Goal: Task Accomplishment & Management: Manage account settings

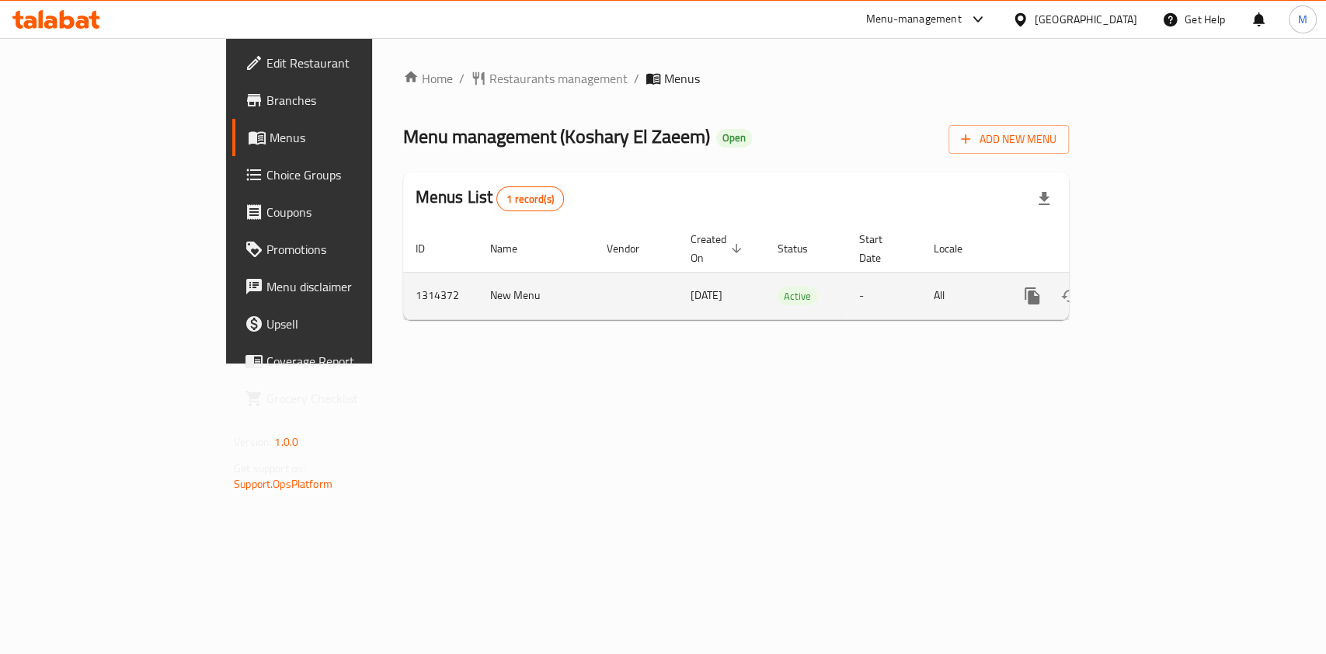
click at [1163, 277] on link "enhanced table" at bounding box center [1144, 295] width 37 height 37
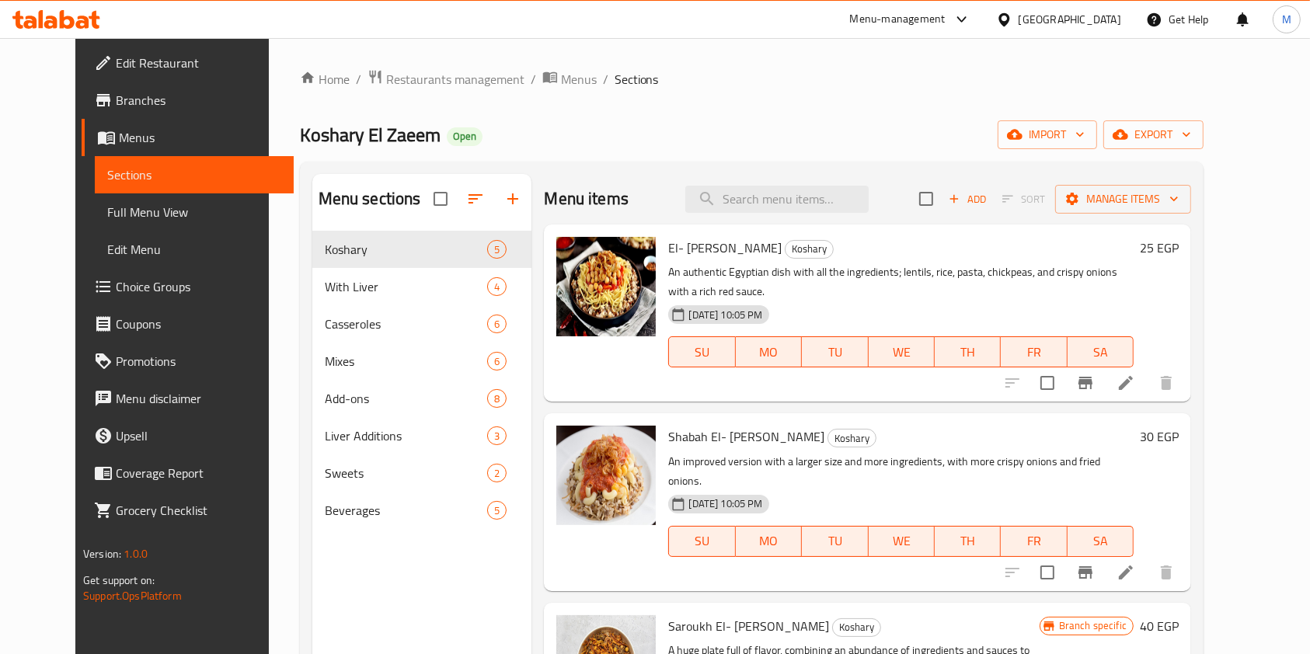
click at [1234, 479] on div "Home / Restaurants management / Menus / Sections Koshary El Zaeem Open import e…" at bounding box center [752, 455] width 966 height 834
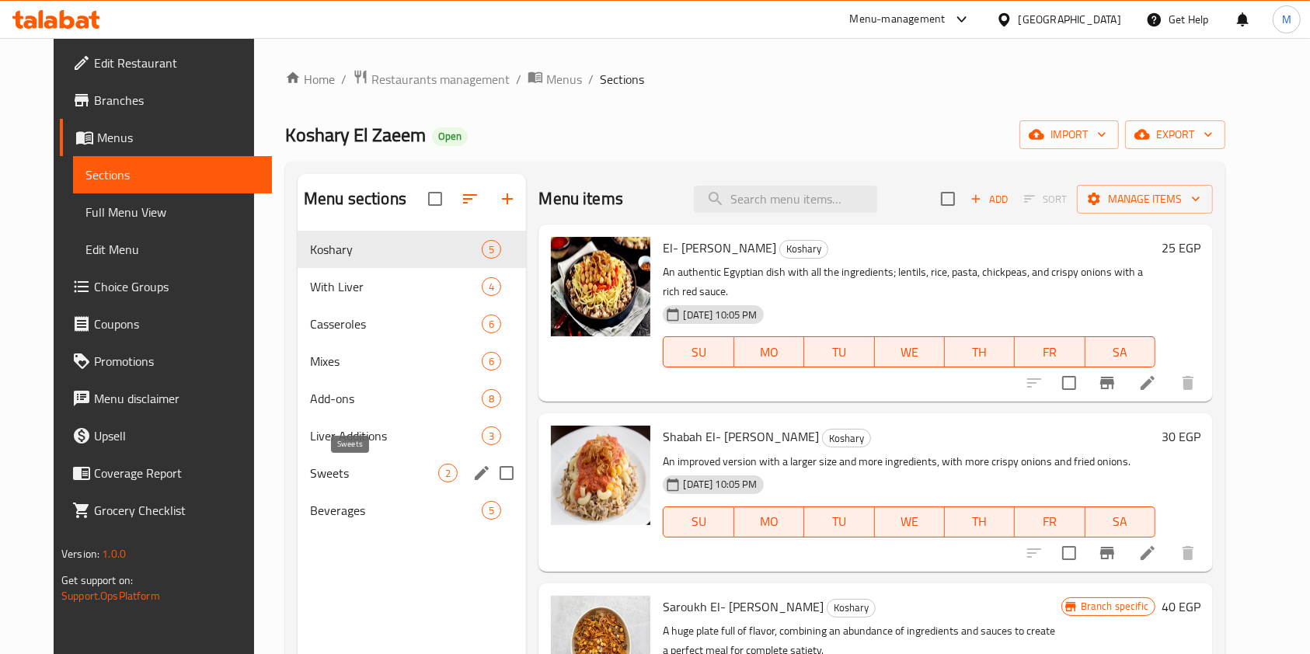
click at [392, 468] on span "Sweets" at bounding box center [374, 473] width 128 height 19
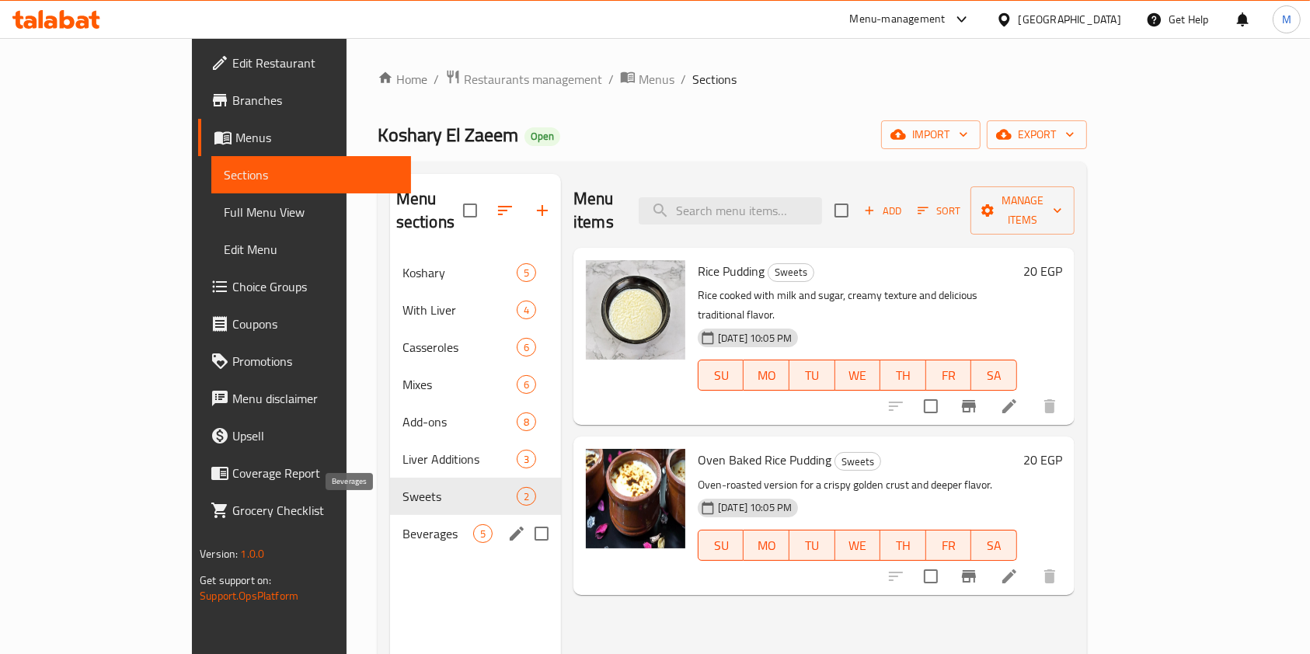
click at [402, 524] on span "Beverages" at bounding box center [437, 533] width 71 height 19
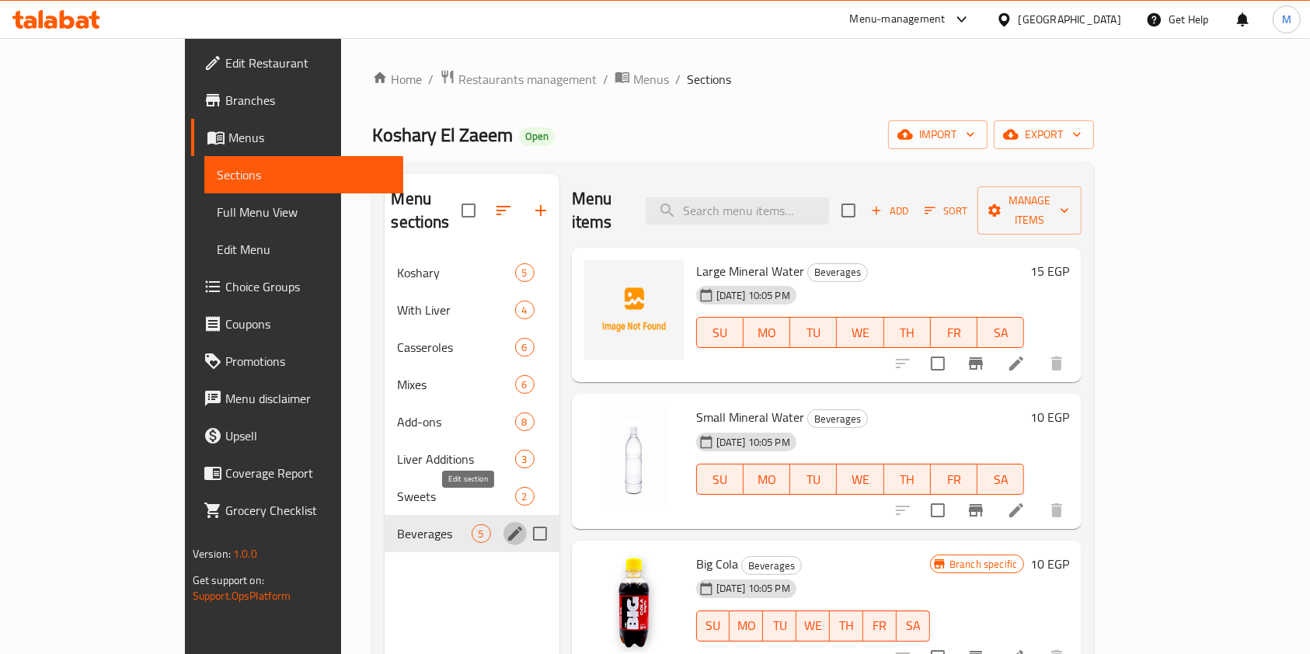
click at [506, 524] on icon "edit" at bounding box center [515, 533] width 19 height 19
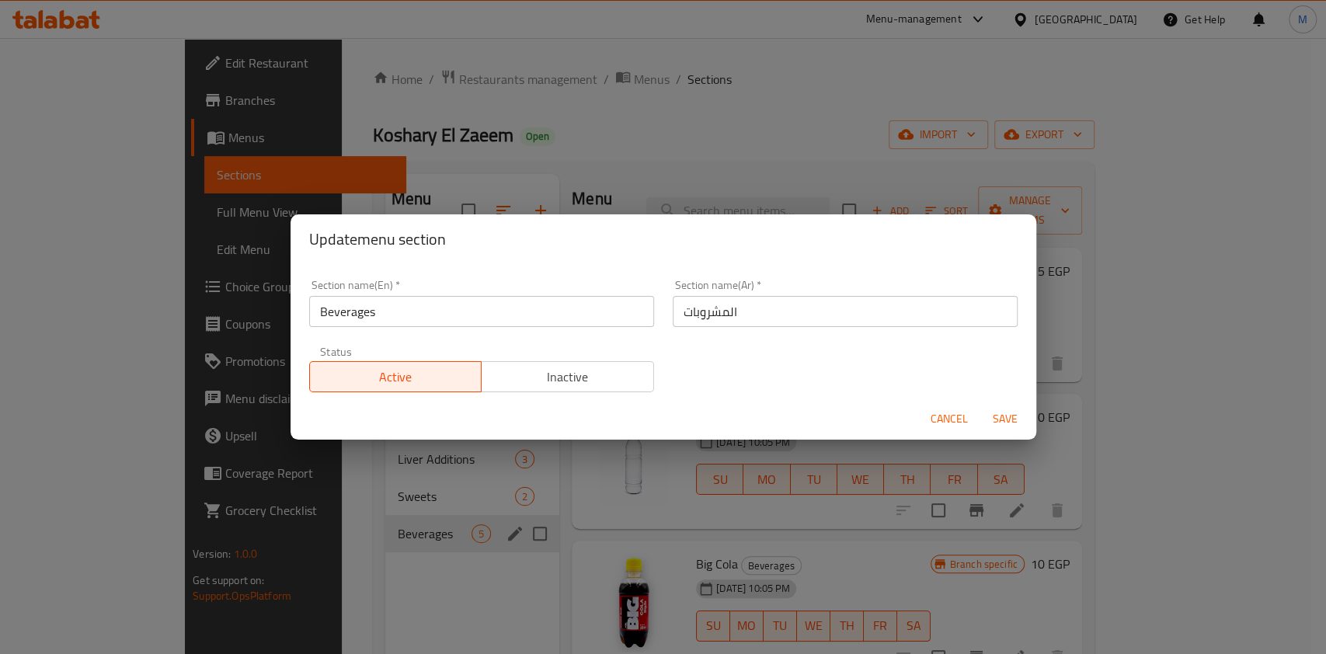
click at [960, 419] on span "Cancel" at bounding box center [949, 418] width 37 height 19
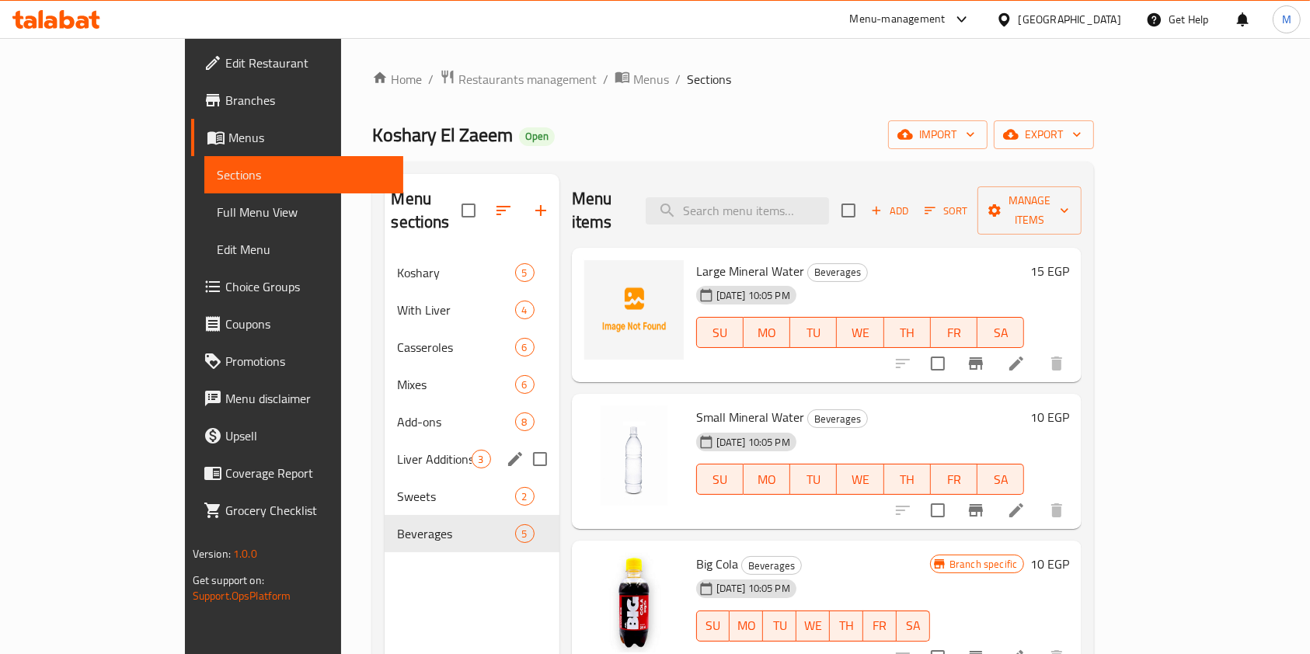
click at [397, 450] on span "Liver Additions" at bounding box center [434, 459] width 74 height 19
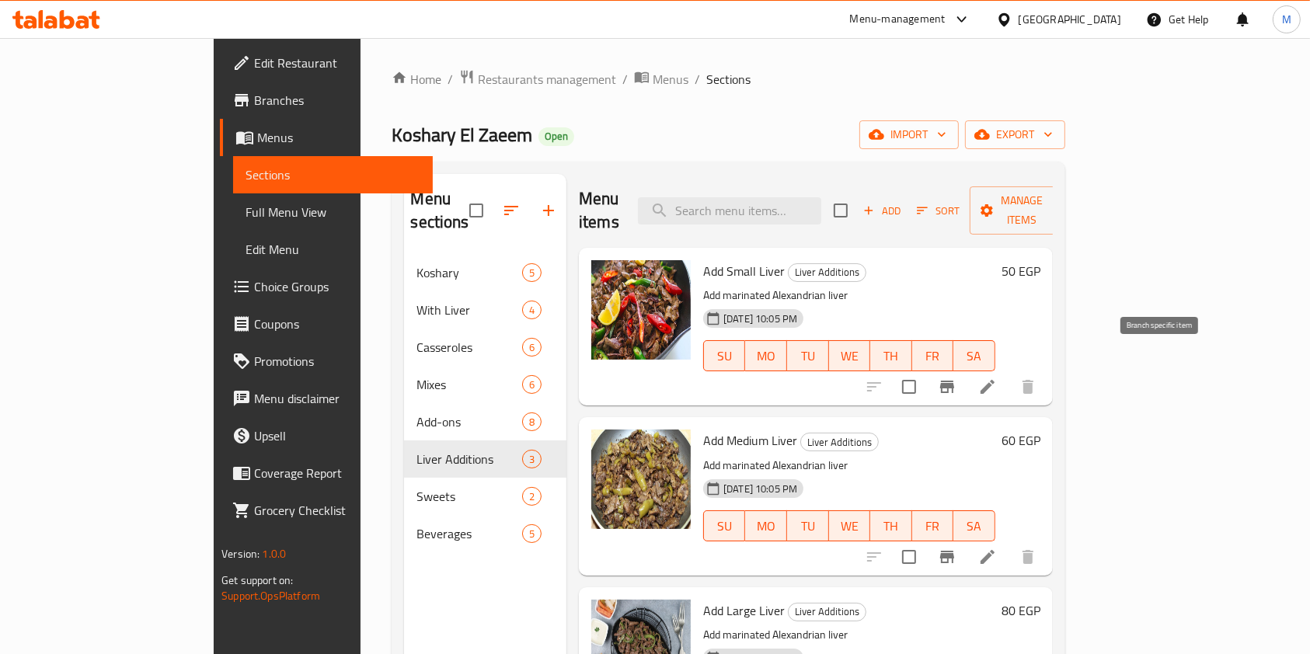
click at [966, 368] on button "Branch-specific-item" at bounding box center [946, 386] width 37 height 37
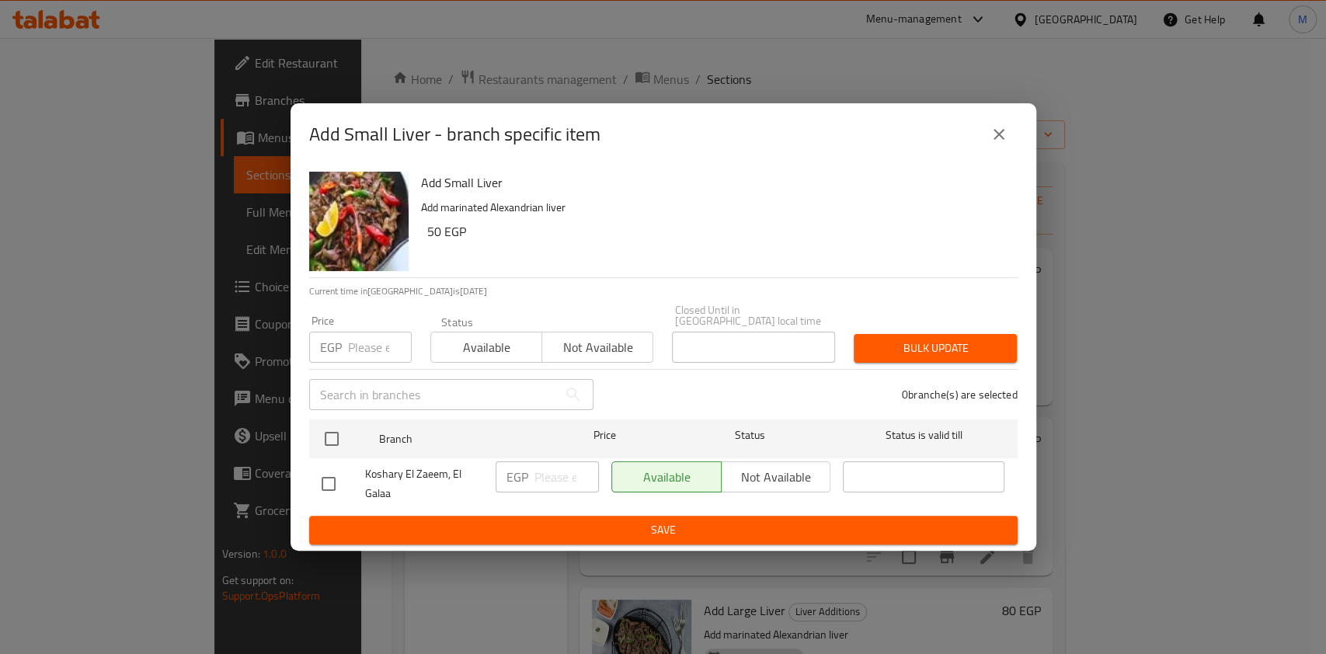
click at [997, 144] on icon "close" at bounding box center [999, 134] width 19 height 19
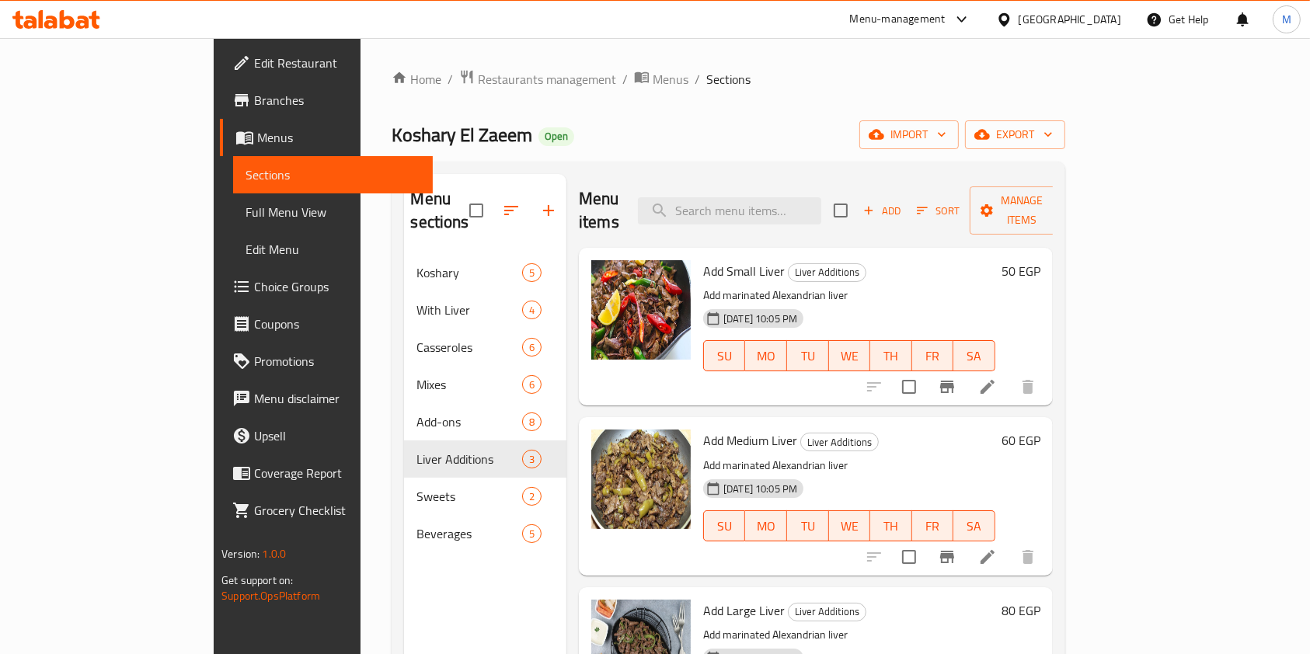
click at [1040, 260] on h6 "50 EGP" at bounding box center [1020, 271] width 39 height 22
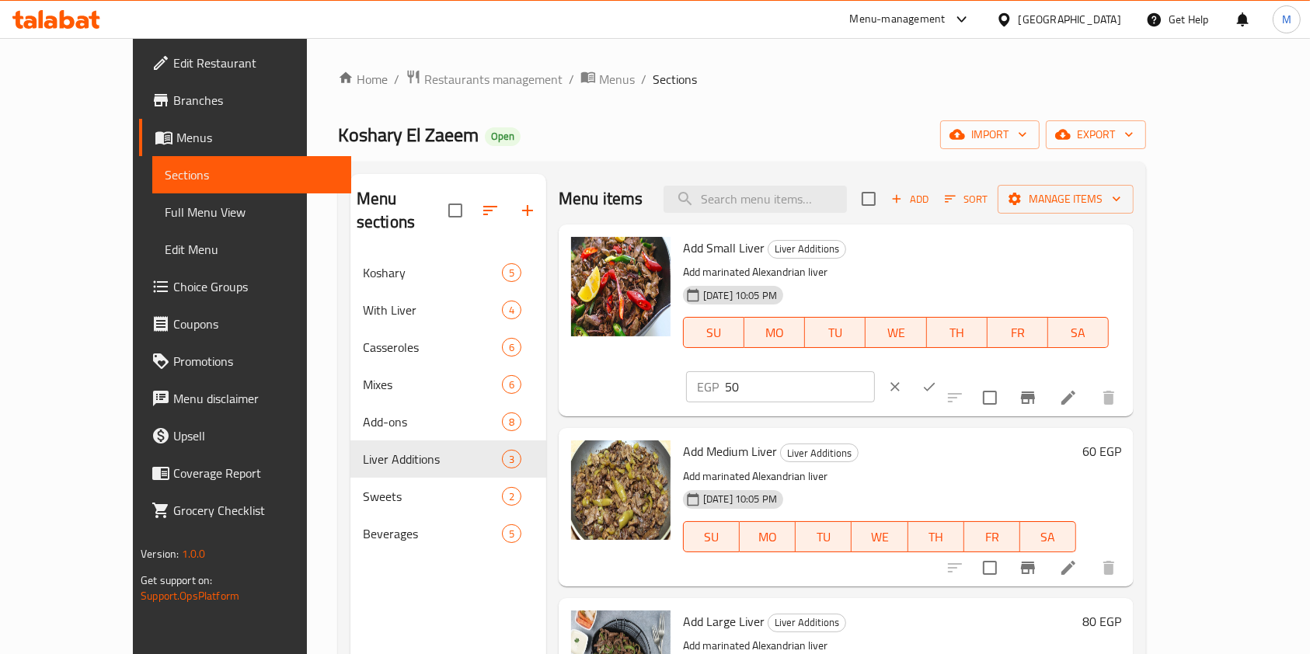
click at [875, 371] on input "50" at bounding box center [800, 386] width 150 height 31
type input "55"
click at [937, 379] on icon "ok" at bounding box center [929, 387] width 16 height 16
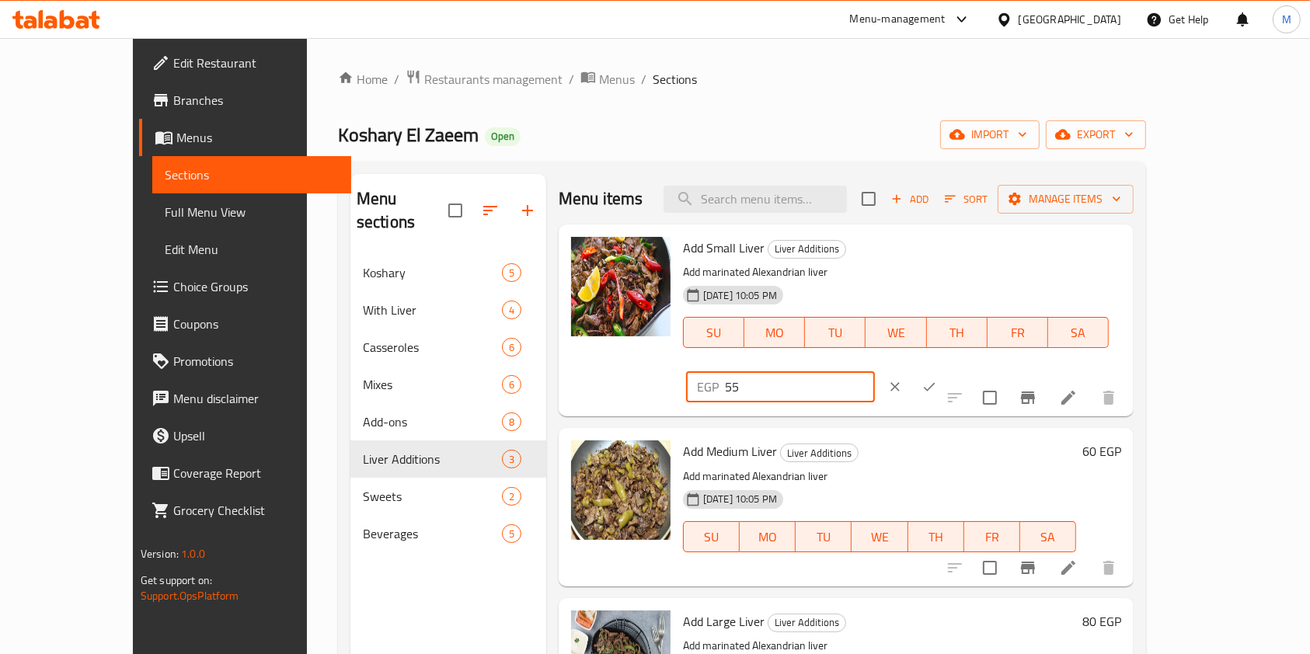
click at [970, 370] on div "EGP 55 ​" at bounding box center [828, 387] width 284 height 34
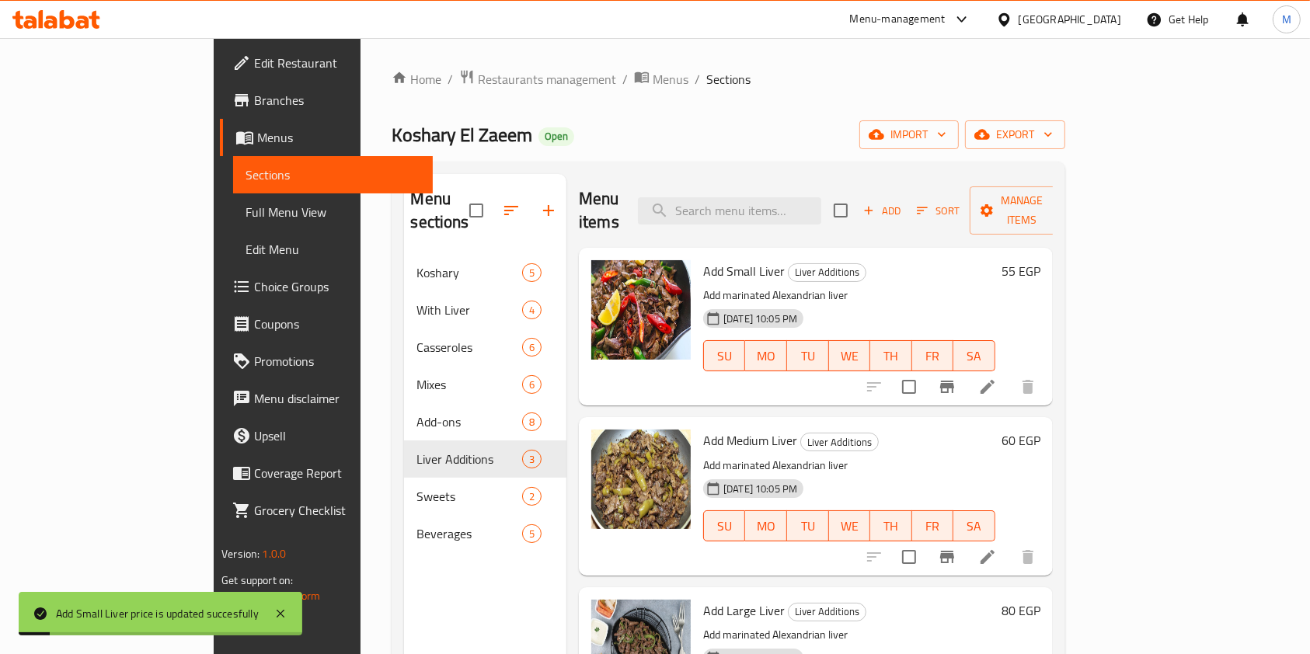
click at [1040, 430] on h6 "60 EGP" at bounding box center [1020, 441] width 39 height 22
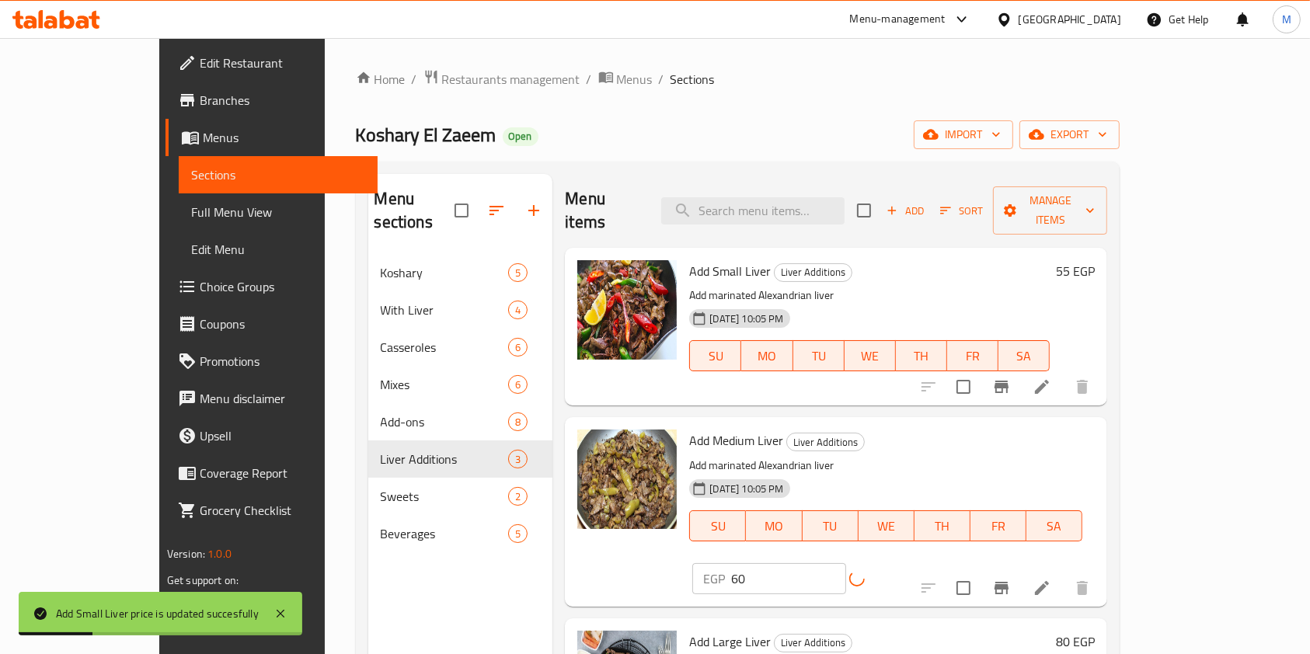
click at [846, 563] on input "60" at bounding box center [788, 578] width 115 height 31
type input "65"
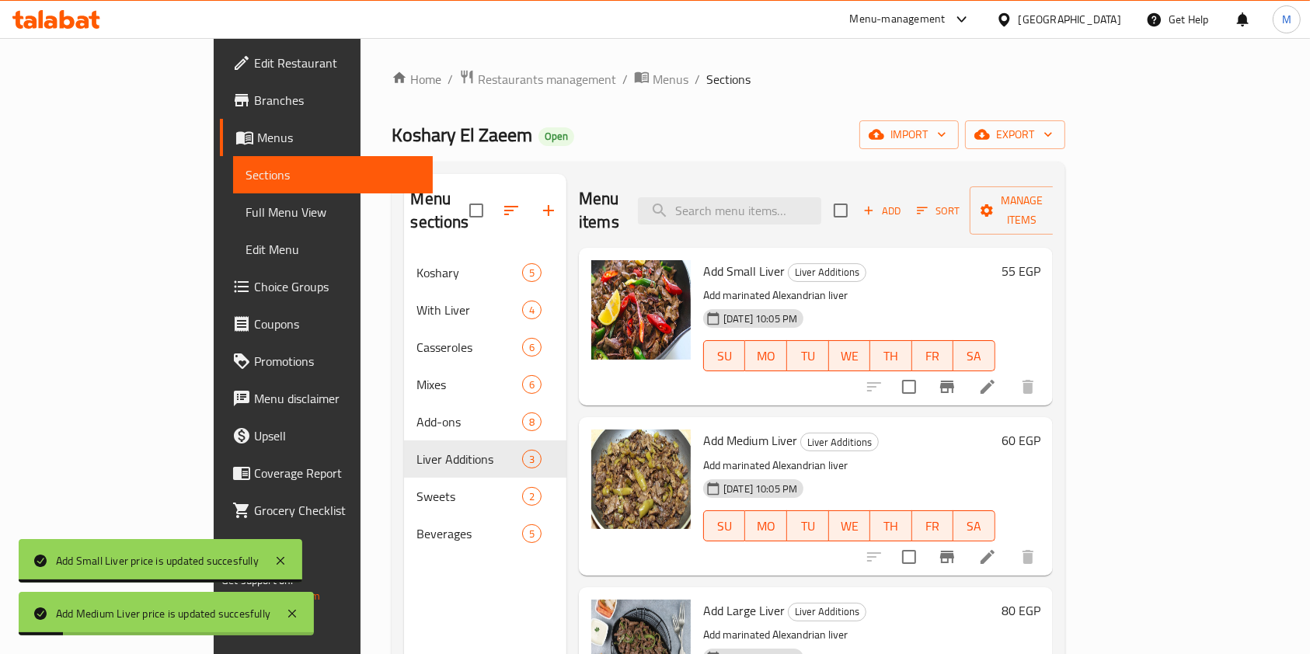
click at [1040, 430] on h6 "60 EGP" at bounding box center [1020, 441] width 39 height 22
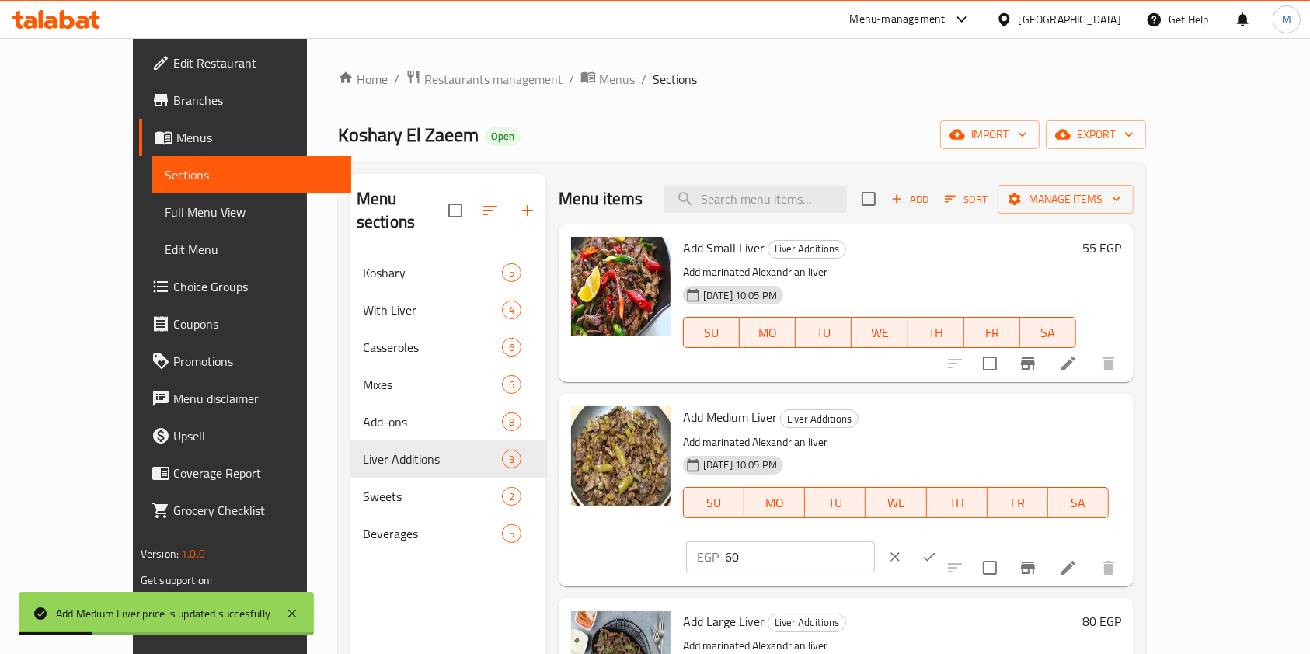
click at [875, 541] on input "60" at bounding box center [800, 556] width 150 height 31
type input "65"
click at [937, 549] on icon "ok" at bounding box center [929, 557] width 16 height 16
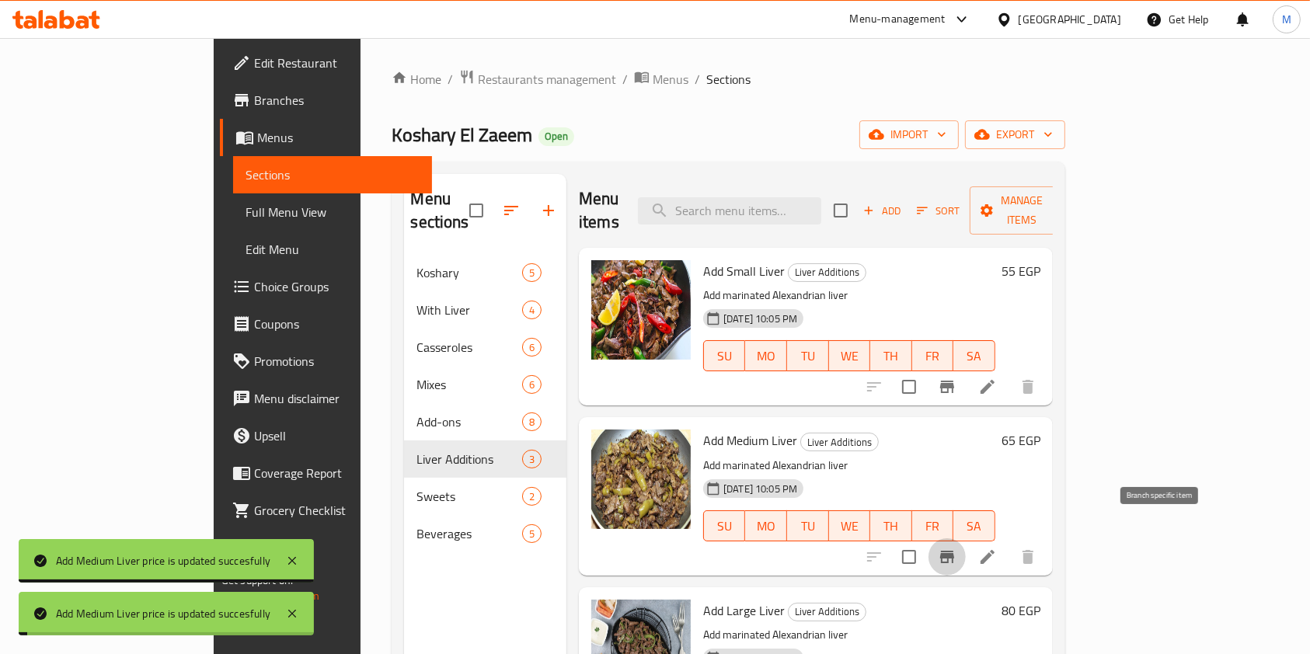
click at [956, 548] on icon "Branch-specific-item" at bounding box center [947, 557] width 19 height 19
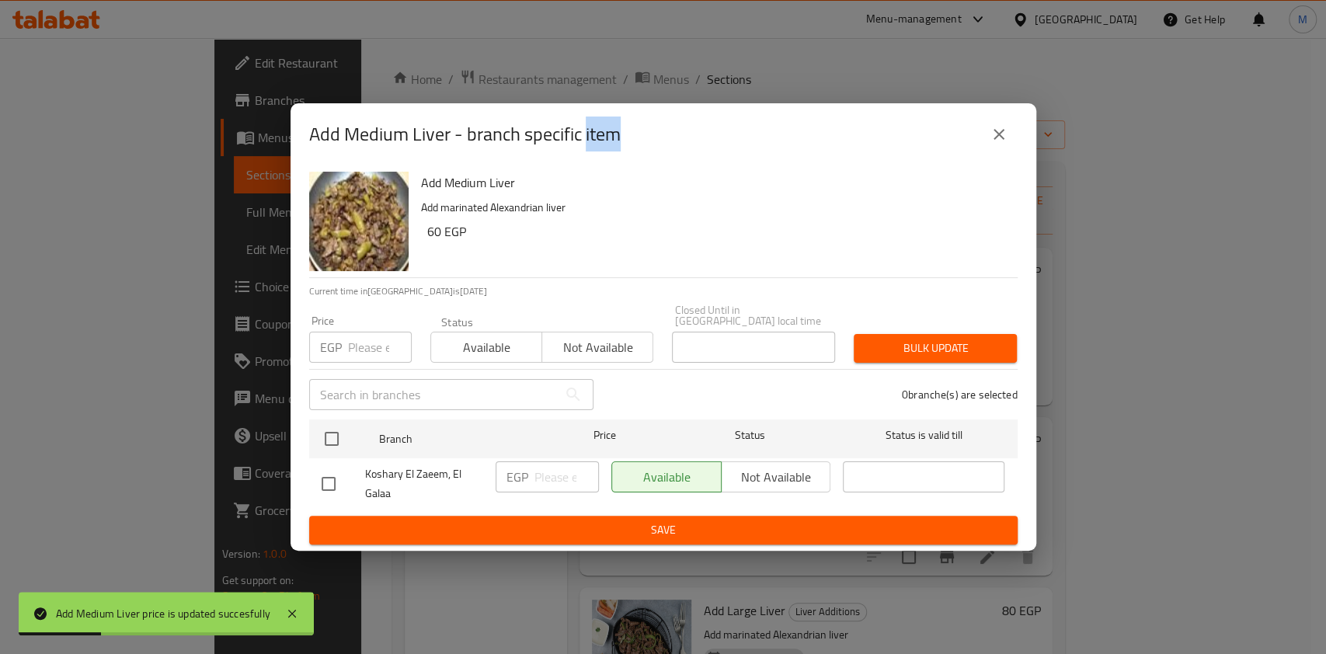
click at [993, 150] on button "close" at bounding box center [998, 134] width 37 height 37
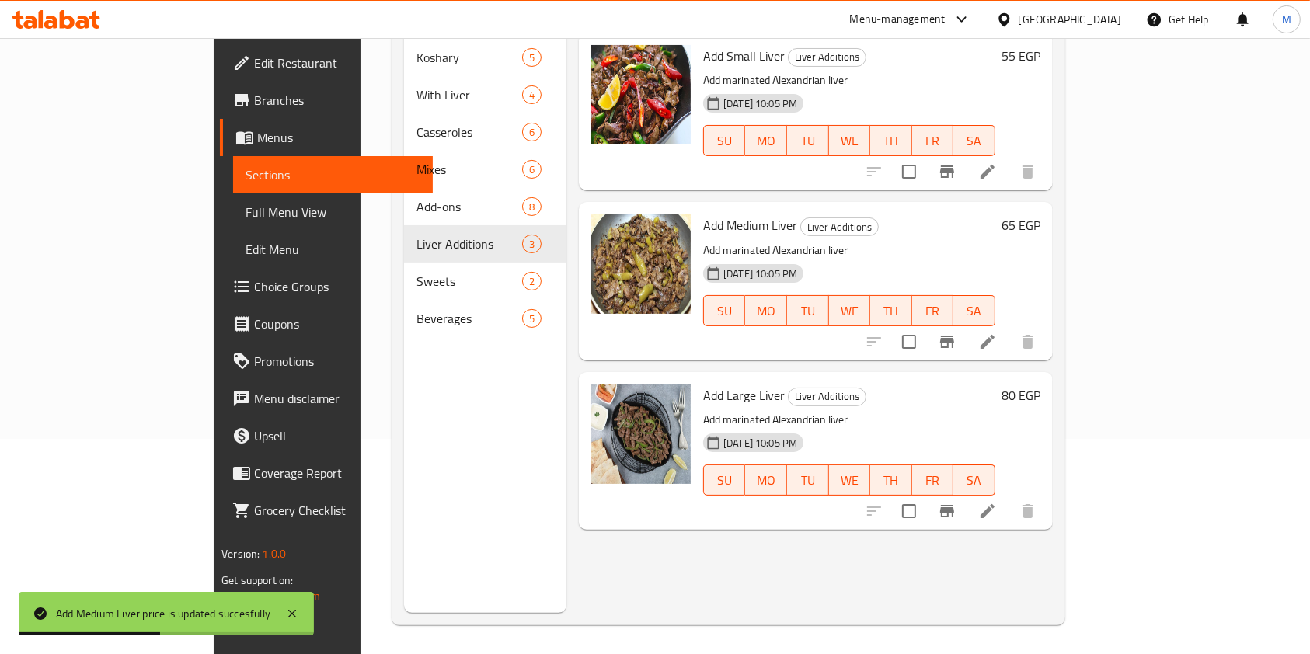
scroll to position [218, 0]
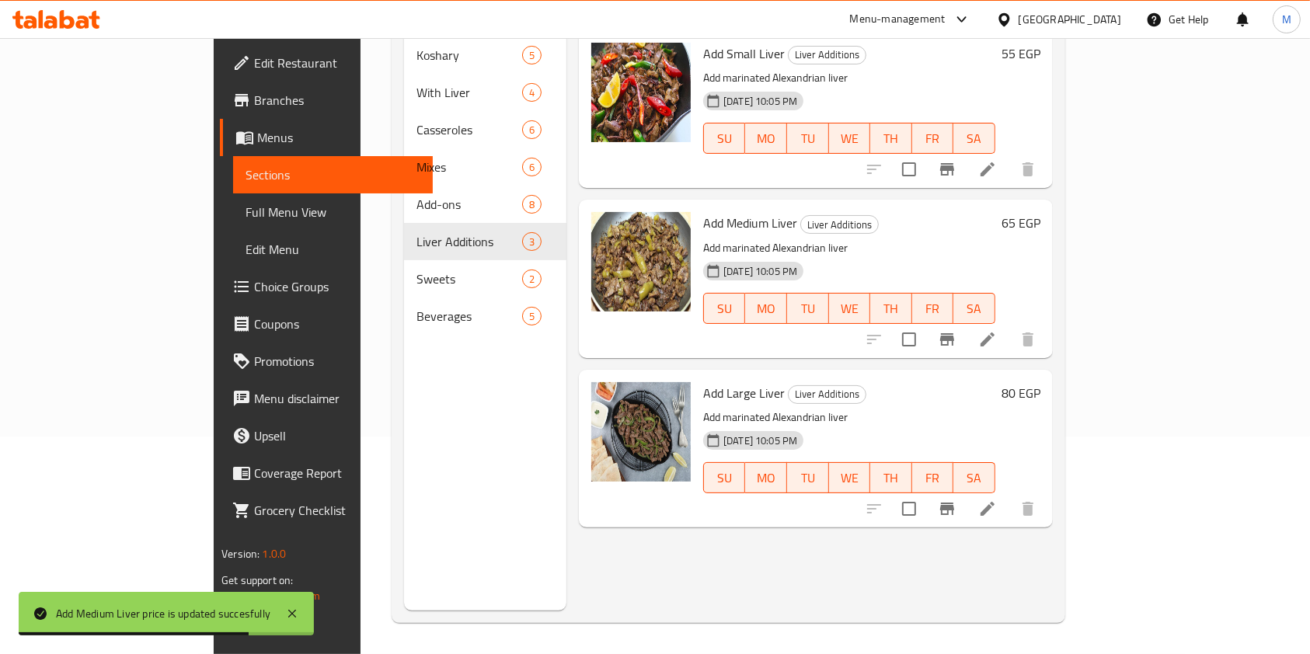
click at [1040, 382] on h6 "80 EGP" at bounding box center [1020, 393] width 39 height 22
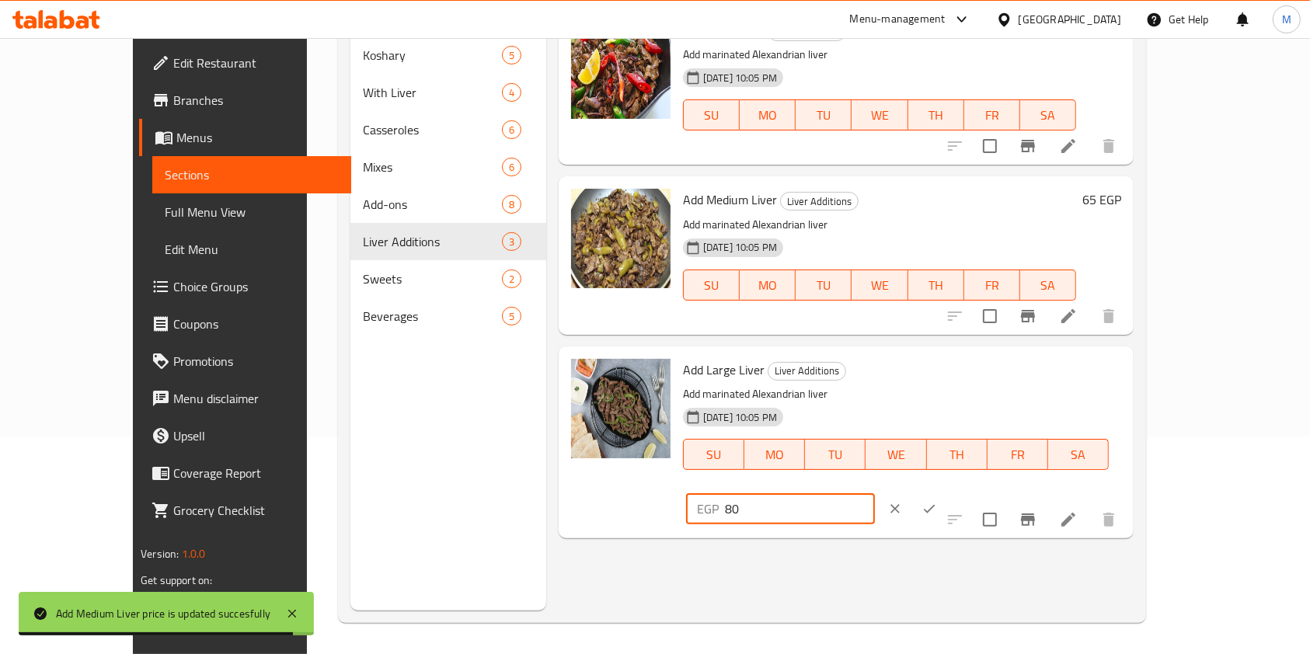
click at [875, 493] on input "80" at bounding box center [800, 508] width 150 height 31
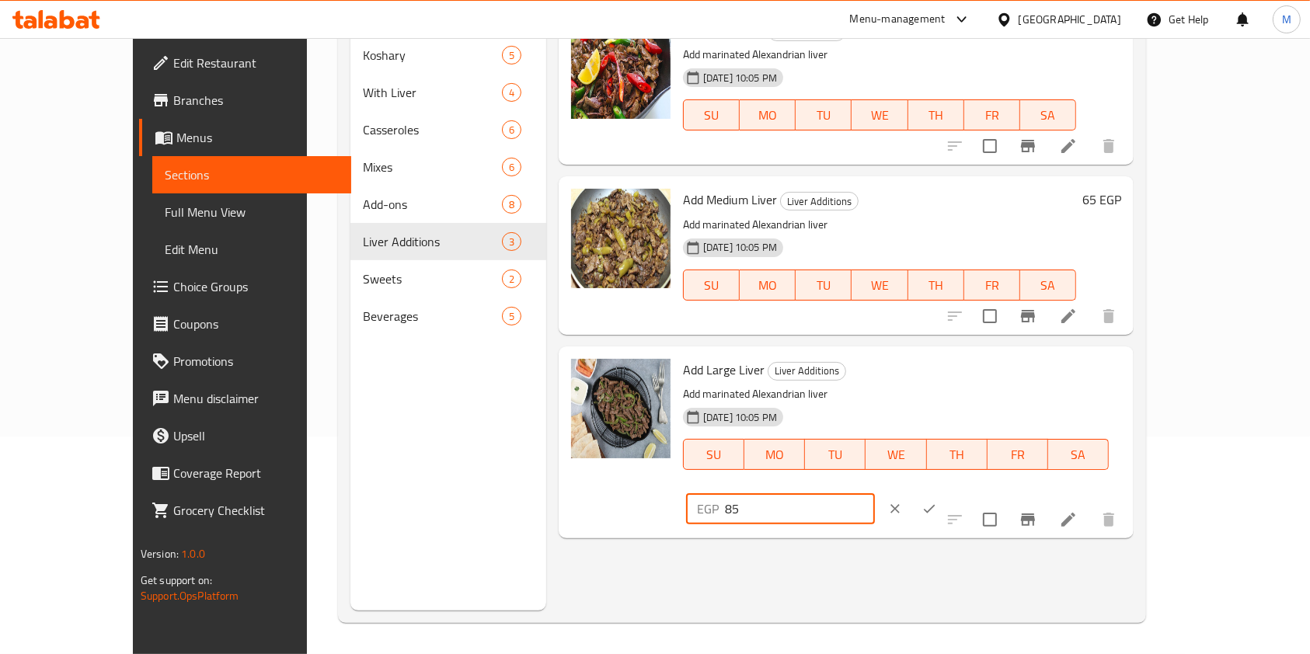
type input "85"
click at [937, 501] on icon "ok" at bounding box center [929, 509] width 16 height 16
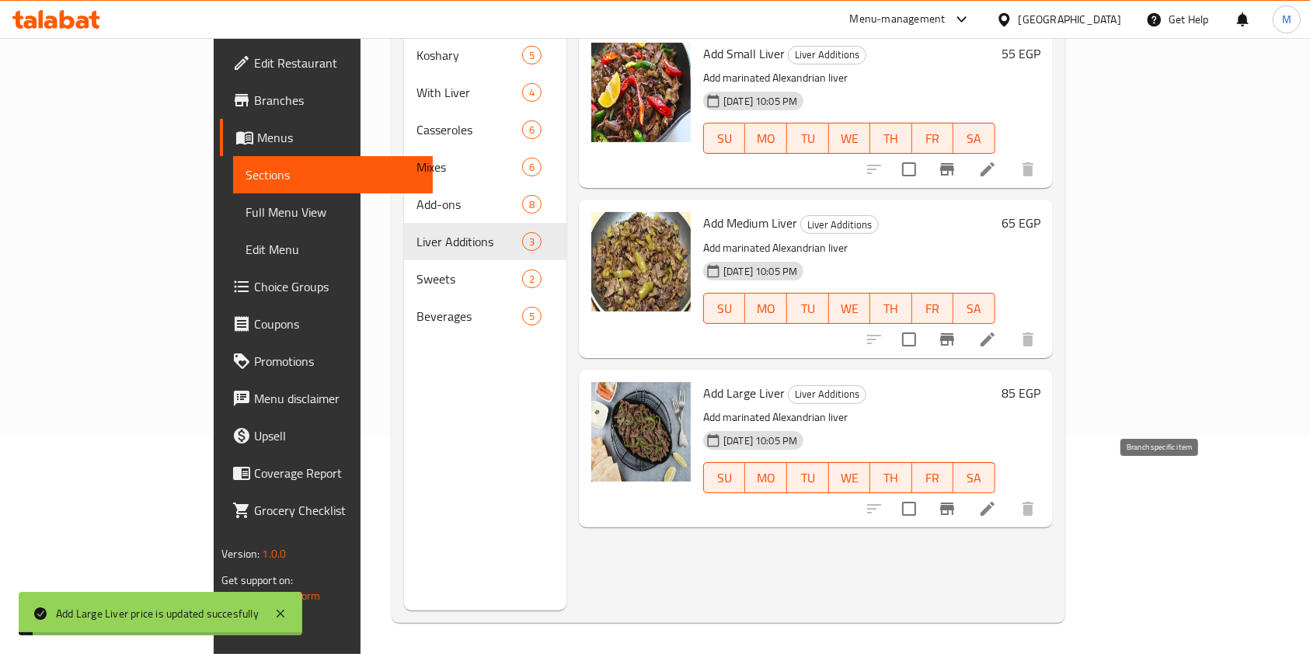
click at [954, 503] on icon "Branch-specific-item" at bounding box center [947, 509] width 14 height 12
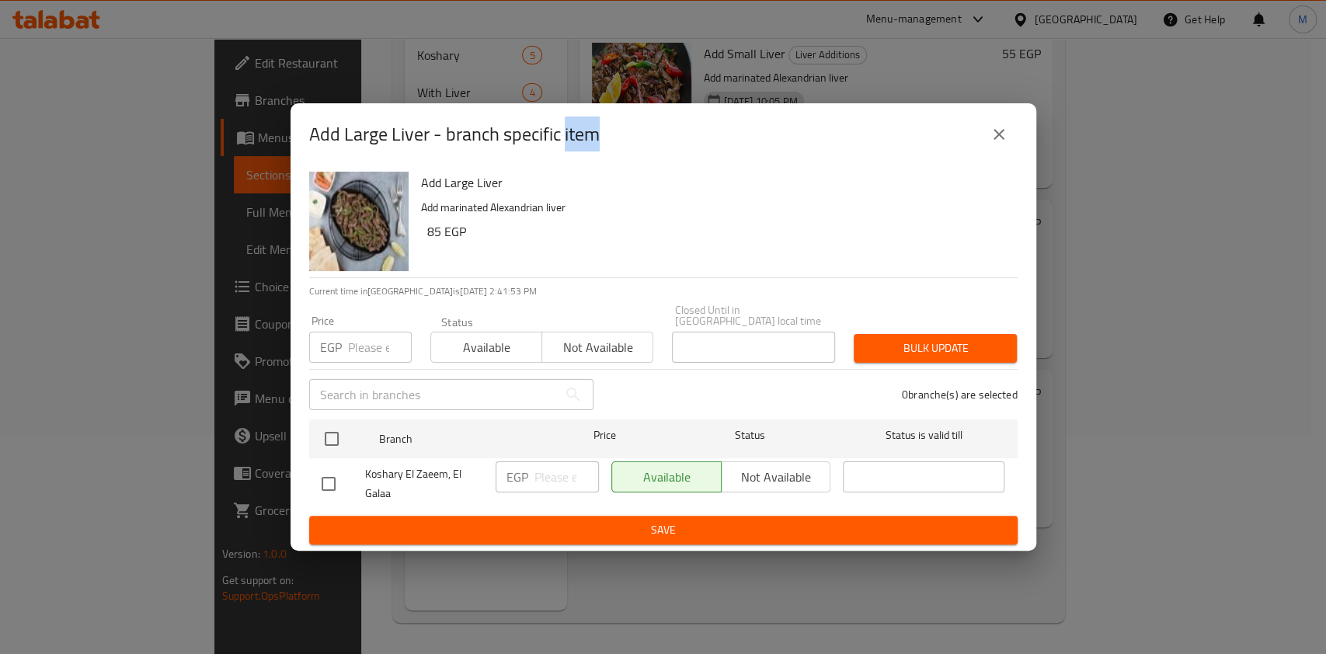
click at [984, 144] on button "close" at bounding box center [998, 134] width 37 height 37
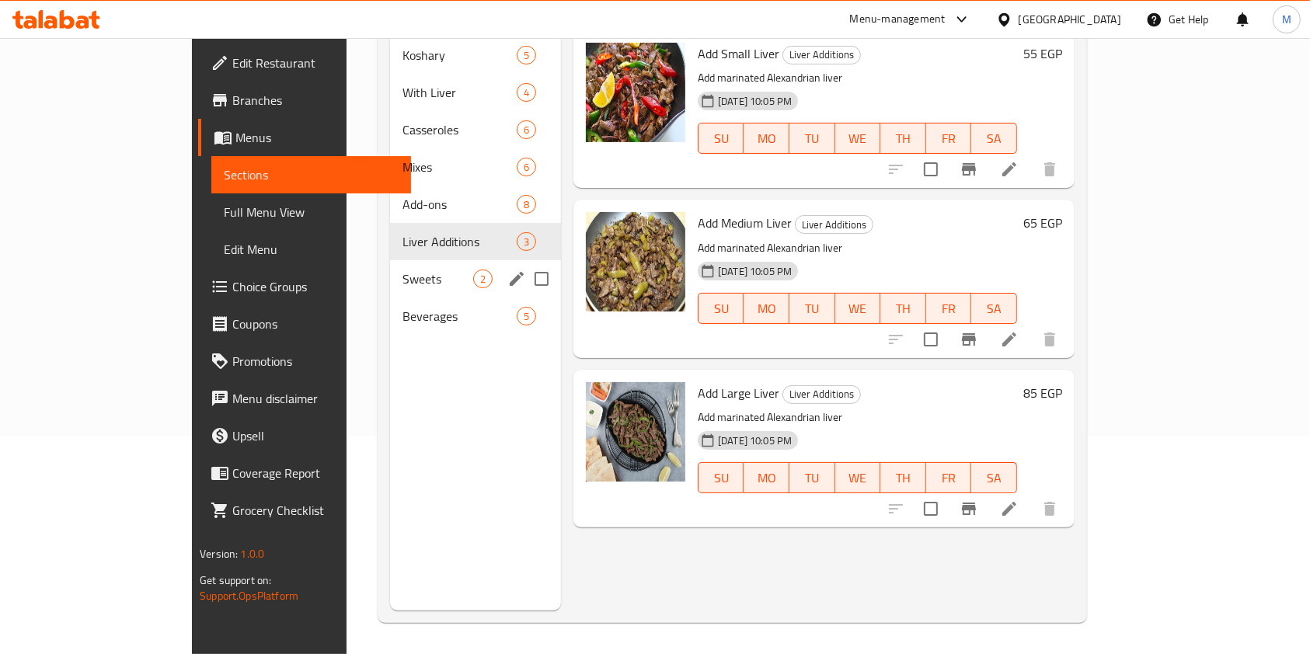
click at [390, 273] on div "Sweets 2" at bounding box center [475, 278] width 171 height 37
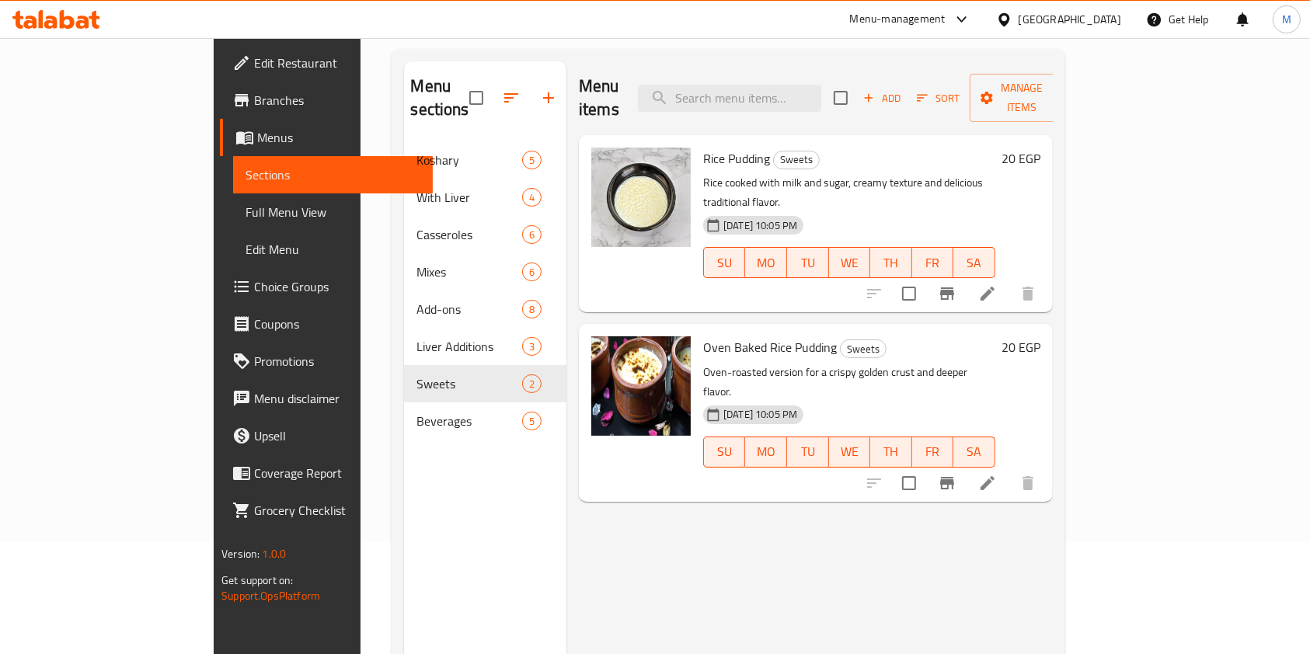
scroll to position [10, 0]
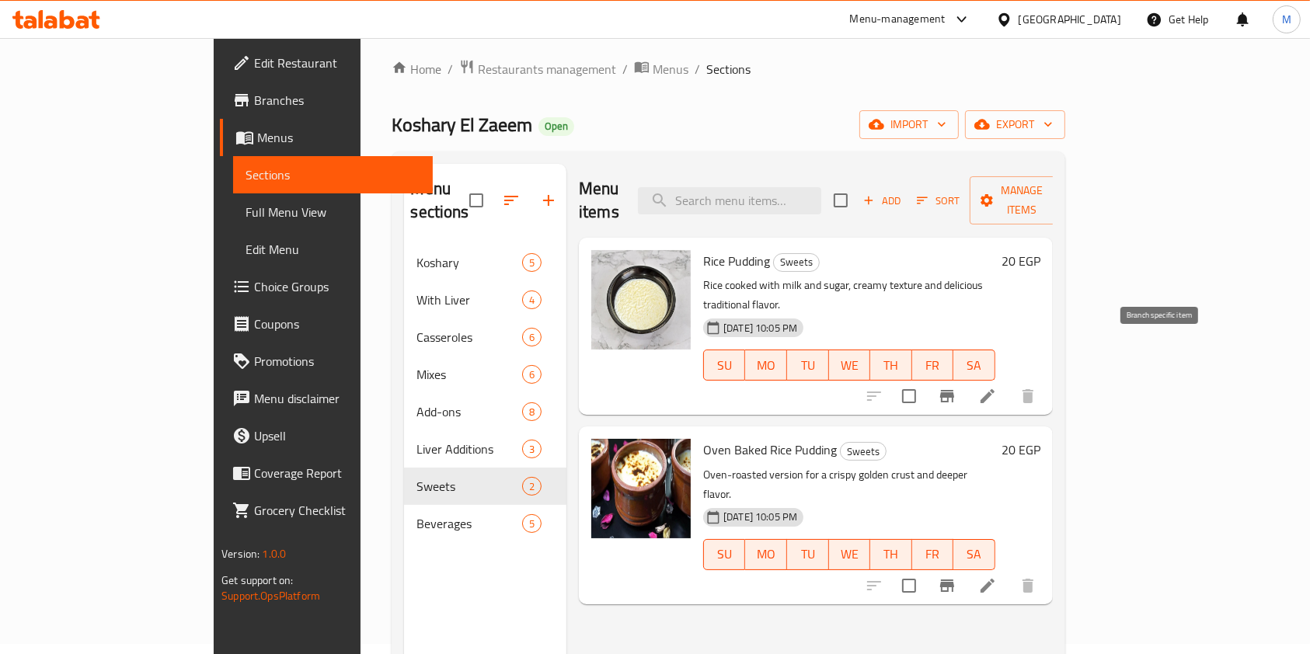
click at [956, 387] on icon "Branch-specific-item" at bounding box center [947, 396] width 19 height 19
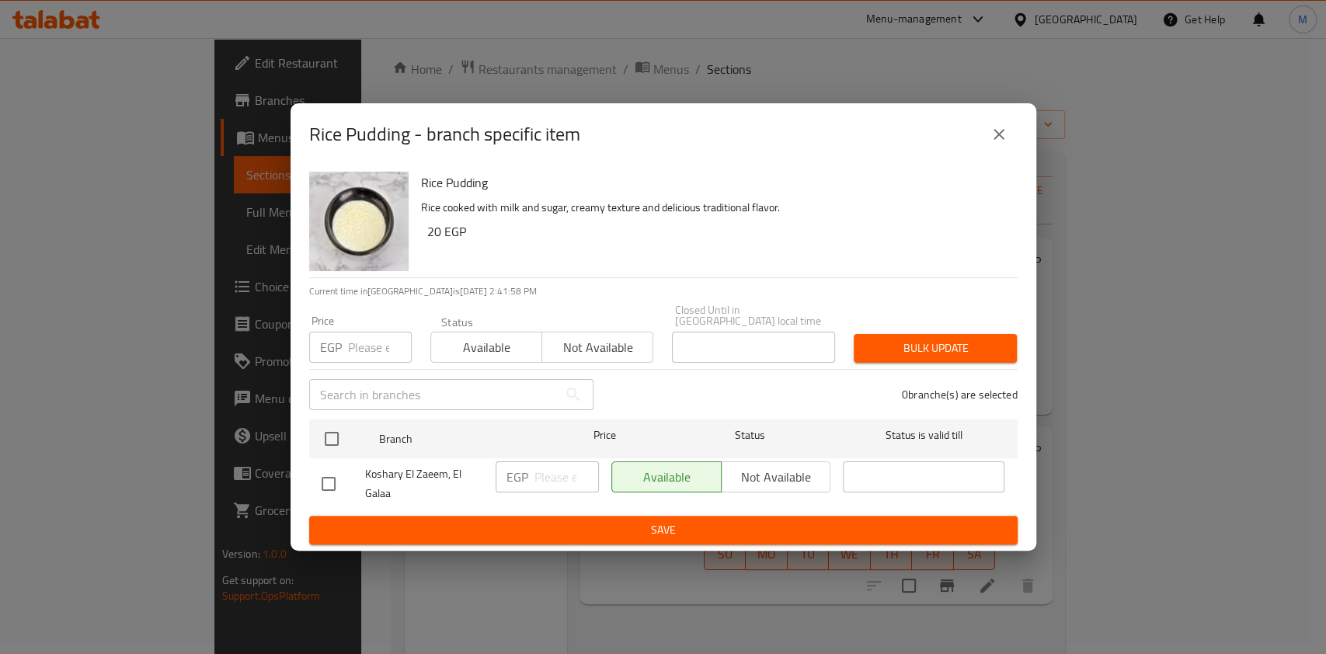
click at [1013, 153] on div "Rice Pudding - branch specific item" at bounding box center [663, 134] width 708 height 37
click at [1011, 144] on button "close" at bounding box center [998, 134] width 37 height 37
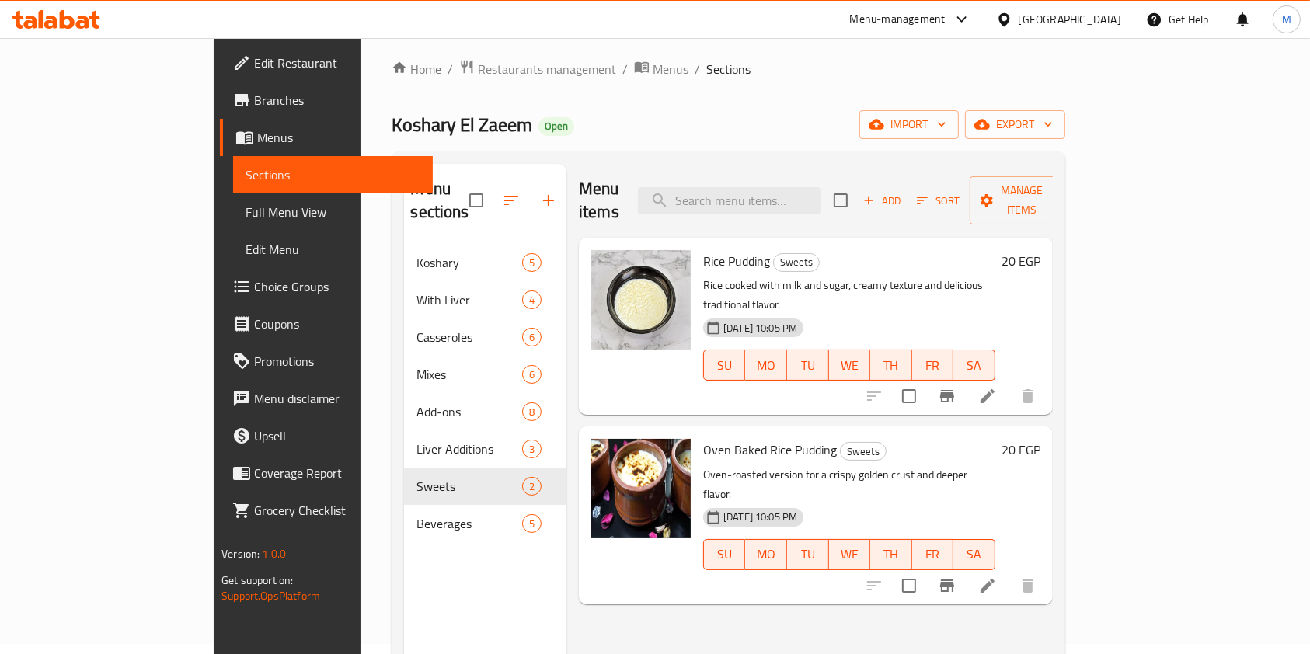
click at [1040, 250] on h6 "20 EGP" at bounding box center [1020, 261] width 39 height 22
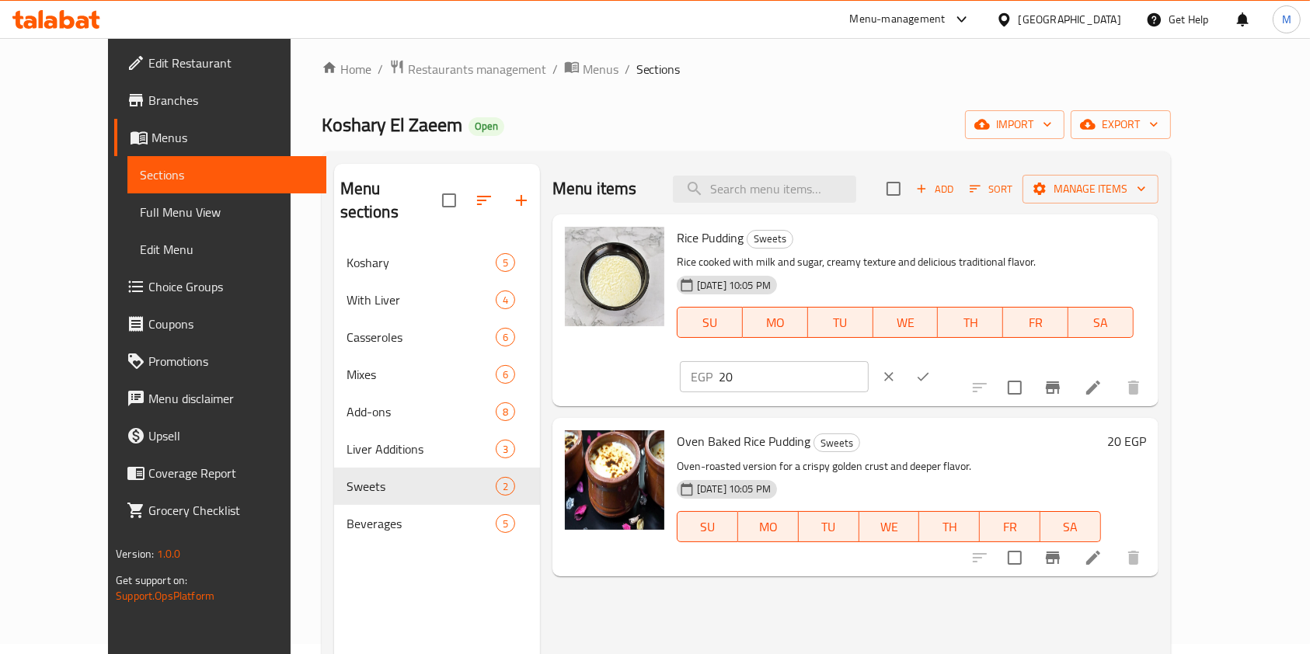
click at [869, 361] on input "20" at bounding box center [794, 376] width 150 height 31
type input "25"
click at [931, 369] on icon "ok" at bounding box center [923, 377] width 16 height 16
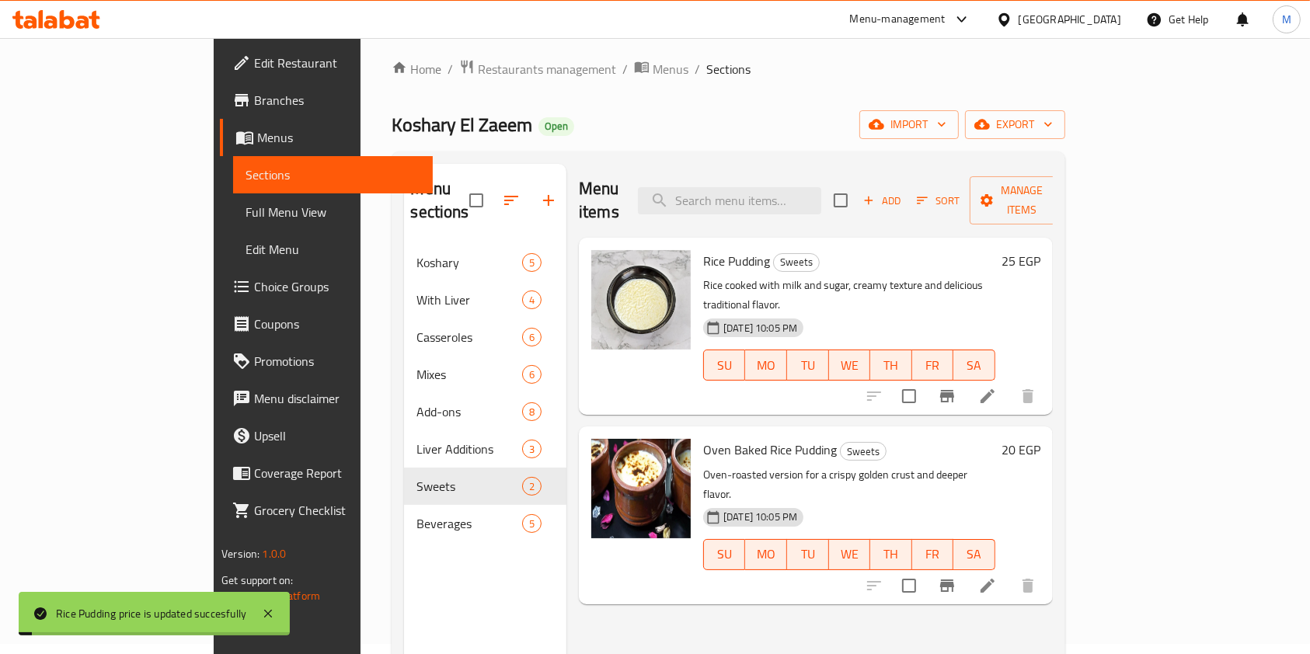
click at [1040, 439] on h6 "20 EGP" at bounding box center [1020, 450] width 39 height 22
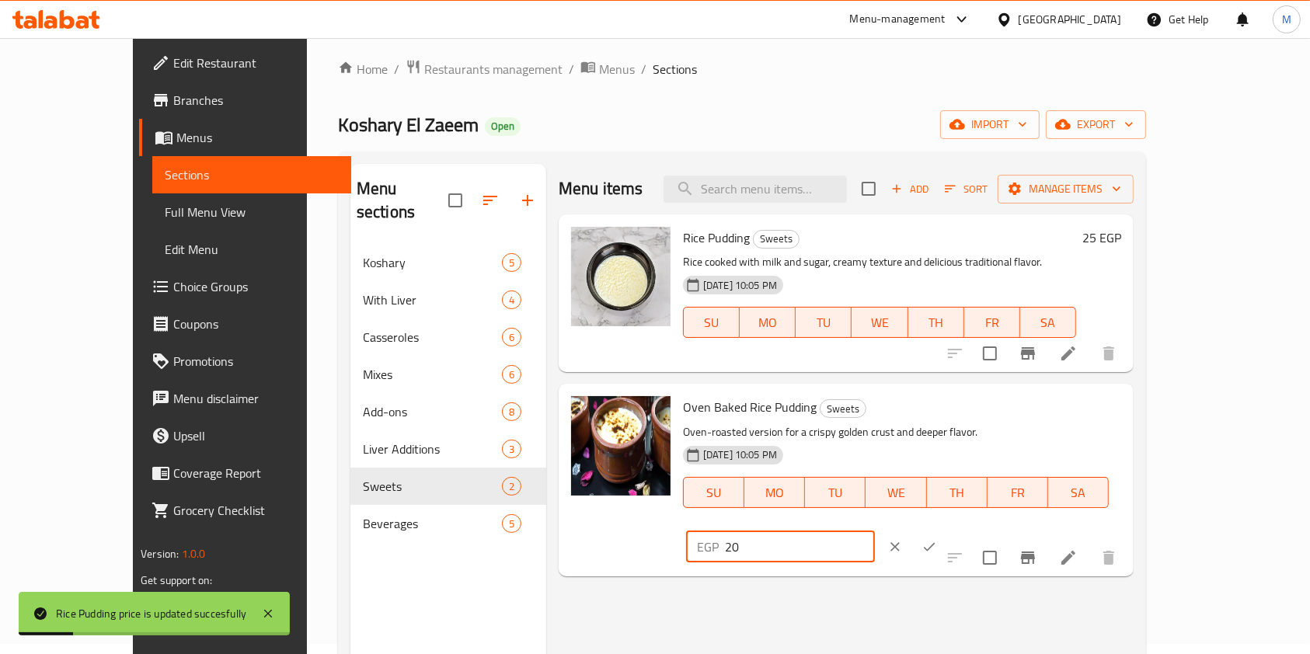
click at [875, 531] on input "20" at bounding box center [800, 546] width 150 height 31
type input "25"
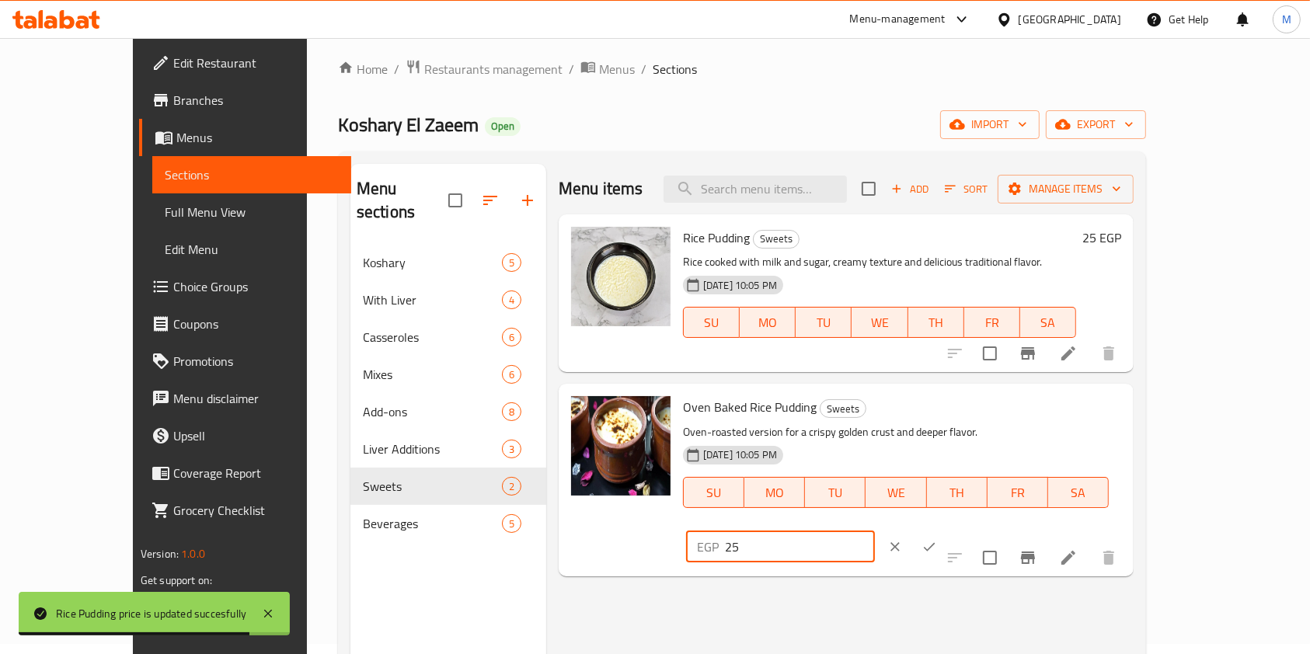
click at [935, 542] on icon "ok" at bounding box center [930, 546] width 12 height 9
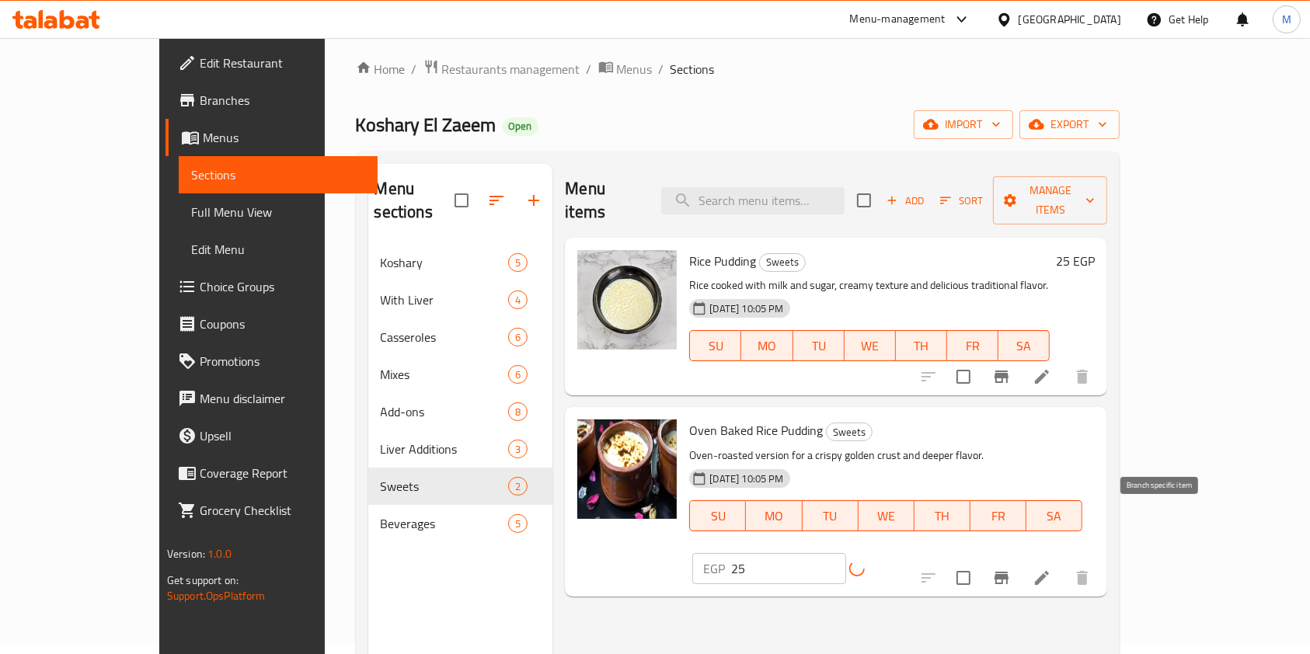
click at [1008, 572] on icon "Branch-specific-item" at bounding box center [1001, 578] width 14 height 12
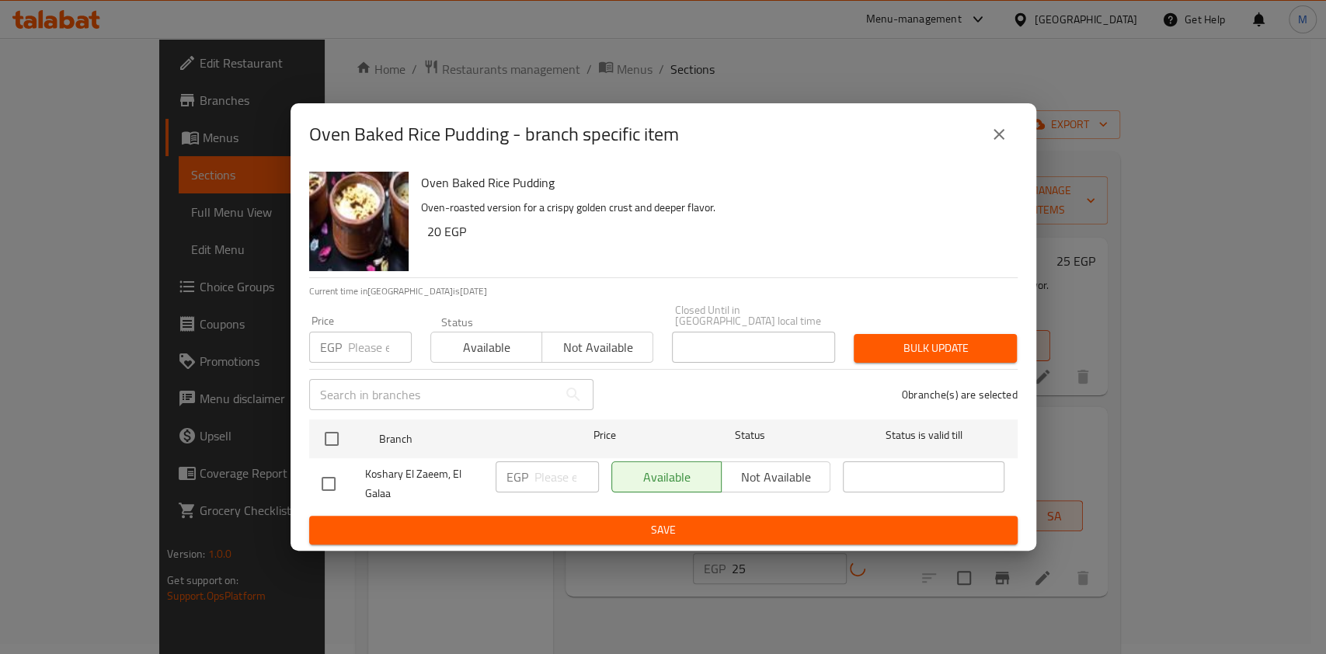
click at [991, 135] on icon "close" at bounding box center [999, 134] width 19 height 19
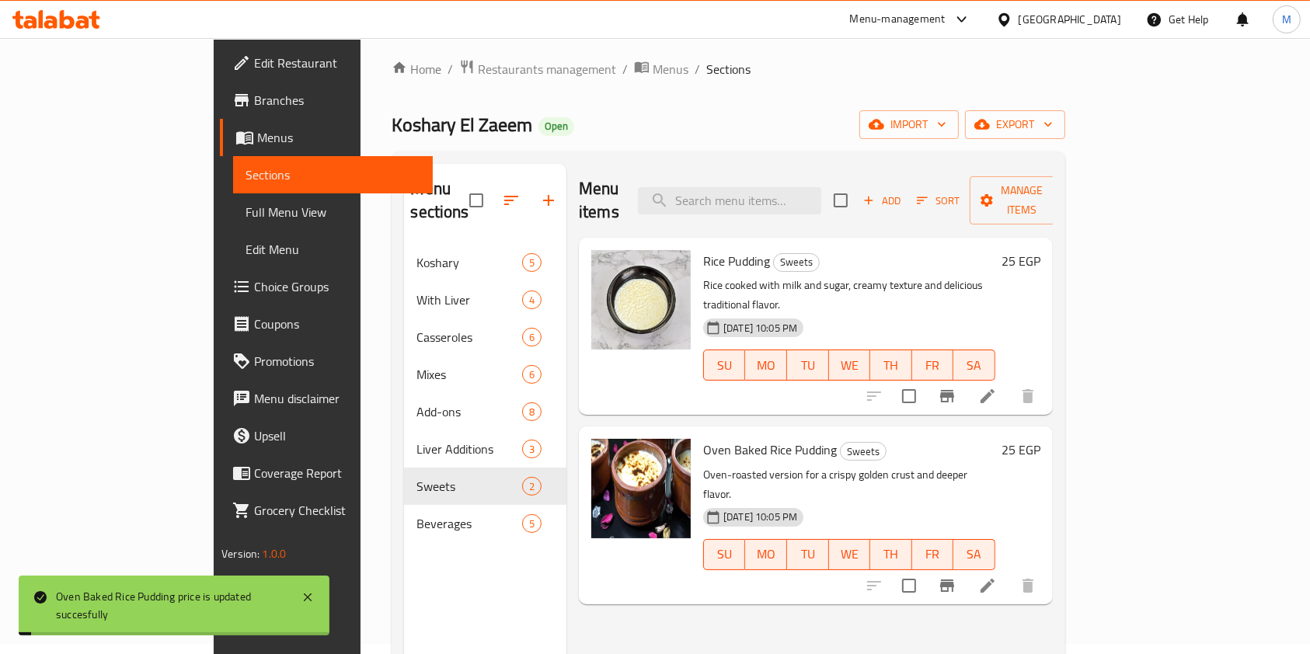
click at [1040, 250] on h6 "25 EGP" at bounding box center [1020, 261] width 39 height 22
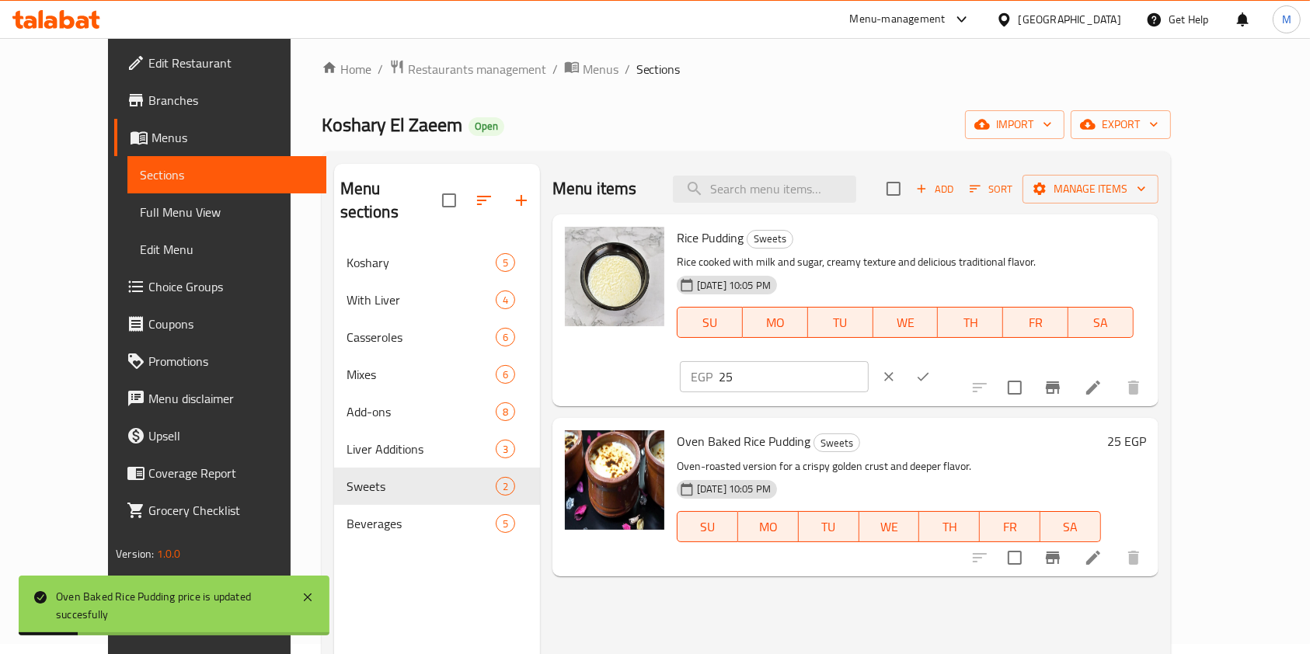
click at [963, 360] on div "EGP 25 ​" at bounding box center [820, 377] width 287 height 34
click at [940, 360] on button "ok" at bounding box center [923, 377] width 34 height 34
click at [963, 360] on div "EGP 25 ​" at bounding box center [822, 377] width 284 height 34
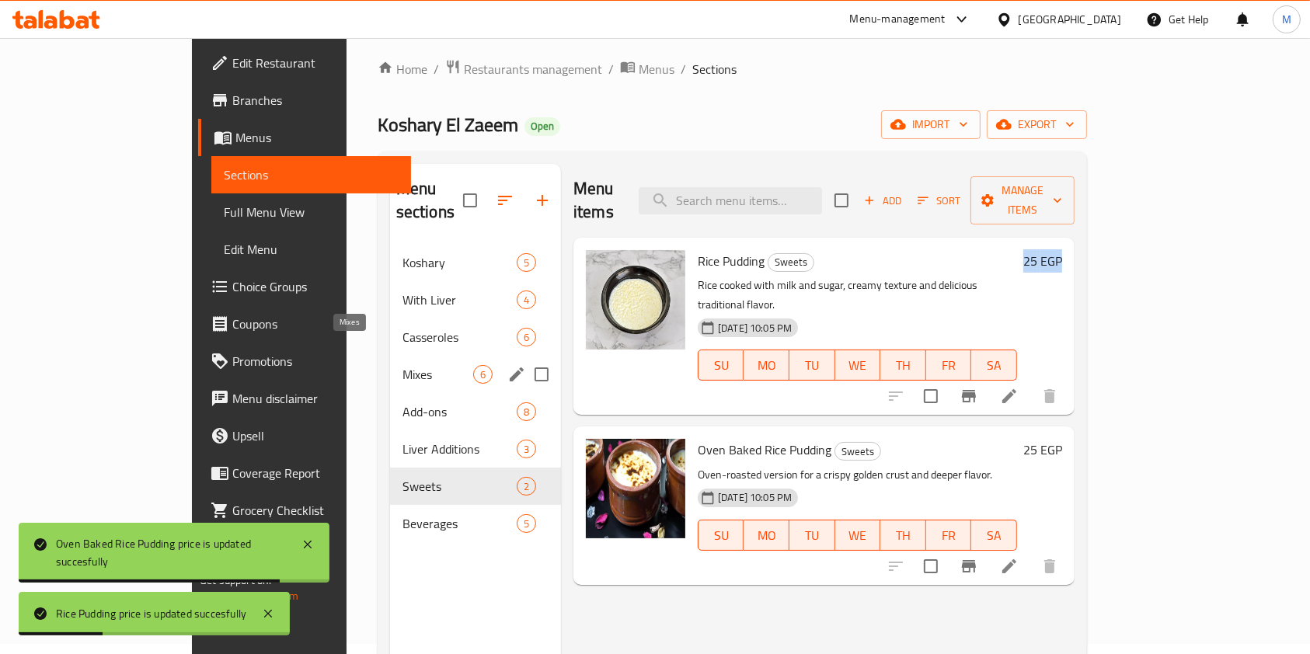
click at [402, 365] on span "Mixes" at bounding box center [437, 374] width 71 height 19
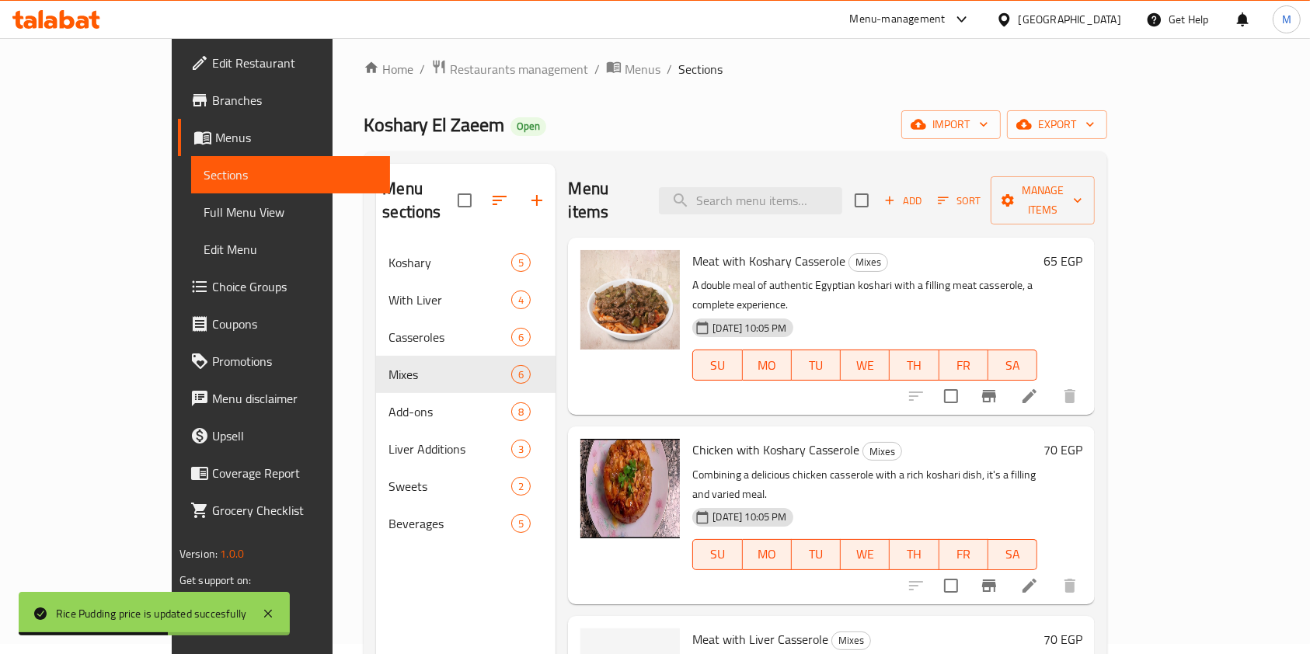
click at [1082, 250] on h6 "65 EGP" at bounding box center [1062, 261] width 39 height 22
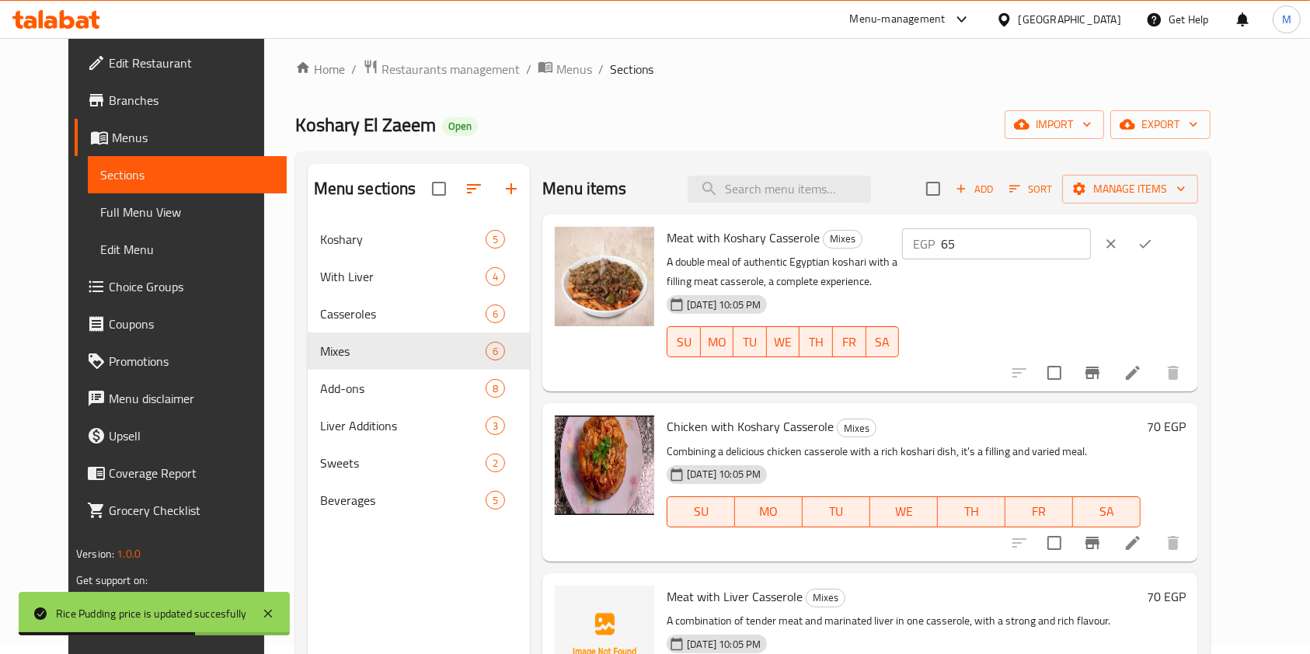
click at [1091, 256] on input "65" at bounding box center [1016, 243] width 150 height 31
type input "6"
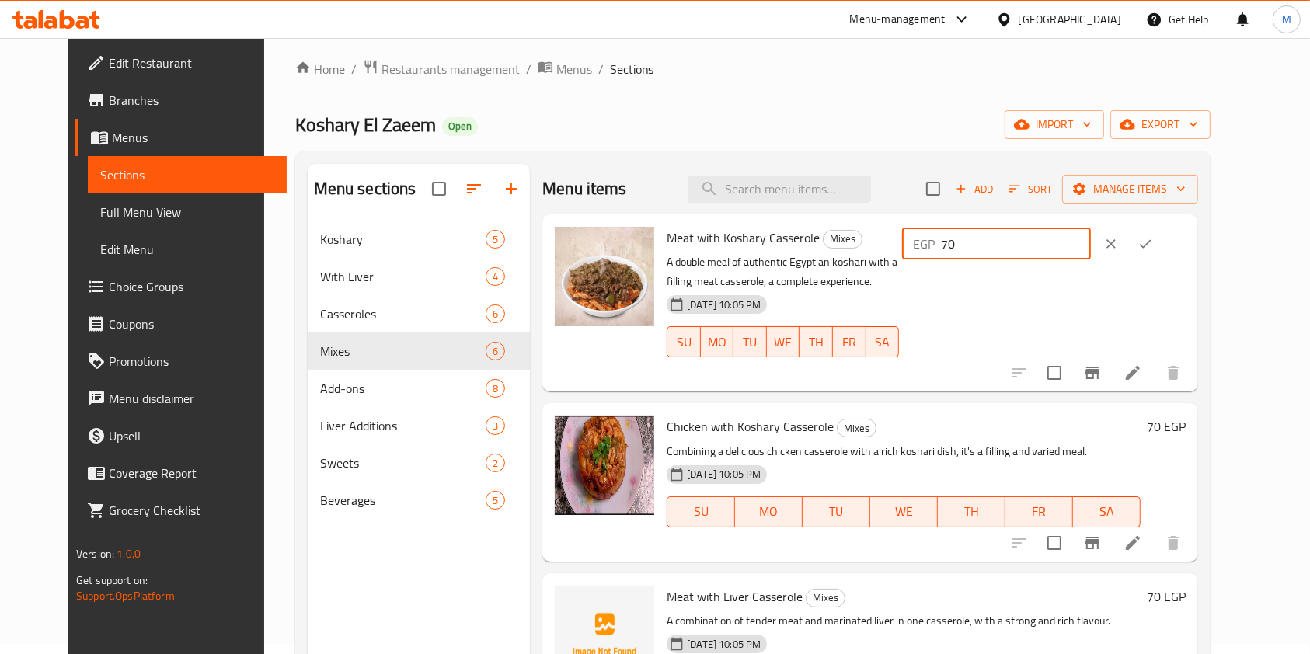
type input "70"
click at [1162, 253] on button "ok" at bounding box center [1145, 244] width 34 height 34
click at [1185, 253] on div "EGP 70 ​" at bounding box center [1044, 244] width 284 height 34
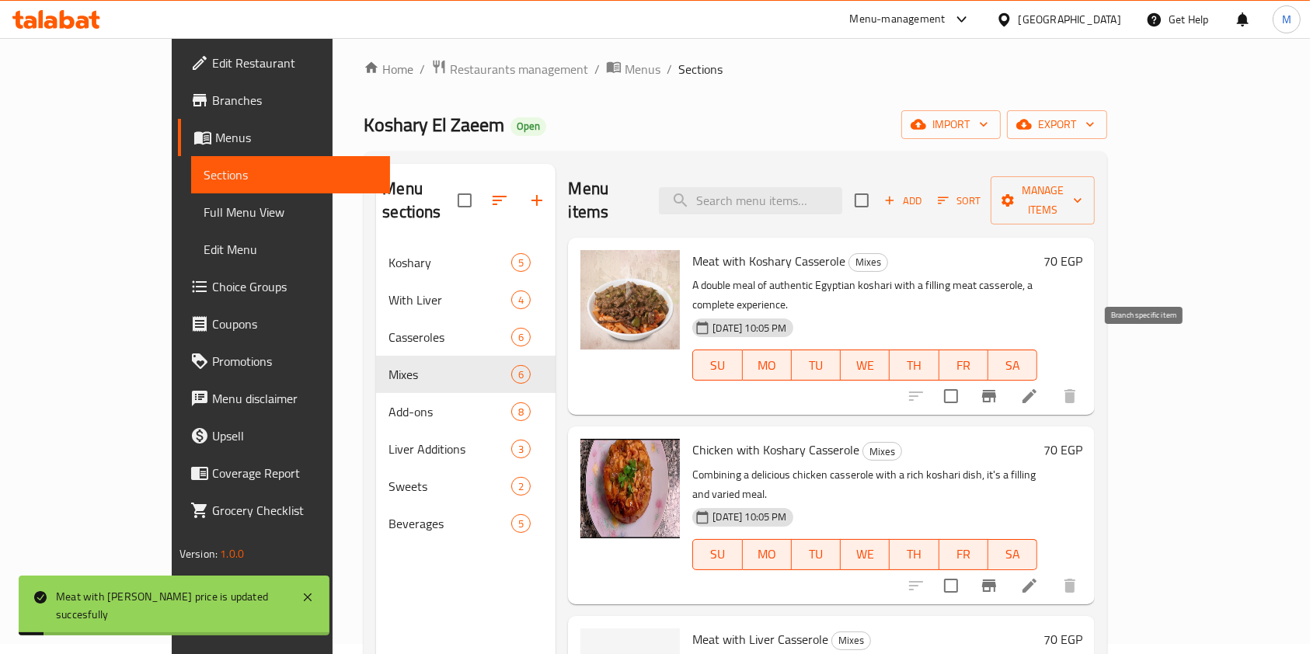
click at [996, 390] on icon "Branch-specific-item" at bounding box center [989, 396] width 14 height 12
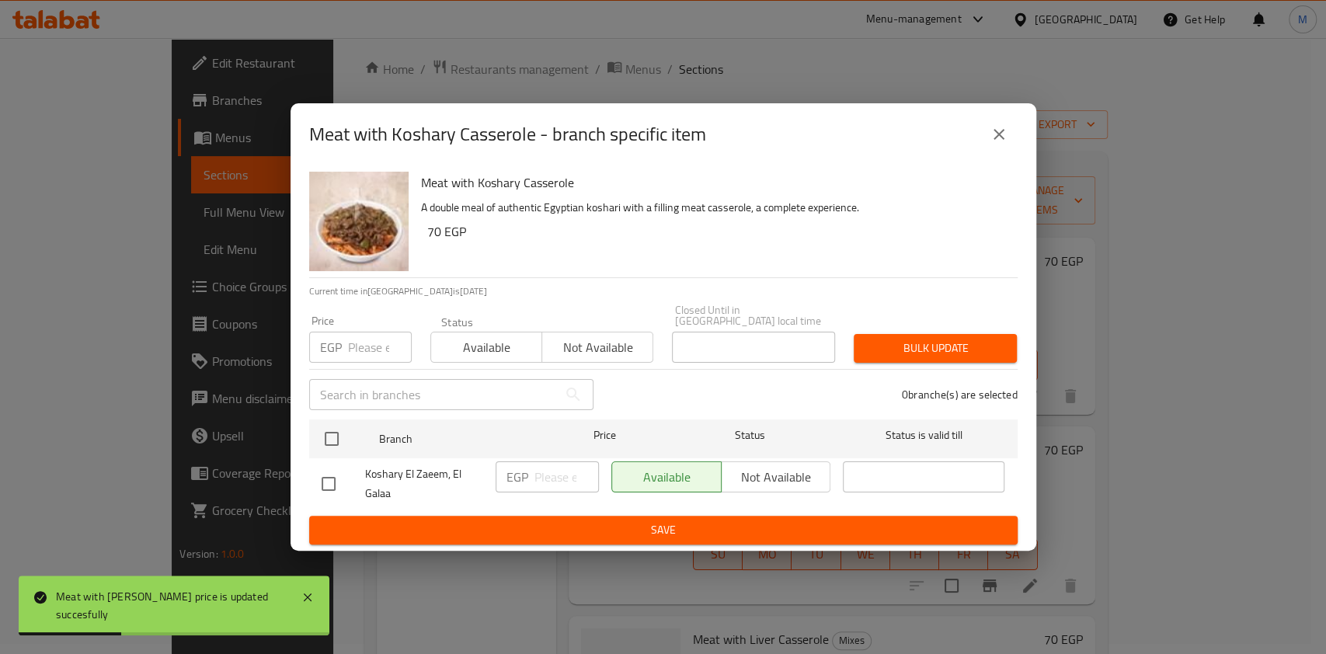
click at [980, 144] on div "Meat with Koshary Casserole - branch specific item" at bounding box center [663, 134] width 708 height 37
click at [981, 144] on div "Meat with Koshary Casserole - branch specific item" at bounding box center [663, 134] width 708 height 37
click at [994, 149] on button "close" at bounding box center [998, 134] width 37 height 37
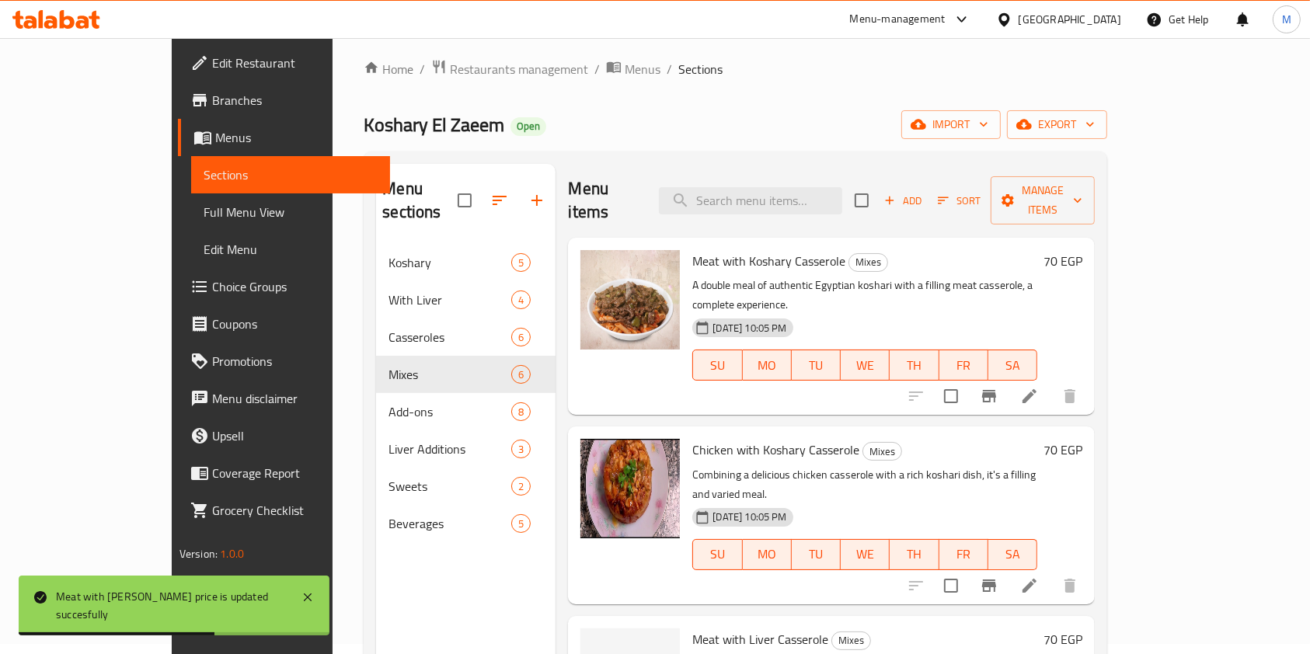
click at [1082, 439] on h6 "70 EGP" at bounding box center [1062, 450] width 39 height 22
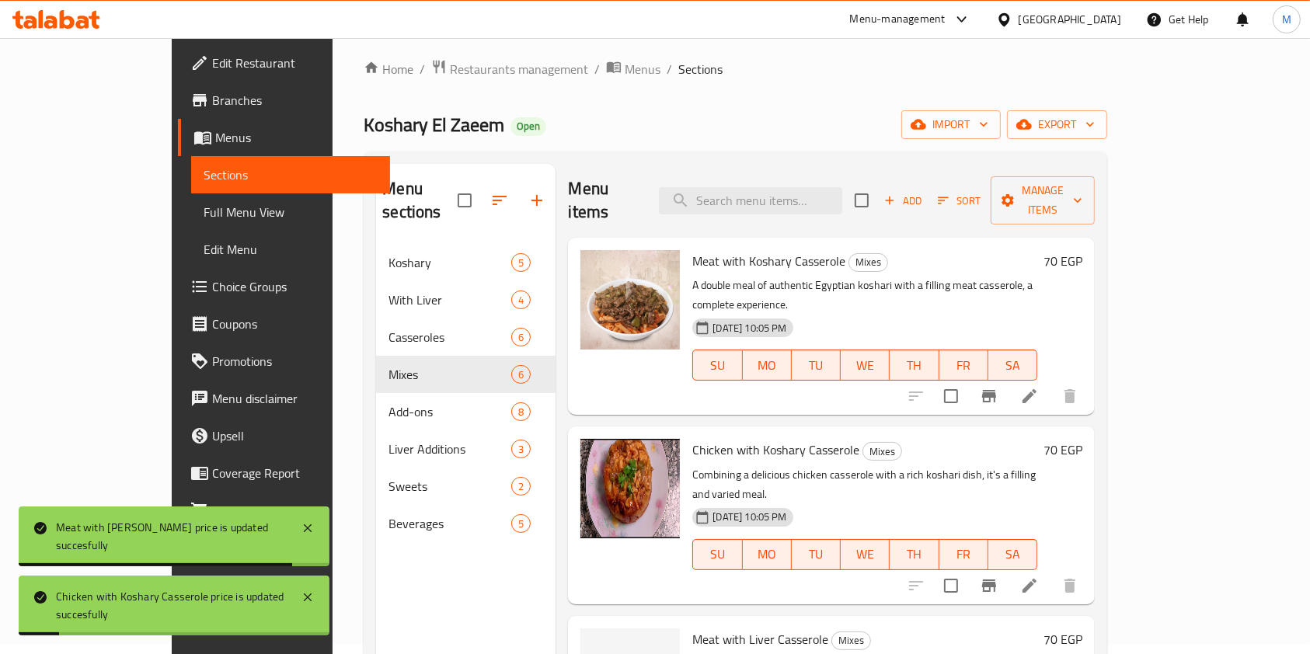
click at [1082, 439] on h6 "70 EGP" at bounding box center [1062, 450] width 39 height 22
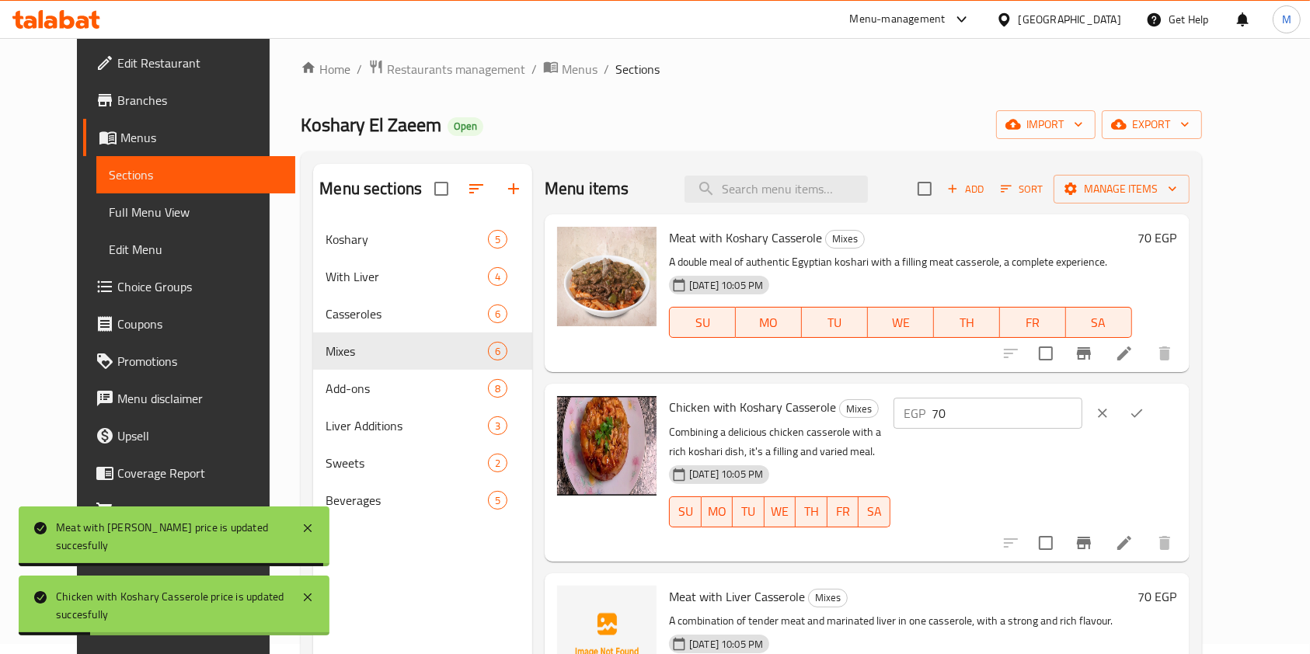
click at [1075, 427] on input "70" at bounding box center [1007, 413] width 150 height 31
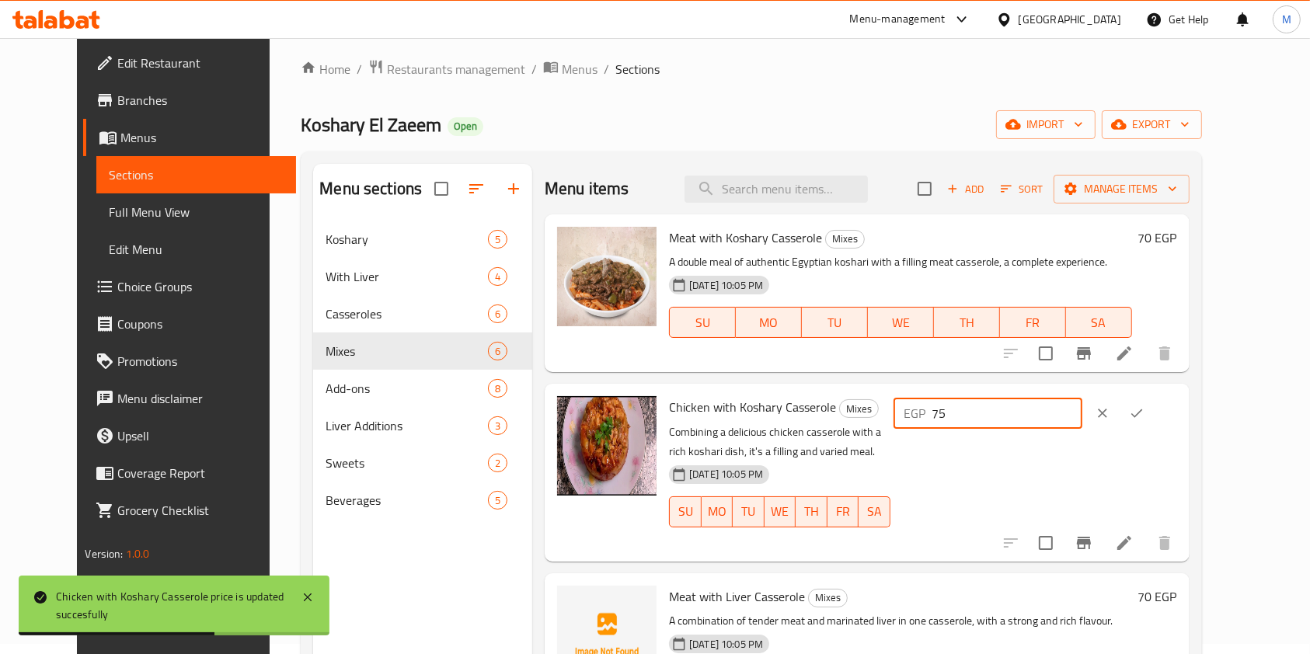
type input "75"
click at [1144, 416] on icon "ok" at bounding box center [1137, 414] width 16 height 16
click at [1177, 416] on div "EGP 75 ​" at bounding box center [1035, 413] width 284 height 34
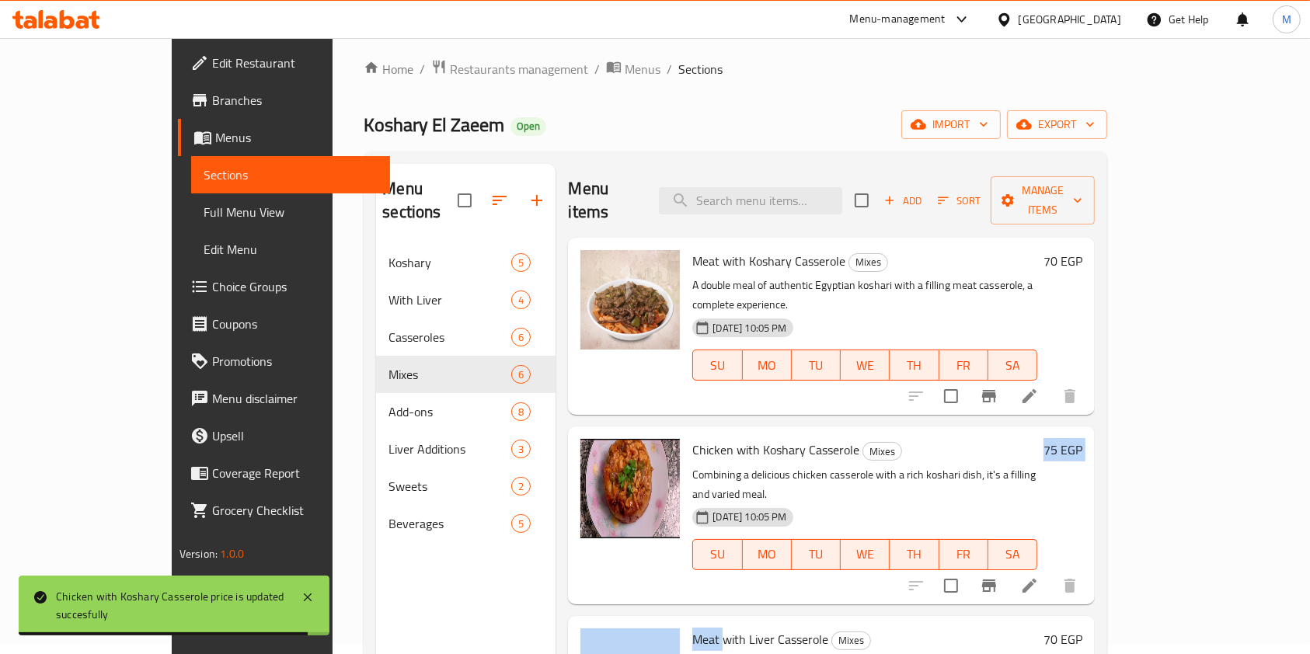
click at [1080, 378] on div at bounding box center [992, 396] width 191 height 37
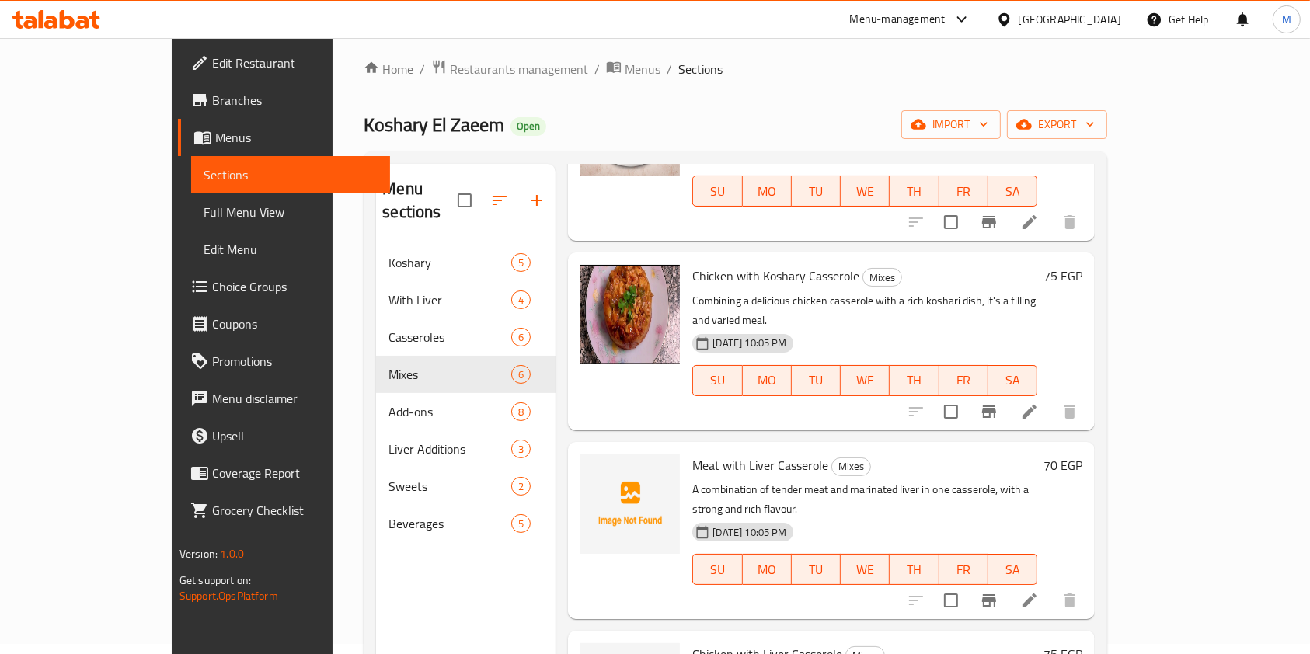
scroll to position [207, 0]
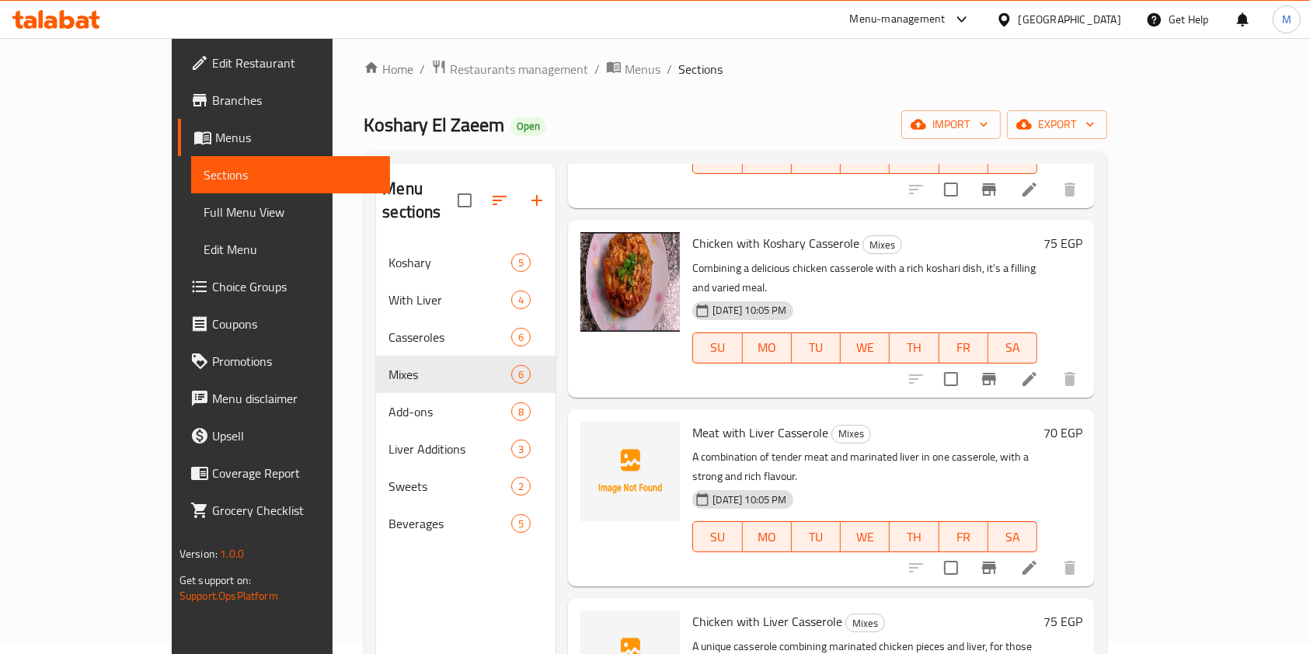
click at [1082, 422] on div "70 EGP" at bounding box center [1059, 498] width 45 height 152
click at [1082, 422] on h6 "70 EGP" at bounding box center [1062, 433] width 39 height 22
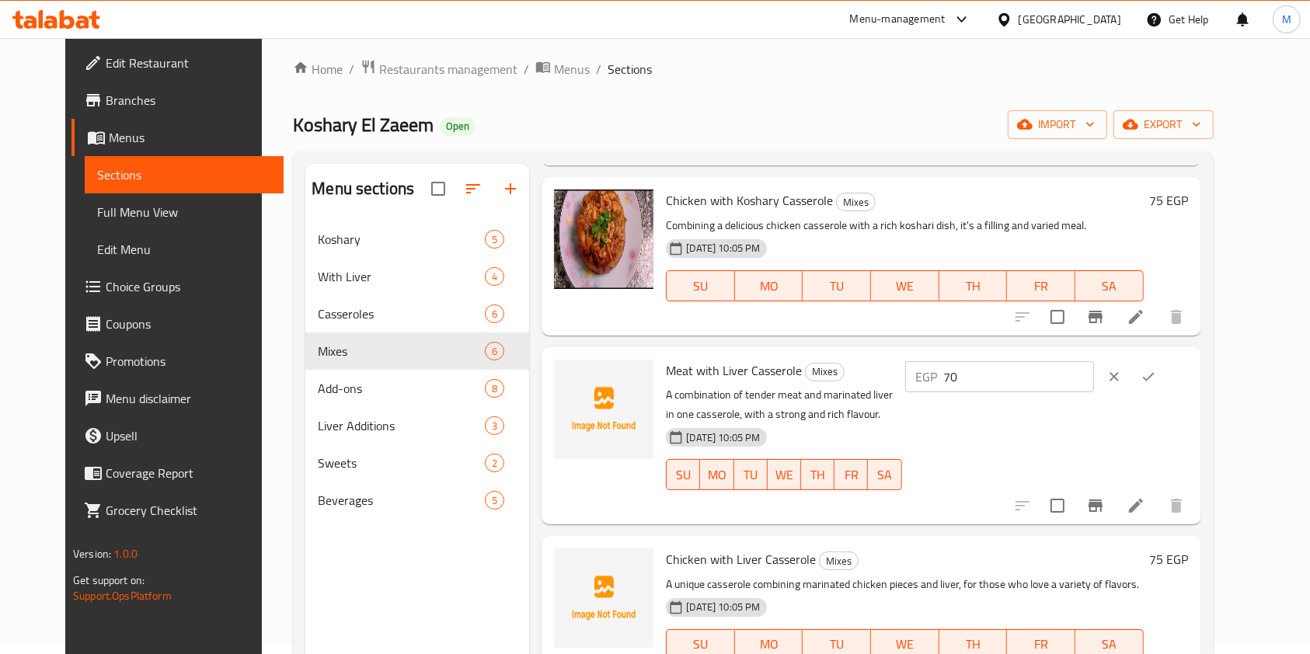
click at [1094, 371] on input "70" at bounding box center [1019, 376] width 150 height 31
type input "75"
click at [1165, 374] on button "ok" at bounding box center [1148, 377] width 34 height 34
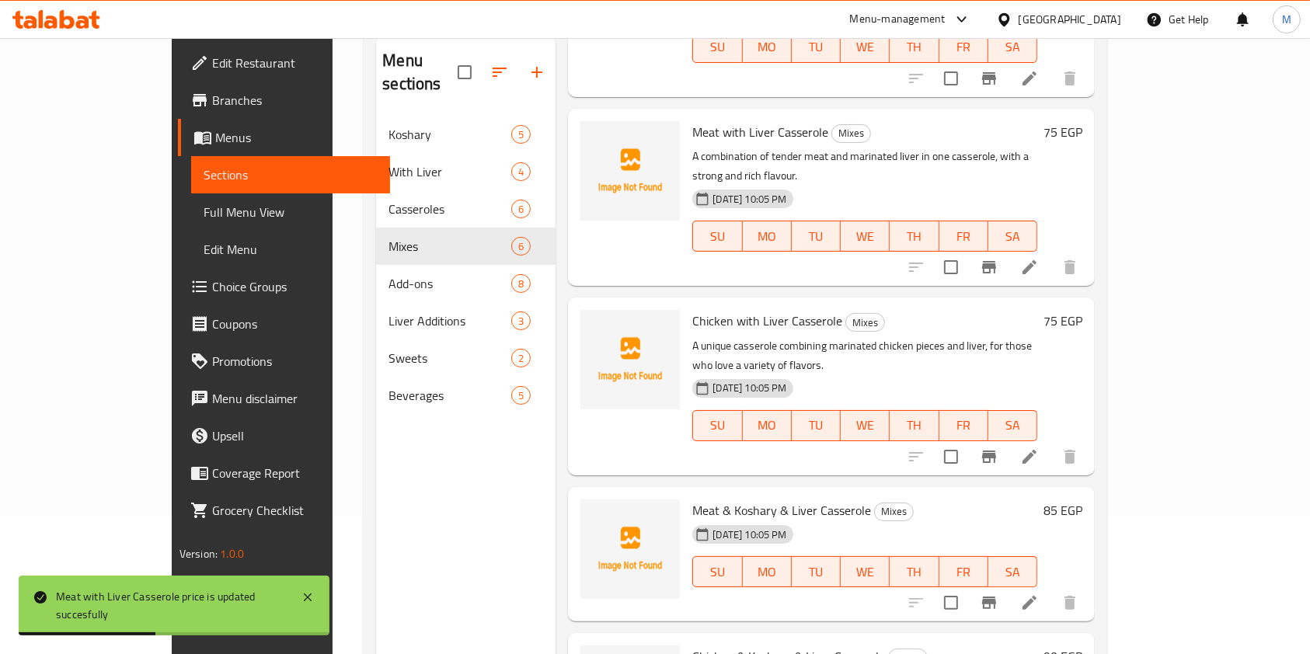
scroll to position [218, 0]
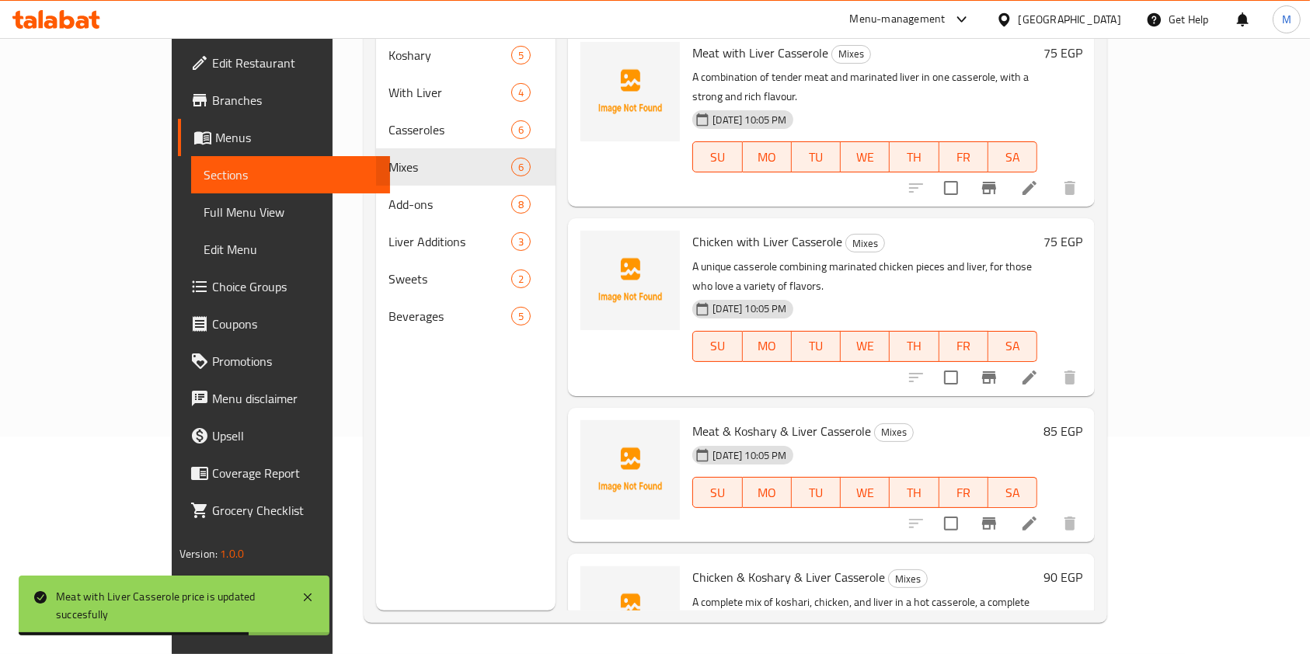
click at [1082, 420] on h6 "85 EGP" at bounding box center [1062, 431] width 39 height 22
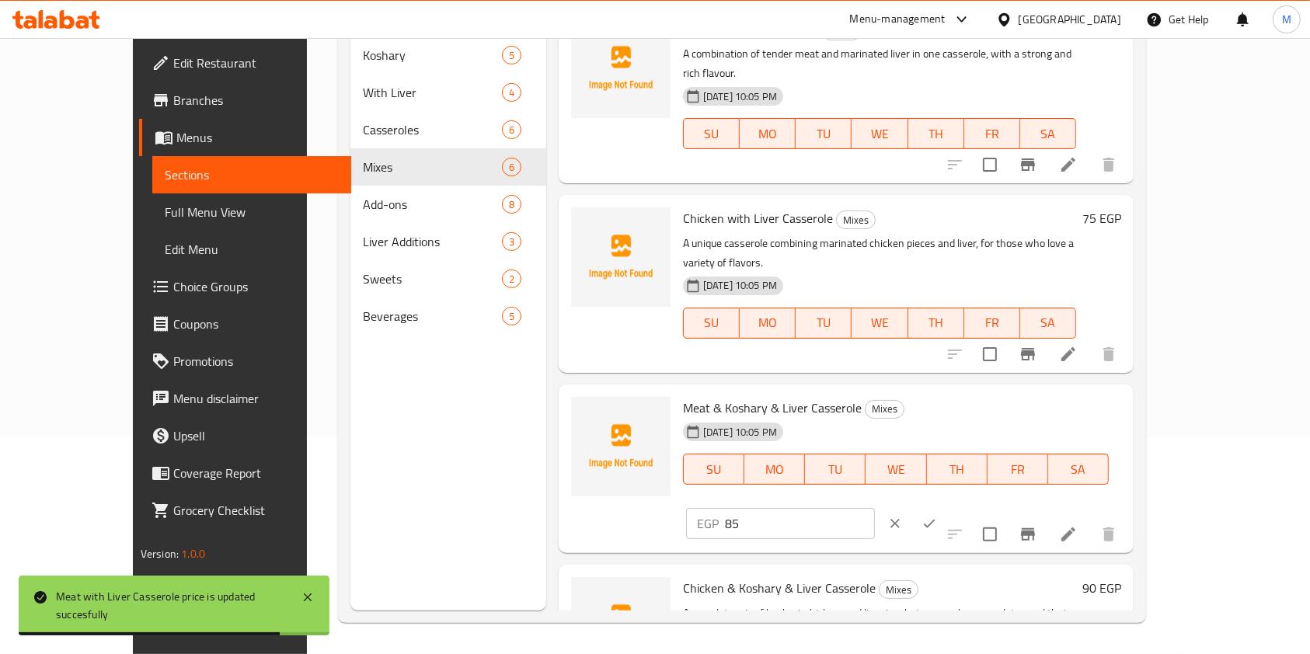
click at [875, 508] on input "85" at bounding box center [800, 523] width 150 height 31
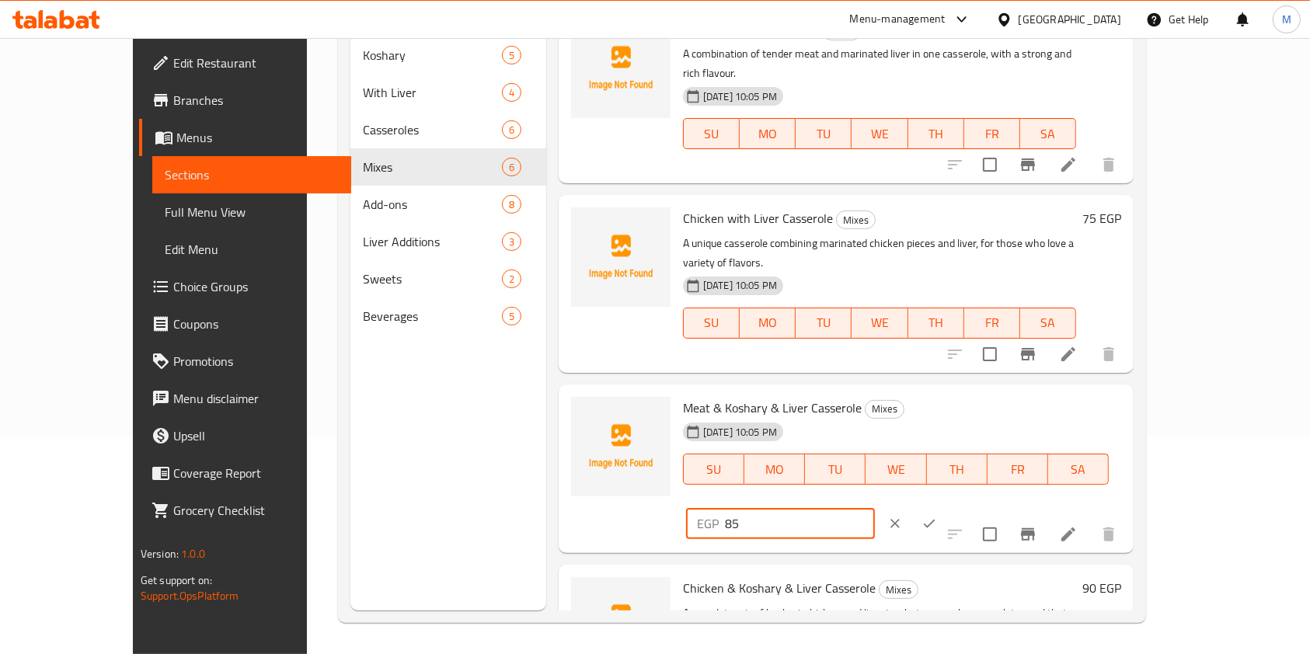
type input "8"
type input "90"
click at [946, 507] on button "ok" at bounding box center [929, 524] width 34 height 34
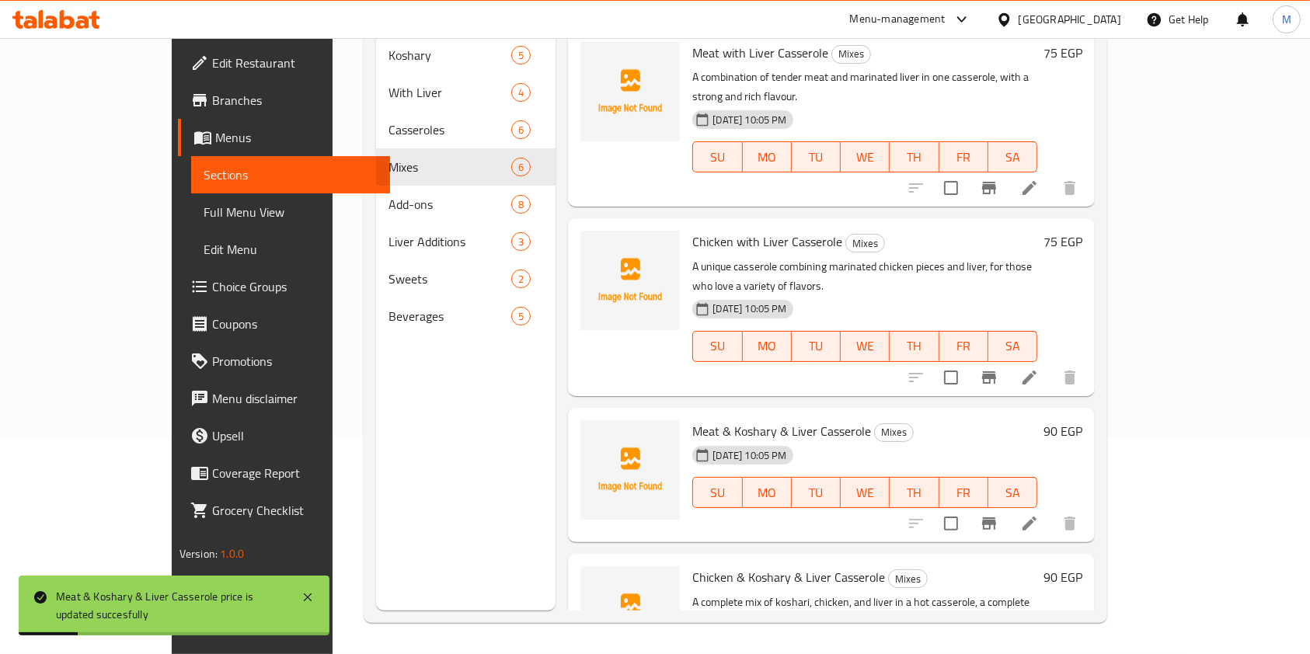
click at [1082, 566] on h6 "90 EGP" at bounding box center [1062, 577] width 39 height 22
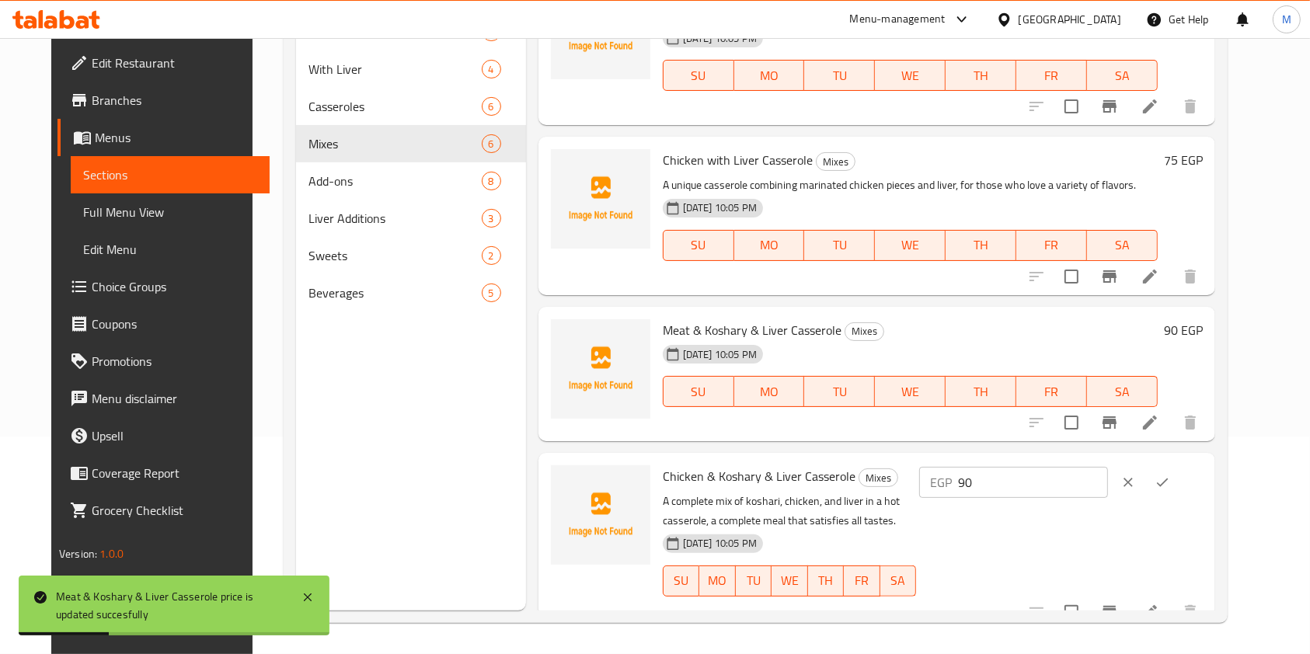
click at [1077, 484] on input "90" at bounding box center [1033, 482] width 150 height 31
type input "95"
click at [1179, 480] on button "ok" at bounding box center [1162, 482] width 34 height 34
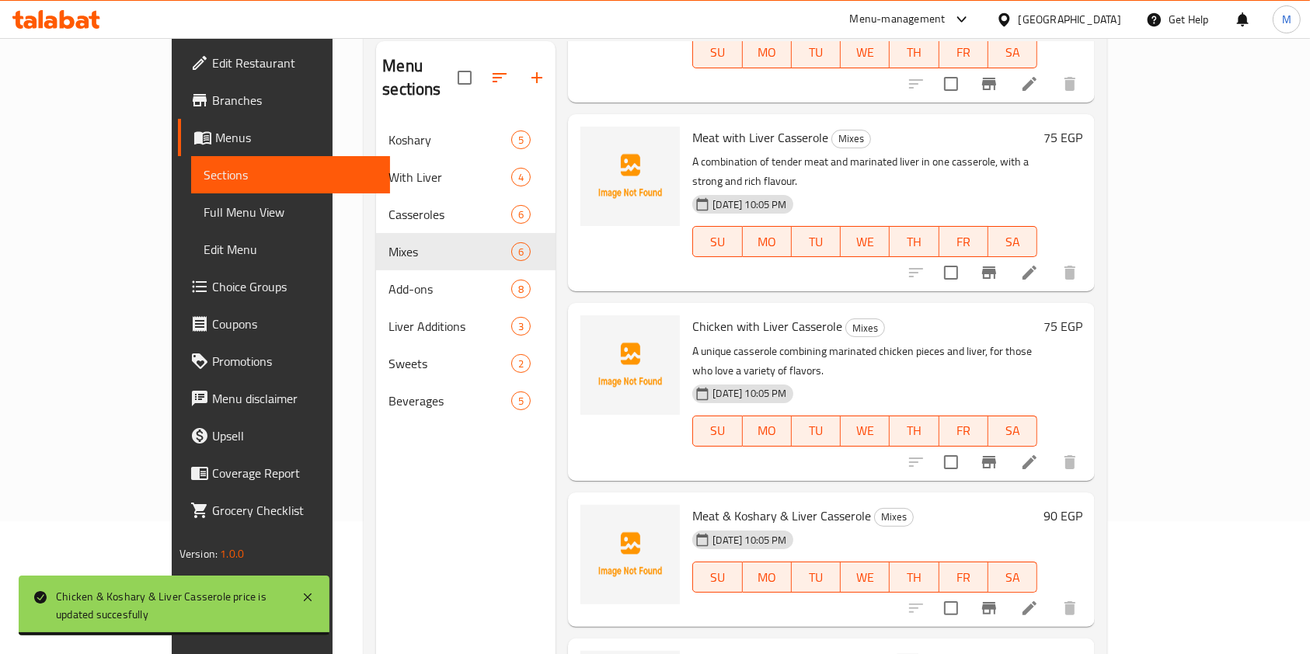
scroll to position [113, 0]
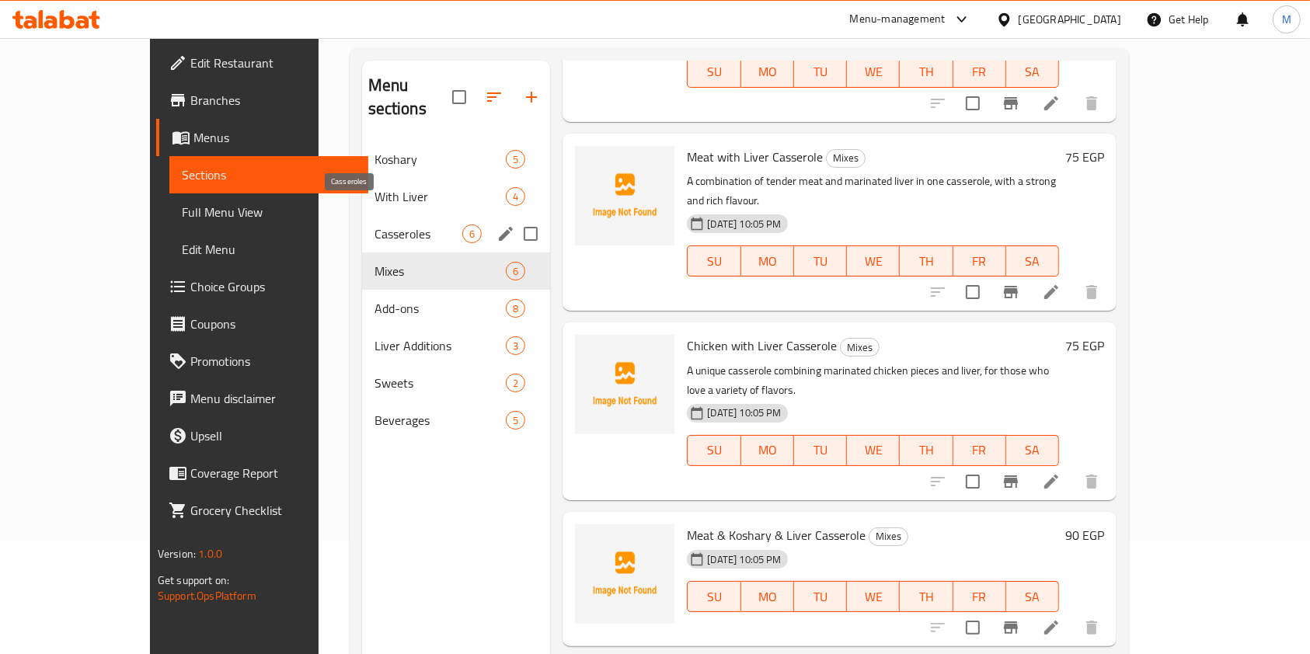
click at [374, 225] on span "Casseroles" at bounding box center [418, 234] width 89 height 19
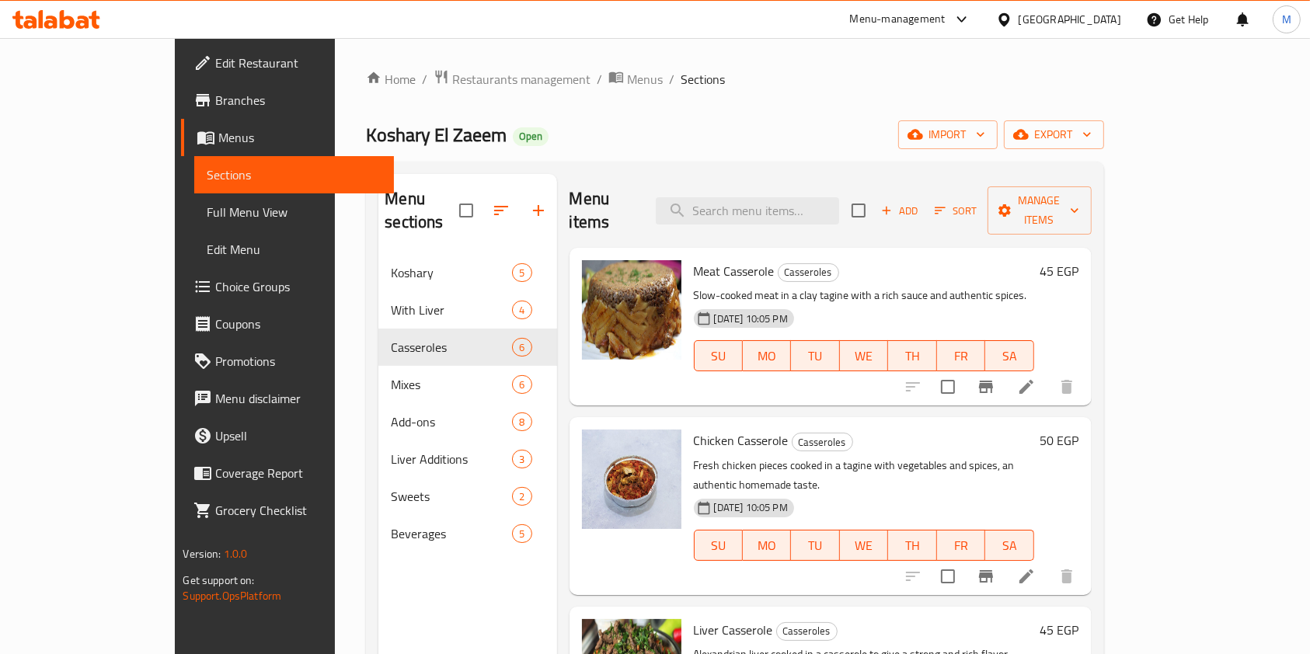
click at [1079, 260] on h6 "45 EGP" at bounding box center [1059, 271] width 39 height 22
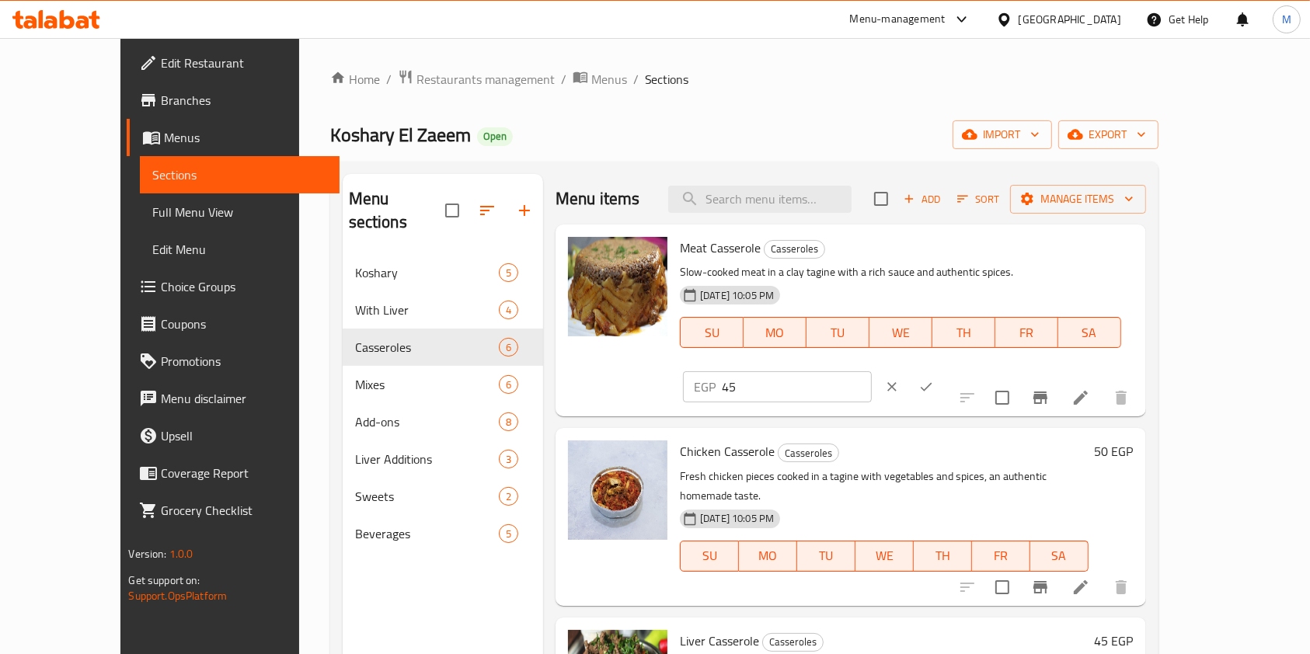
click at [872, 371] on input "45" at bounding box center [797, 386] width 150 height 31
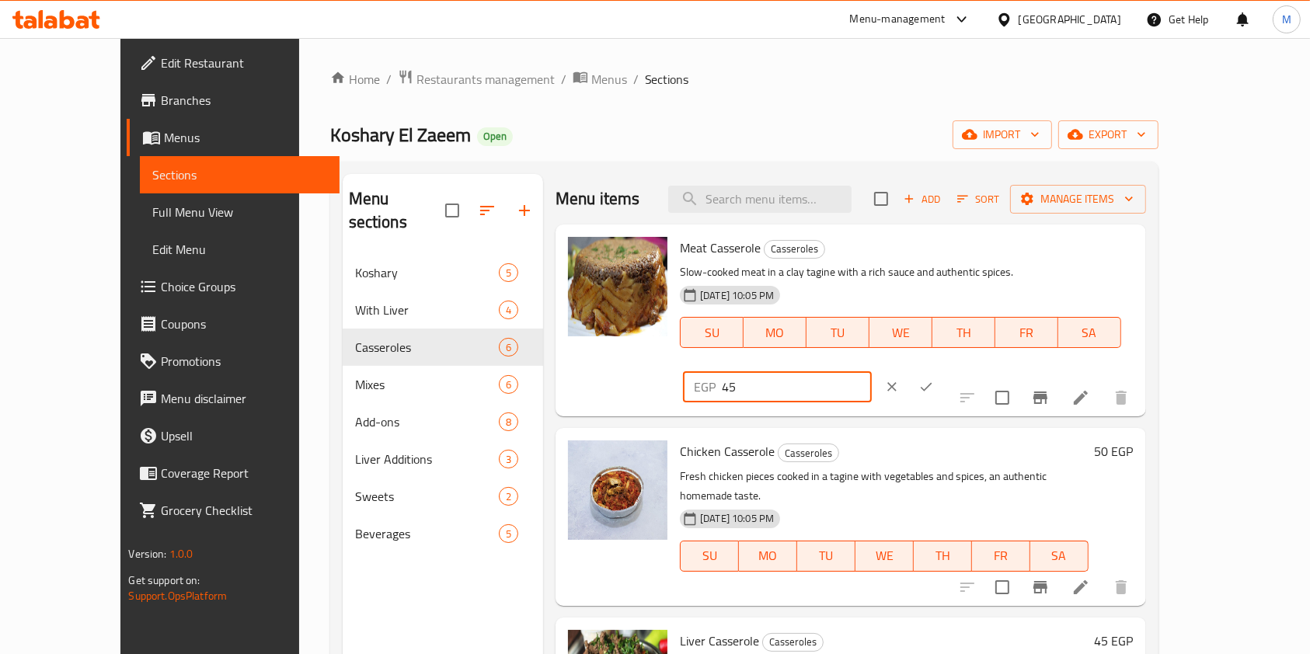
click at [872, 371] on input "45" at bounding box center [797, 386] width 150 height 31
type input "50"
click at [943, 370] on button "ok" at bounding box center [926, 387] width 34 height 34
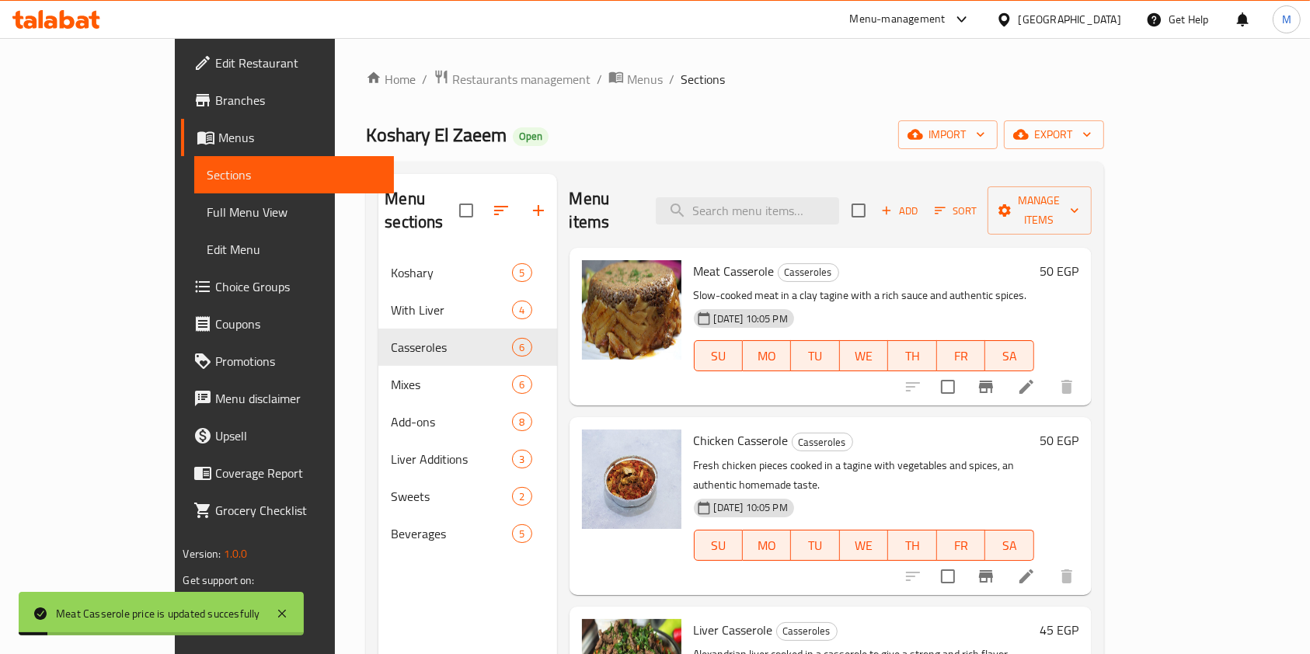
click at [1079, 430] on h6 "50 EGP" at bounding box center [1059, 441] width 39 height 22
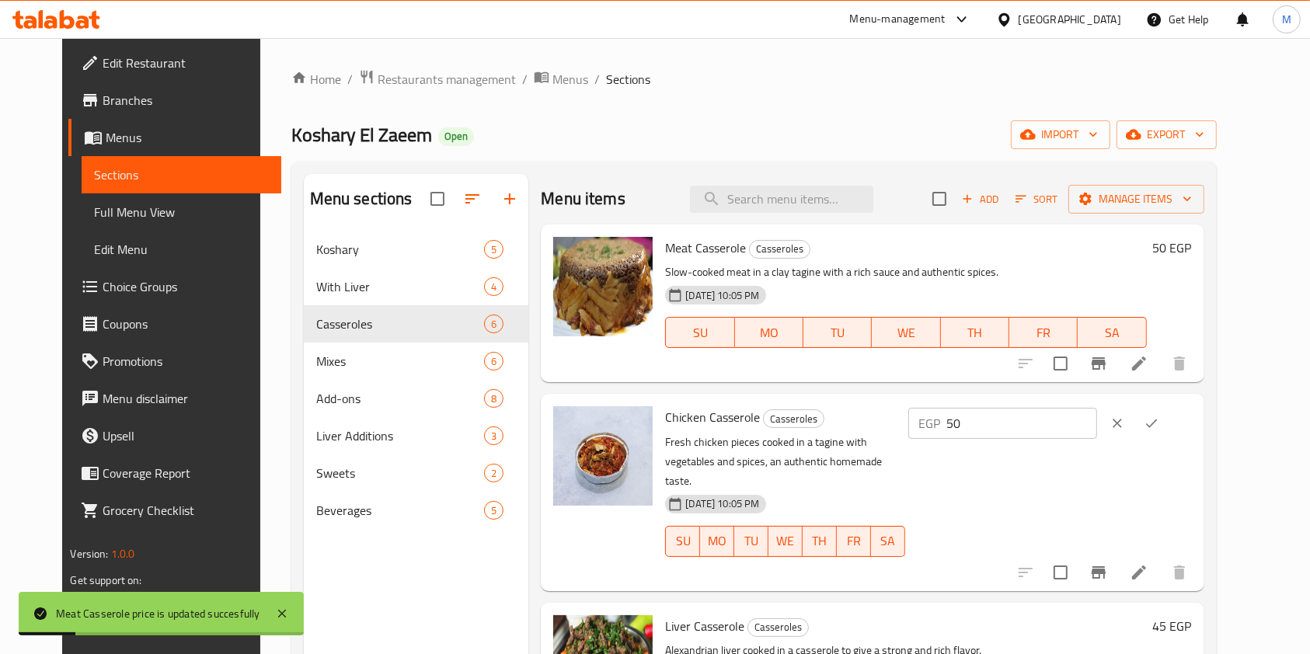
click at [1093, 429] on input "50" at bounding box center [1022, 423] width 150 height 31
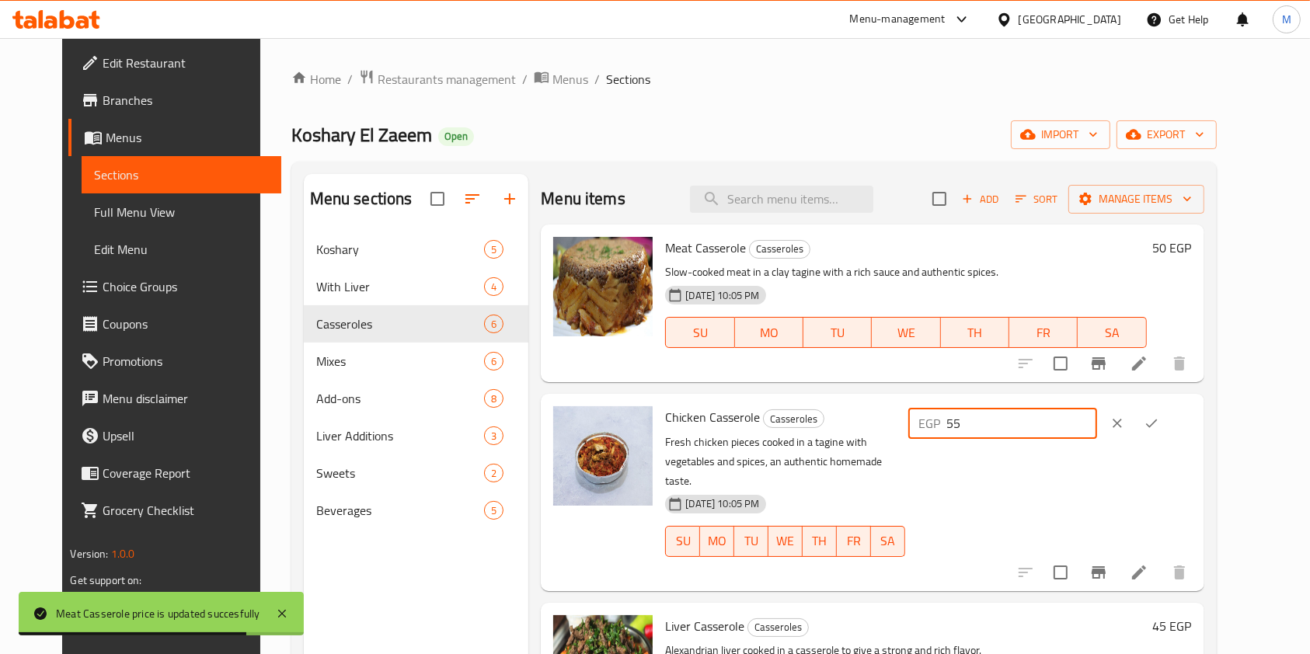
type input "55"
click at [1159, 431] on icon "ok" at bounding box center [1152, 424] width 16 height 16
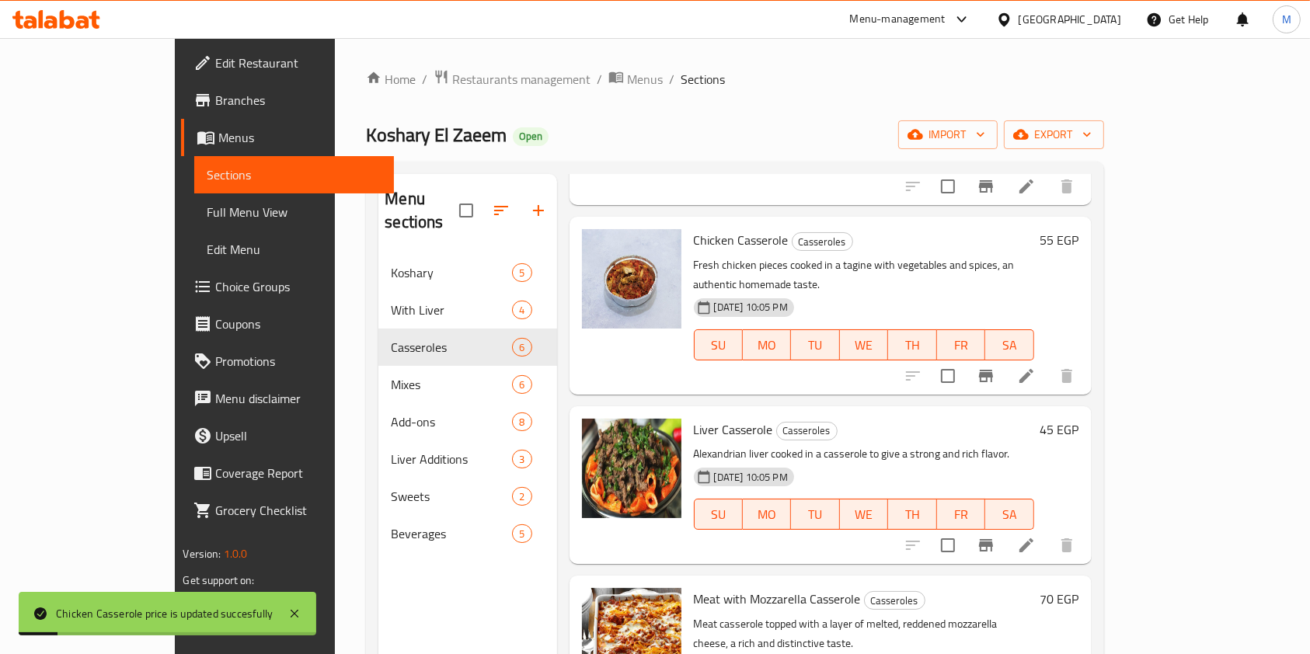
scroll to position [207, 0]
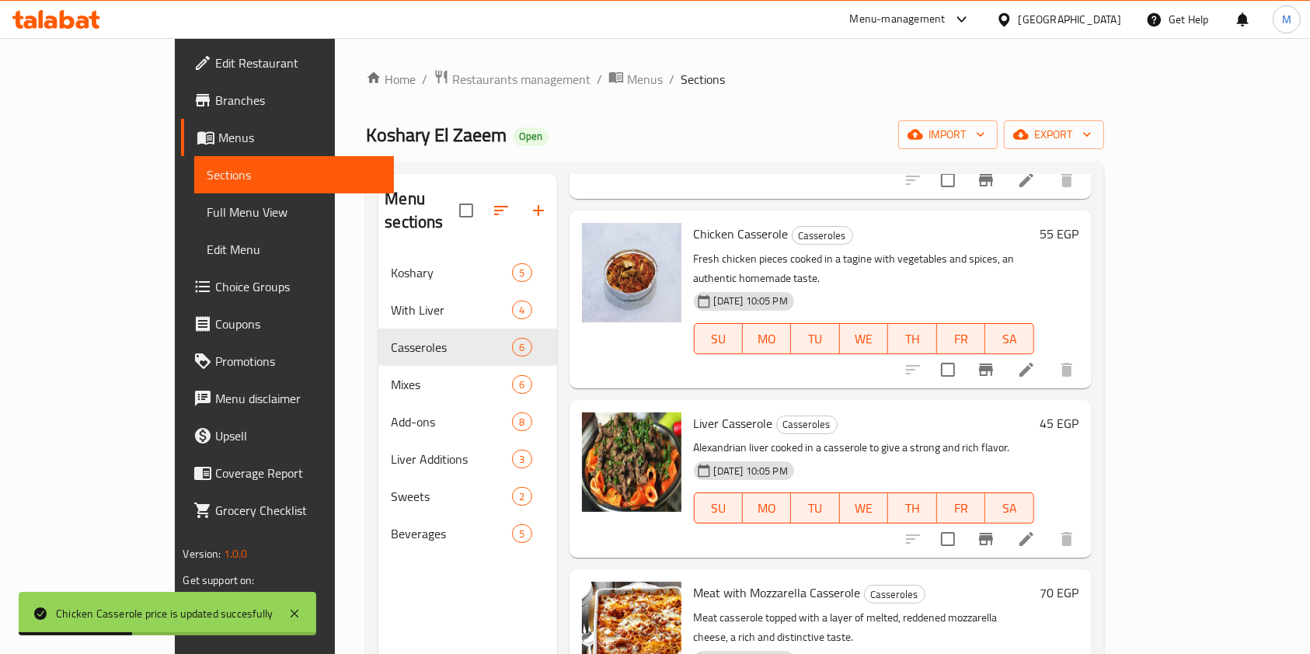
click at [1079, 413] on h6 "45 EGP" at bounding box center [1059, 424] width 39 height 22
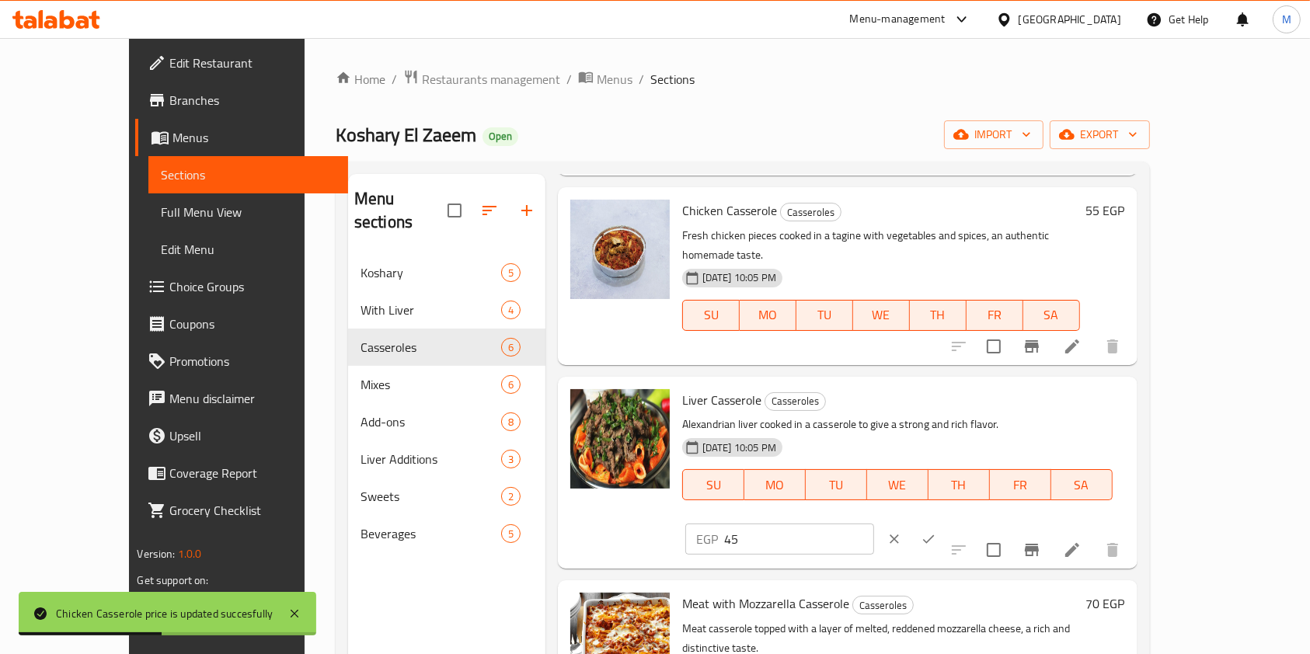
click at [874, 524] on input "45" at bounding box center [799, 539] width 150 height 31
type input "4"
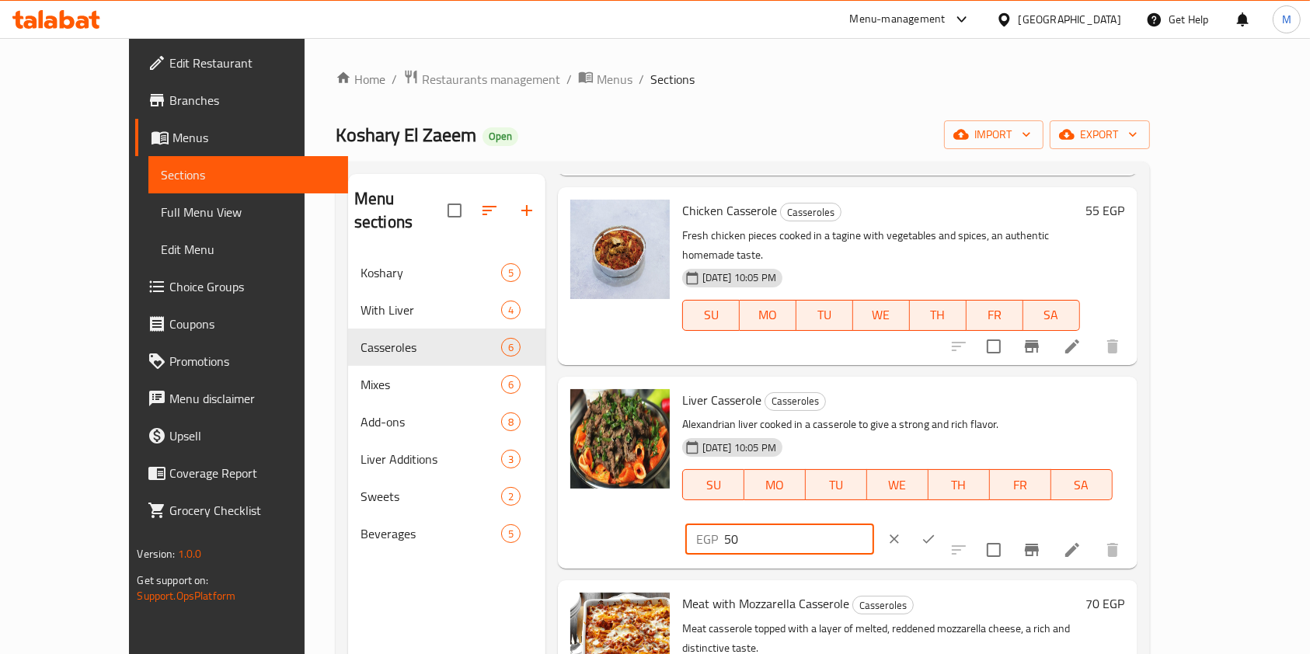
type input "50"
click at [936, 531] on icon "ok" at bounding box center [929, 539] width 16 height 16
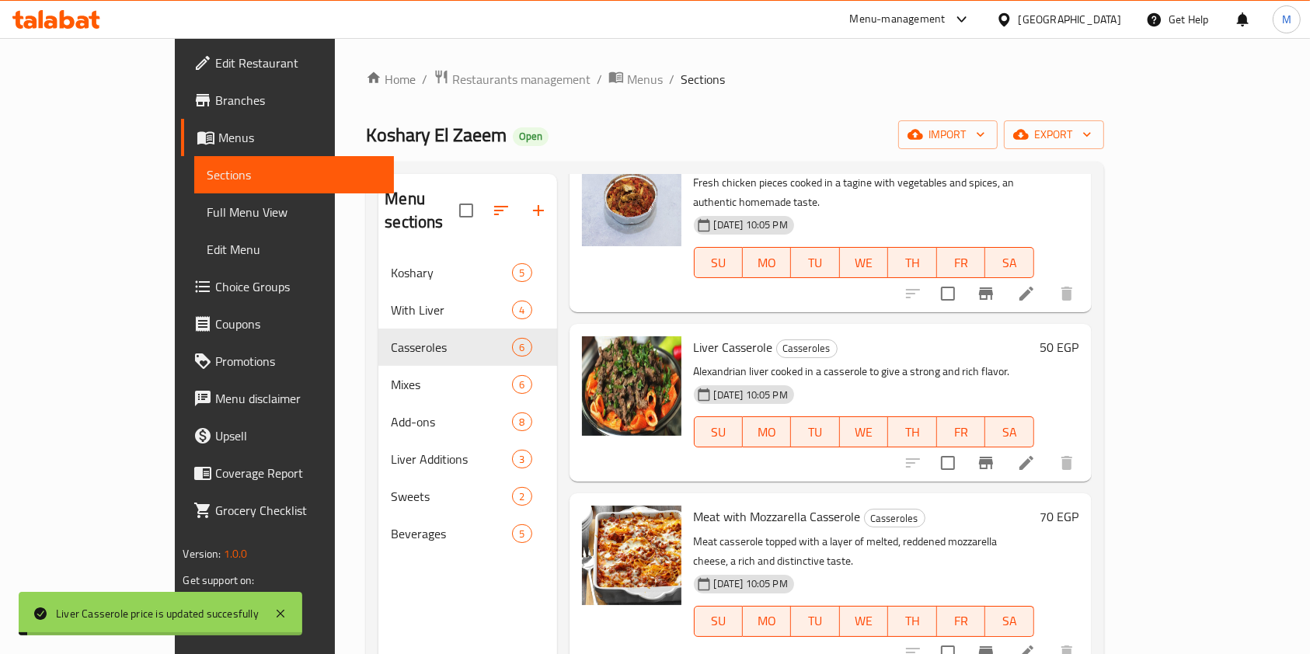
scroll to position [403, 0]
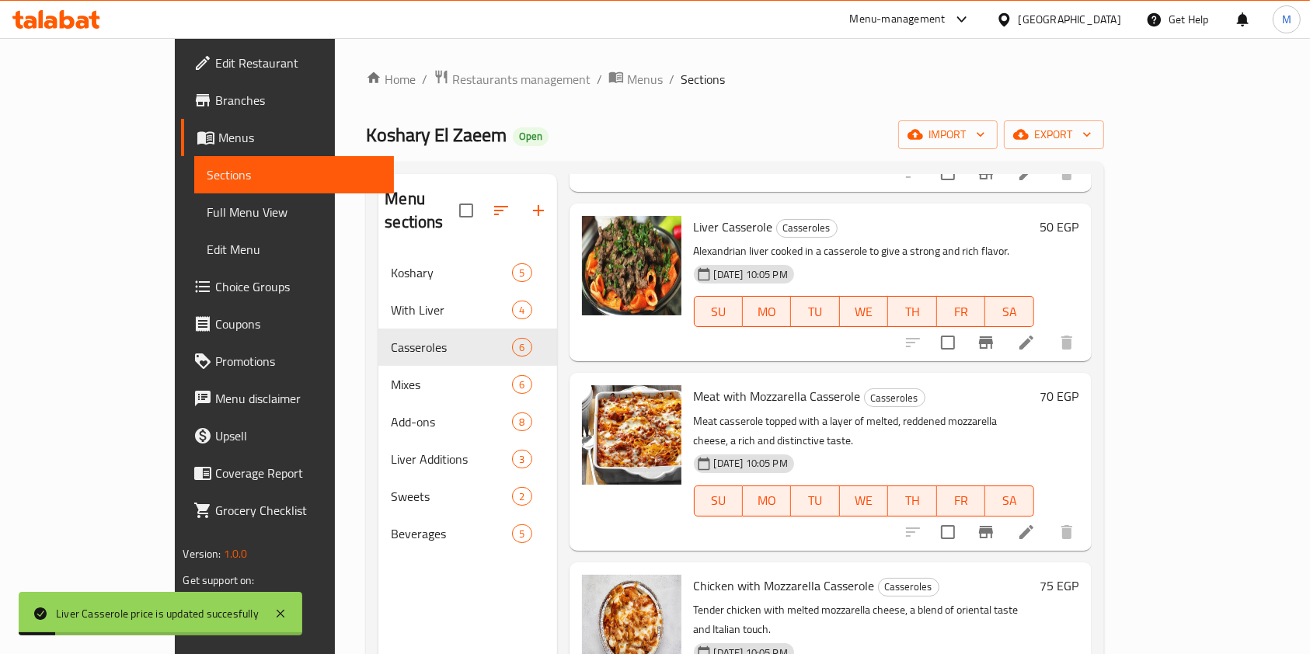
click at [1079, 385] on div "70 EGP" at bounding box center [1056, 461] width 45 height 152
click at [1079, 385] on h6 "70 EGP" at bounding box center [1059, 396] width 39 height 22
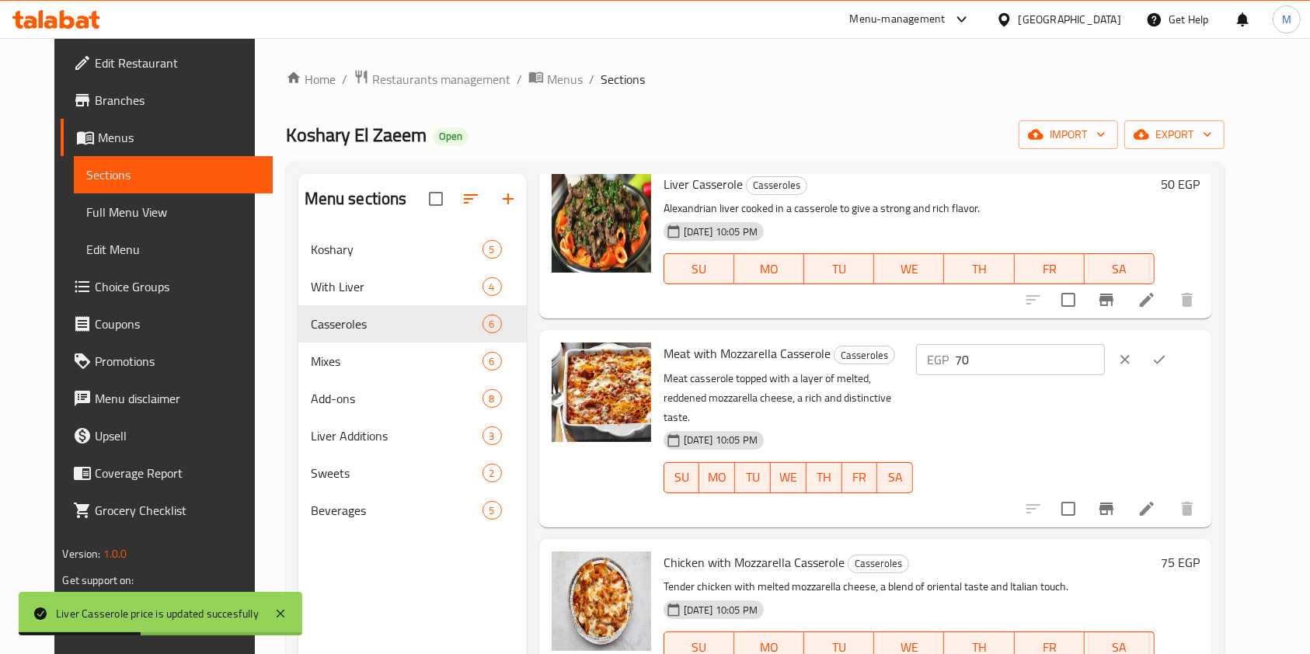
click at [1102, 367] on input "70" at bounding box center [1030, 359] width 150 height 31
type input "75"
click at [1176, 358] on button "ok" at bounding box center [1159, 360] width 34 height 34
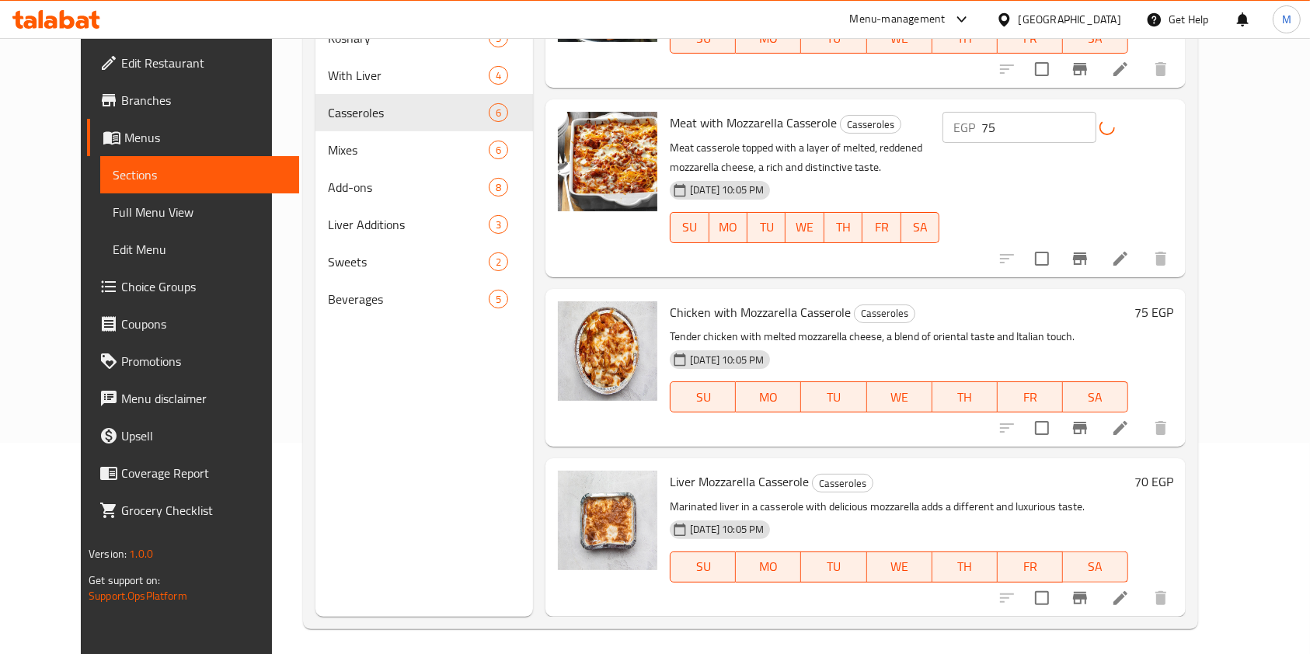
scroll to position [218, 0]
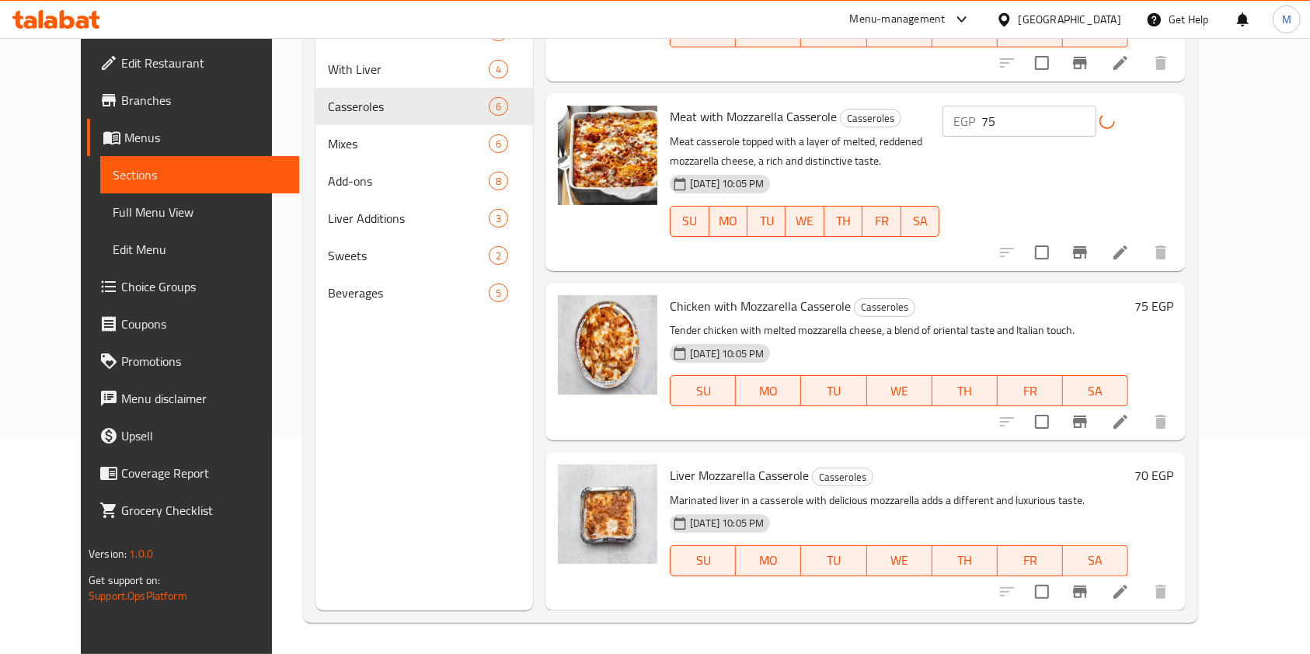
click at [1173, 300] on h6 "75 EGP" at bounding box center [1153, 306] width 39 height 22
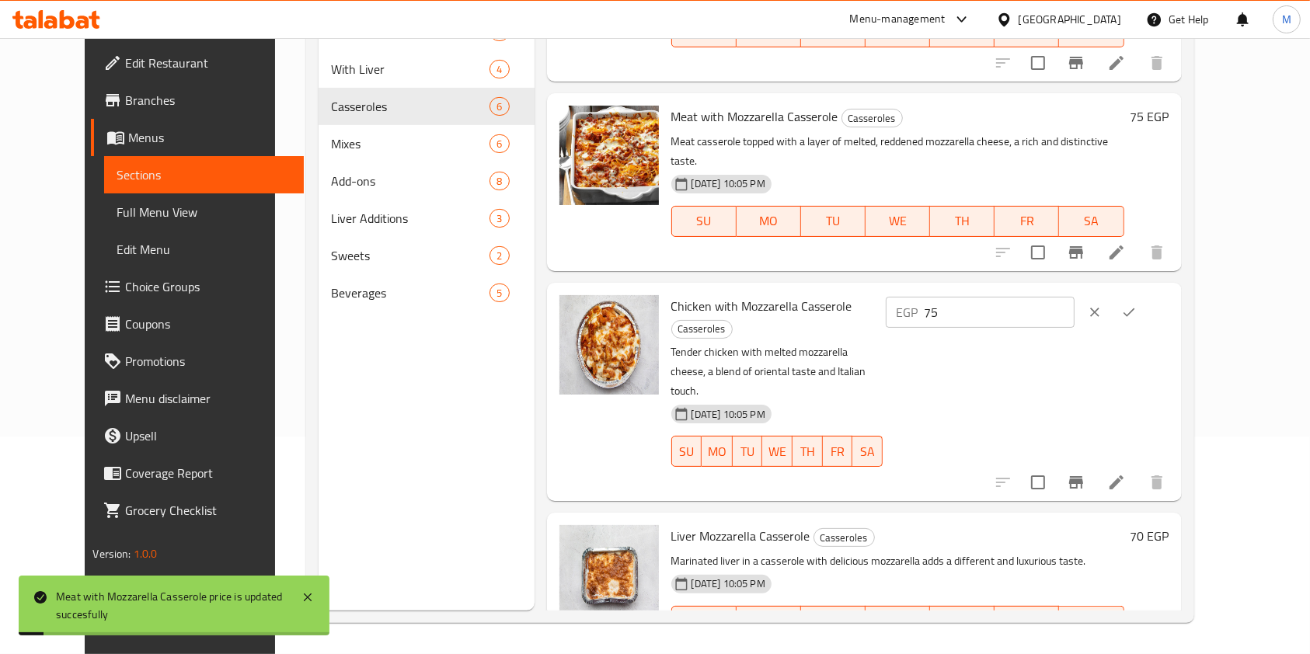
click at [1074, 306] on input "75" at bounding box center [999, 312] width 150 height 31
type input "80"
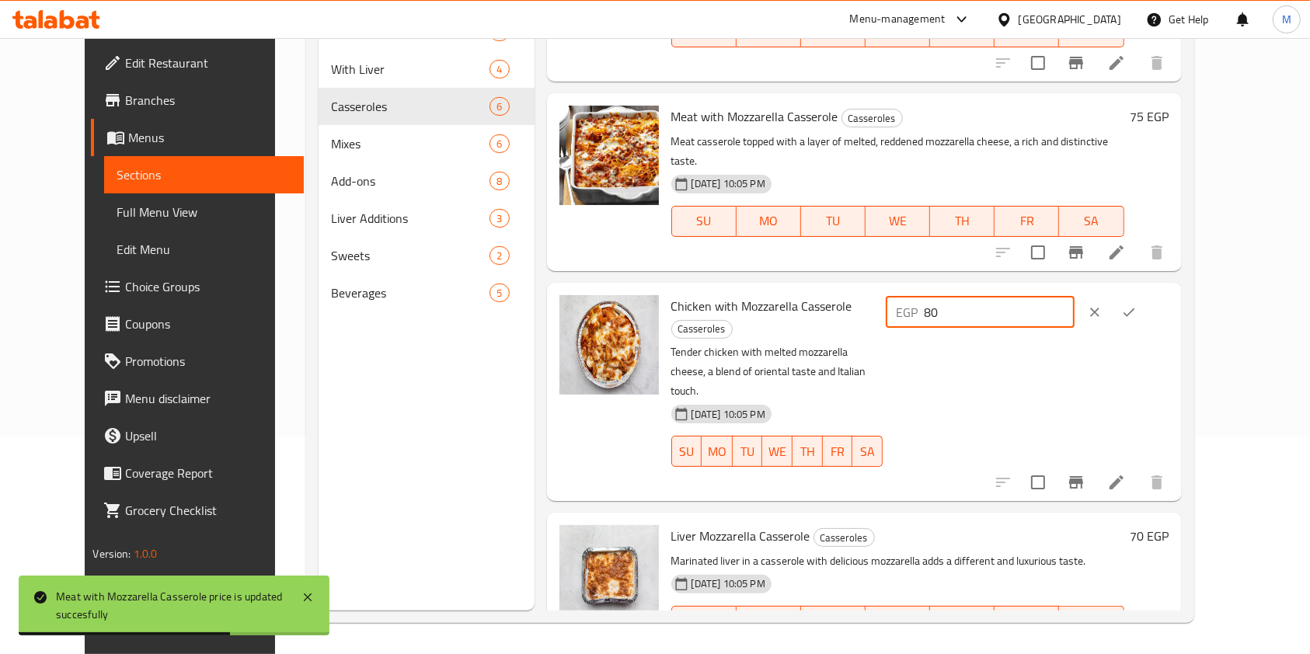
click at [1137, 305] on icon "ok" at bounding box center [1129, 313] width 16 height 16
click at [1169, 298] on div "EGP 80 ​" at bounding box center [1028, 312] width 284 height 34
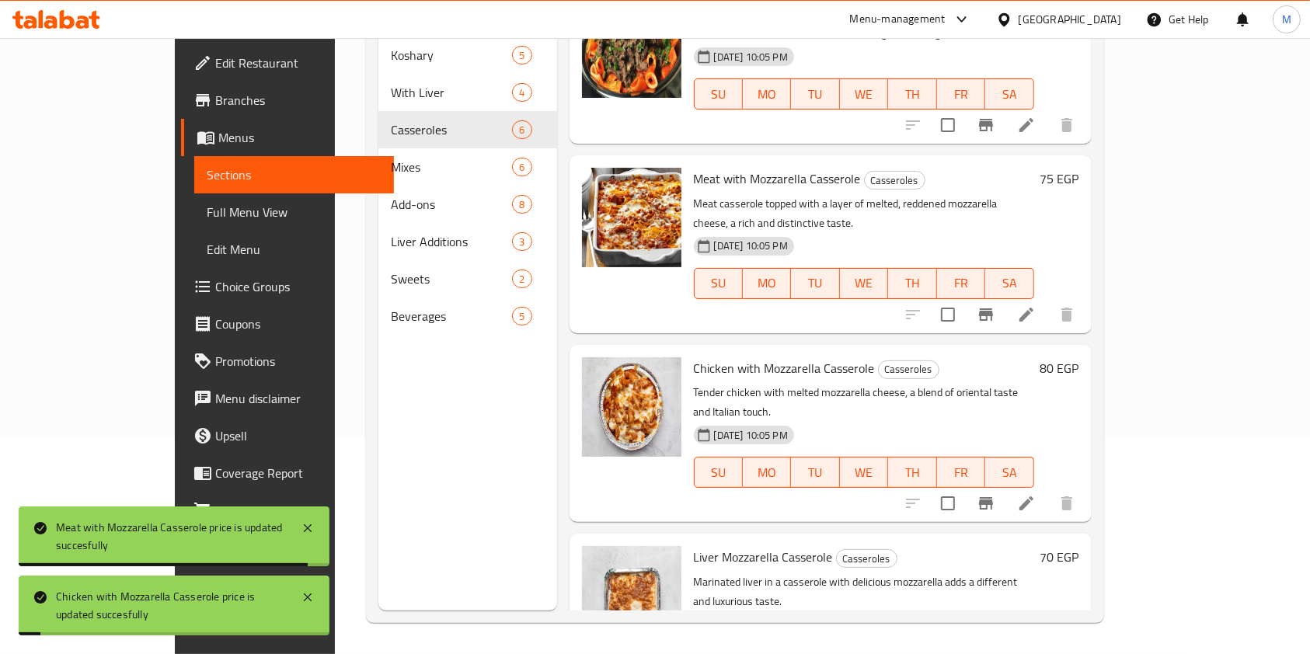
click at [1079, 546] on h6 "70 EGP" at bounding box center [1059, 557] width 39 height 22
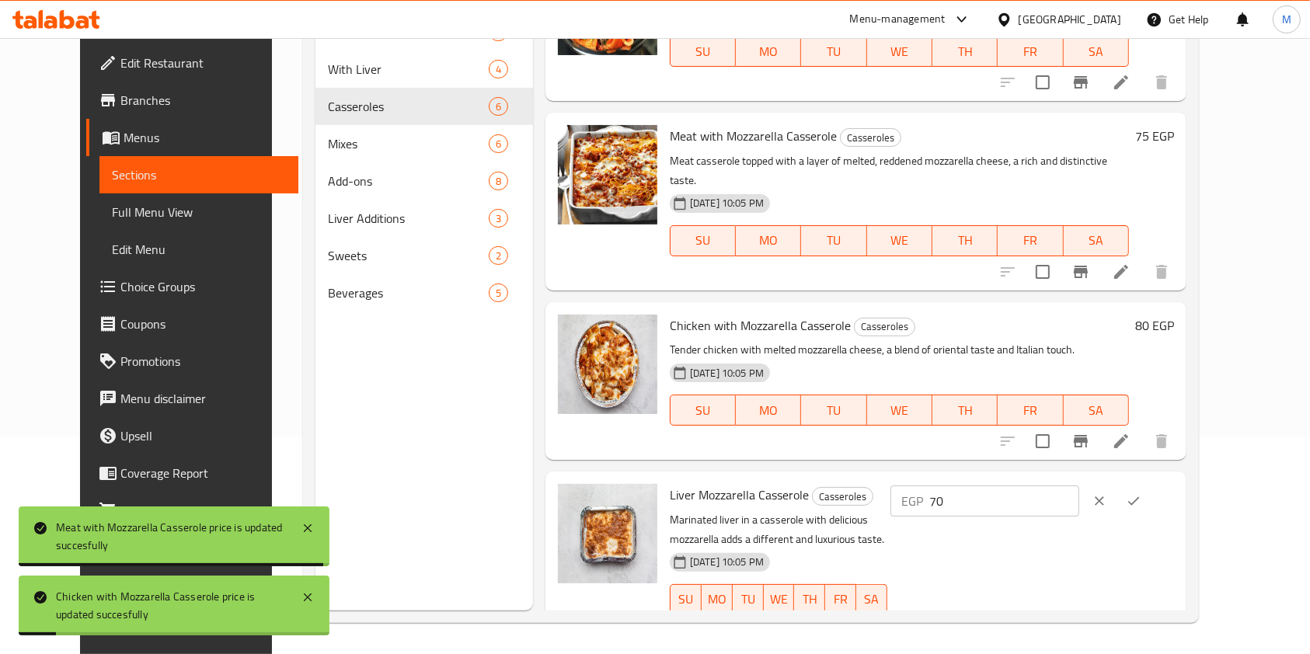
scroll to position [423, 0]
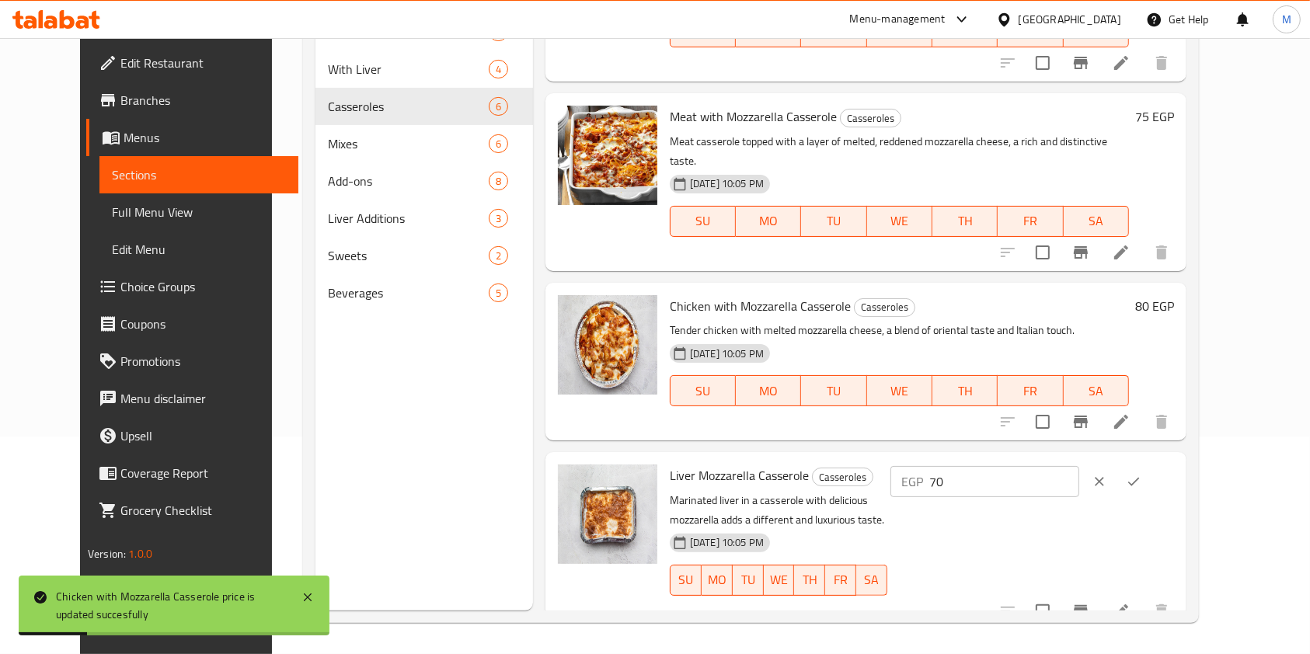
click at [1069, 478] on div "EGP 70 ​" at bounding box center [1032, 482] width 284 height 34
click at [1069, 468] on input "70" at bounding box center [1004, 481] width 150 height 31
type input "75"
click at [1151, 465] on button "ok" at bounding box center [1133, 482] width 34 height 34
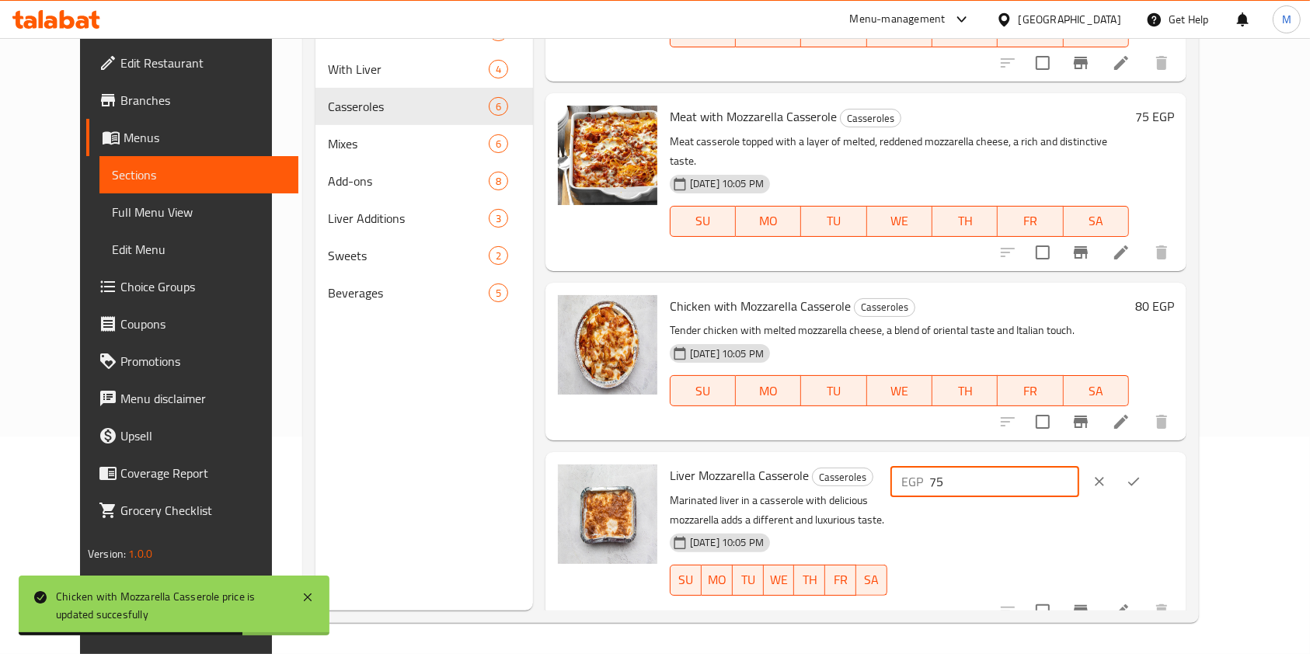
click at [1174, 465] on div "EGP 75 ​" at bounding box center [1032, 482] width 284 height 34
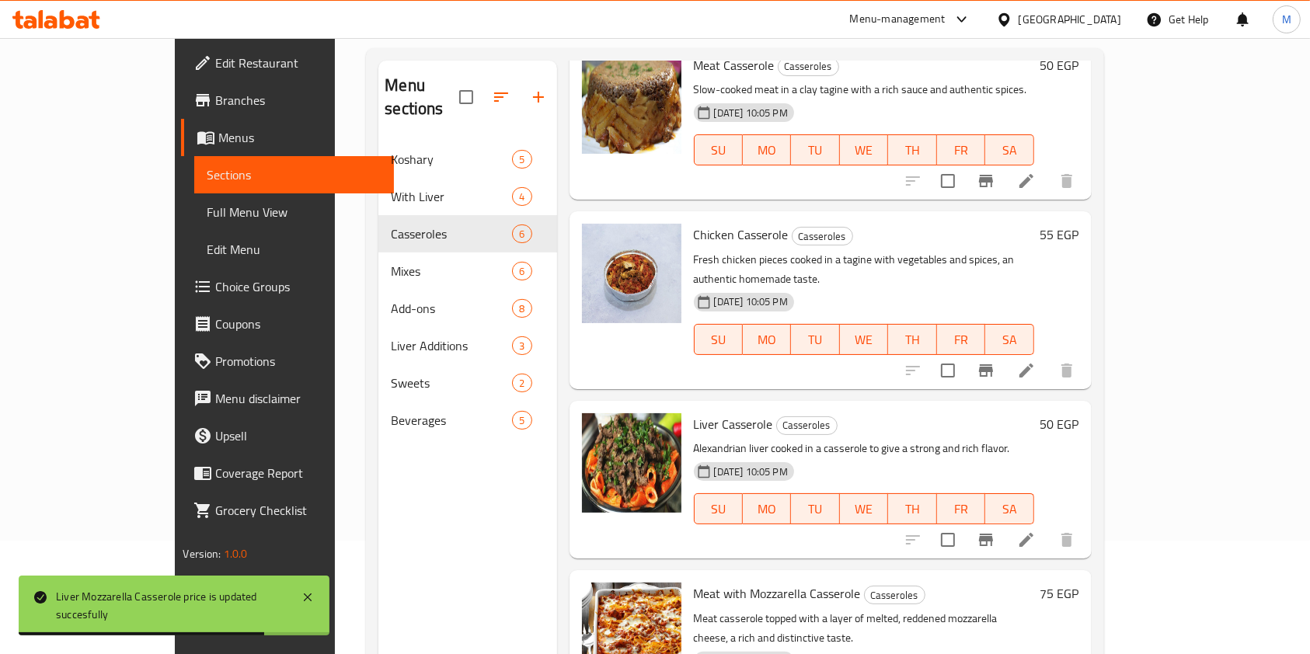
scroll to position [10, 0]
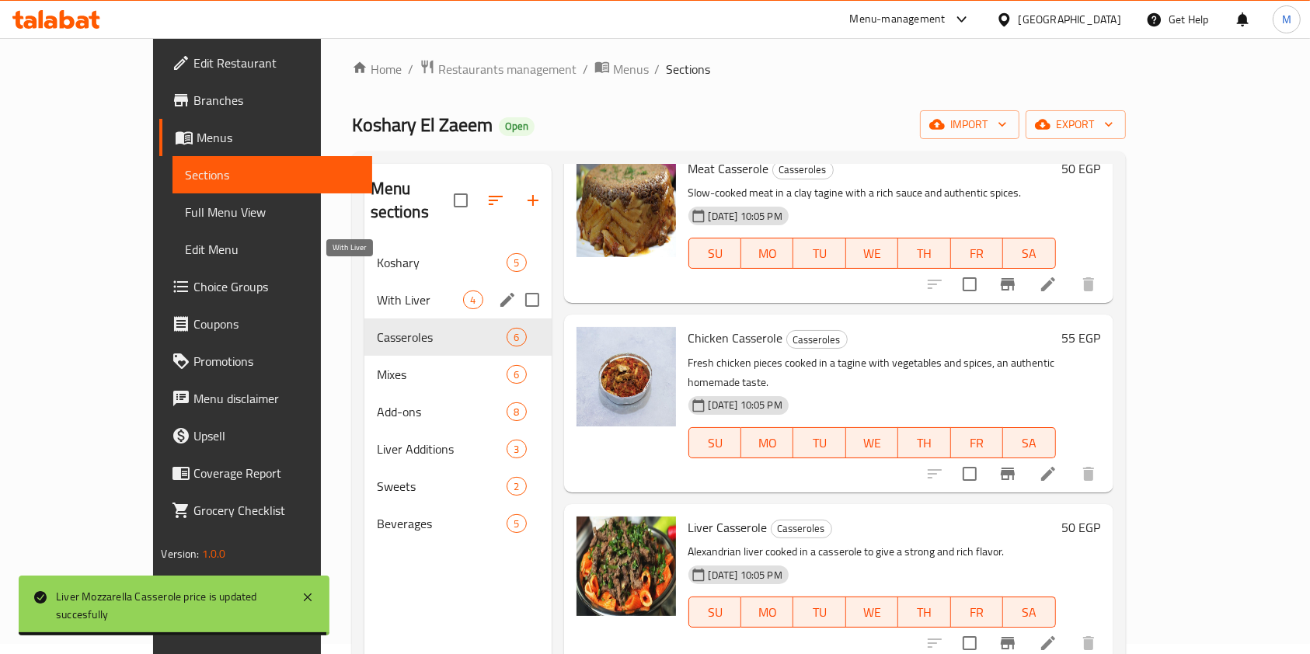
click at [377, 291] on span "With Liver" at bounding box center [420, 300] width 87 height 19
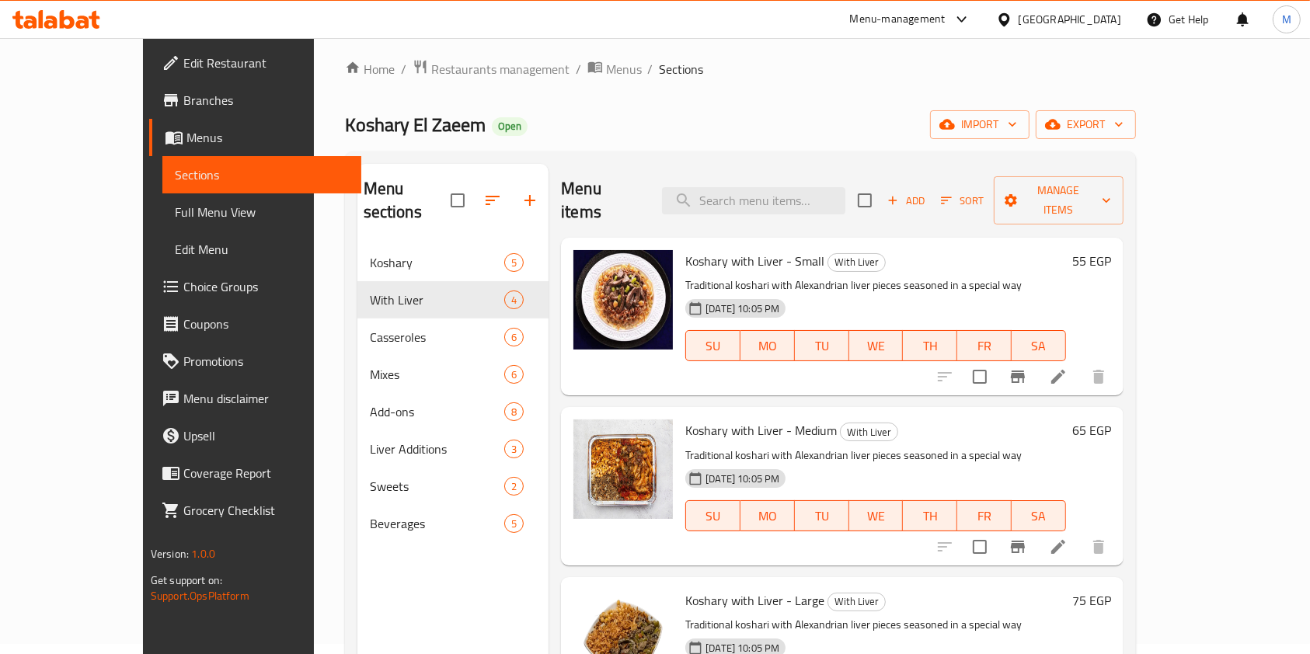
click at [1111, 251] on div "55 EGP" at bounding box center [1088, 316] width 45 height 133
click at [1111, 250] on h6 "55 EGP" at bounding box center [1091, 261] width 39 height 22
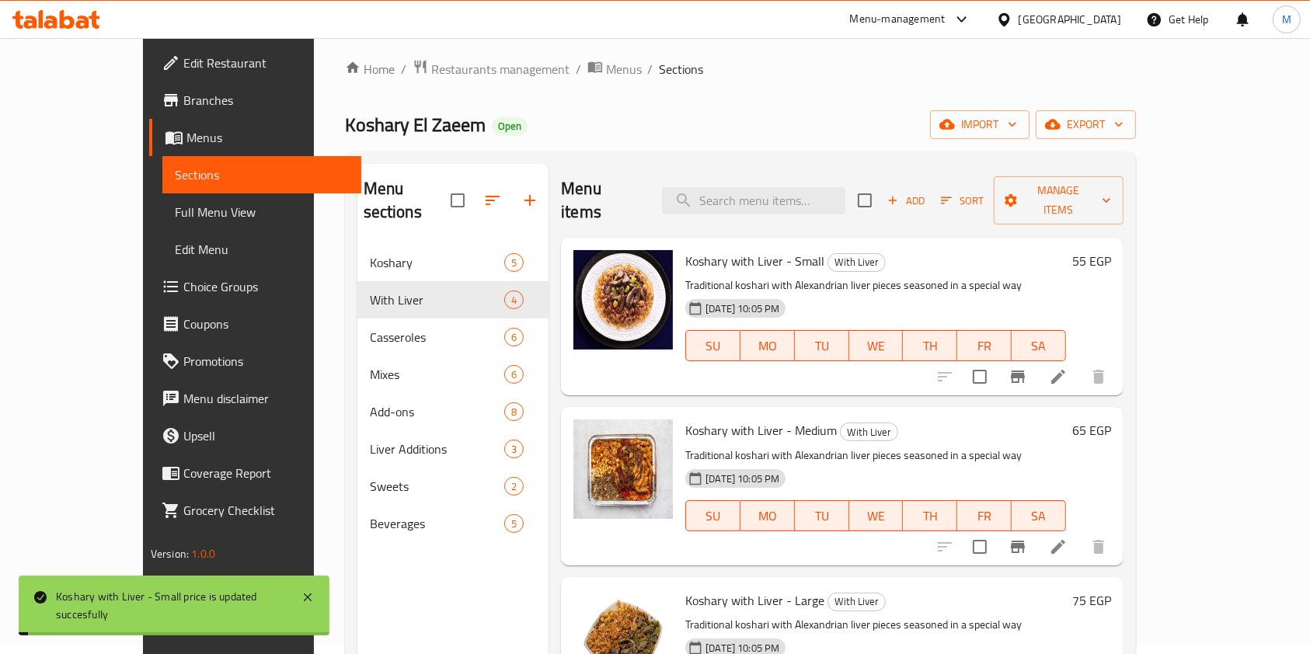
click at [1066, 250] on h6 "Koshary with Liver - Small With Liver" at bounding box center [875, 261] width 381 height 22
click at [1111, 250] on h6 "55 EGP" at bounding box center [1091, 261] width 39 height 22
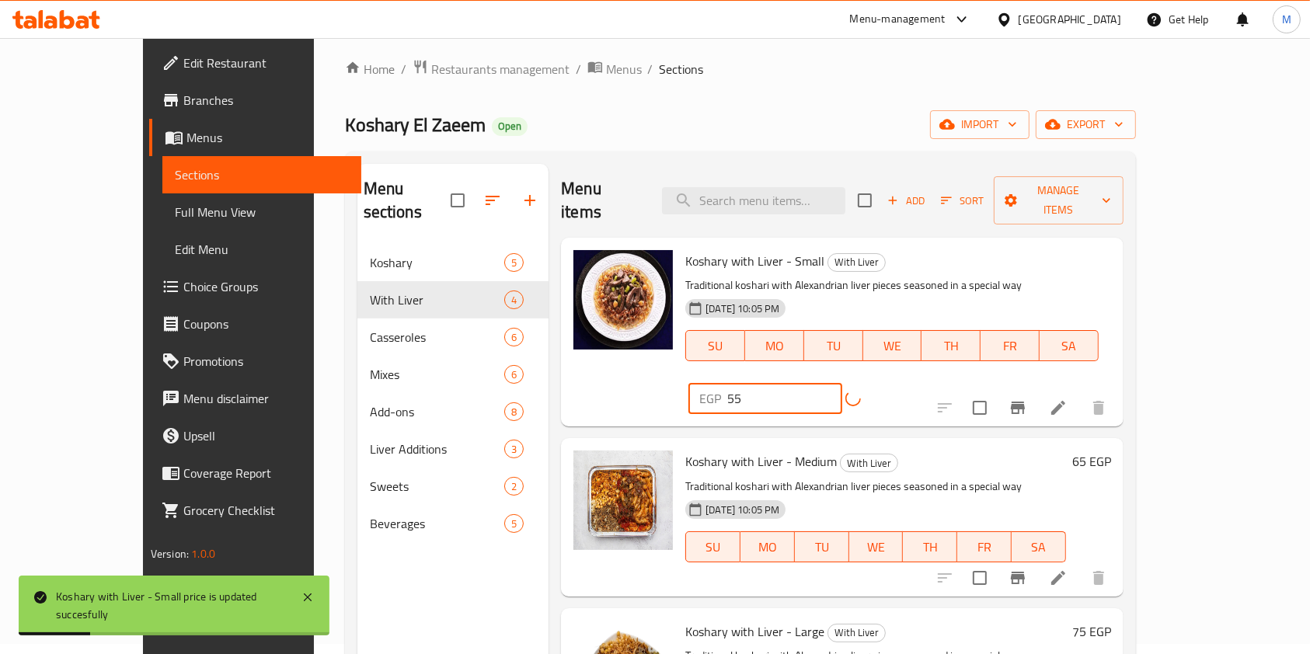
click at [1098, 250] on h6 "Koshary with Liver - Small With Liver" at bounding box center [891, 261] width 413 height 22
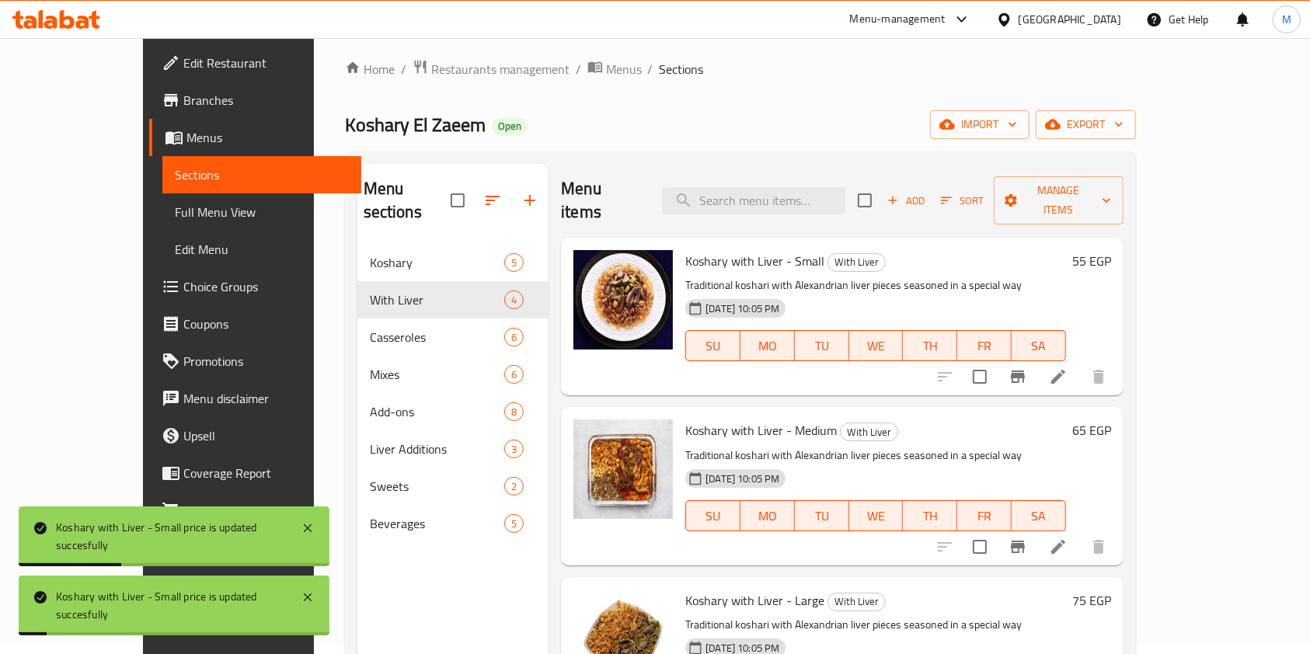
click at [1066, 250] on h6 "Koshary with Liver - Small With Liver" at bounding box center [875, 261] width 381 height 22
click at [1111, 250] on h6 "55 EGP" at bounding box center [1091, 261] width 39 height 22
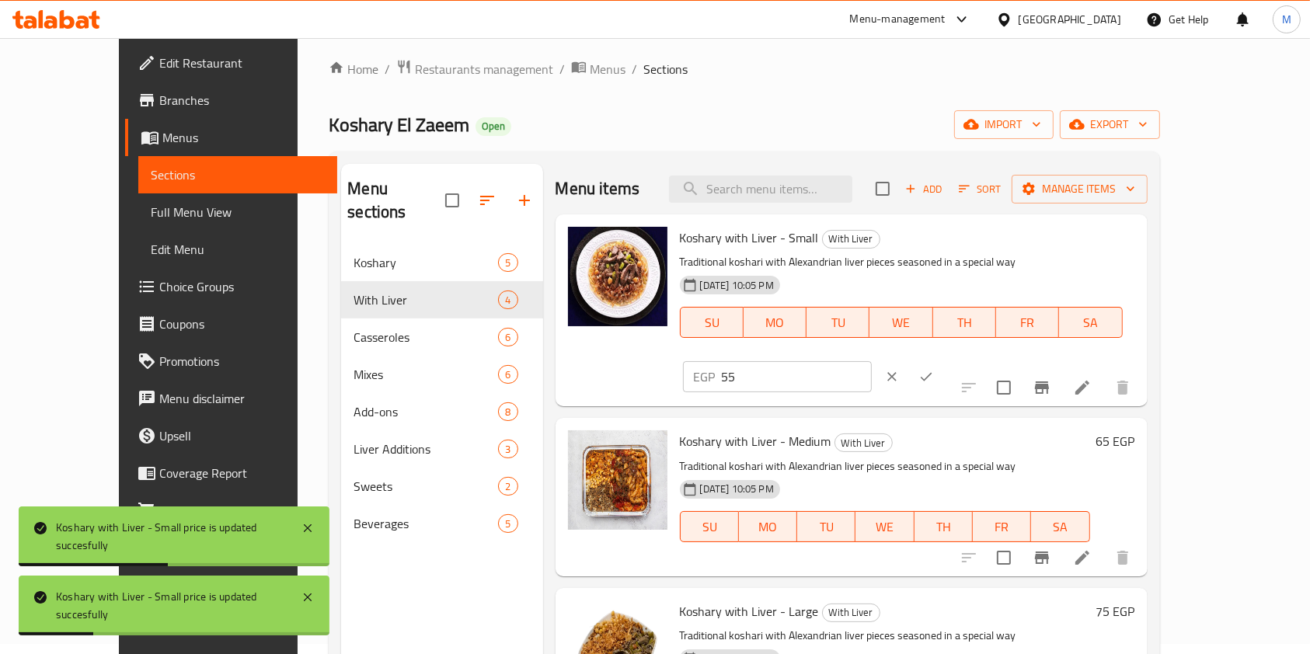
click at [872, 361] on input "55" at bounding box center [797, 376] width 150 height 31
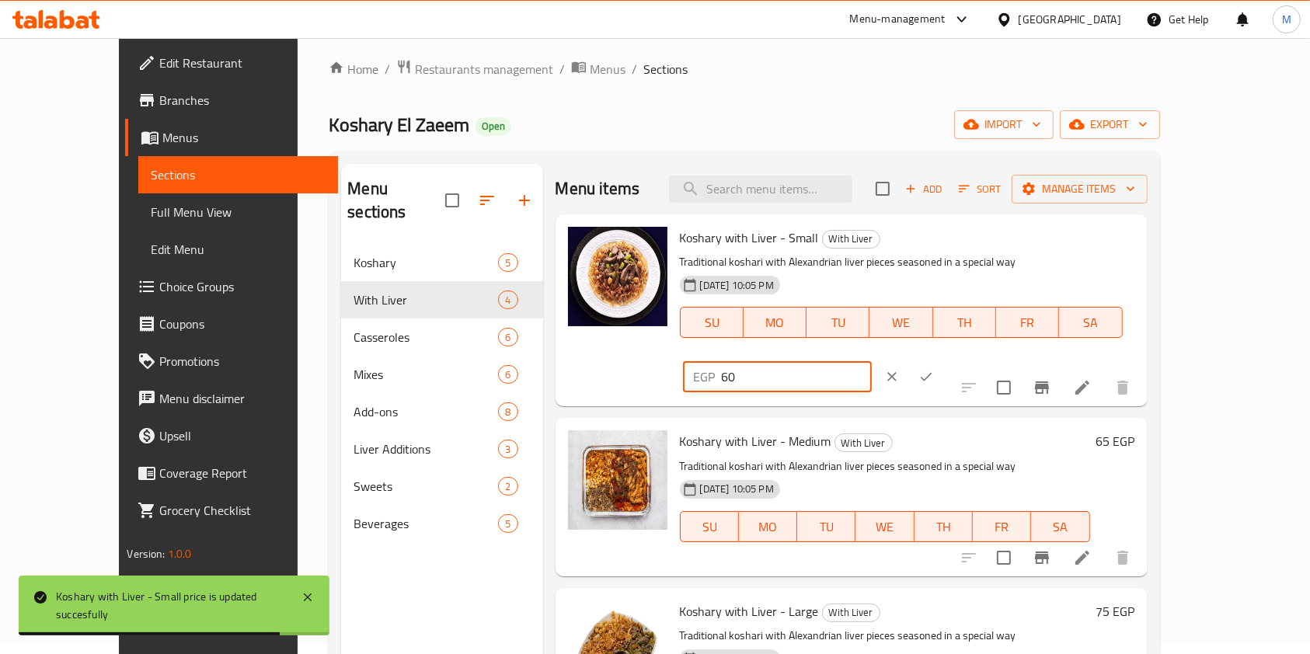
type input "60"
click at [943, 360] on button "ok" at bounding box center [926, 377] width 34 height 34
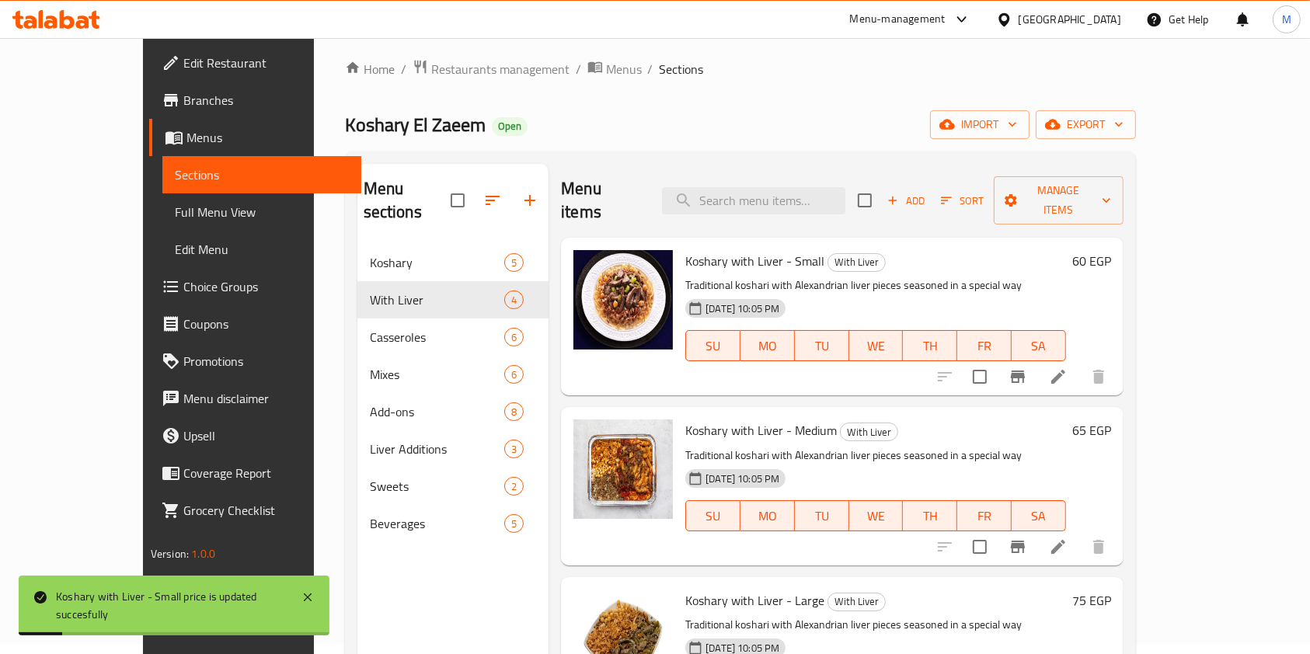
click at [1111, 419] on h6 "65 EGP" at bounding box center [1091, 430] width 39 height 22
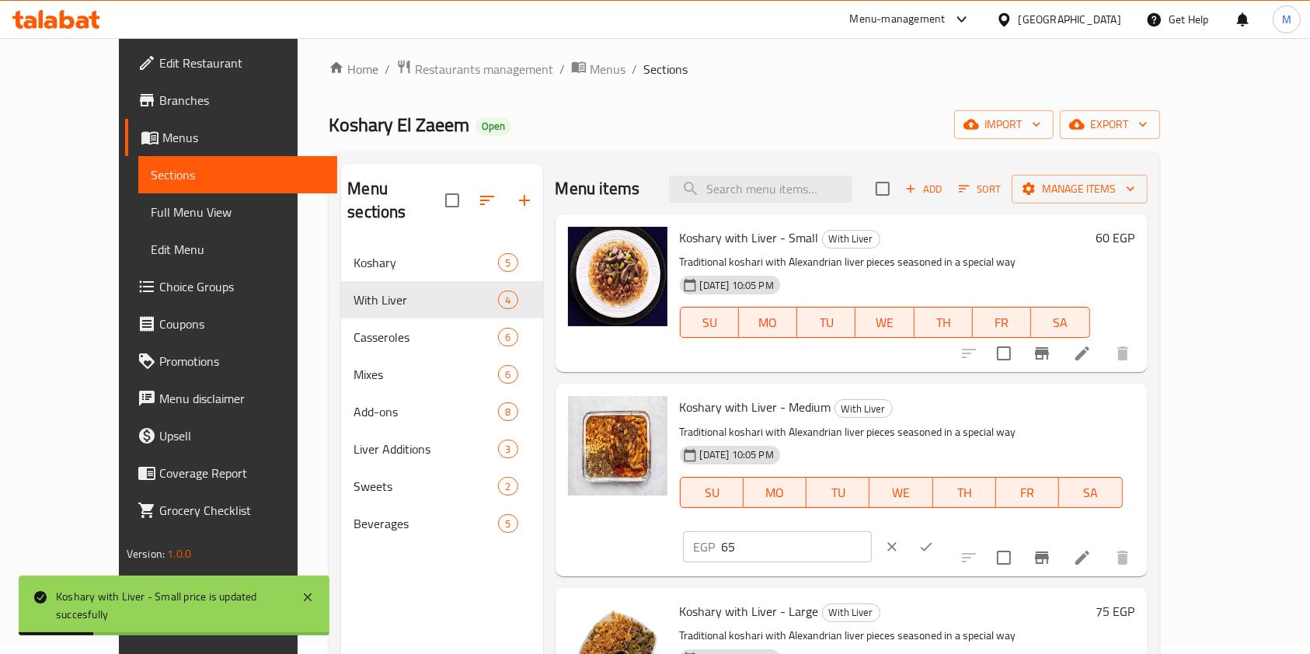
click at [872, 531] on input "65" at bounding box center [797, 546] width 150 height 31
type input "70"
click at [943, 530] on button "ok" at bounding box center [926, 547] width 34 height 34
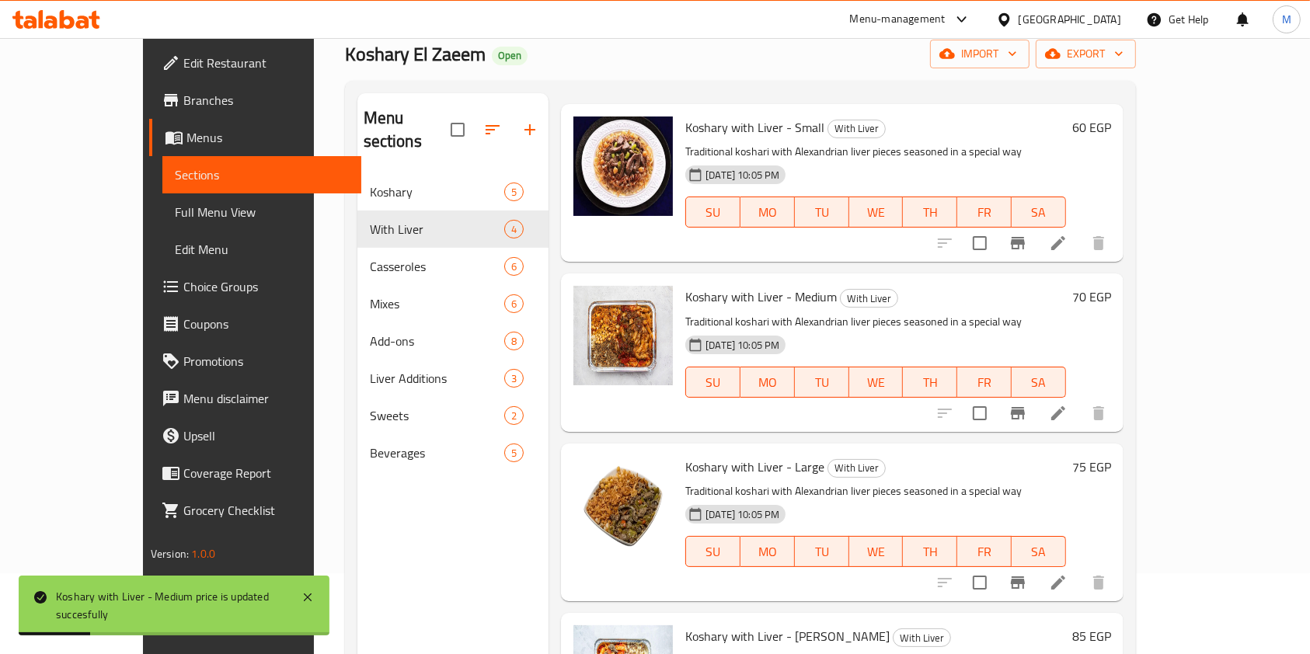
scroll to position [113, 0]
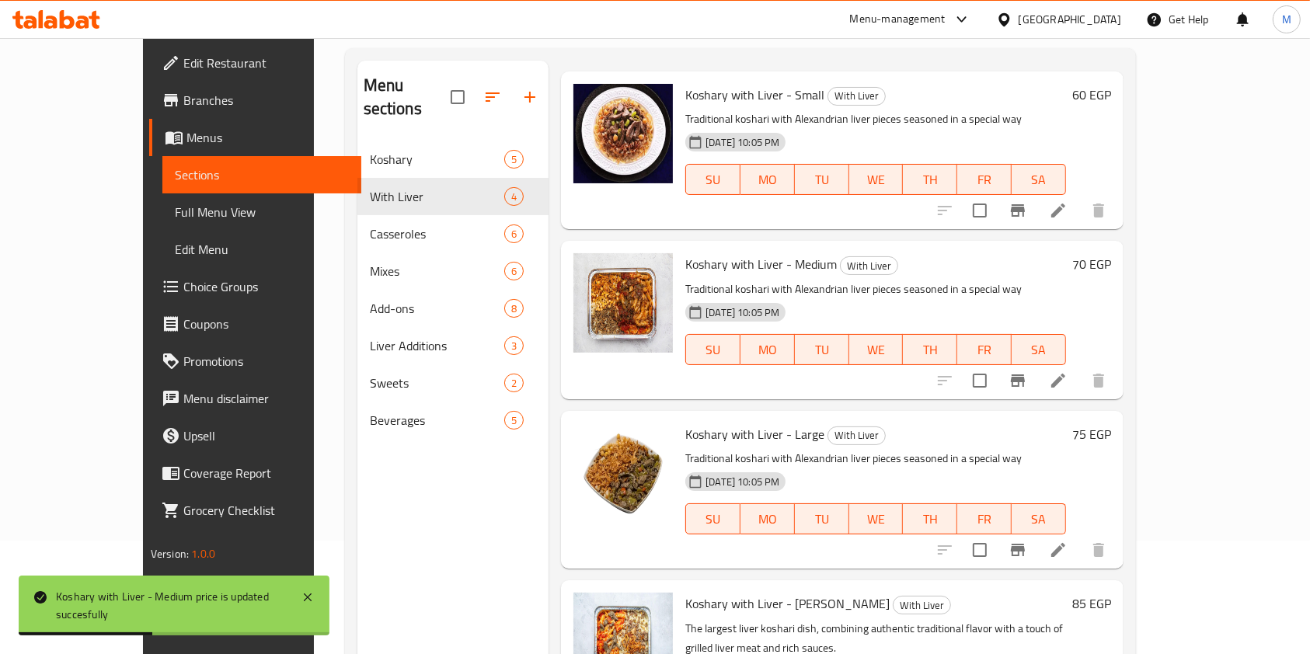
click at [1111, 423] on h6 "75 EGP" at bounding box center [1091, 434] width 39 height 22
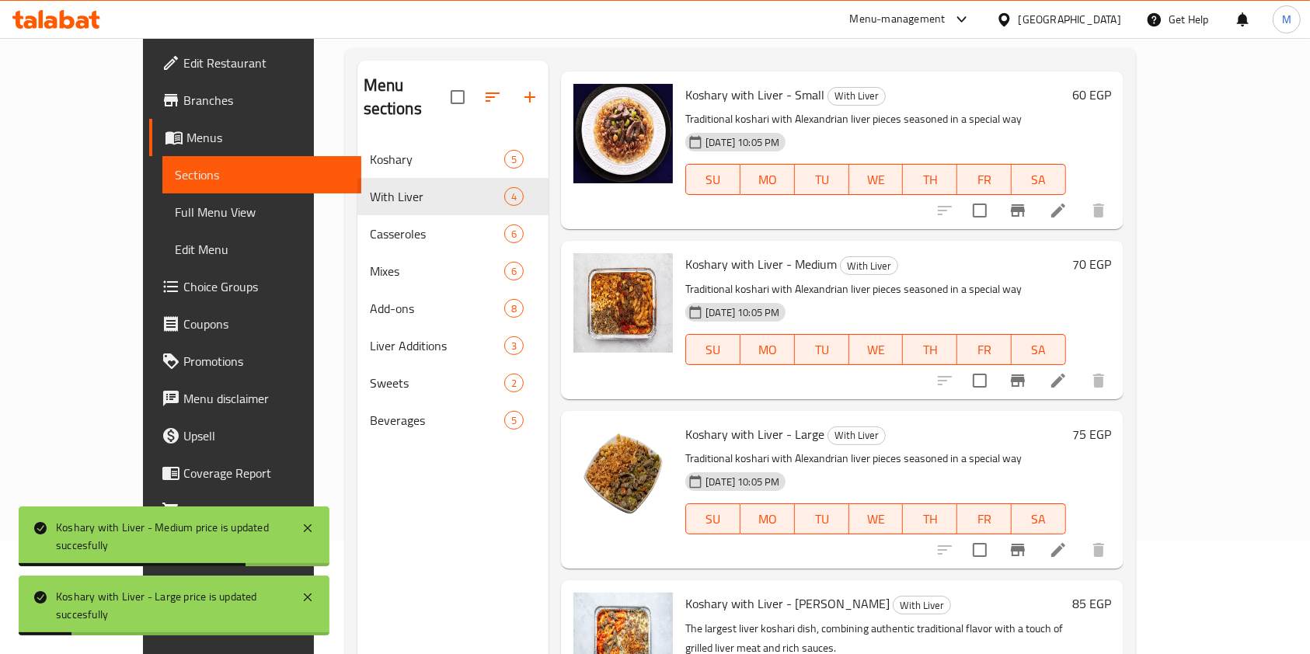
click at [1111, 423] on div "75 EGP" at bounding box center [1088, 434] width 45 height 22
click at [1111, 423] on h6 "75 EGP" at bounding box center [1091, 434] width 39 height 22
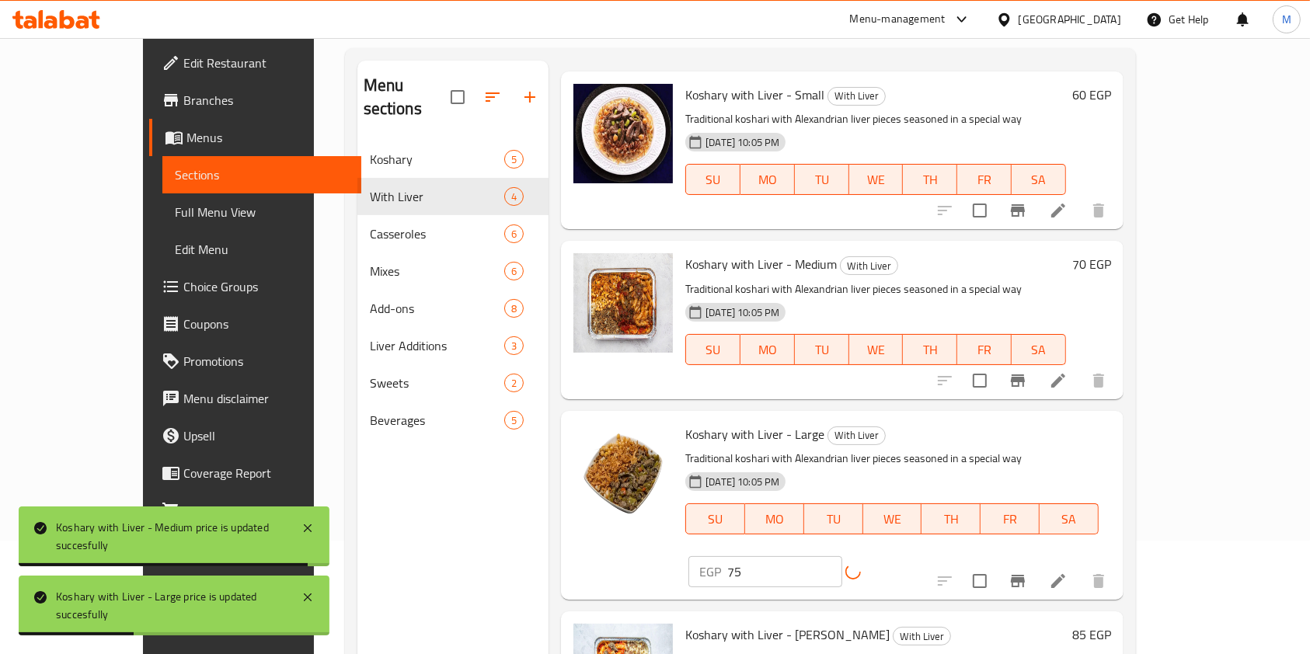
click at [1105, 423] on div "Koshary with Liver - Large With Liver Traditional koshari with Alexandrian live…" at bounding box center [892, 489] width 426 height 145
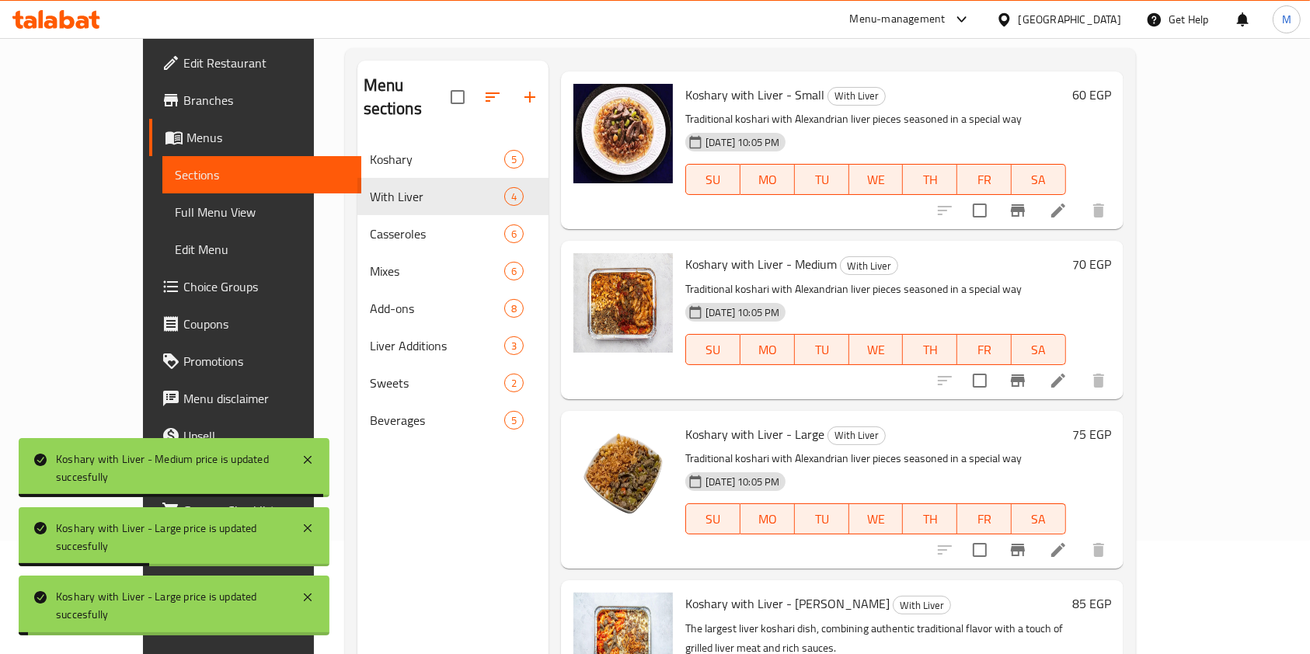
click at [1072, 423] on div "Koshary with Liver - Large With Liver Traditional koshari with Alexandrian live…" at bounding box center [875, 489] width 393 height 145
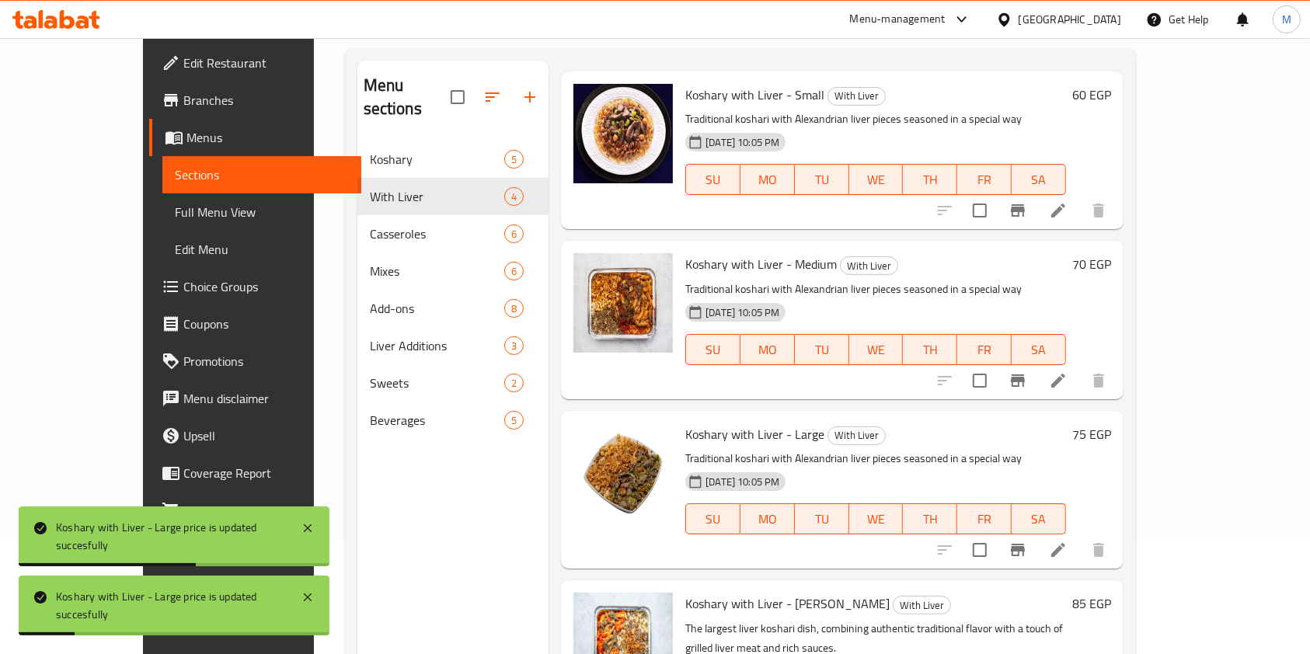
click at [1111, 423] on div "75 EGP" at bounding box center [1088, 434] width 45 height 22
click at [1111, 423] on h6 "75 EGP" at bounding box center [1091, 434] width 39 height 22
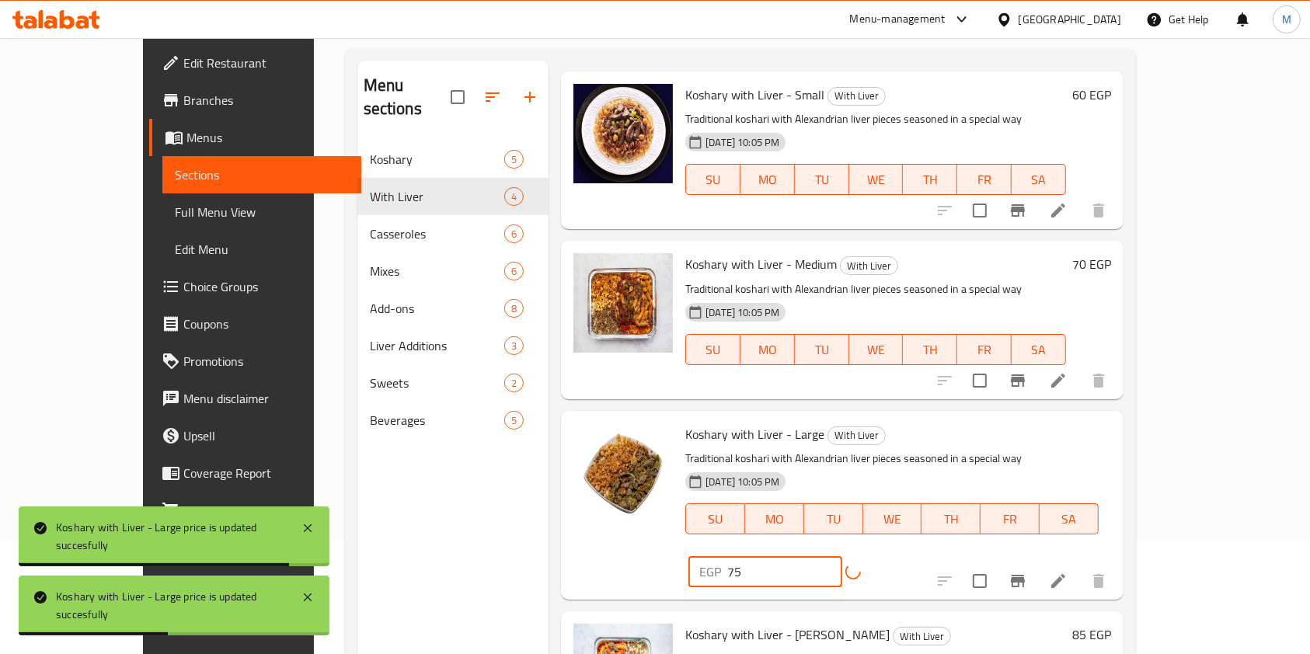
click at [842, 556] on input "75" at bounding box center [784, 571] width 115 height 31
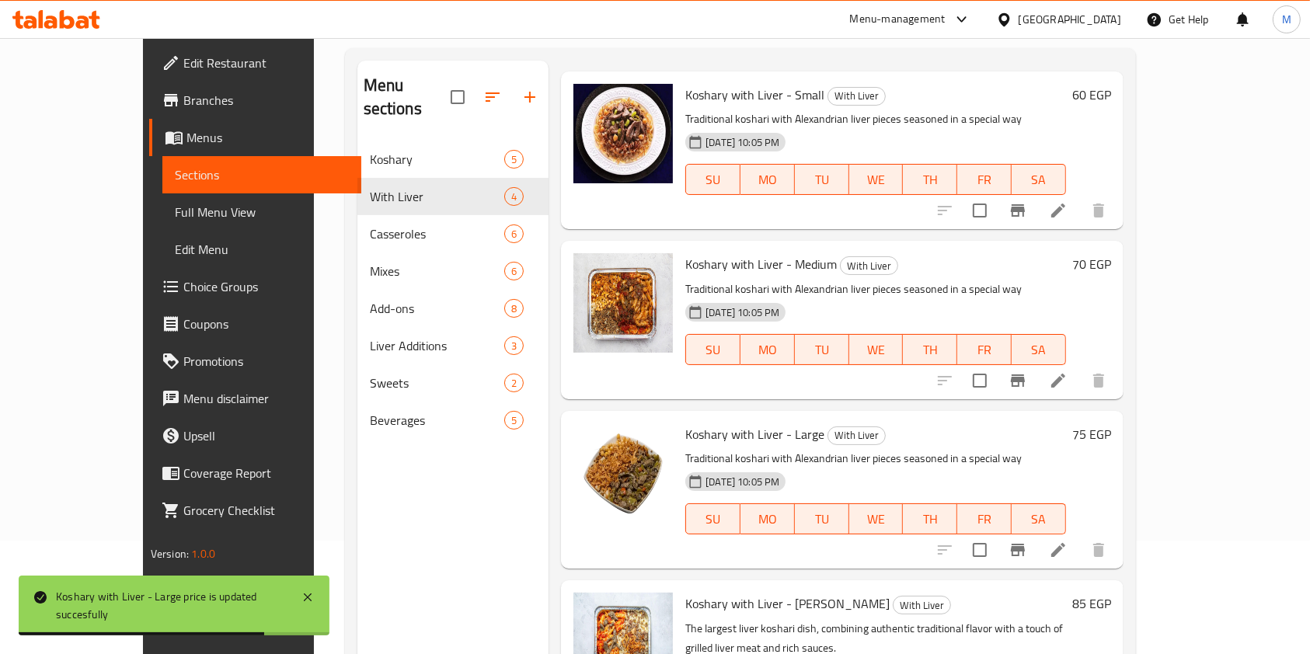
click at [1111, 423] on h6 "75 EGP" at bounding box center [1091, 434] width 39 height 22
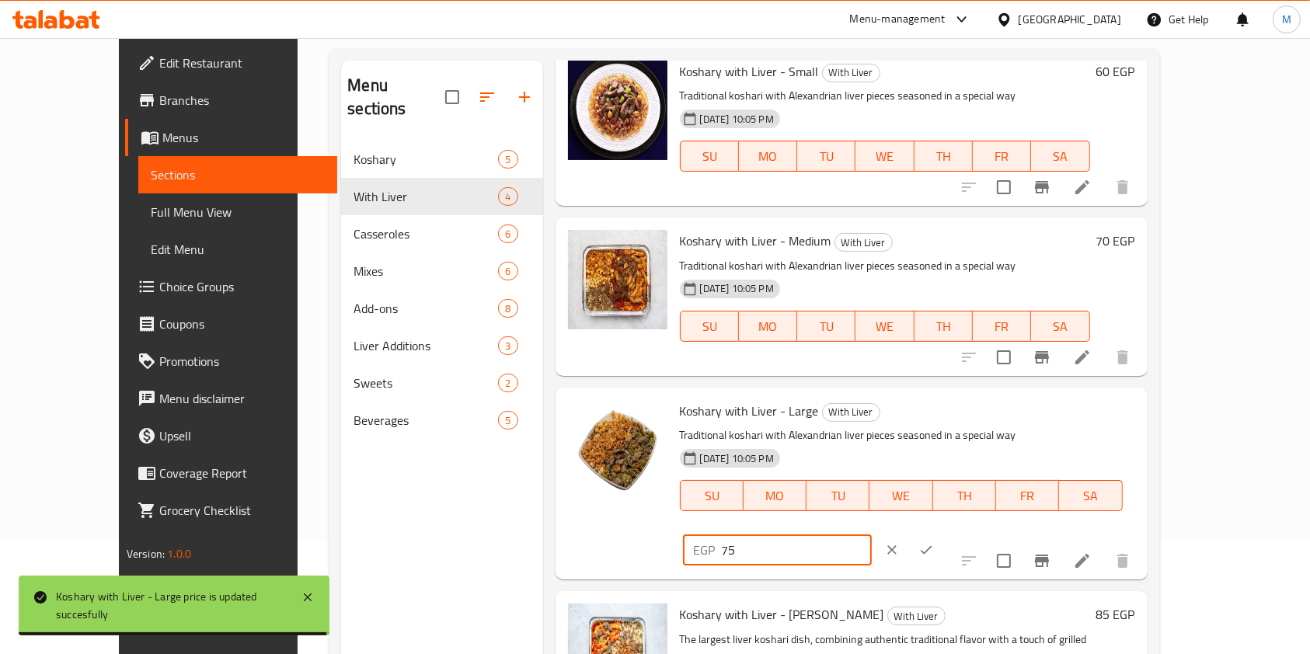
click at [872, 534] on input "75" at bounding box center [797, 549] width 150 height 31
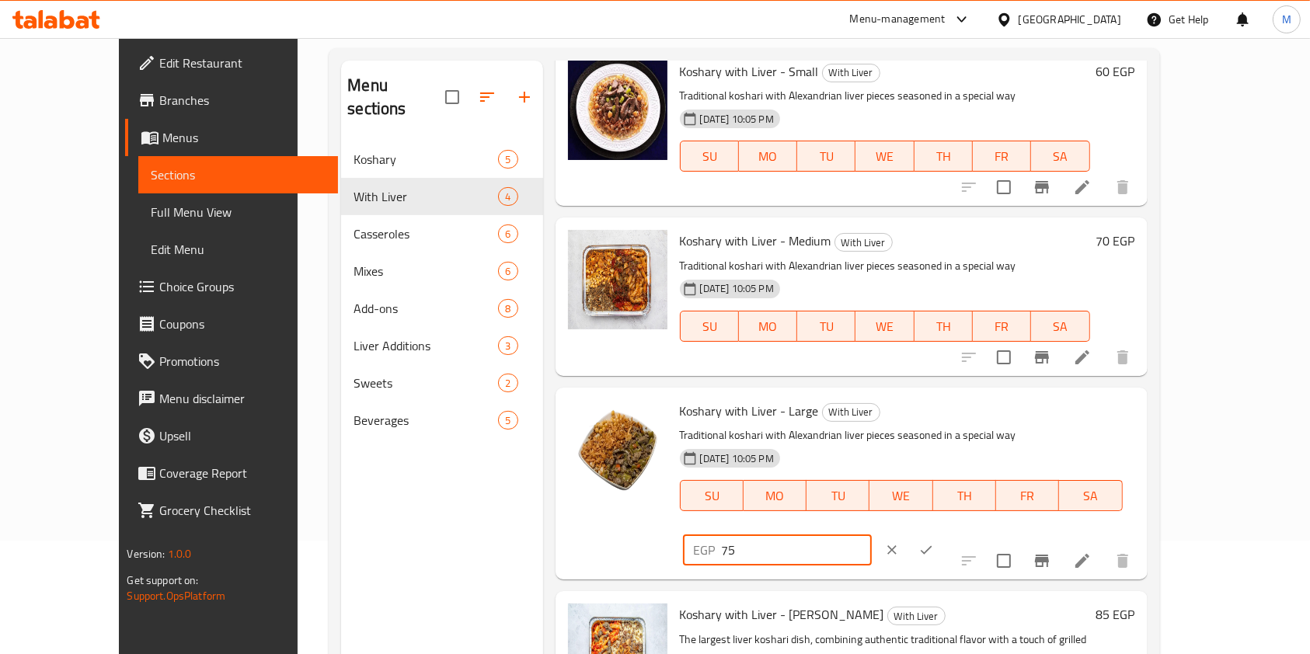
click at [872, 534] on input "75" at bounding box center [797, 549] width 150 height 31
type input "80"
click at [934, 542] on icon "ok" at bounding box center [926, 550] width 16 height 16
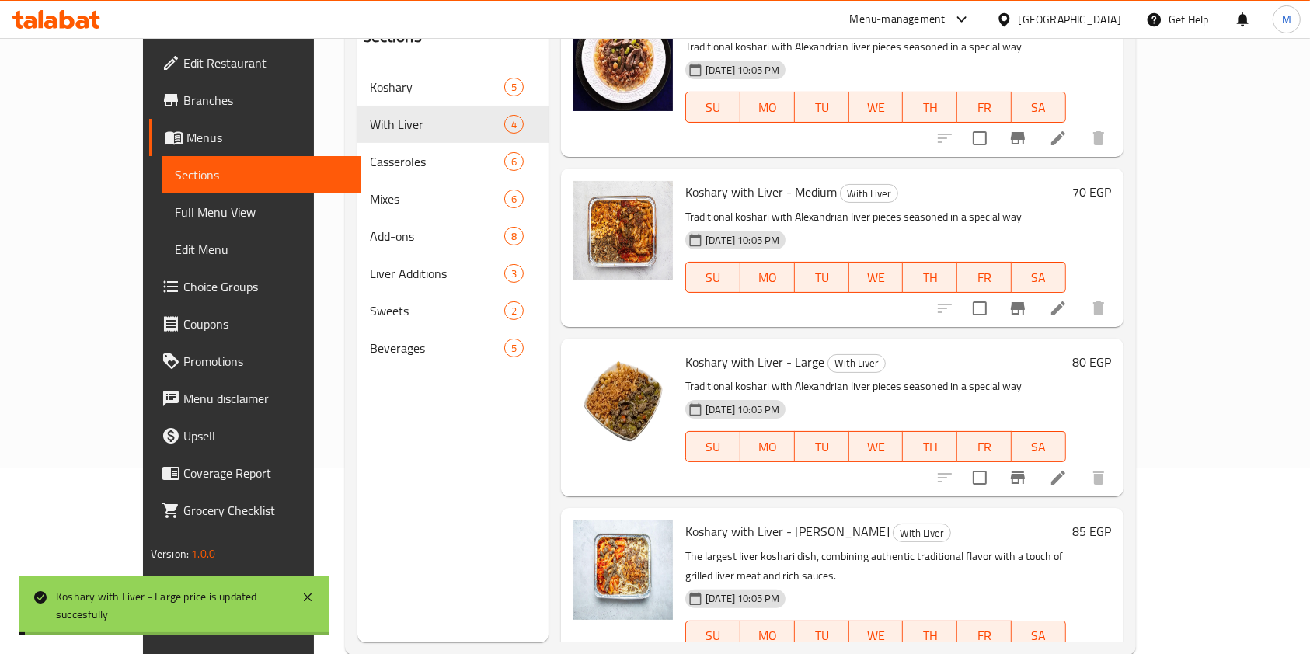
scroll to position [218, 0]
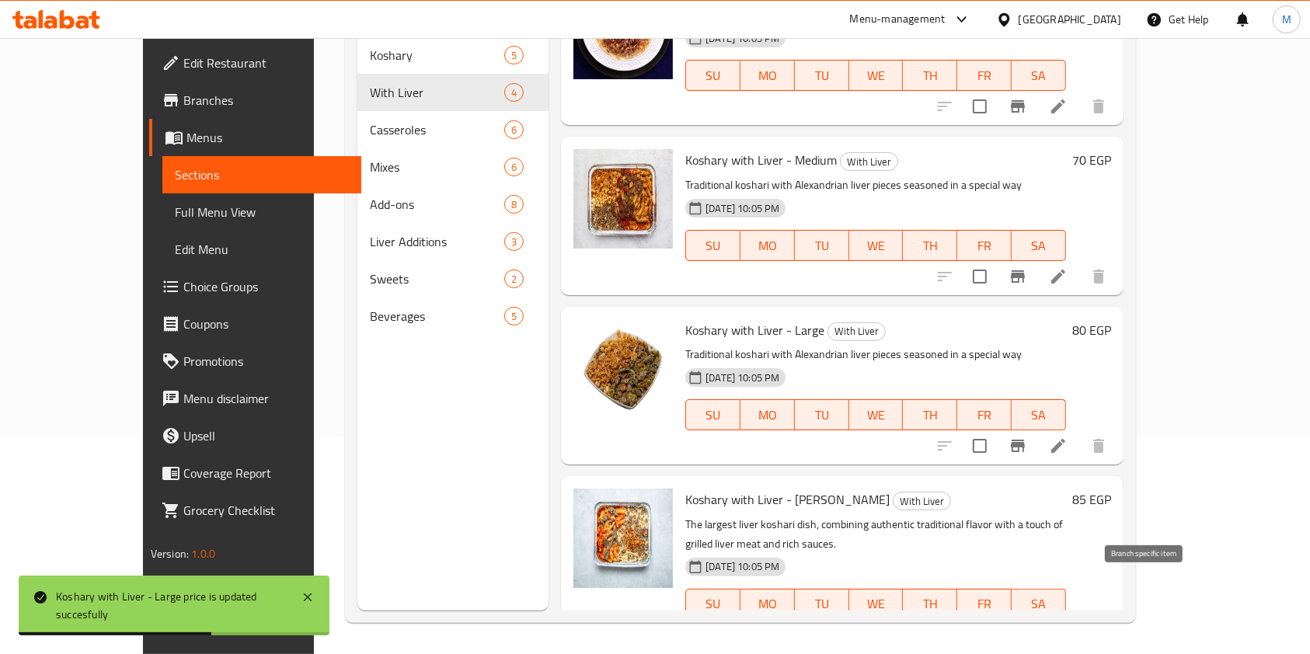
click at [1027, 626] on icon "Branch-specific-item" at bounding box center [1017, 635] width 19 height 19
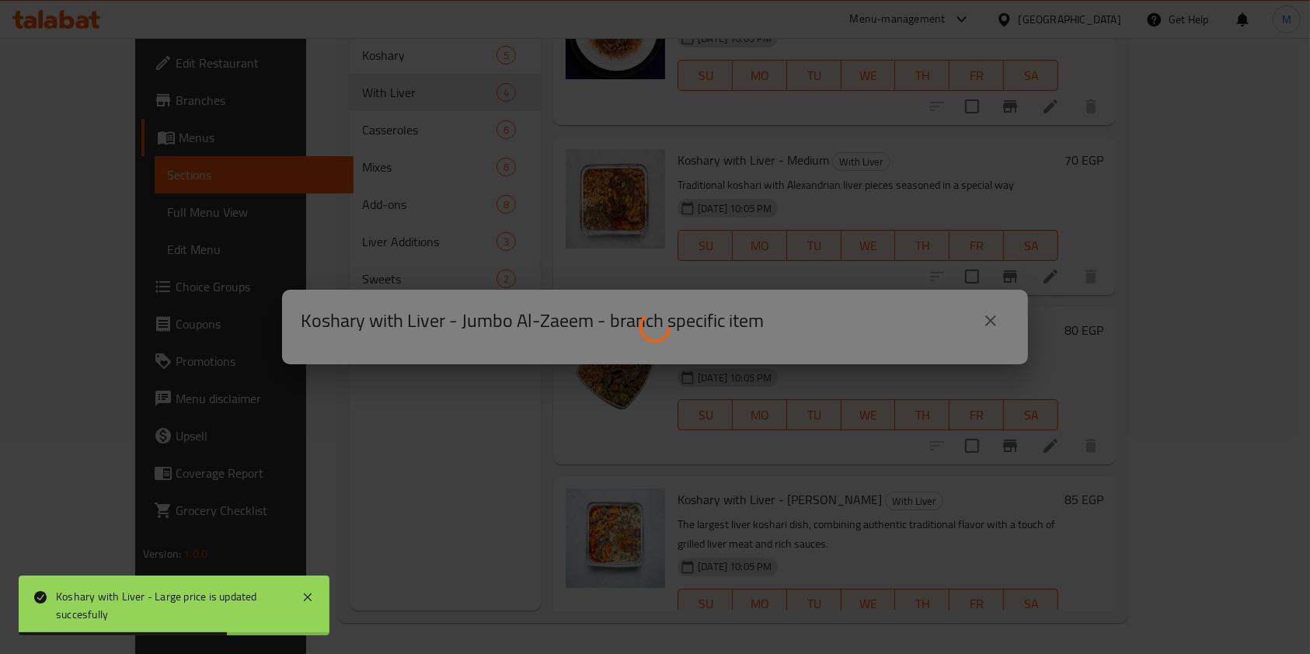
click at [1152, 590] on div at bounding box center [655, 327] width 1310 height 654
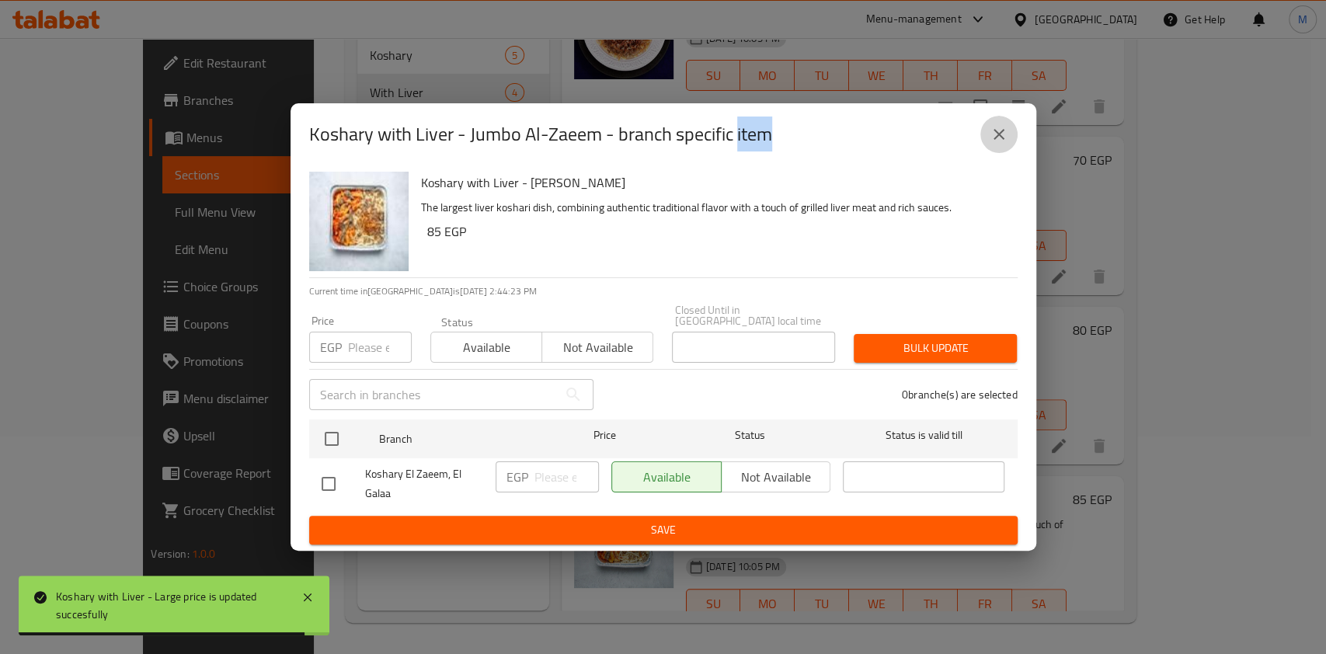
click at [990, 144] on icon "close" at bounding box center [999, 134] width 19 height 19
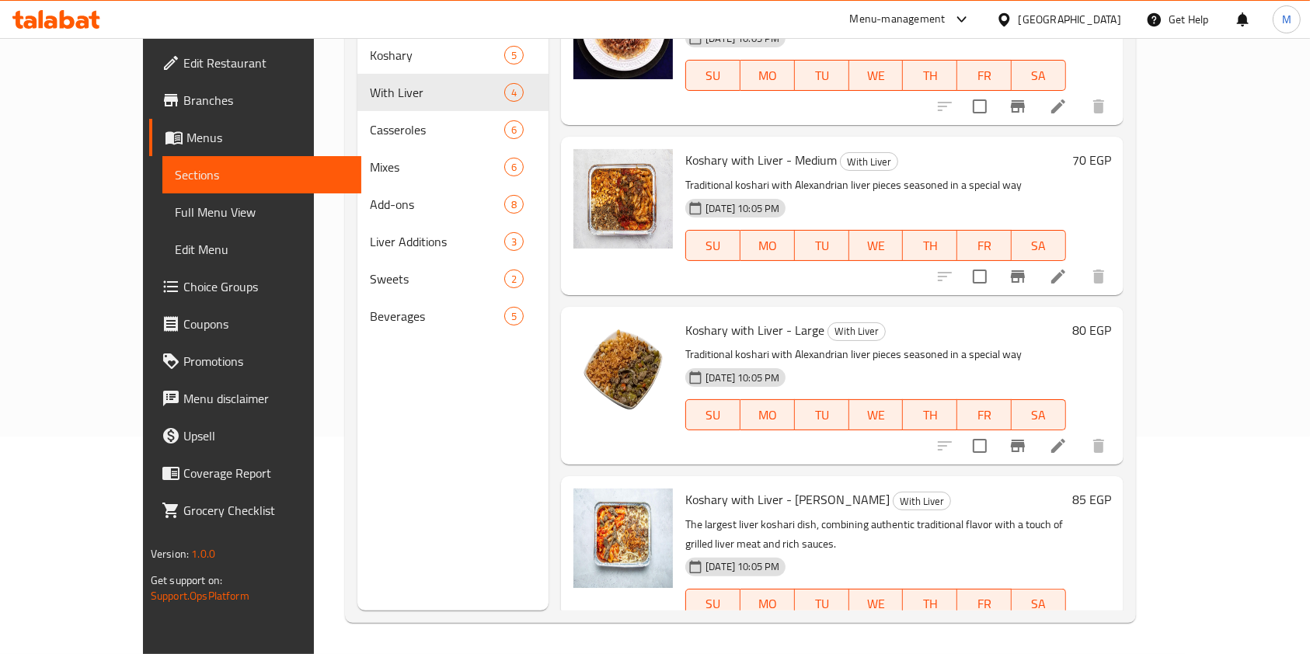
click at [1111, 489] on h6 "85 EGP" at bounding box center [1091, 500] width 39 height 22
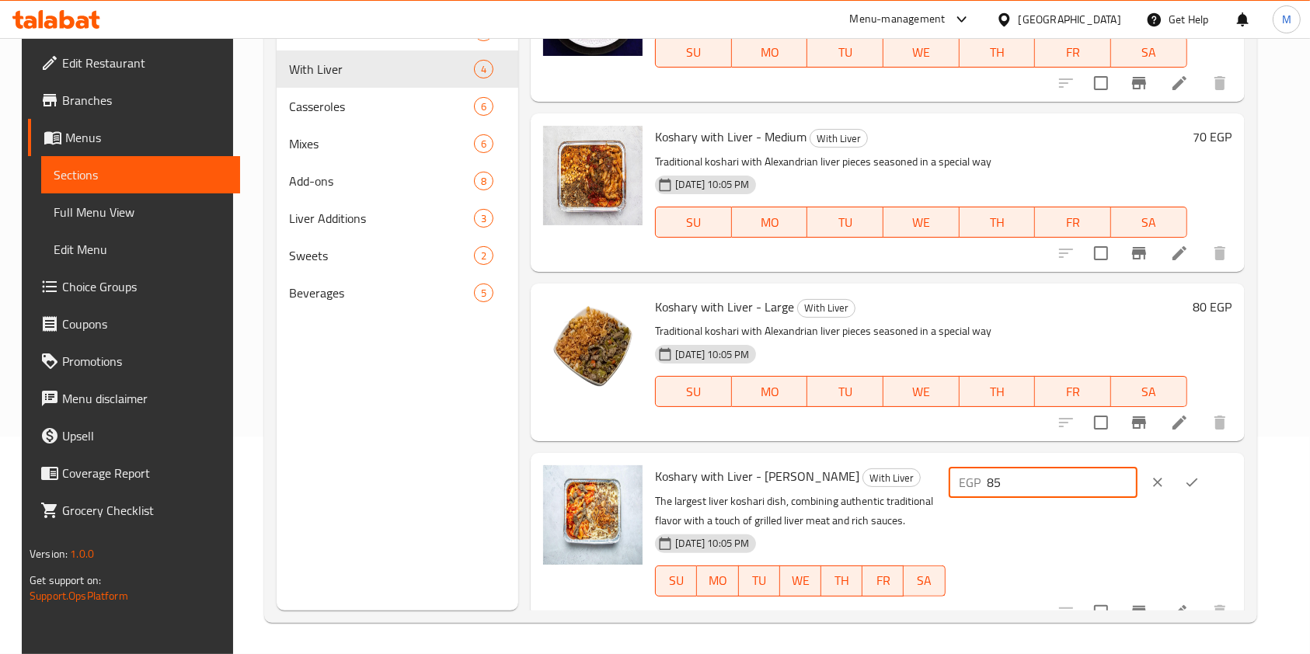
click at [1092, 493] on input "85" at bounding box center [1062, 482] width 150 height 31
click at [1087, 492] on input "85" at bounding box center [1062, 482] width 150 height 31
click at [1063, 486] on input "85" at bounding box center [1062, 482] width 150 height 31
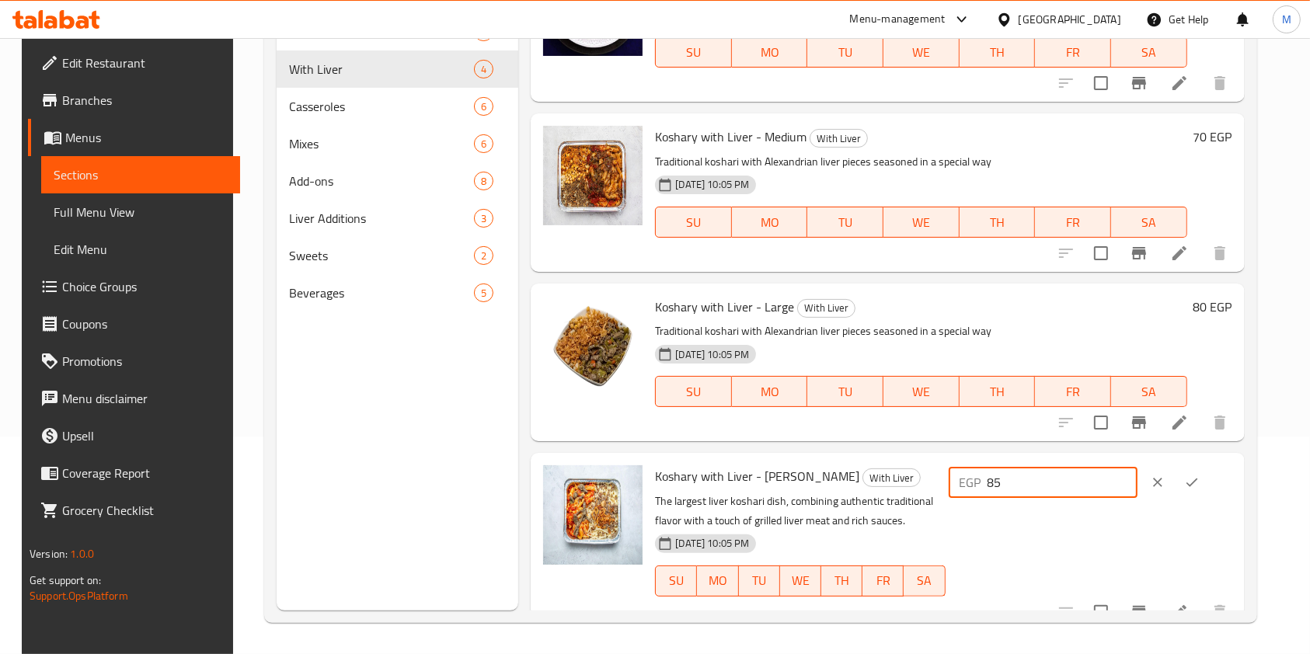
click at [1063, 486] on input "85" at bounding box center [1062, 482] width 150 height 31
type input "90"
click at [1209, 489] on div at bounding box center [1174, 482] width 68 height 34
click at [1209, 489] on button "ok" at bounding box center [1192, 482] width 34 height 34
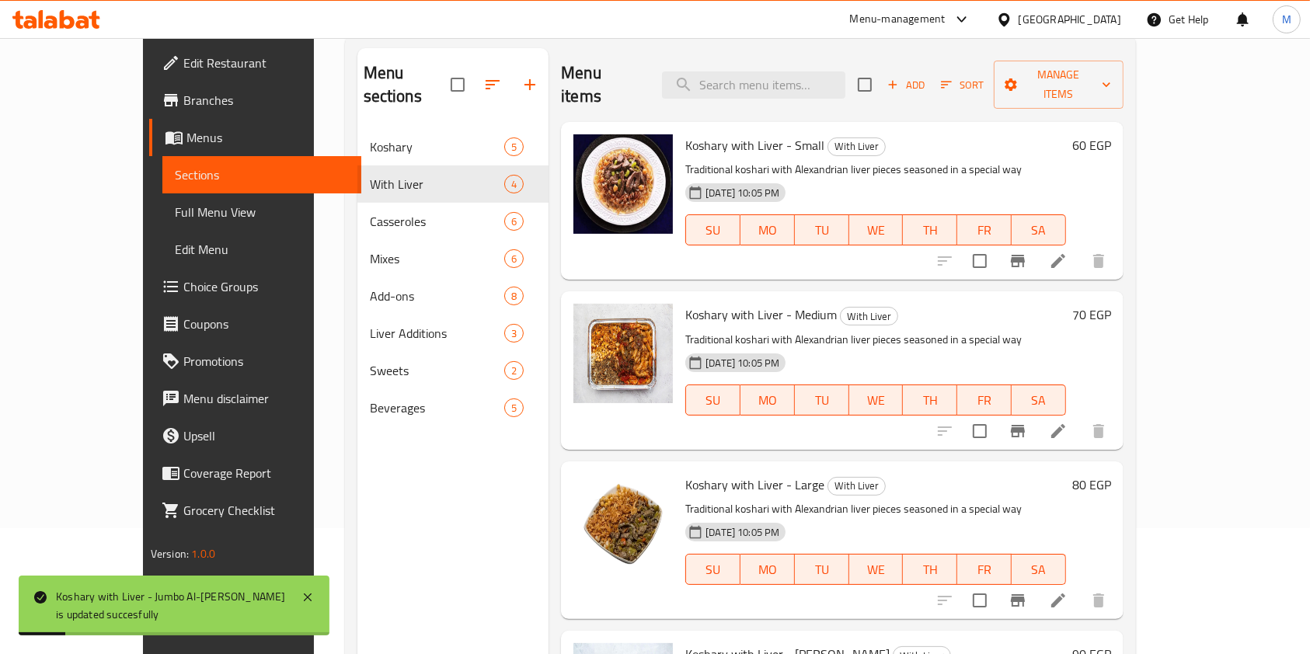
scroll to position [0, 0]
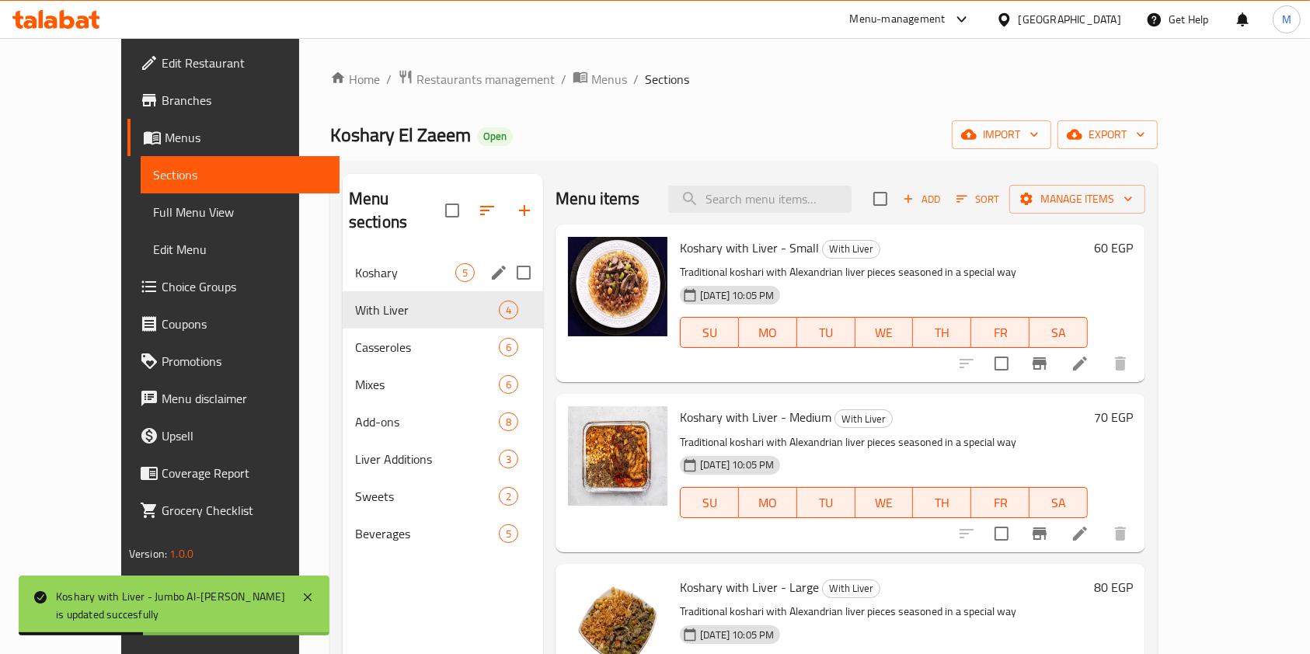
click at [364, 263] on span "Koshary" at bounding box center [405, 272] width 100 height 19
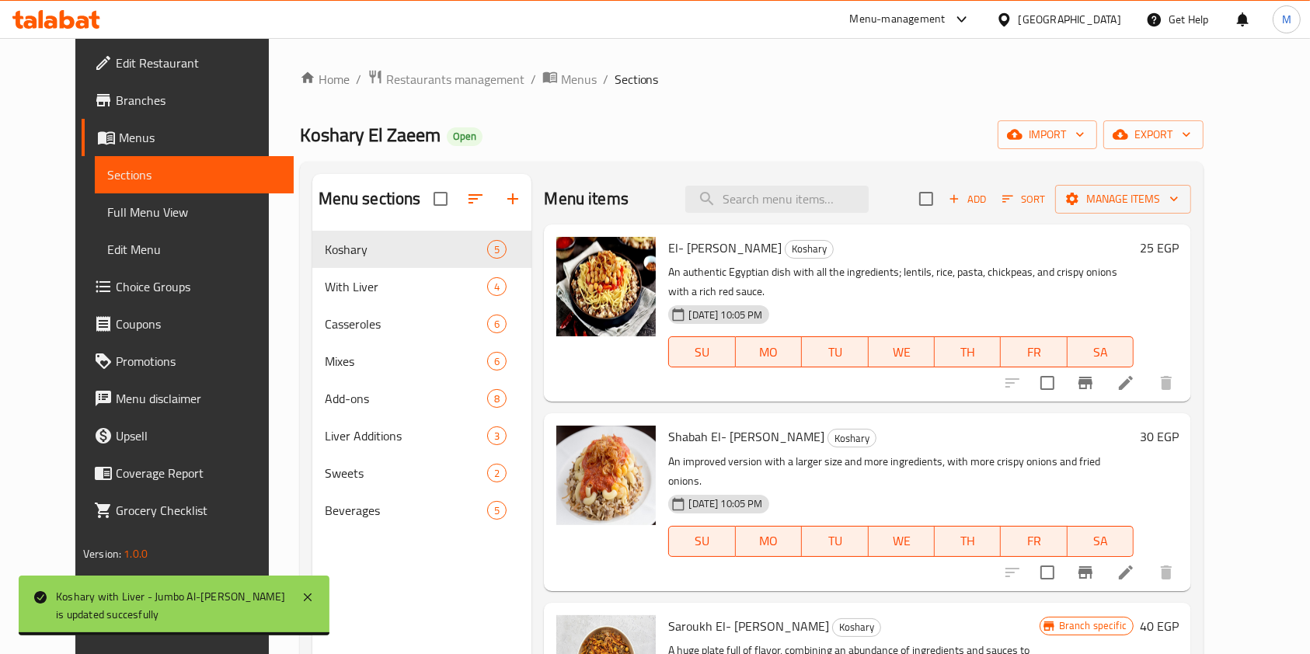
click at [1178, 238] on h6 "25 EGP" at bounding box center [1159, 248] width 39 height 22
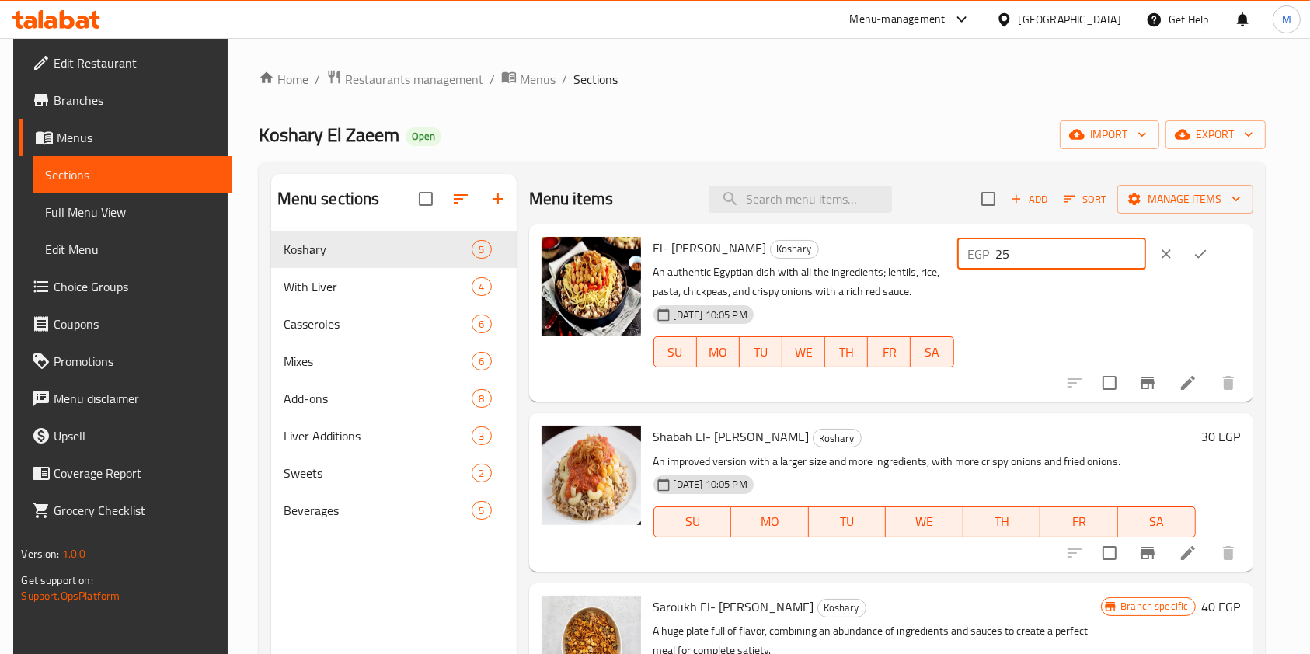
click at [1115, 256] on input "25" at bounding box center [1071, 253] width 150 height 31
click at [1088, 256] on input "25" at bounding box center [1071, 253] width 150 height 31
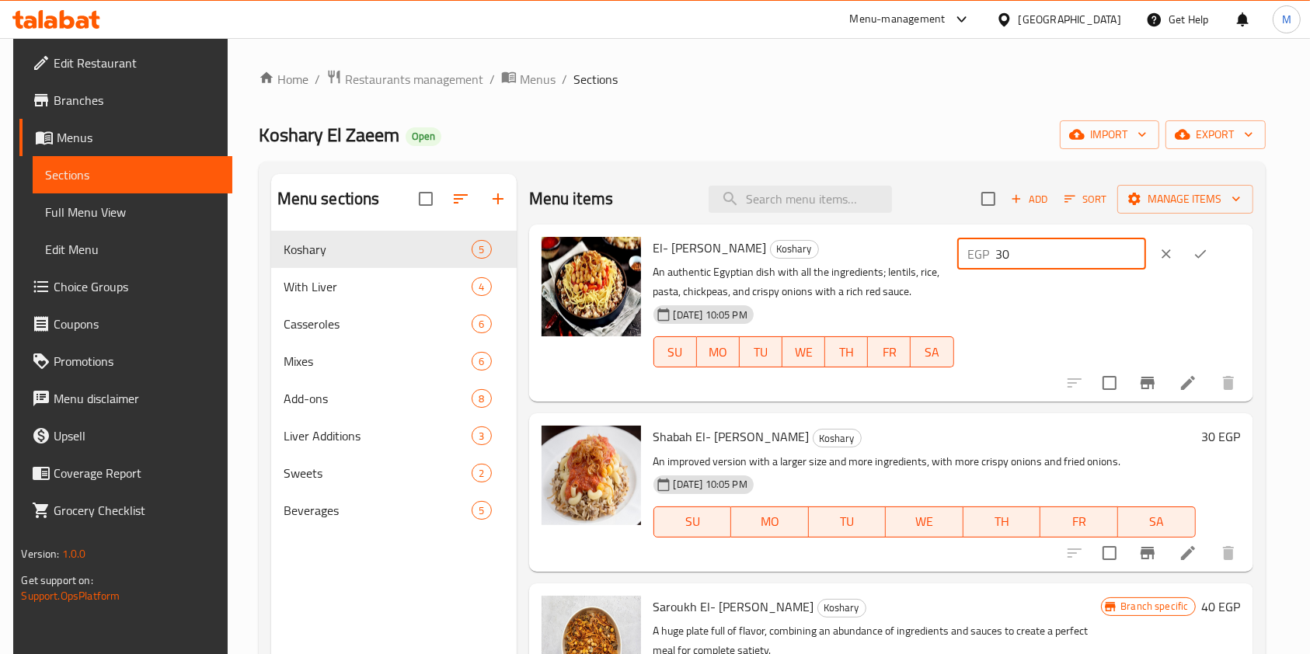
type input "30"
click at [1197, 261] on button "ok" at bounding box center [1200, 254] width 34 height 34
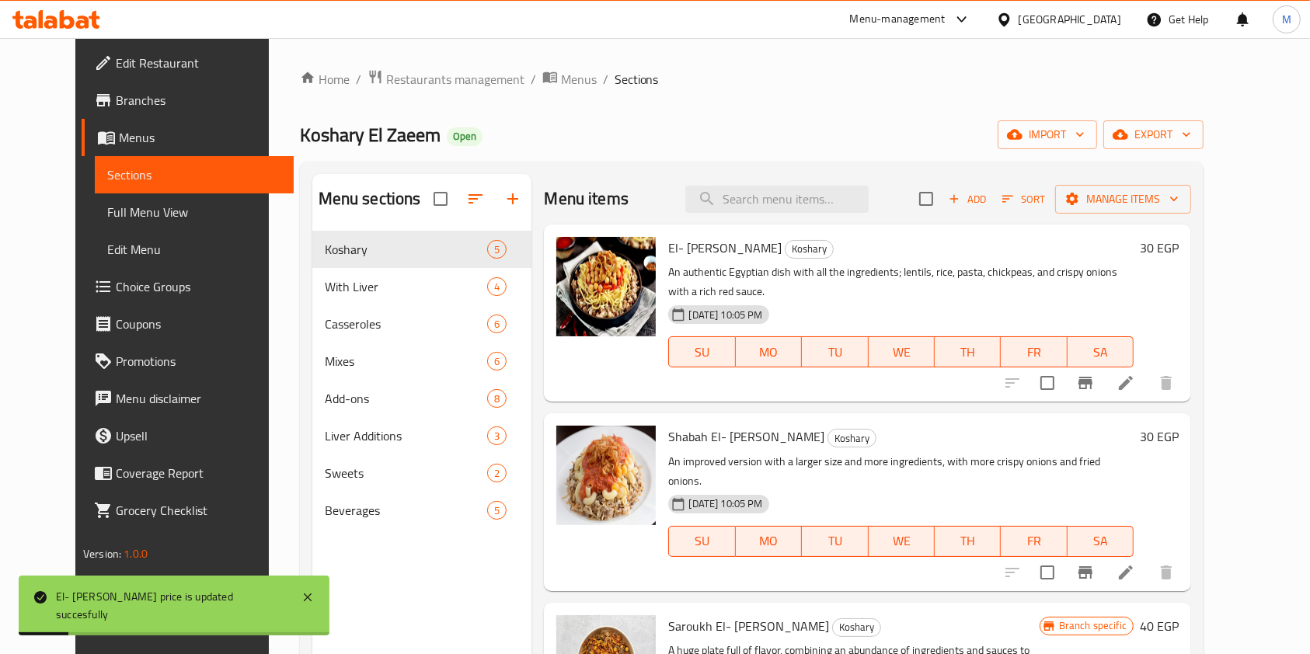
click at [1178, 426] on h6 "30 EGP" at bounding box center [1159, 437] width 39 height 22
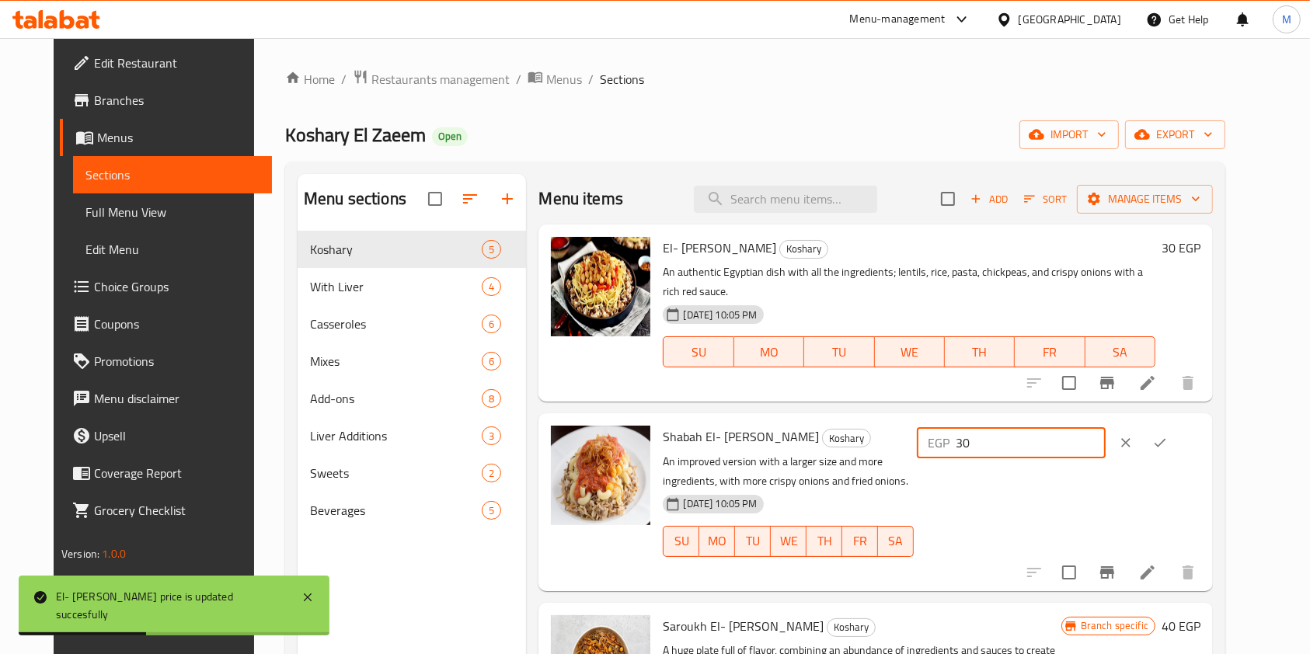
click at [1064, 427] on input "30" at bounding box center [1031, 442] width 150 height 31
type input "35"
click at [1177, 426] on button "ok" at bounding box center [1160, 443] width 34 height 34
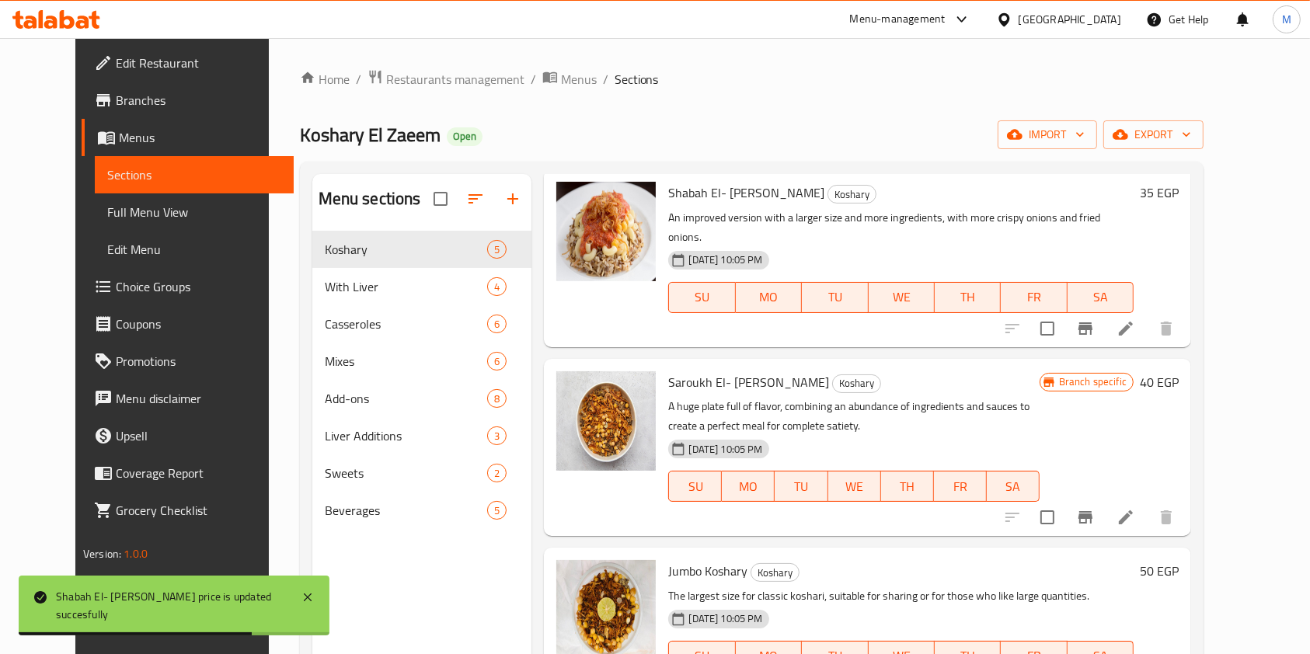
scroll to position [272, 0]
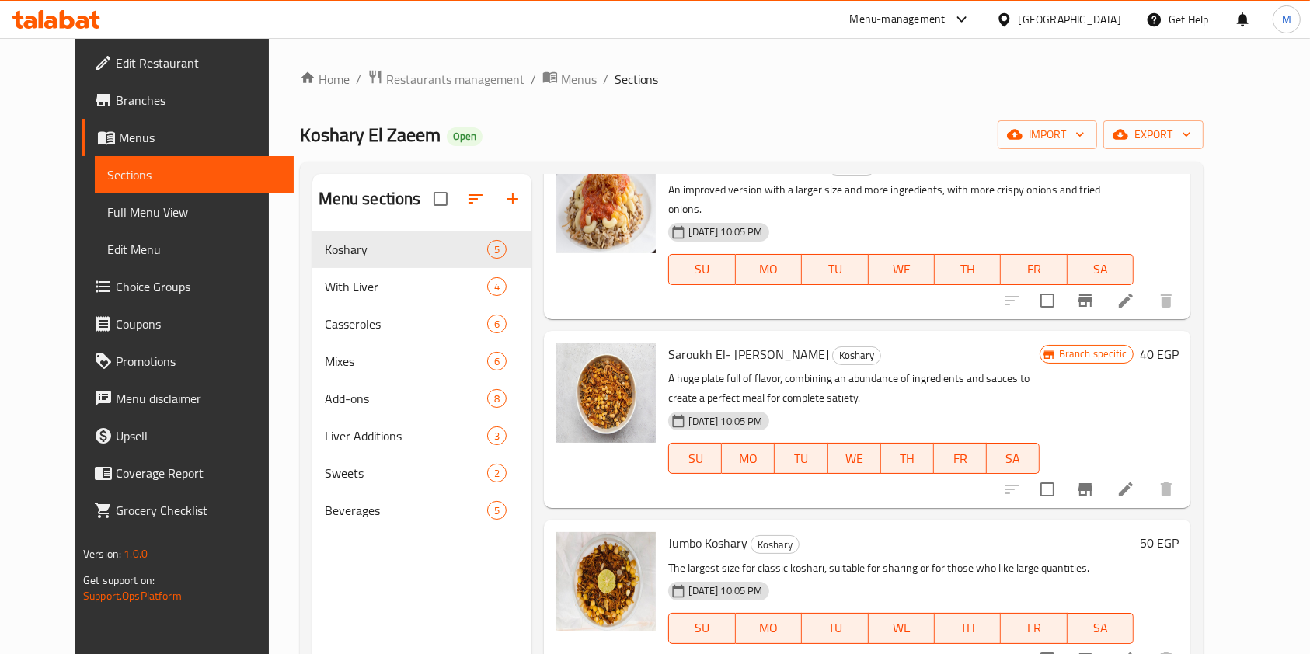
click at [1178, 343] on h6 "40 EGP" at bounding box center [1159, 354] width 39 height 22
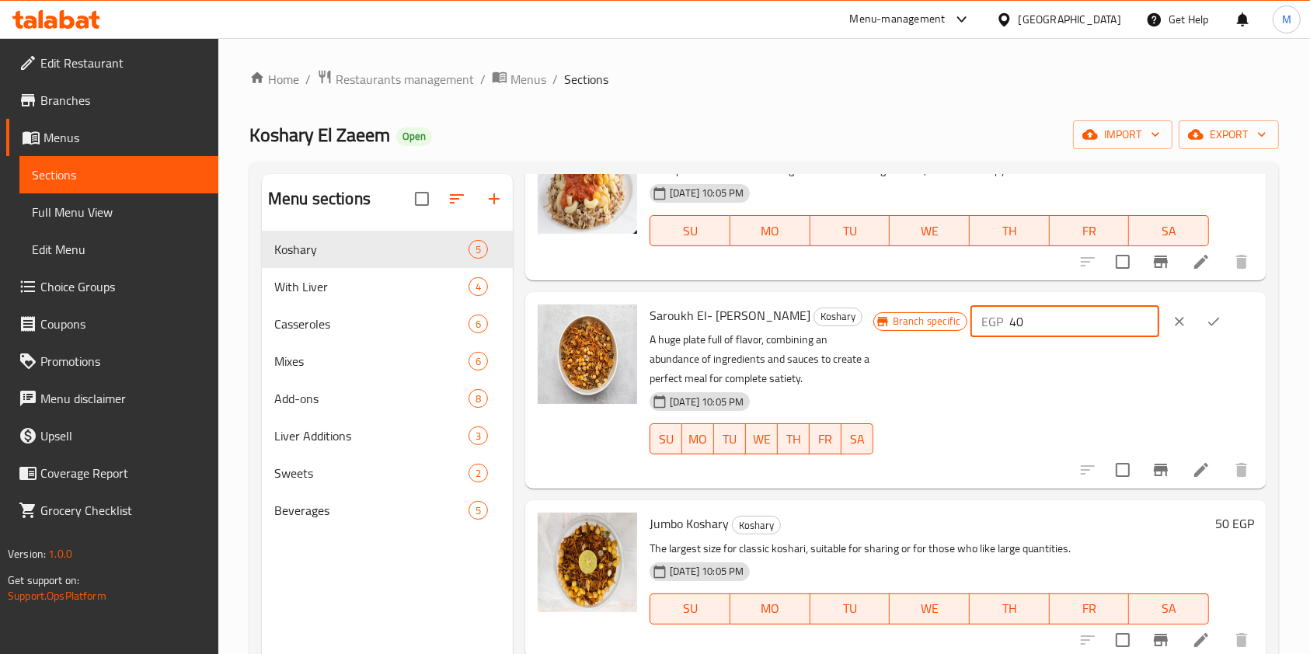
click at [1100, 332] on input "40" at bounding box center [1084, 321] width 150 height 31
type input "45"
click at [1206, 309] on button "ok" at bounding box center [1213, 322] width 34 height 34
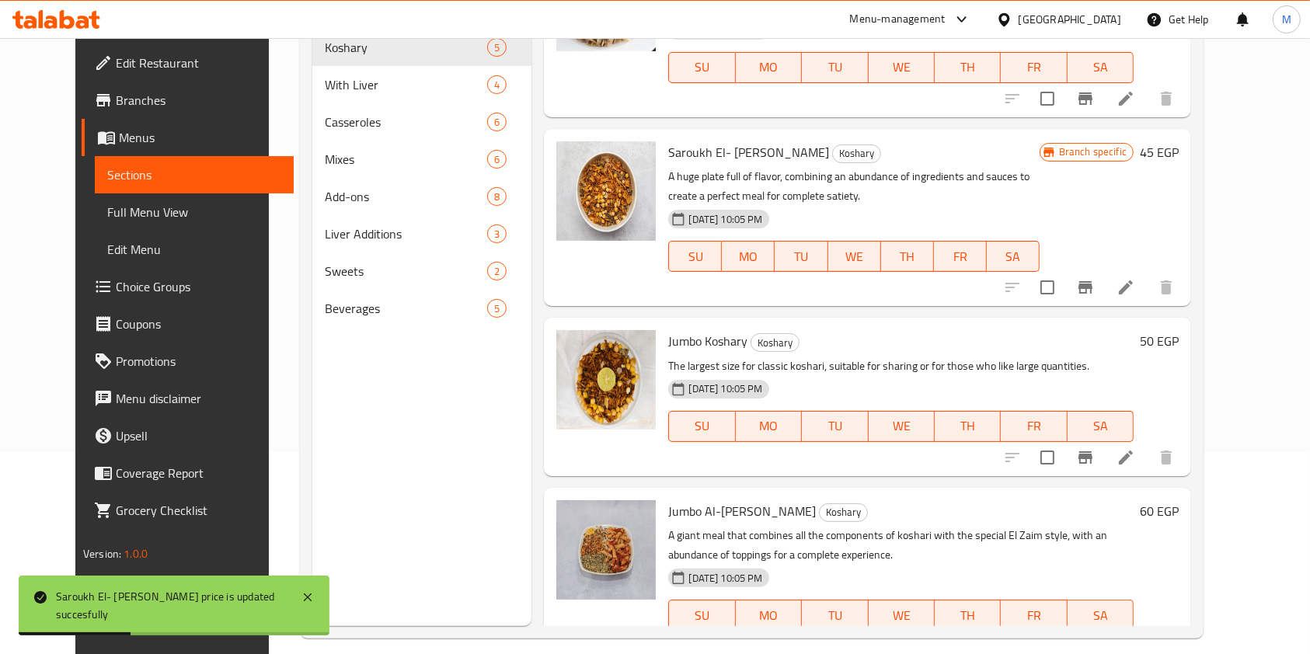
scroll to position [218, 0]
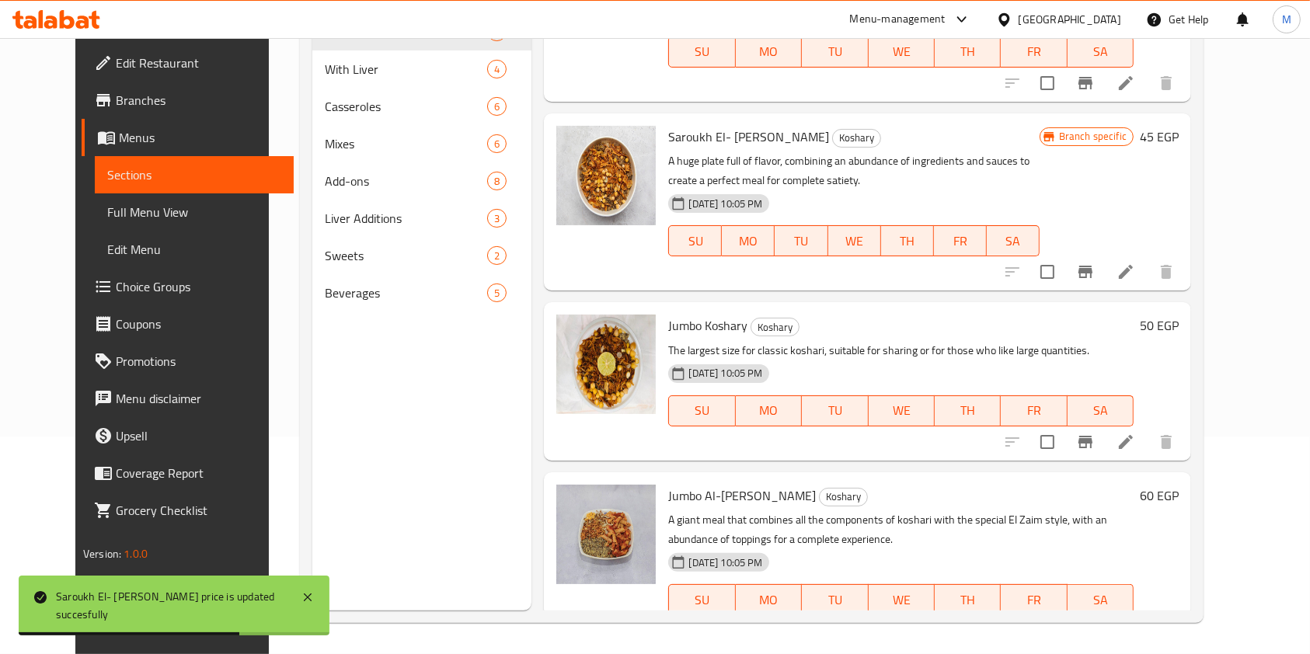
click at [1178, 315] on h6 "50 EGP" at bounding box center [1159, 326] width 39 height 22
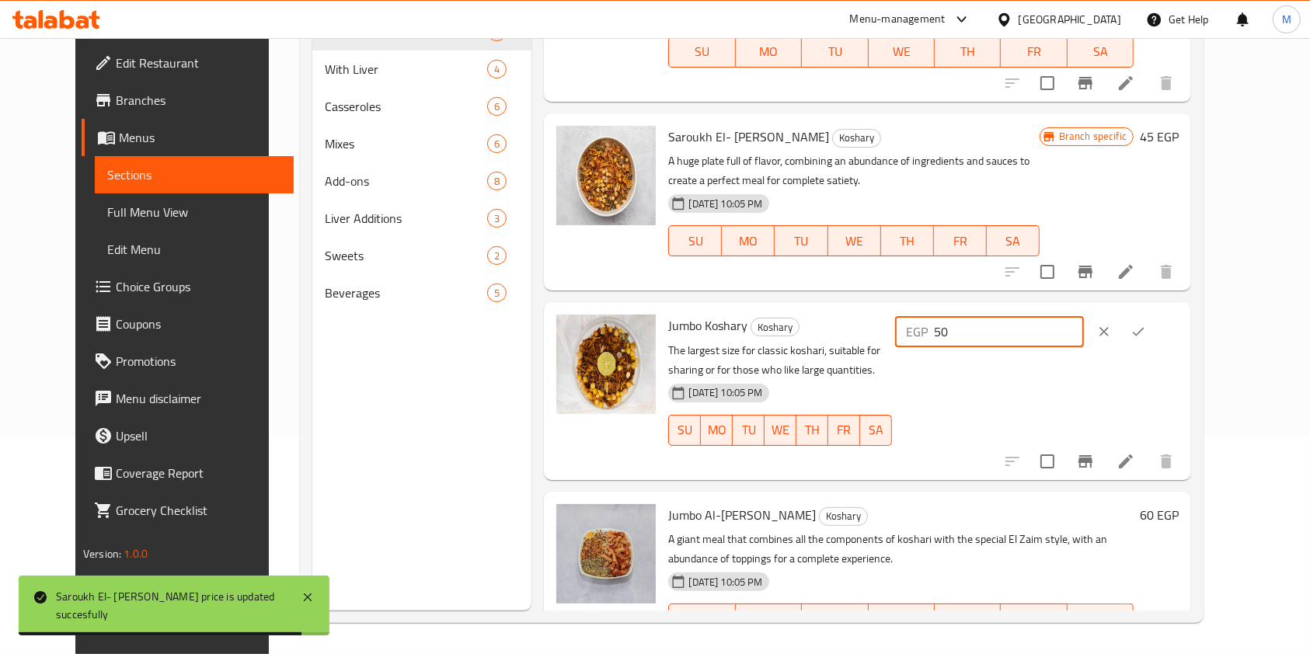
click at [1084, 316] on input "50" at bounding box center [1009, 331] width 150 height 31
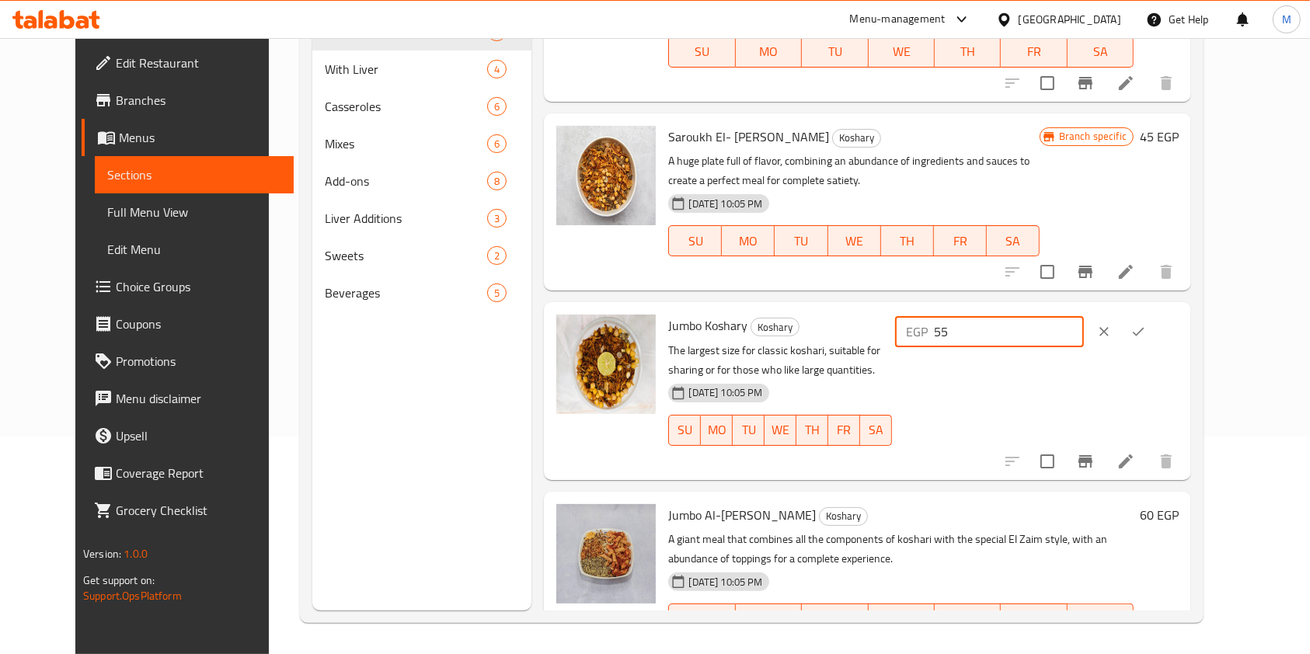
type input "55"
click at [1146, 324] on icon "ok" at bounding box center [1138, 332] width 16 height 16
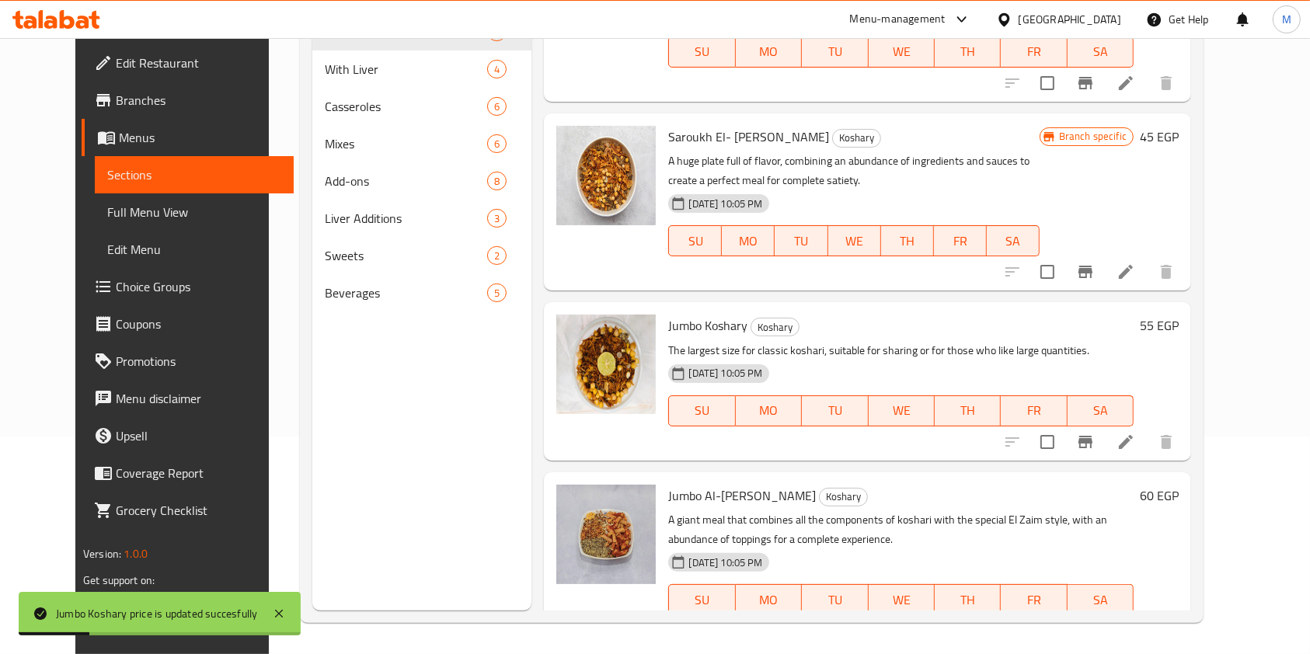
click at [1178, 485] on h6 "60 EGP" at bounding box center [1159, 496] width 39 height 22
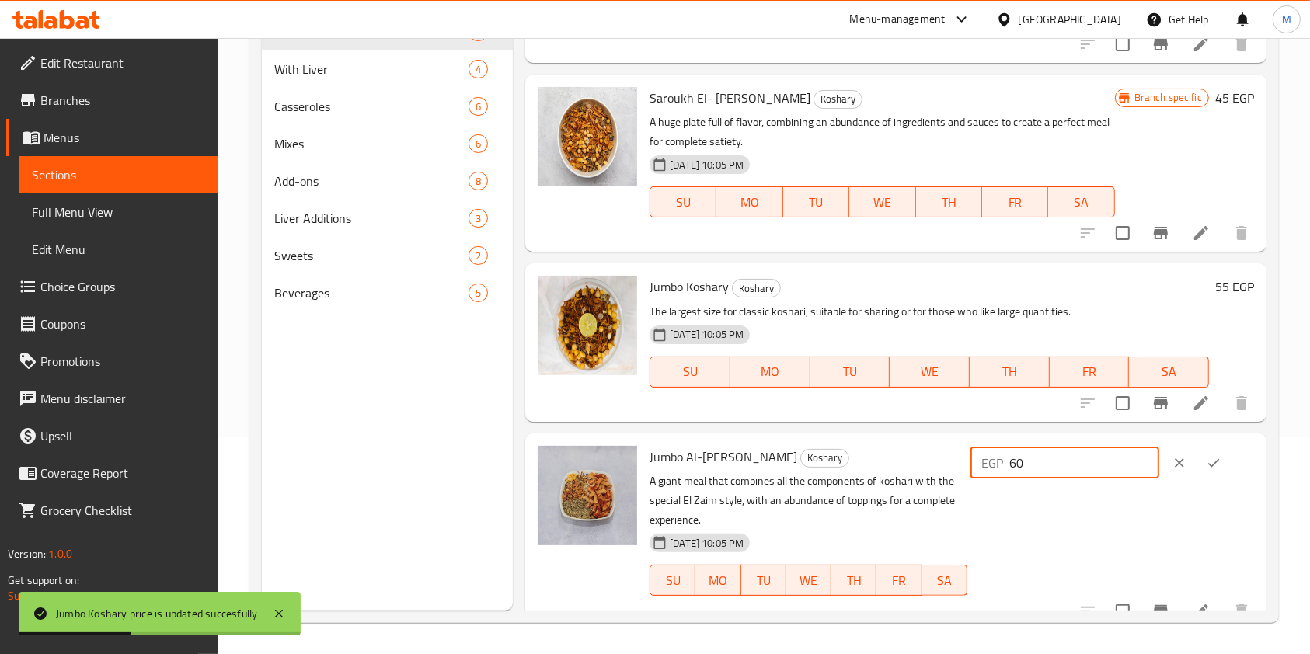
click at [1097, 475] on input "60" at bounding box center [1084, 462] width 150 height 31
type input "65"
click at [1212, 461] on icon "ok" at bounding box center [1214, 462] width 12 height 9
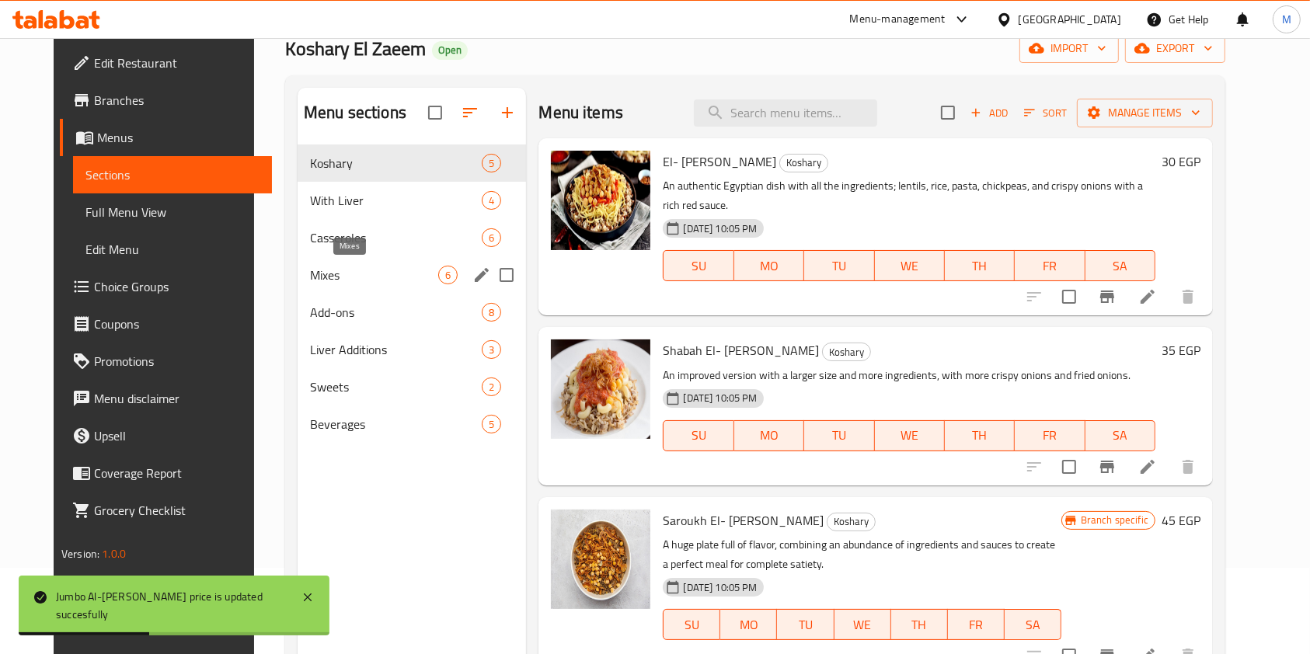
scroll to position [10, 0]
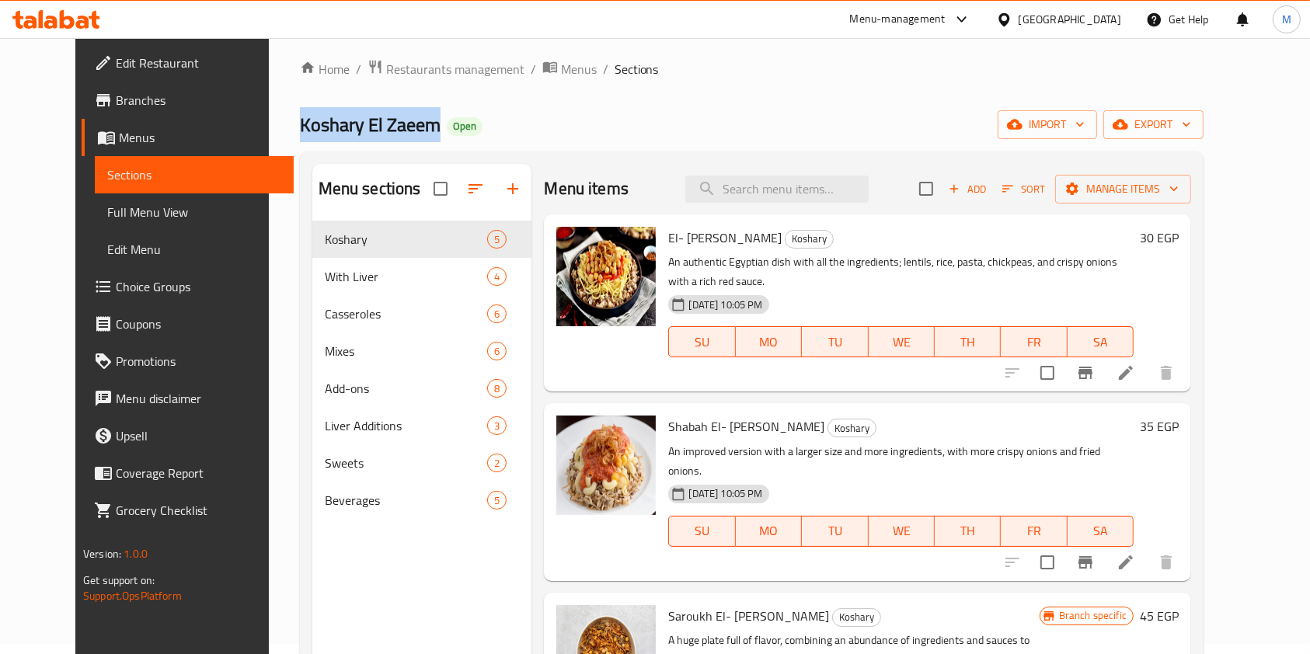
drag, startPoint x: 388, startPoint y: 127, endPoint x: 230, endPoint y: 121, distance: 157.8
click at [269, 121] on div "Home / Restaurants management / Menus / Sections Koshary El Zaeem Open import e…" at bounding box center [752, 445] width 966 height 834
copy span "Koshary El Zaeem"
click at [64, 23] on icon at bounding box center [56, 19] width 88 height 19
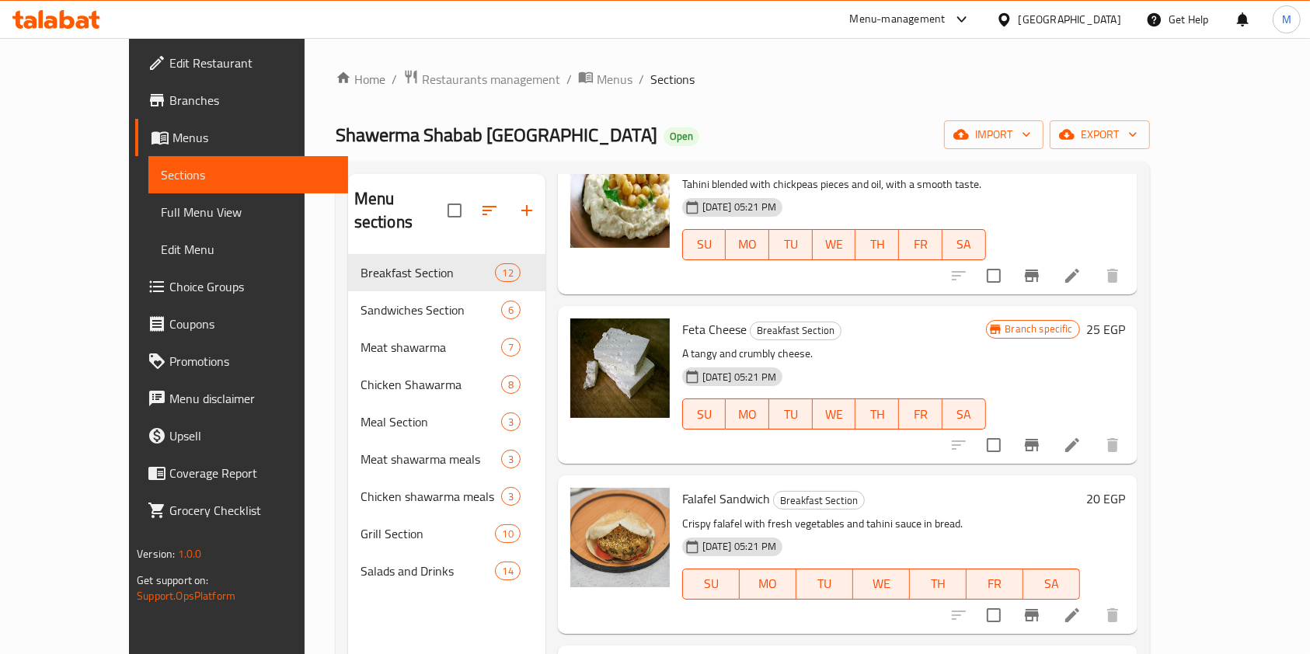
scroll to position [725, 0]
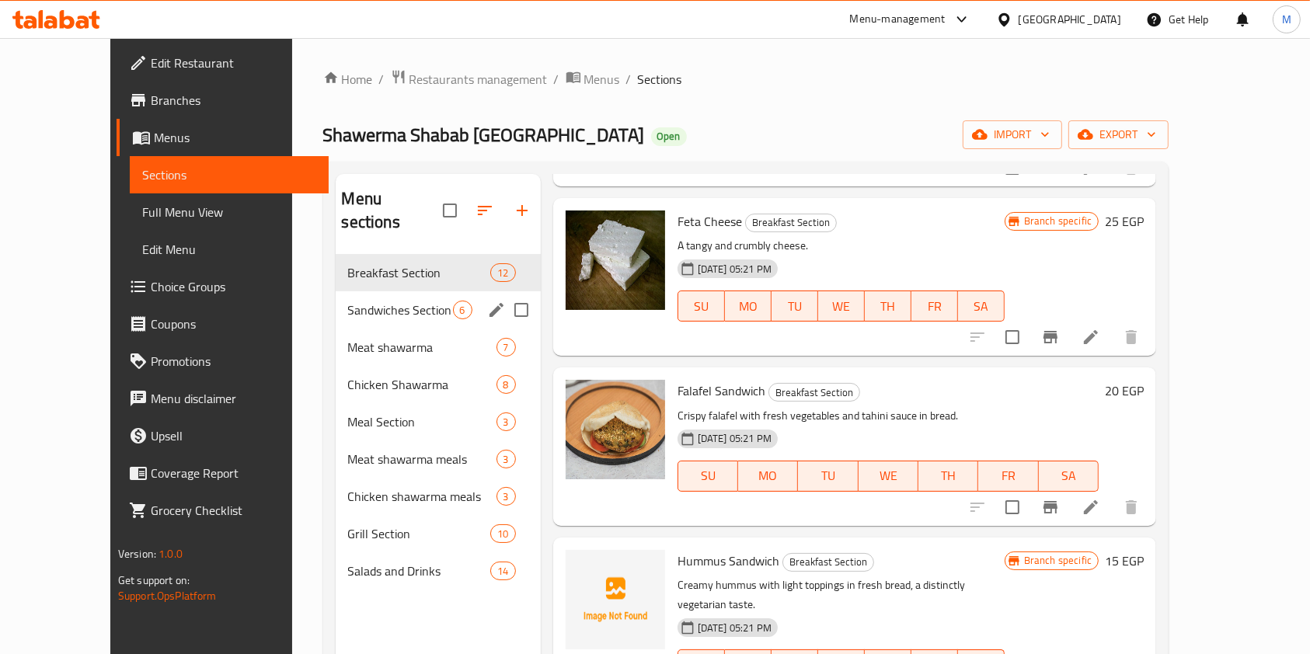
click at [360, 301] on span "Sandwiches Section" at bounding box center [400, 310] width 105 height 19
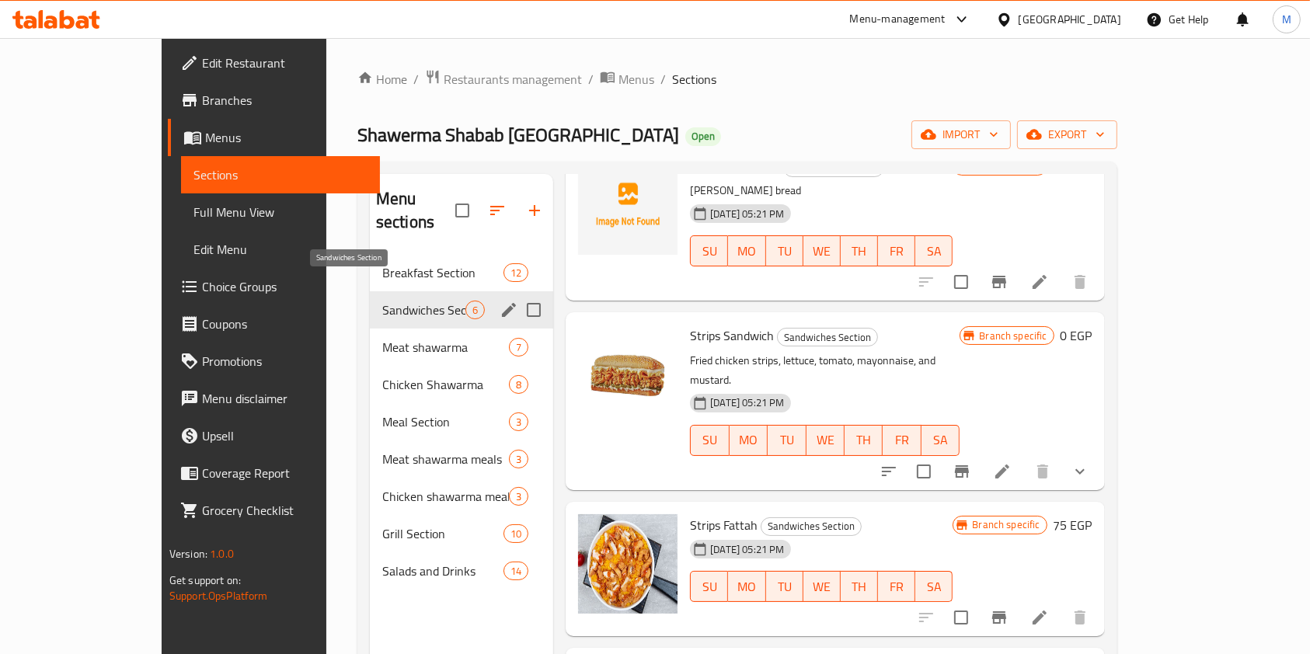
scroll to position [379, 0]
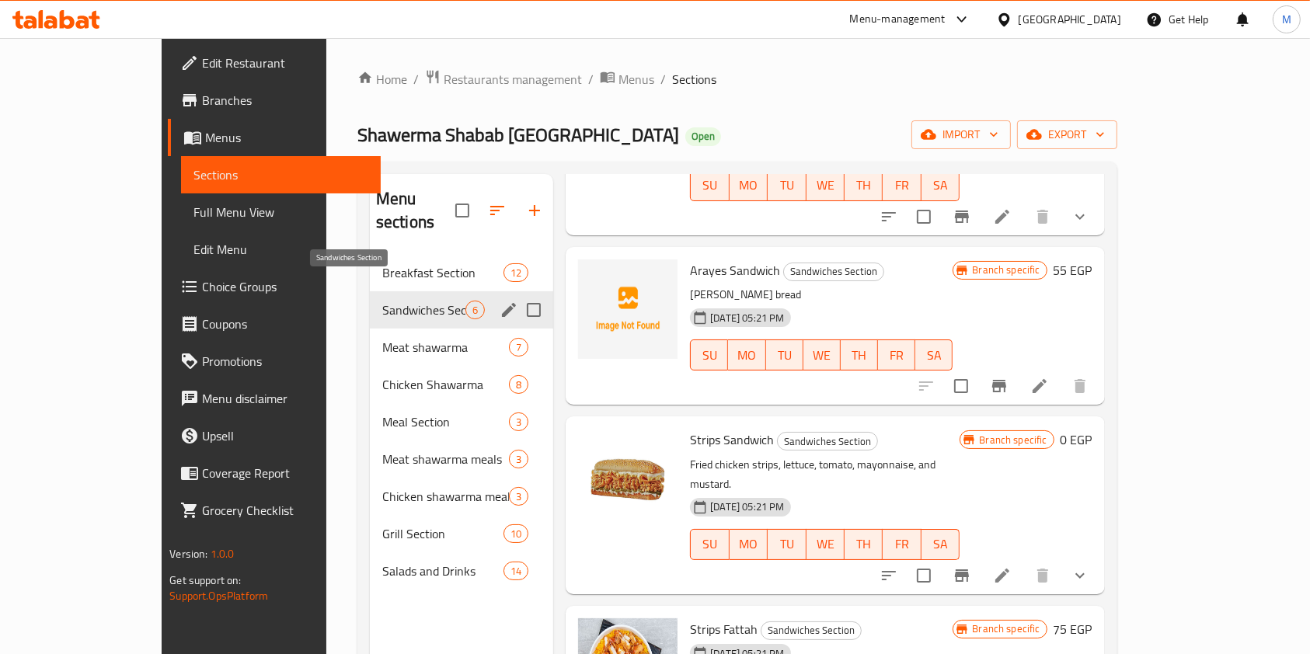
click at [391, 301] on span "Sandwiches Section" at bounding box center [423, 310] width 83 height 19
click at [382, 338] on span "Meat shawarma" at bounding box center [423, 347] width 83 height 19
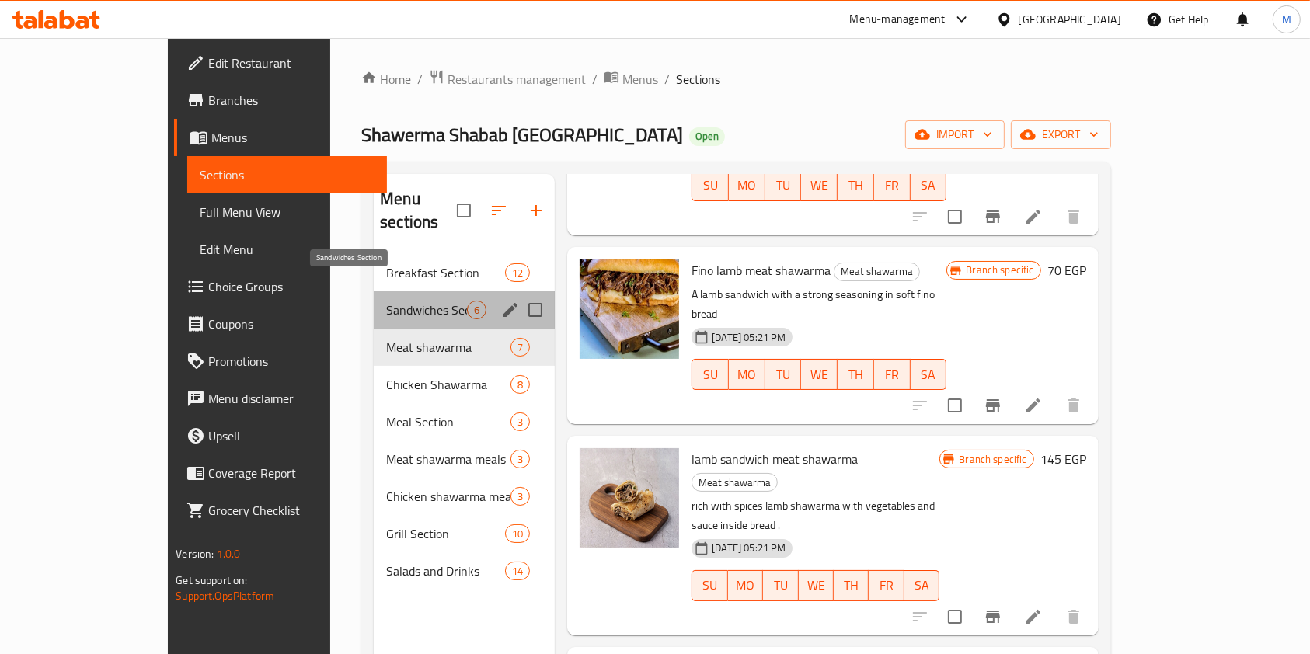
click at [386, 301] on span "Sandwiches Section" at bounding box center [426, 310] width 81 height 19
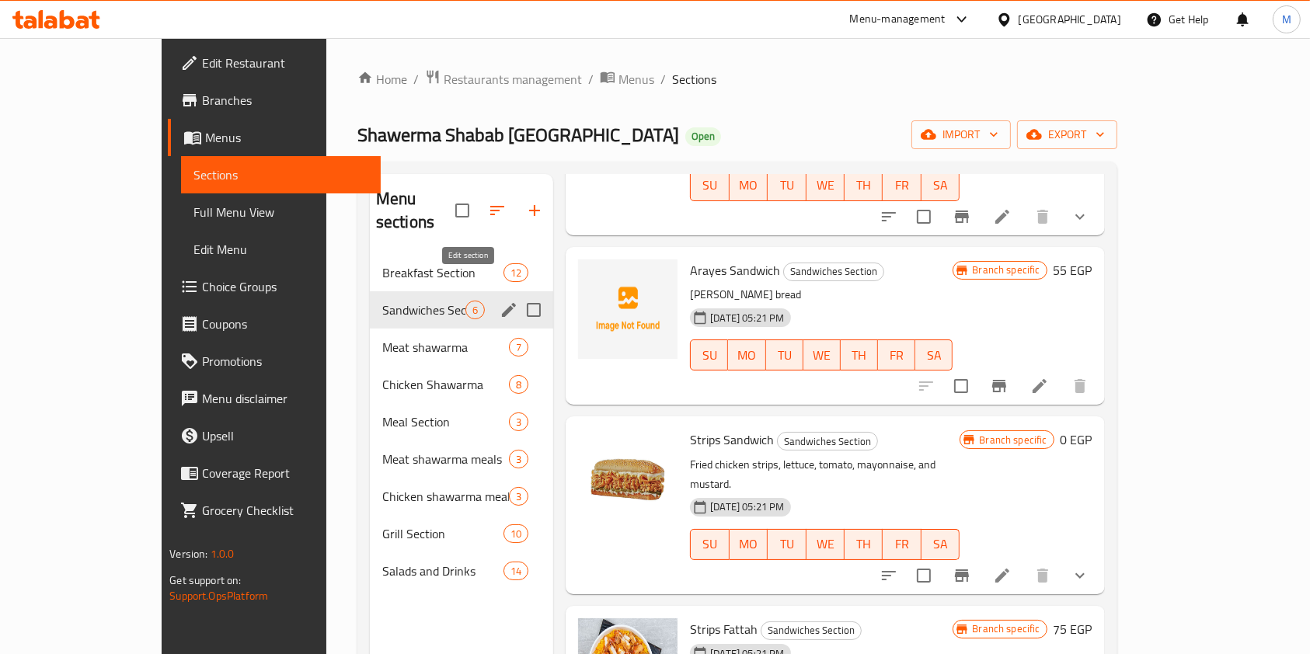
click at [500, 301] on icon "edit" at bounding box center [509, 310] width 19 height 19
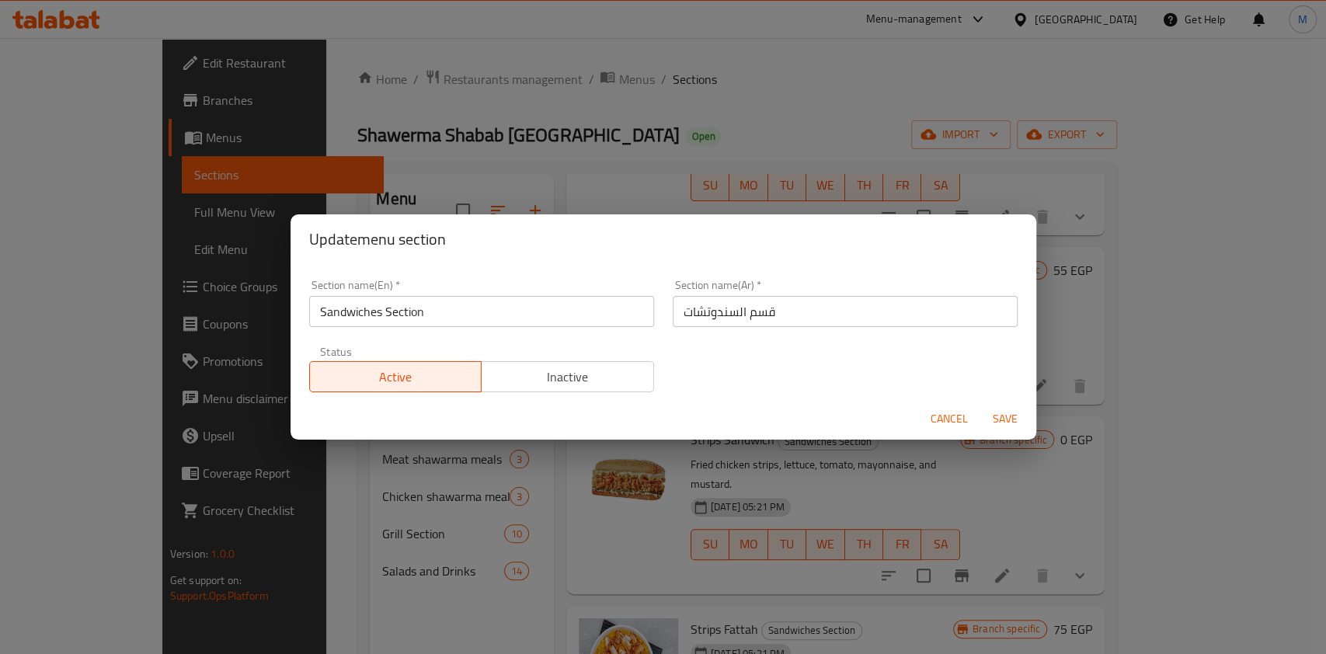
click at [937, 409] on span "Cancel" at bounding box center [949, 418] width 37 height 19
click at [937, 455] on p "Fried chicken strips, lettuce, tomato, mayonnaise, and mustard." at bounding box center [826, 474] width 270 height 39
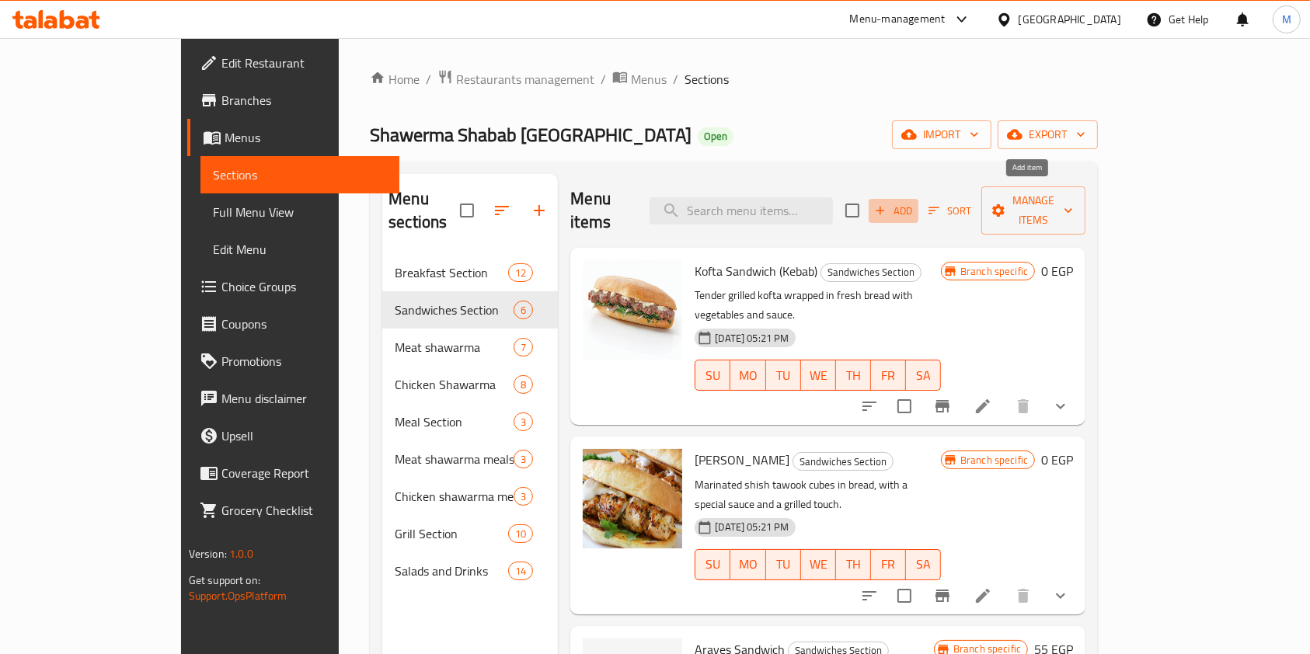
click at [914, 202] on span "Add" at bounding box center [893, 211] width 42 height 18
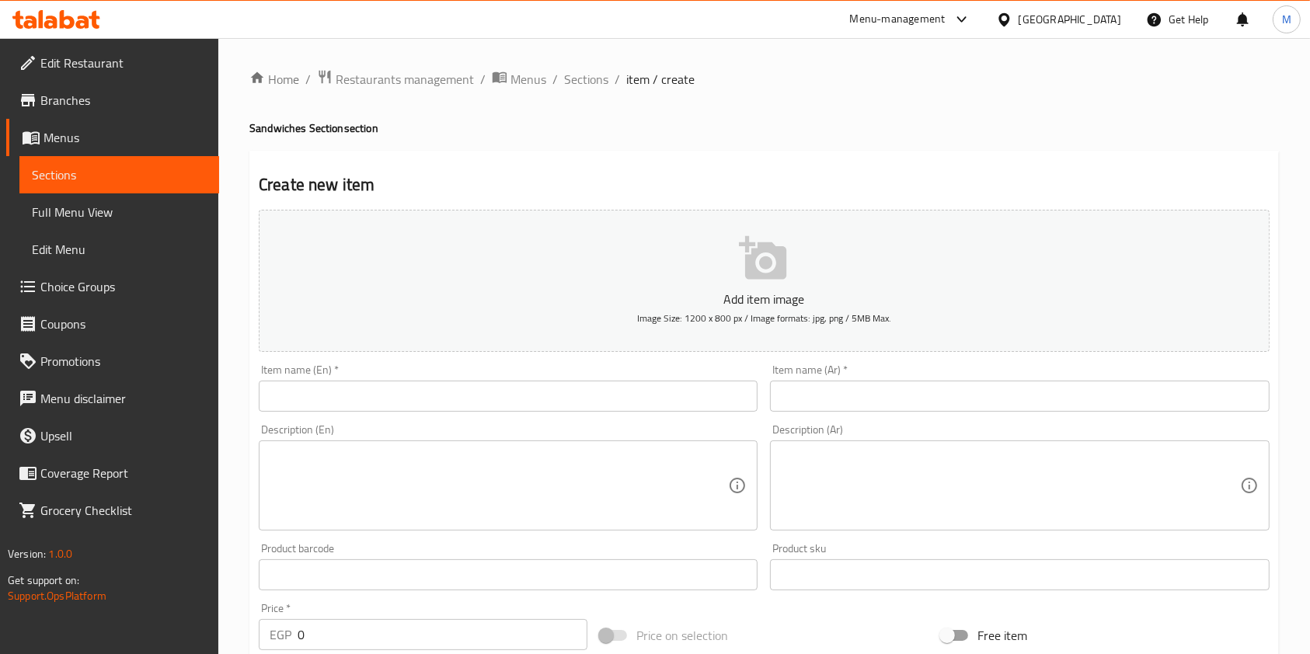
click at [820, 397] on input "text" at bounding box center [1019, 396] width 499 height 31
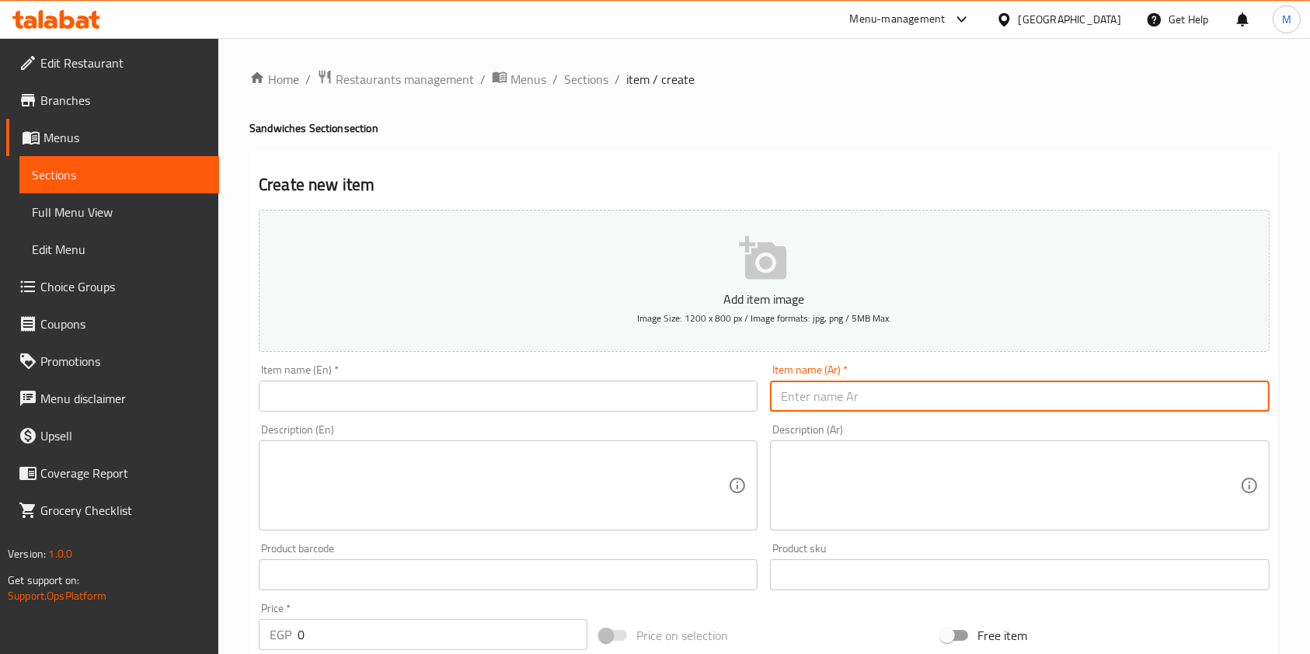
paste input "ساندوتش شاورما فراخ سوري"
type input "ساندوتش شاورما فراخ سوري"
click at [540, 420] on div "Description (En) Description (En)" at bounding box center [507, 477] width 511 height 119
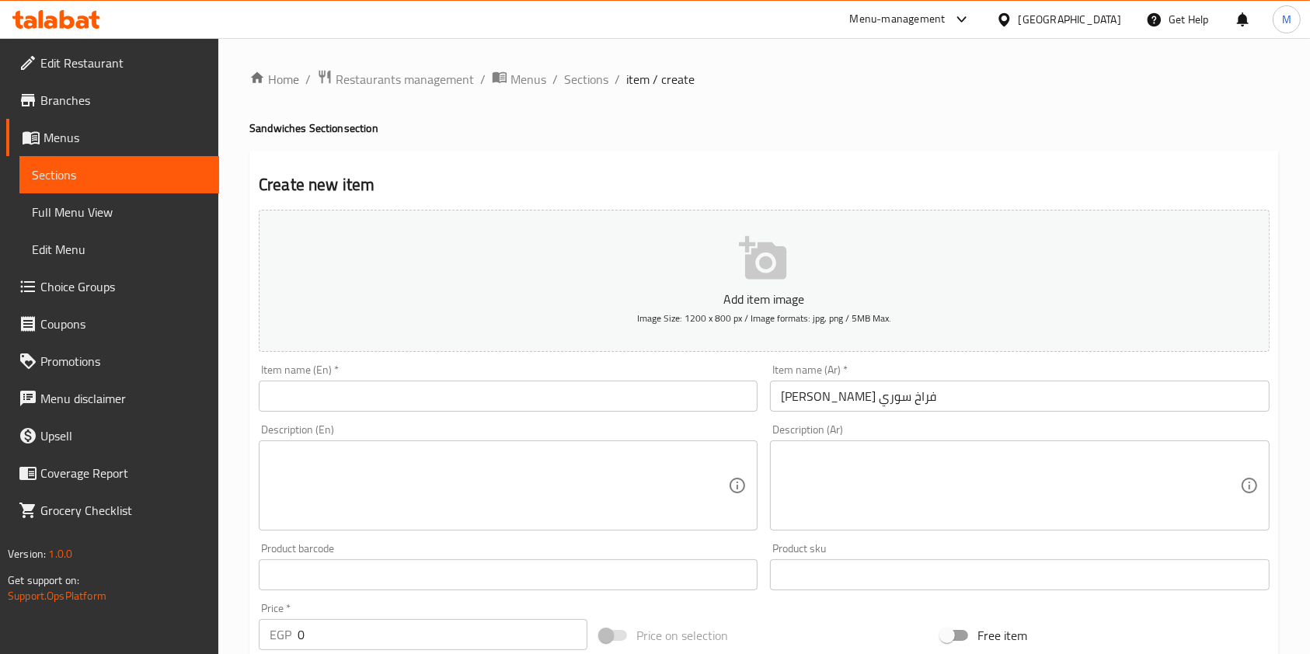
click at [536, 405] on input "text" at bounding box center [508, 396] width 499 height 31
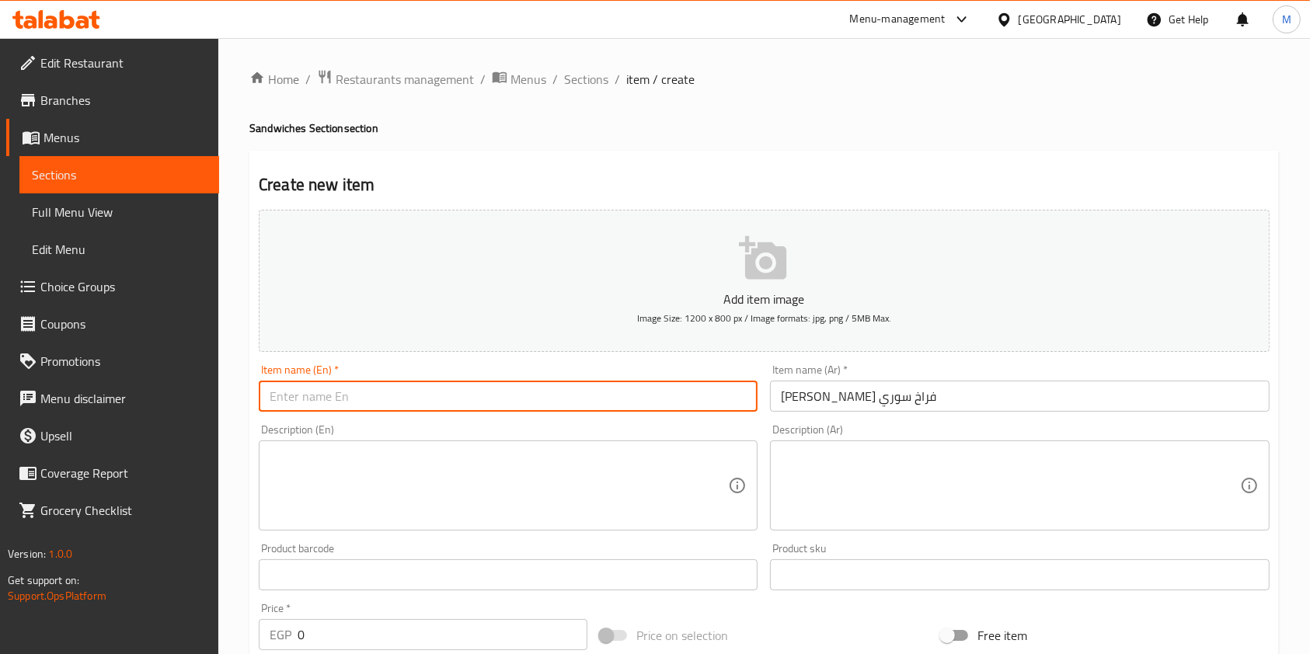
paste input "Syrian chicken shawarma sandwich"
type input "Syrian chicken shawarma sandwich"
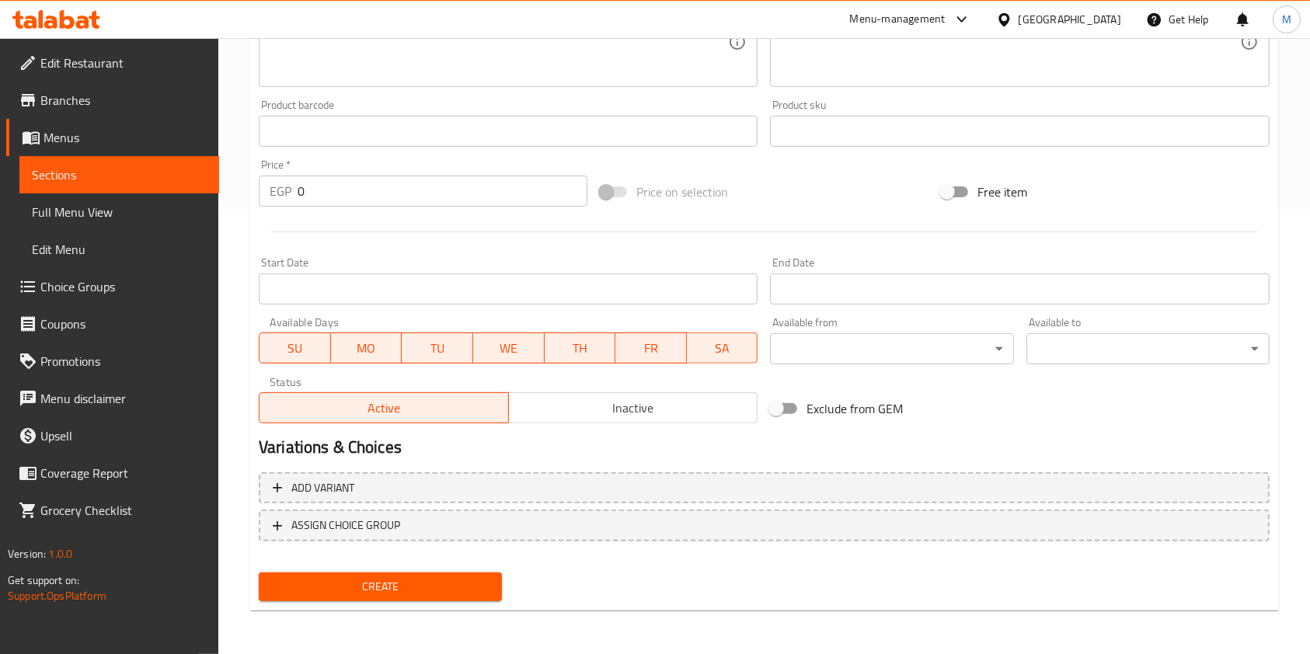
click at [599, 507] on div "Add variant ASSIGN CHOICE GROUP" at bounding box center [763, 516] width 1023 height 101
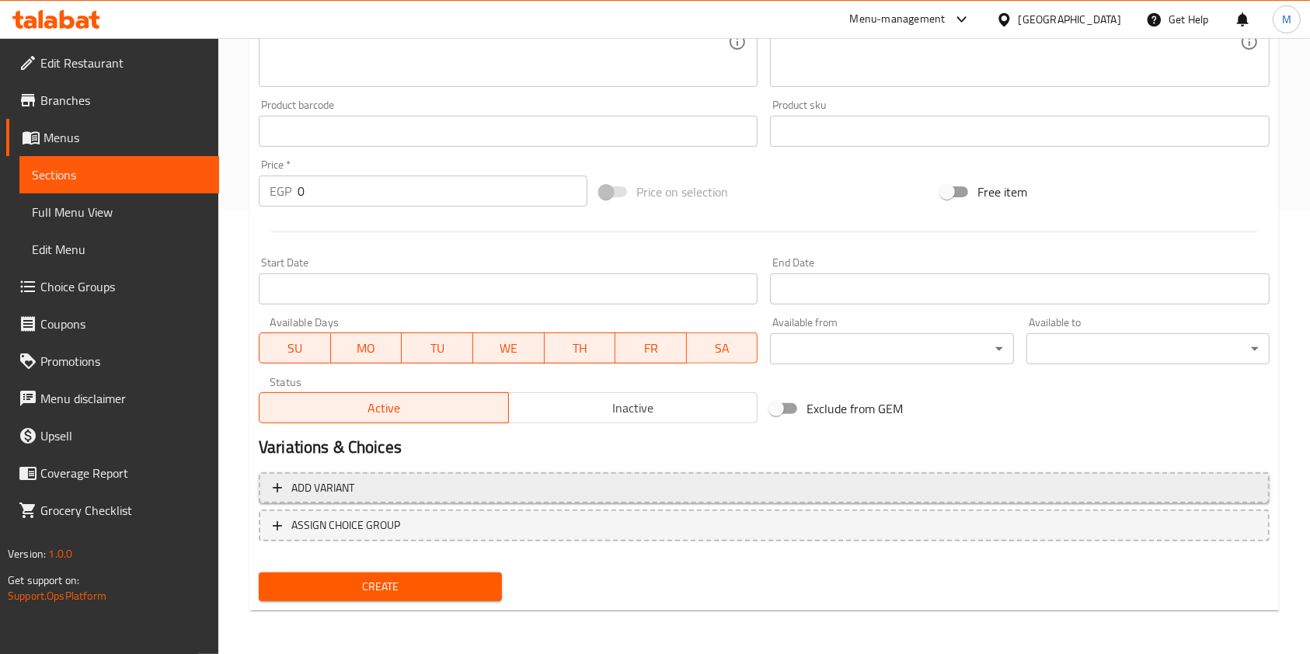
click at [651, 500] on button "Add variant" at bounding box center [764, 488] width 1011 height 32
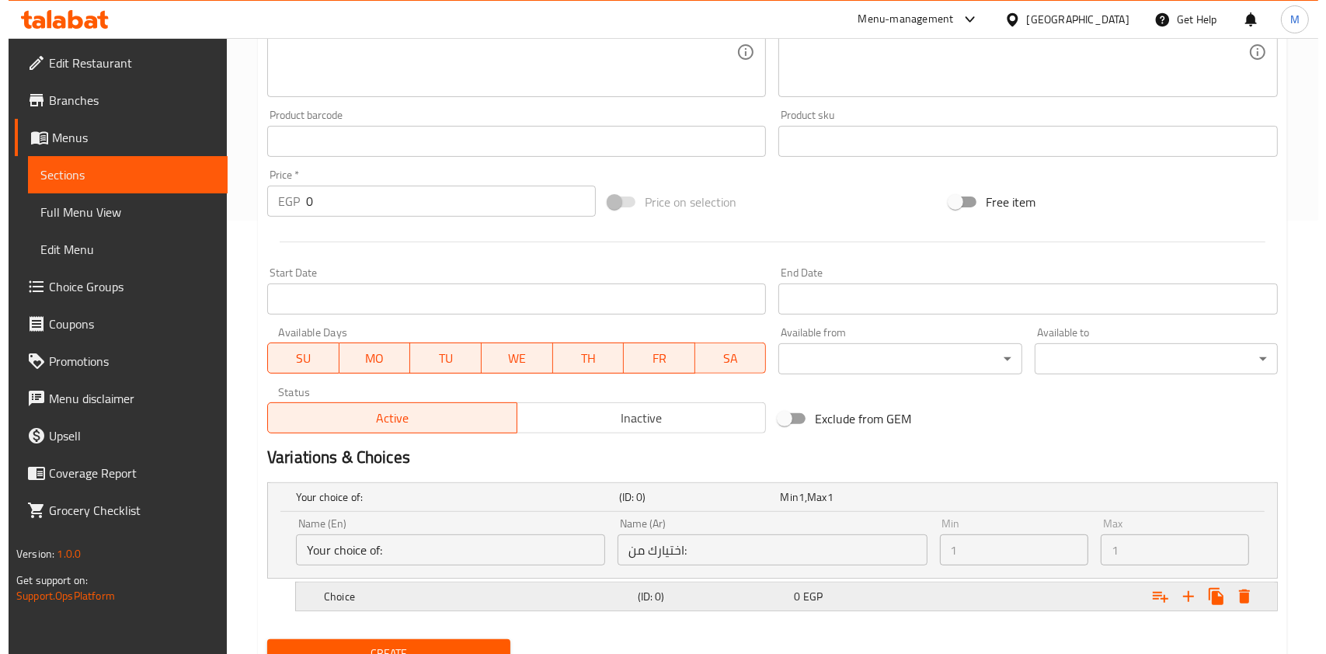
scroll to position [500, 0]
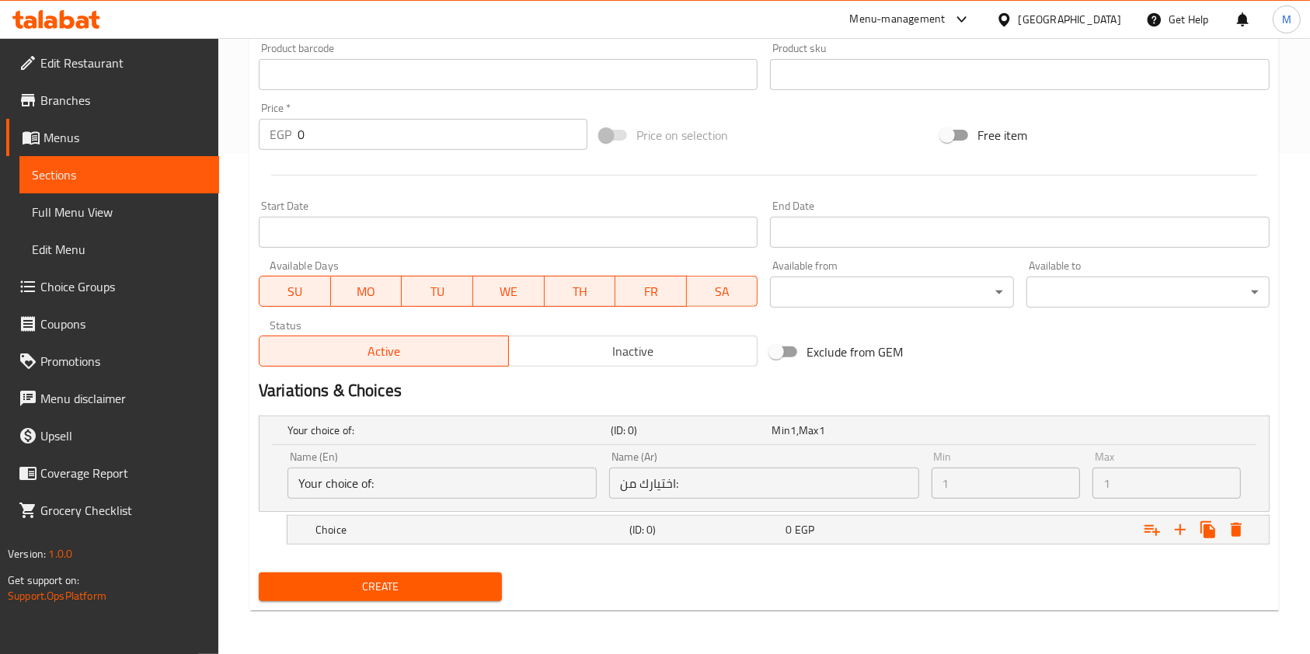
click at [438, 472] on input "Your choice of:" at bounding box center [441, 483] width 309 height 31
click at [437, 482] on input "Your choice of:" at bounding box center [441, 483] width 309 height 31
click at [1245, 527] on icon "Expand" at bounding box center [1236, 529] width 19 height 19
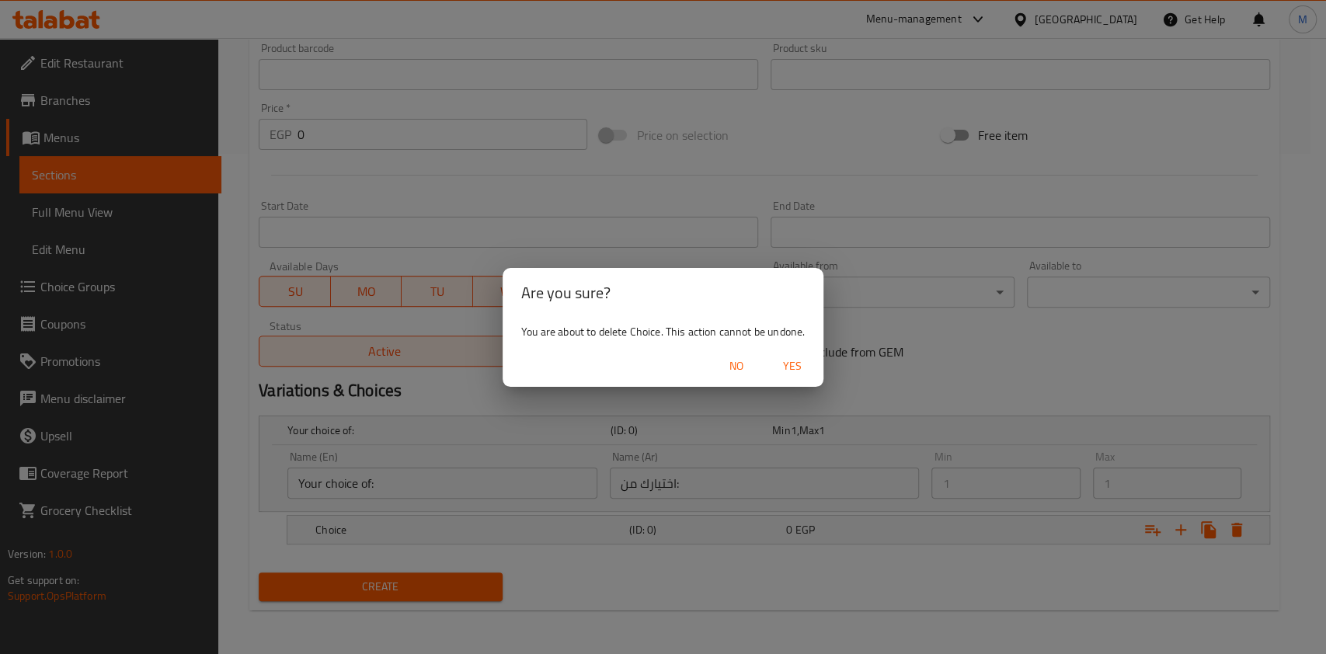
click at [806, 370] on span "Yes" at bounding box center [792, 366] width 37 height 19
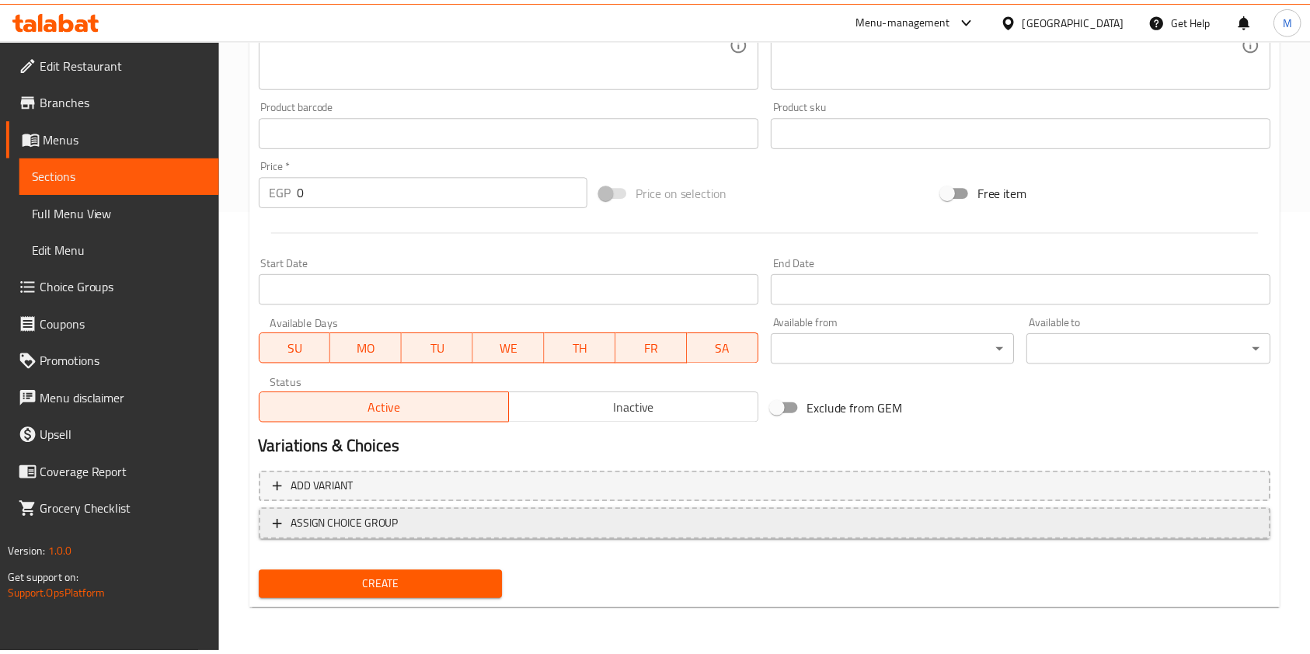
scroll to position [429, 0]
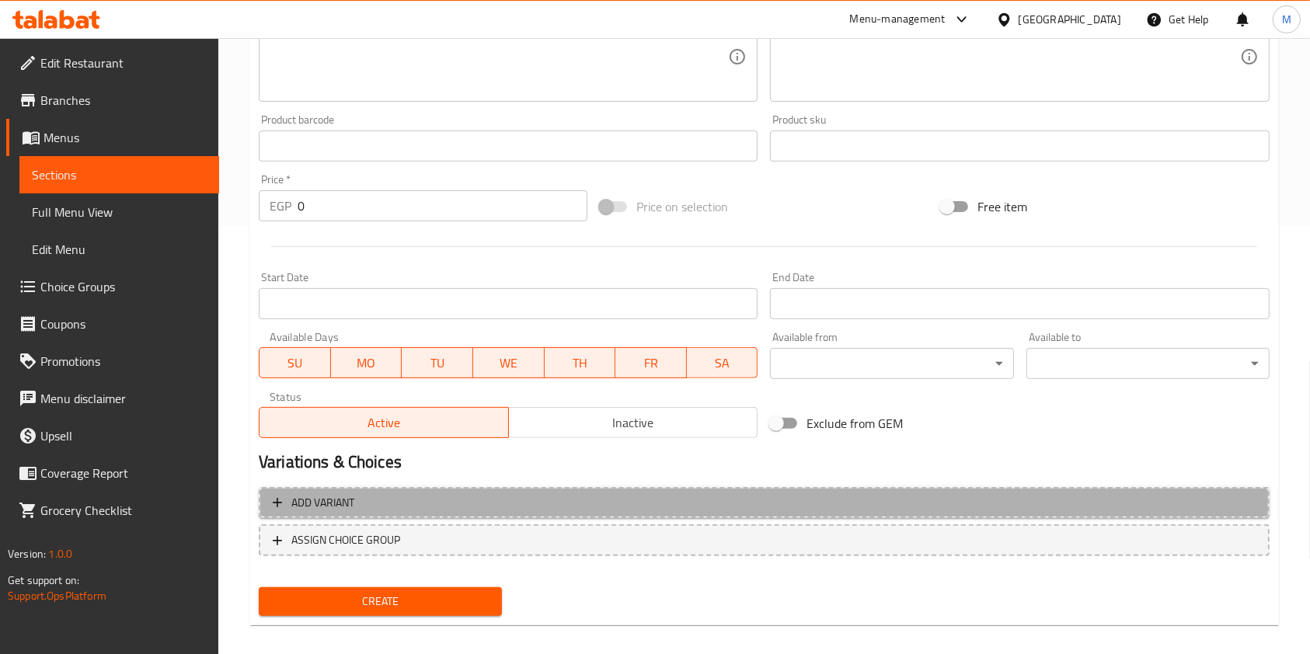
click at [1108, 508] on span "Add variant" at bounding box center [764, 502] width 983 height 19
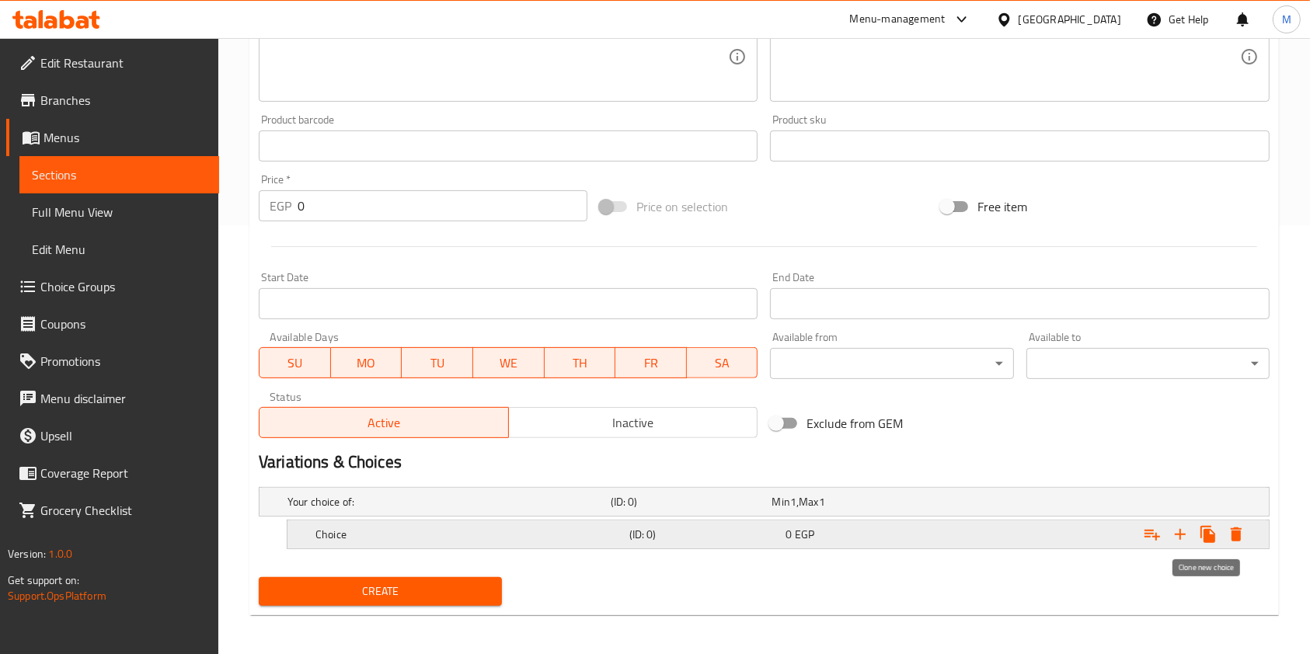
click at [1205, 534] on icon "Expand" at bounding box center [1207, 534] width 15 height 17
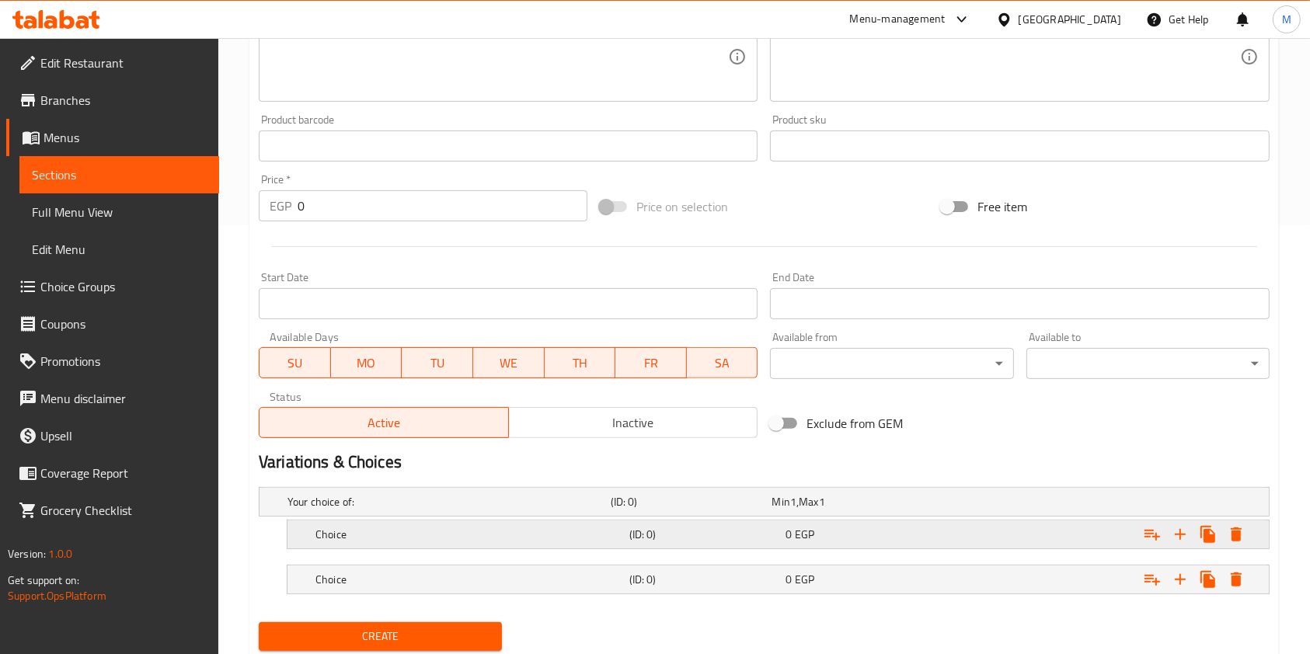
click at [507, 537] on h5 "Choice" at bounding box center [469, 535] width 308 height 16
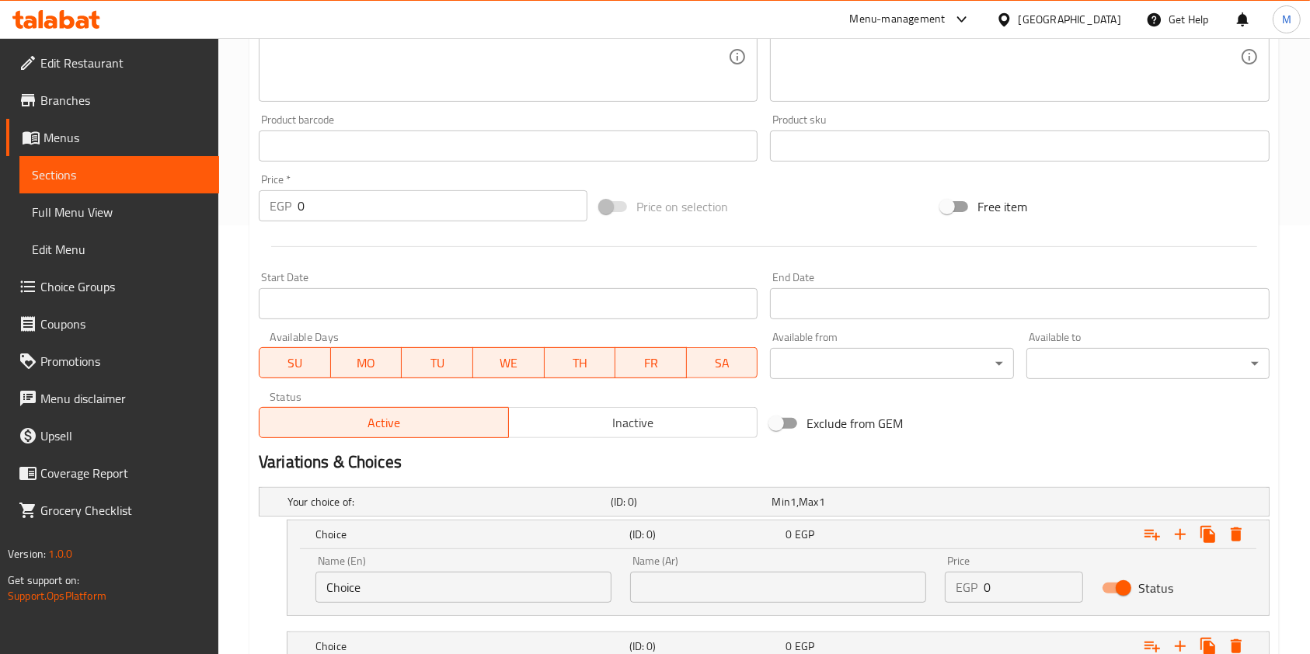
click at [387, 576] on input "Choice" at bounding box center [463, 587] width 296 height 31
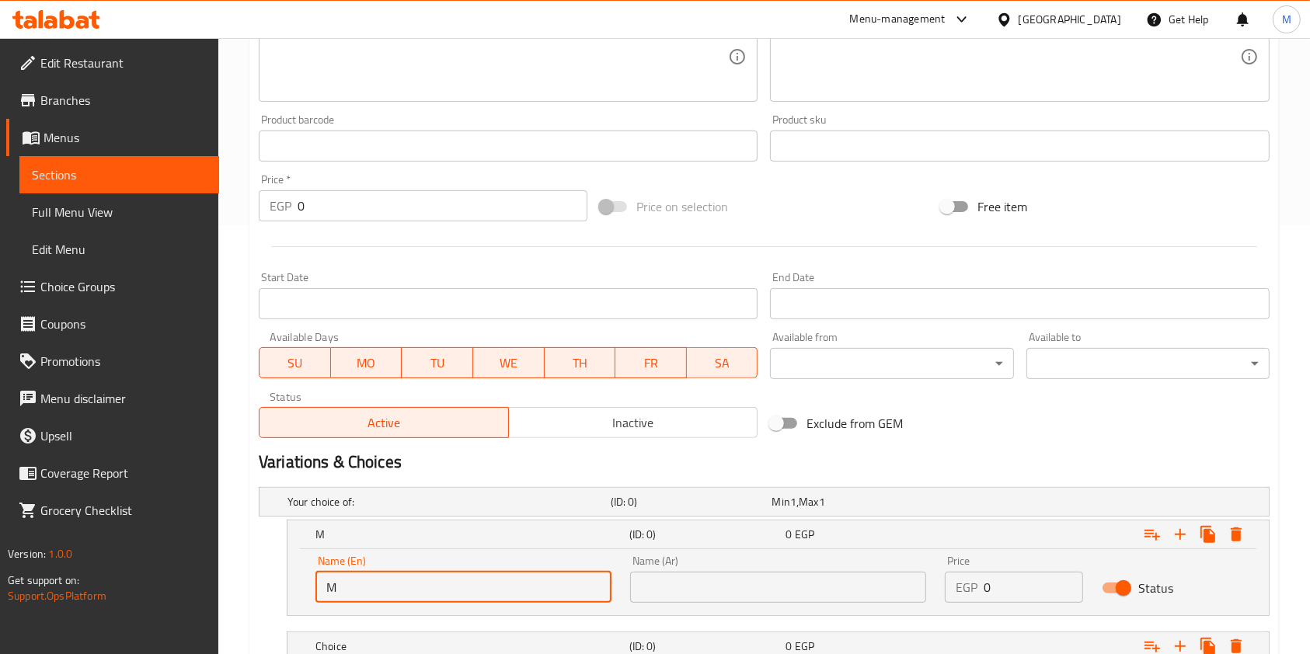
type input "Medium"
click at [721, 585] on input "text" at bounding box center [778, 587] width 296 height 31
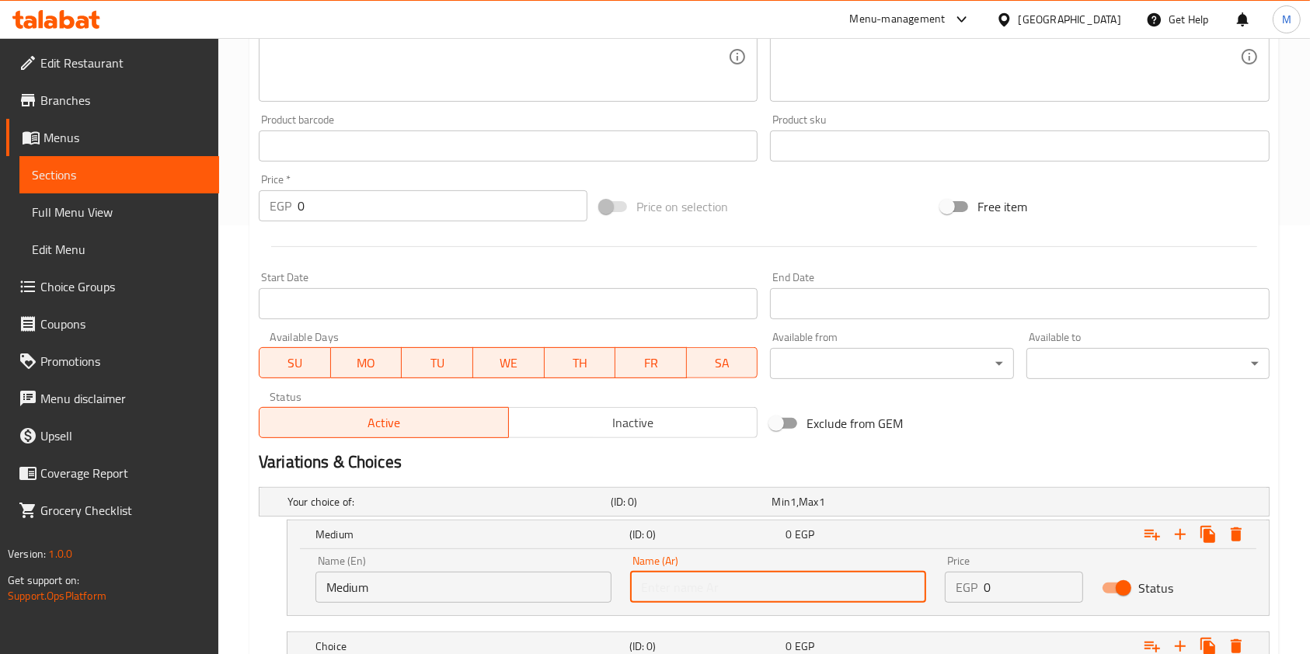
type input "وسط"
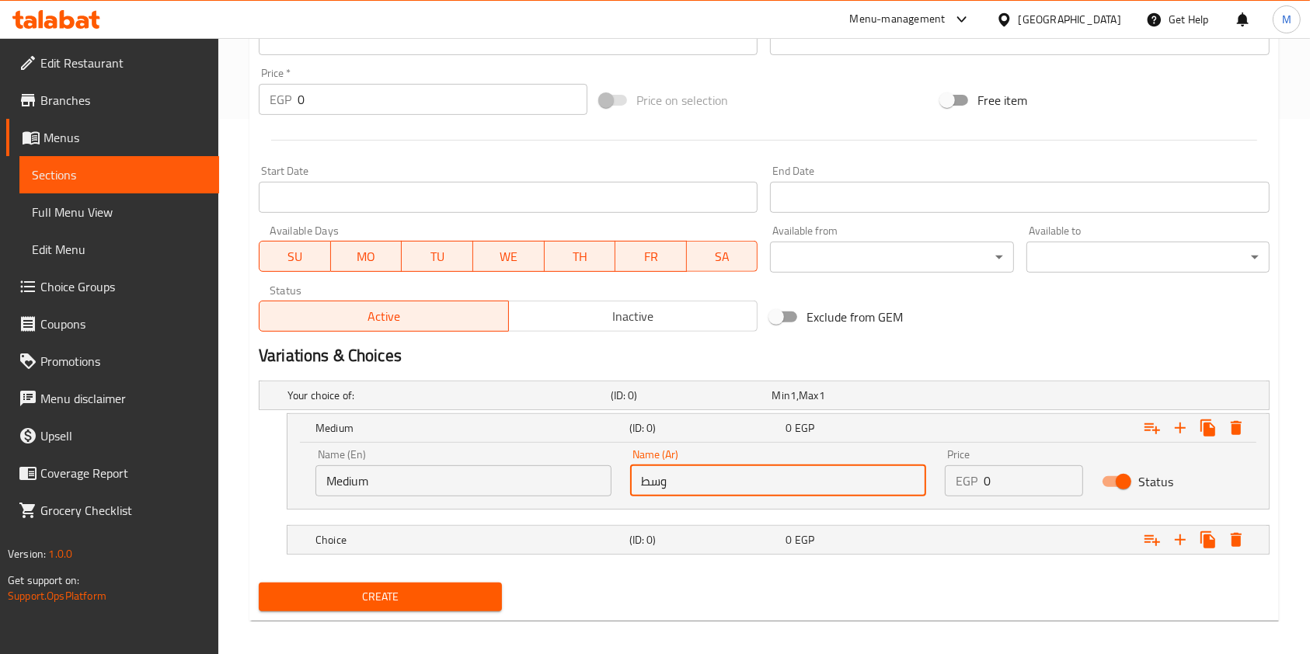
scroll to position [545, 0]
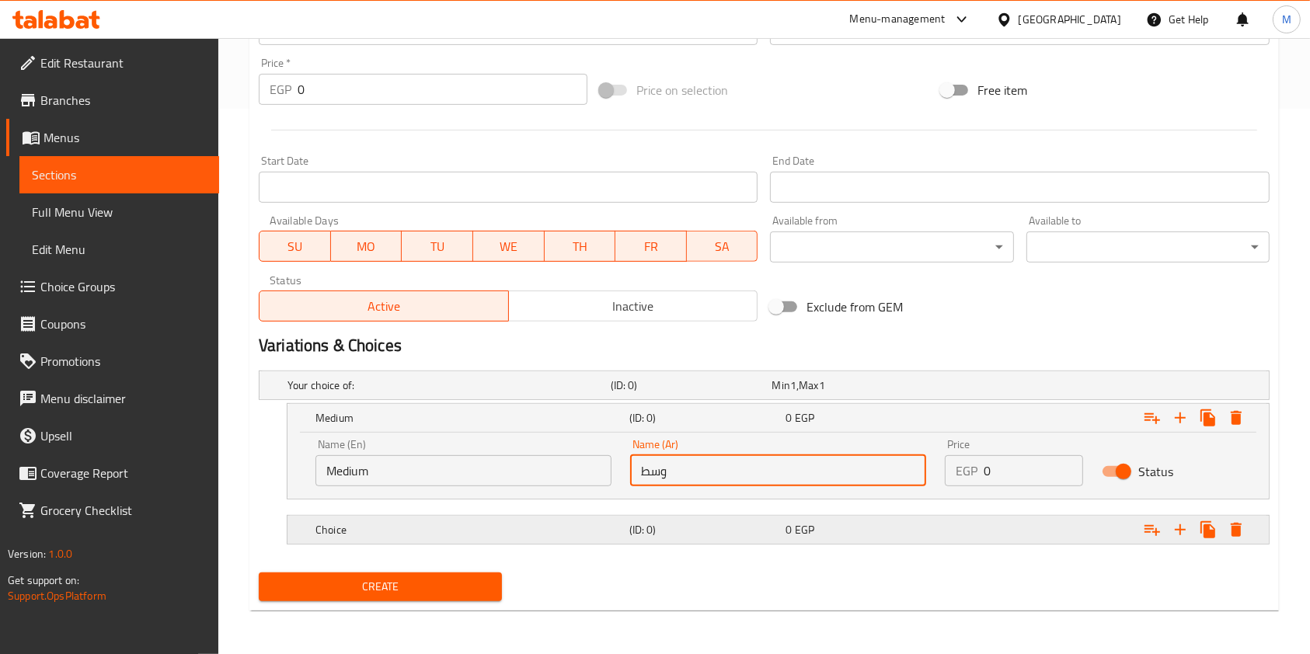
click at [846, 537] on div "0 EGP" at bounding box center [860, 530] width 151 height 16
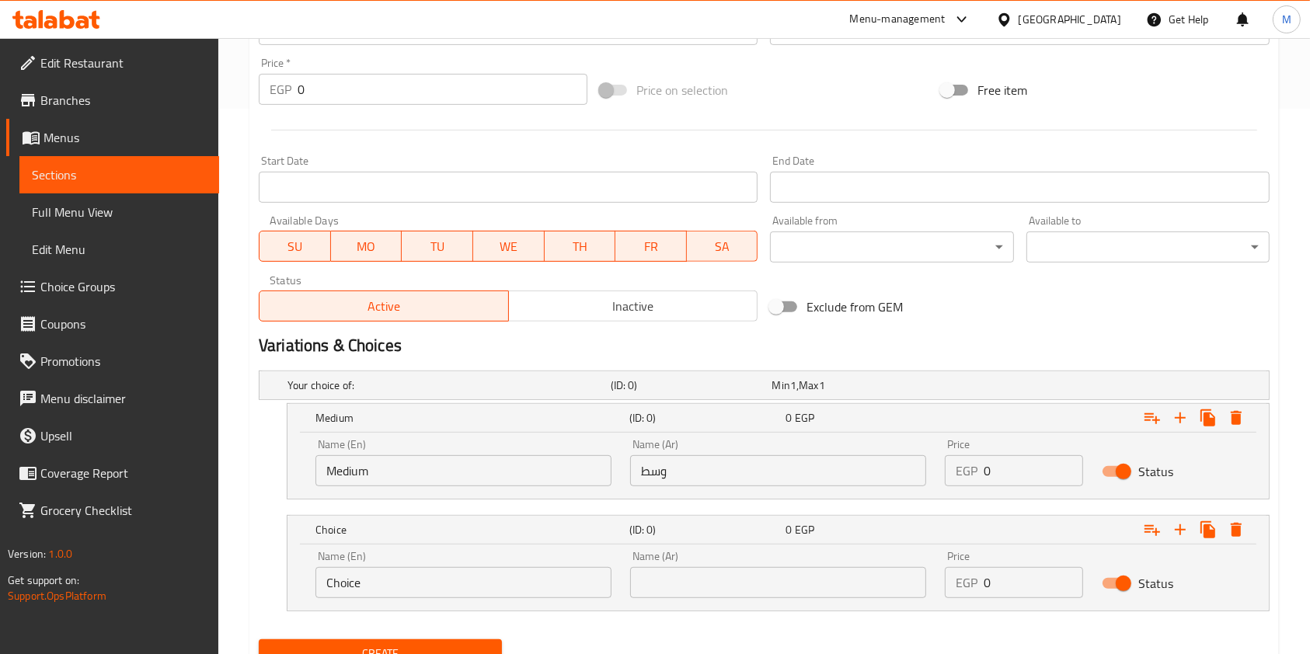
click at [449, 580] on input "Choice" at bounding box center [463, 582] width 296 height 31
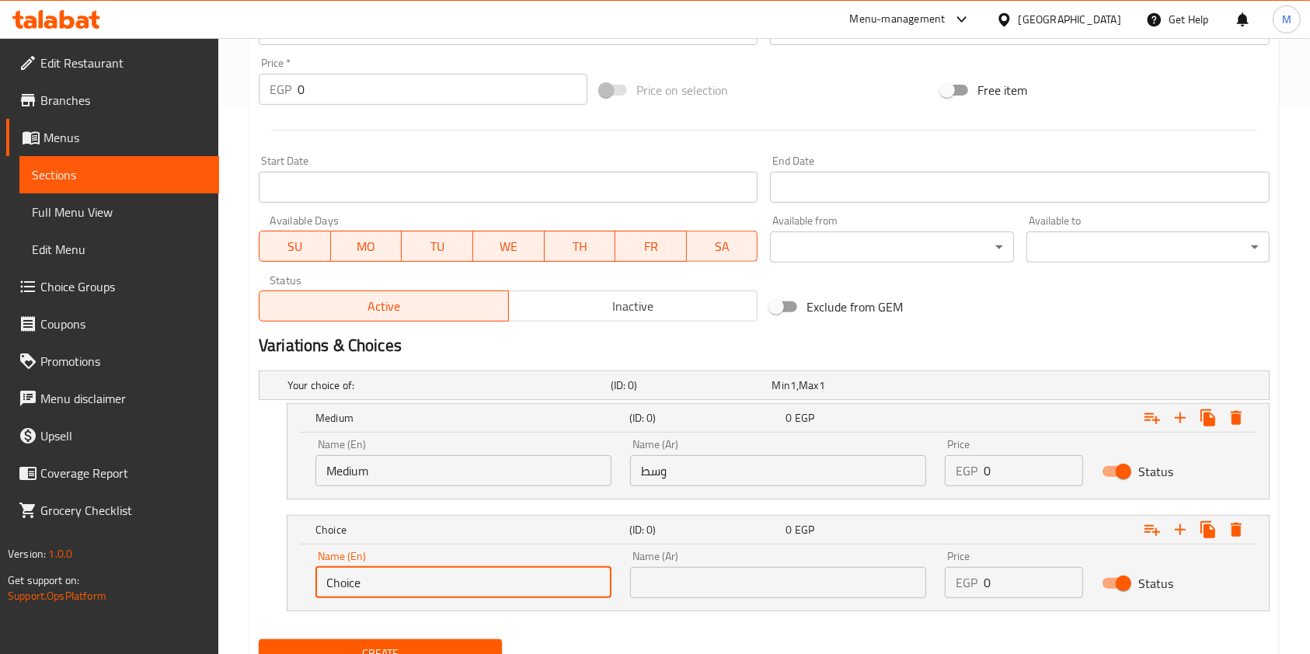
click at [449, 580] on input "Choice" at bounding box center [463, 582] width 296 height 31
type input "Large"
click at [721, 594] on input "text" at bounding box center [778, 582] width 296 height 31
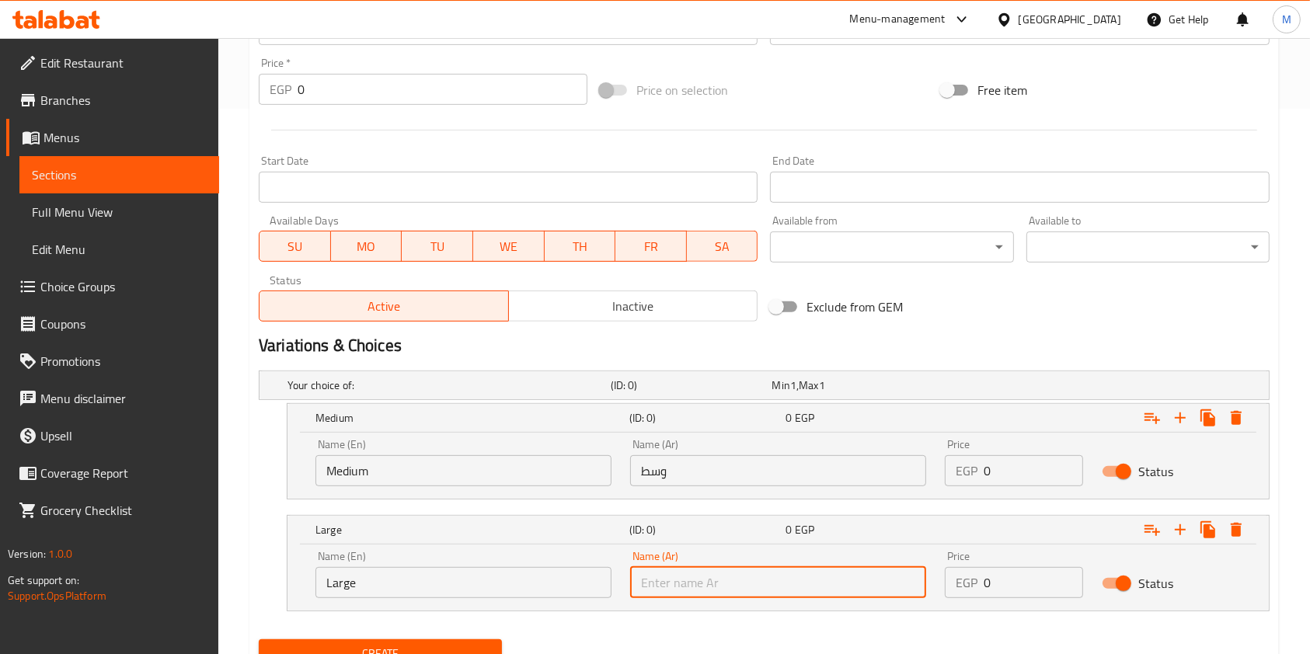
type input "دوبل"
click at [697, 575] on input "دوبل" at bounding box center [778, 582] width 296 height 31
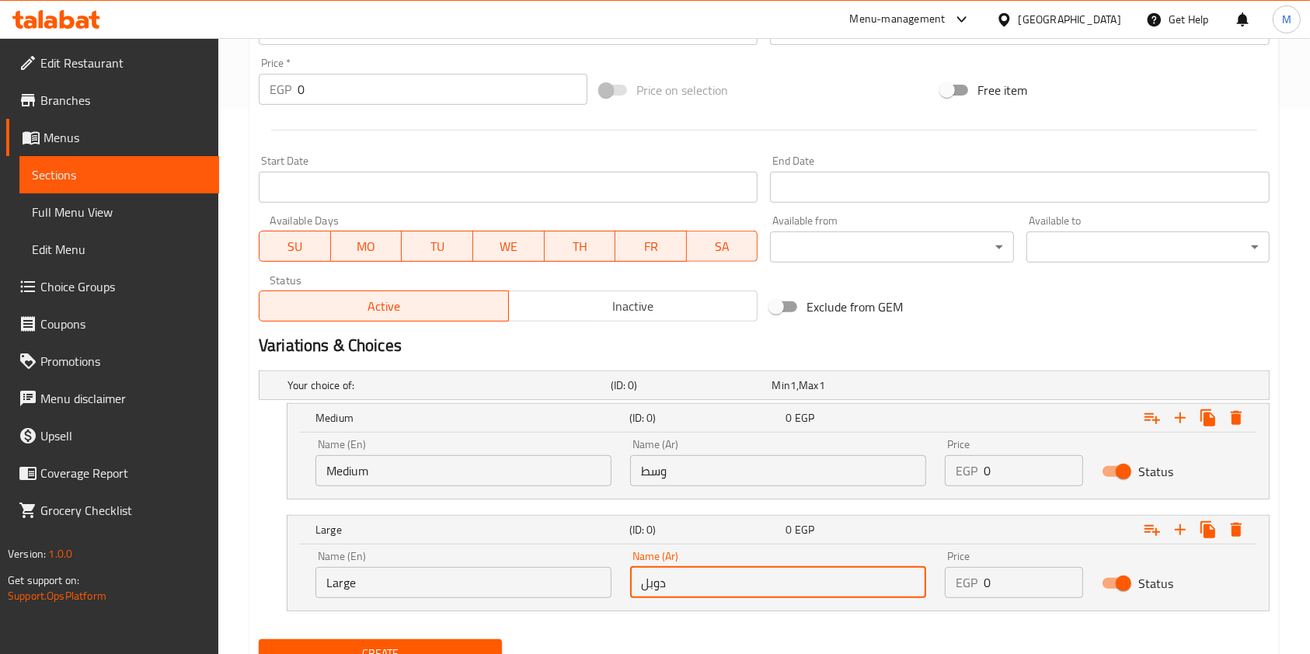
click at [697, 575] on input "دوبل" at bounding box center [778, 582] width 296 height 31
click at [698, 574] on input "text" at bounding box center [778, 582] width 296 height 31
type input "كبير"
click at [996, 466] on input "0" at bounding box center [1032, 470] width 99 height 31
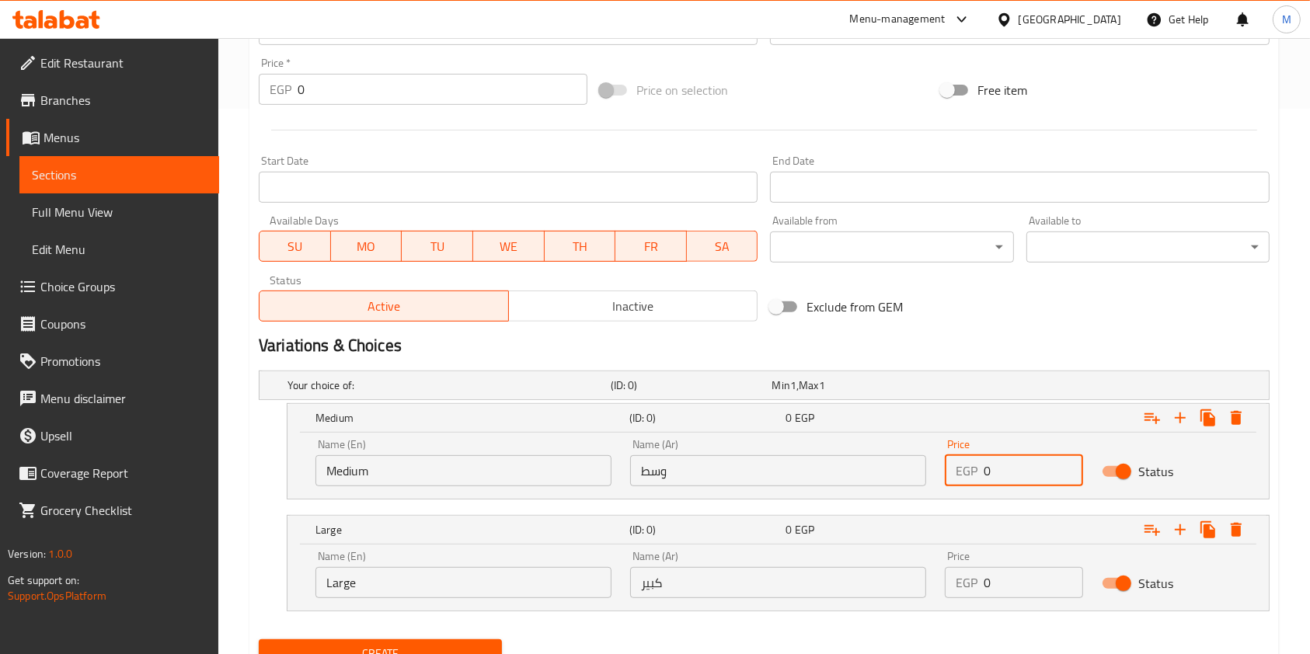
click at [996, 466] on input "0" at bounding box center [1032, 470] width 99 height 31
type input "85"
click at [1012, 573] on input "0" at bounding box center [1032, 582] width 99 height 31
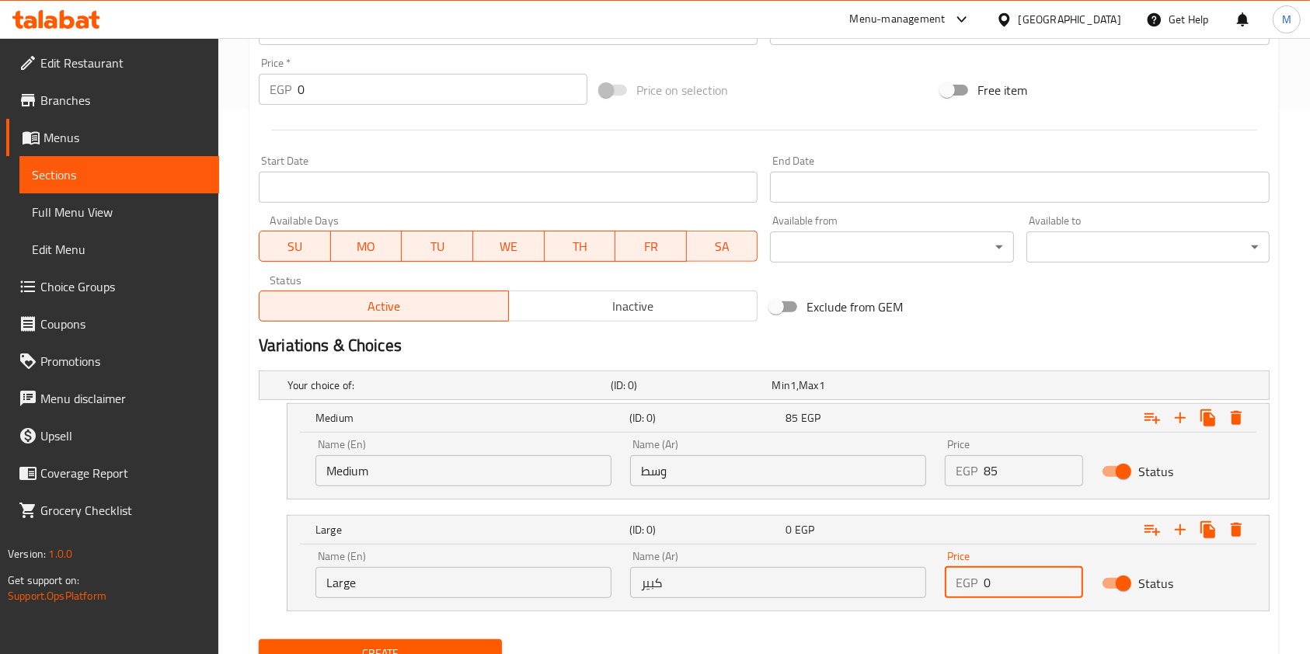
click at [1012, 573] on input "0" at bounding box center [1032, 582] width 99 height 31
type input "95"
click at [486, 639] on button "Create" at bounding box center [380, 653] width 243 height 29
click at [486, 638] on div at bounding box center [655, 327] width 1310 height 654
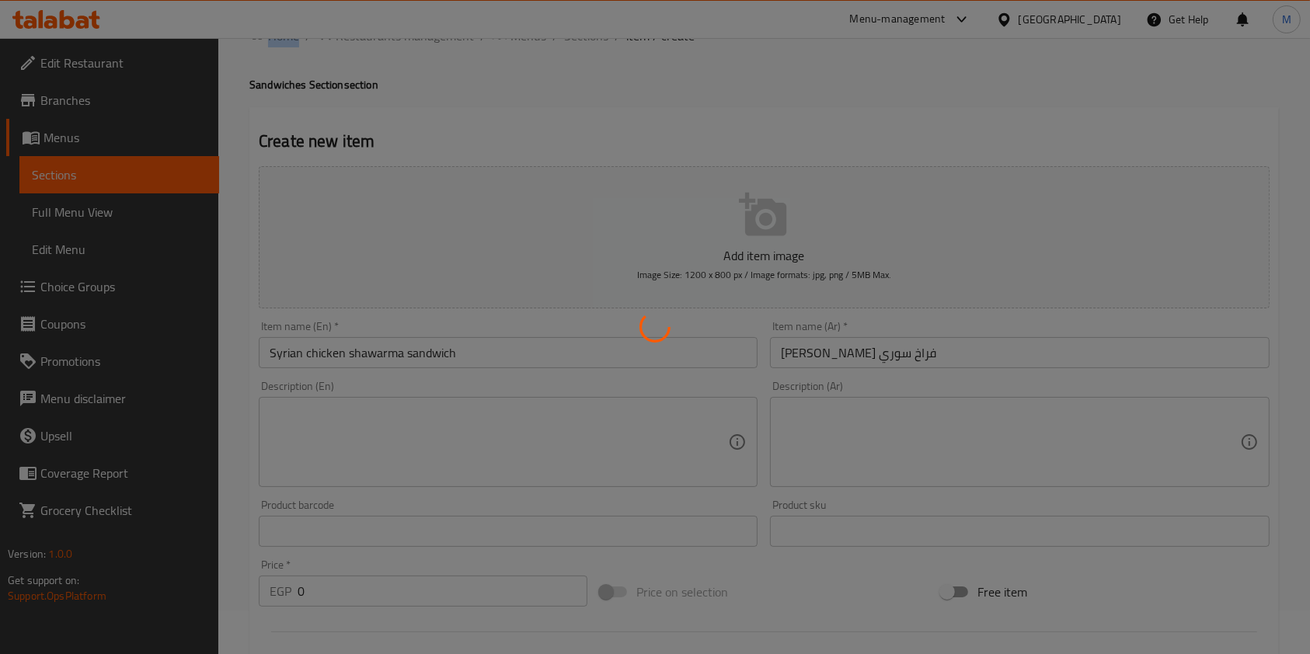
scroll to position [0, 0]
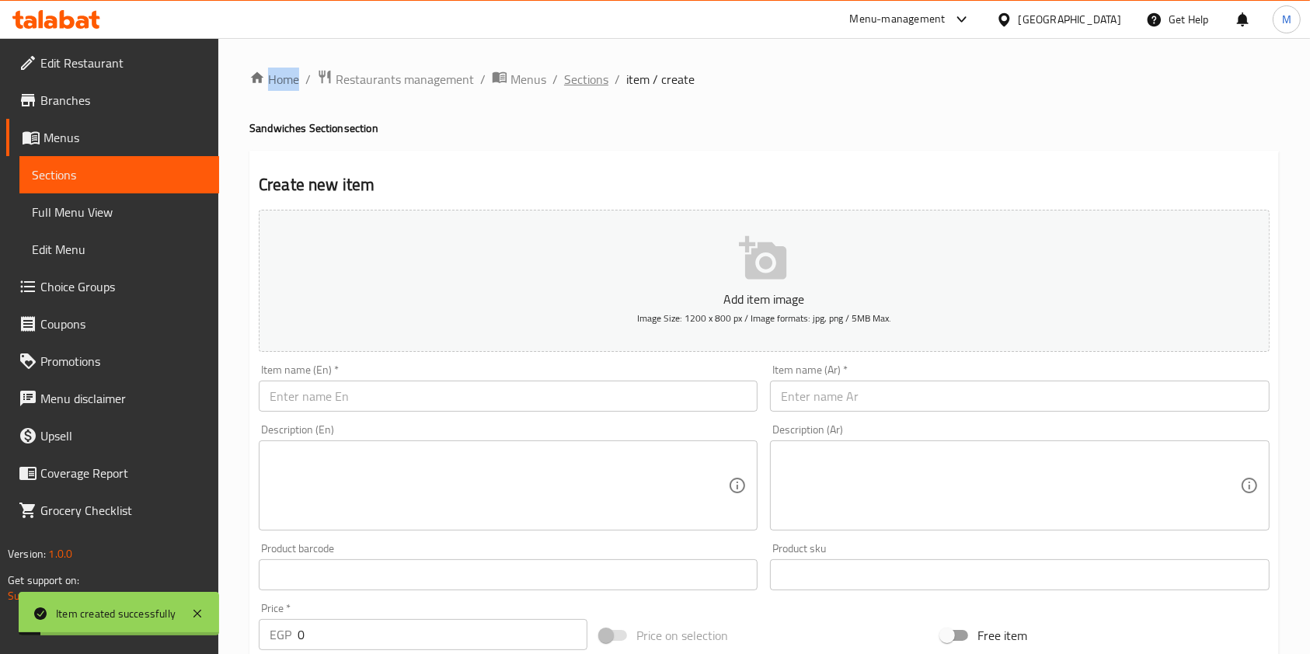
click at [597, 84] on span "Sections" at bounding box center [586, 79] width 44 height 19
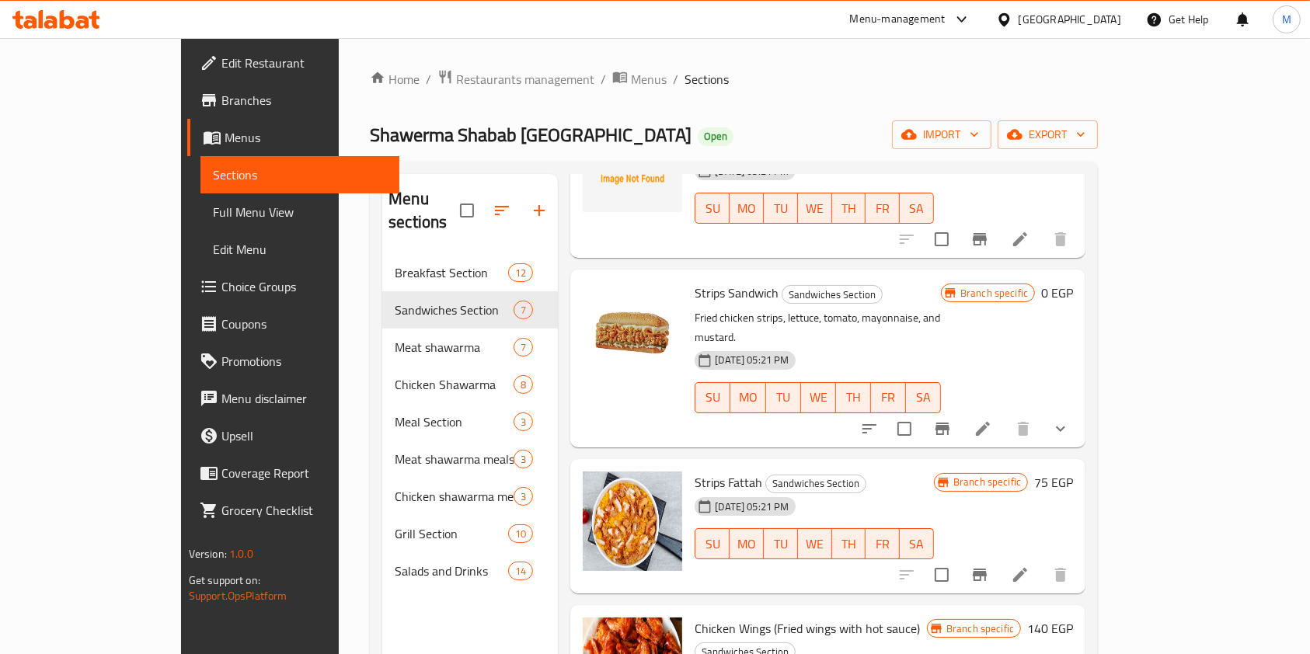
scroll to position [218, 0]
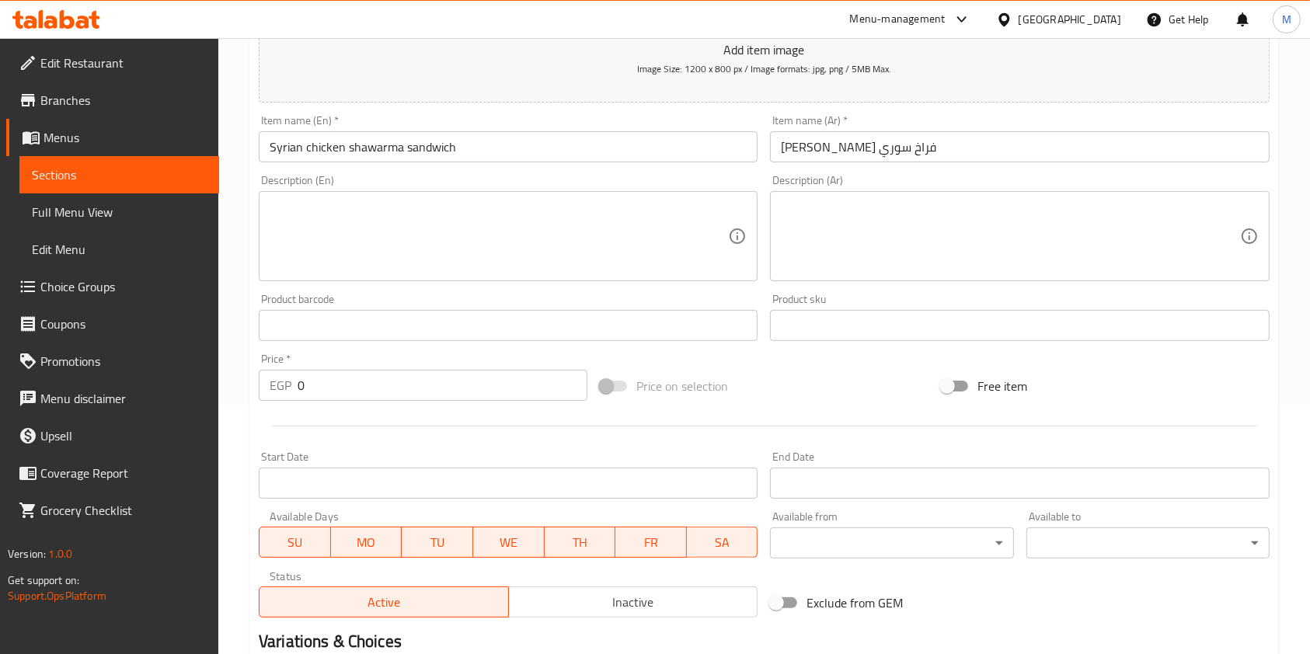
scroll to position [479, 0]
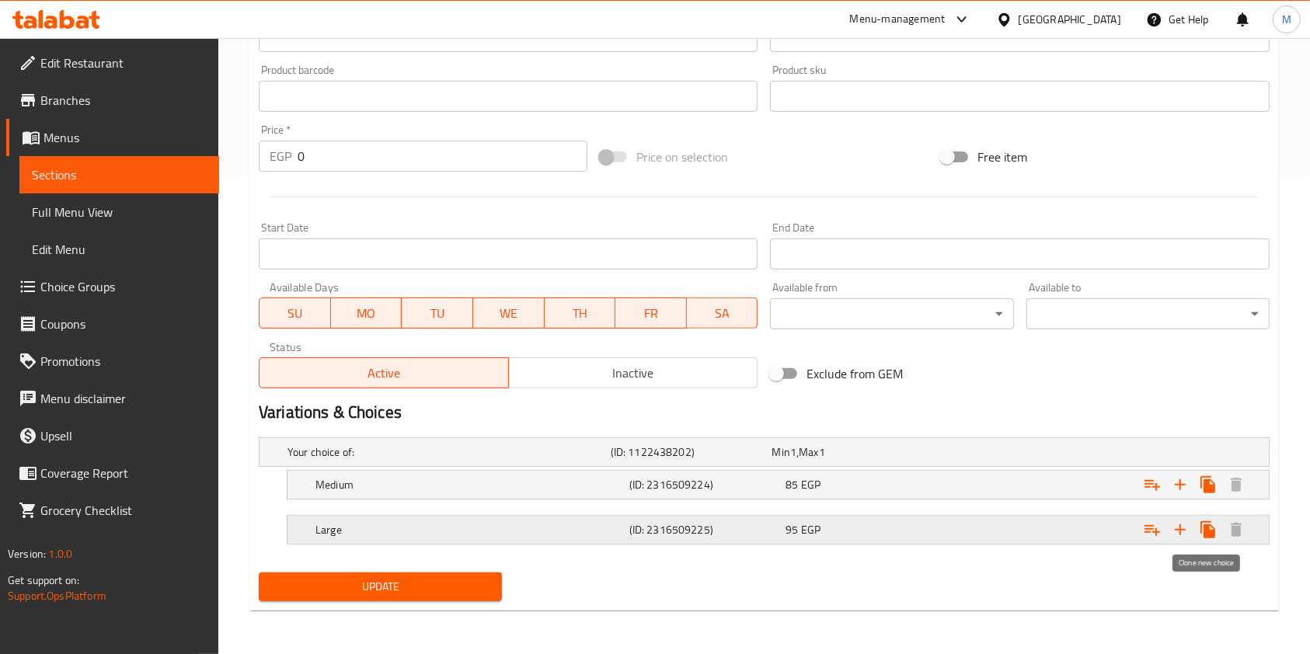
drag, startPoint x: 1205, startPoint y: 529, endPoint x: 1175, endPoint y: 517, distance: 32.7
click at [1205, 530] on icon "Expand" at bounding box center [1207, 529] width 15 height 17
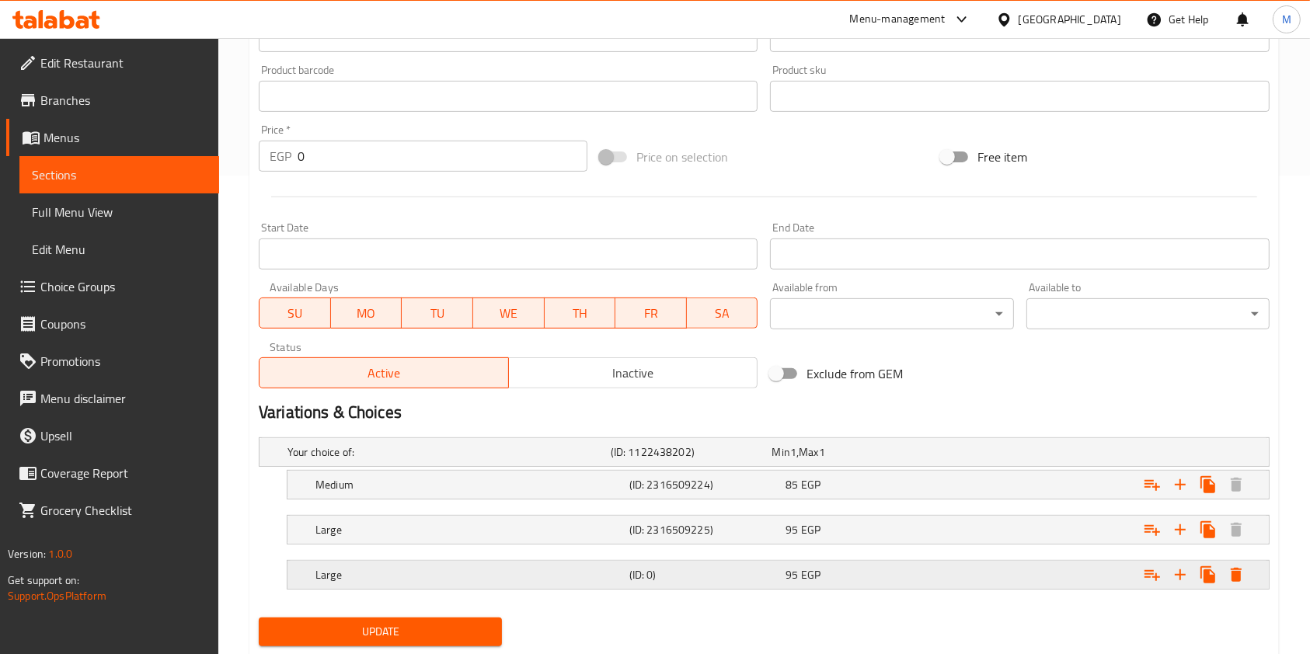
scroll to position [523, 0]
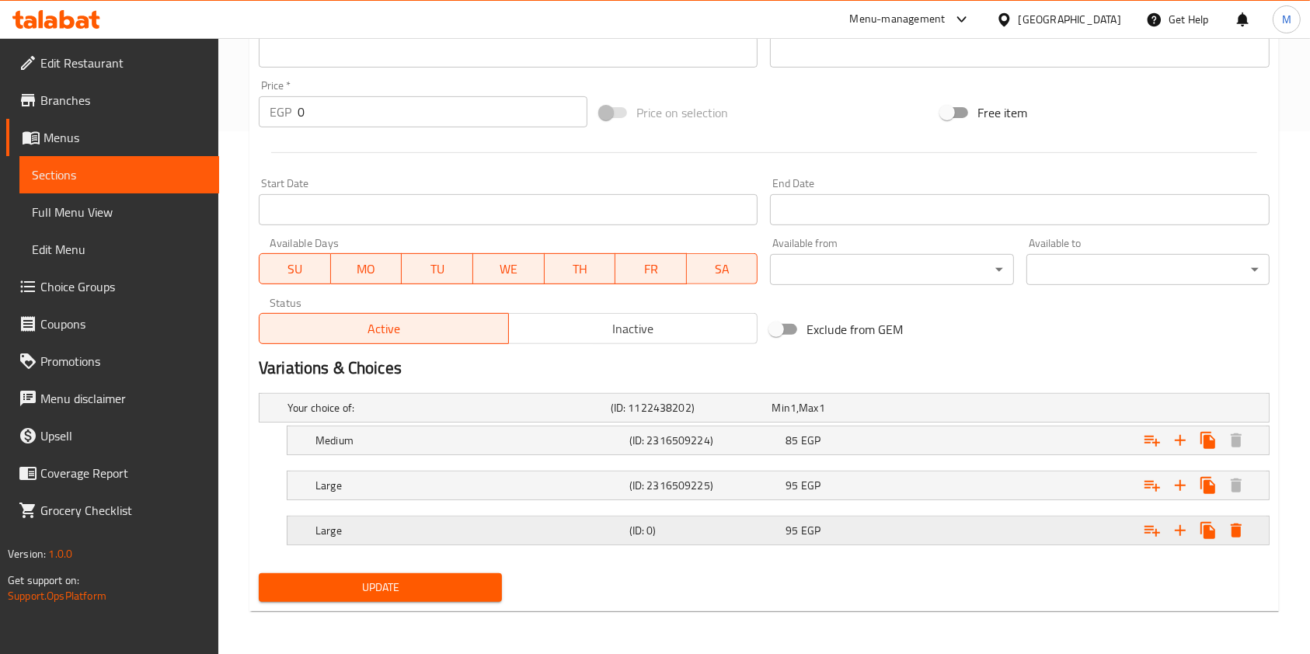
click at [665, 517] on div "Large (ID: 0) 95 EGP" at bounding box center [782, 530] width 941 height 34
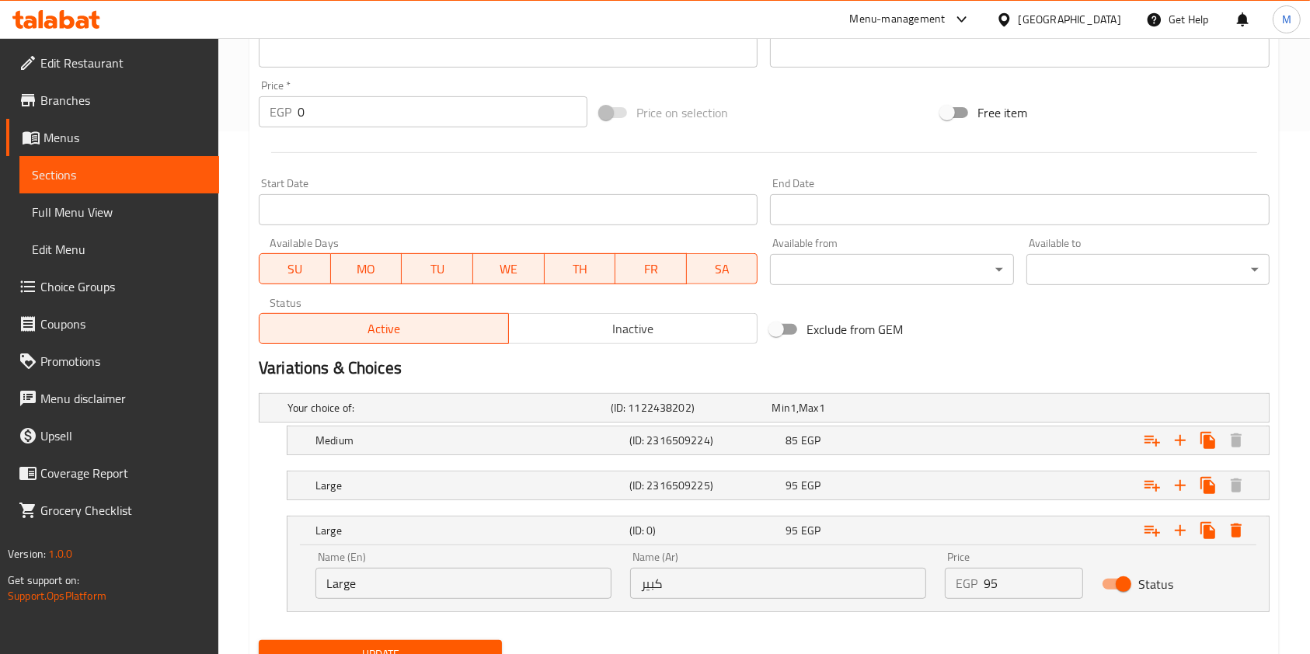
click at [394, 570] on input "Large" at bounding box center [463, 583] width 296 height 31
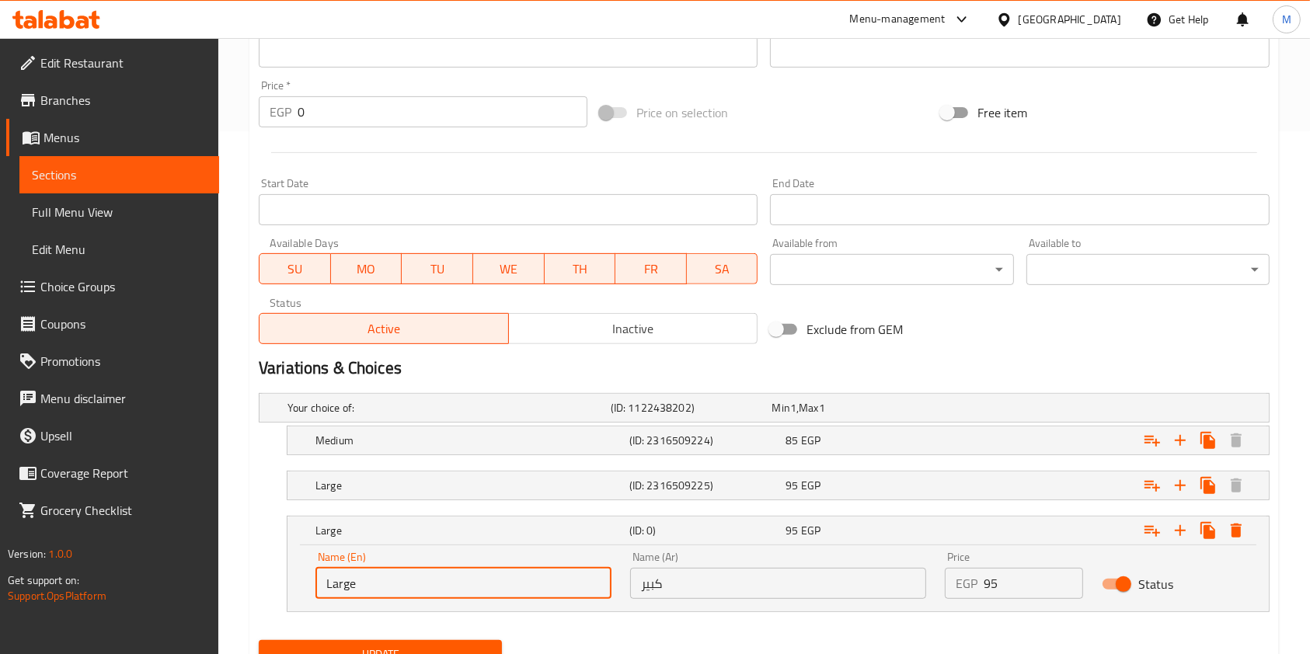
click at [394, 570] on input "Large" at bounding box center [463, 583] width 296 height 31
click at [561, 482] on h5 "Large" at bounding box center [469, 486] width 308 height 16
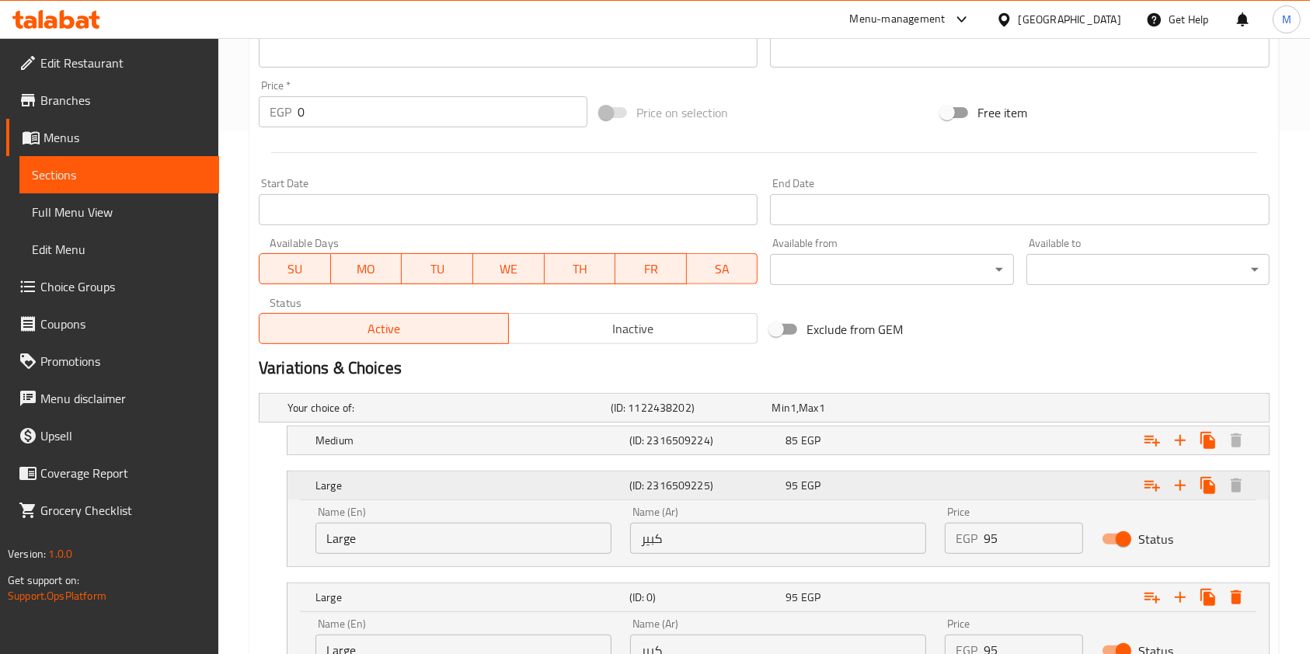
click at [596, 490] on h5 "Large" at bounding box center [469, 486] width 308 height 16
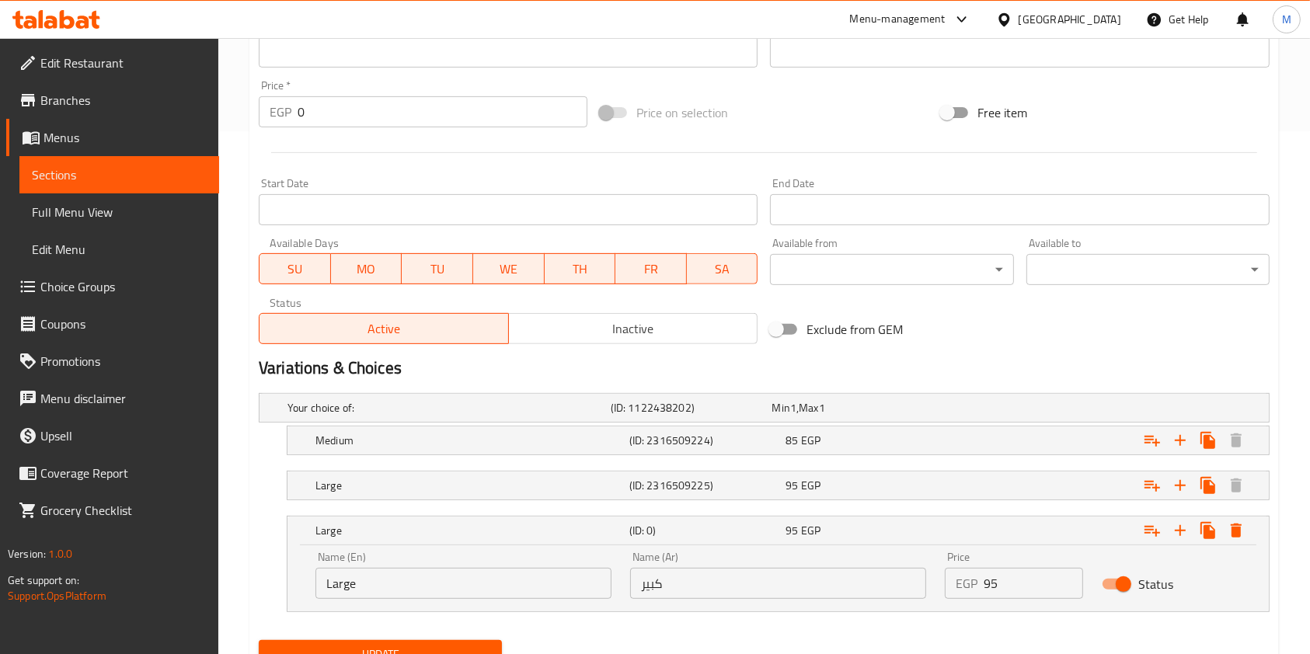
click at [723, 609] on div "Name (En) Large Name (En) Name (Ar) كبير Name (Ar) Price EGP 95 Price Status" at bounding box center [777, 578] width 981 height 66
click at [715, 594] on input "كبير" at bounding box center [778, 583] width 296 height 31
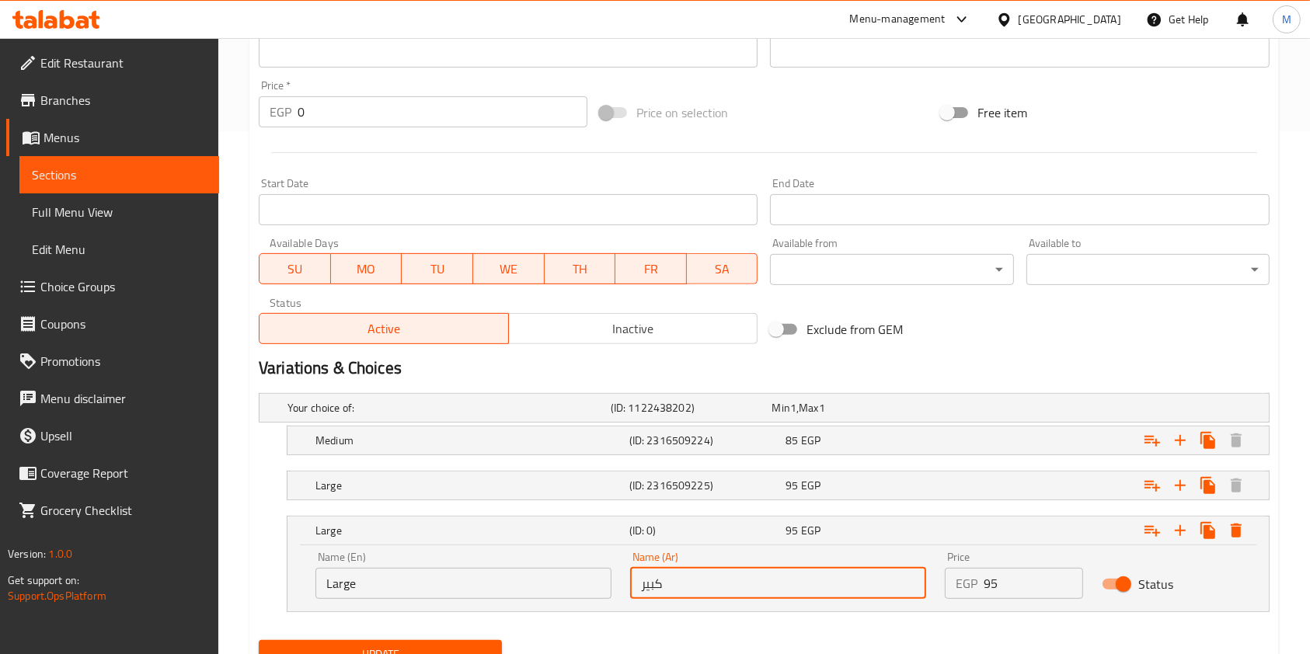
click at [715, 594] on input "كبير" at bounding box center [778, 583] width 296 height 31
type input "صاروخ"
click at [392, 579] on input "Large" at bounding box center [463, 583] width 296 height 31
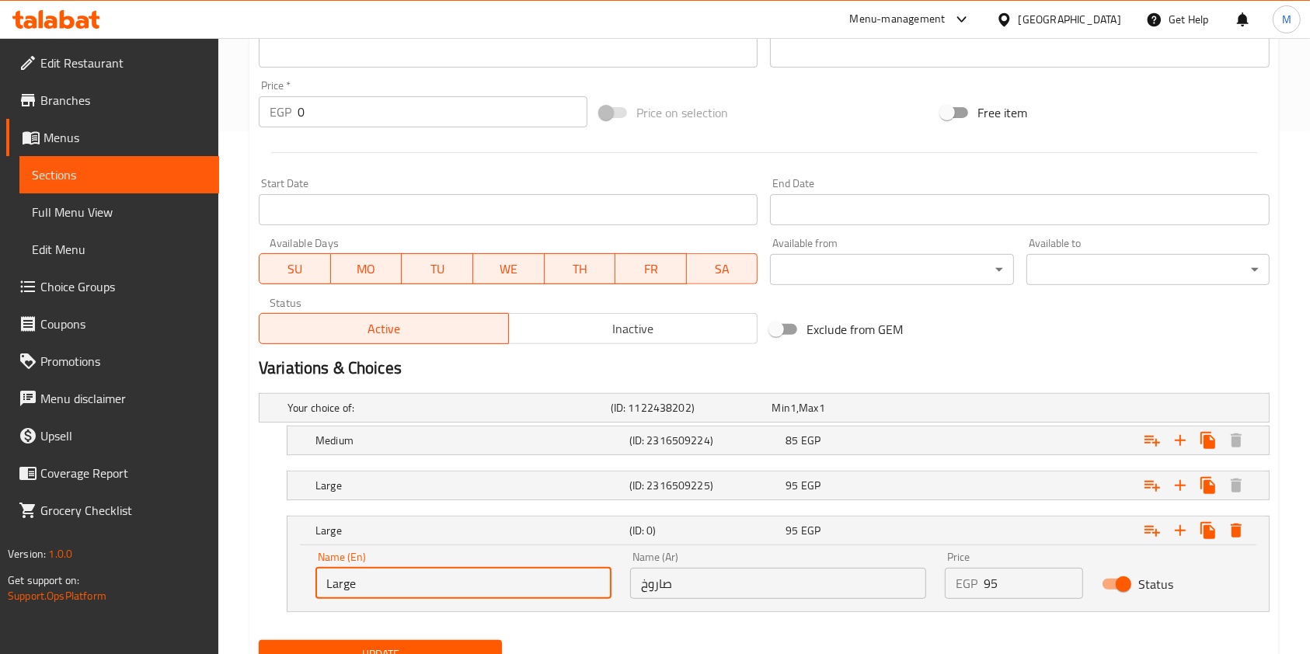
click at [392, 579] on input "Large" at bounding box center [463, 583] width 296 height 31
paste input "sarukh"
type input "sarookh"
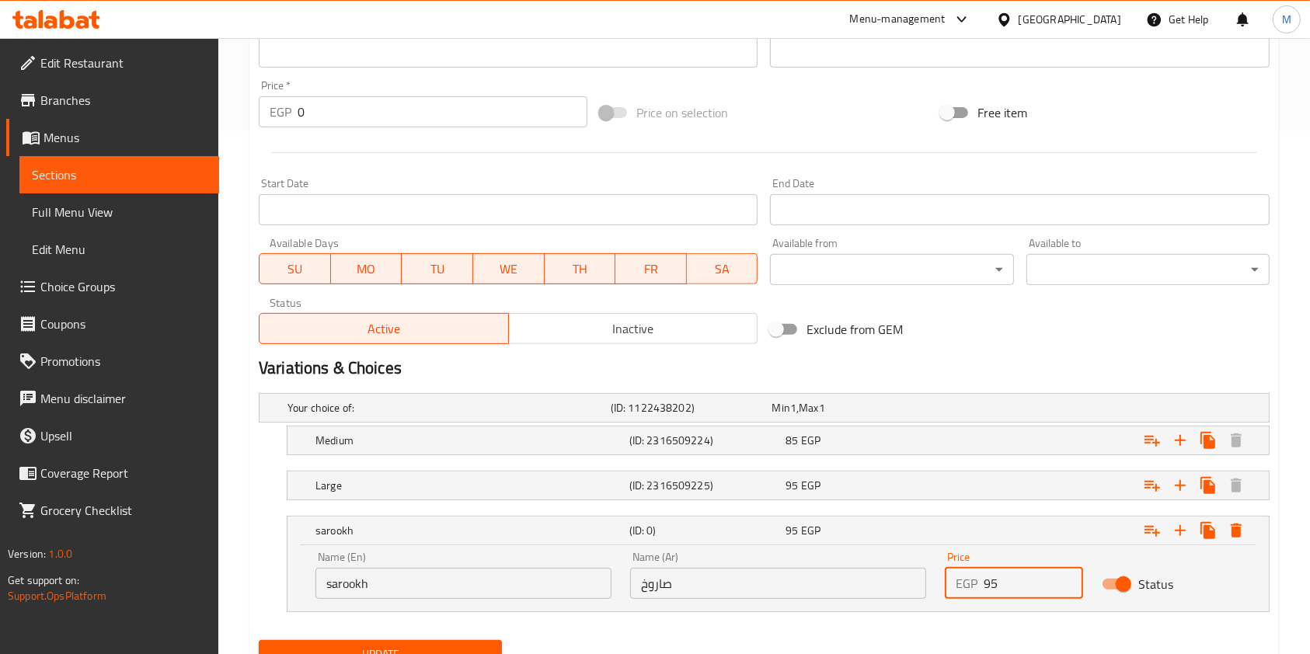
drag, startPoint x: 1002, startPoint y: 591, endPoint x: 975, endPoint y: 595, distance: 27.5
click at [975, 595] on div "EGP 95 Price" at bounding box center [1014, 583] width 138 height 31
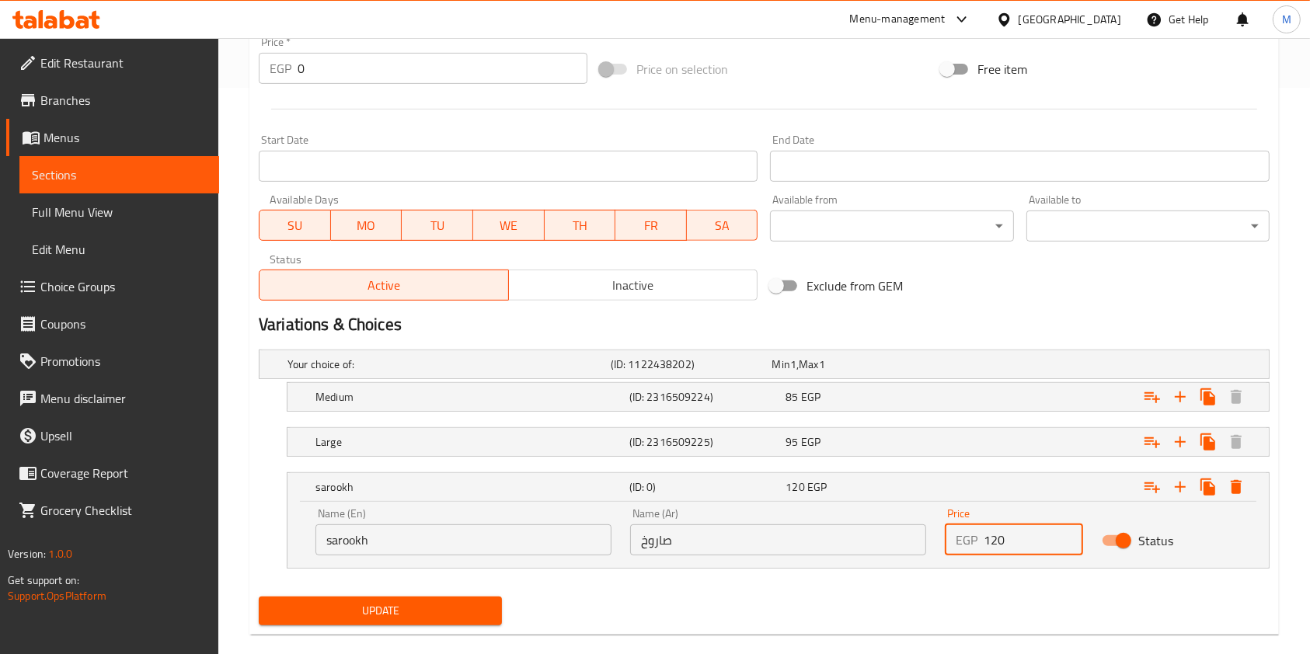
scroll to position [590, 0]
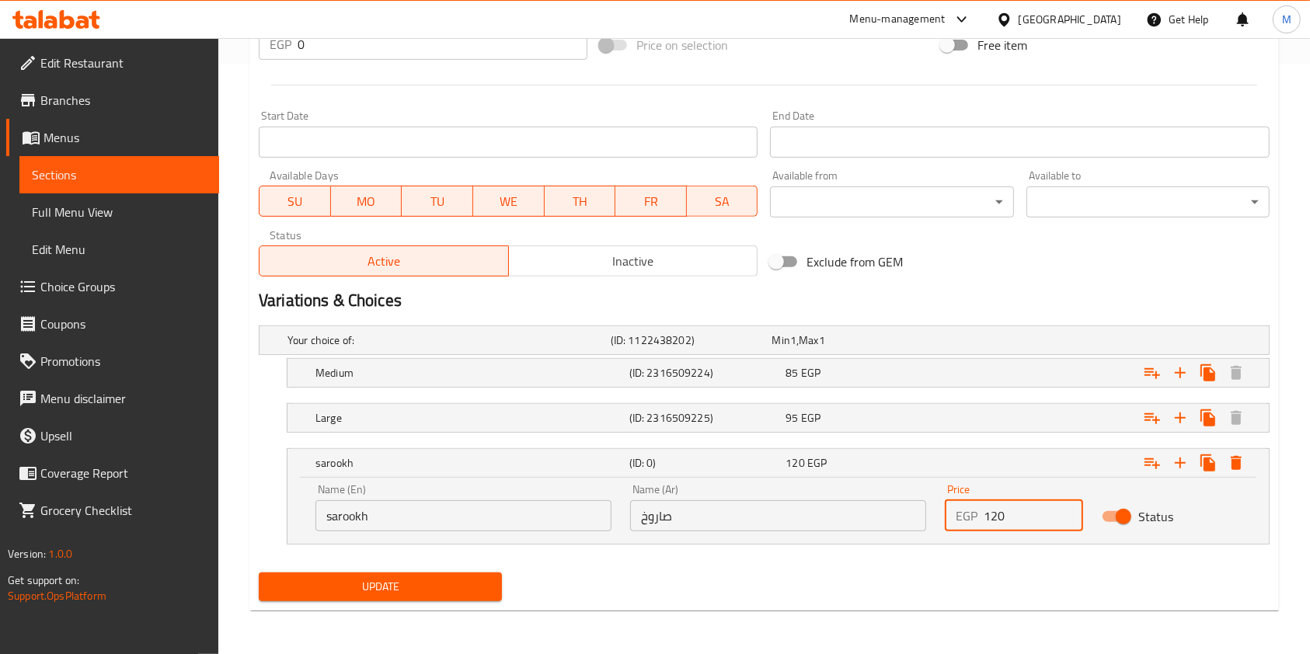
type input "120"
click at [462, 590] on span "Update" at bounding box center [380, 586] width 218 height 19
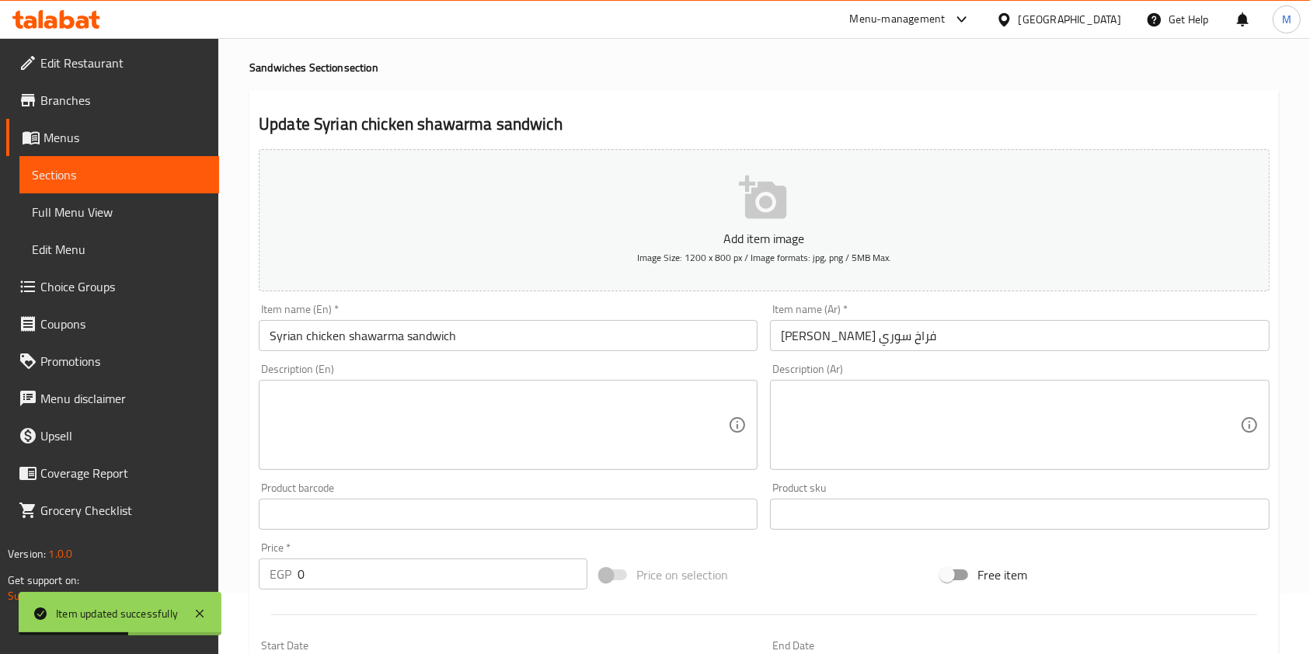
scroll to position [0, 0]
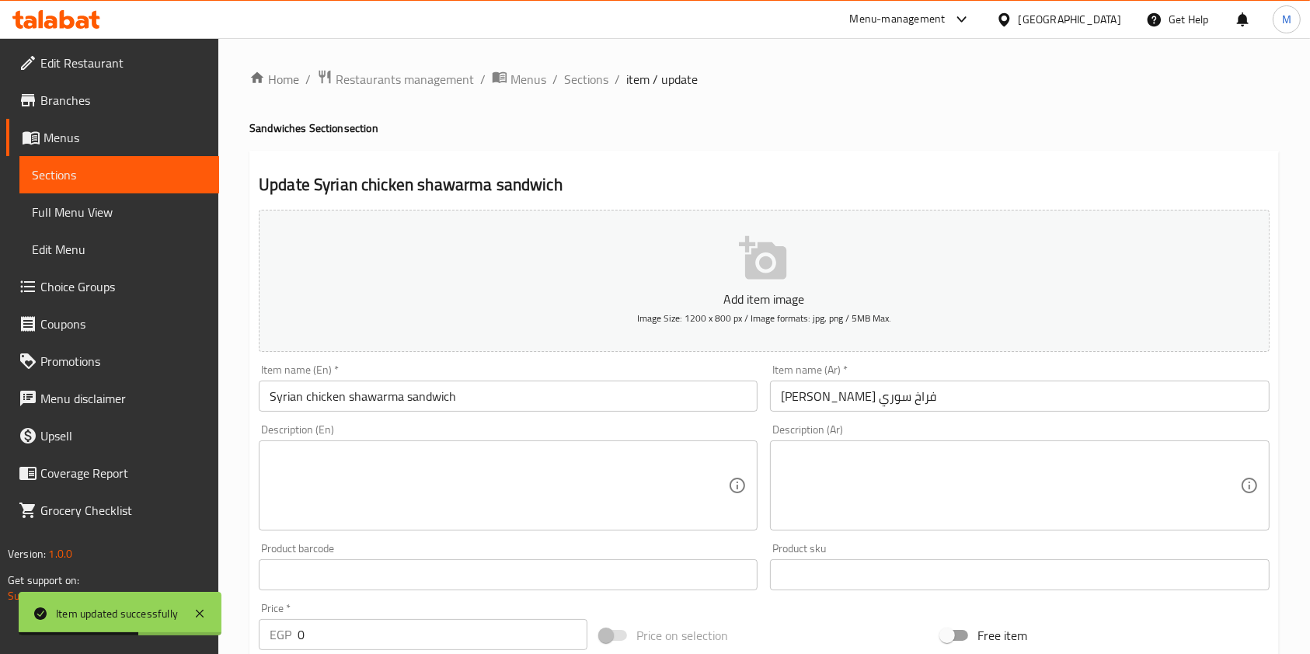
drag, startPoint x: 597, startPoint y: 89, endPoint x: 583, endPoint y: 91, distance: 14.2
click at [596, 88] on span "Sections" at bounding box center [586, 79] width 44 height 19
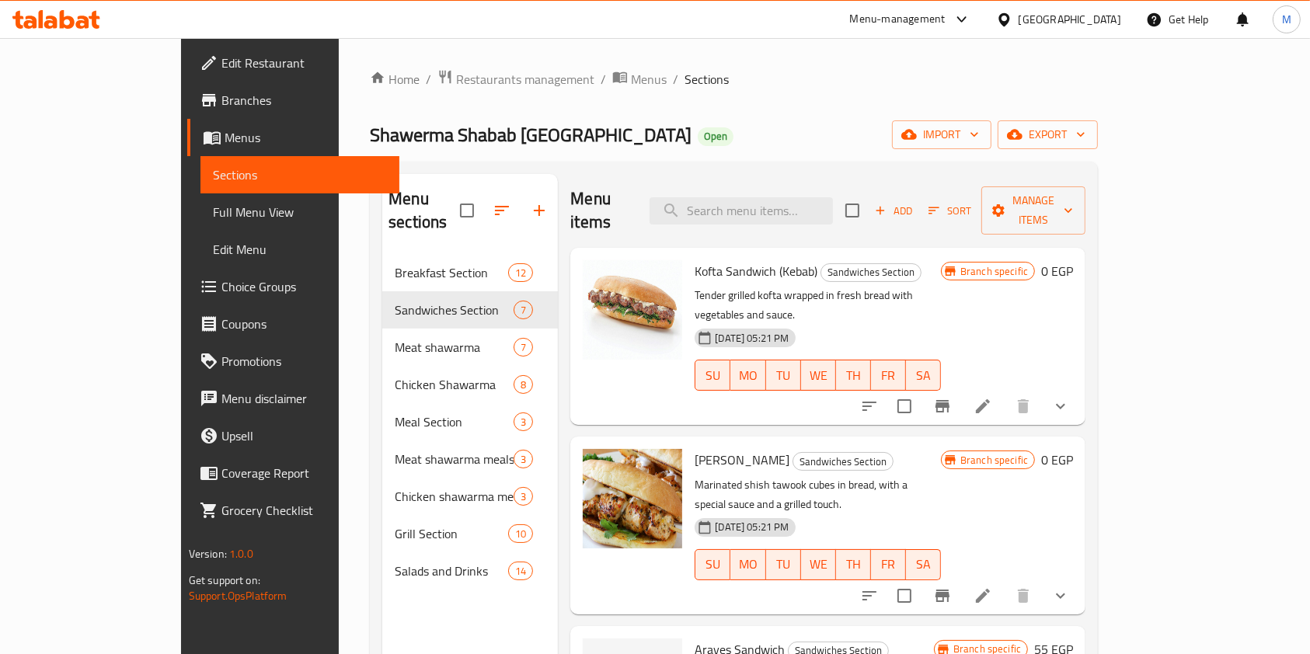
click at [914, 202] on span "Add" at bounding box center [893, 211] width 42 height 18
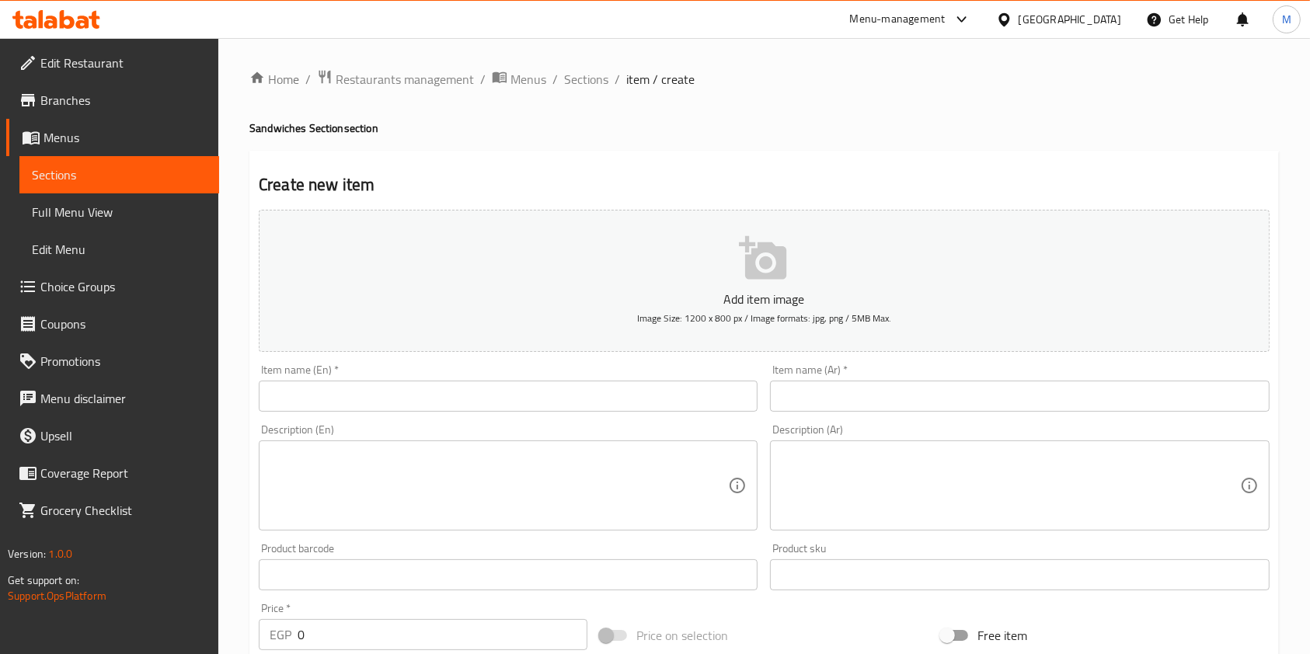
click at [541, 384] on input "text" at bounding box center [508, 396] width 499 height 31
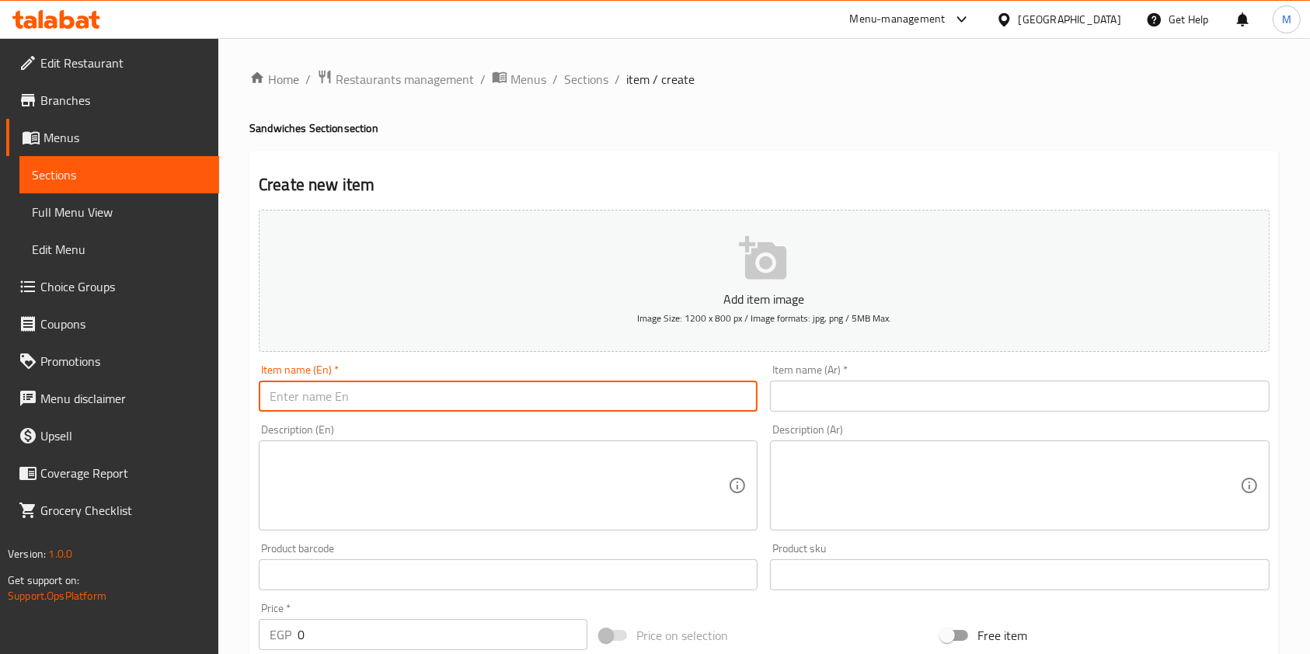
paste input "فرشوحة فلسطيني عادى"
type input "فرشوحة فلسطيني"
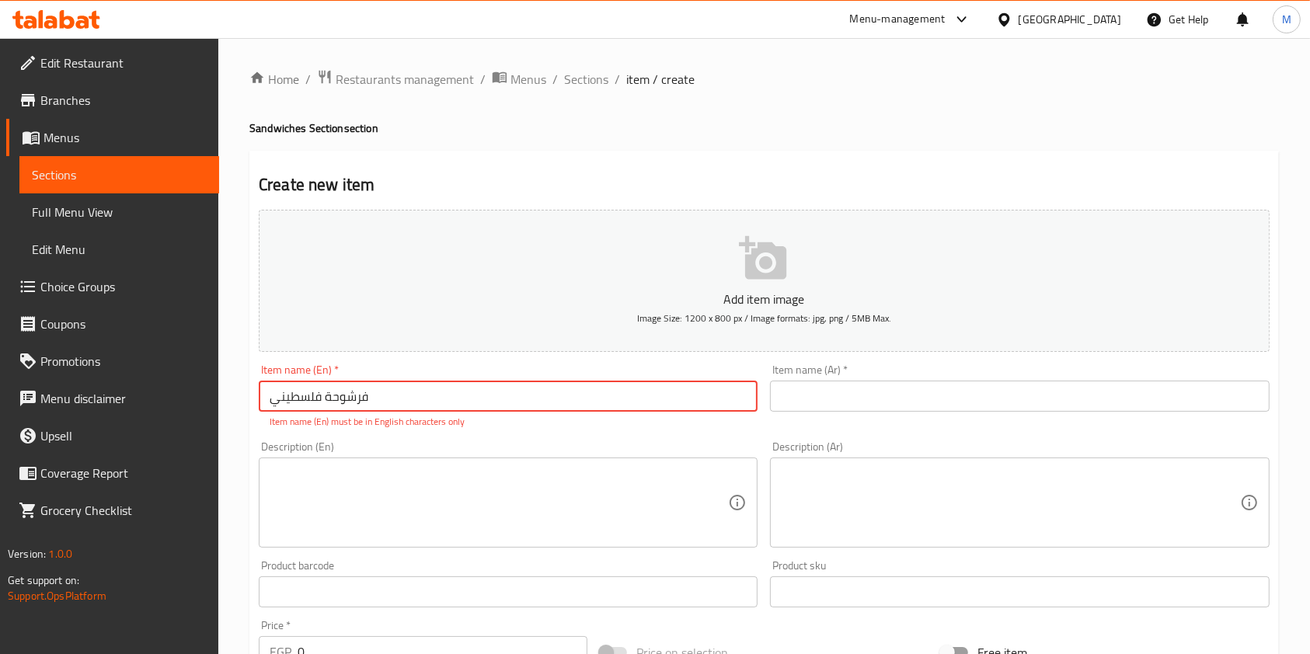
click at [849, 399] on input "text" at bounding box center [1019, 396] width 499 height 31
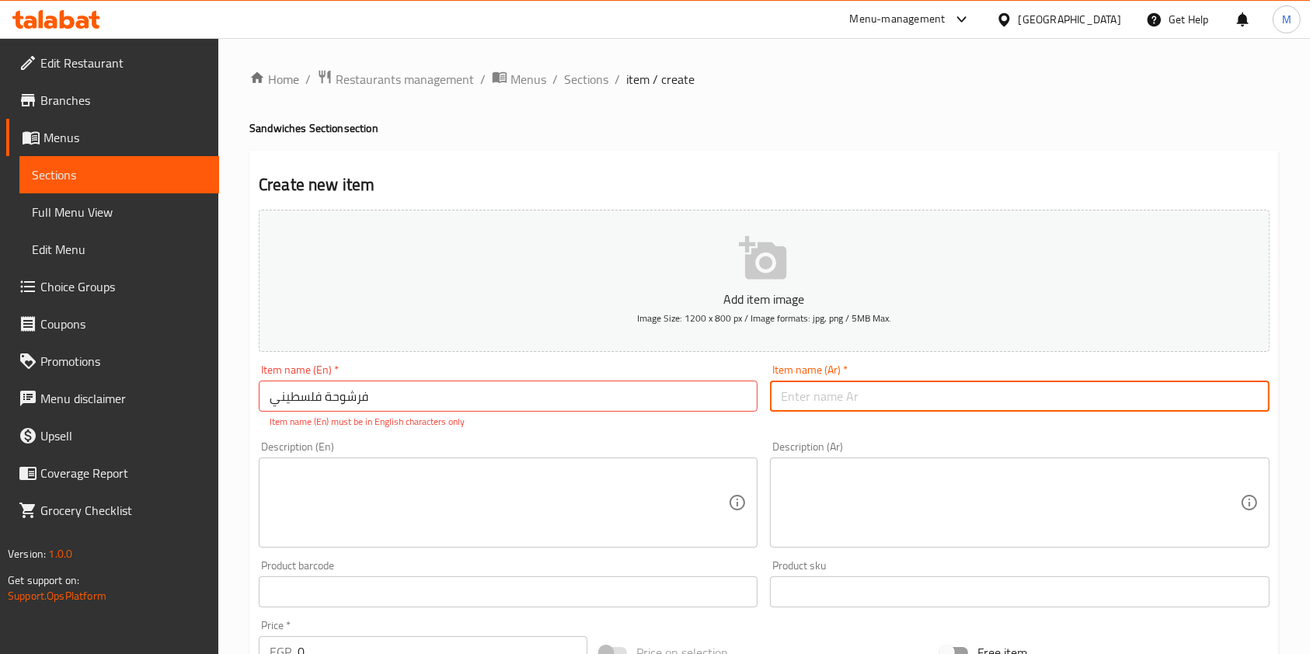
paste input "فرشوحة فلسطيني عادى"
type input "فرشوحة فلسطيني عادى"
click at [558, 397] on input "فرشوحة فلسطيني" at bounding box center [508, 396] width 499 height 31
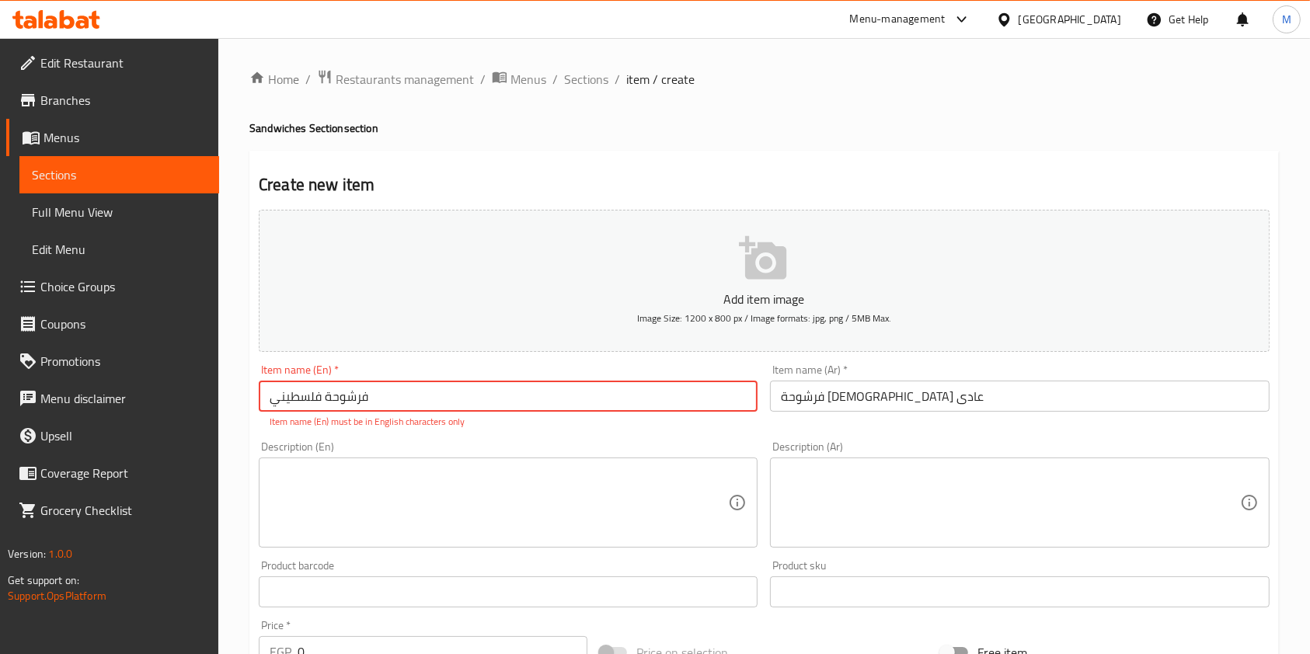
click at [558, 397] on input "فرشوحة فلسطيني" at bounding box center [508, 396] width 499 height 31
paste input "Palestinian brush"
type input "Palestinian brush"
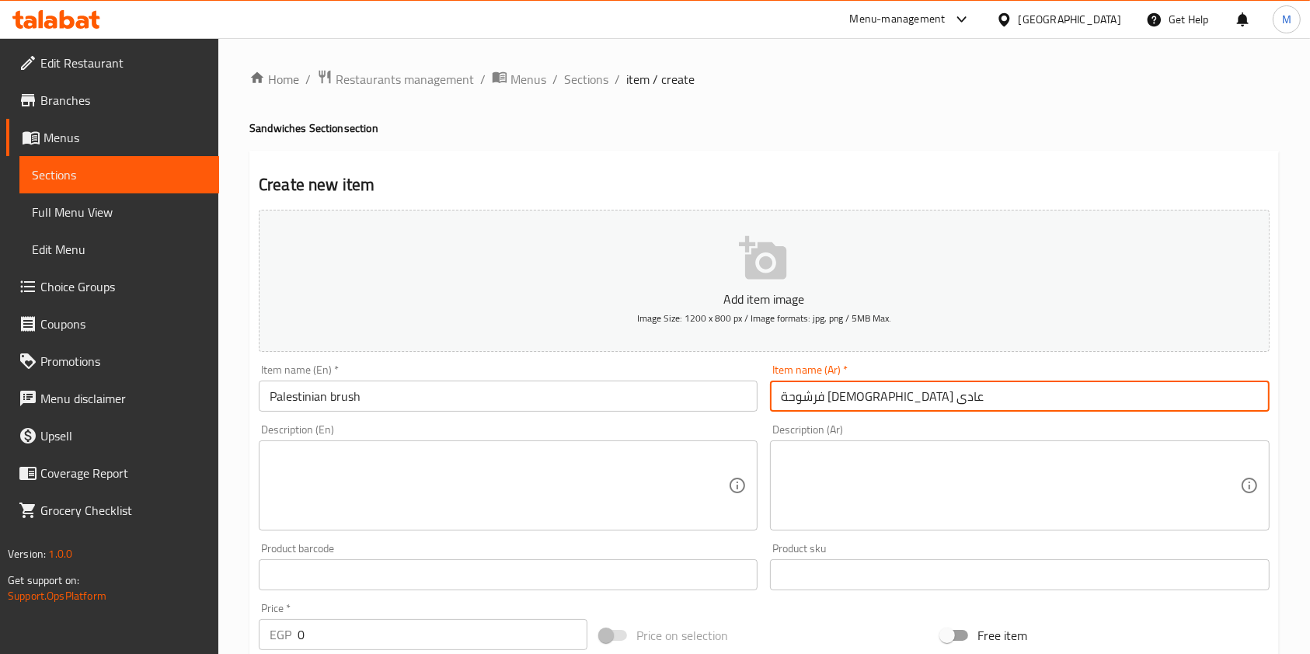
drag, startPoint x: 811, startPoint y: 398, endPoint x: 771, endPoint y: 399, distance: 40.4
click at [772, 399] on input "فرشوحة فلسطيني عادى" at bounding box center [1019, 396] width 499 height 31
type input "فرشوحة فلسطيني"
click at [606, 396] on input "Palestinian brush" at bounding box center [508, 396] width 499 height 31
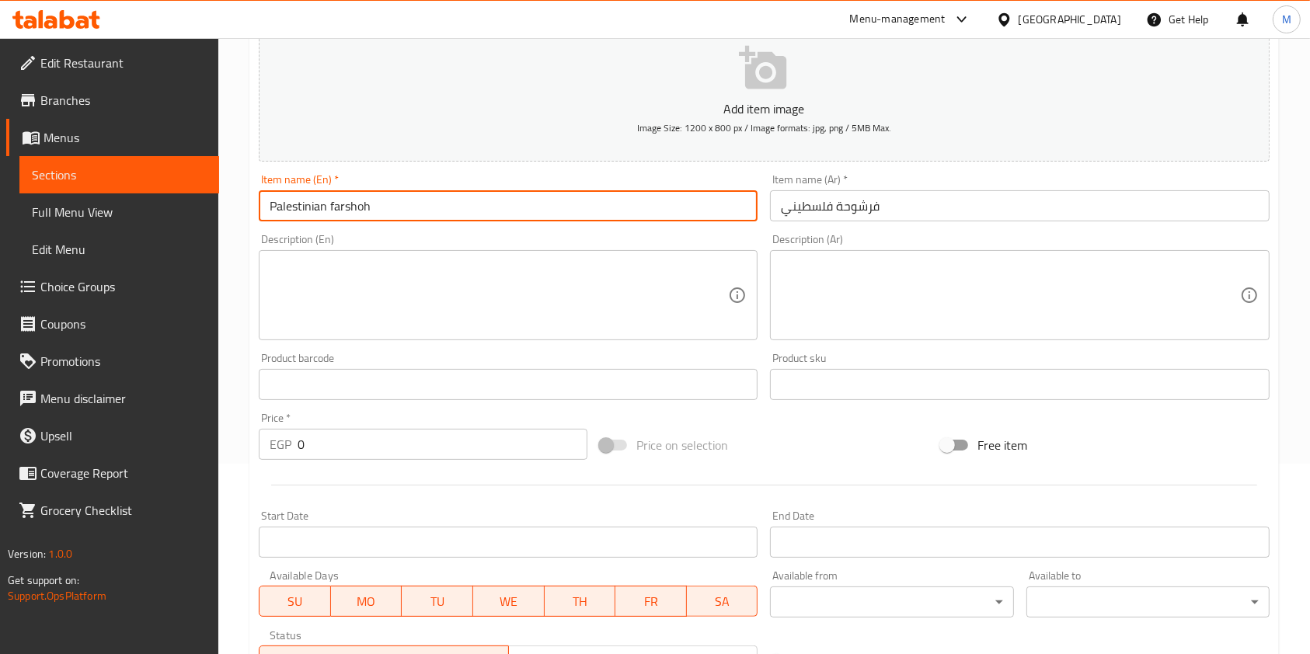
scroll to position [207, 0]
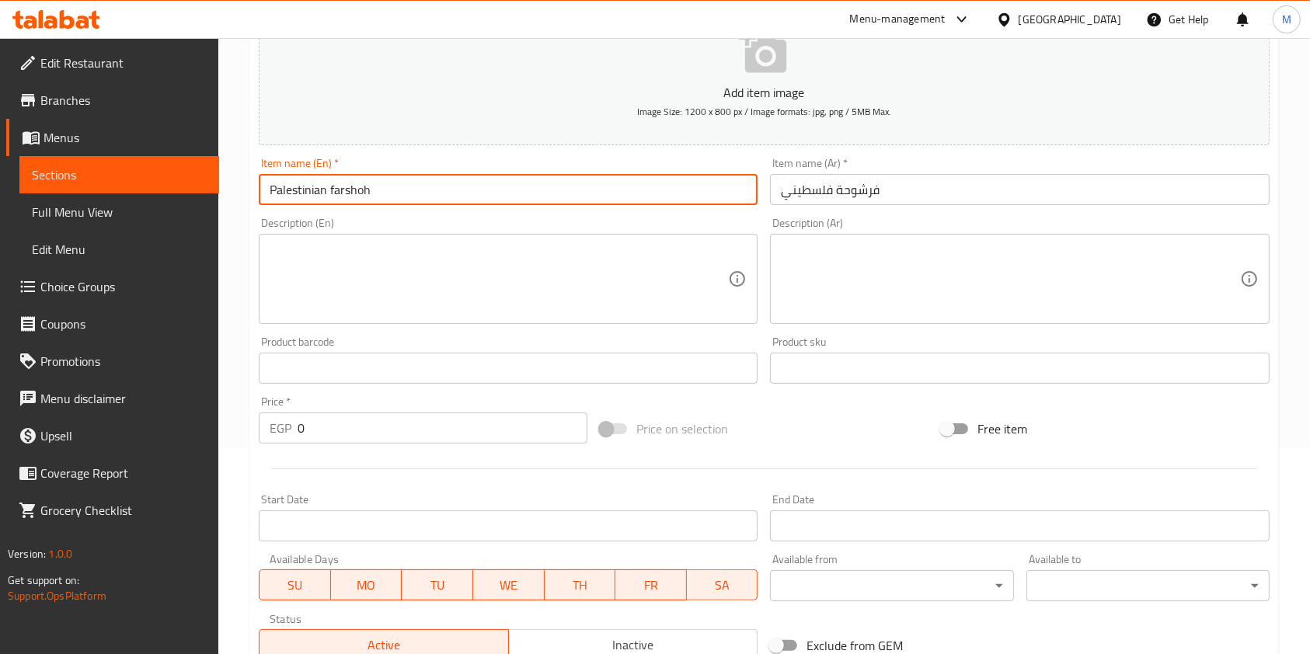
type input "Palestinian farshoh"
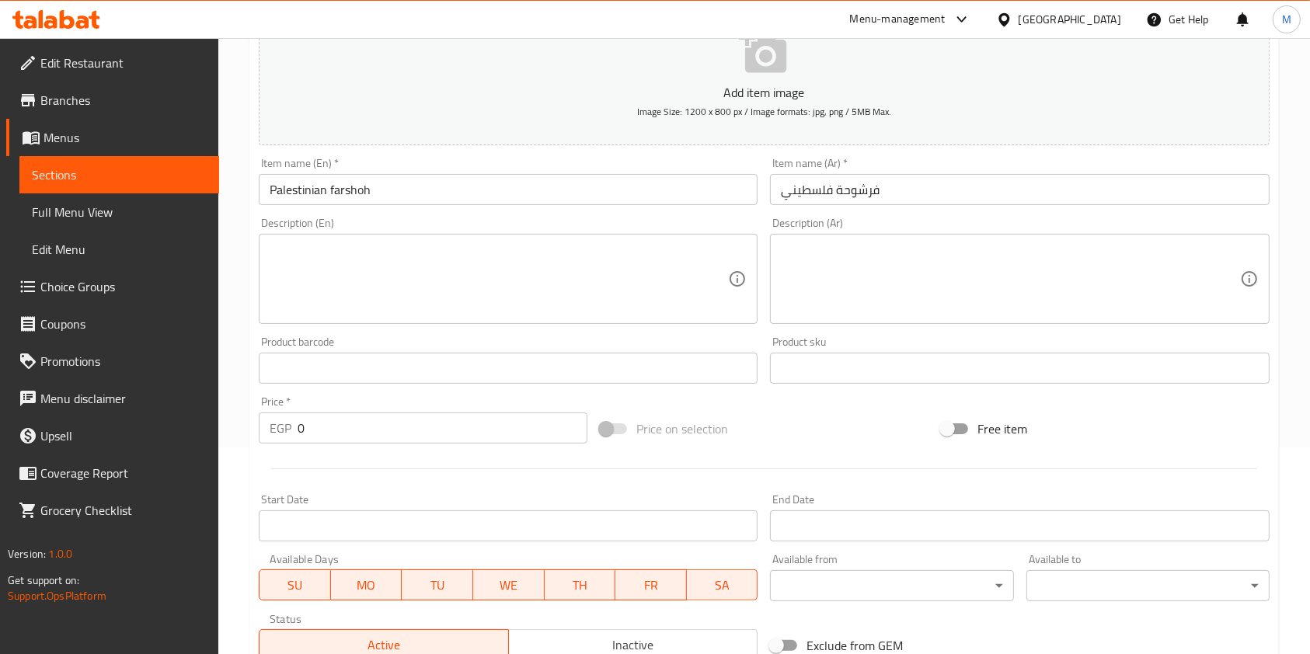
click at [231, 270] on div "Home / Restaurants management / Menus / Sections / item / create Sandwiches Sec…" at bounding box center [763, 361] width 1091 height 1060
click at [233, 277] on div "Home / Restaurants management / Menus / Sections / item / create Sandwiches Sec…" at bounding box center [763, 361] width 1091 height 1060
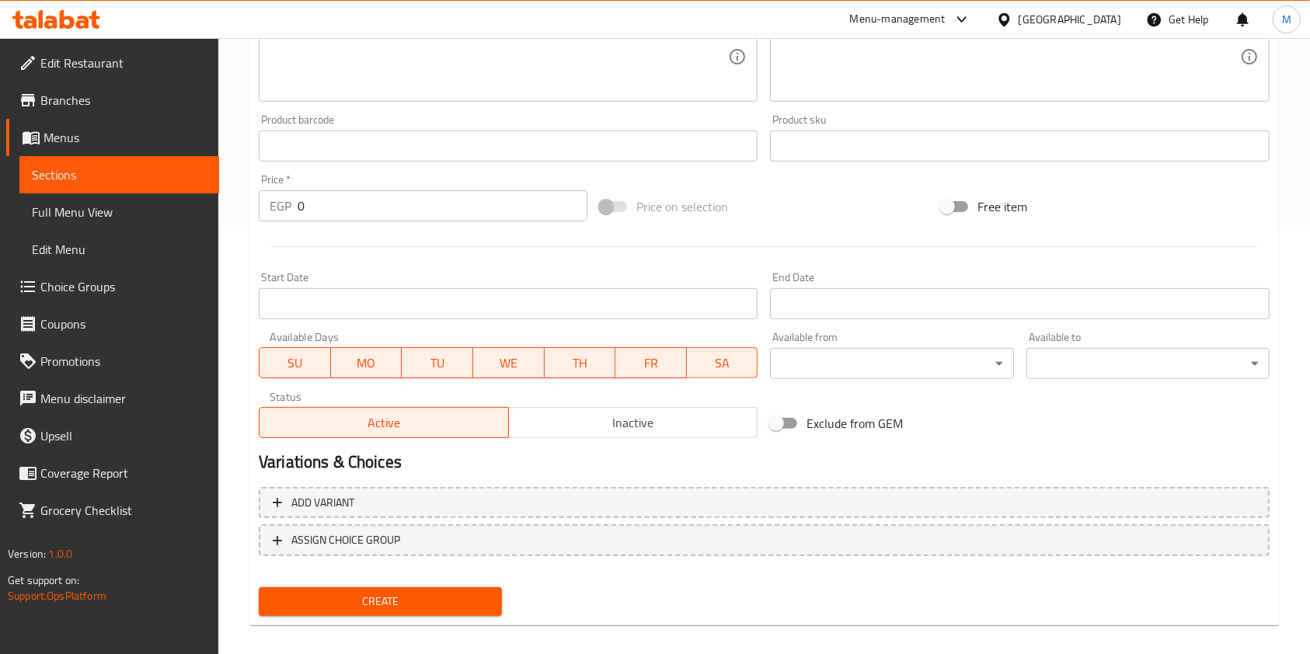
scroll to position [444, 0]
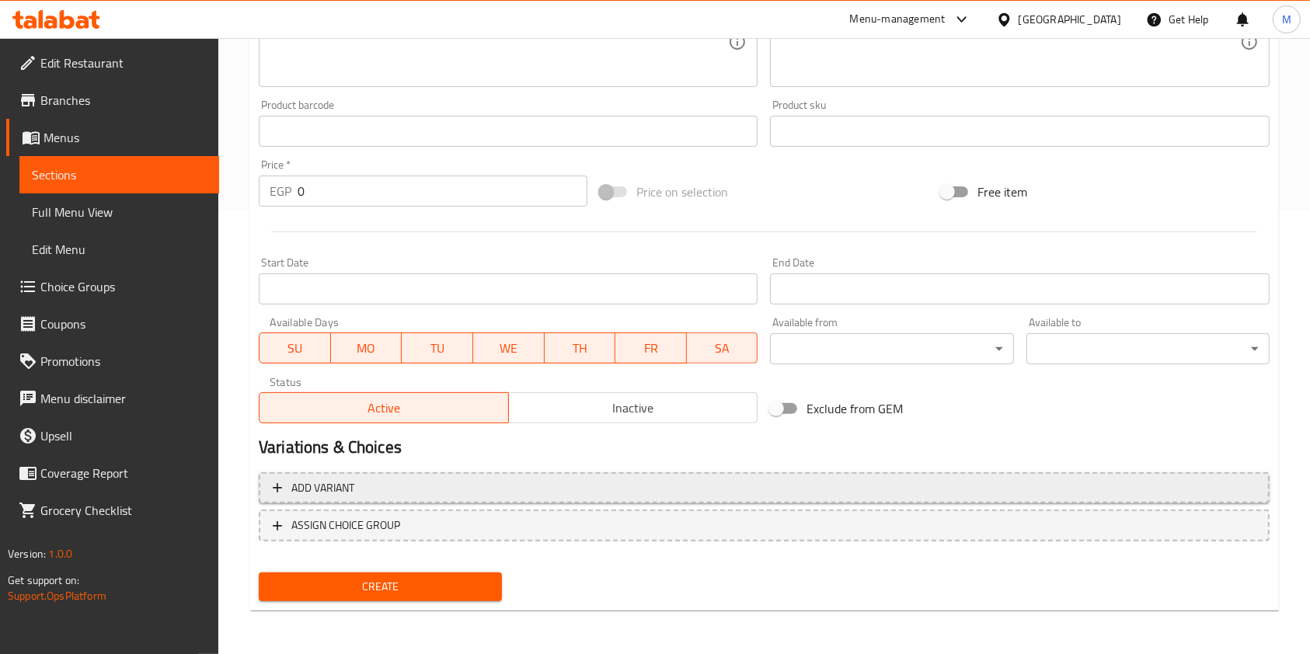
click at [1112, 487] on span "Add variant" at bounding box center [764, 488] width 983 height 19
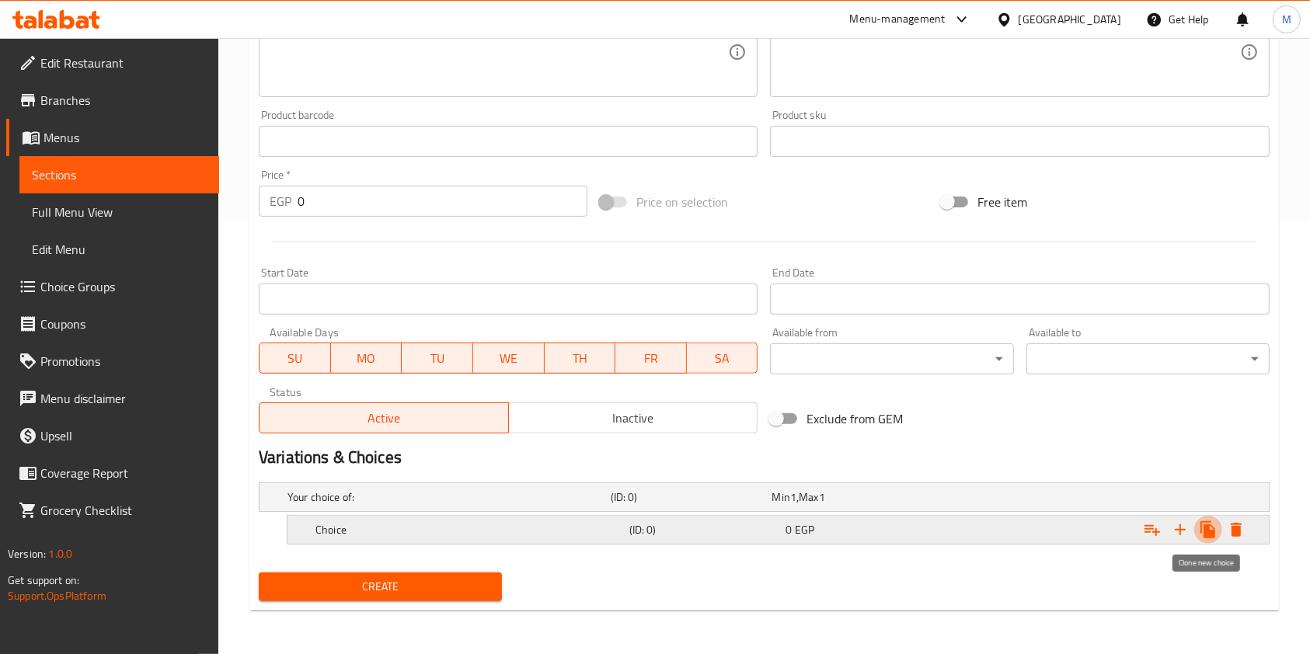
click at [1213, 531] on icon "Expand" at bounding box center [1207, 529] width 15 height 17
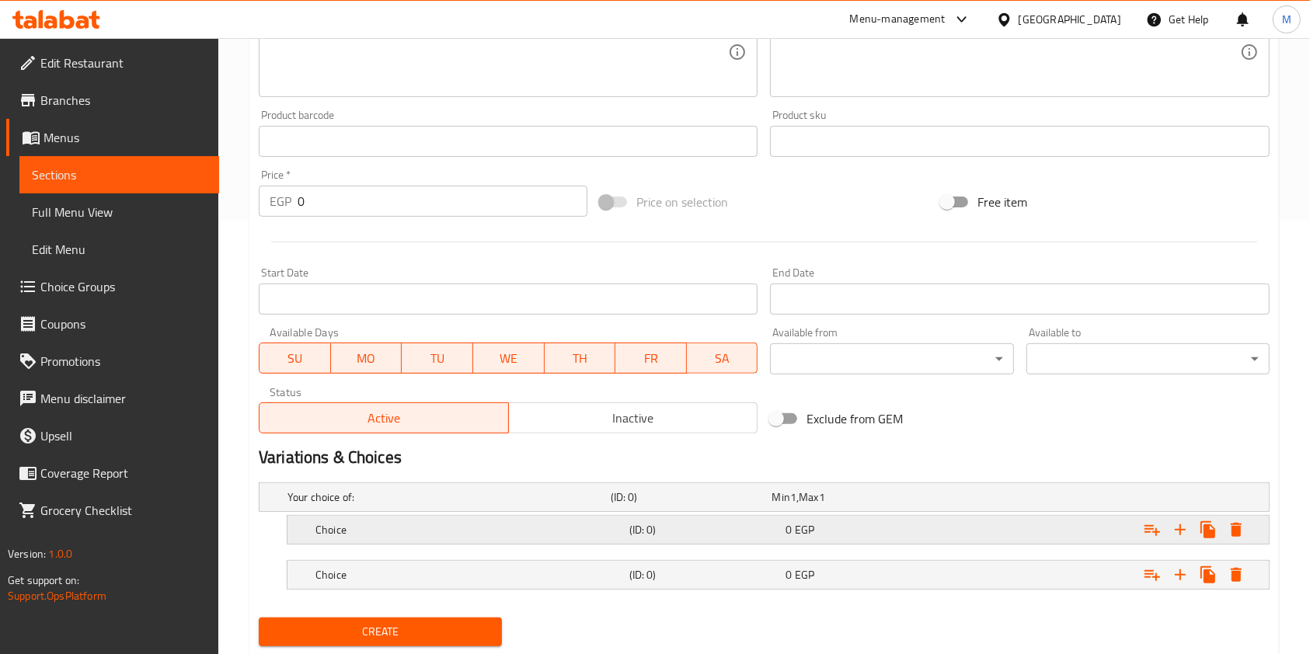
click at [541, 541] on div "Choice (ID: 0) 0 EGP" at bounding box center [782, 530] width 941 height 34
click at [442, 538] on div "Choice" at bounding box center [469, 530] width 314 height 22
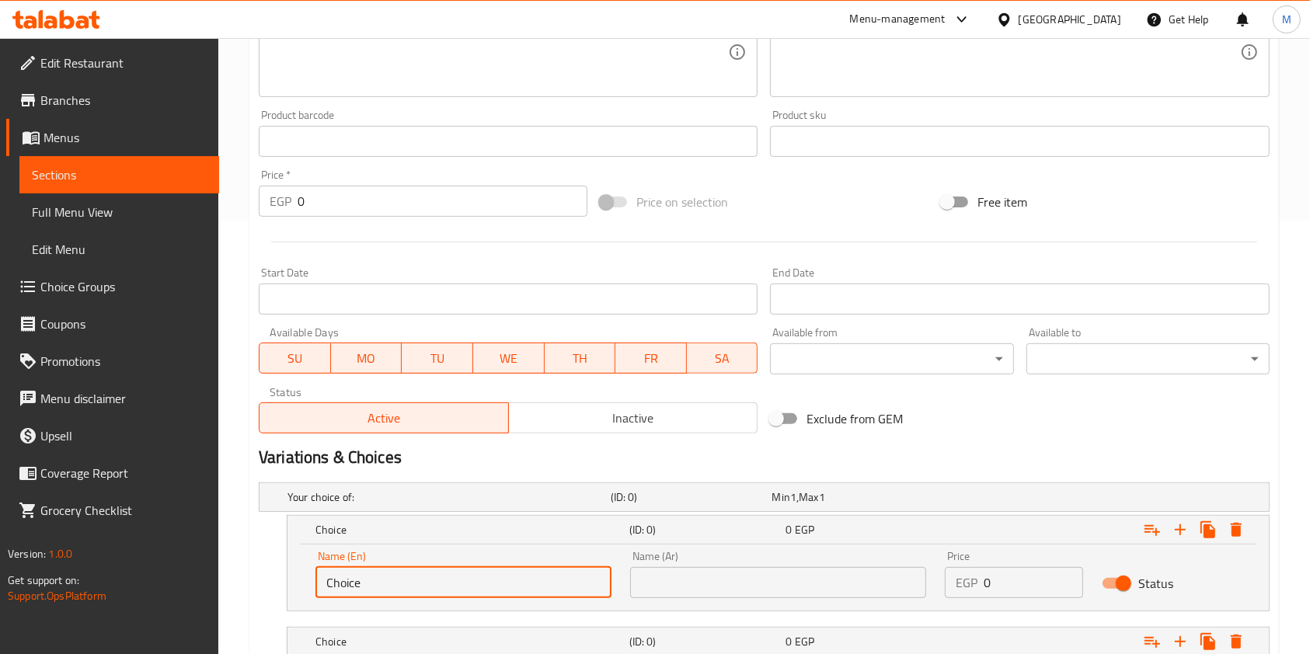
click at [431, 589] on input "Choice" at bounding box center [463, 582] width 296 height 31
type input "Single"
click at [693, 585] on input "text" at bounding box center [778, 582] width 296 height 31
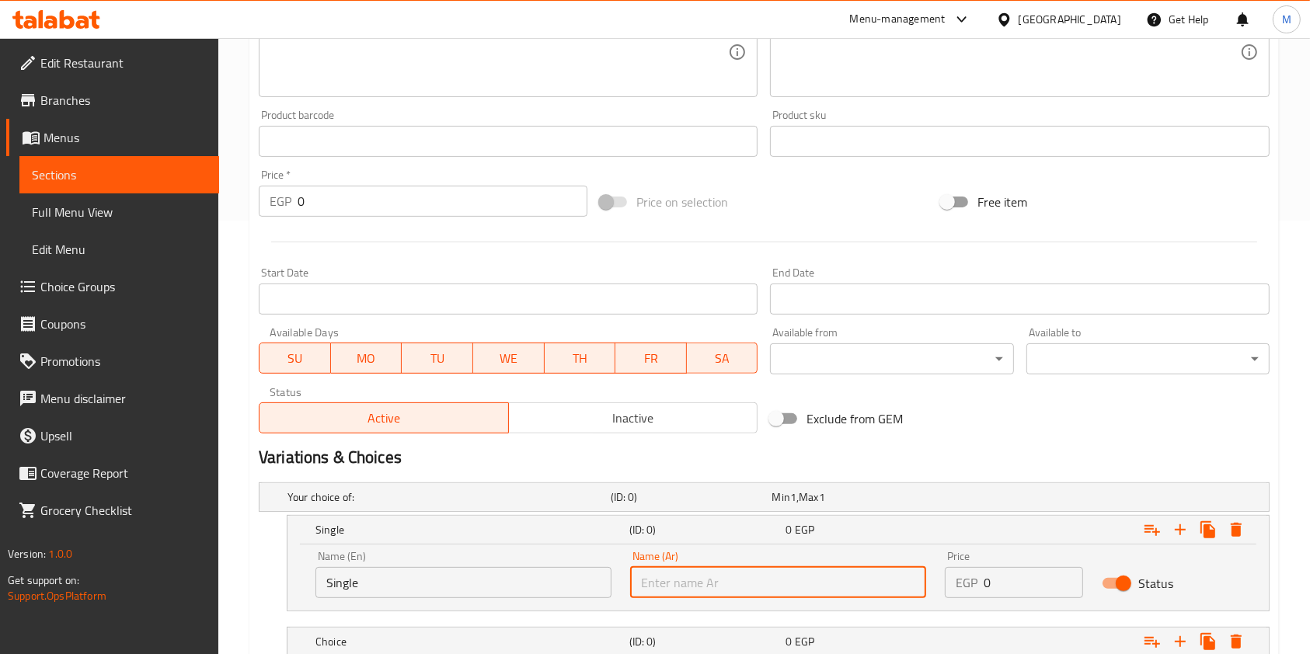
type input "s"
type input "سنجل"
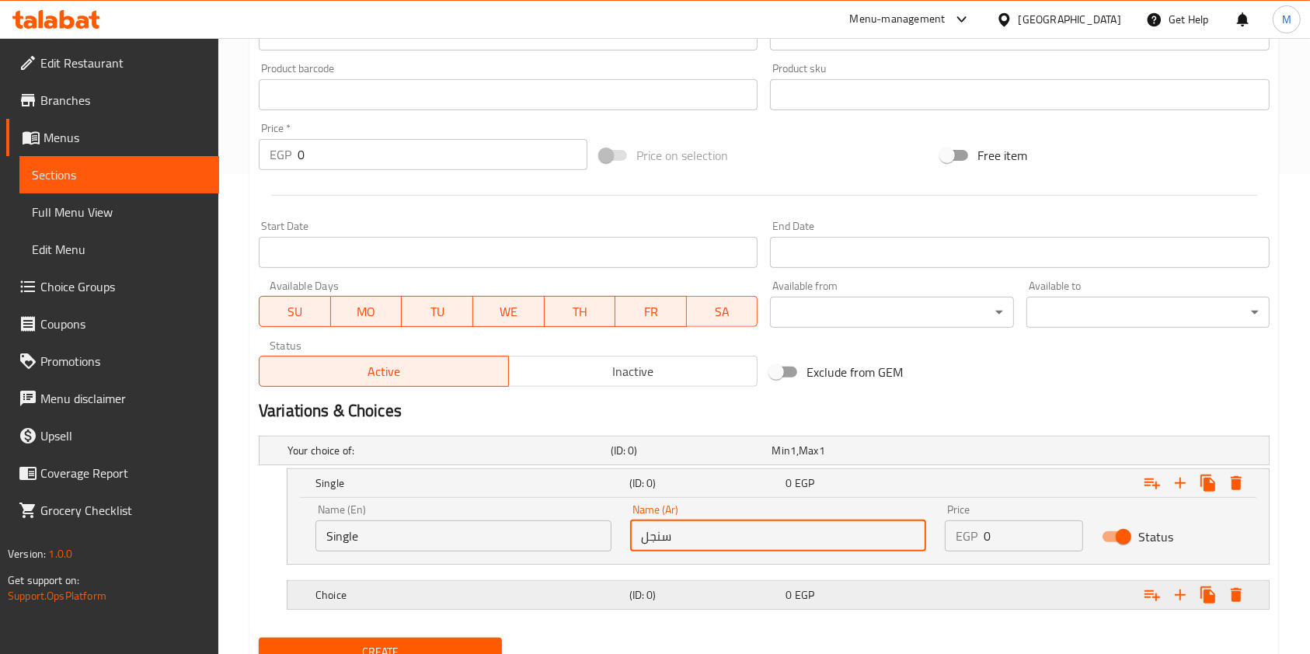
scroll to position [545, 0]
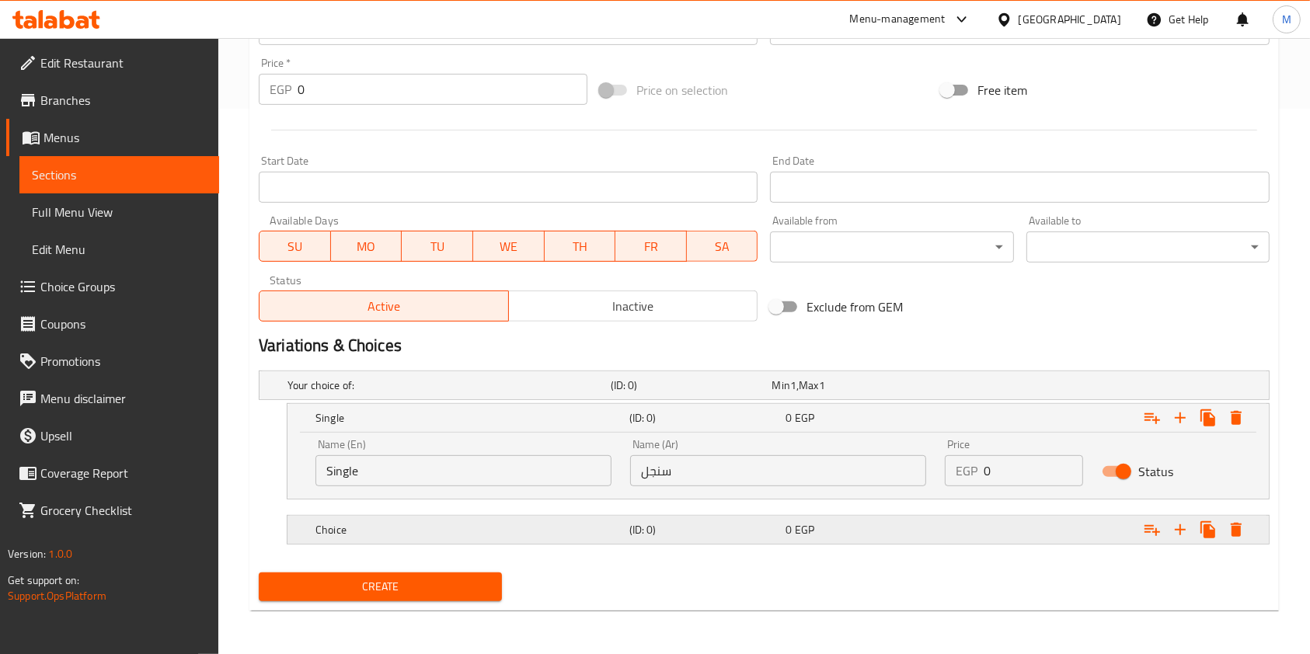
click at [1029, 517] on div "Expand" at bounding box center [1096, 530] width 314 height 34
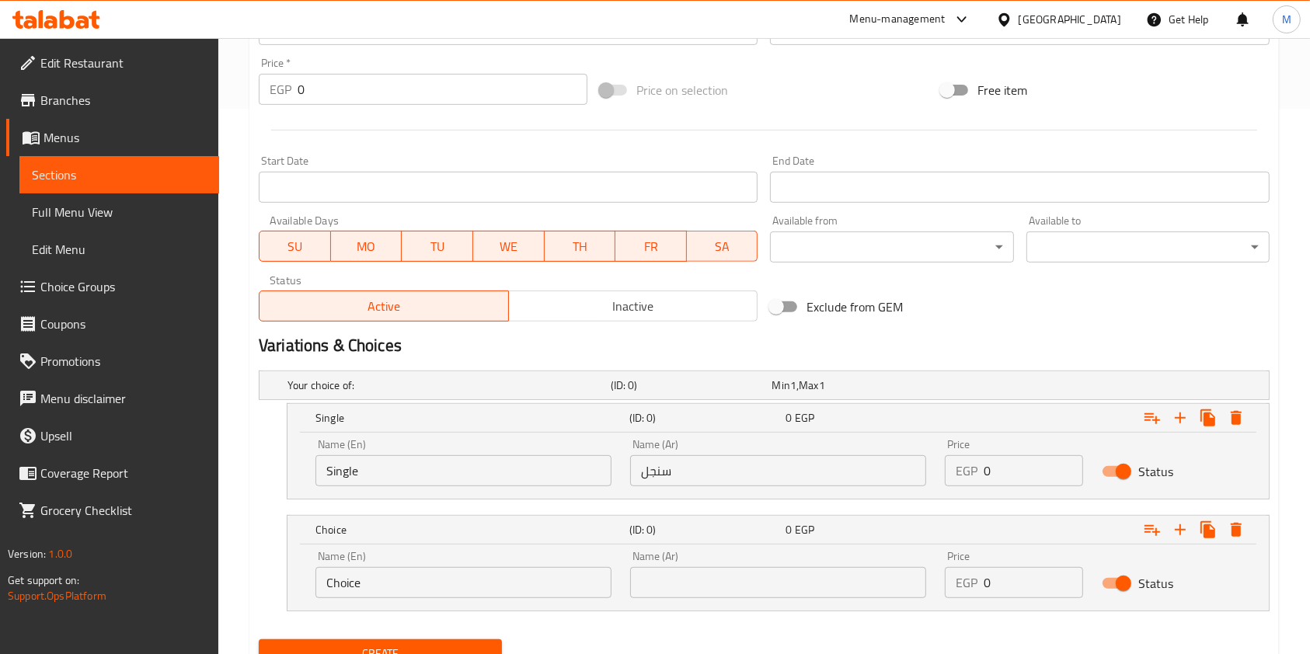
click at [490, 577] on input "Choice" at bounding box center [463, 582] width 296 height 31
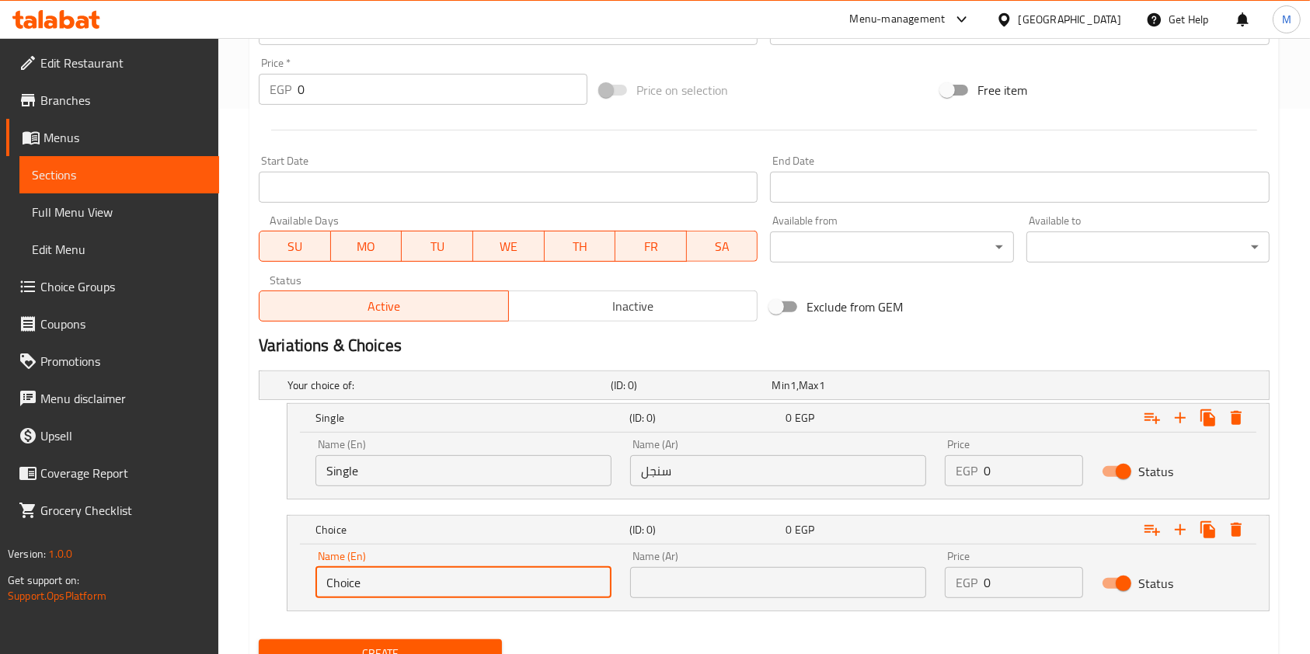
click at [490, 577] on input "Choice" at bounding box center [463, 582] width 296 height 31
type input "ي"
type input "Double"
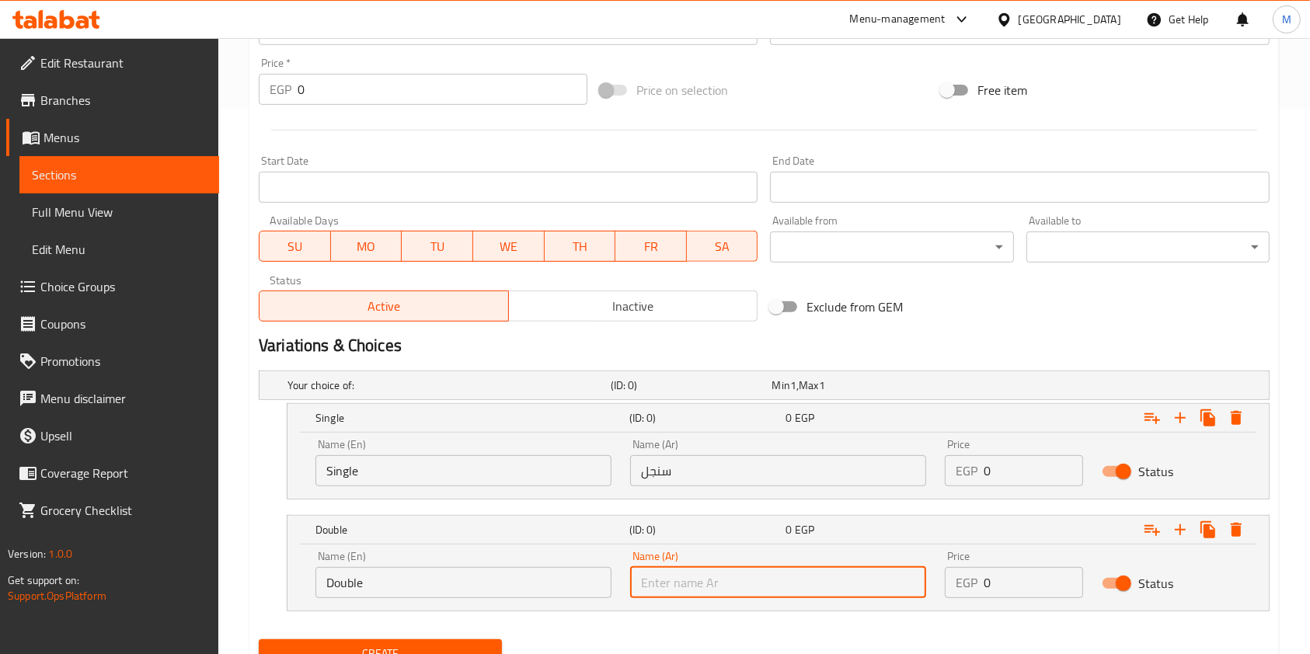
click at [674, 587] on input "text" at bounding box center [778, 582] width 296 height 31
type input "دبل"
click at [1030, 481] on input "0" at bounding box center [1032, 470] width 99 height 31
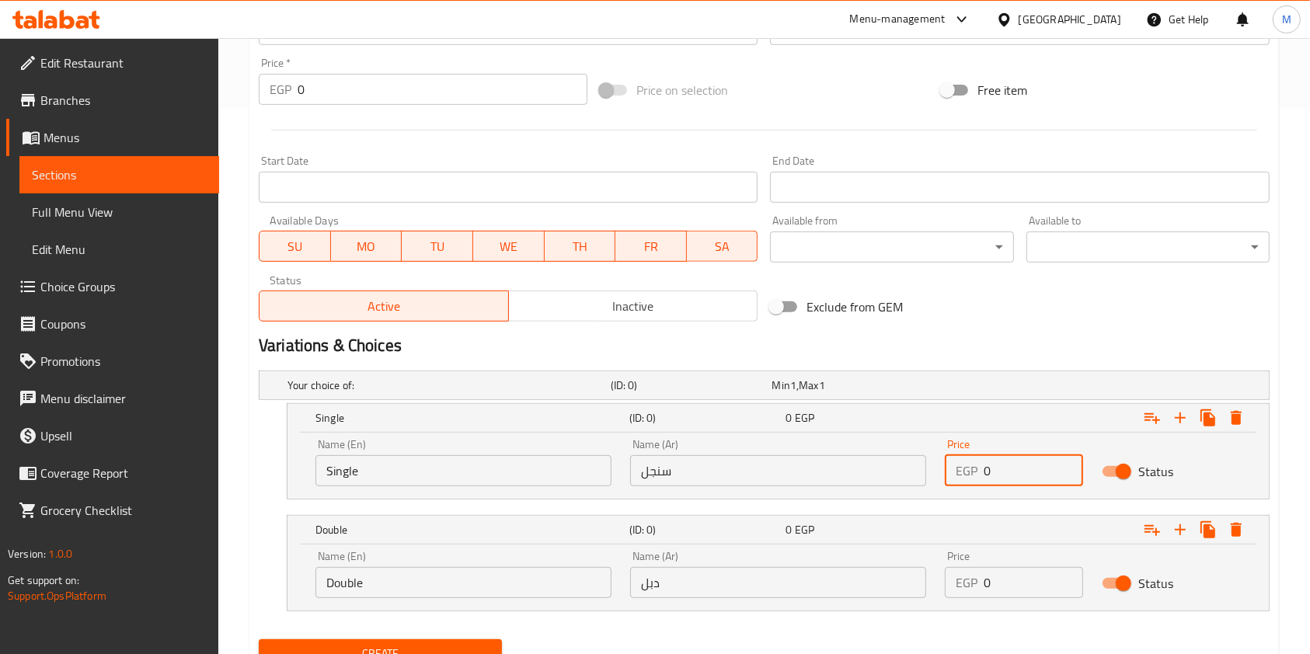
click at [1031, 481] on input "0" at bounding box center [1032, 470] width 99 height 31
type input "105"
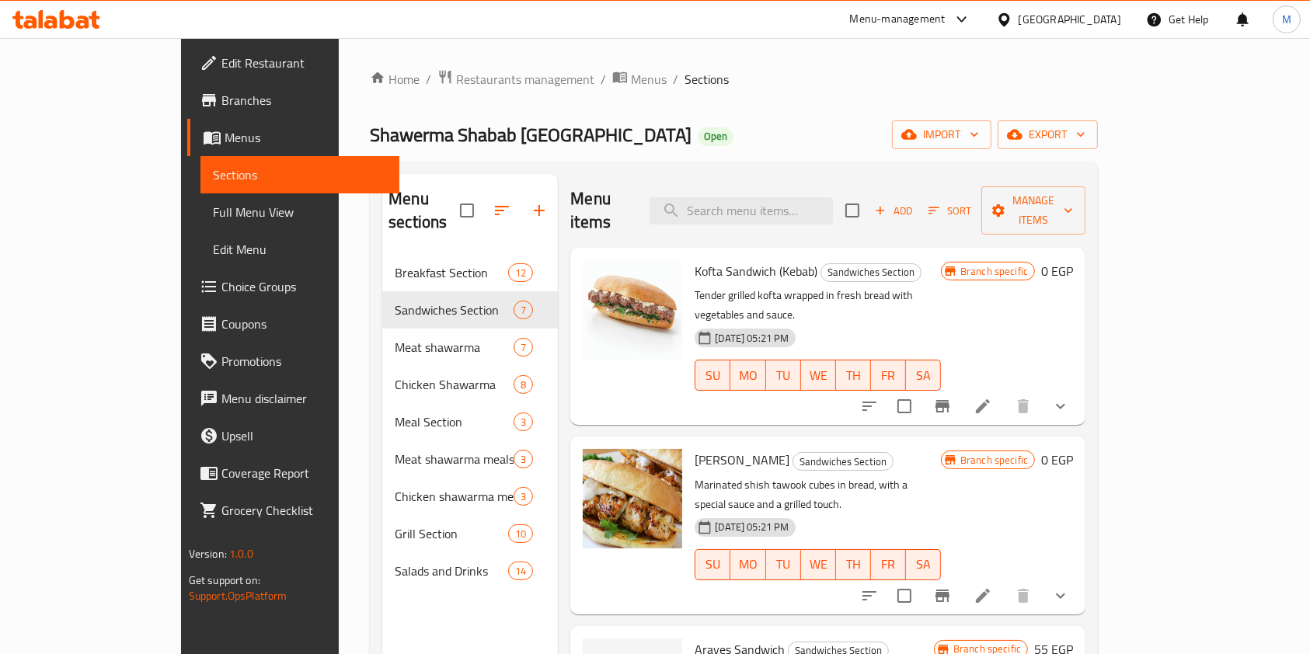
click at [1037, 211] on div "Add Sort Manage items" at bounding box center [965, 210] width 240 height 48
click at [914, 208] on span "Add" at bounding box center [893, 211] width 42 height 18
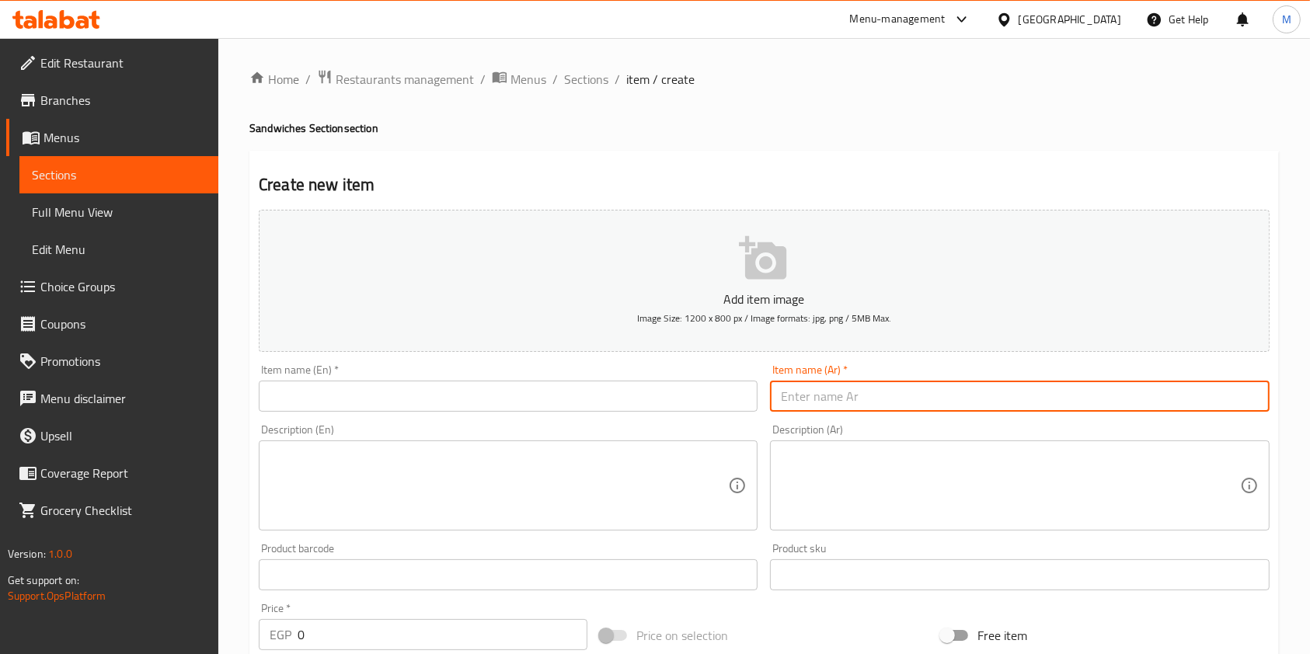
drag, startPoint x: 847, startPoint y: 382, endPoint x: 858, endPoint y: 395, distance: 17.6
click at [848, 382] on input "text" at bounding box center [1019, 396] width 499 height 31
paste input "فرشوحة [DEMOGRAPHIC_DATA] عادى"
type input "فرشوحة [DEMOGRAPHIC_DATA] عادى"
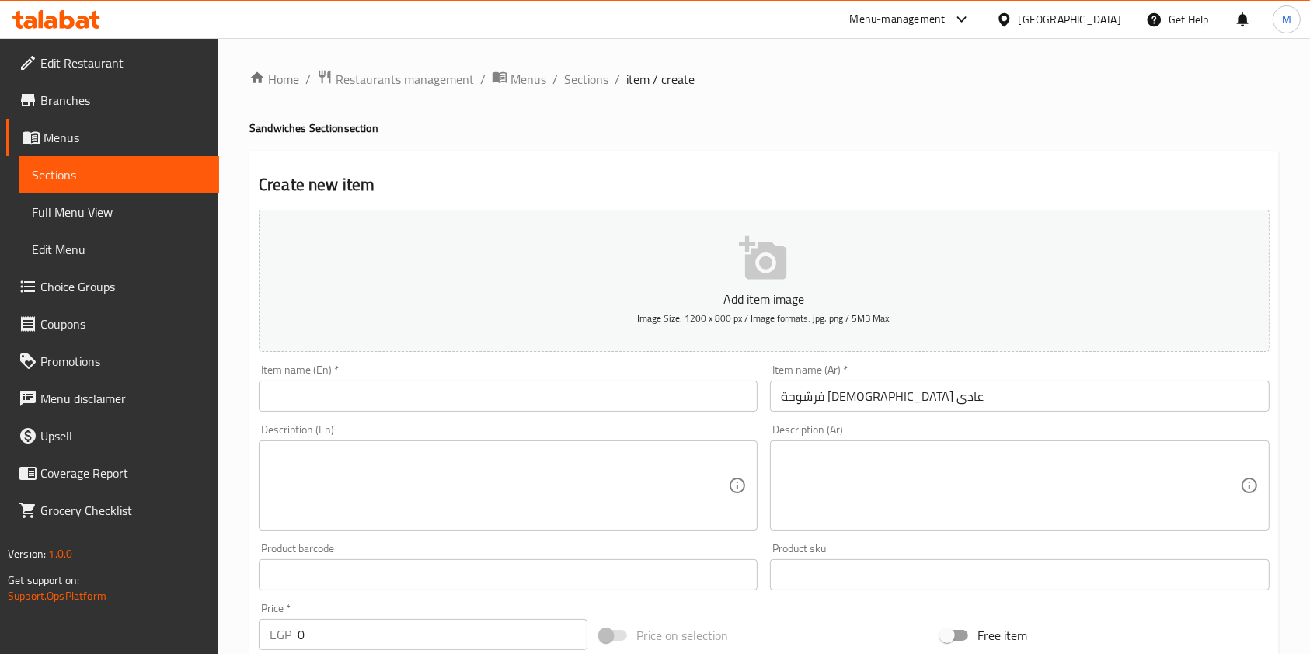
click at [668, 416] on div "Item name (En)   * Item name (En) *" at bounding box center [507, 388] width 511 height 60
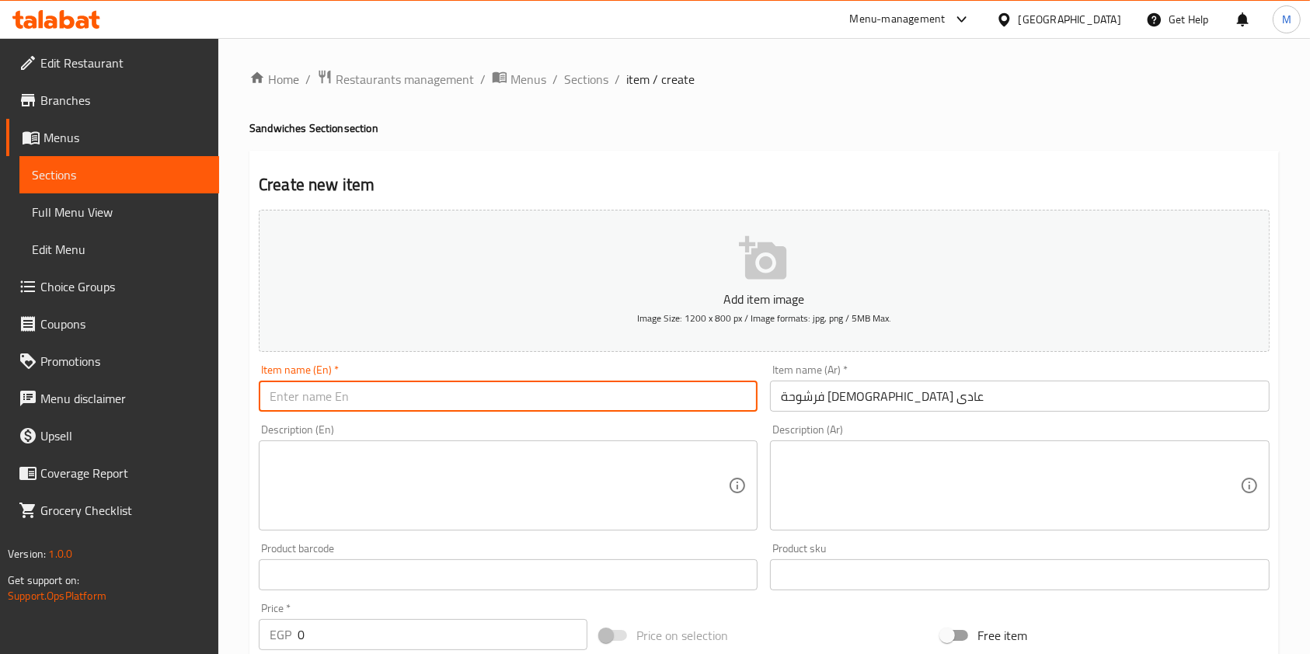
click at [667, 405] on input "text" at bounding box center [508, 396] width 499 height 31
paste input "Palestinian brush"
type input "Palestinian brush"
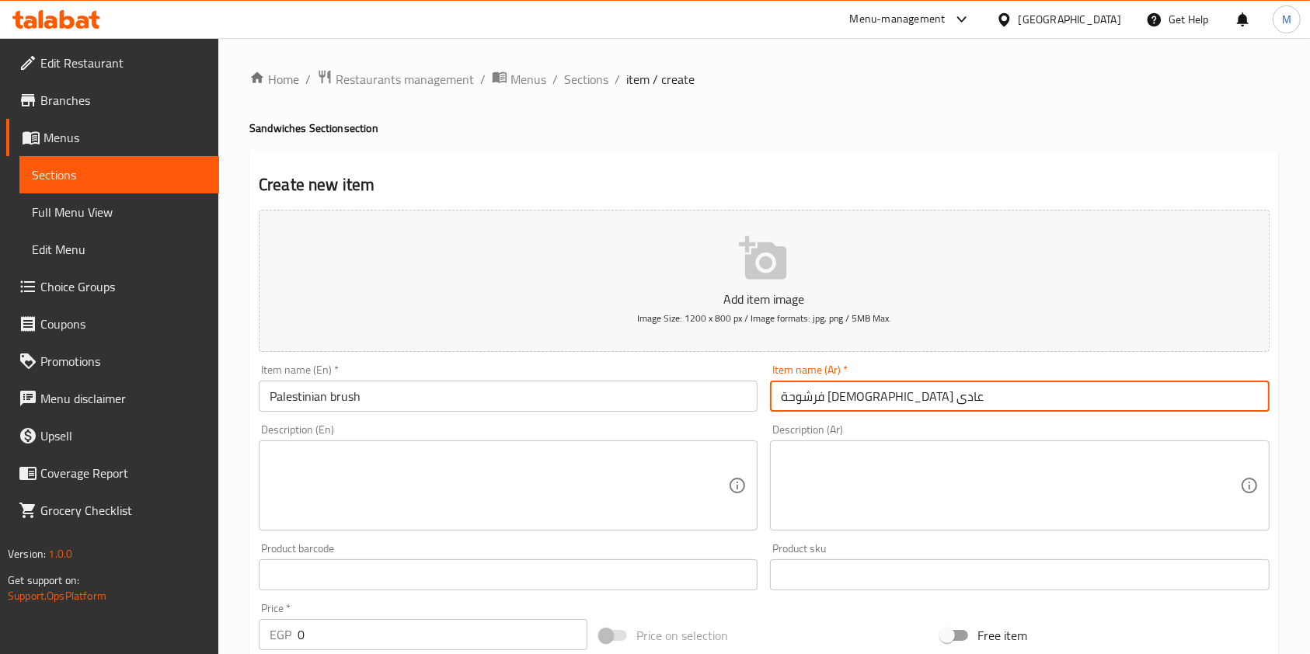
drag, startPoint x: 808, startPoint y: 399, endPoint x: 775, endPoint y: 403, distance: 33.0
click at [775, 403] on input "فرشوحة فلسطيني عادى" at bounding box center [1019, 396] width 499 height 31
click at [789, 403] on input "فرشوحة فلسطيني عادى" at bounding box center [1019, 396] width 499 height 31
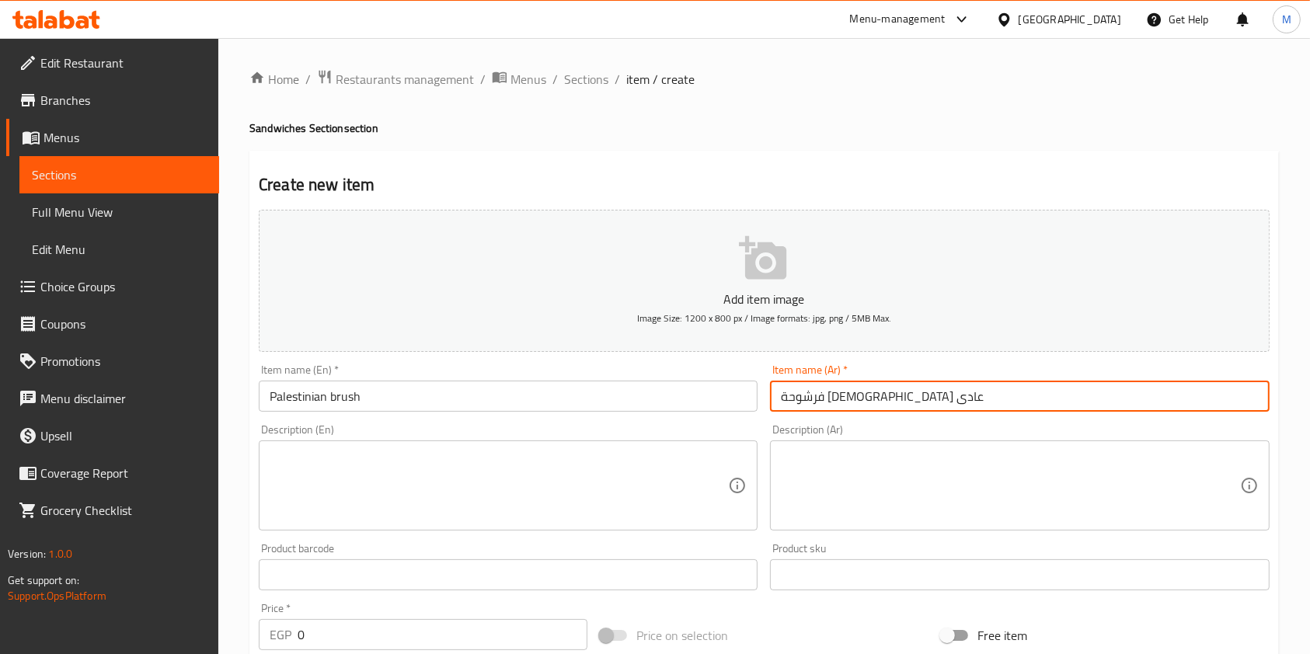
click at [789, 403] on input "فرشوحة فلسطيني عادى" at bounding box center [1019, 396] width 499 height 31
click at [806, 399] on input "فرشوحة فلسطيني عادى" at bounding box center [1019, 396] width 499 height 31
drag, startPoint x: 809, startPoint y: 399, endPoint x: 779, endPoint y: 399, distance: 30.3
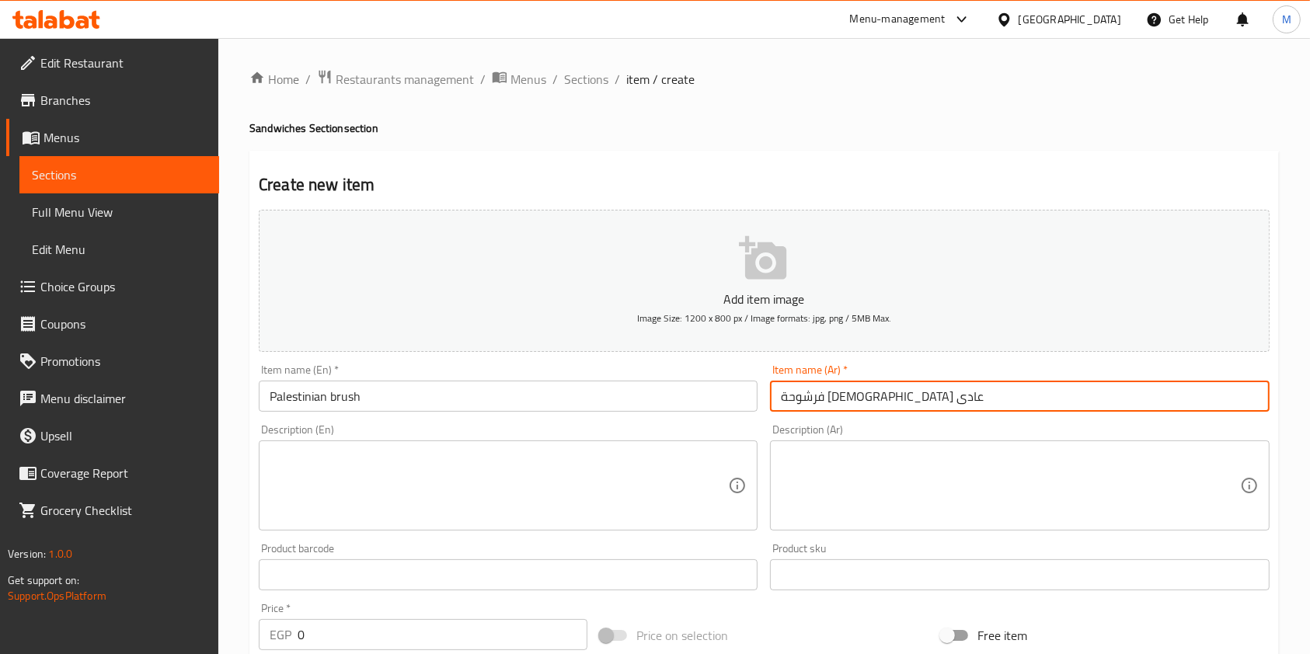
click at [779, 399] on input "فرشوحة فلسطيني عادى" at bounding box center [1019, 396] width 499 height 31
type input "فرشوحة فلسطيني"
click at [607, 409] on input "Palestinian brush" at bounding box center [508, 396] width 499 height 31
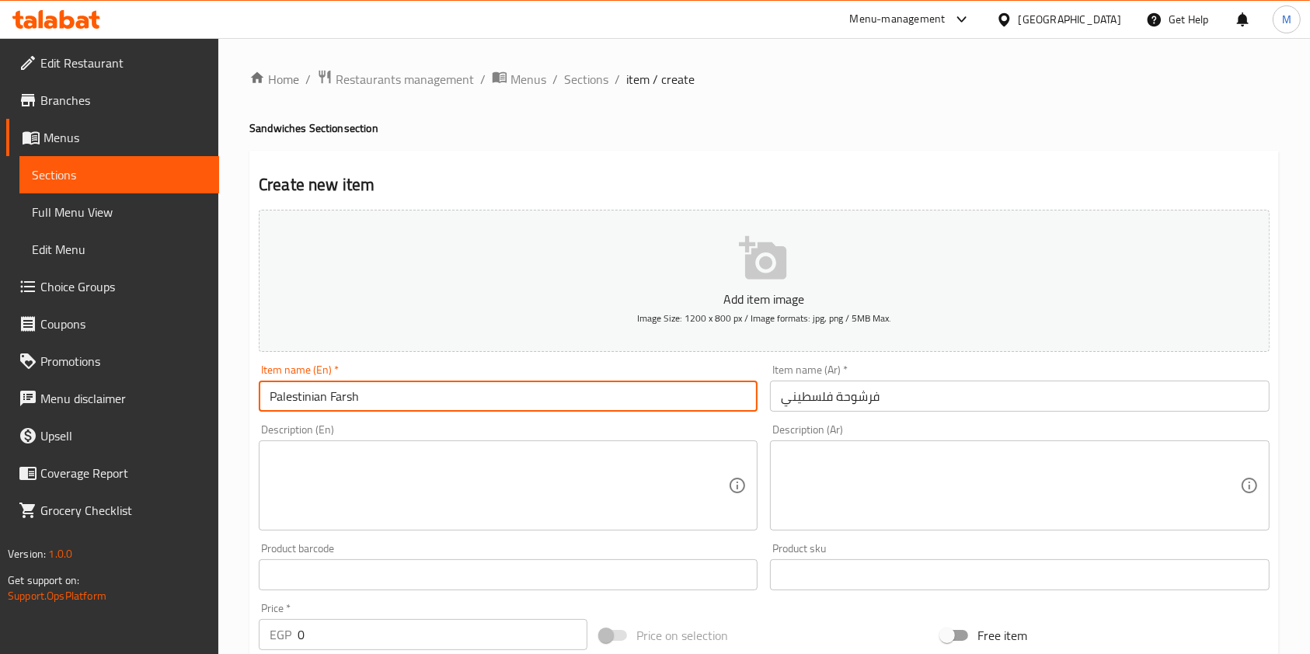
type input "Palestinian farshoh"
click at [576, 87] on span "Sections" at bounding box center [586, 79] width 44 height 19
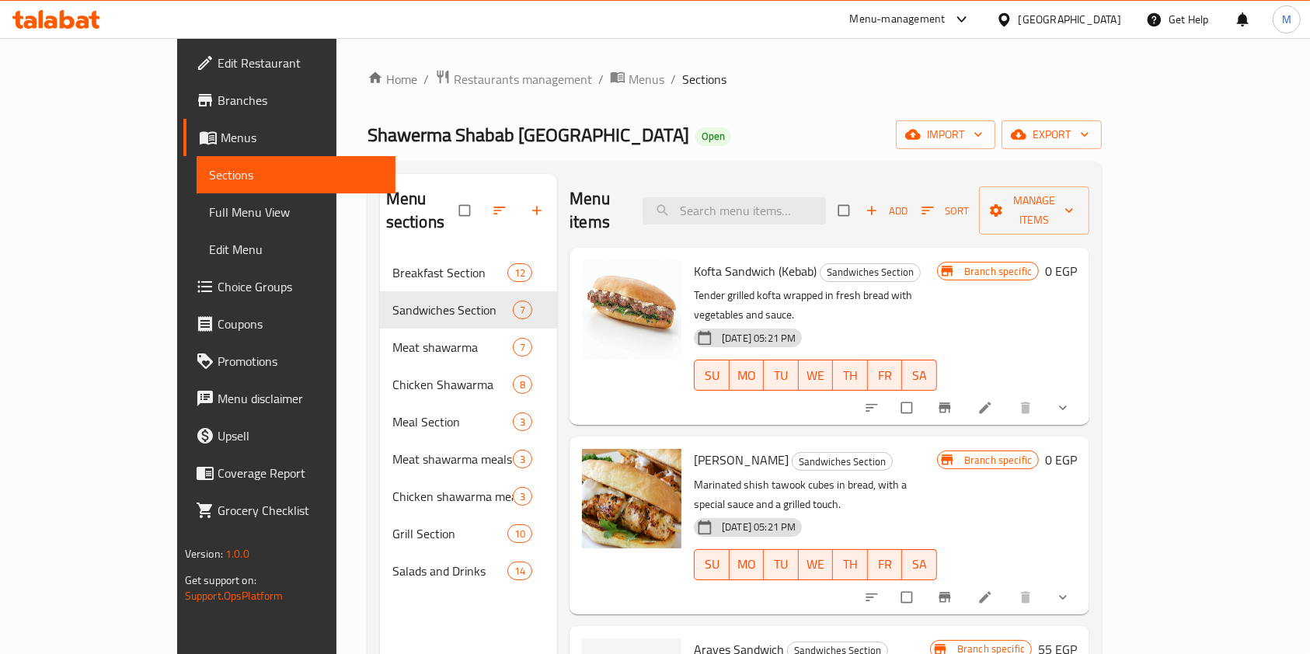
click at [907, 202] on span "Add" at bounding box center [886, 211] width 42 height 18
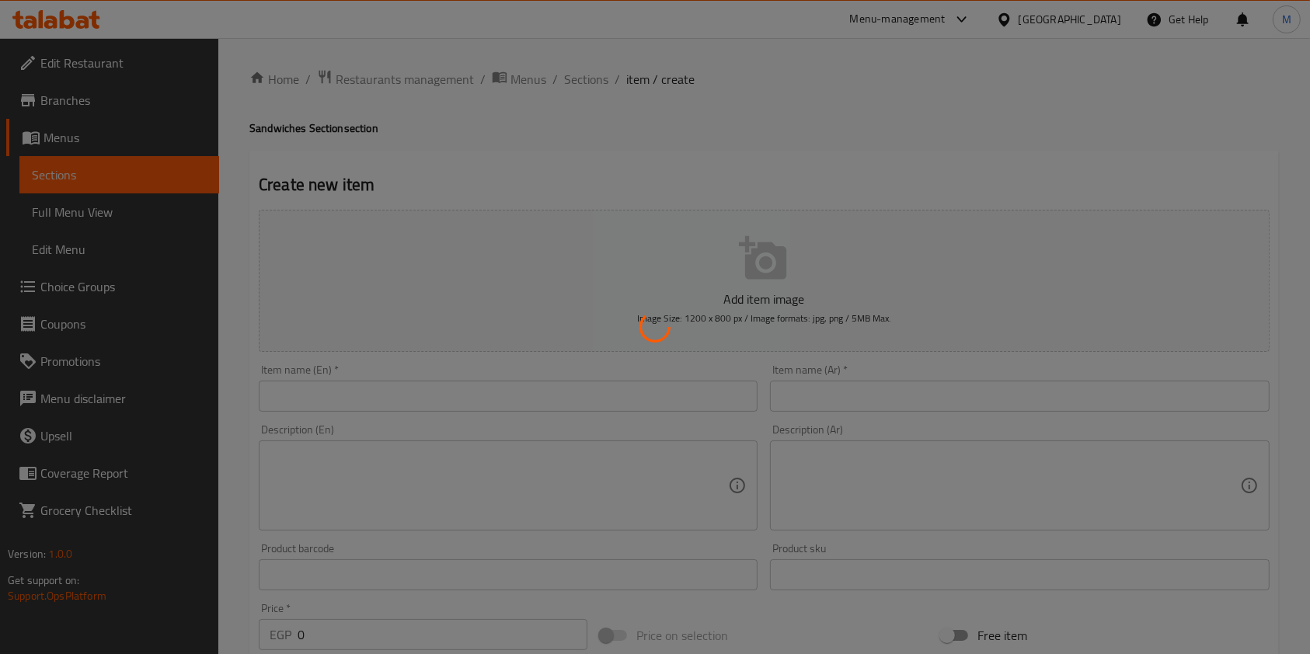
click at [777, 381] on div at bounding box center [655, 327] width 1310 height 654
click at [802, 396] on div at bounding box center [655, 327] width 1310 height 654
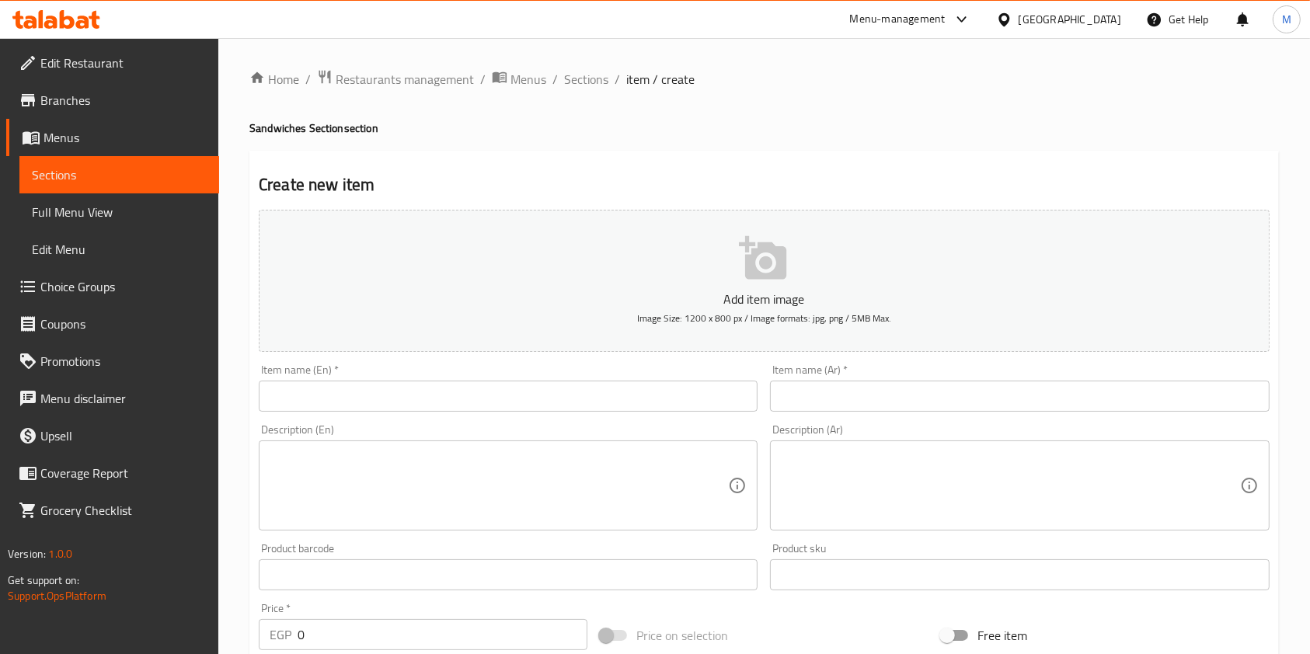
click at [922, 395] on input "text" at bounding box center [1019, 396] width 499 height 31
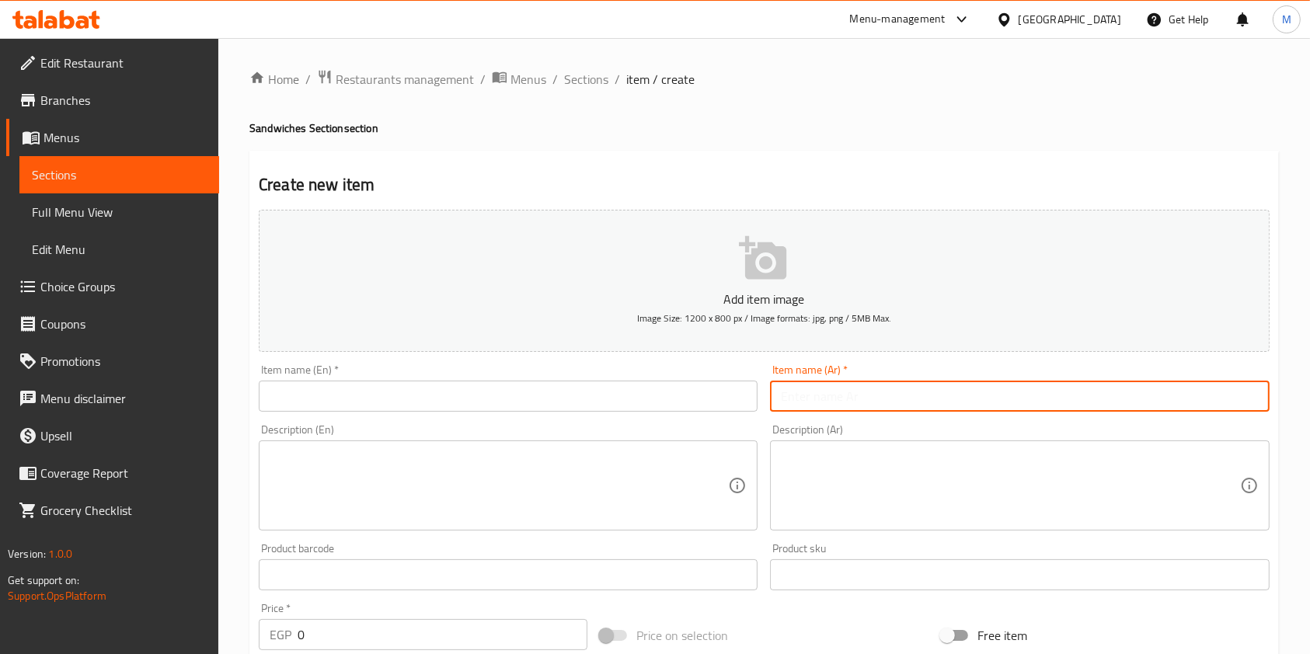
paste input "فرشوحة [DEMOGRAPHIC_DATA] عادى"
drag, startPoint x: 808, startPoint y: 400, endPoint x: 778, endPoint y: 400, distance: 30.3
click at [778, 400] on input "فرشوحة [DEMOGRAPHIC_DATA] عادى" at bounding box center [1019, 396] width 499 height 31
type input "فرشوحة فلسطيني"
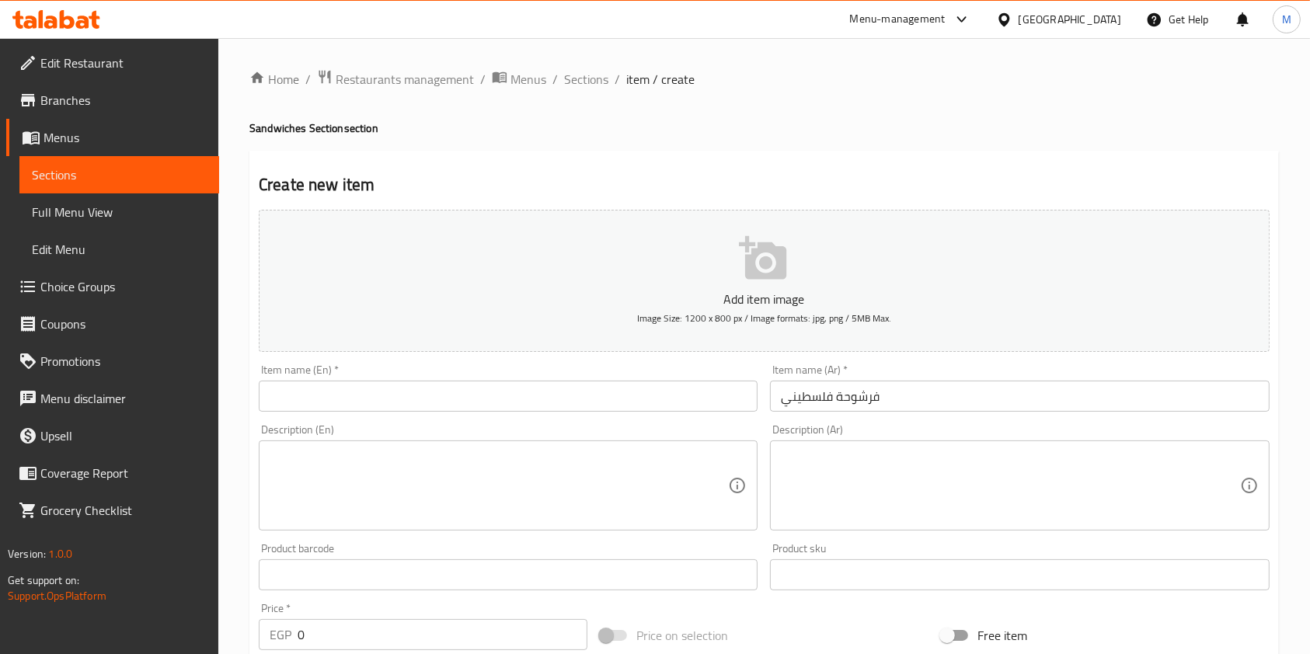
click at [590, 414] on div "Item name (En)   * Item name (En) *" at bounding box center [507, 388] width 511 height 60
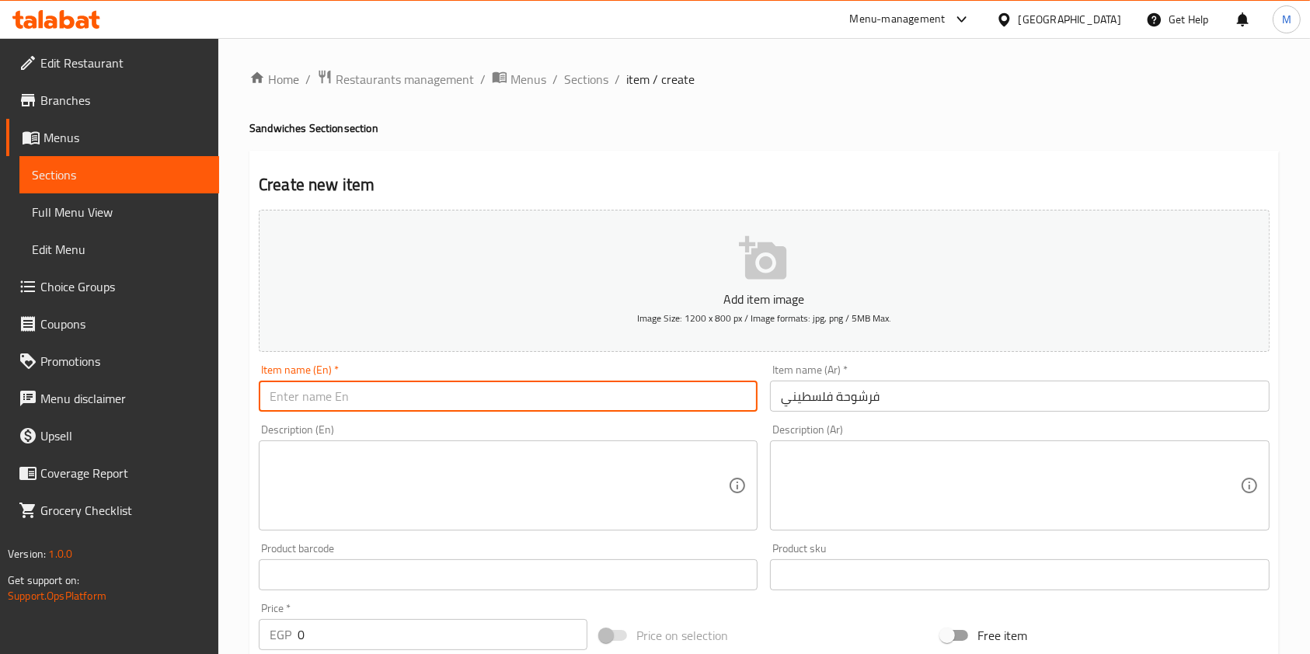
click at [588, 395] on input "text" at bounding box center [508, 396] width 499 height 31
paste input "Palestinian brush"
type input "Palestinian farshoh"
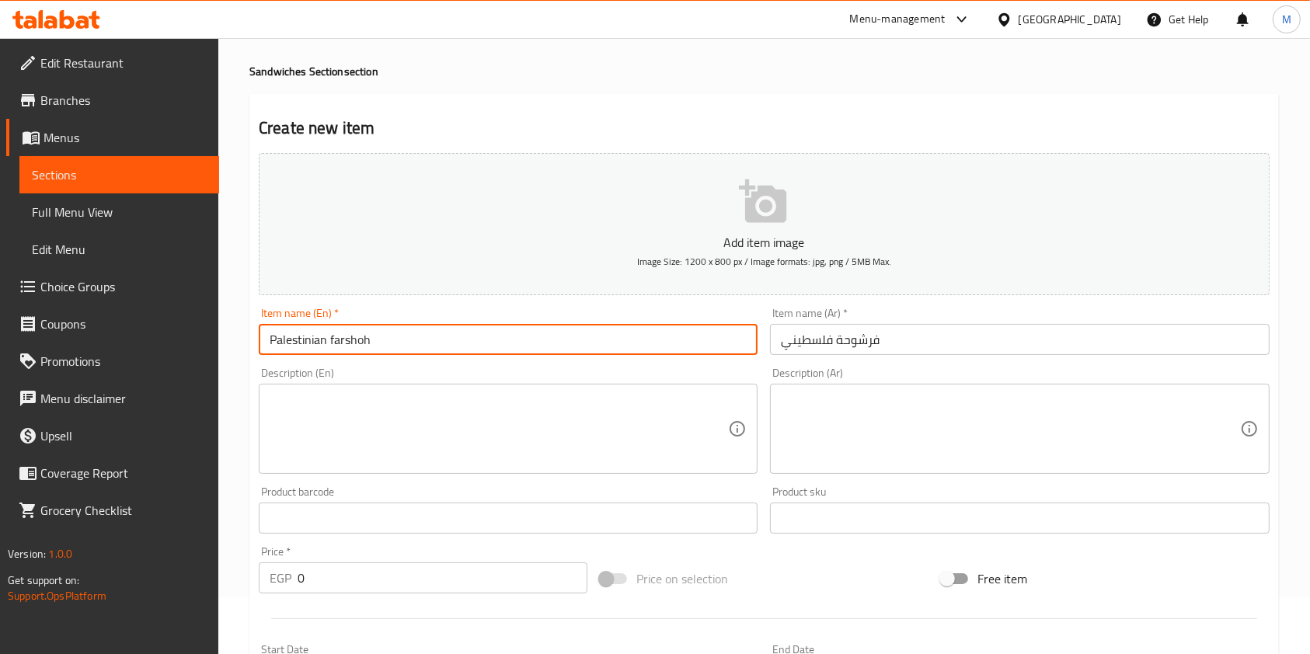
scroll to position [103, 0]
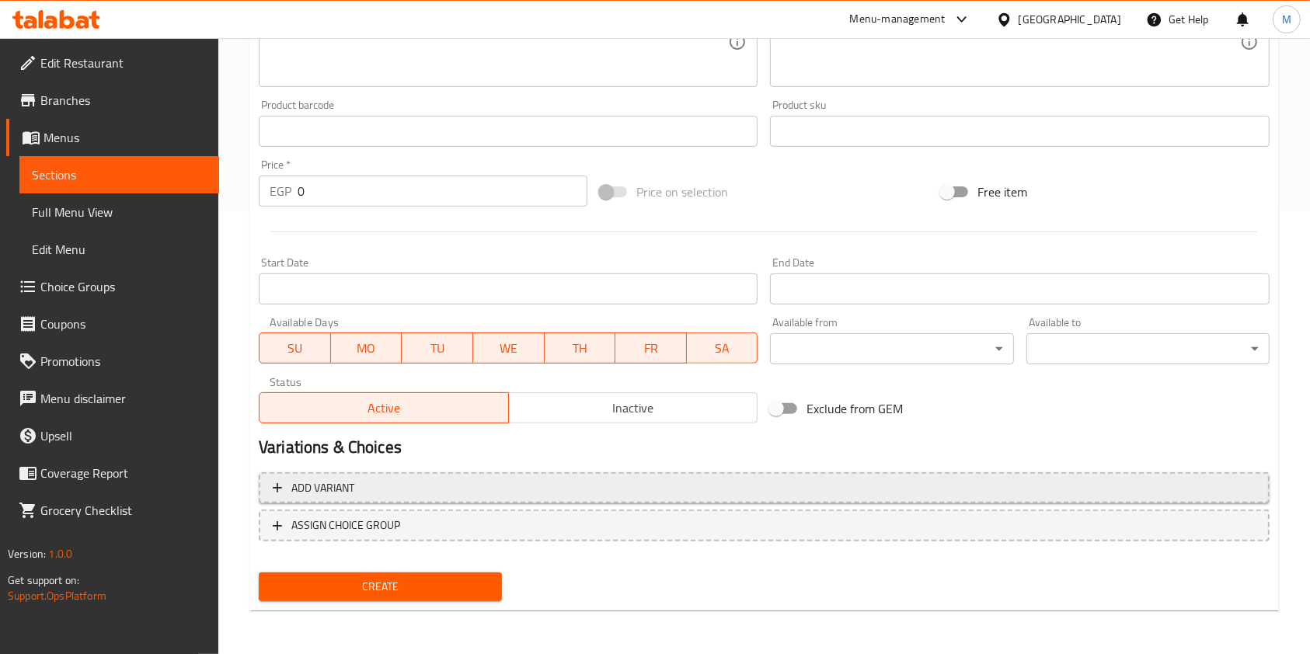
click at [837, 482] on span "Add variant" at bounding box center [764, 488] width 983 height 19
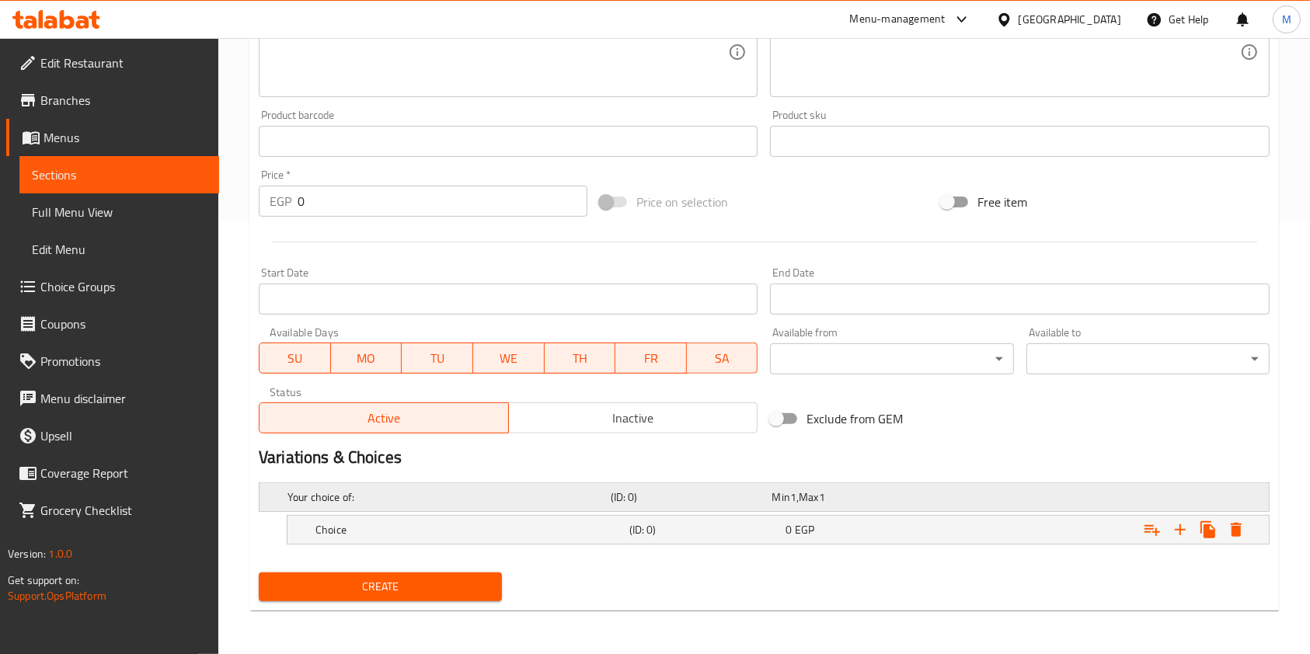
scroll to position [433, 0]
click at [1205, 532] on icon "Expand" at bounding box center [1207, 529] width 15 height 17
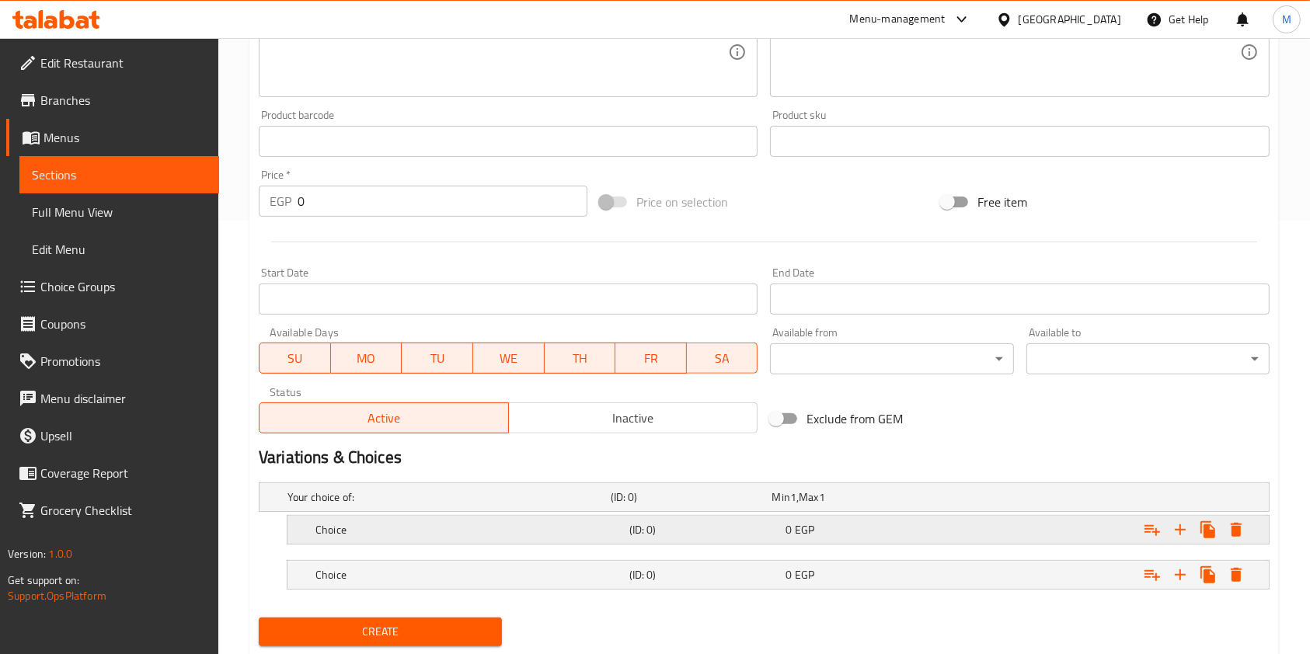
click at [576, 540] on div "Choice" at bounding box center [469, 530] width 314 height 22
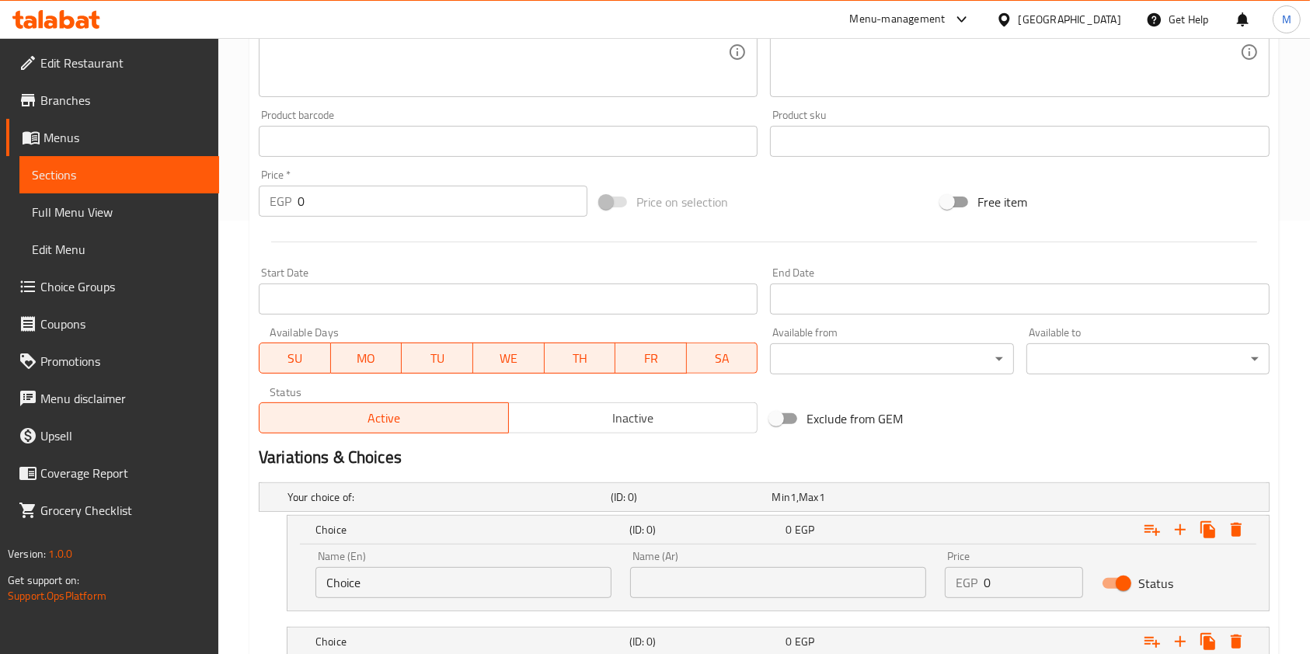
click at [413, 575] on input "Choice" at bounding box center [463, 582] width 296 height 31
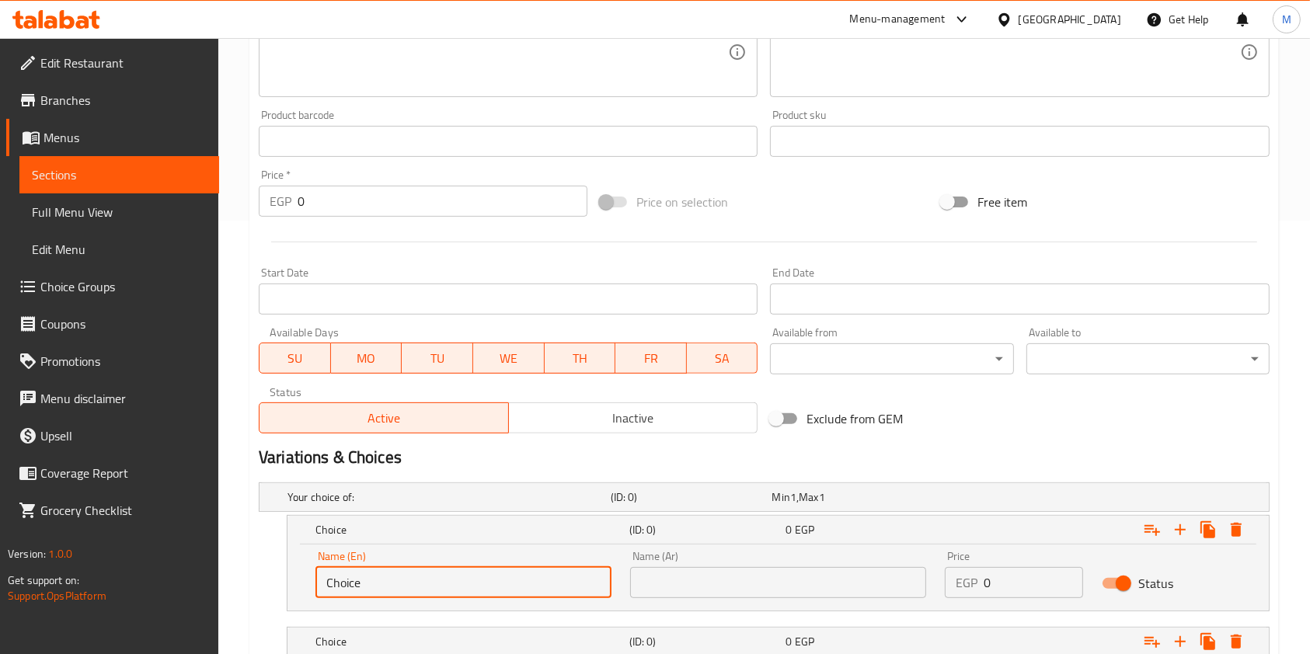
click at [413, 575] on input "Choice" at bounding box center [463, 582] width 296 height 31
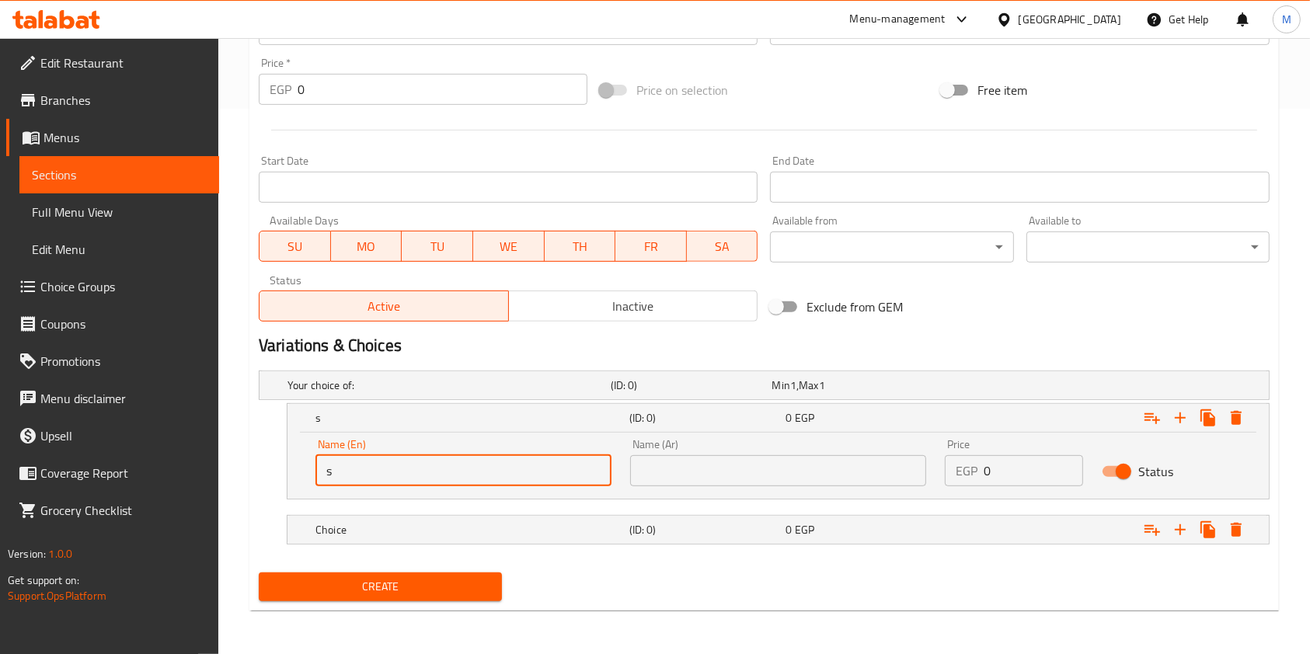
type input "single"
click at [558, 523] on h5 "Choice" at bounding box center [469, 530] width 308 height 16
click at [429, 548] on nav at bounding box center [764, 554] width 1011 height 12
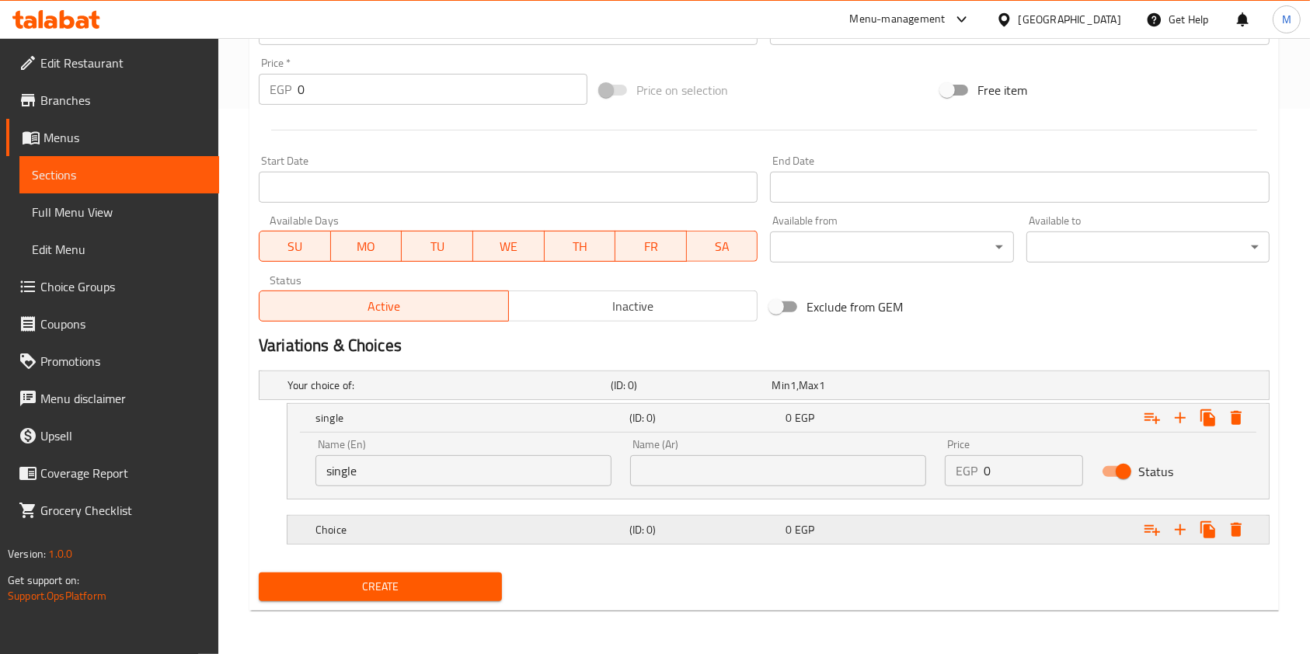
click at [426, 538] on div "Choice" at bounding box center [469, 530] width 314 height 22
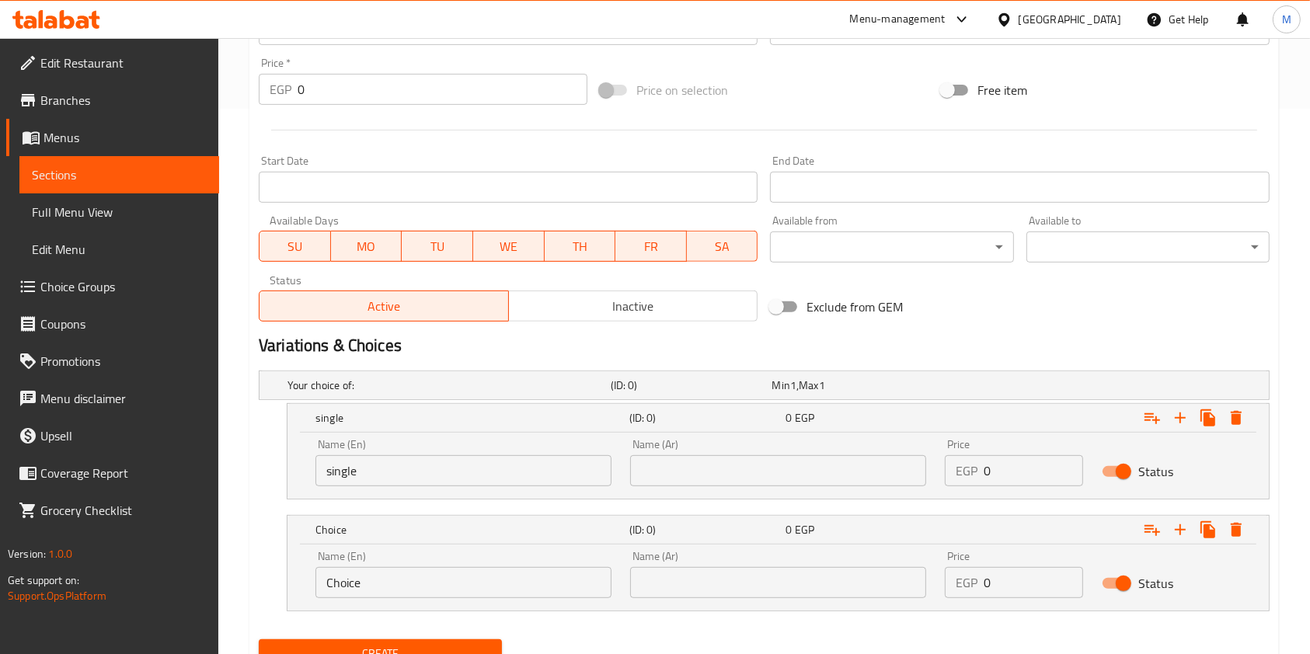
click at [397, 576] on input "Choice" at bounding box center [463, 582] width 296 height 31
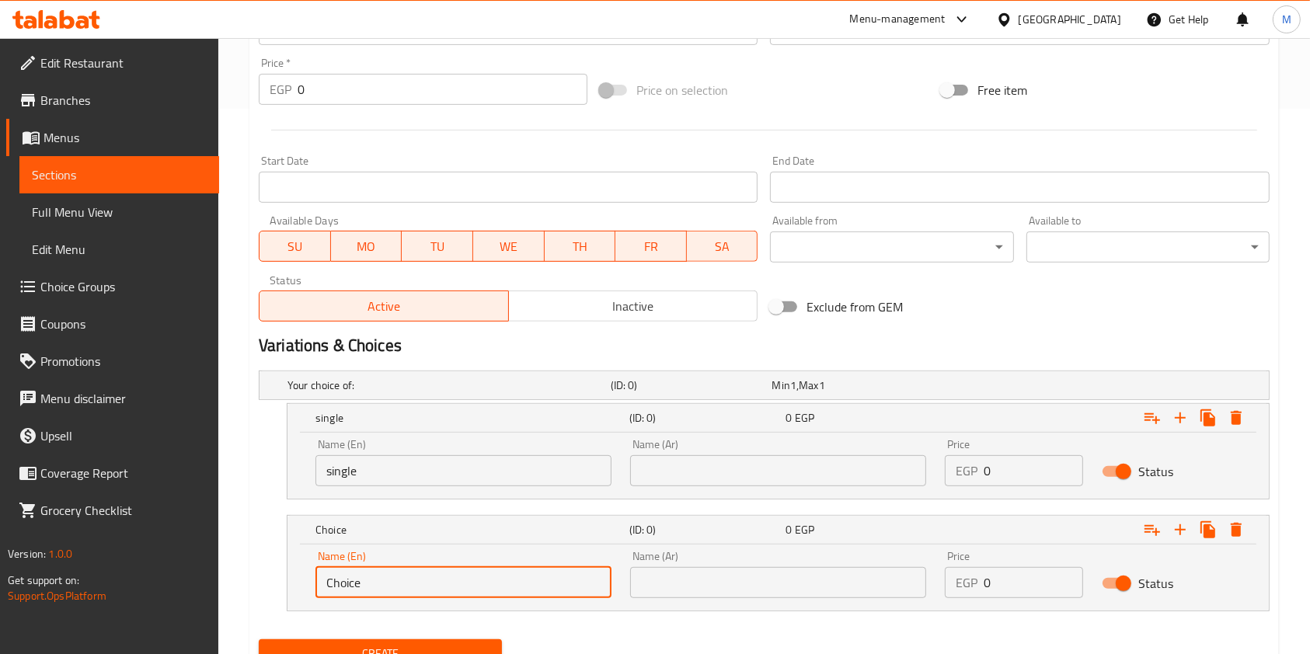
click at [397, 576] on input "Choice" at bounding box center [463, 582] width 296 height 31
type input "Double"
click at [688, 591] on input "text" at bounding box center [778, 582] width 296 height 31
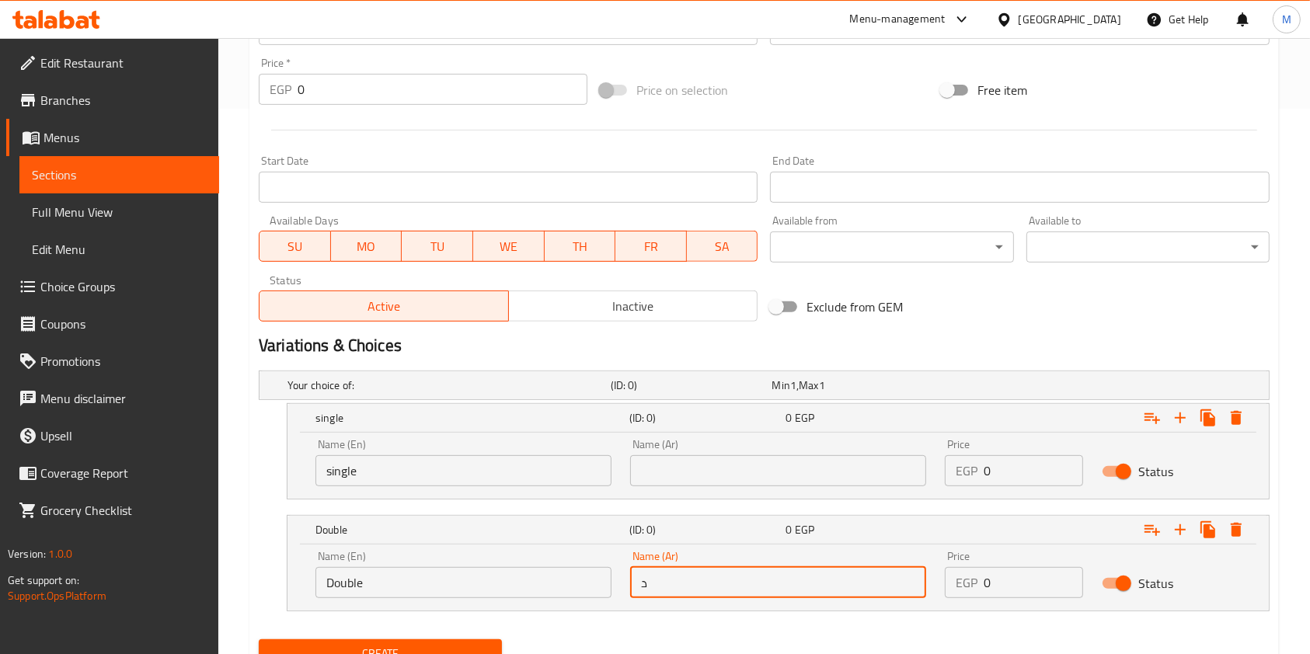
type input "دبل"
click at [702, 484] on input "text" at bounding box center [778, 470] width 296 height 31
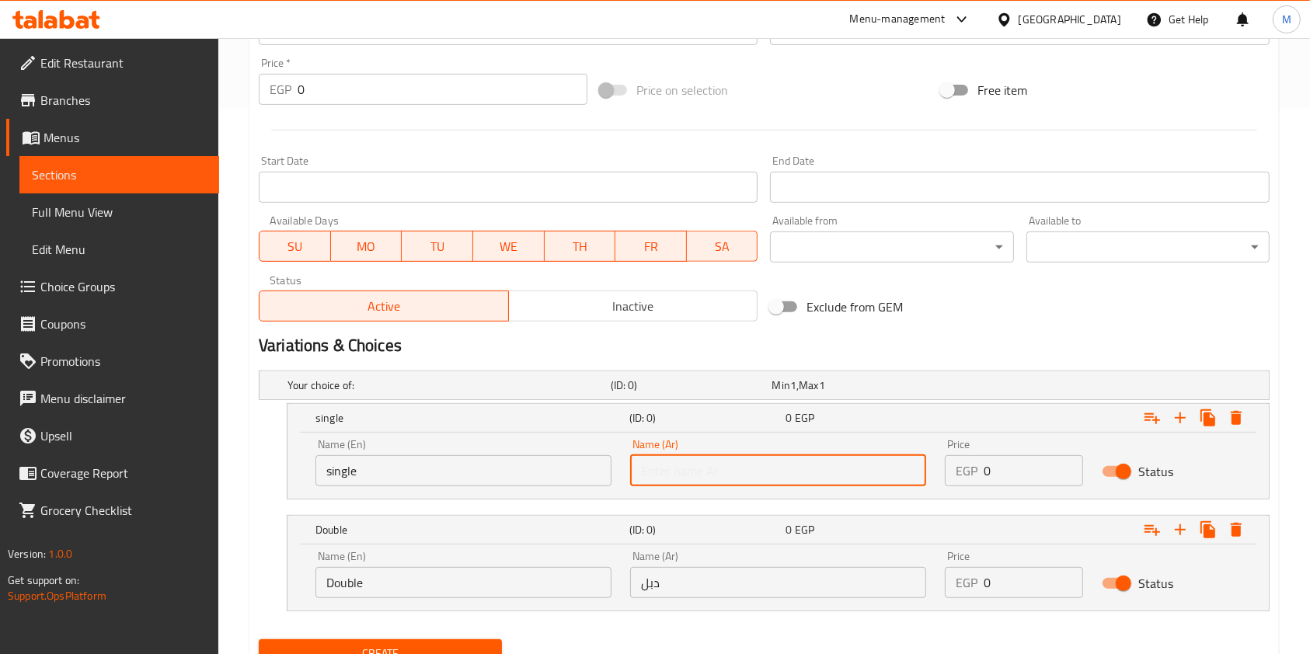
type input "سينجل"
click at [1008, 484] on input "0" at bounding box center [1032, 470] width 99 height 31
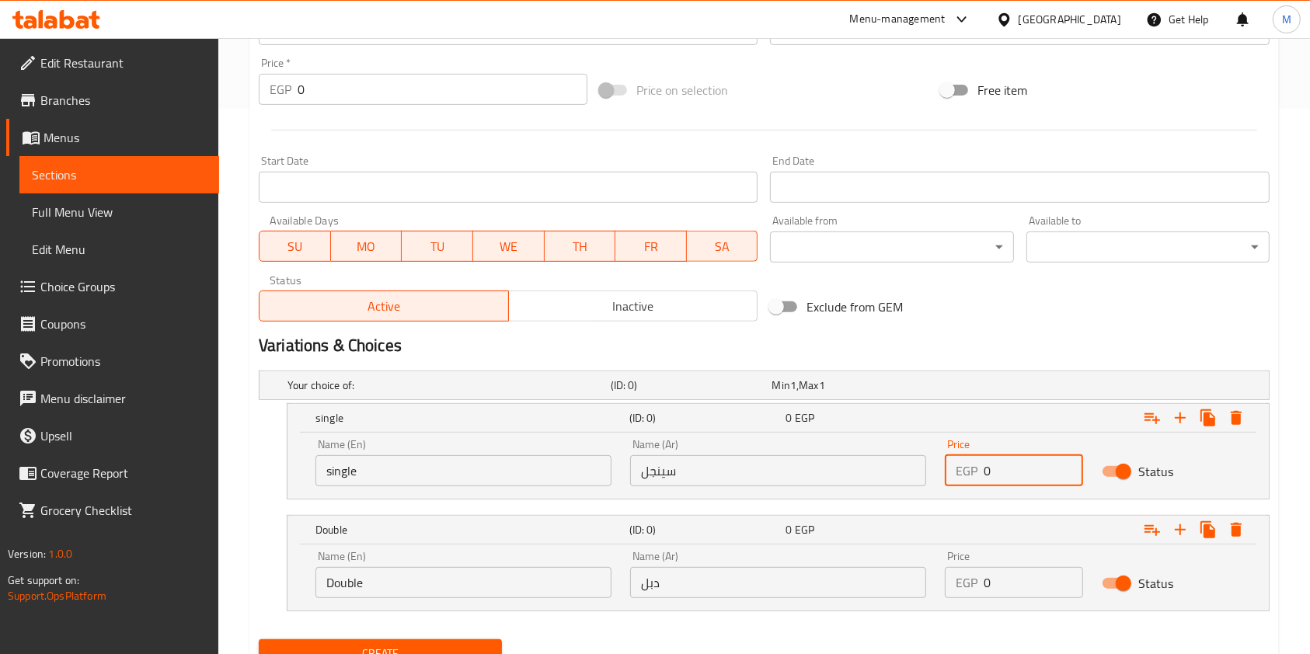
click at [1008, 484] on input "0" at bounding box center [1032, 470] width 99 height 31
click at [1010, 458] on input "0" at bounding box center [1032, 470] width 99 height 31
type input "105"
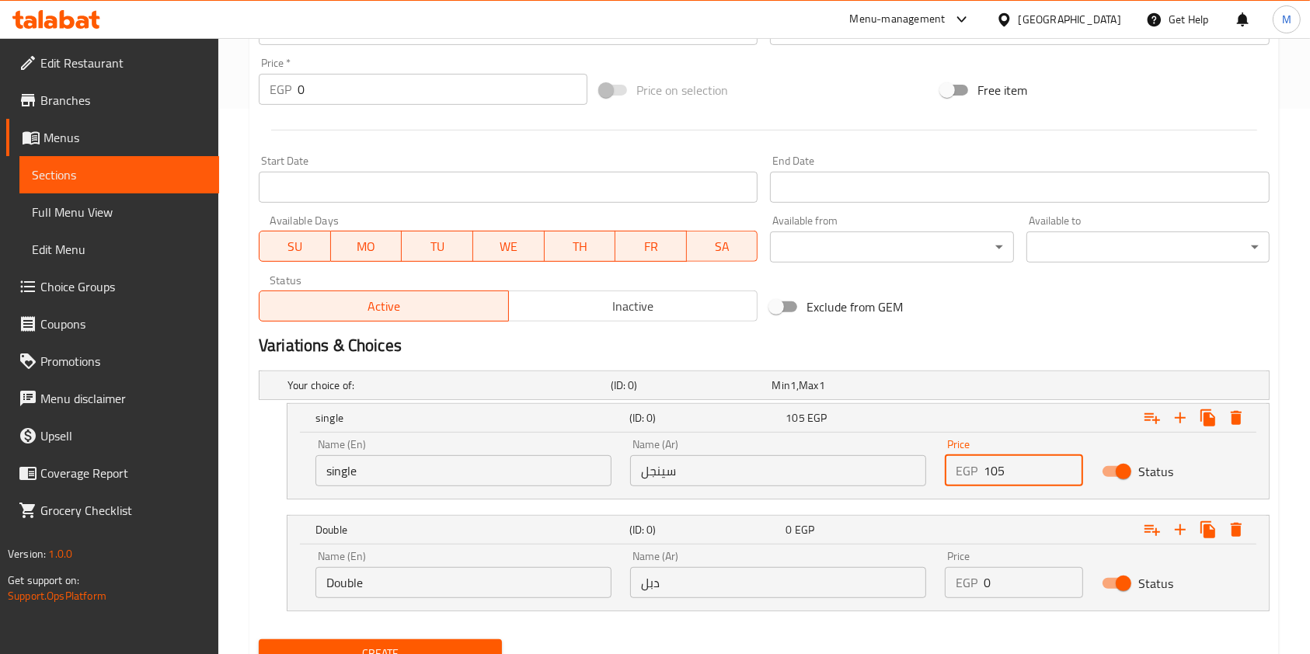
click at [1022, 580] on input "0" at bounding box center [1032, 582] width 99 height 31
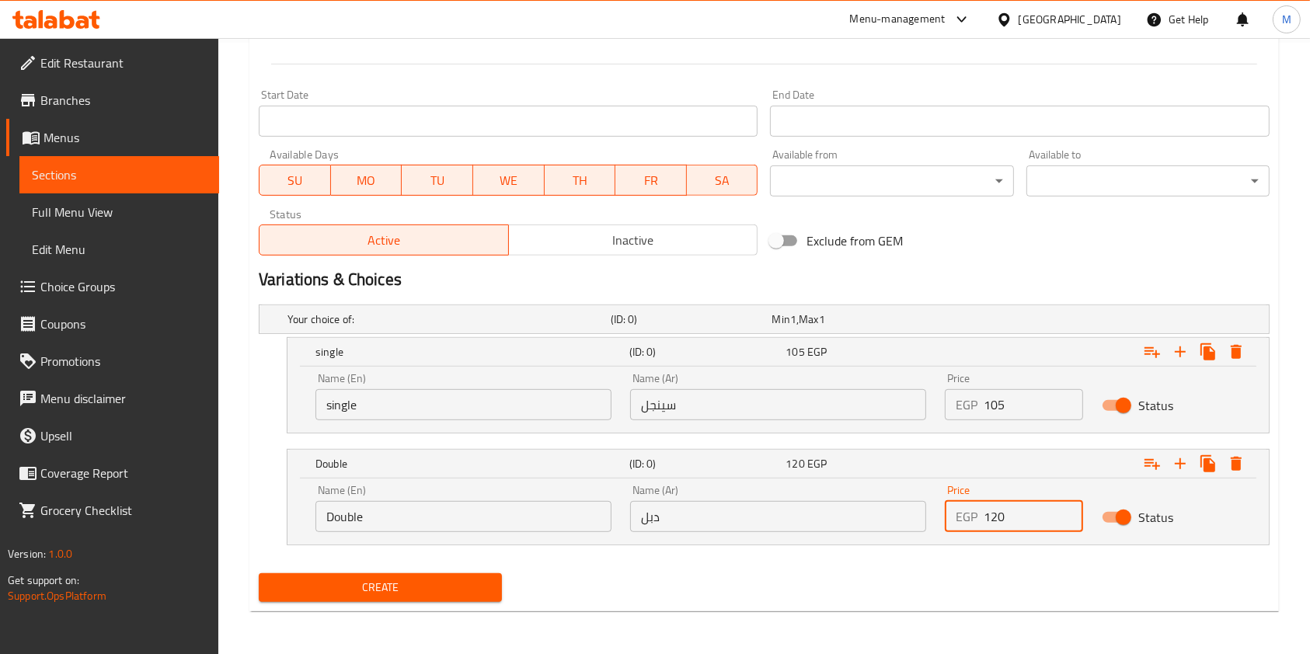
type input "120"
click at [472, 584] on span "Create" at bounding box center [380, 587] width 218 height 19
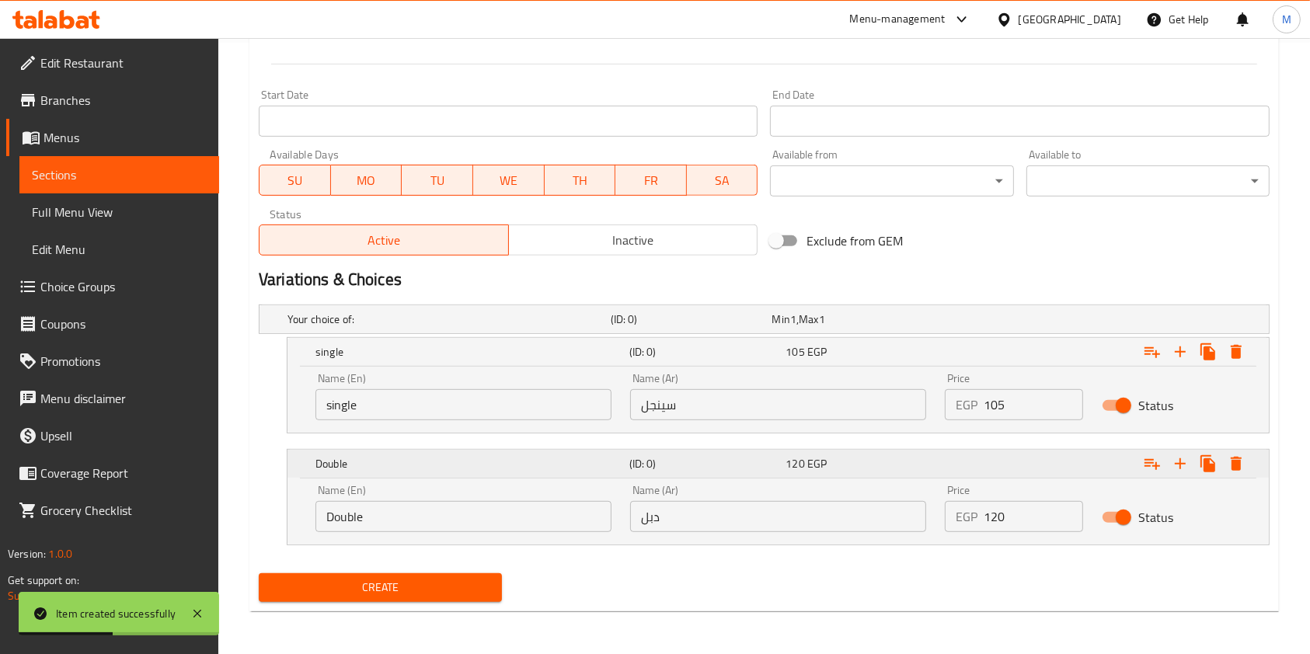
click at [1239, 463] on icon "Expand" at bounding box center [1236, 464] width 11 height 14
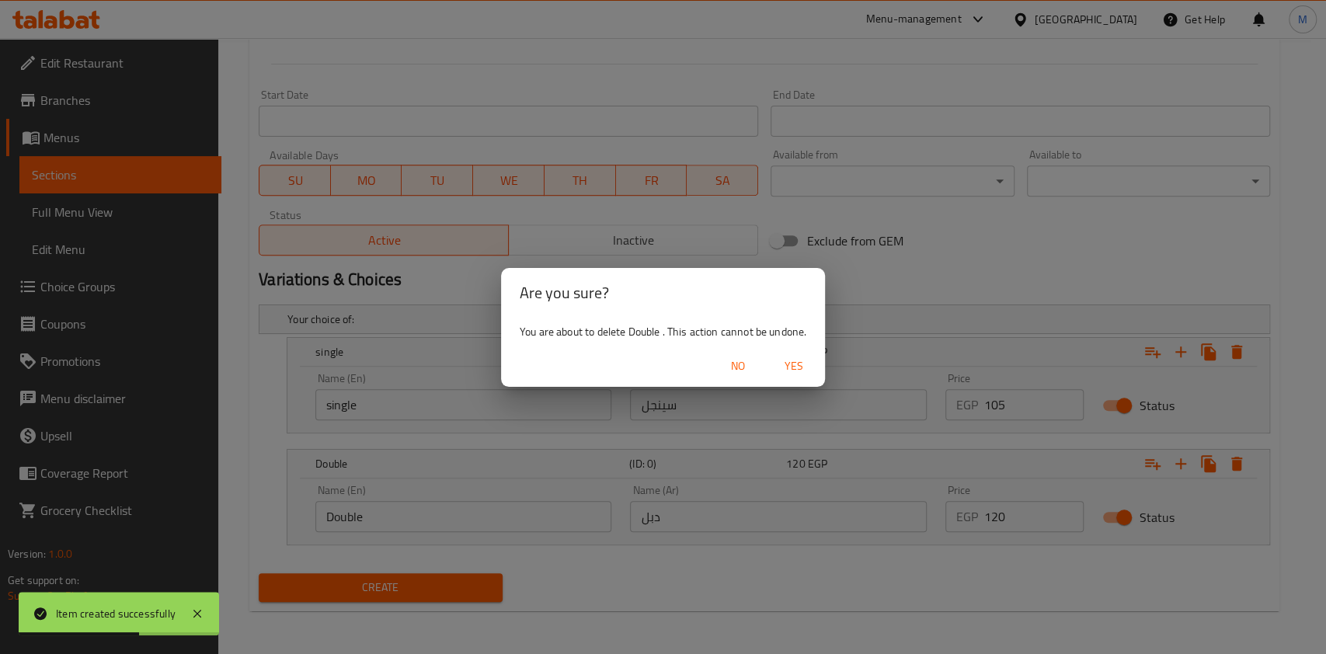
click at [820, 374] on div "No Yes" at bounding box center [663, 366] width 324 height 41
click at [806, 371] on span "Yes" at bounding box center [793, 366] width 37 height 19
click at [806, 262] on div "Exclude from GEM" at bounding box center [934, 241] width 341 height 42
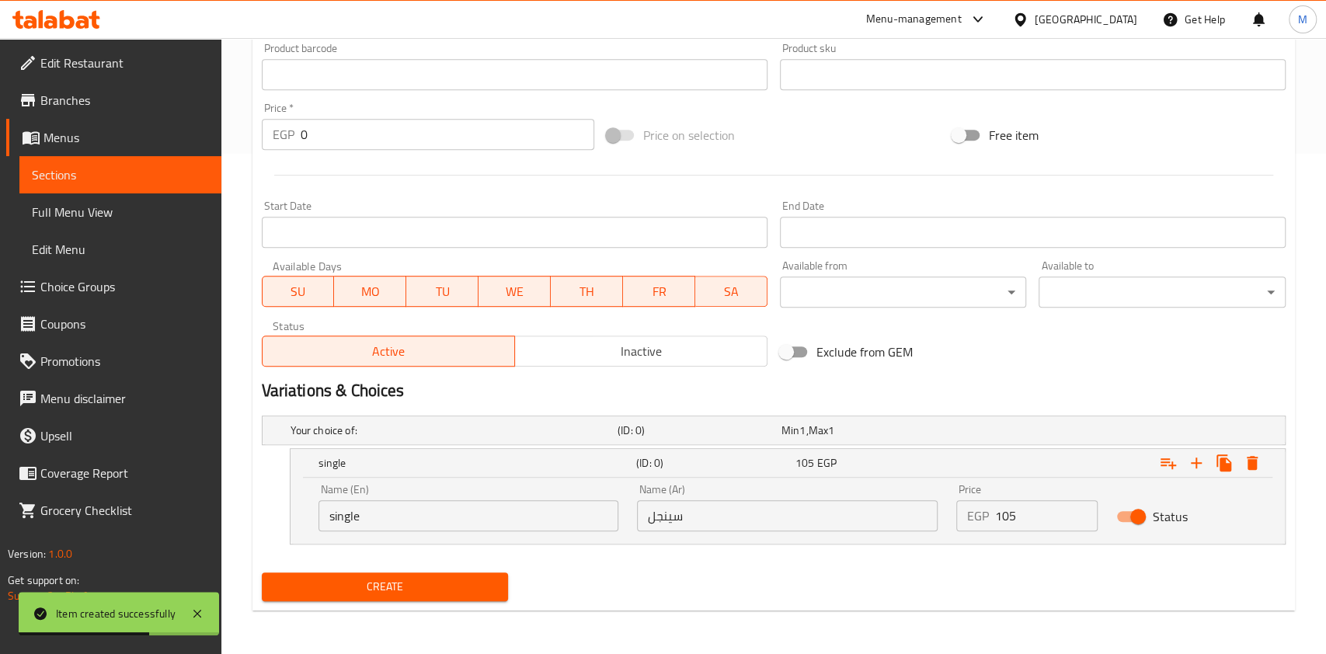
scroll to position [500, 0]
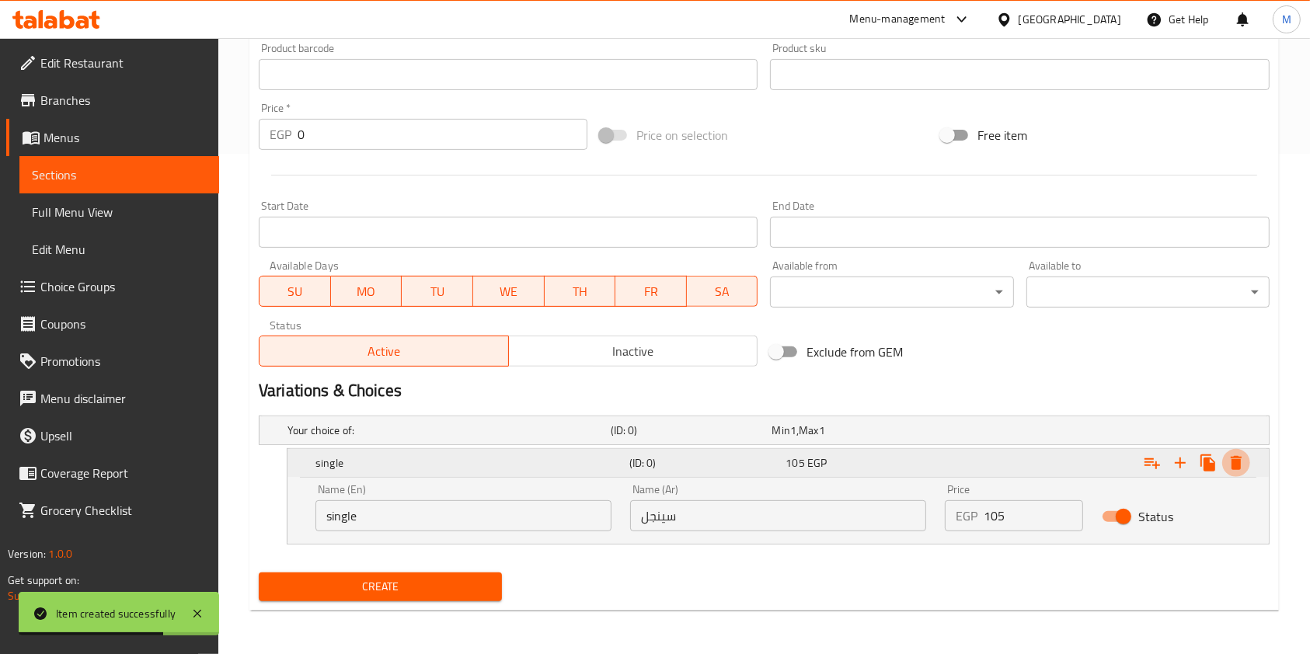
click at [1239, 463] on icon "Expand" at bounding box center [1236, 463] width 11 height 14
click at [1241, 463] on icon "Expand" at bounding box center [1236, 463] width 19 height 19
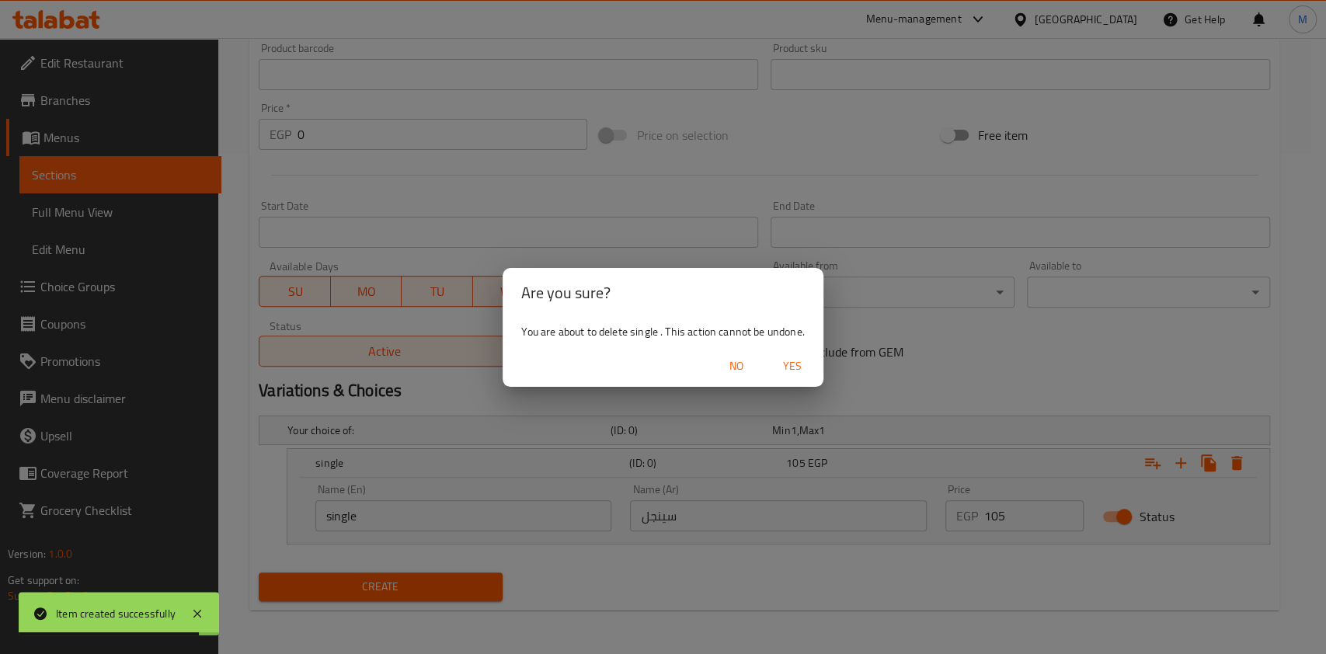
click at [795, 377] on button "Yes" at bounding box center [793, 366] width 50 height 29
click at [795, 373] on div "Add item image Image Size: 1200 x 800 px / Image formats: jpg, png / 5MB Max. I…" at bounding box center [764, 38] width 1024 height 670
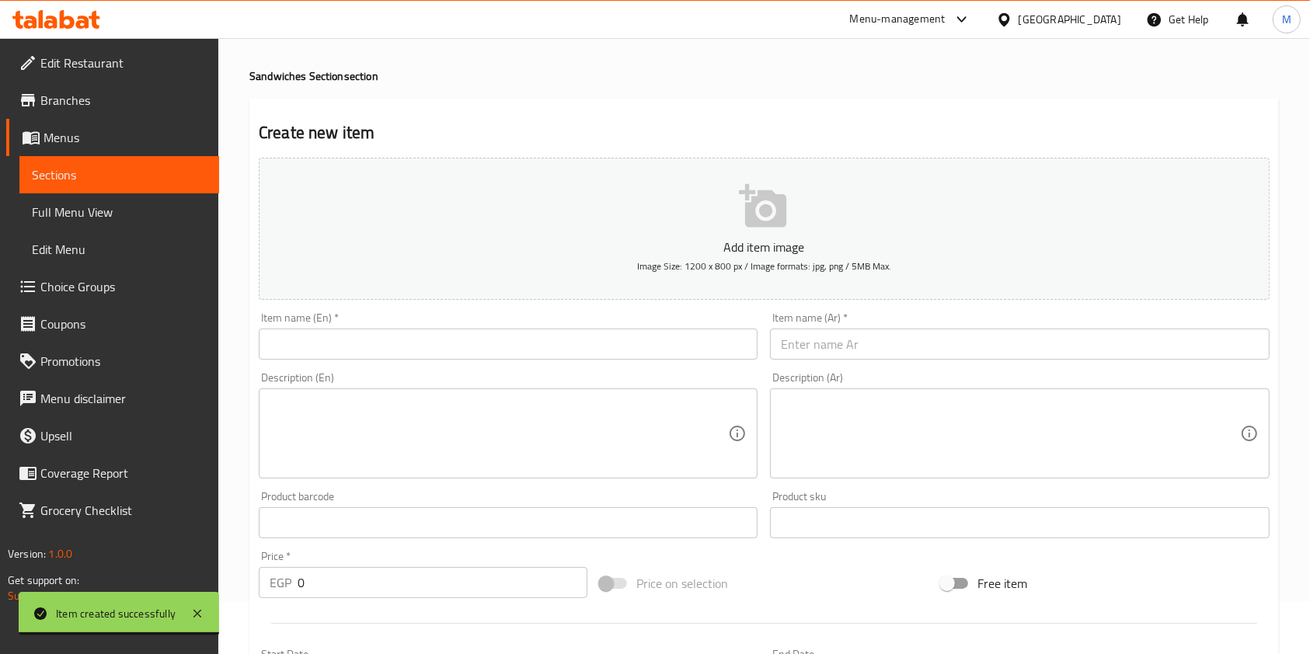
scroll to position [0, 0]
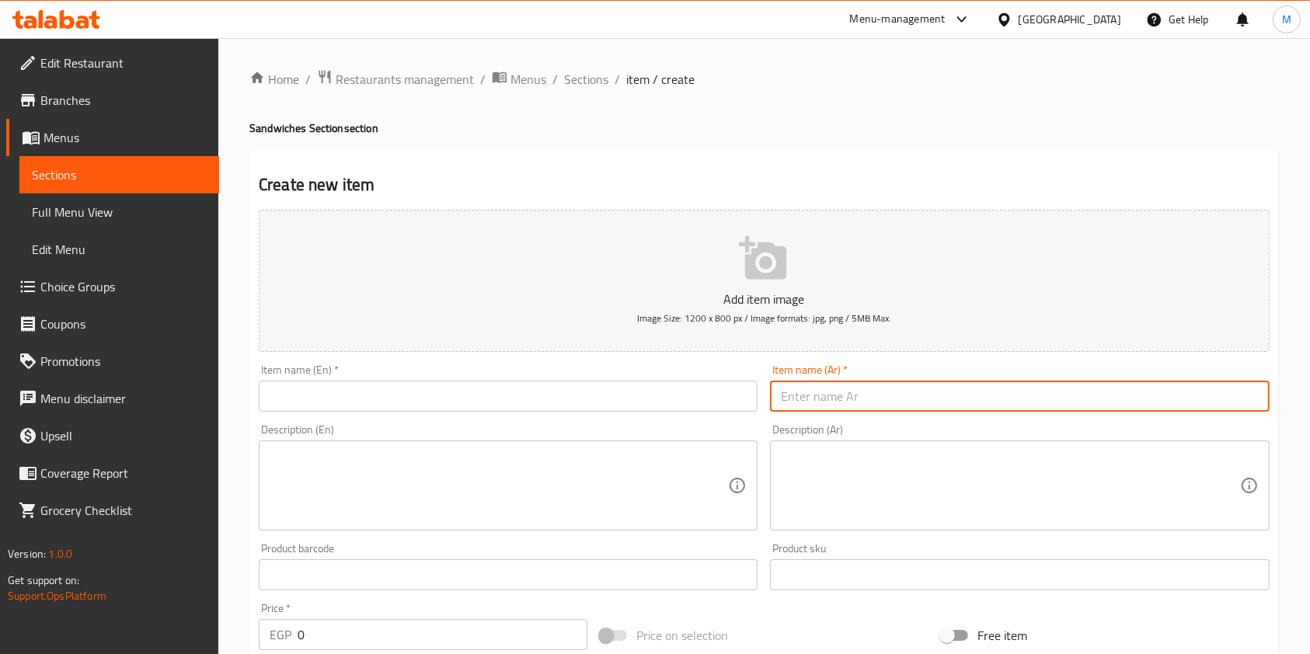
click at [890, 402] on input "text" at bounding box center [1019, 396] width 499 height 31
paste input "Syrian Arabic meal"
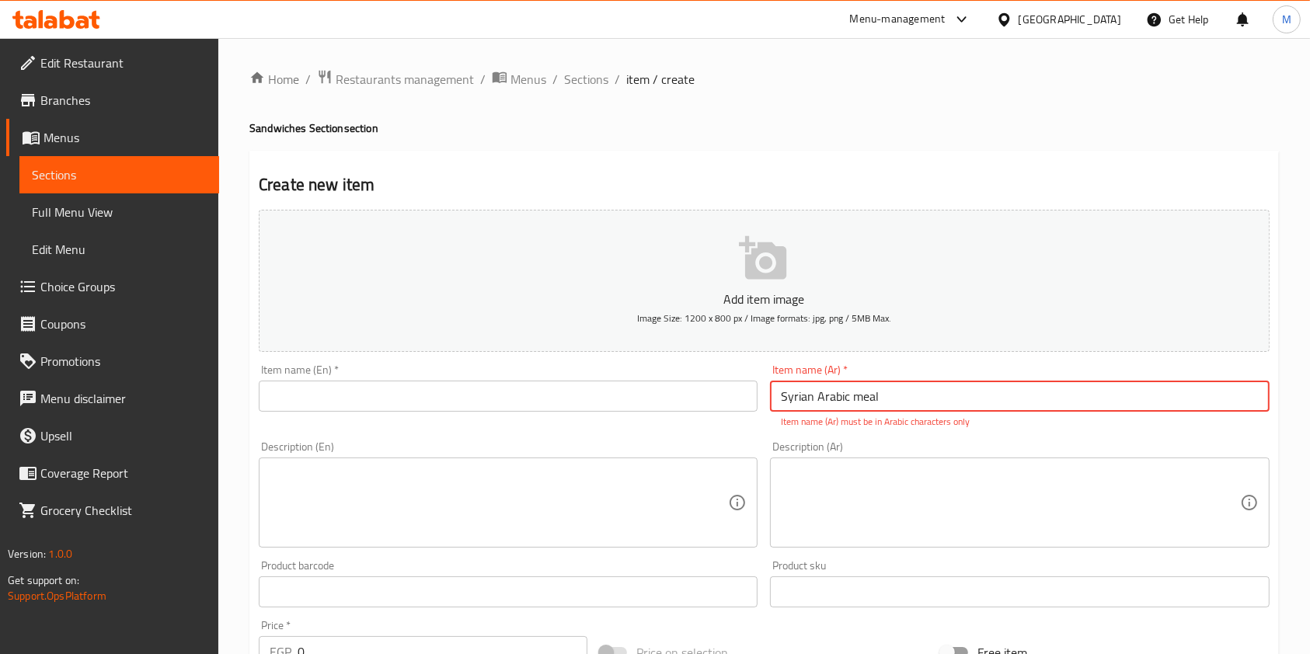
click at [904, 388] on input "Syrian Arabic meal" at bounding box center [1019, 396] width 499 height 31
paste input "text"
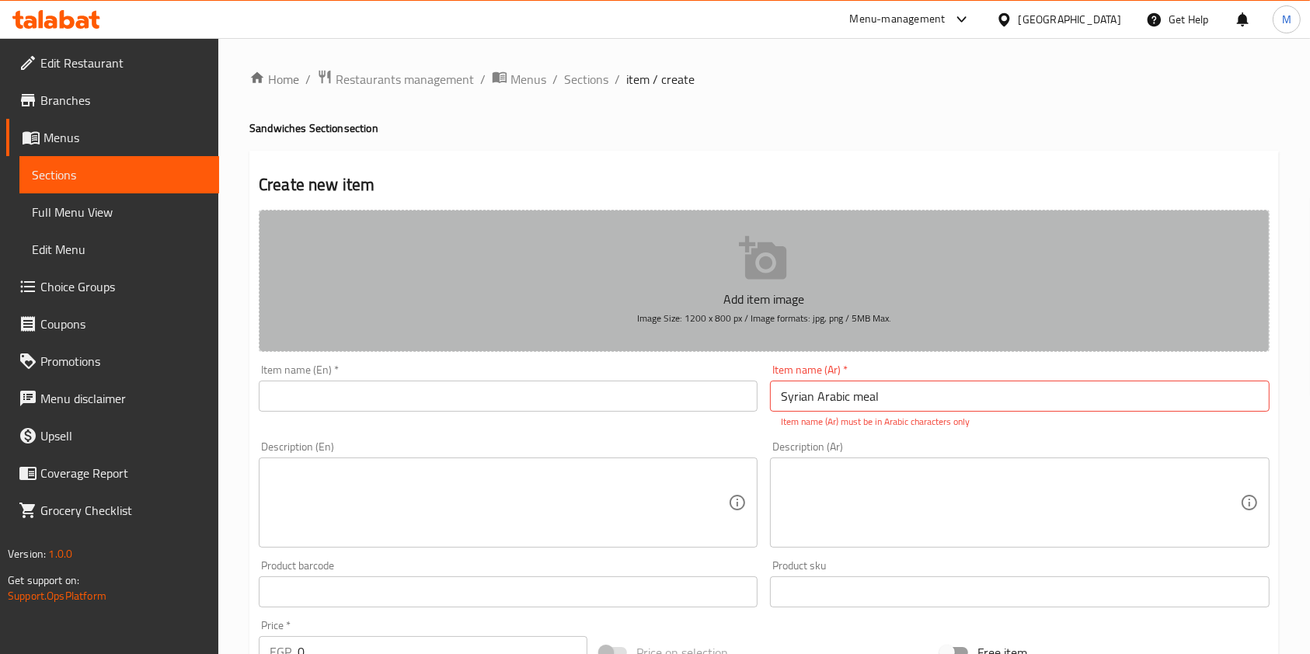
click at [862, 226] on button "Add item image Image Size: 1200 x 800 px / Image formats: jpg, png / 5MB Max." at bounding box center [764, 281] width 1011 height 142
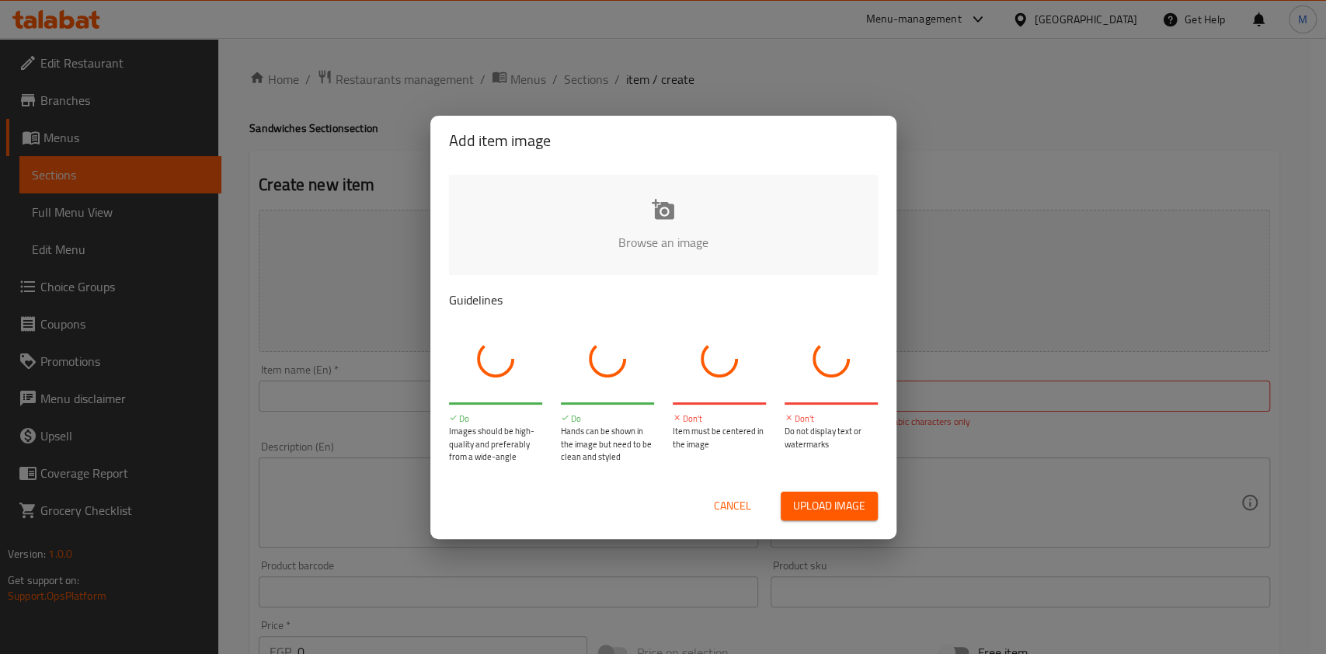
click at [873, 228] on input "file" at bounding box center [1188, 247] width 1479 height 145
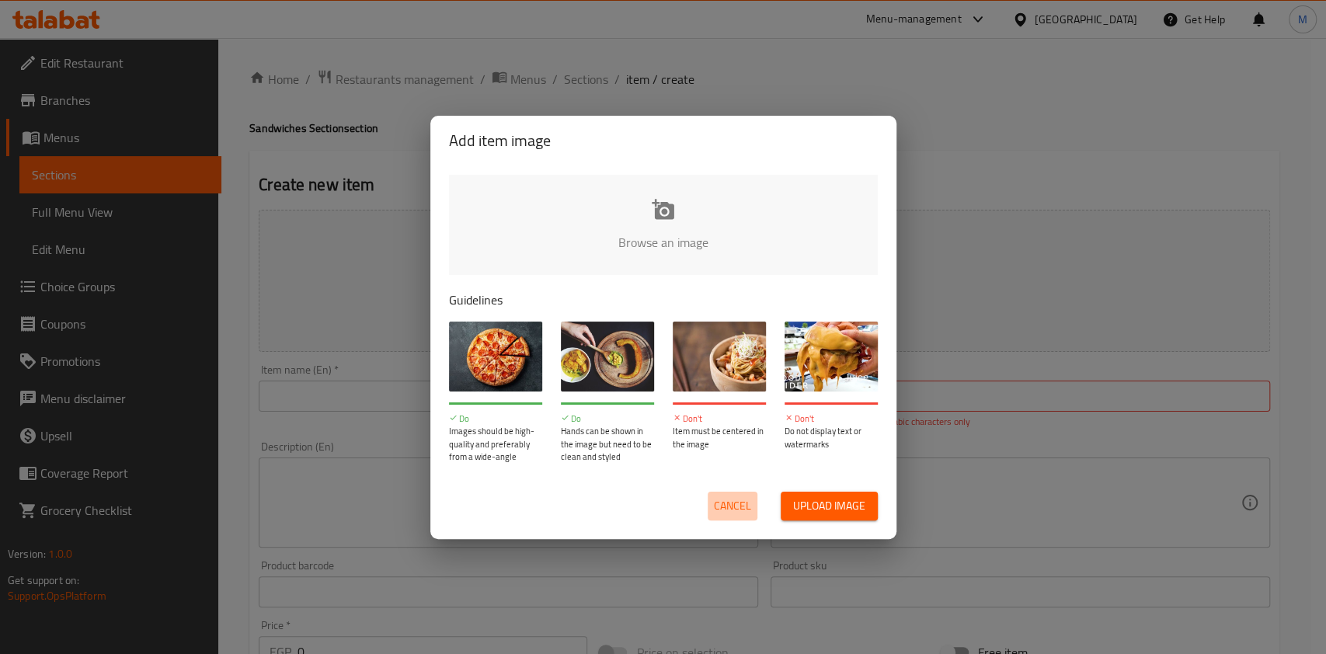
click at [726, 496] on span "Cancel" at bounding box center [732, 505] width 37 height 19
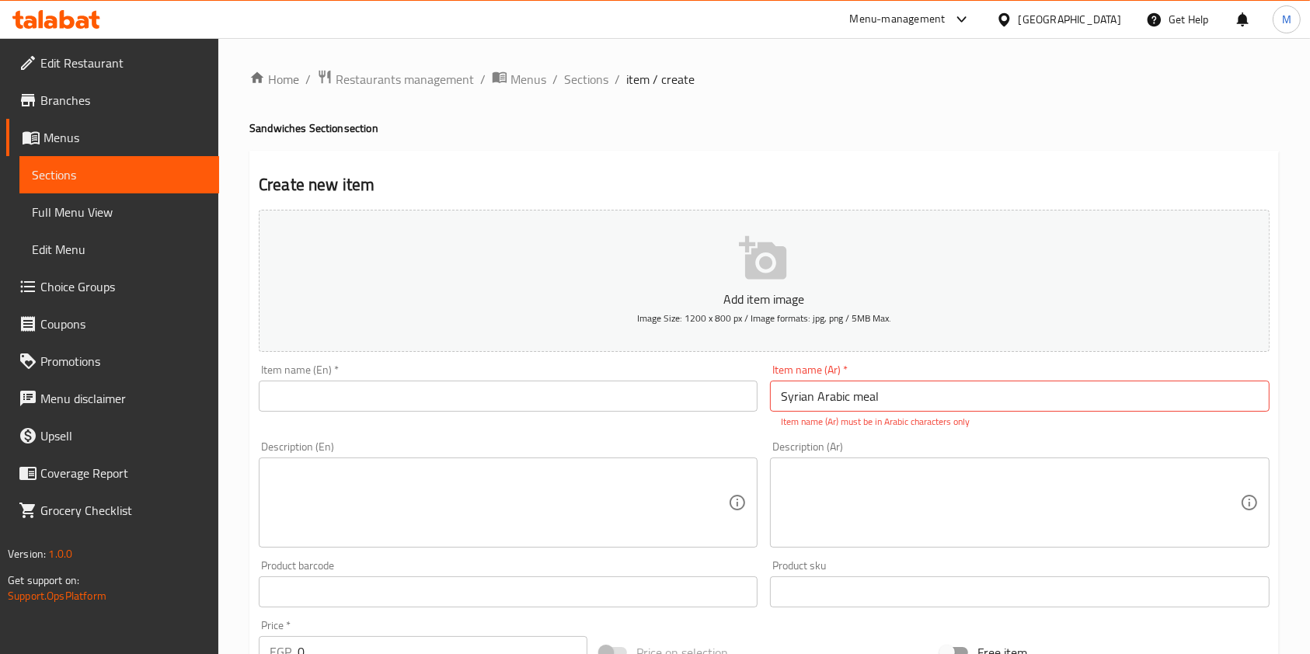
click at [877, 406] on input "Syrian Arabic meal" at bounding box center [1019, 396] width 499 height 31
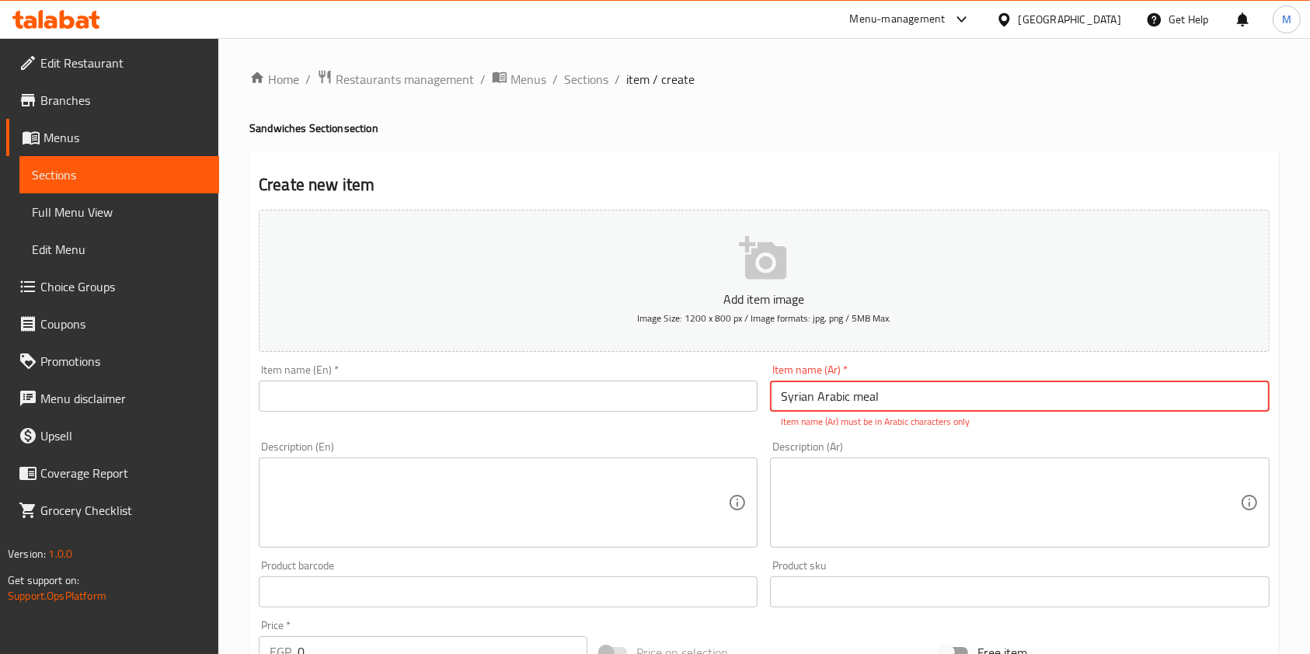
paste input "وجبة عربي سوري"
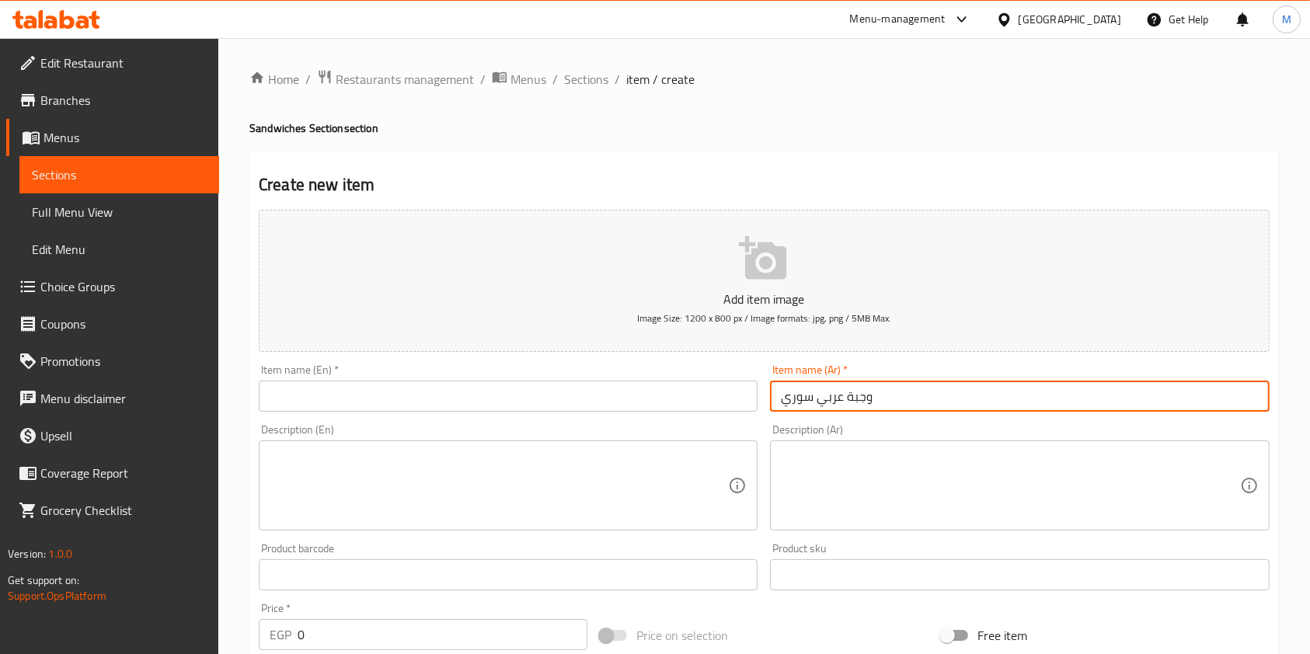
type input "وجبة عربي سوري"
click at [634, 385] on input "text" at bounding box center [508, 396] width 499 height 31
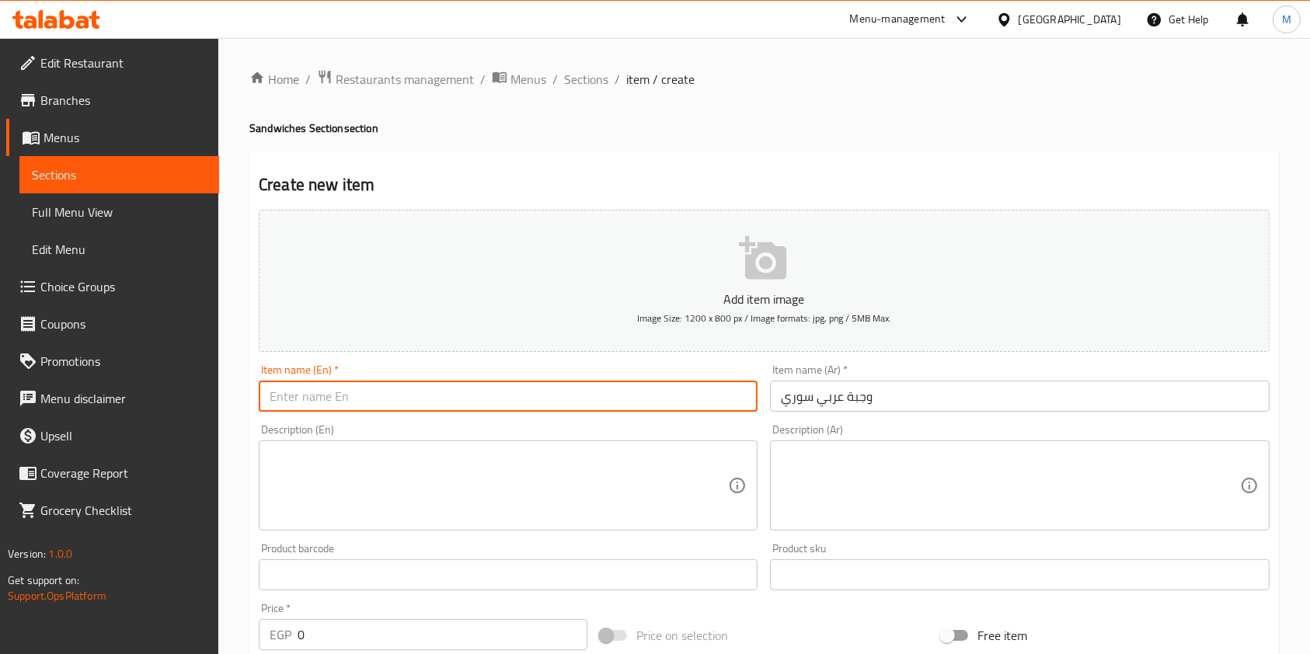
paste input "Syrian Arabic meal"
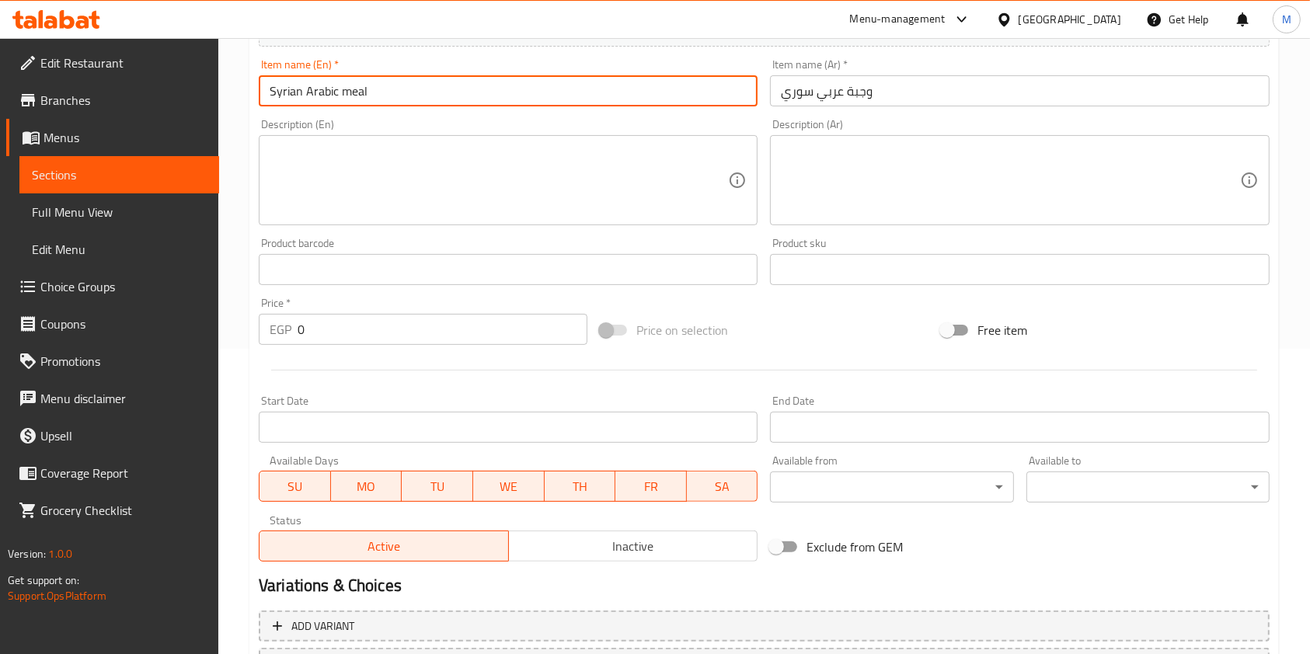
scroll to position [311, 0]
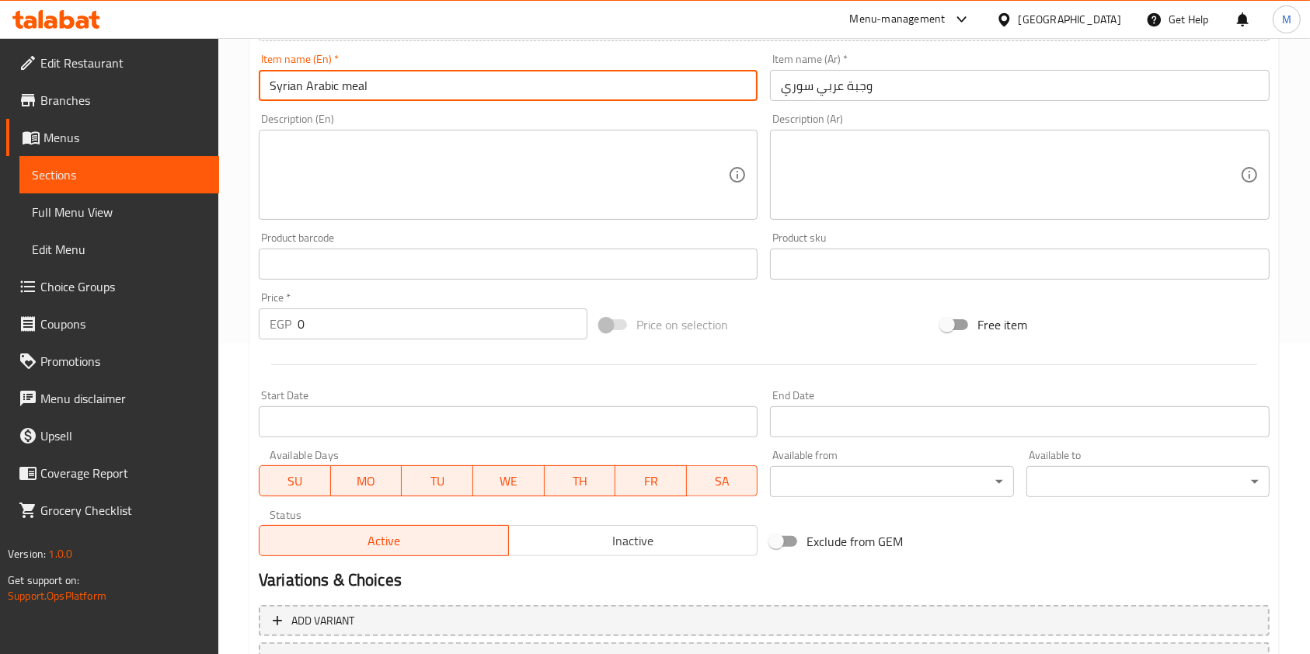
type input "Syrian Arabic meal"
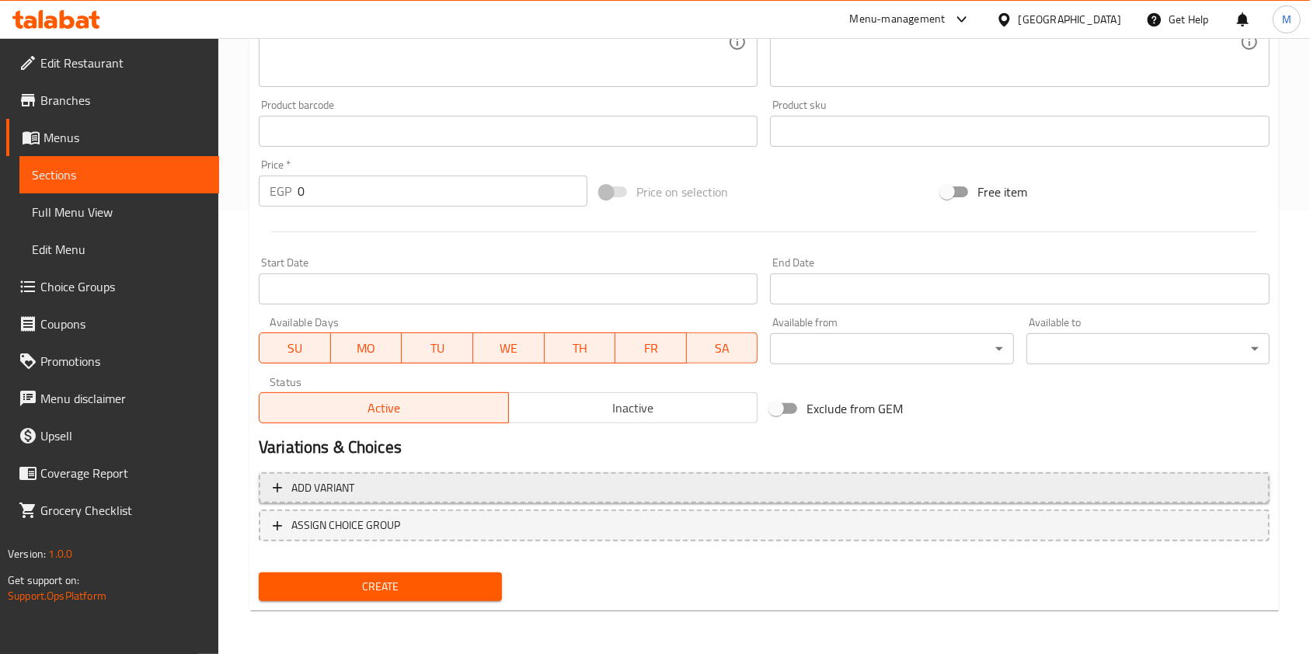
click at [579, 488] on span "Add variant" at bounding box center [764, 488] width 983 height 19
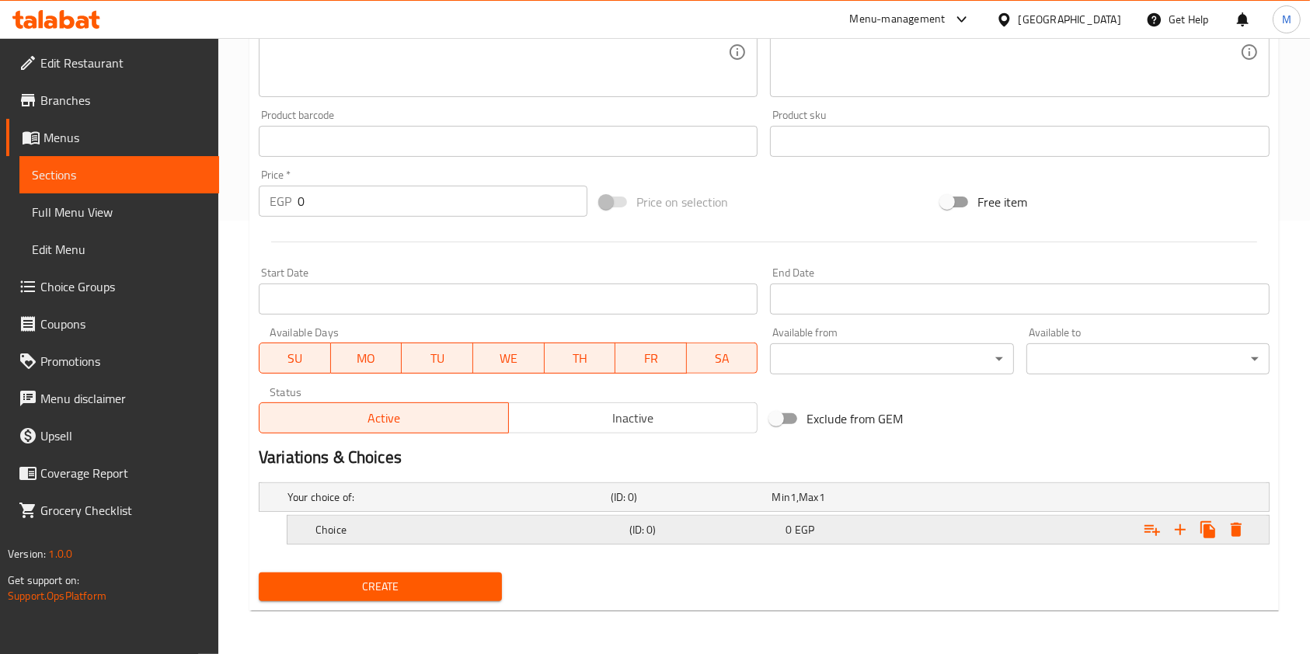
scroll to position [433, 0]
click at [1216, 536] on icon "Expand" at bounding box center [1208, 529] width 19 height 19
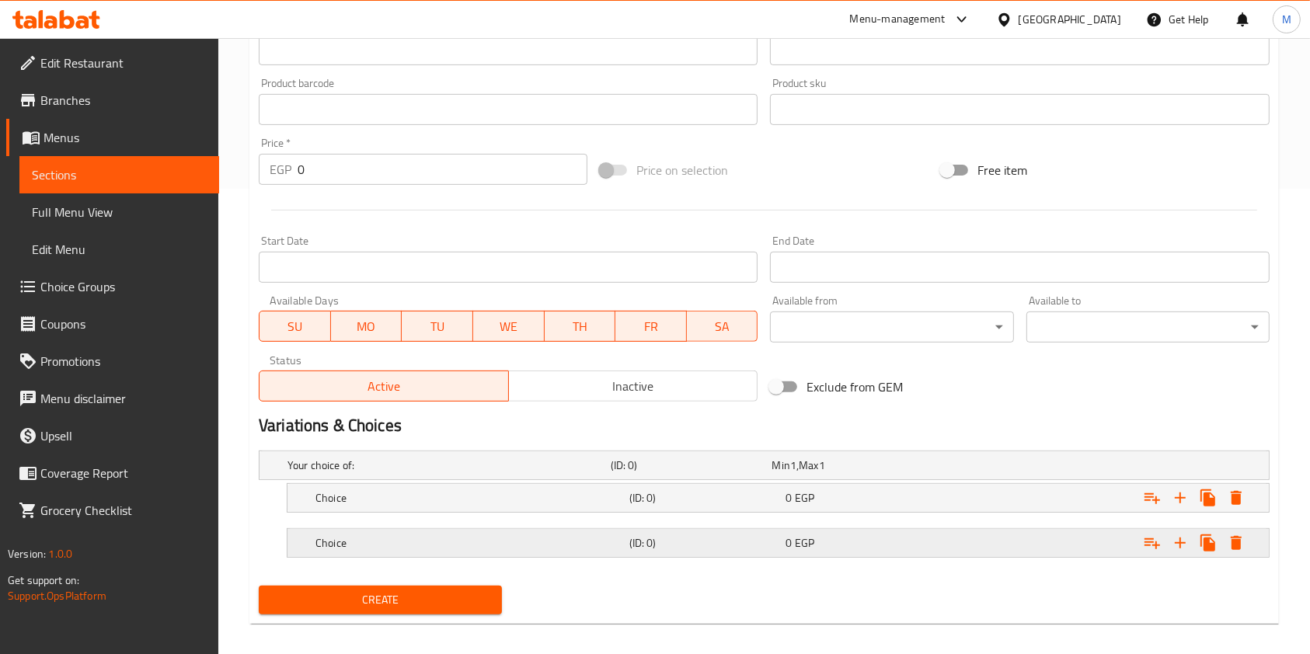
scroll to position [479, 0]
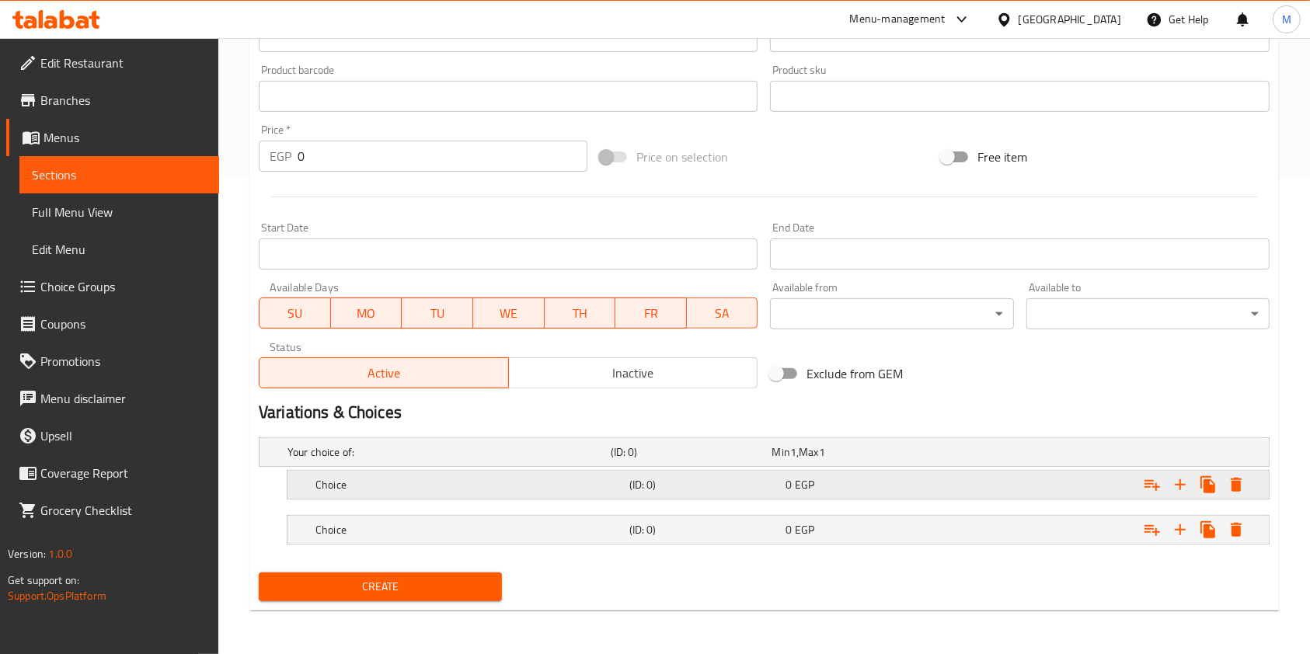
click at [760, 498] on div "Choice (ID: 0) 0 EGP" at bounding box center [782, 485] width 941 height 34
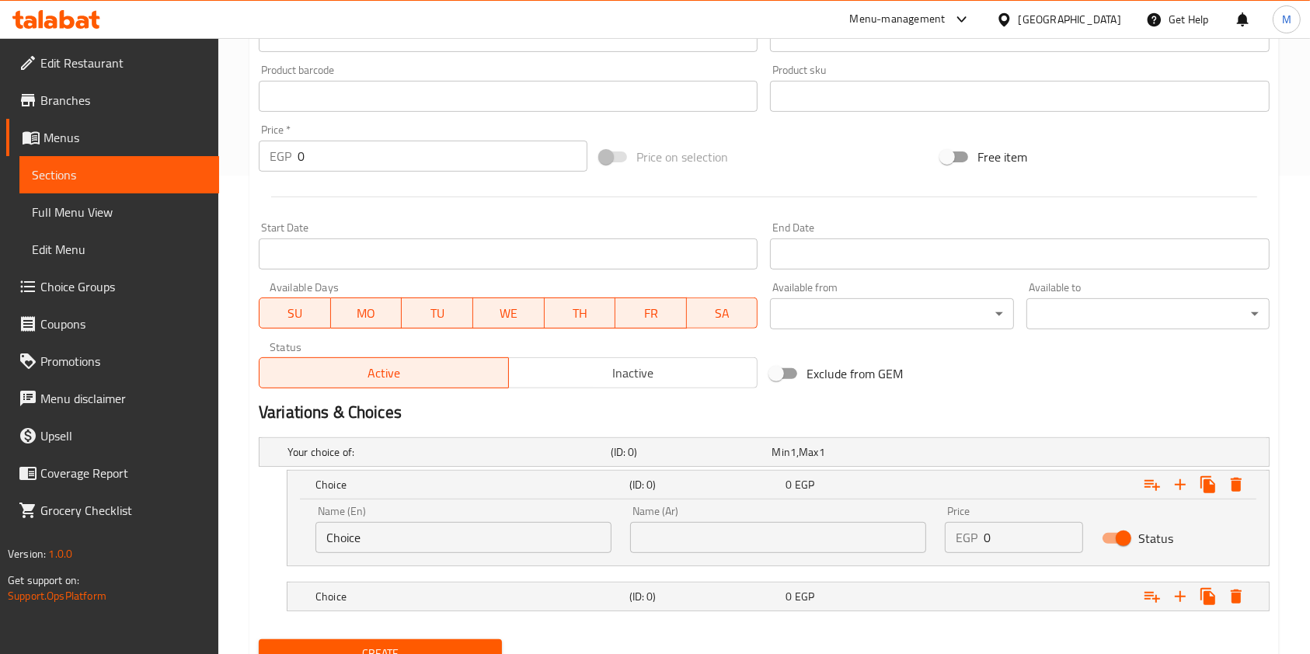
click at [456, 538] on input "Choice" at bounding box center [463, 537] width 296 height 31
type input "Regular"
click at [704, 533] on input "text" at bounding box center [778, 537] width 296 height 31
type input "u"
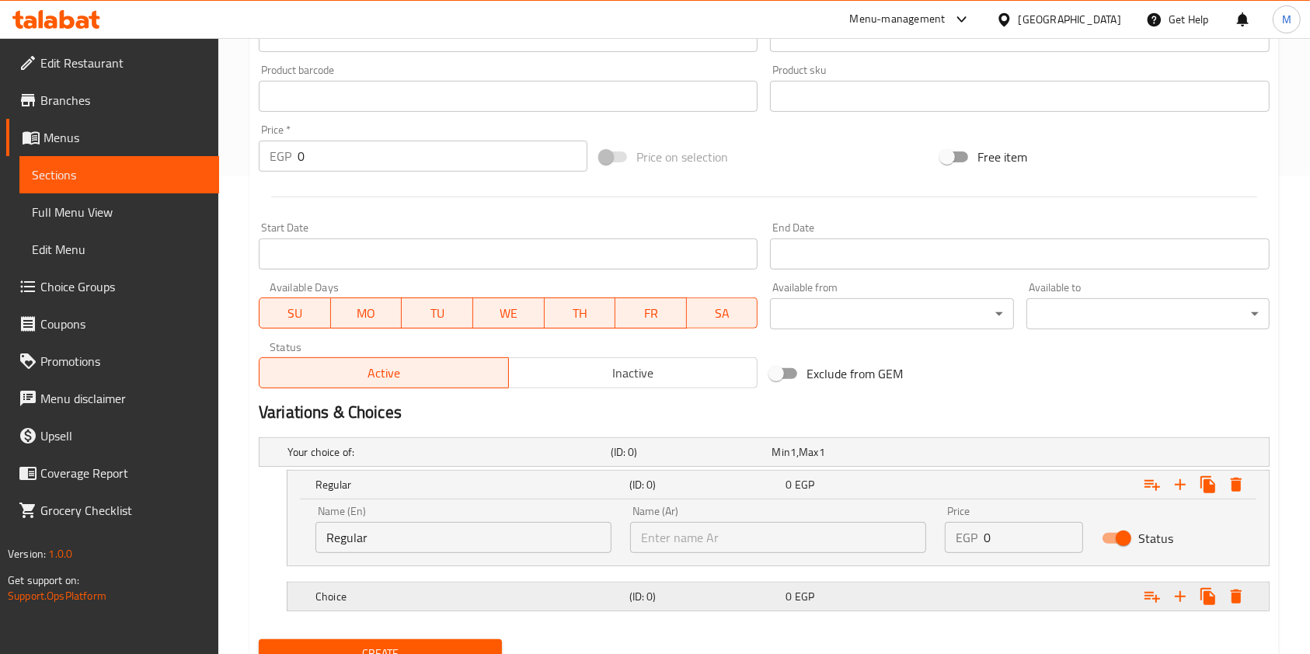
click at [759, 587] on div "(ID: 0)" at bounding box center [704, 597] width 157 height 22
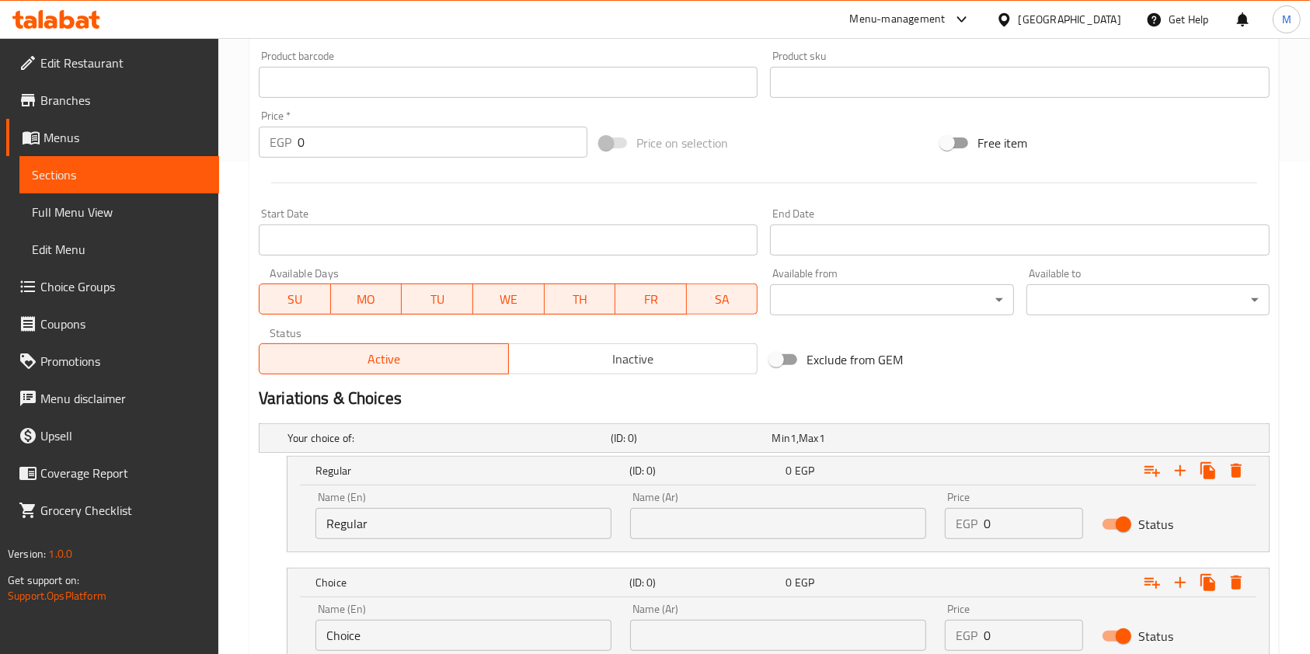
scroll to position [611, 0]
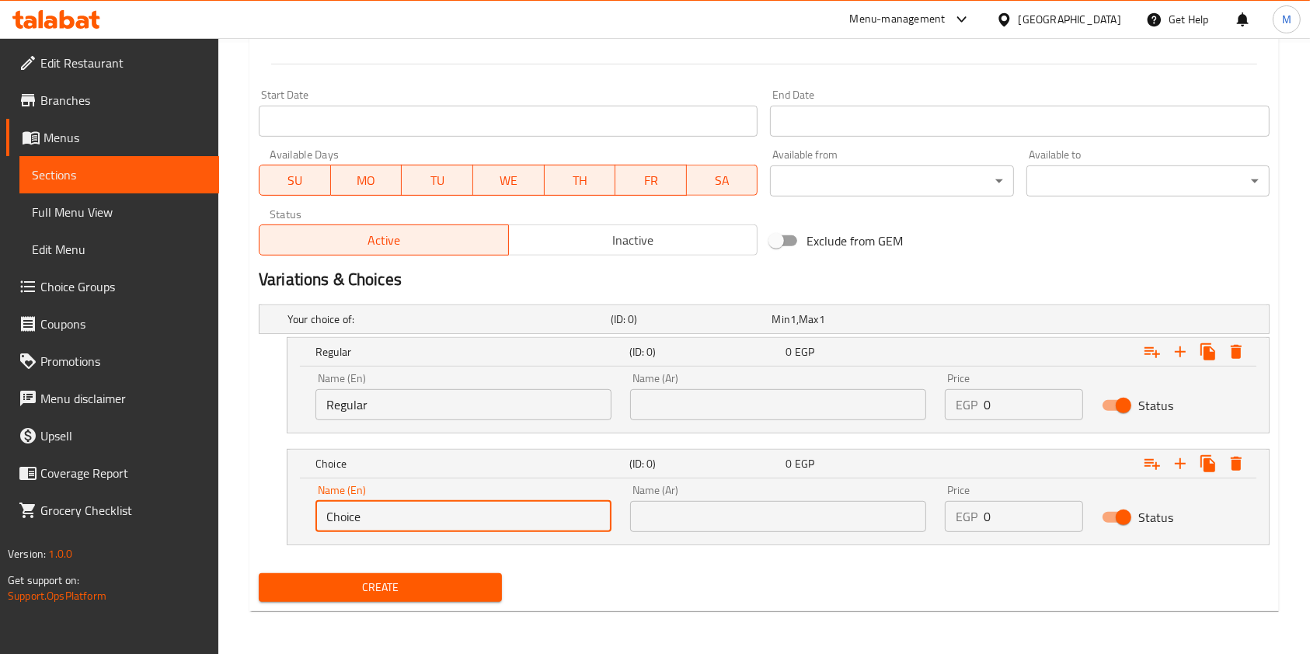
click at [441, 523] on input "Choice" at bounding box center [463, 516] width 296 height 31
type input "Double"
click at [674, 522] on input "text" at bounding box center [778, 516] width 296 height 31
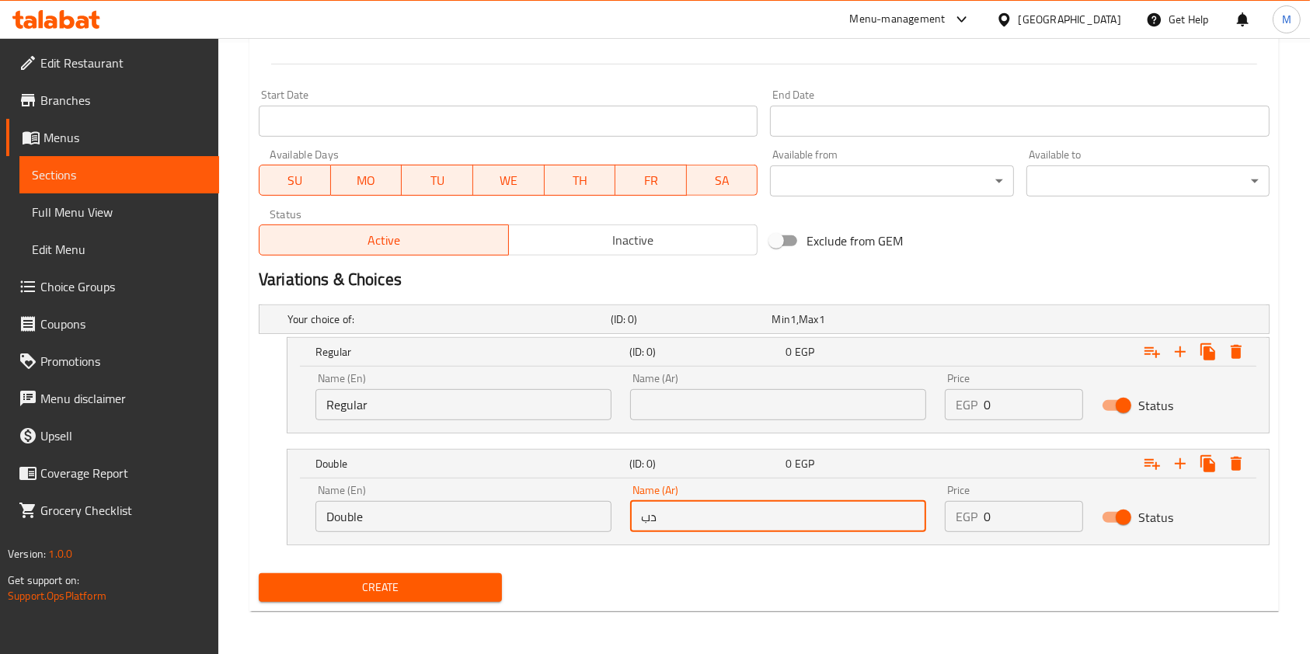
type input "دبل"
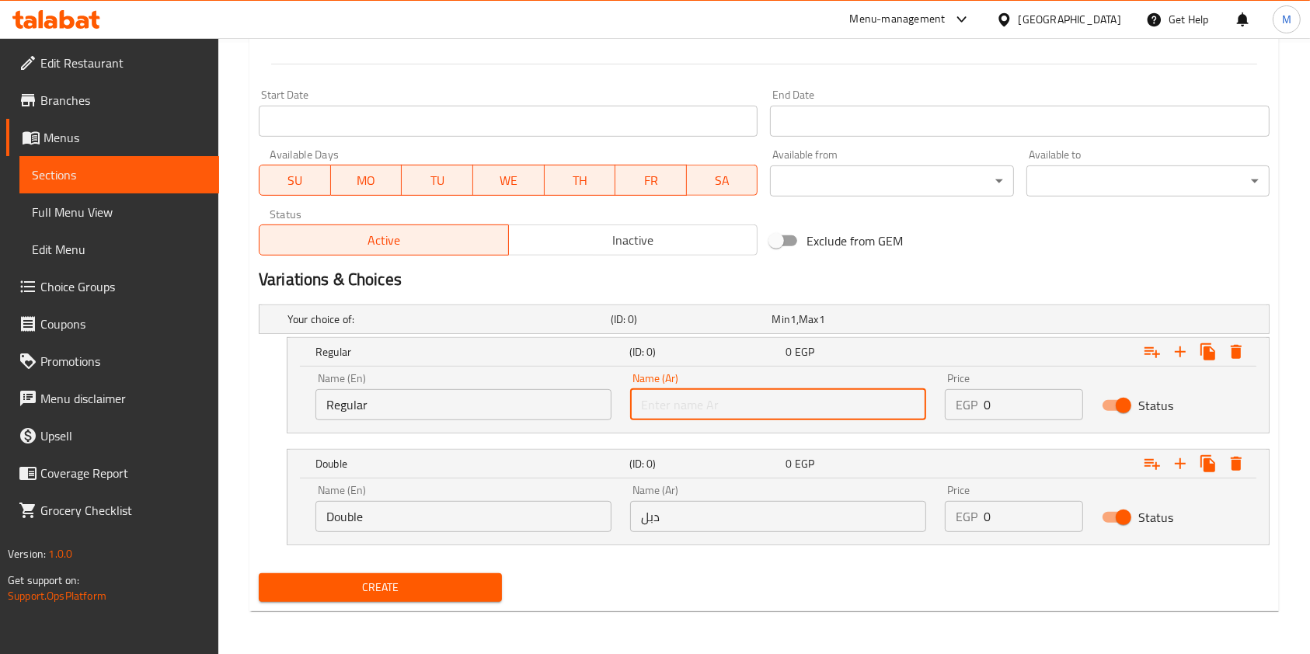
click at [734, 417] on input "text" at bounding box center [778, 404] width 296 height 31
type input "عادي"
click at [1015, 395] on input "0" at bounding box center [1032, 404] width 99 height 31
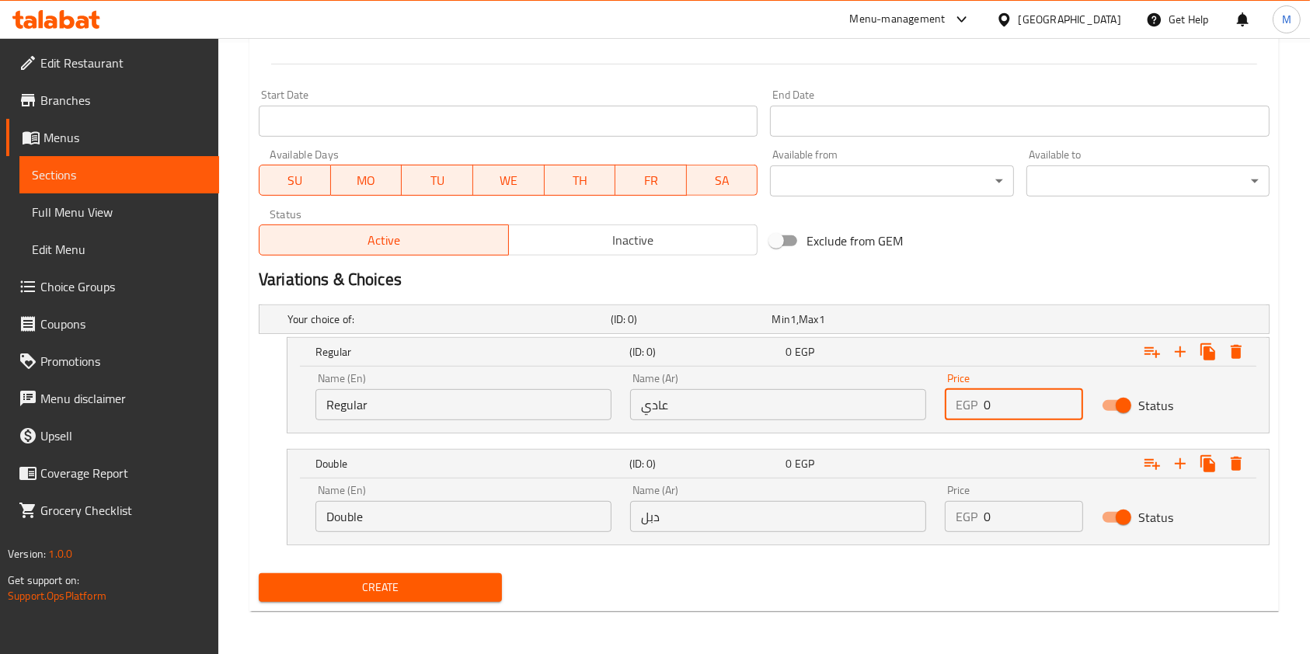
click at [1015, 395] on input "0" at bounding box center [1032, 404] width 99 height 31
type input "130"
click at [1001, 499] on div "Price EGP 0 Price" at bounding box center [1014, 508] width 138 height 47
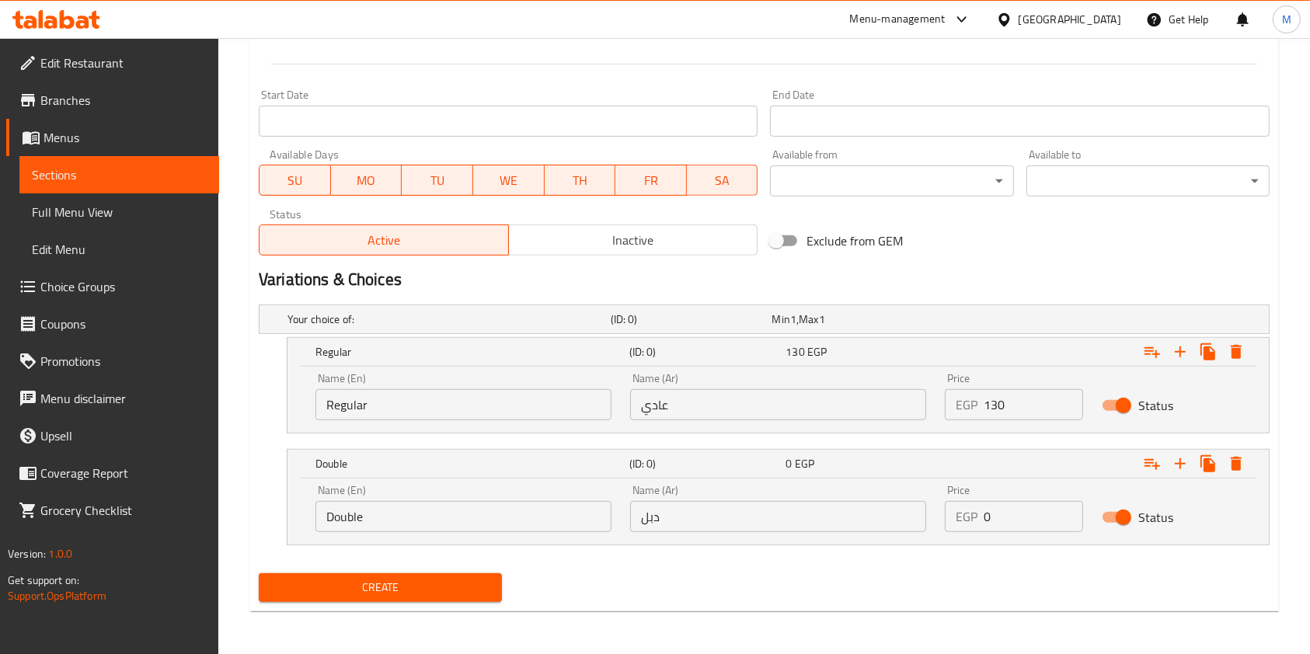
click at [1005, 503] on input "0" at bounding box center [1032, 516] width 99 height 31
type input "160"
click at [490, 573] on button "Create" at bounding box center [380, 587] width 243 height 29
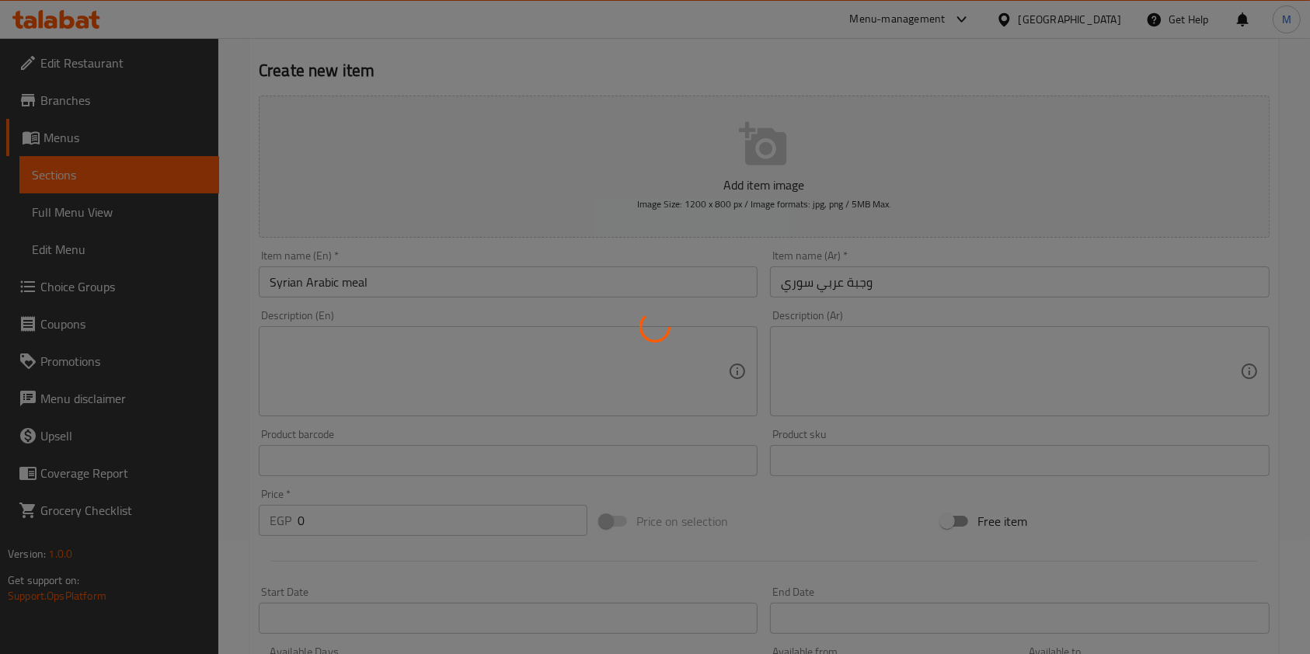
scroll to position [0, 0]
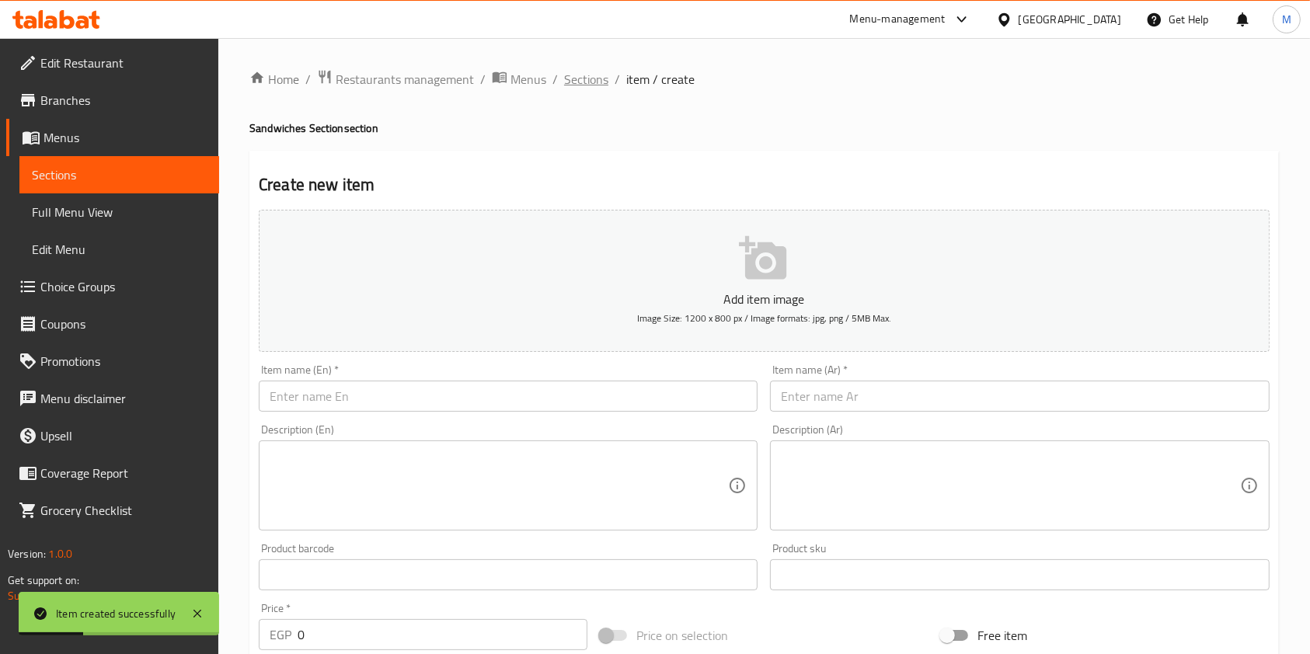
click at [575, 70] on span "Sections" at bounding box center [586, 79] width 44 height 19
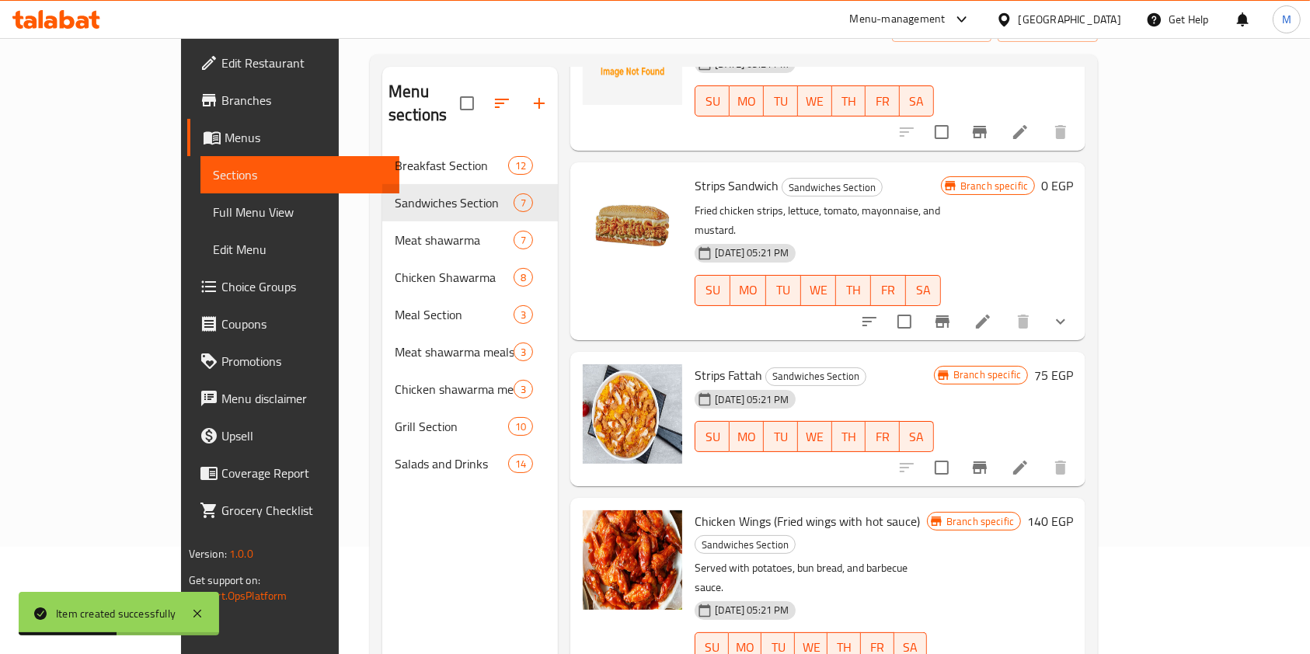
scroll to position [218, 0]
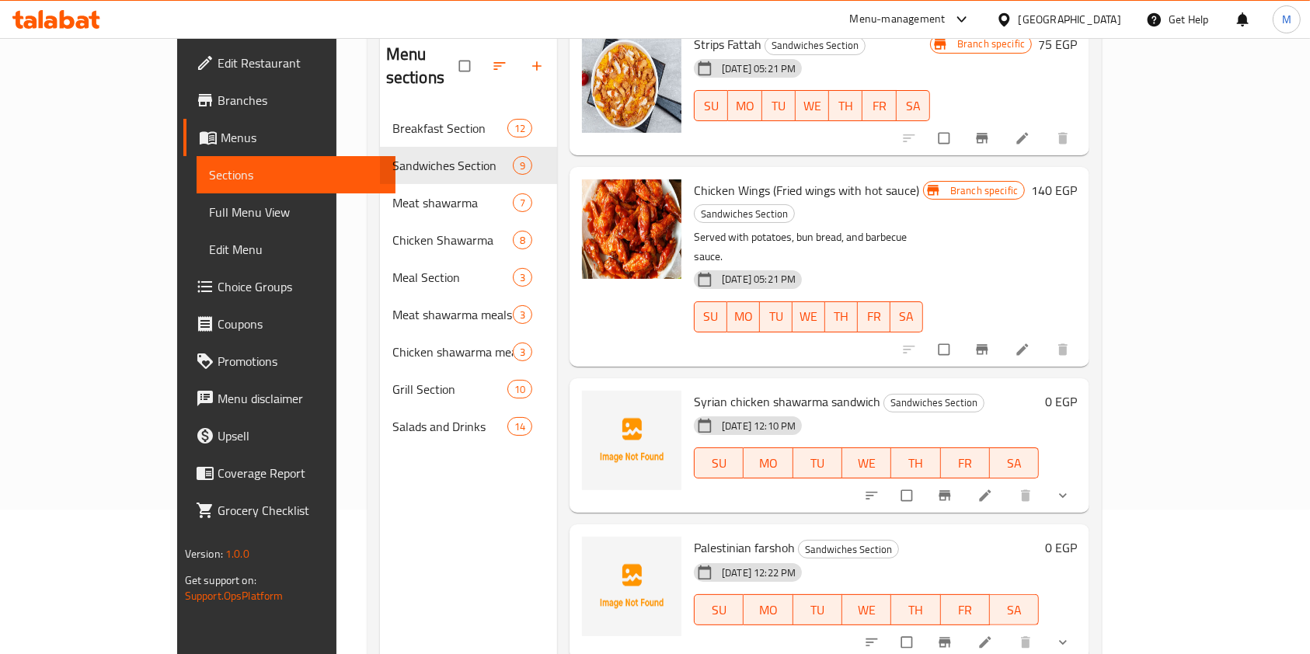
scroll to position [218, 0]
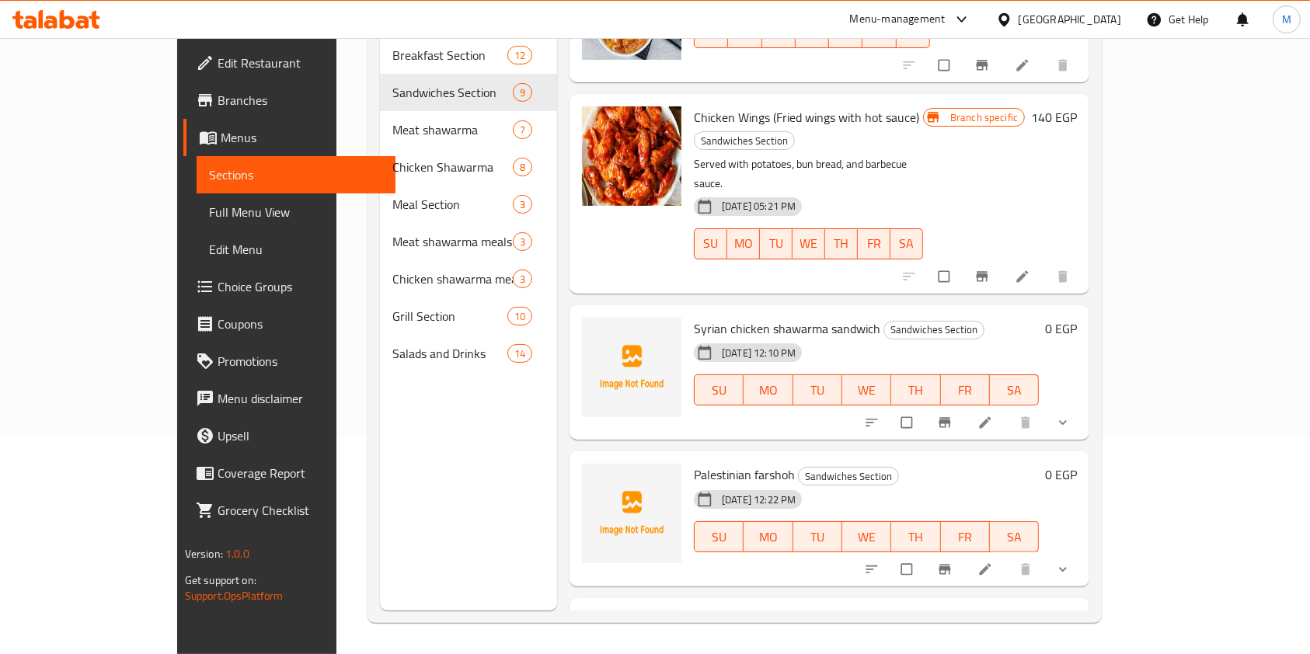
drag, startPoint x: 1116, startPoint y: 595, endPoint x: 1165, endPoint y: 519, distance: 90.5
click at [1045, 604] on div "Syrian Arabic meal Sandwiches Section [DATE] 12:24 PM SU MO TU WE TH FR SA" at bounding box center [866, 665] width 357 height 123
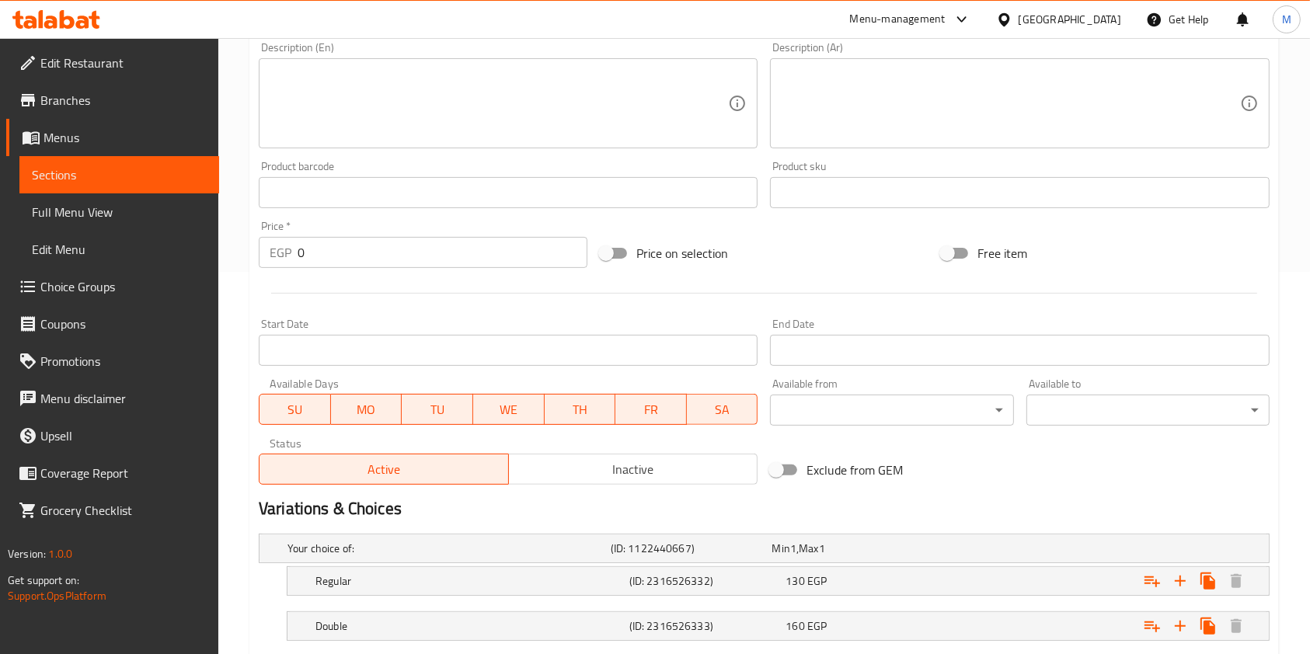
scroll to position [479, 0]
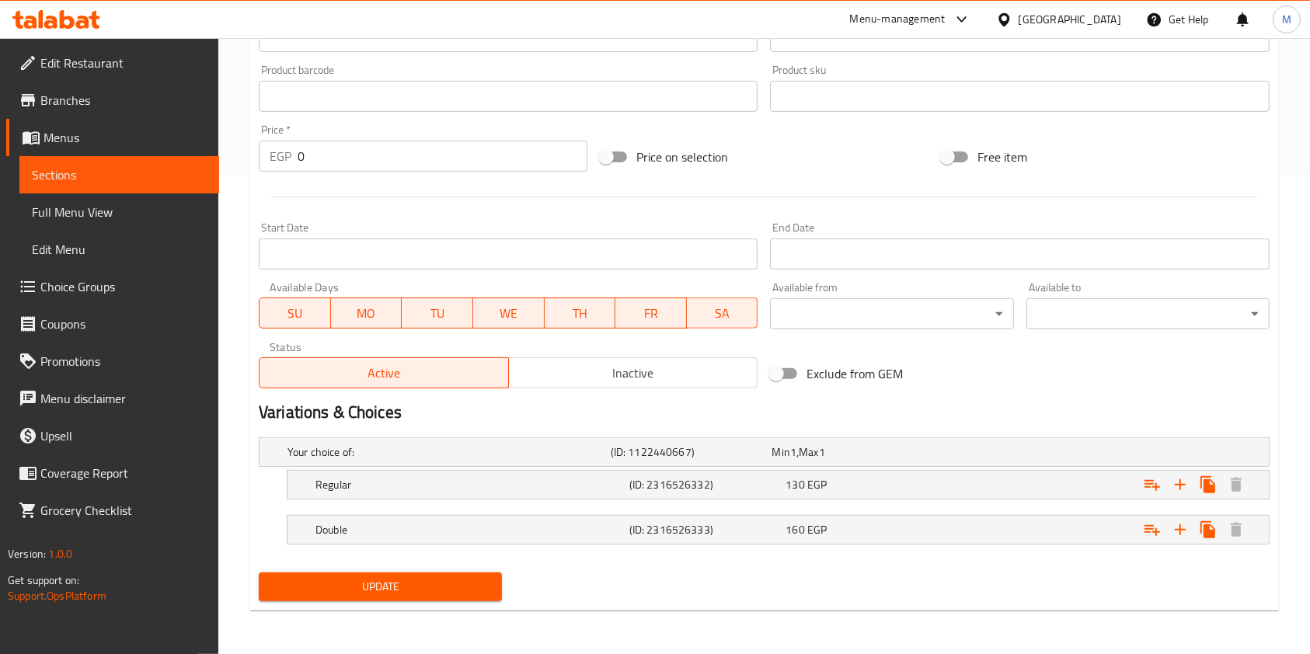
click at [652, 386] on button "Inactive" at bounding box center [633, 372] width 250 height 31
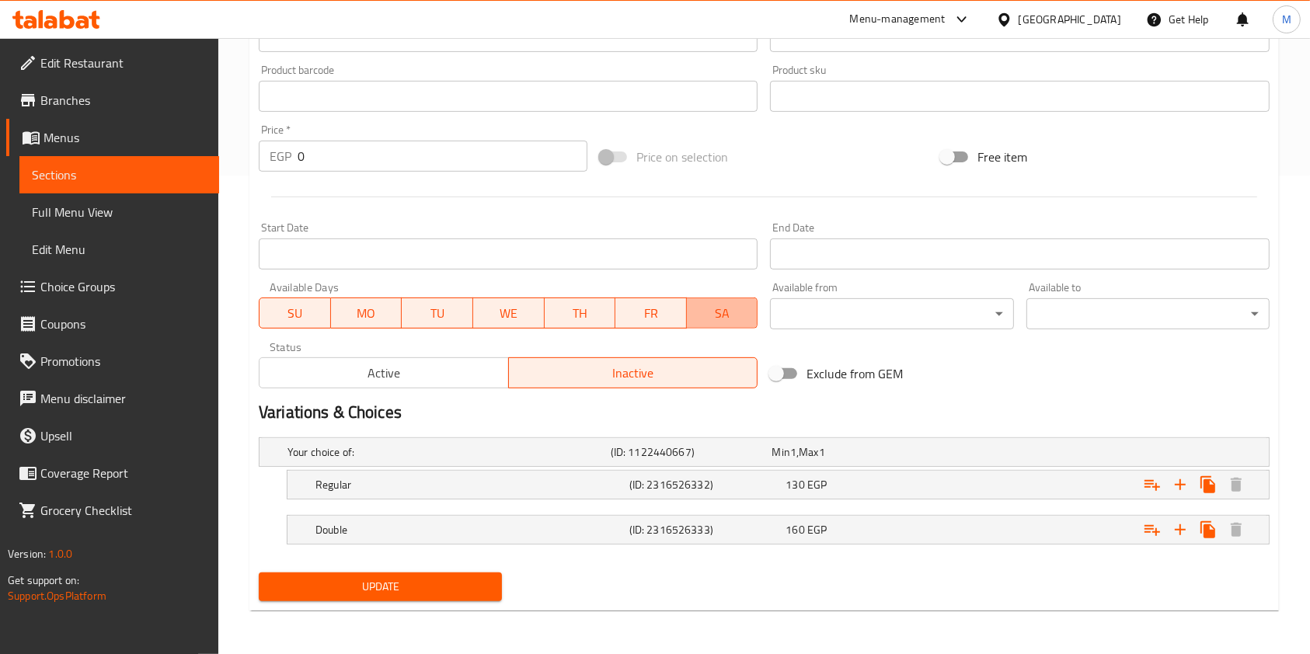
click at [697, 325] on button "SA" at bounding box center [722, 313] width 71 height 31
click at [643, 313] on span "FR" at bounding box center [650, 313] width 59 height 23
click at [591, 313] on span "TH" at bounding box center [580, 313] width 59 height 23
click at [503, 322] on span "WE" at bounding box center [508, 313] width 59 height 23
drag, startPoint x: 503, startPoint y: 322, endPoint x: 472, endPoint y: 325, distance: 32.0
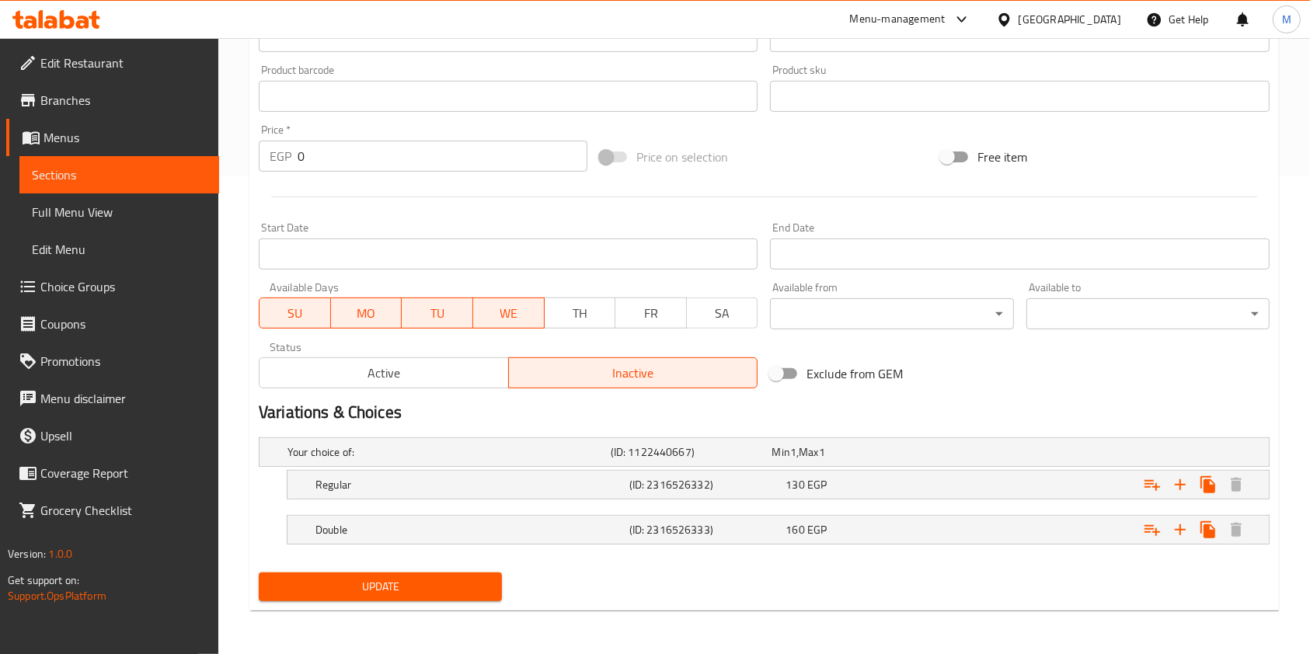
click at [503, 322] on span "WE" at bounding box center [508, 313] width 59 height 23
click at [402, 321] on button "TU" at bounding box center [437, 313] width 71 height 31
click at [338, 321] on span "MO" at bounding box center [366, 313] width 59 height 23
click at [299, 314] on span "SU" at bounding box center [295, 313] width 59 height 23
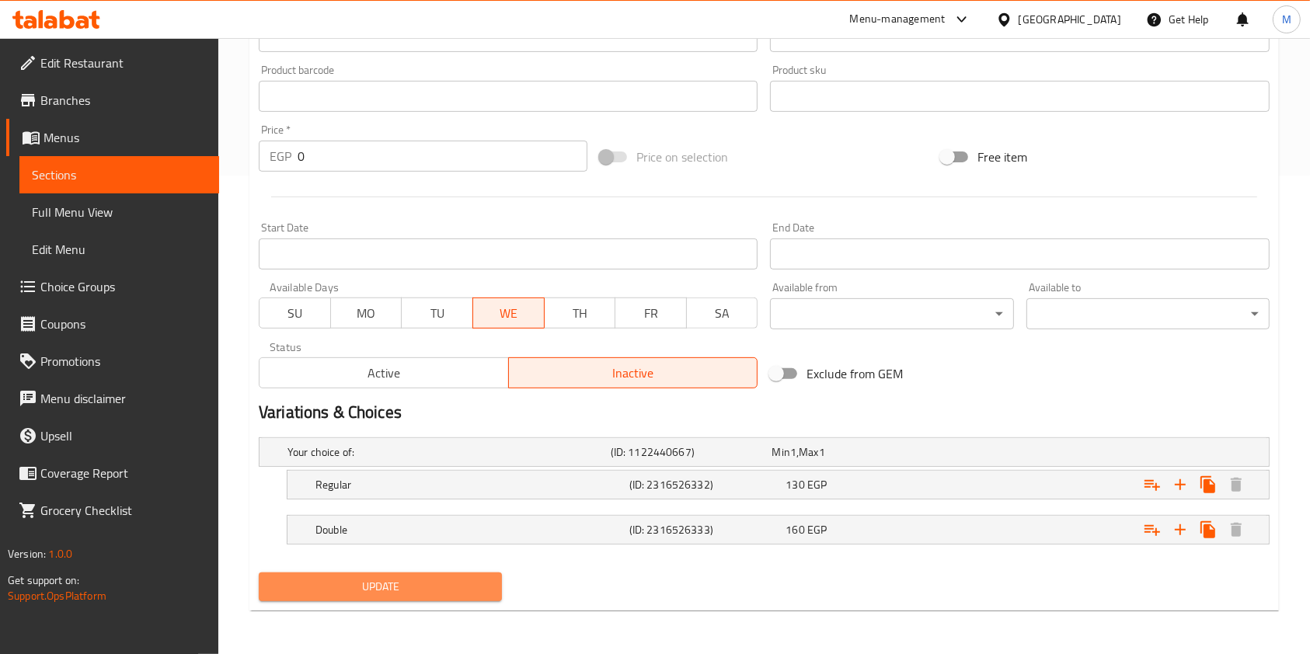
drag, startPoint x: 385, startPoint y: 582, endPoint x: 395, endPoint y: 578, distance: 10.8
click at [385, 581] on span "Update" at bounding box center [380, 586] width 218 height 19
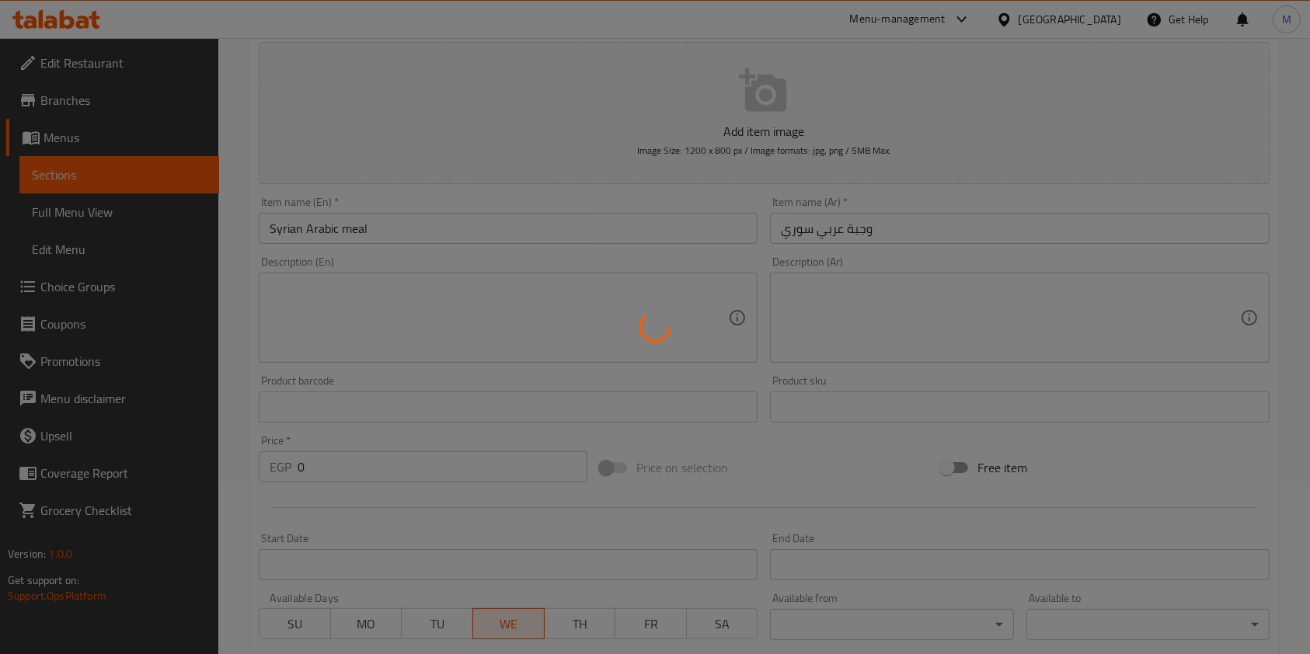
scroll to position [0, 0]
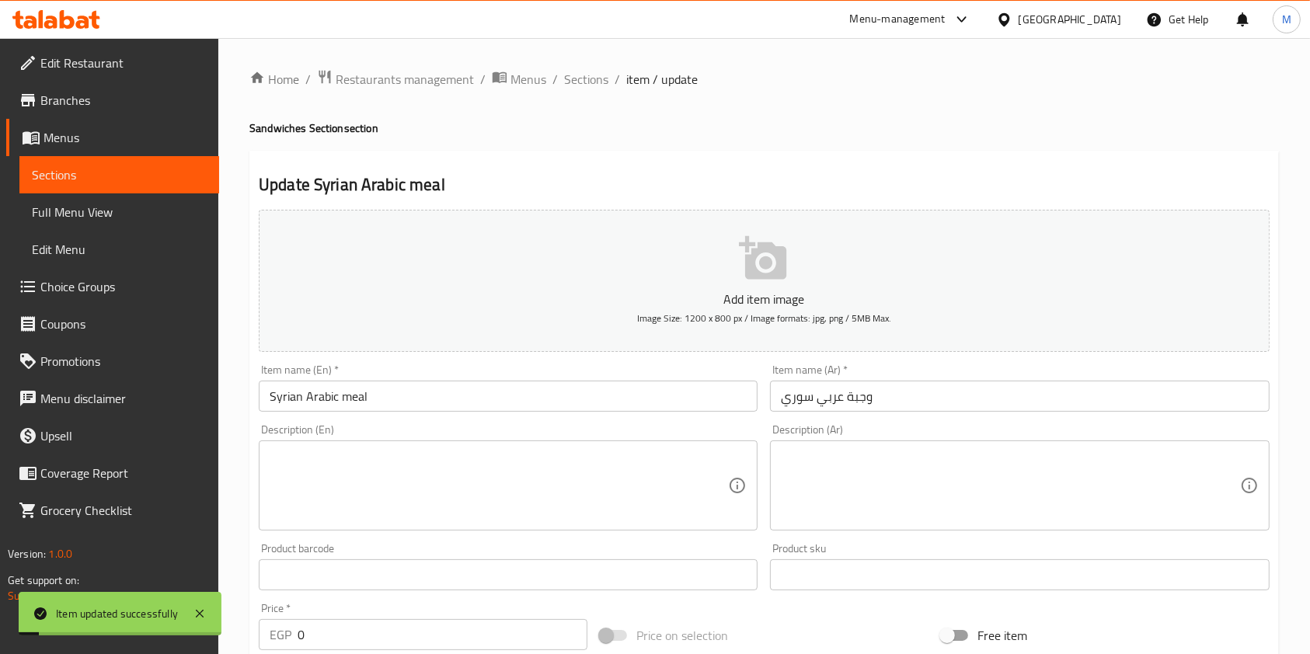
click at [583, 92] on div "Home / Restaurants management / Menus / Sections / item / update Sandwiches Sec…" at bounding box center [763, 585] width 1029 height 1032
click at [587, 83] on span "Sections" at bounding box center [586, 79] width 44 height 19
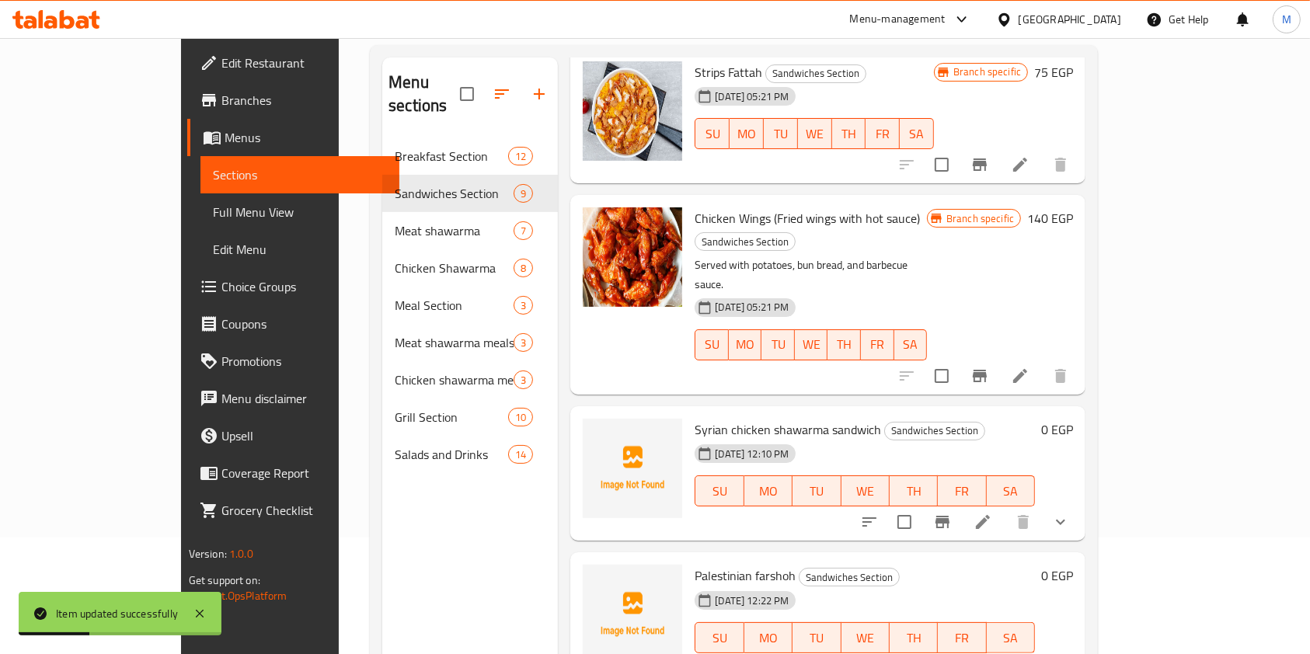
scroll to position [218, 0]
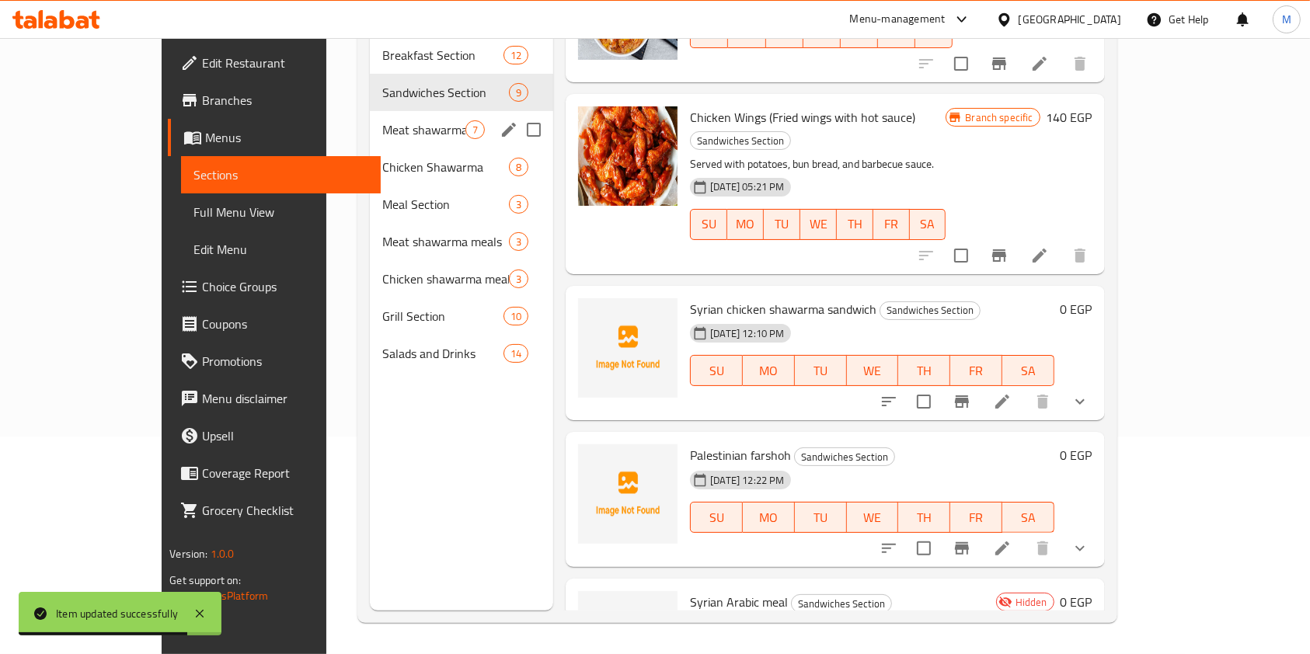
click at [370, 116] on div "Meat shawarma 7" at bounding box center [461, 129] width 183 height 37
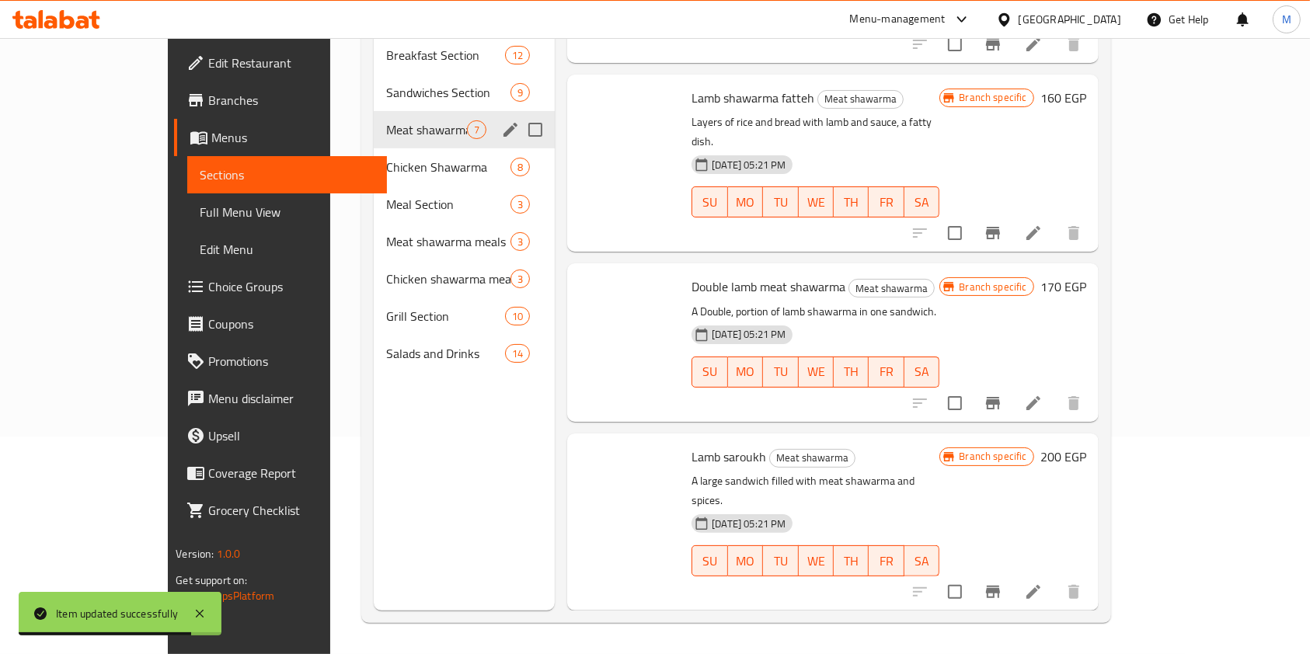
scroll to position [573, 0]
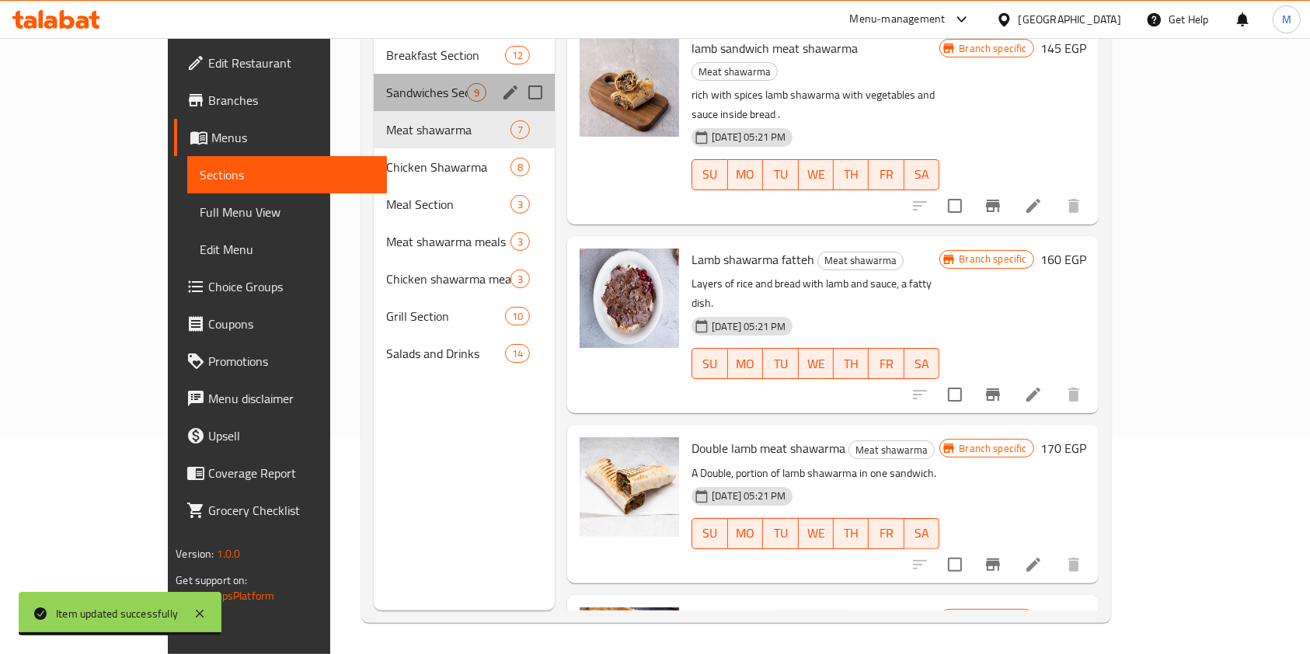
click at [386, 83] on span "Sandwiches Section" at bounding box center [426, 92] width 81 height 19
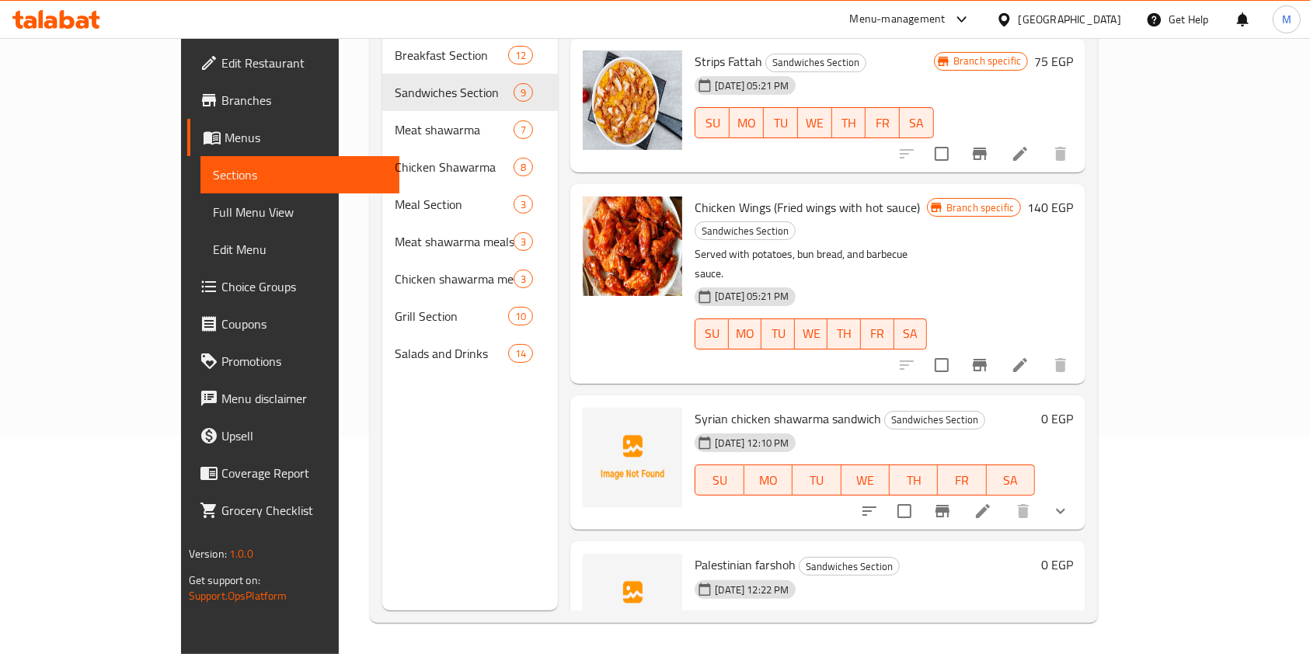
scroll to position [820, 0]
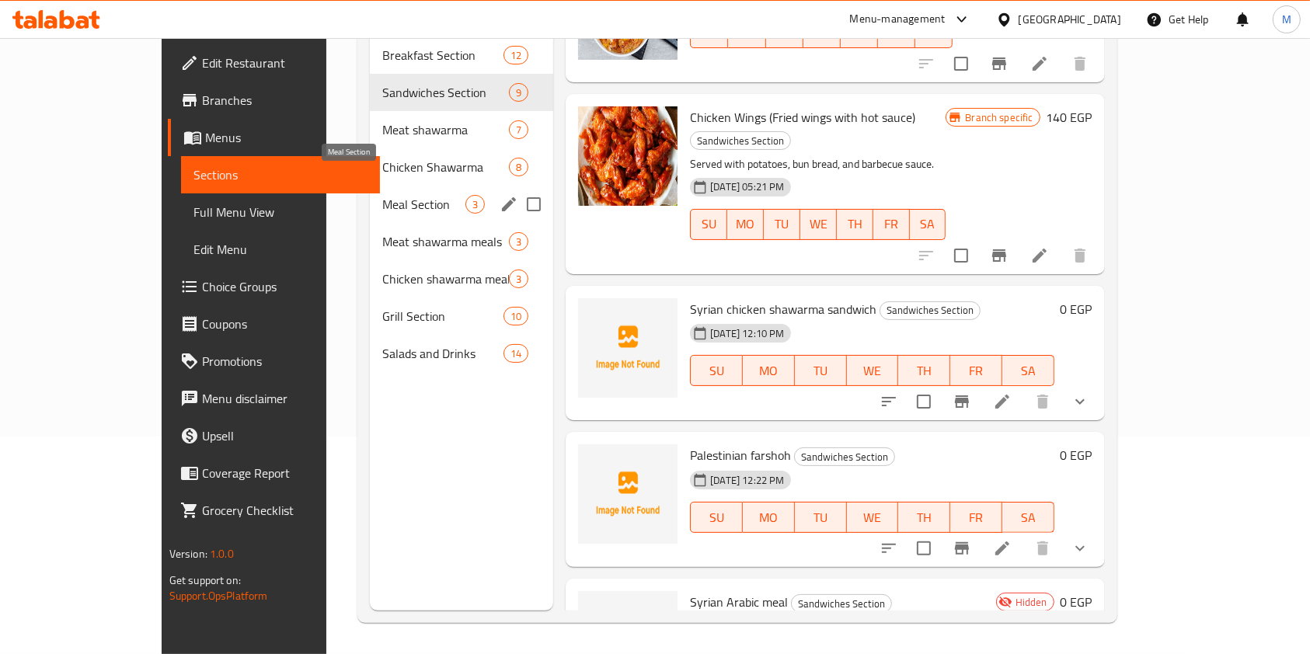
click at [382, 195] on span "Meal Section" at bounding box center [423, 204] width 83 height 19
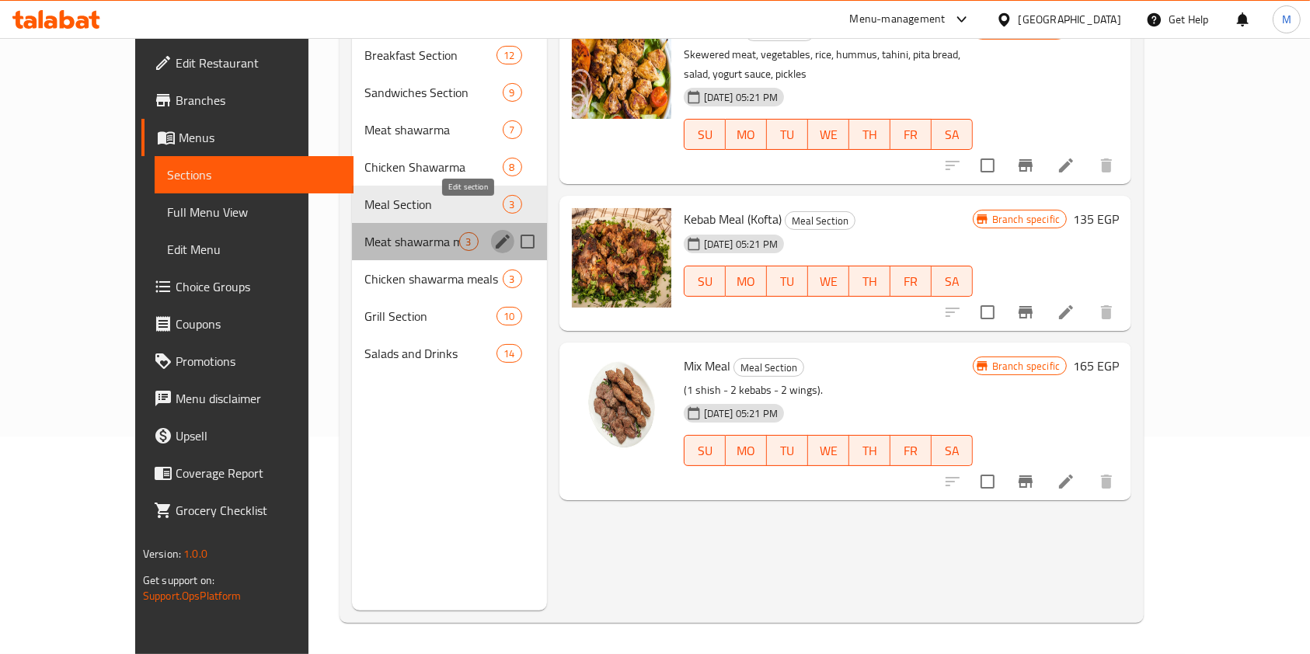
click at [493, 232] on icon "edit" at bounding box center [502, 241] width 19 height 19
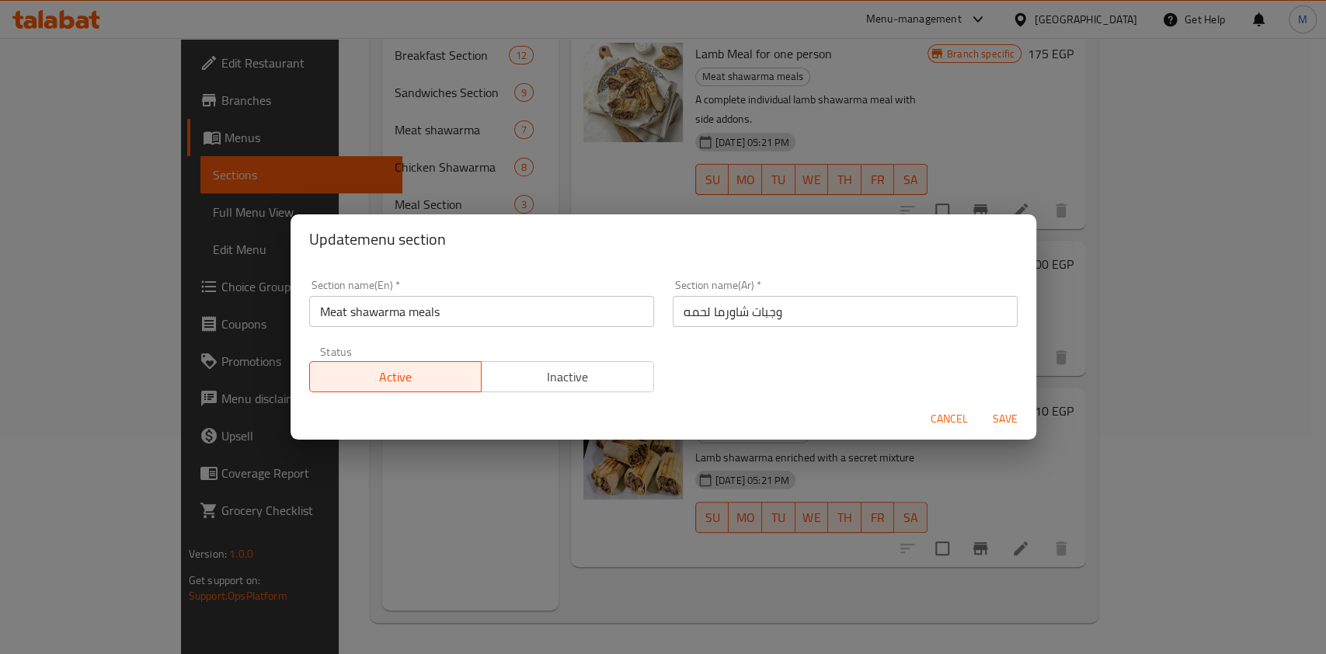
click at [935, 416] on span "Cancel" at bounding box center [949, 418] width 37 height 19
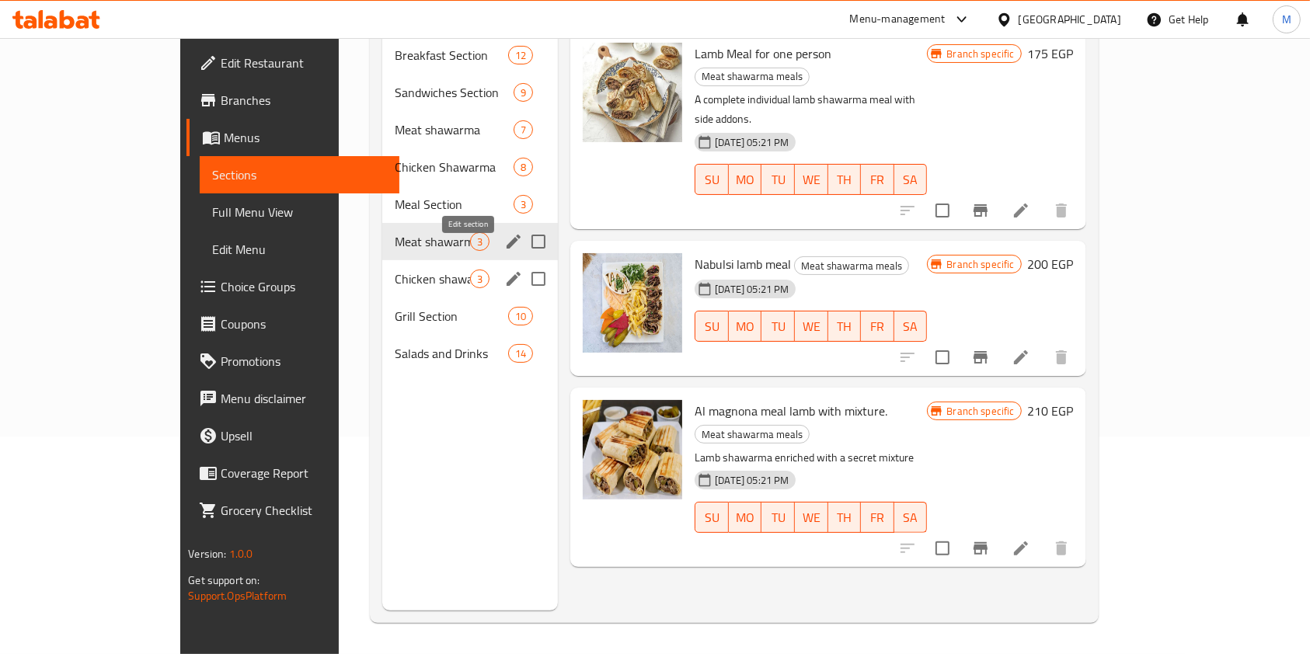
click at [507, 272] on icon "edit" at bounding box center [514, 279] width 14 height 14
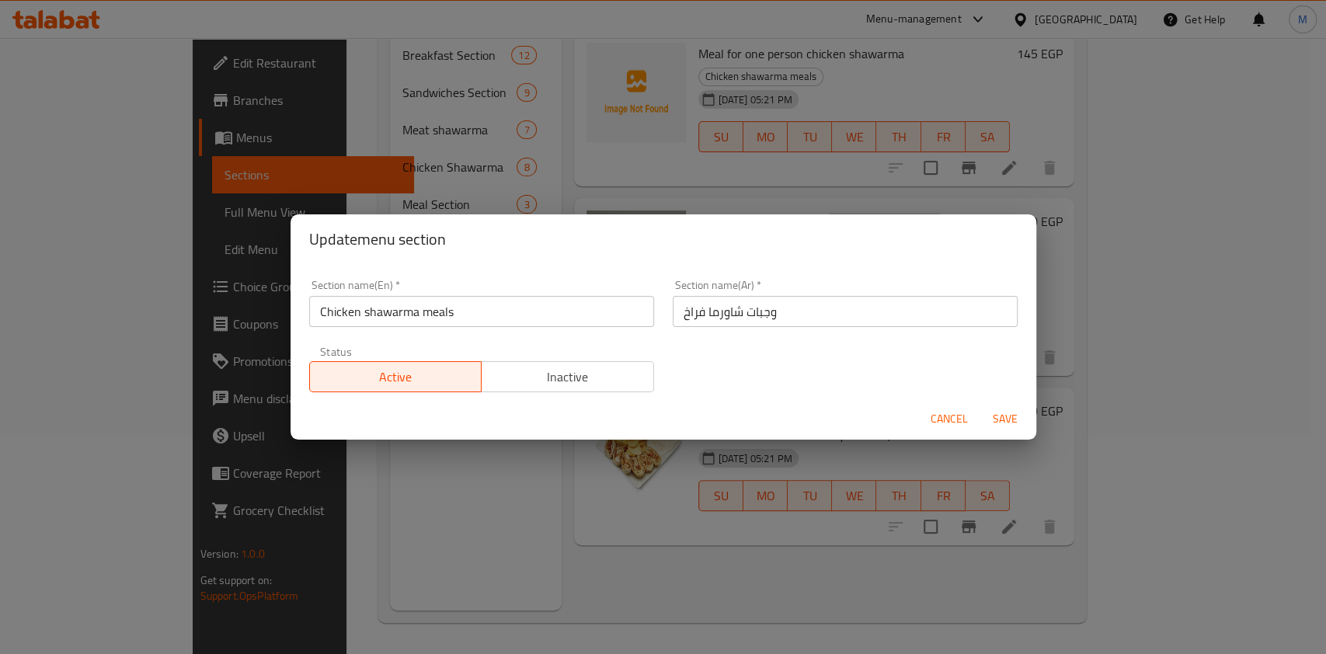
click at [932, 419] on span "Cancel" at bounding box center [949, 418] width 37 height 19
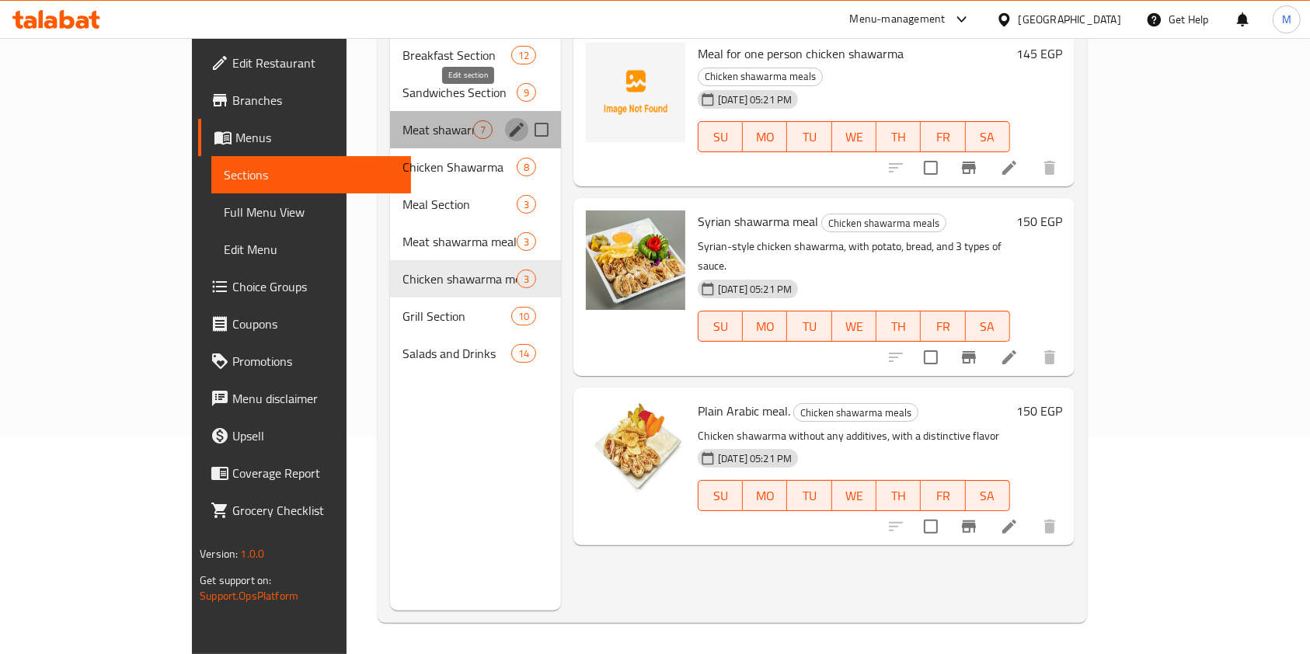
click at [505, 118] on button "edit" at bounding box center [516, 129] width 23 height 23
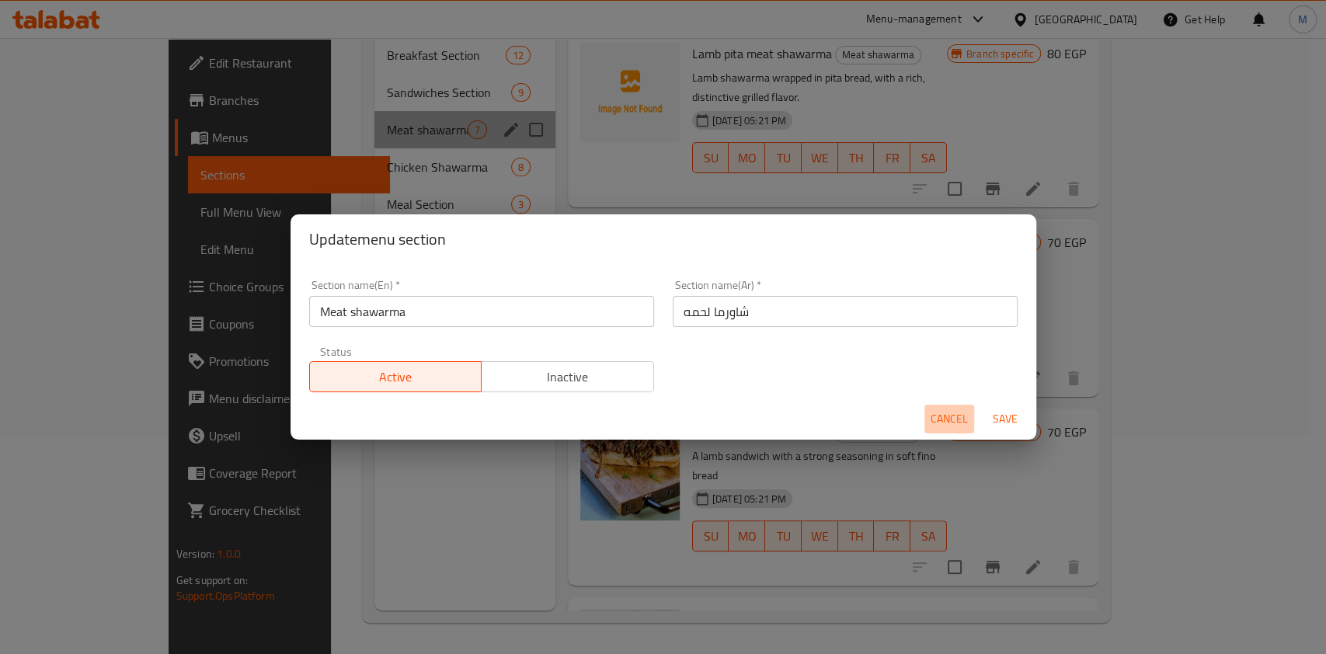
click at [938, 419] on span "Cancel" at bounding box center [949, 418] width 37 height 19
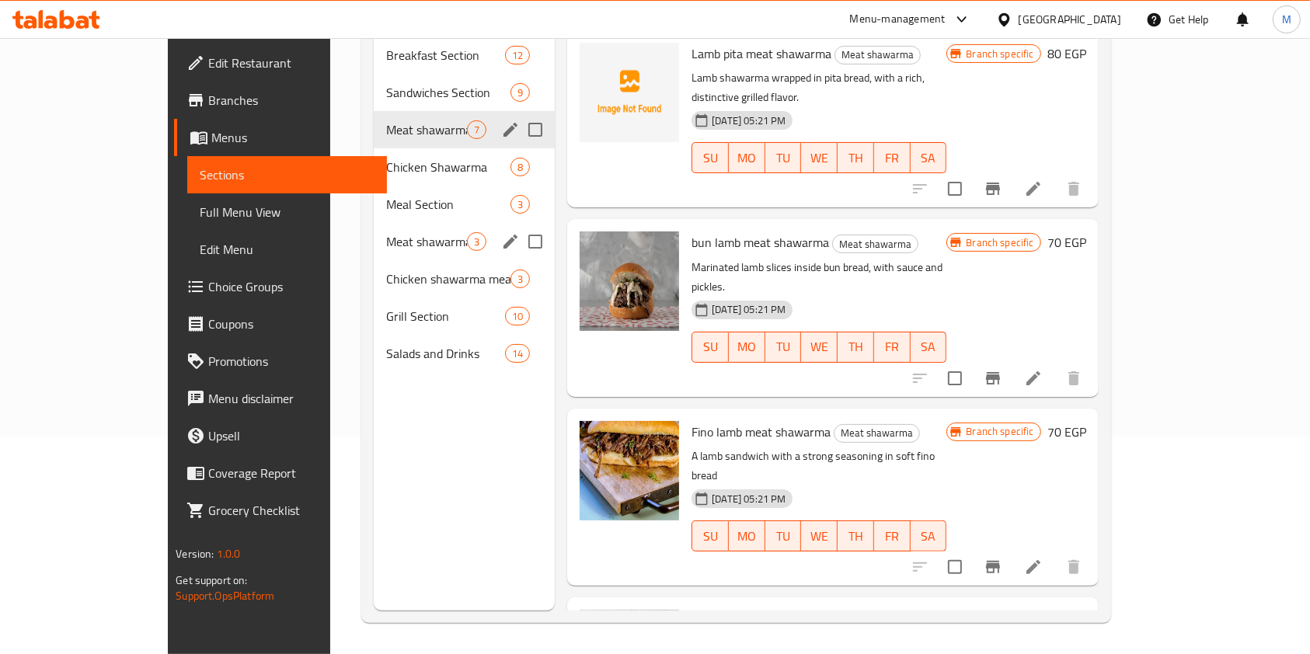
scroll to position [113, 0]
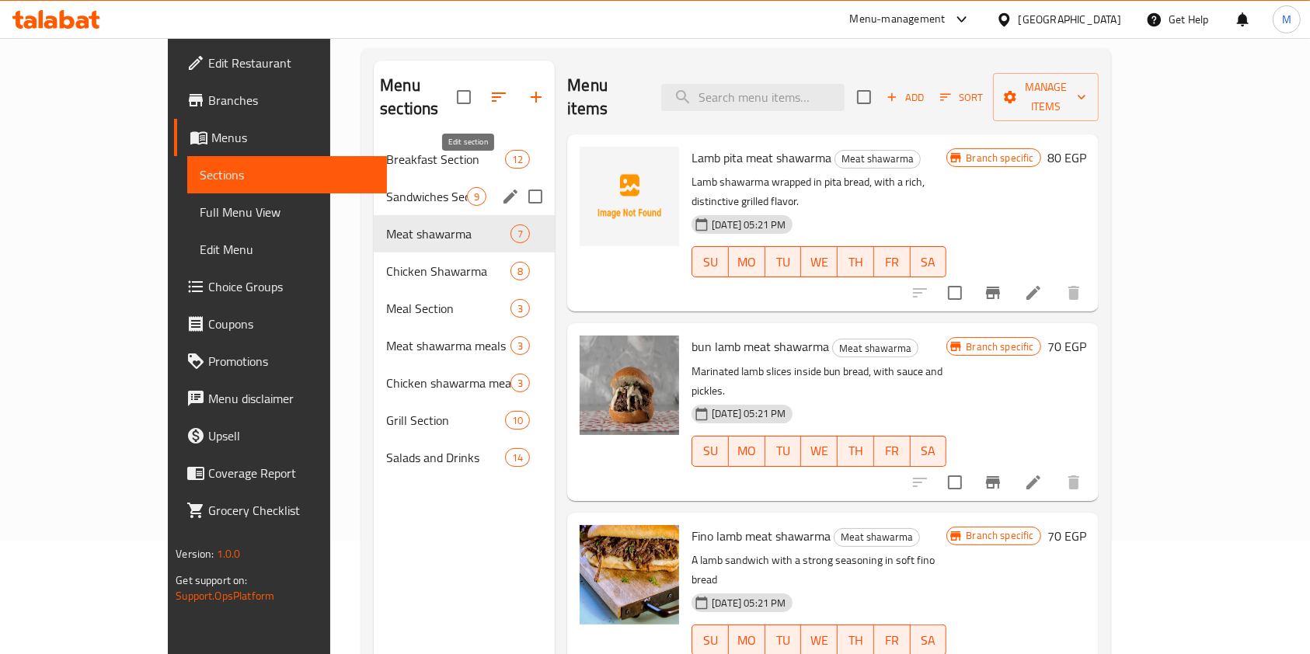
click at [499, 185] on button "edit" at bounding box center [510, 196] width 23 height 23
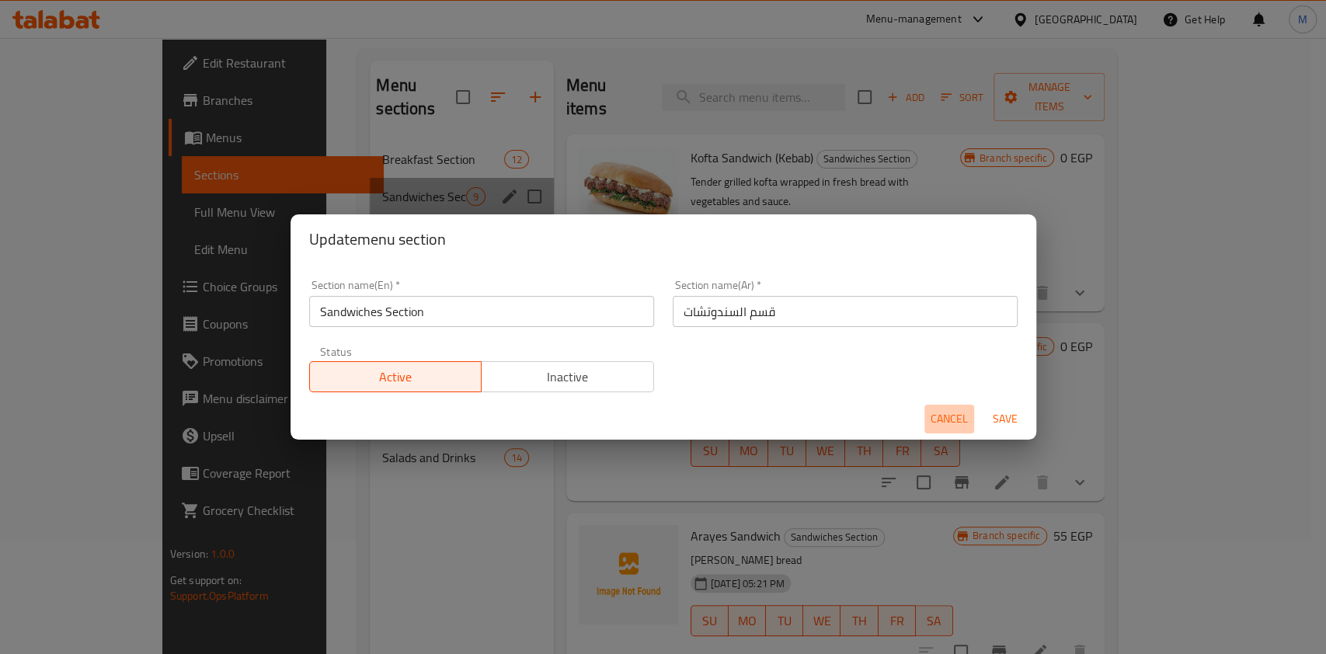
click at [932, 412] on span "Cancel" at bounding box center [949, 418] width 37 height 19
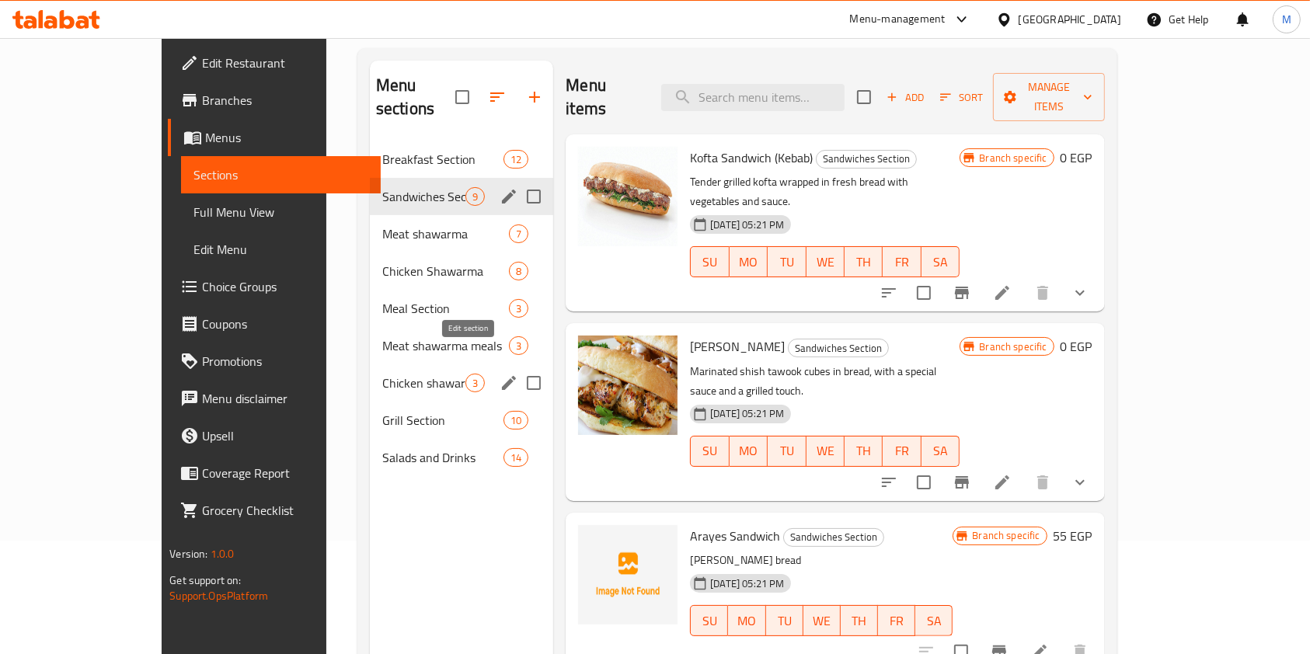
click at [500, 374] on icon "edit" at bounding box center [509, 383] width 19 height 19
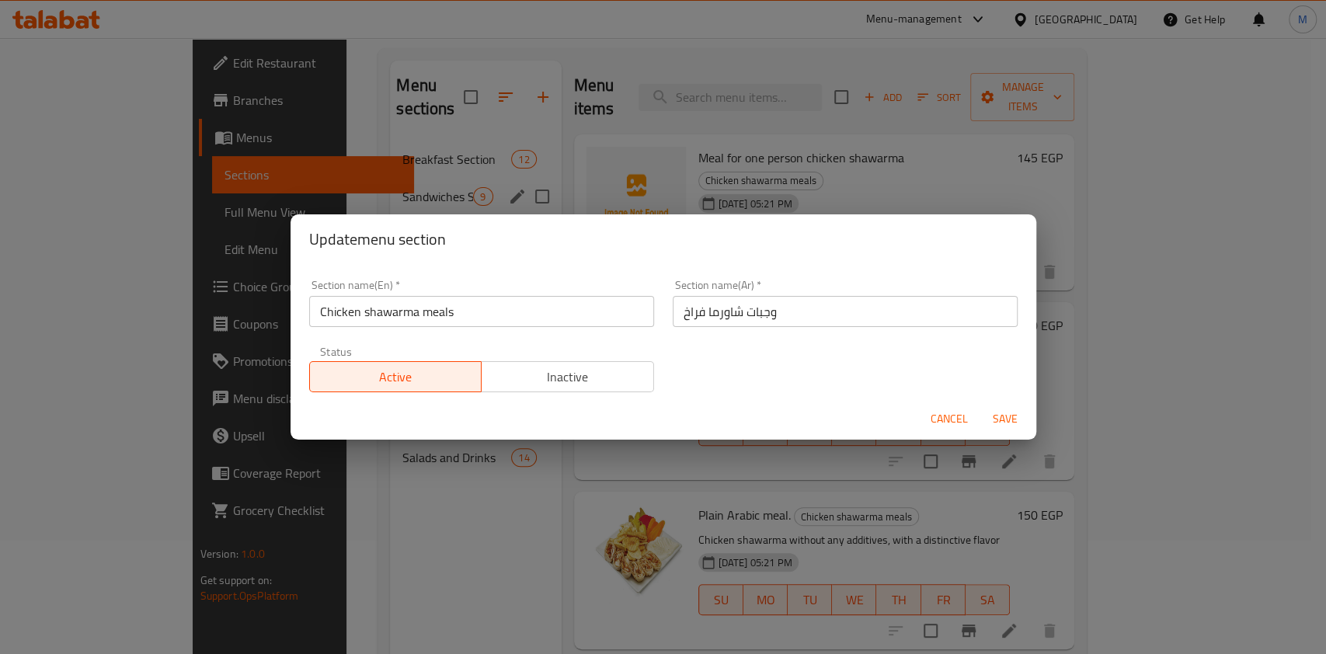
click at [927, 419] on button "Cancel" at bounding box center [949, 419] width 50 height 29
click at [927, 419] on div "Menu items Add Sort Manage items Meal for one person chicken shawarma Chicken s…" at bounding box center [818, 388] width 513 height 654
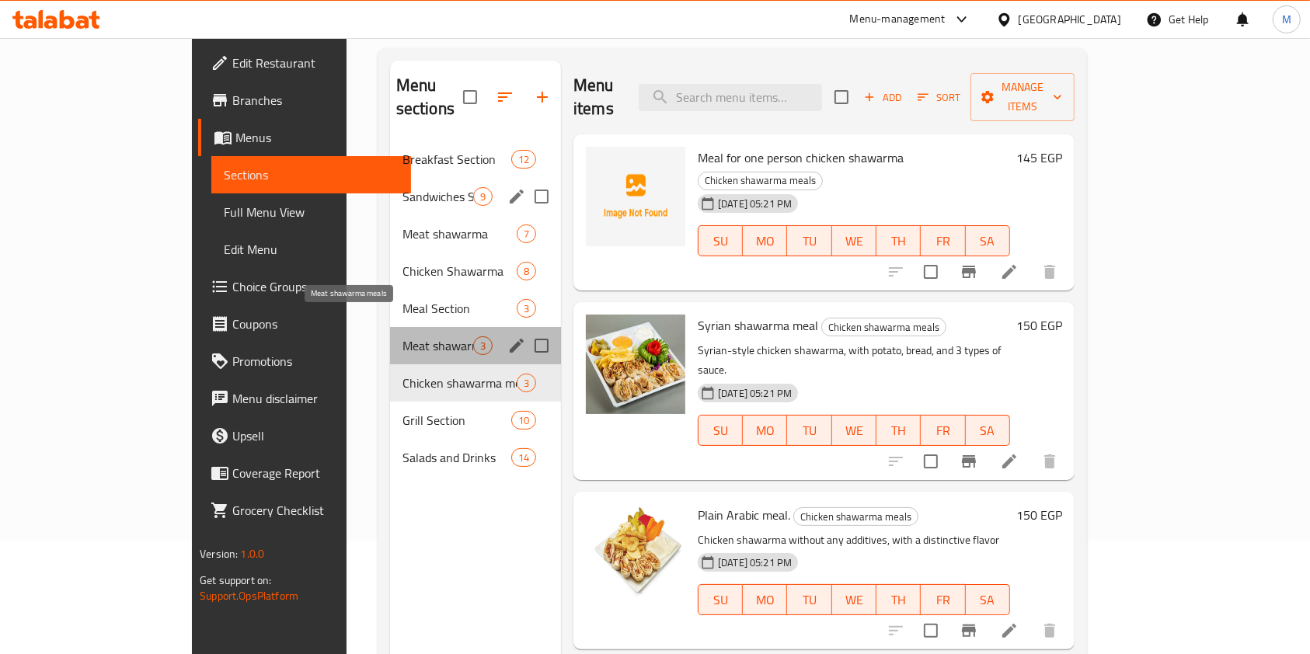
click at [409, 336] on span "Meat shawarma meals" at bounding box center [437, 345] width 71 height 19
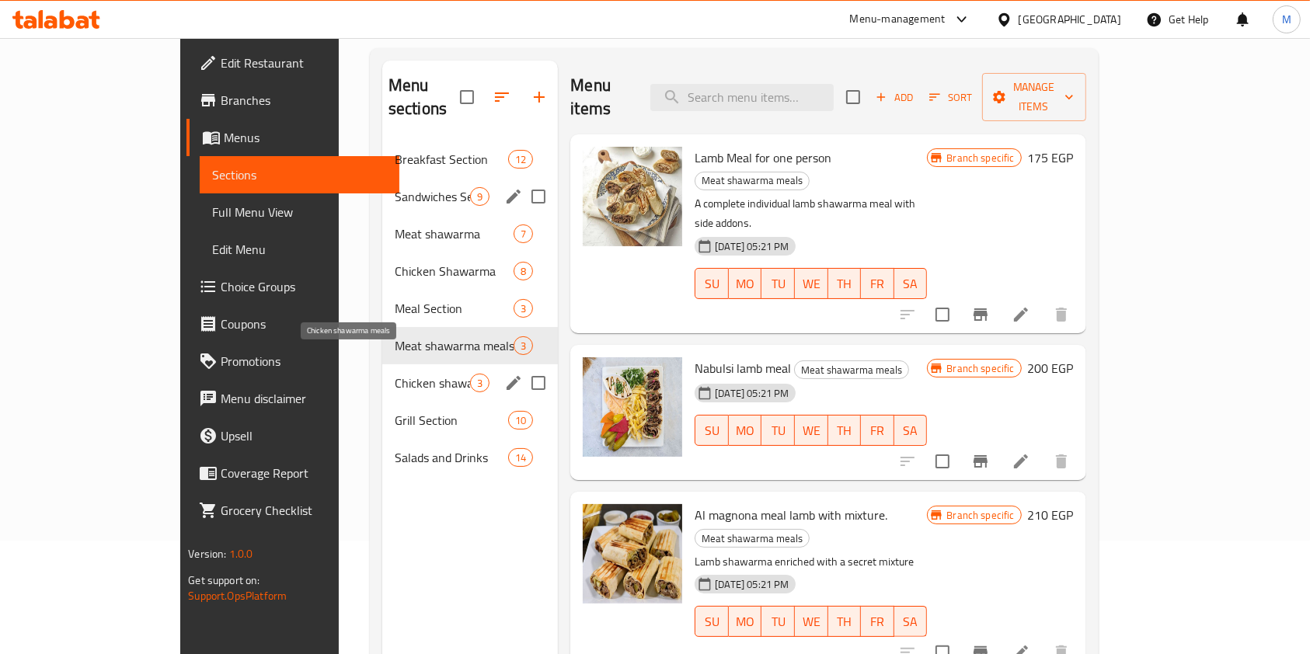
click at [395, 374] on span "Chicken shawarma meals" at bounding box center [432, 383] width 75 height 19
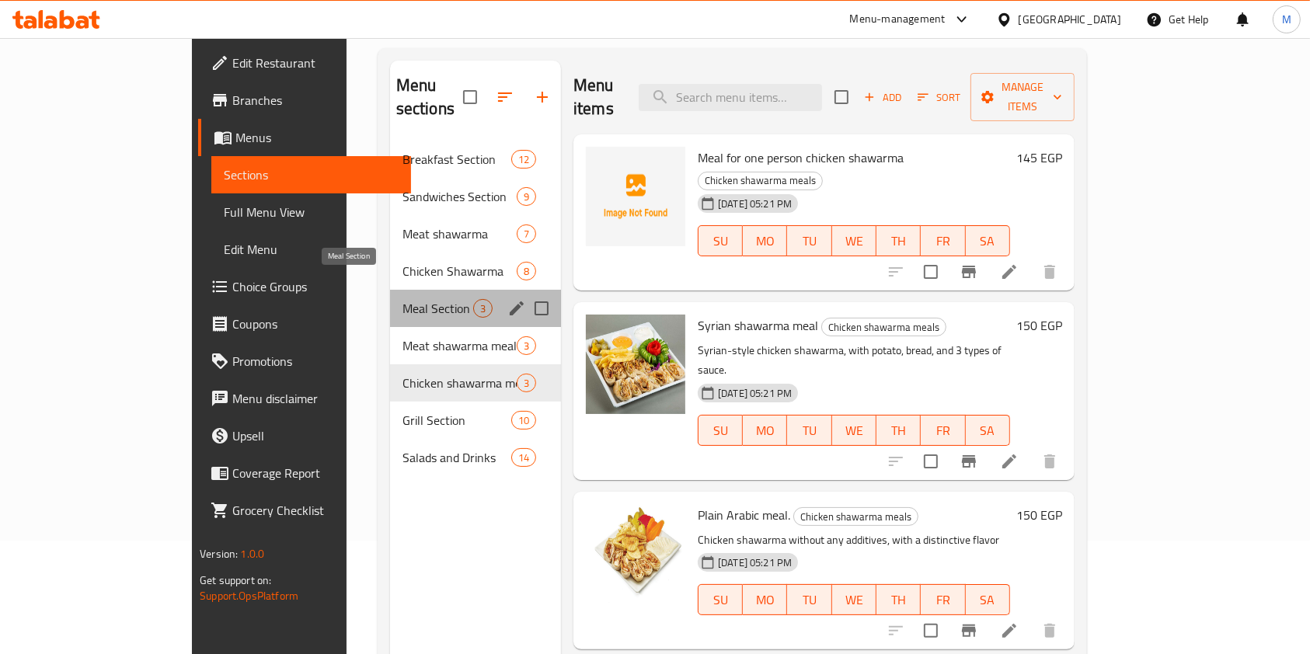
click at [402, 299] on span "Meal Section" at bounding box center [437, 308] width 71 height 19
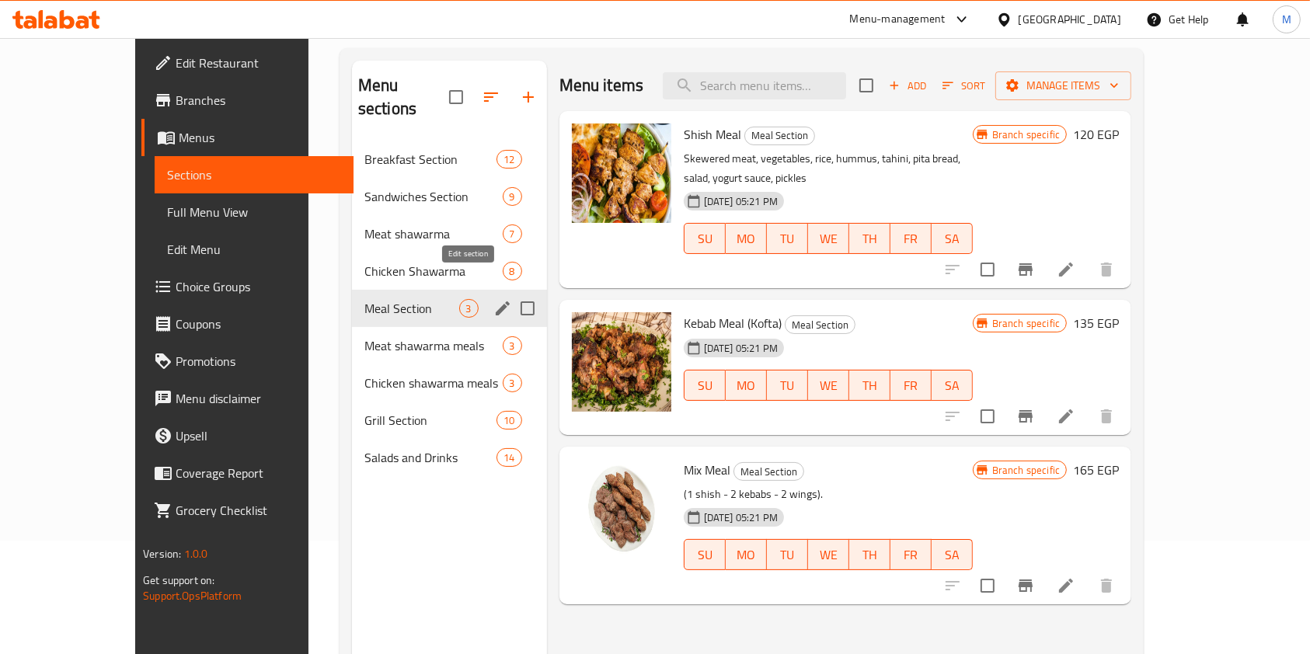
click at [493, 299] on icon "edit" at bounding box center [502, 308] width 19 height 19
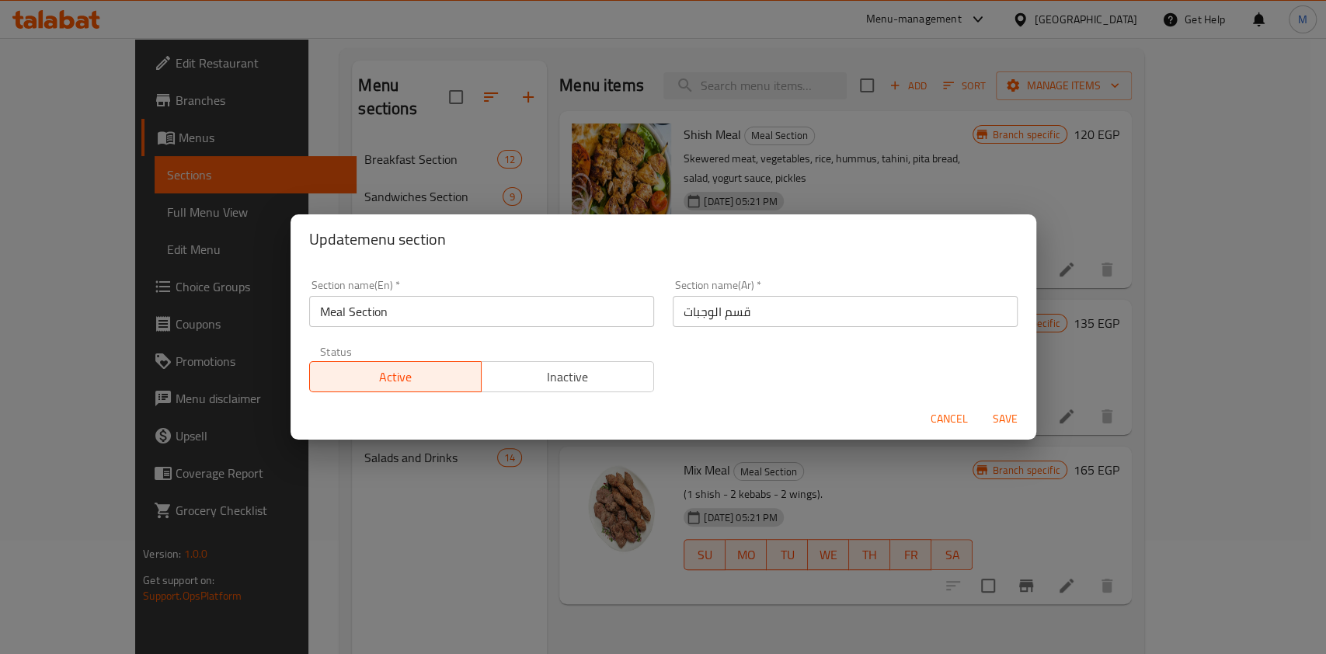
click at [957, 422] on span "Cancel" at bounding box center [949, 418] width 37 height 19
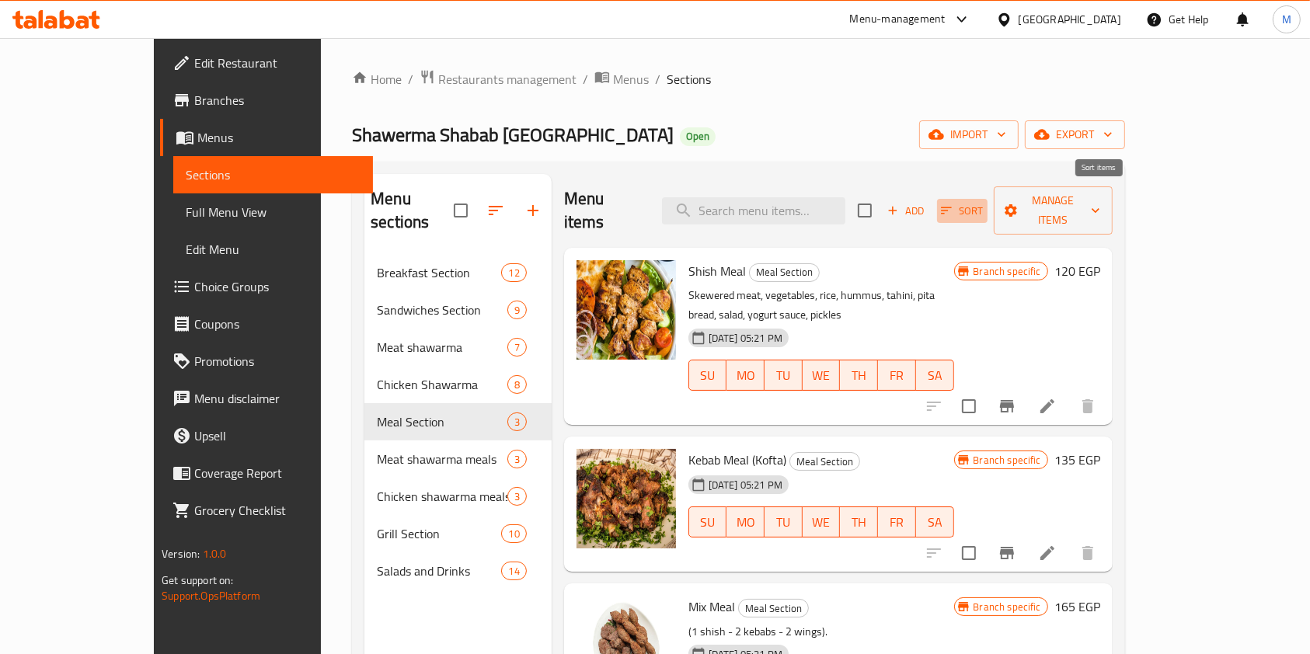
click at [983, 202] on span "Sort" at bounding box center [962, 211] width 43 height 18
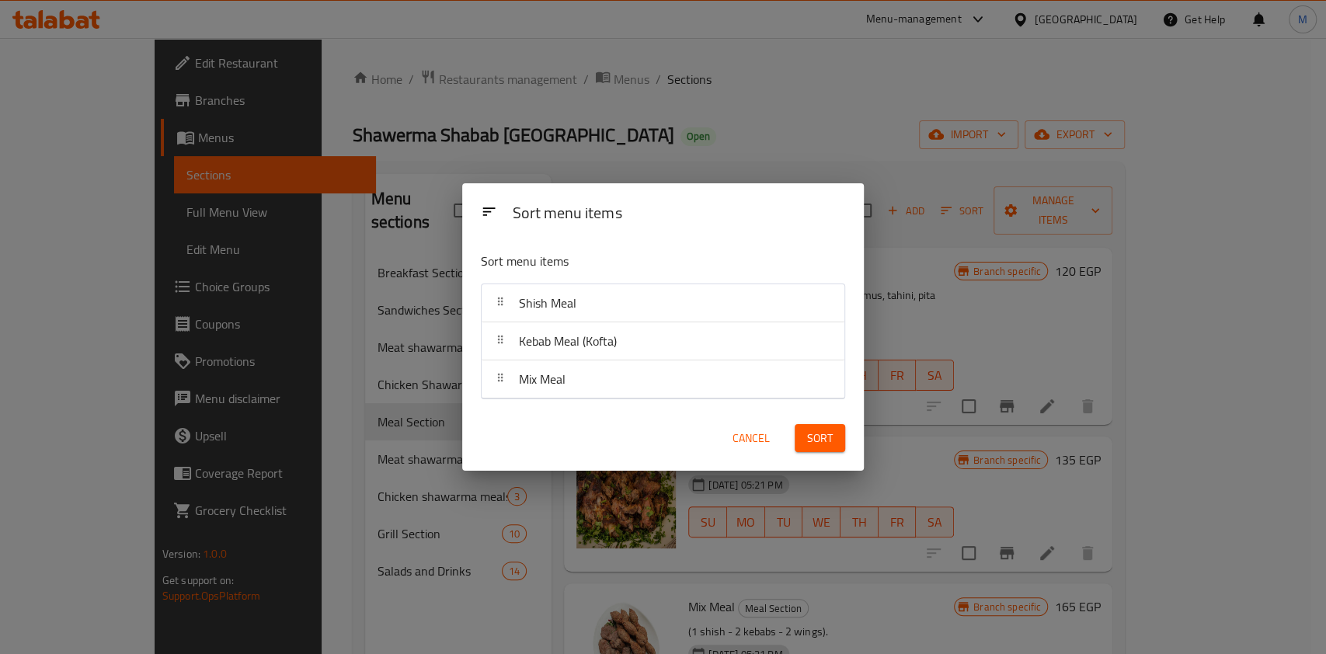
click at [1087, 204] on div "Sort menu items Sort menu items Shish Meal Kebab Meal (Kofta) Mix Meal Cancel S…" at bounding box center [663, 327] width 1326 height 654
click at [953, 204] on icon "button" at bounding box center [946, 211] width 14 height 14
click at [1101, 208] on div "Sort menu items Sort menu items Shish Meal Kebab Meal (Kofta) Mix Meal Cancel S…" at bounding box center [663, 327] width 1326 height 654
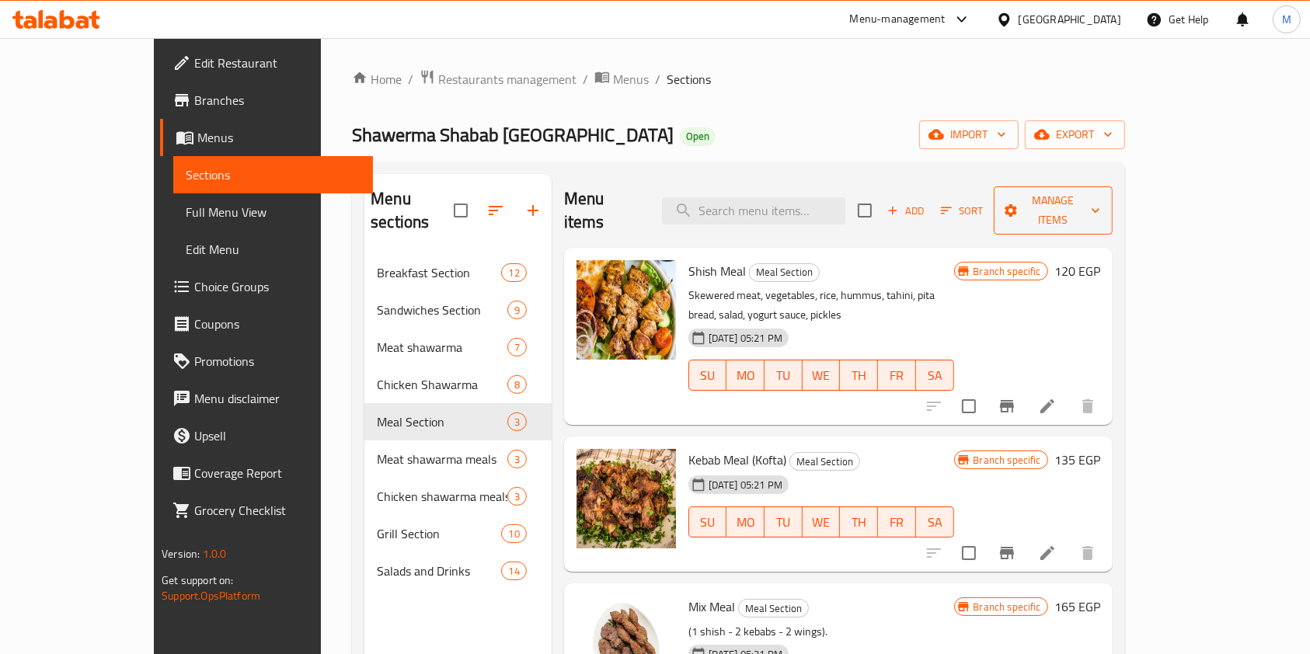
click at [1100, 201] on span "Manage items" at bounding box center [1053, 210] width 94 height 39
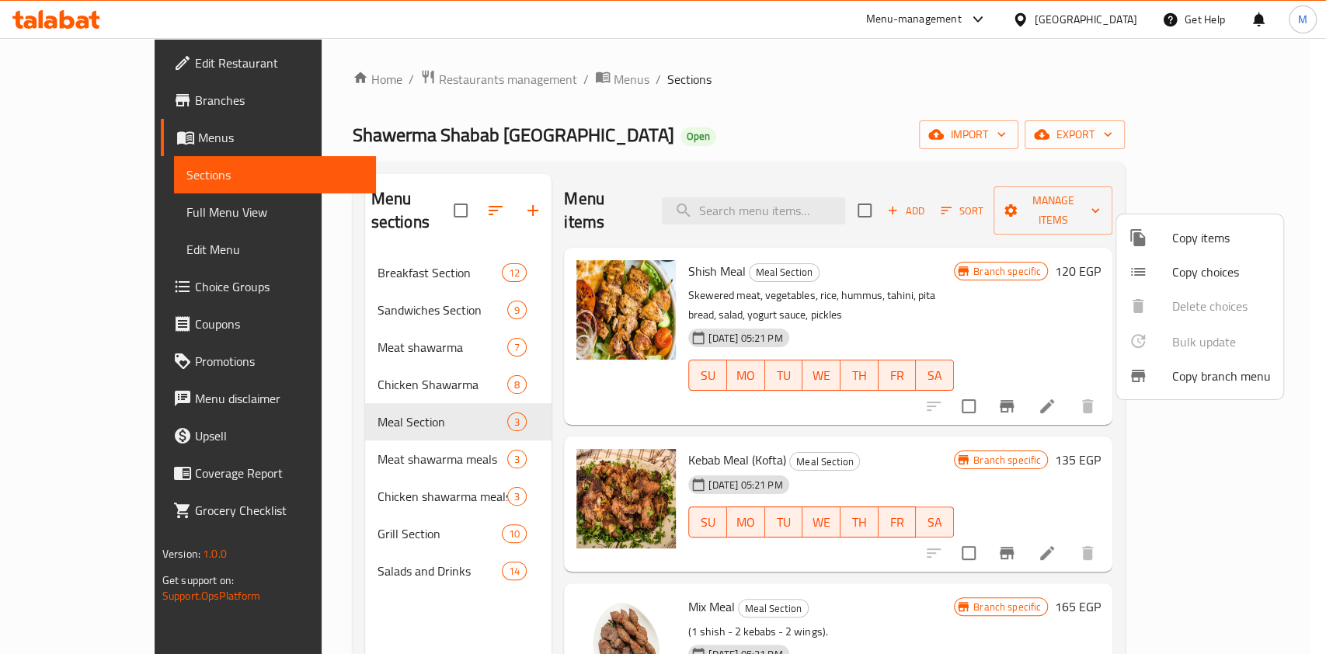
click at [1199, 273] on span "Copy choices" at bounding box center [1221, 272] width 99 height 19
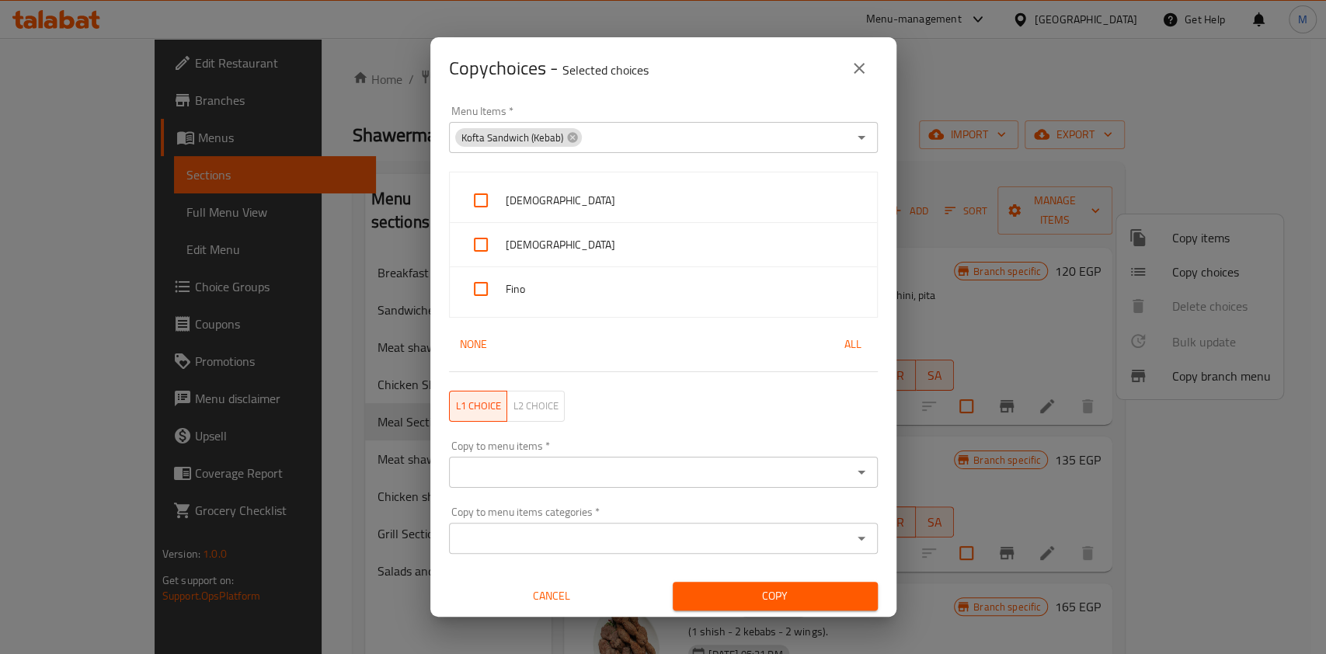
scroll to position [2, 0]
click at [867, 73] on icon "close" at bounding box center [859, 68] width 19 height 19
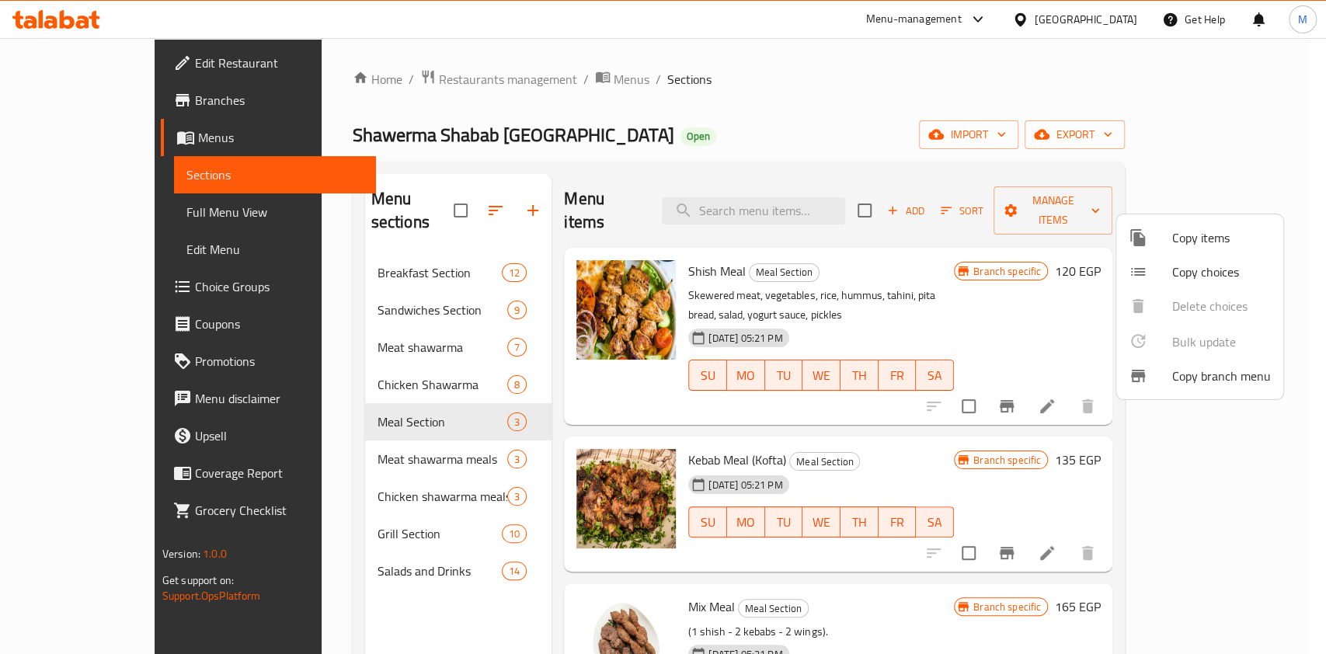
click at [1208, 247] on span "Copy items" at bounding box center [1221, 237] width 99 height 19
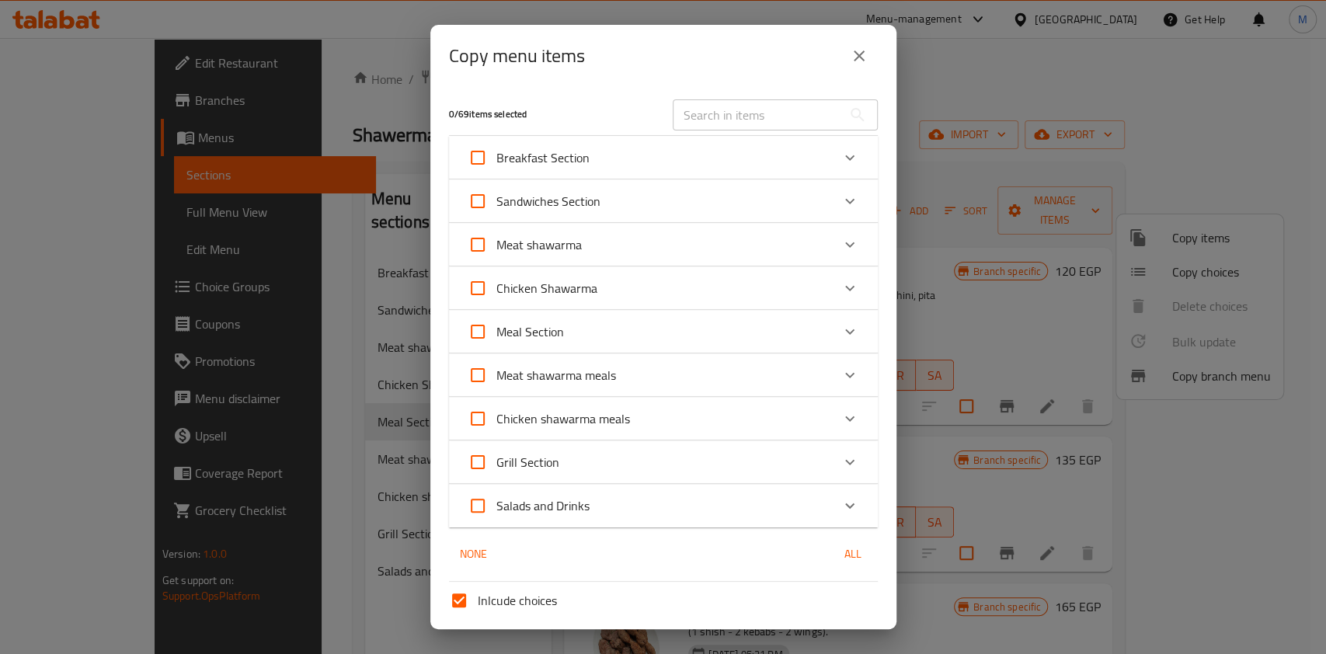
click at [841, 198] on icon "Expand" at bounding box center [850, 201] width 19 height 19
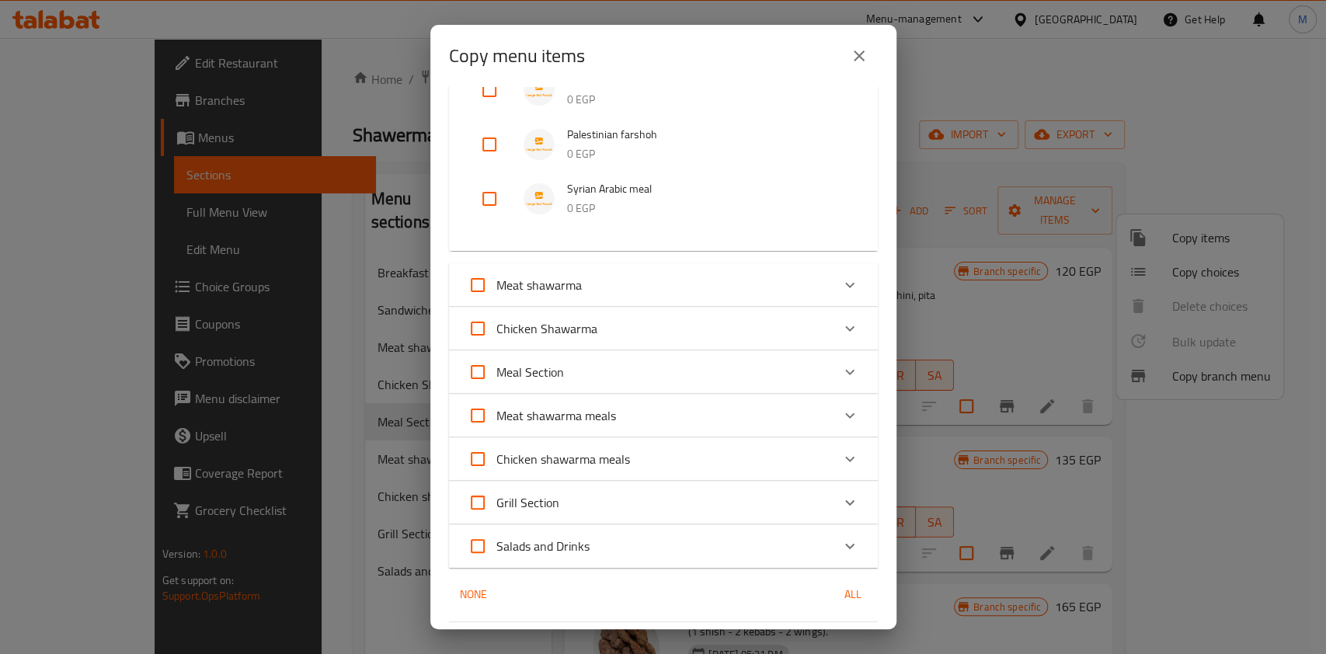
scroll to position [414, 0]
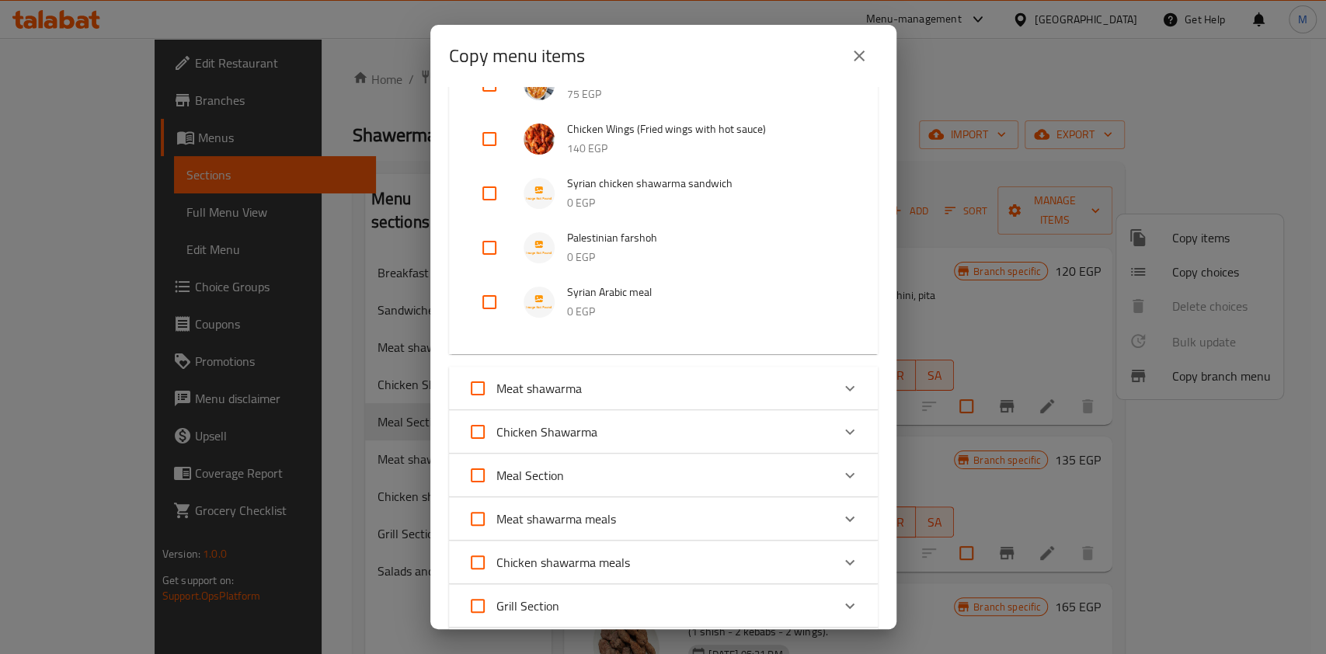
click at [484, 301] on input "checkbox" at bounding box center [489, 302] width 37 height 37
checkbox input "true"
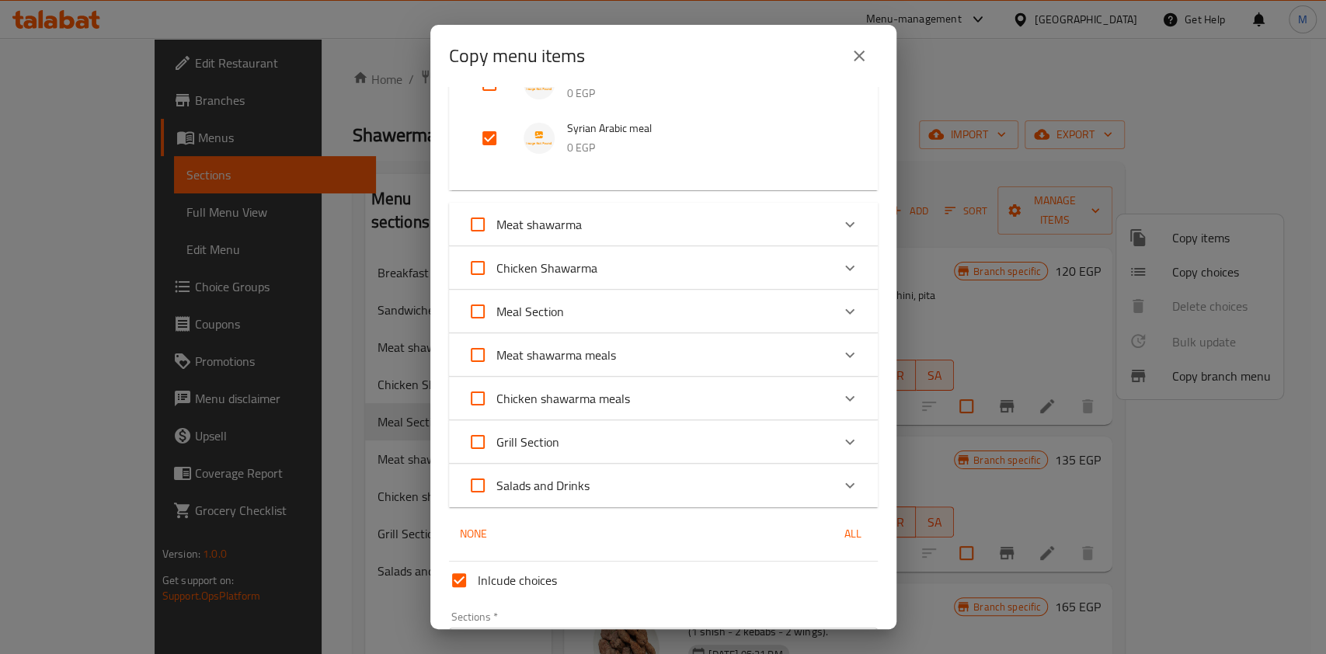
scroll to position [621, 0]
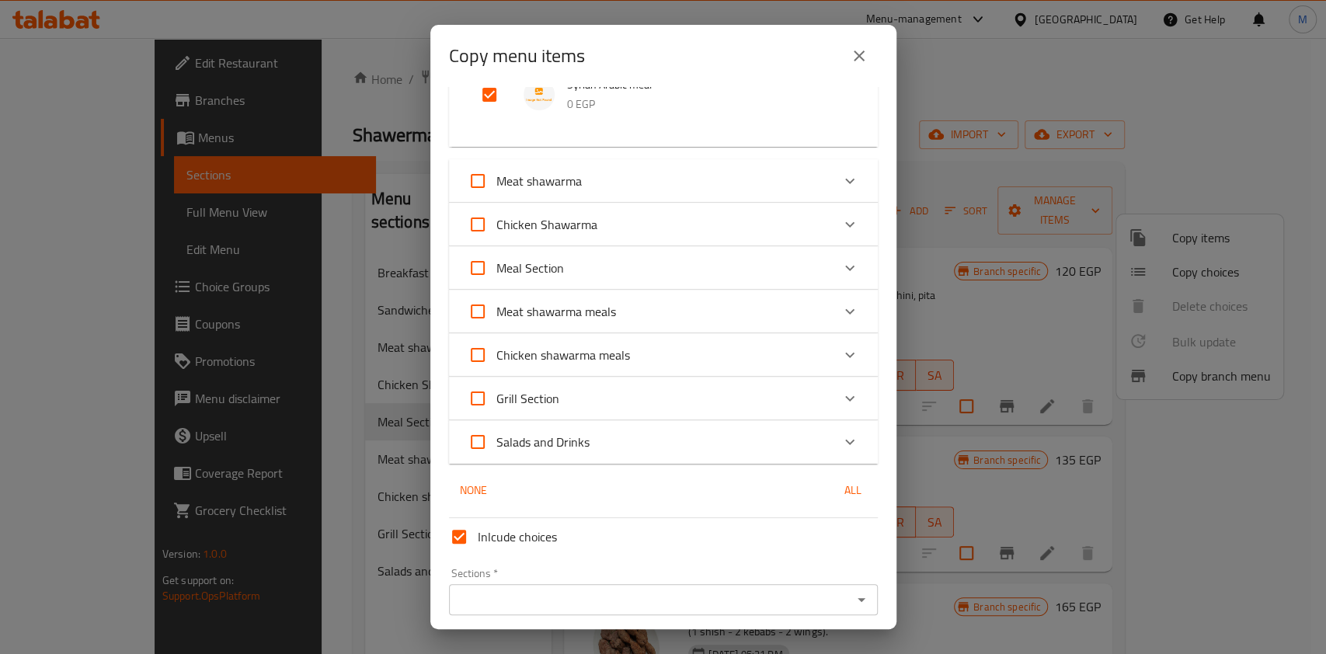
click at [841, 277] on icon "Expand" at bounding box center [850, 268] width 19 height 19
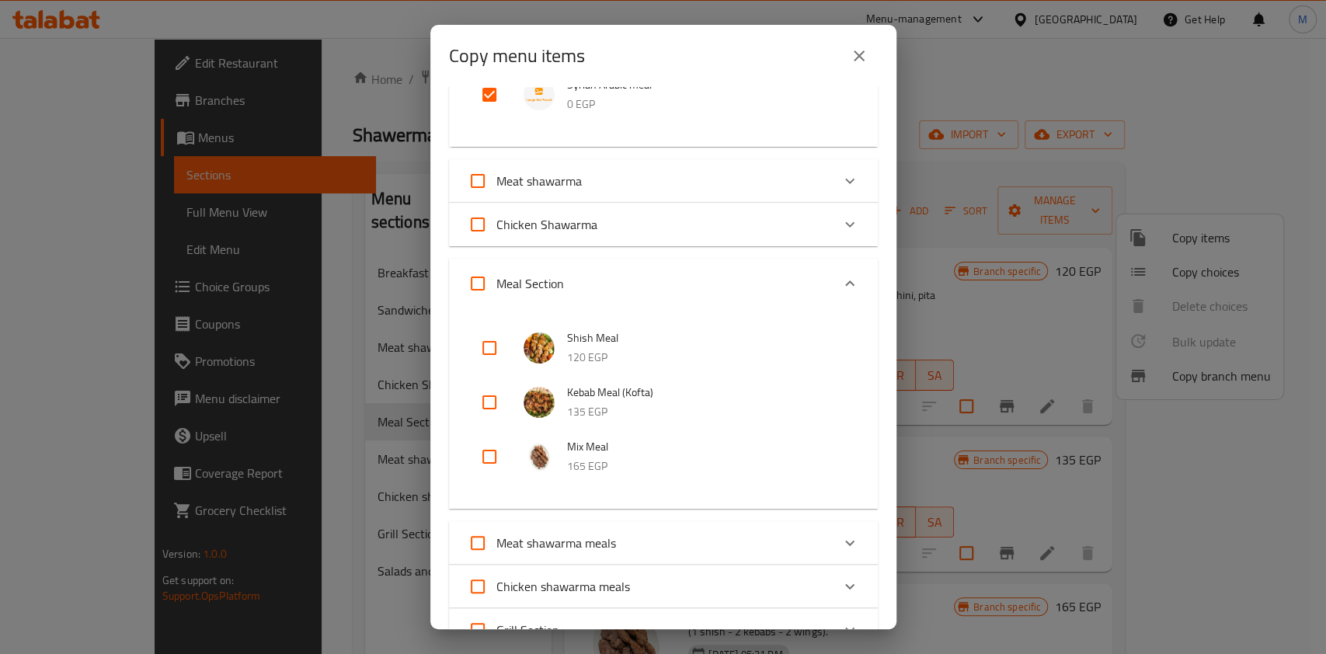
click at [841, 289] on icon "Expand" at bounding box center [850, 283] width 19 height 19
click at [845, 282] on icon "Expand" at bounding box center [849, 282] width 9 height 5
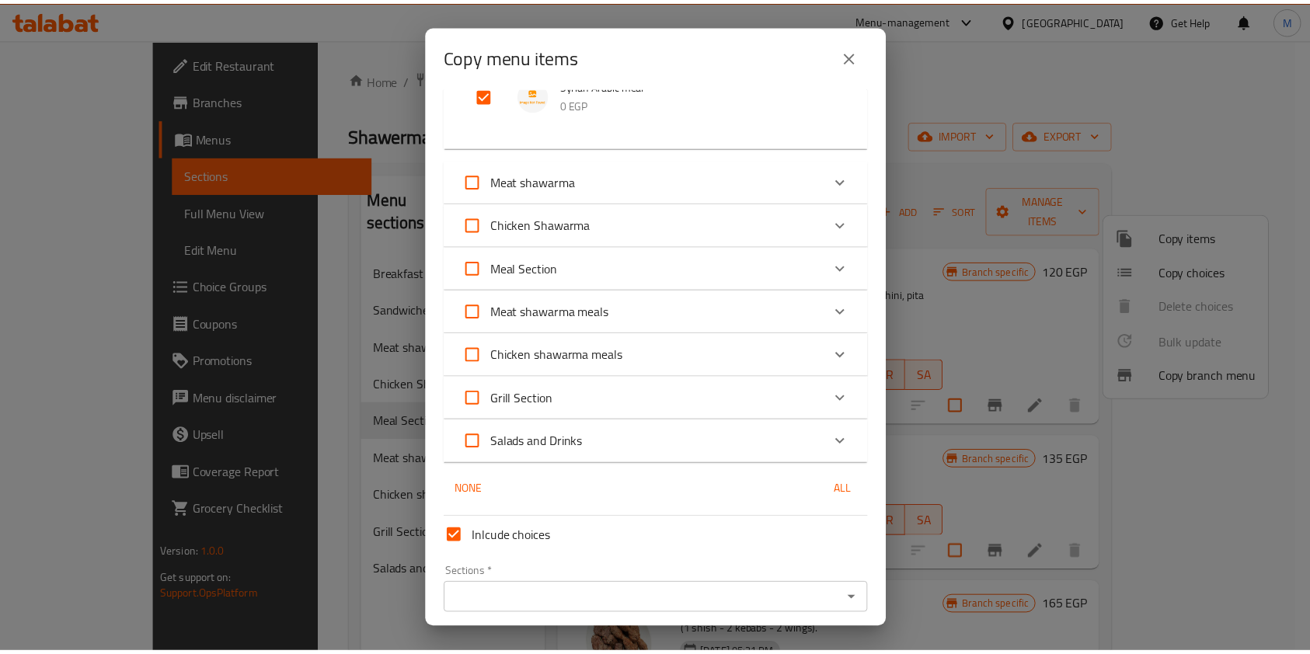
scroll to position [680, 0]
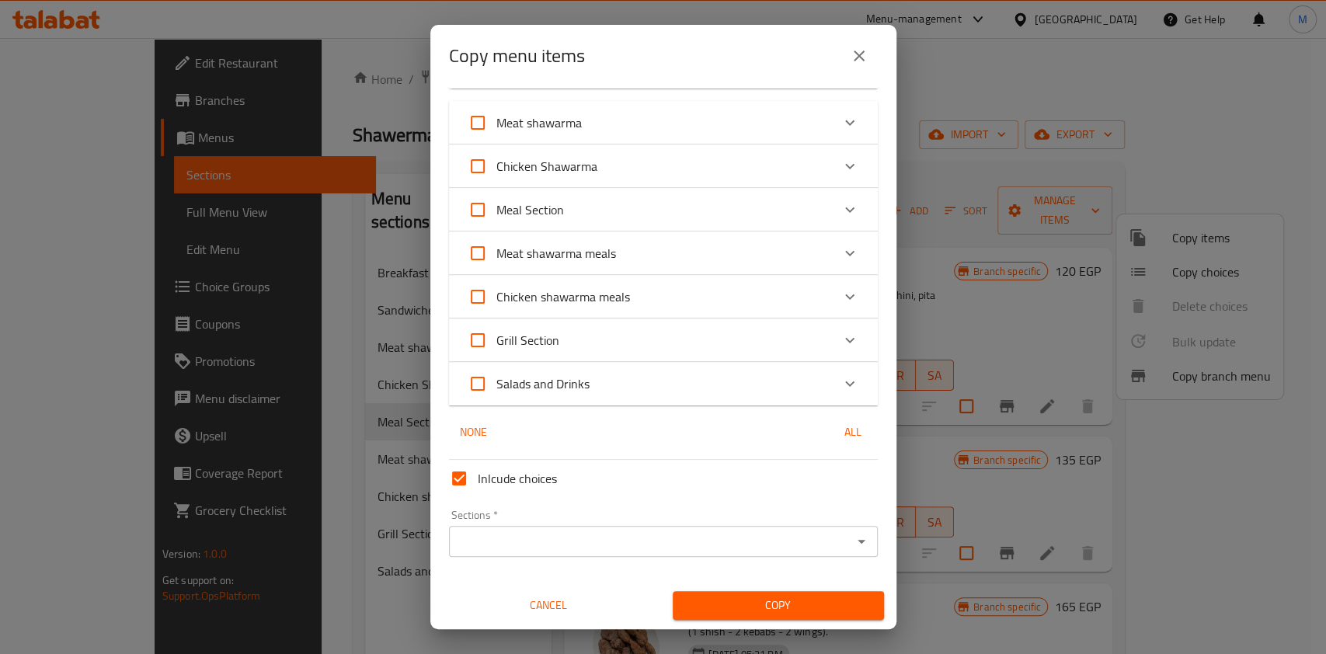
click at [665, 550] on input "Sections   *" at bounding box center [651, 542] width 394 height 22
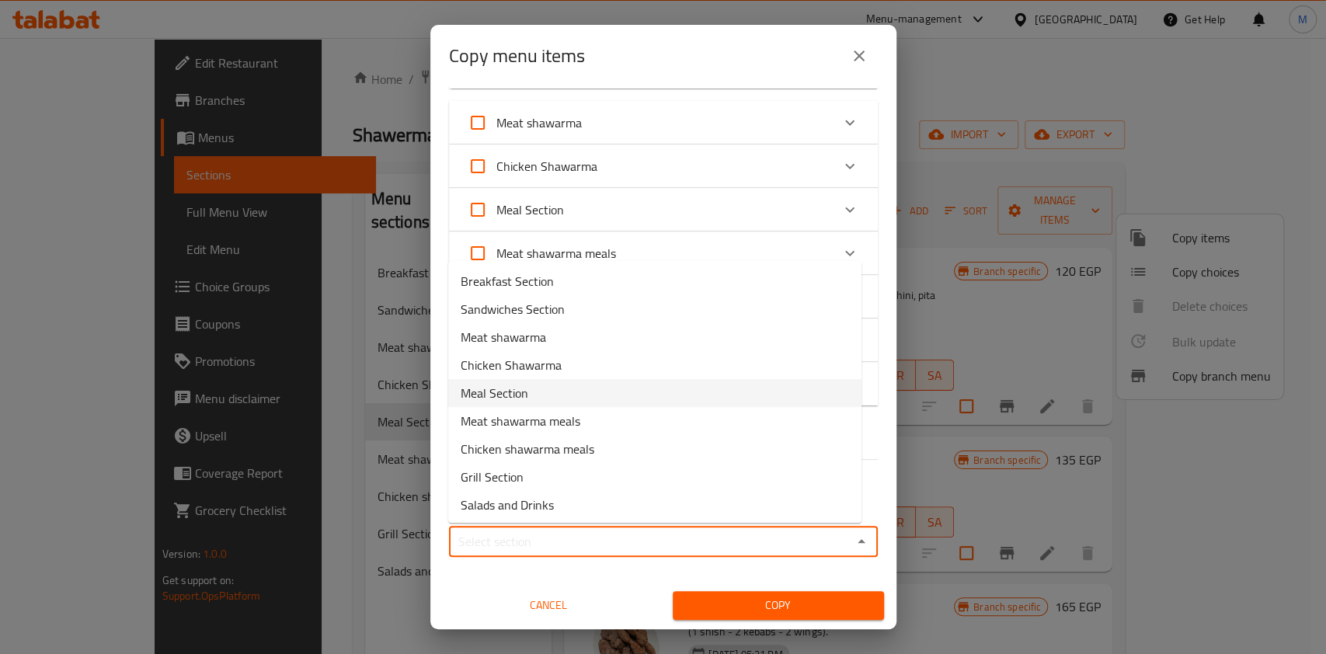
click at [539, 392] on li "Meal Section" at bounding box center [654, 393] width 413 height 28
type input "Meal Section"
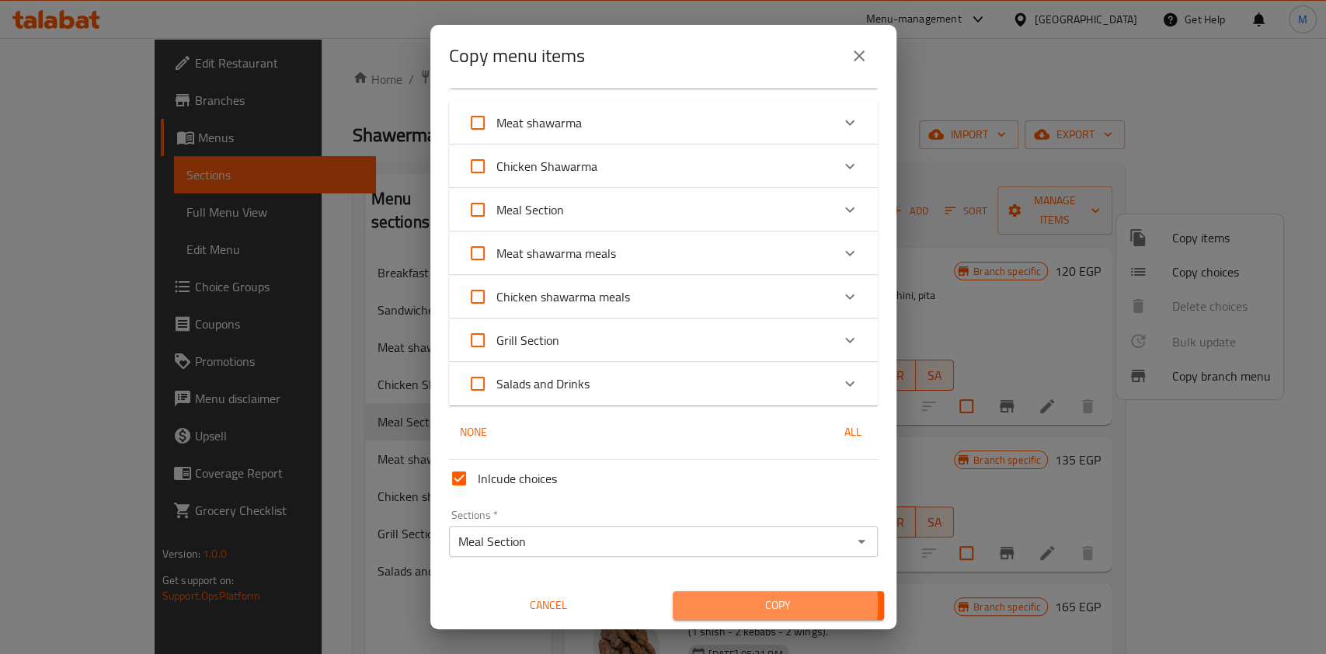
click at [731, 604] on span "Copy" at bounding box center [778, 605] width 186 height 19
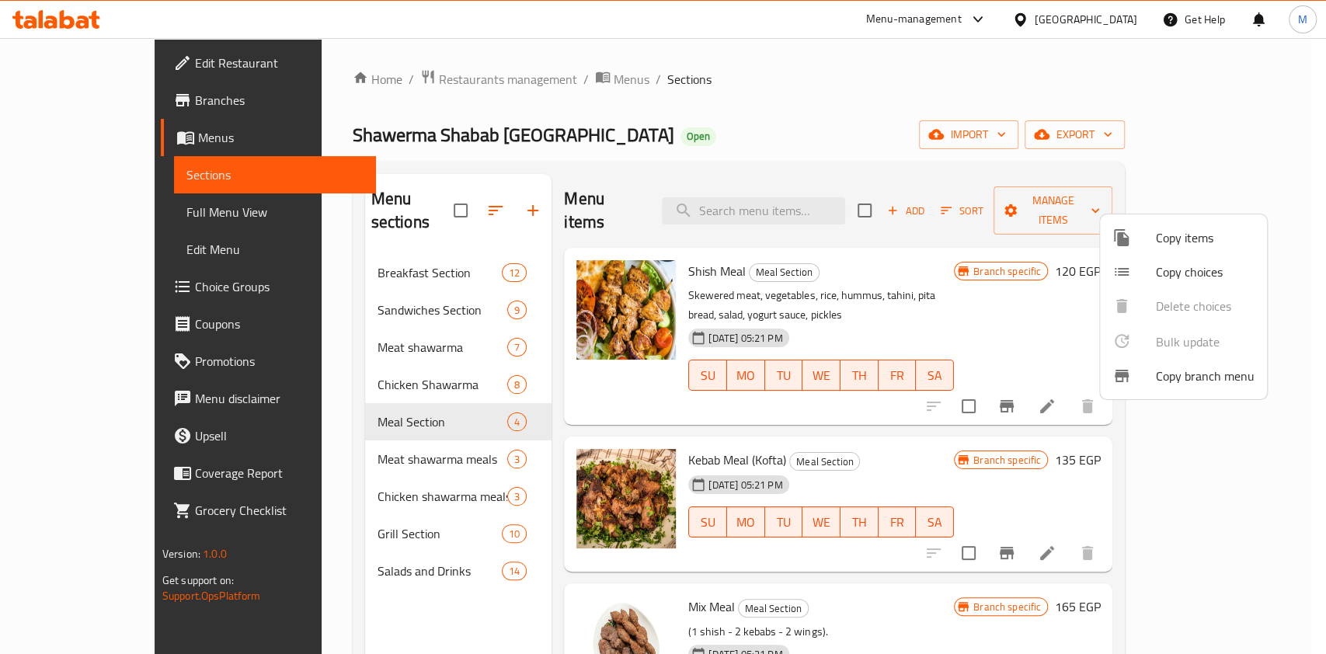
click at [1033, 204] on div at bounding box center [663, 327] width 1326 height 654
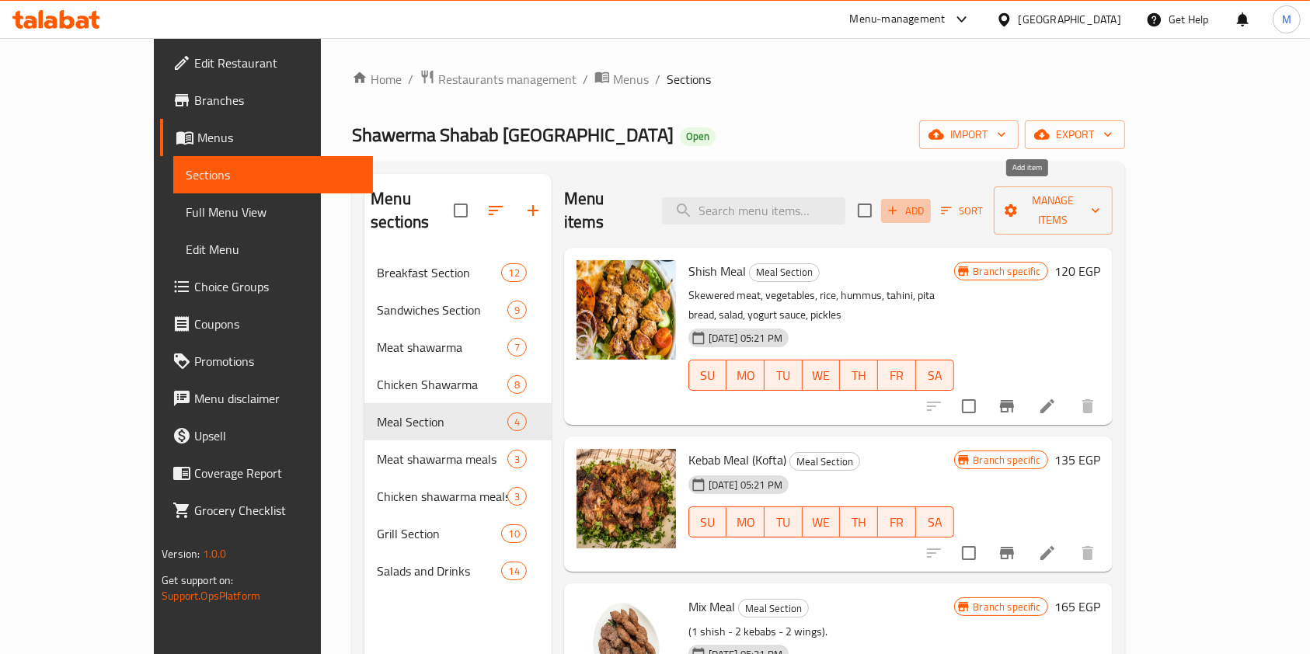
click at [927, 204] on span "Add" at bounding box center [906, 211] width 42 height 18
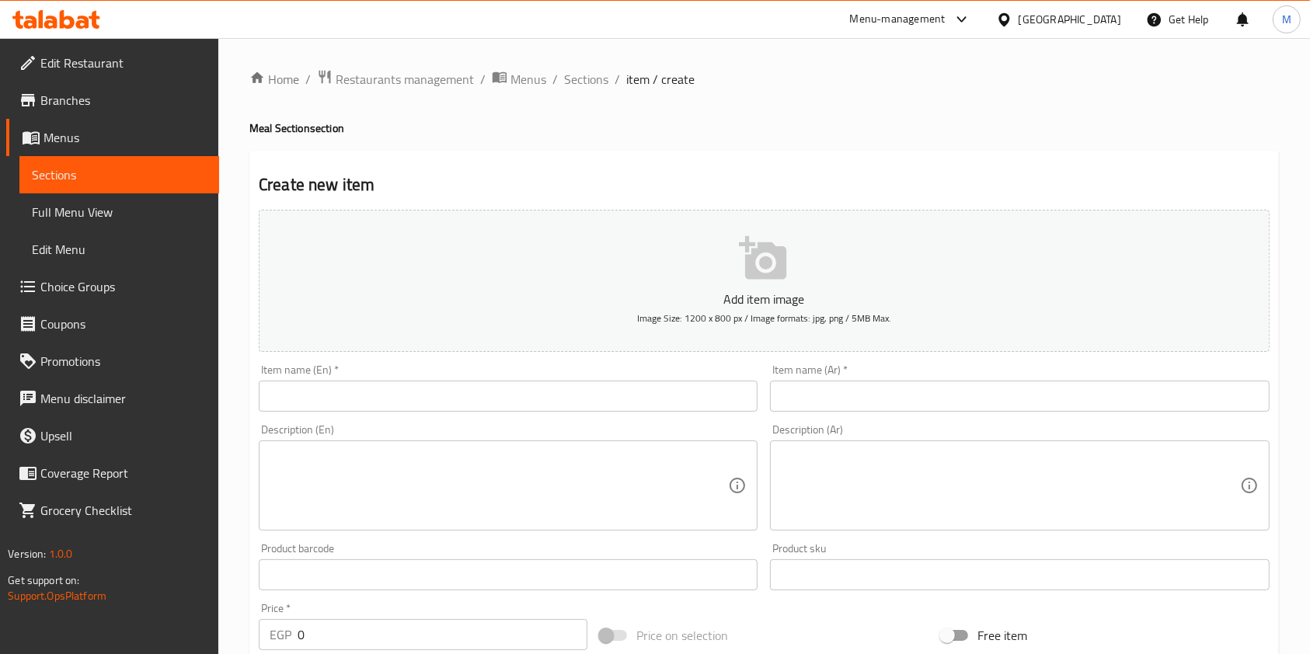
click at [482, 398] on input "text" at bounding box center [508, 396] width 499 height 31
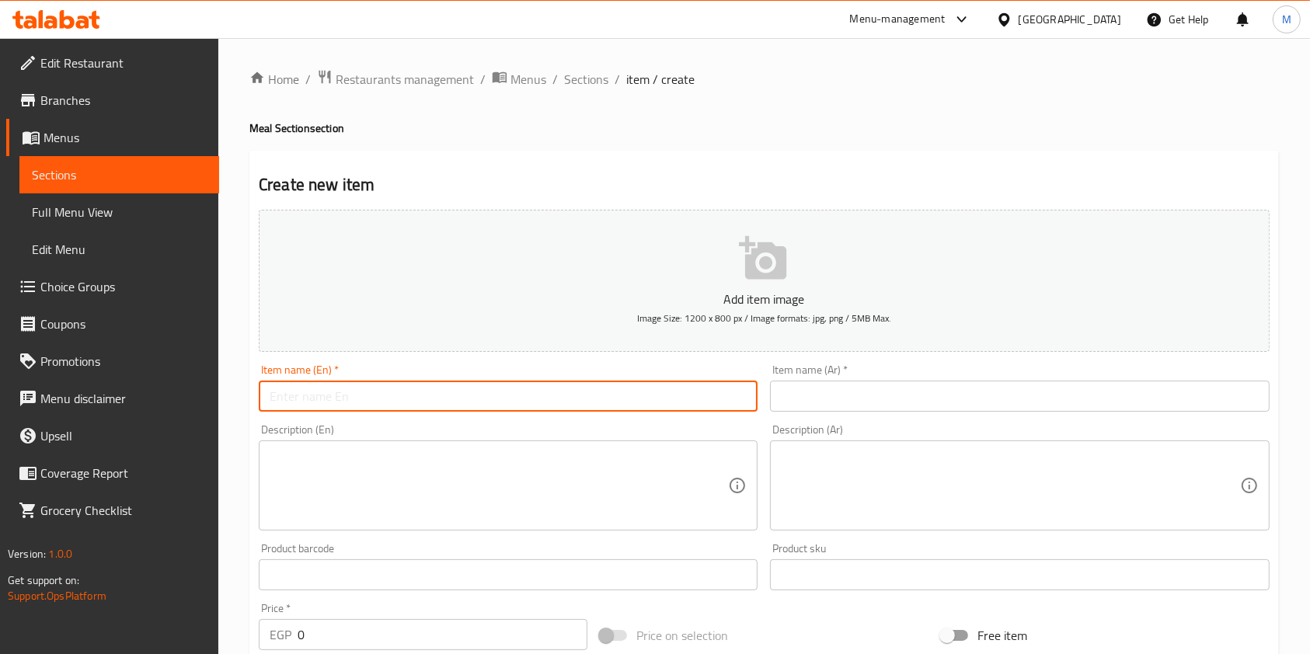
paste input "وجبة [PERSON_NAME]"
click at [429, 405] on input "وجبة [PERSON_NAME]" at bounding box center [508, 396] width 499 height 31
paste input "[PERSON_NAME]'s meal"
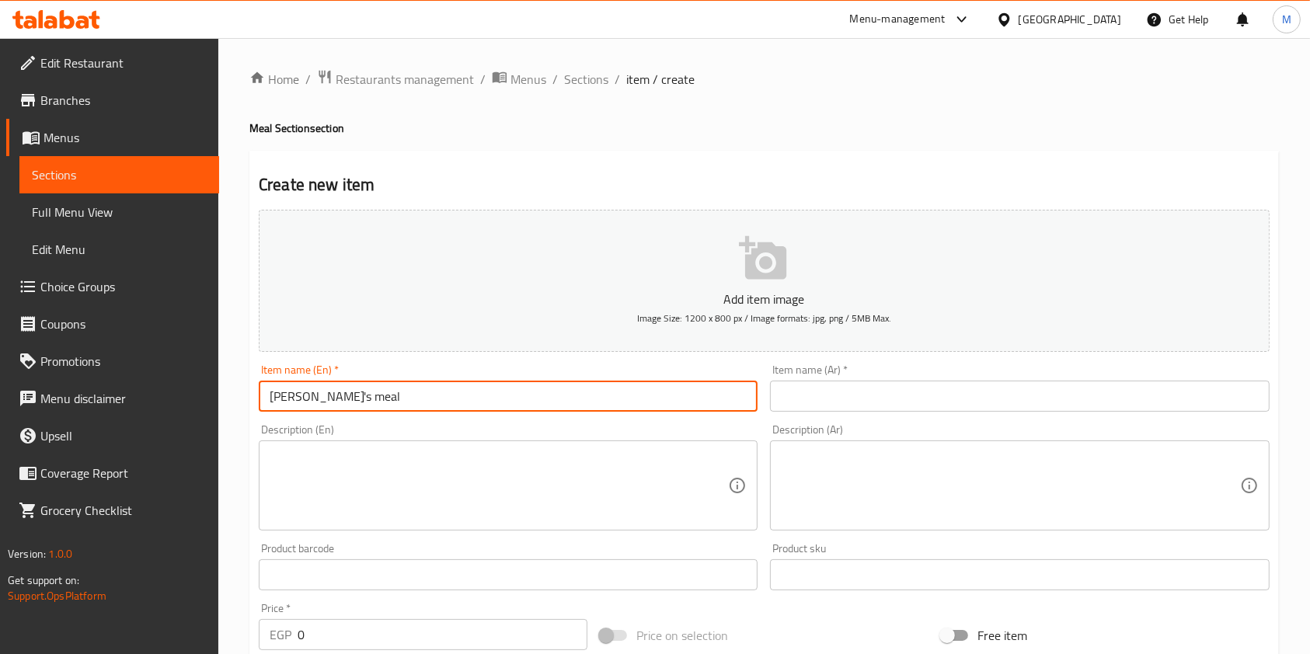
type input "[PERSON_NAME]'s meal"
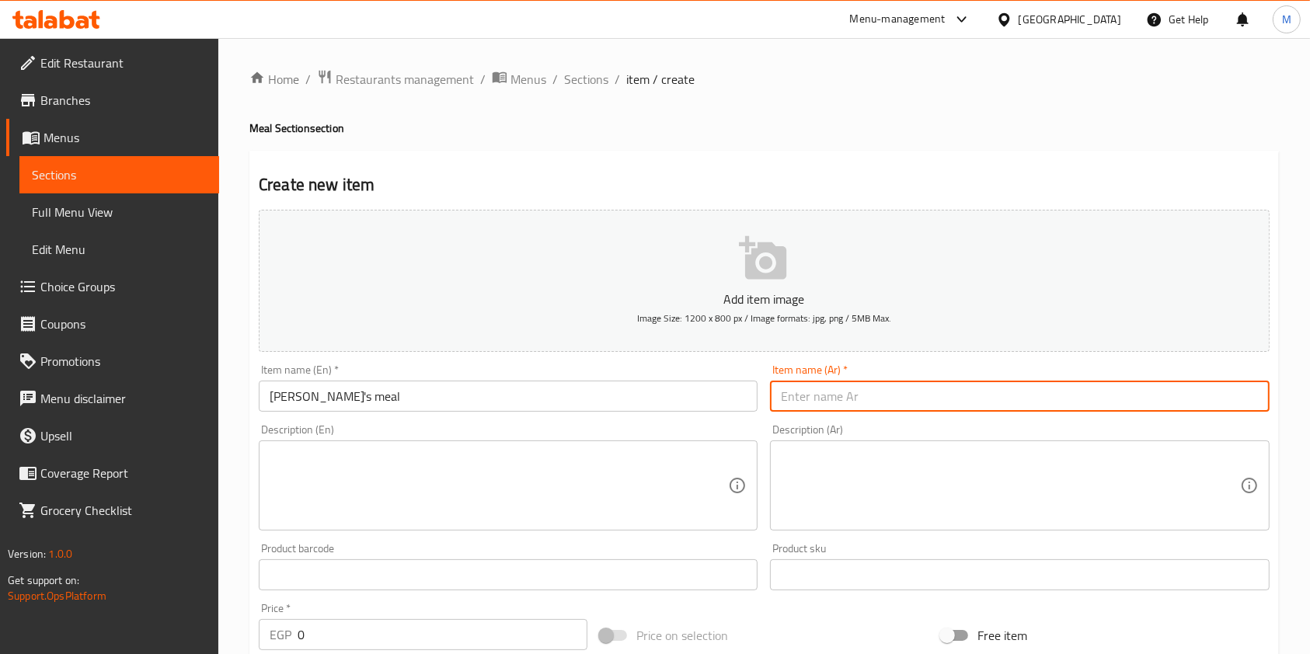
click at [869, 381] on input "text" at bounding box center [1019, 396] width 499 height 31
paste input "[PERSON_NAME]'s meal"
paste input "وجبة [PERSON_NAME]"
click at [900, 386] on input "[PERSON_NAME]'s mealوجبة [PERSON_NAME]" at bounding box center [1019, 396] width 499 height 31
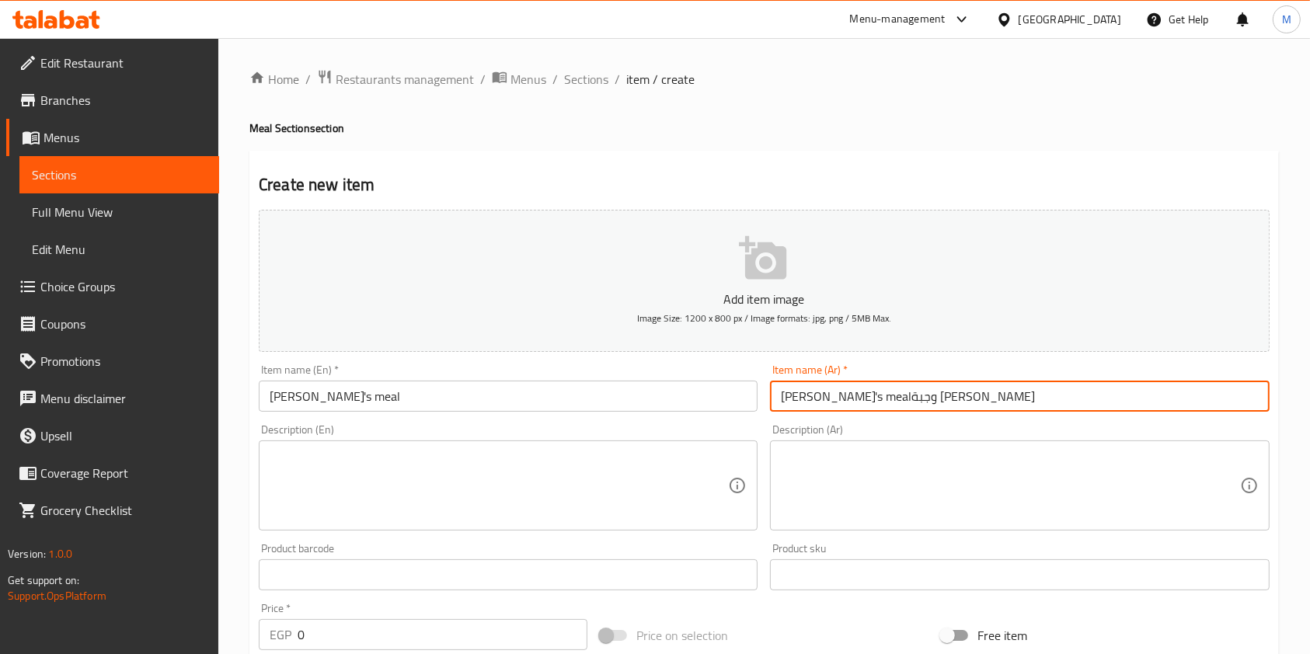
click at [900, 386] on input "Maria's mealوجبة ماريا" at bounding box center [1019, 396] width 499 height 31
paste input "text"
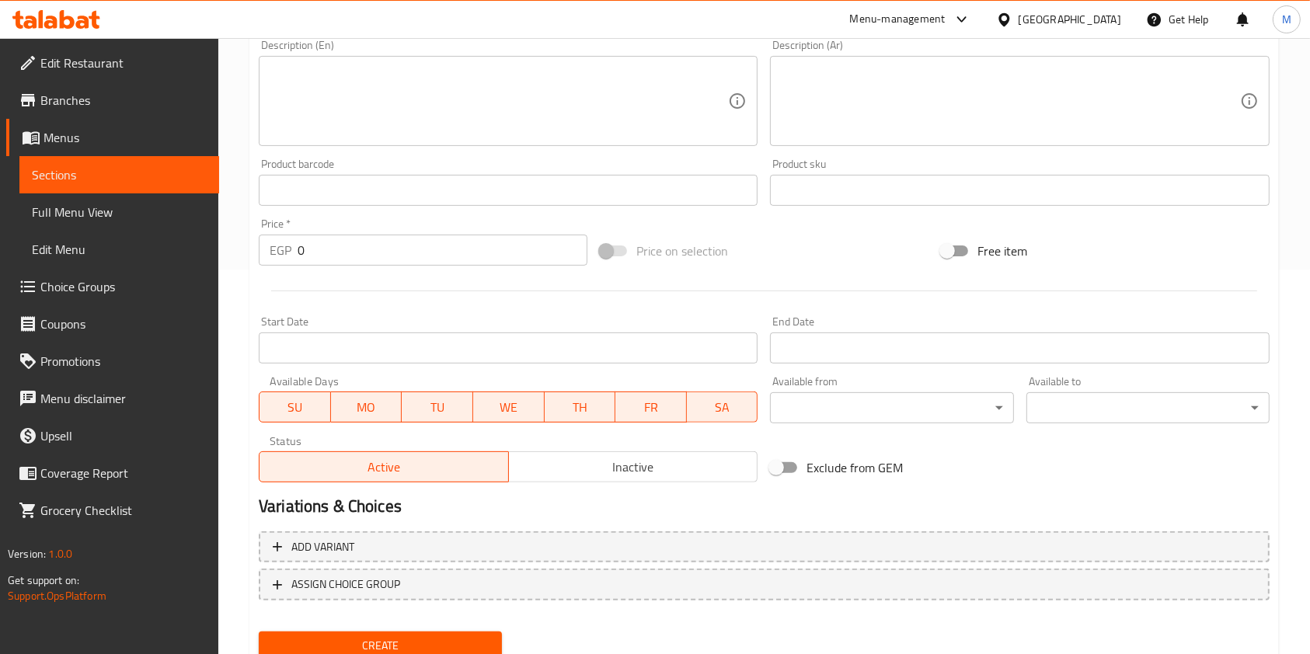
scroll to position [444, 0]
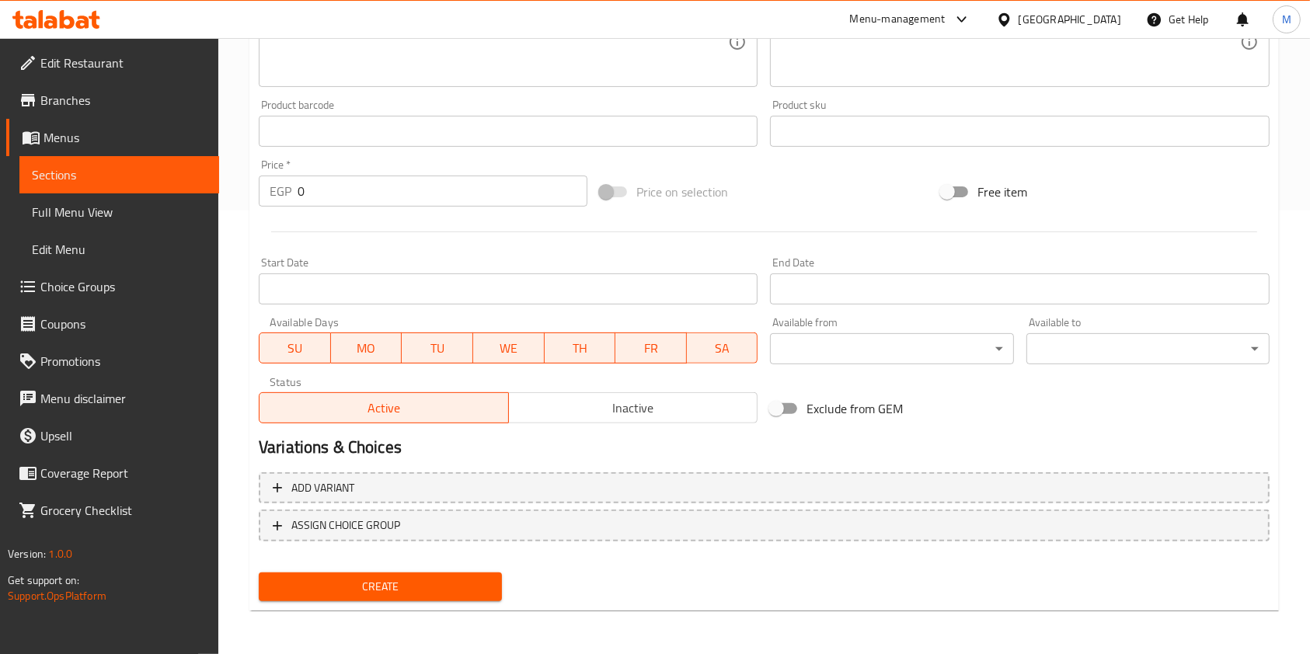
type input "وجبة ماريا"
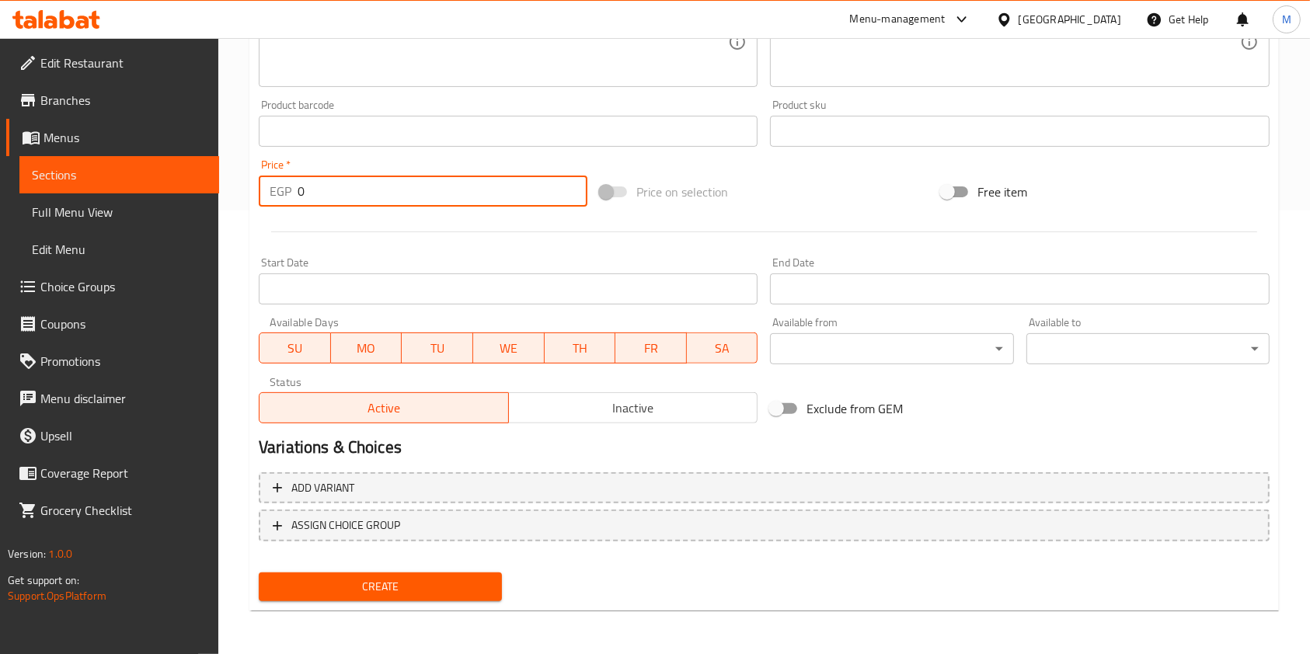
click at [343, 189] on input "0" at bounding box center [443, 191] width 290 height 31
type input "180"
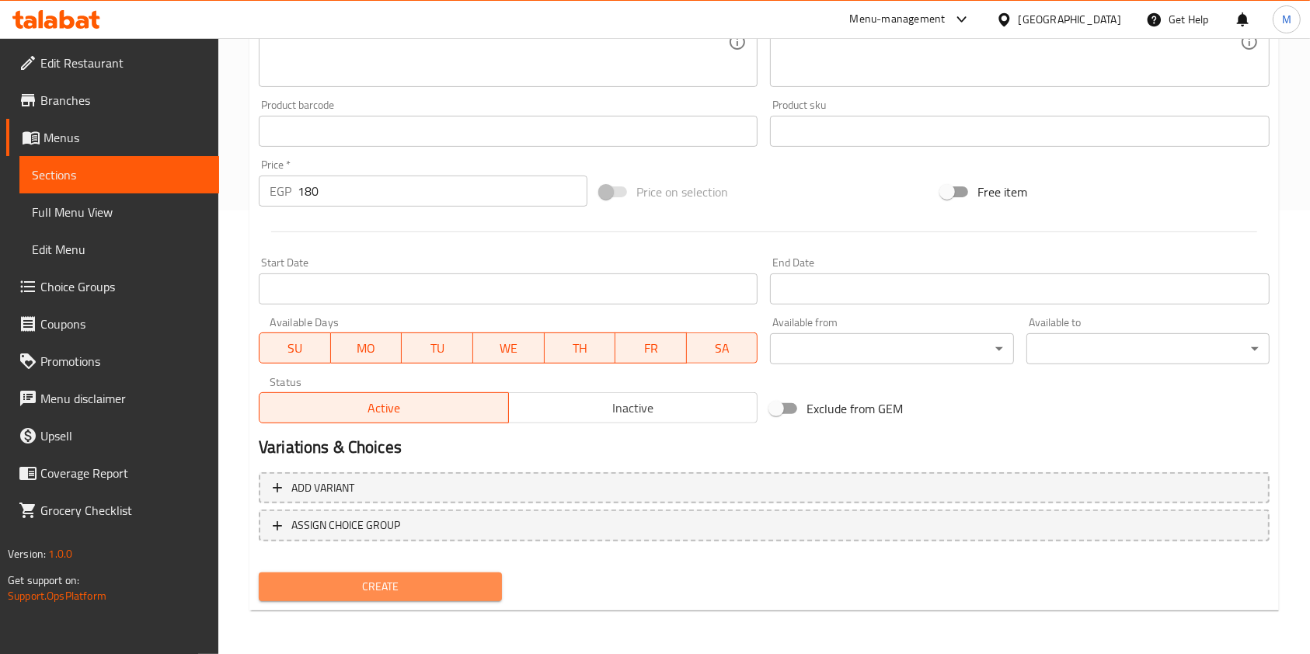
click at [390, 593] on span "Create" at bounding box center [380, 586] width 218 height 19
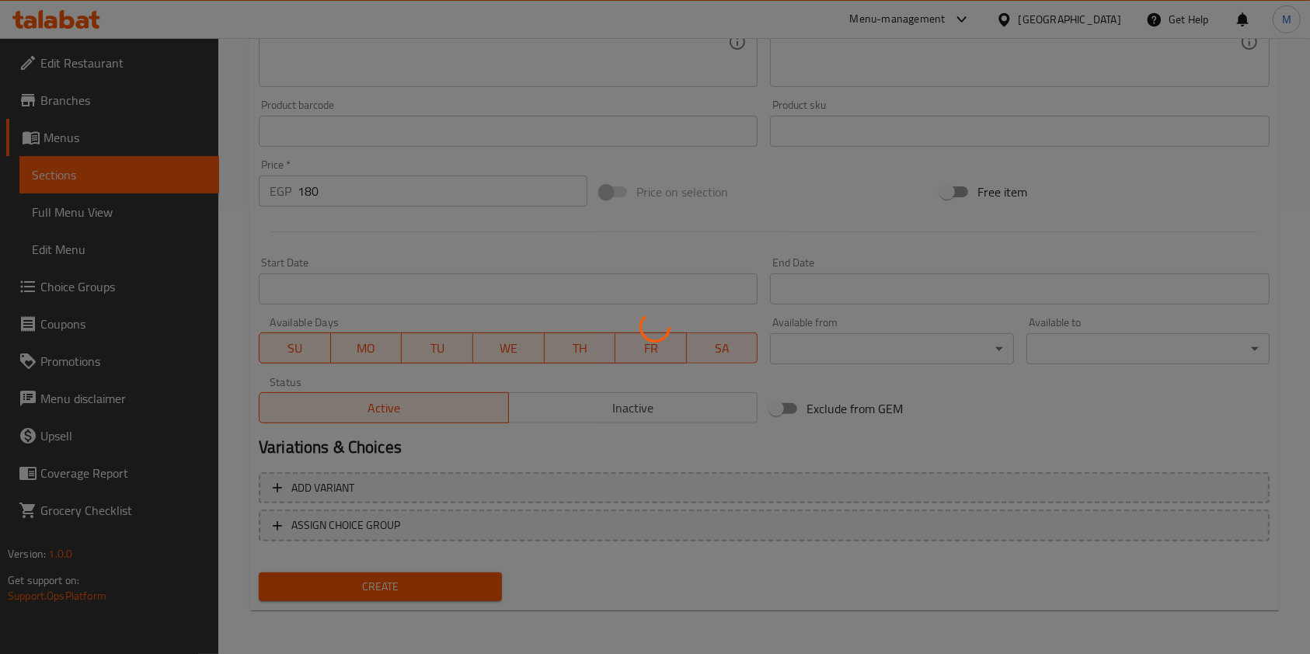
type input "0"
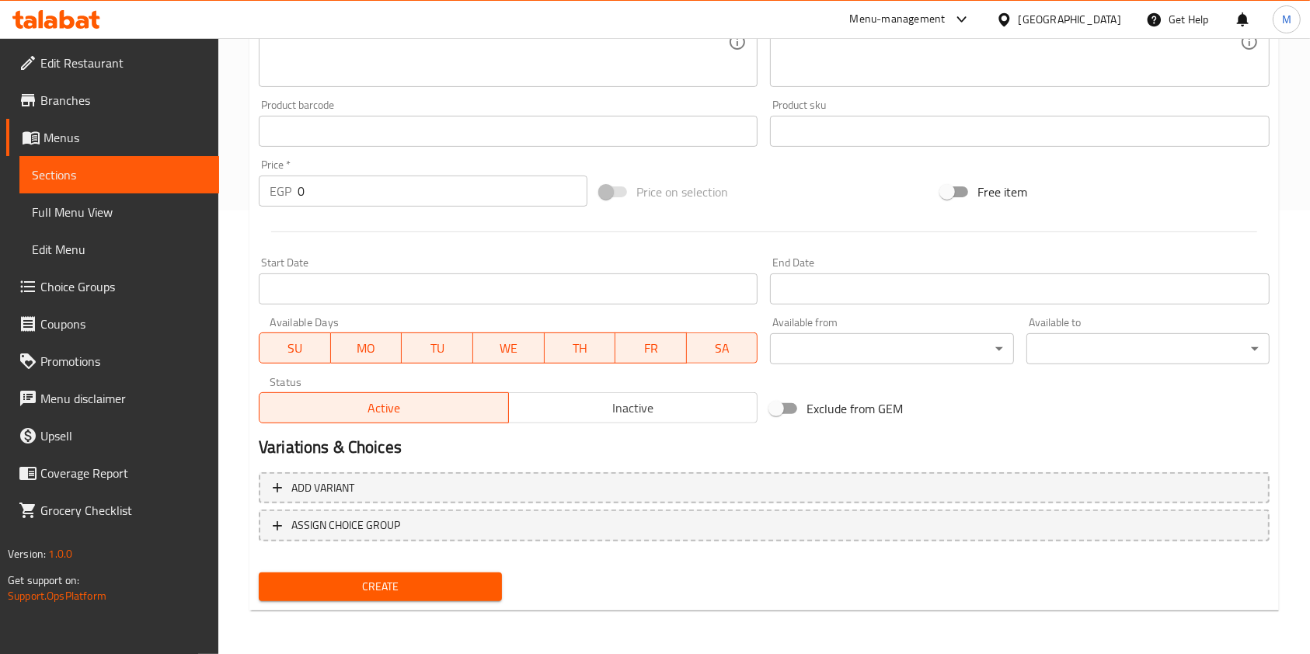
scroll to position [133, 0]
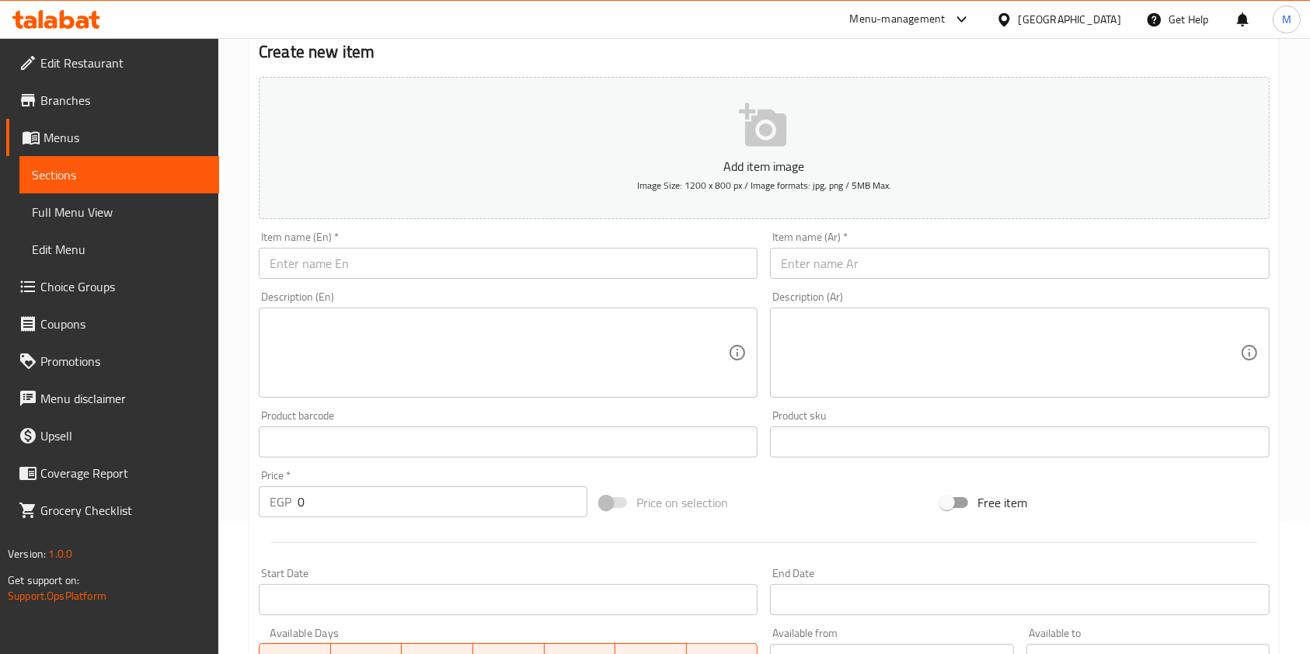
click at [794, 259] on input "text" at bounding box center [1019, 263] width 499 height 31
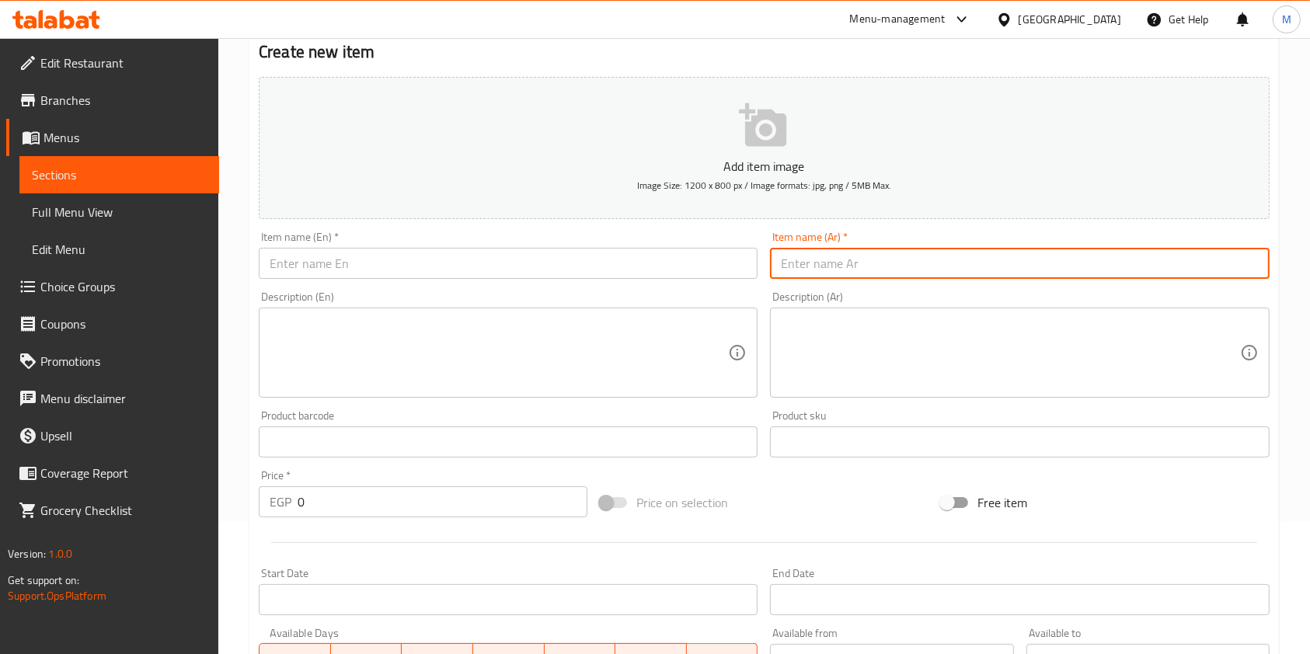
paste input "وجبة سوري غزاوي"
type input "وجبة سوري غزاوي"
click at [609, 265] on input "text" at bounding box center [508, 263] width 499 height 31
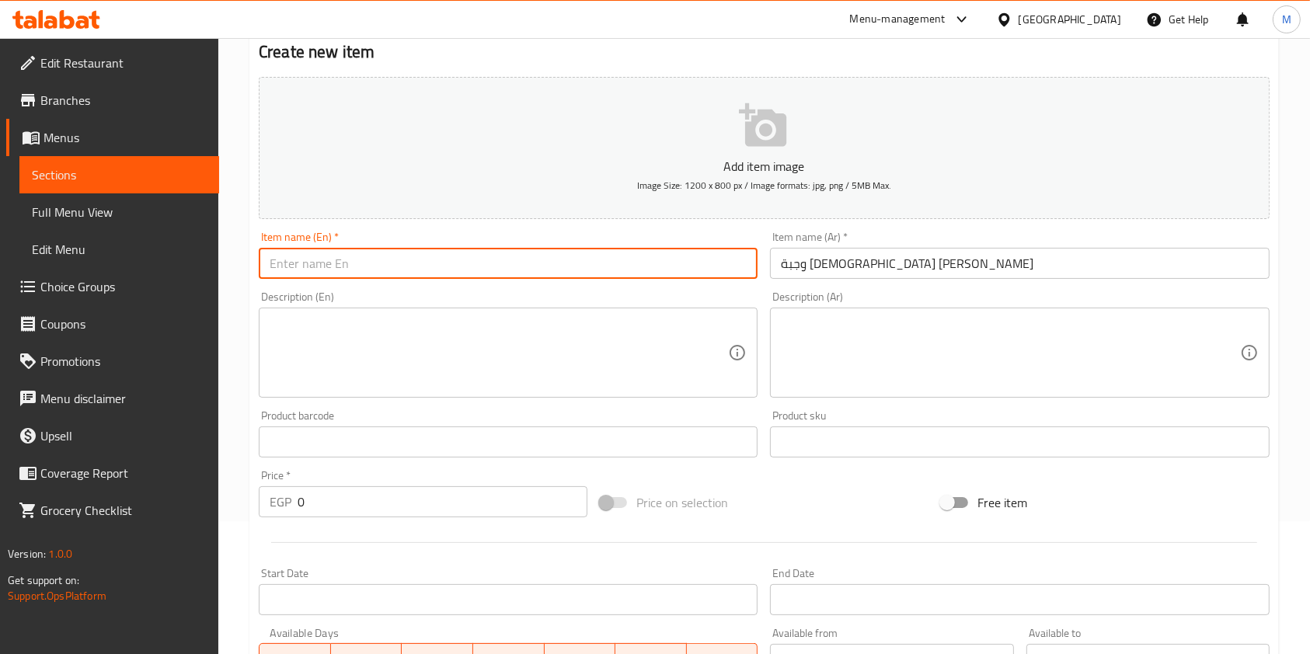
paste input "Syrian Gazan meal"
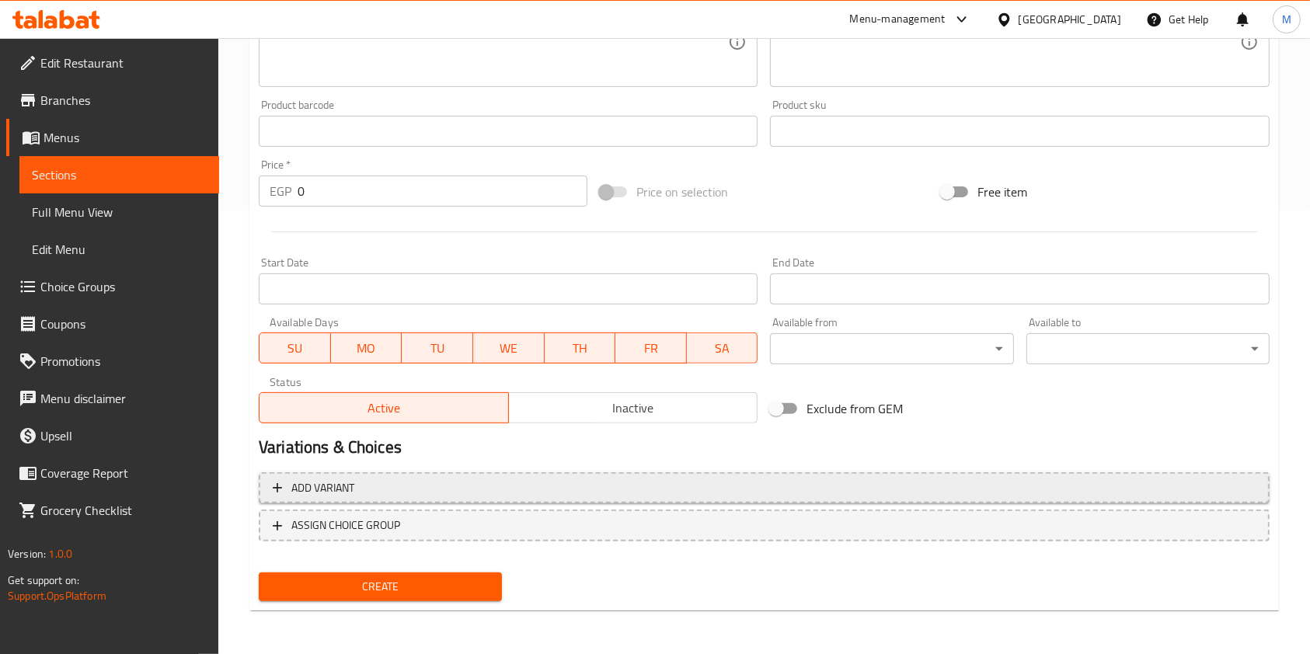
type input "Syrian Gazan meal"
click at [931, 485] on span "Add variant" at bounding box center [764, 488] width 983 height 19
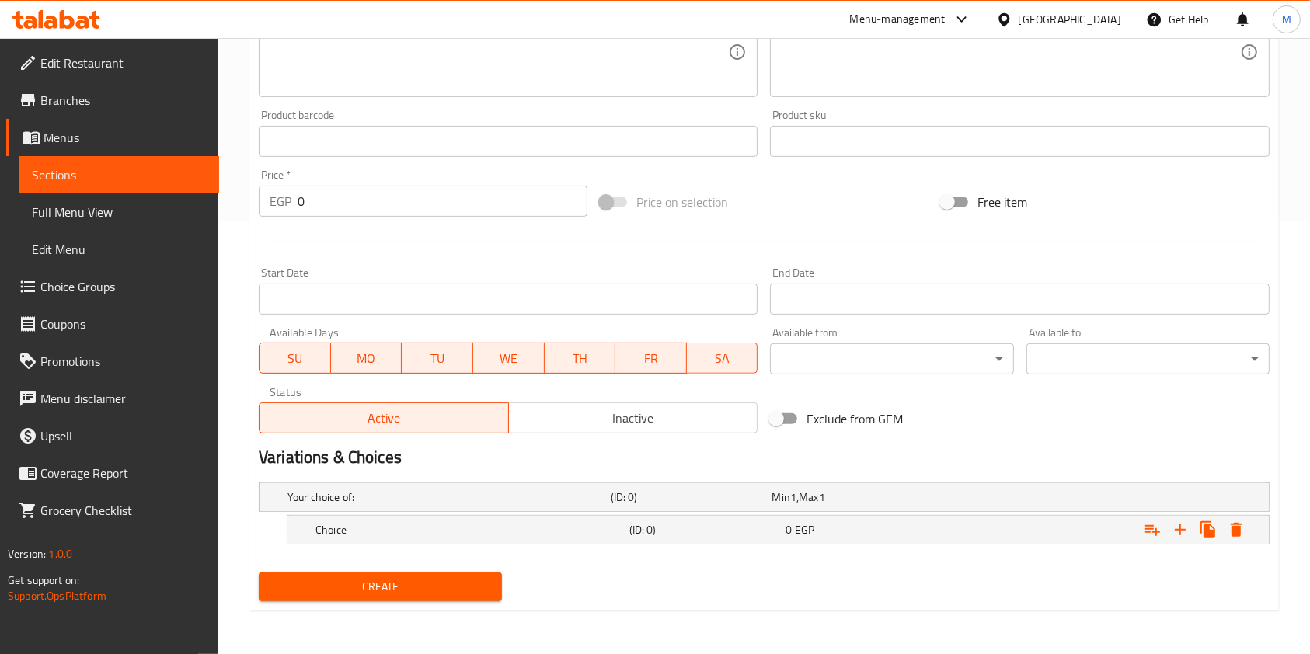
scroll to position [433, 0]
click at [854, 531] on div "0 EGP" at bounding box center [860, 530] width 151 height 16
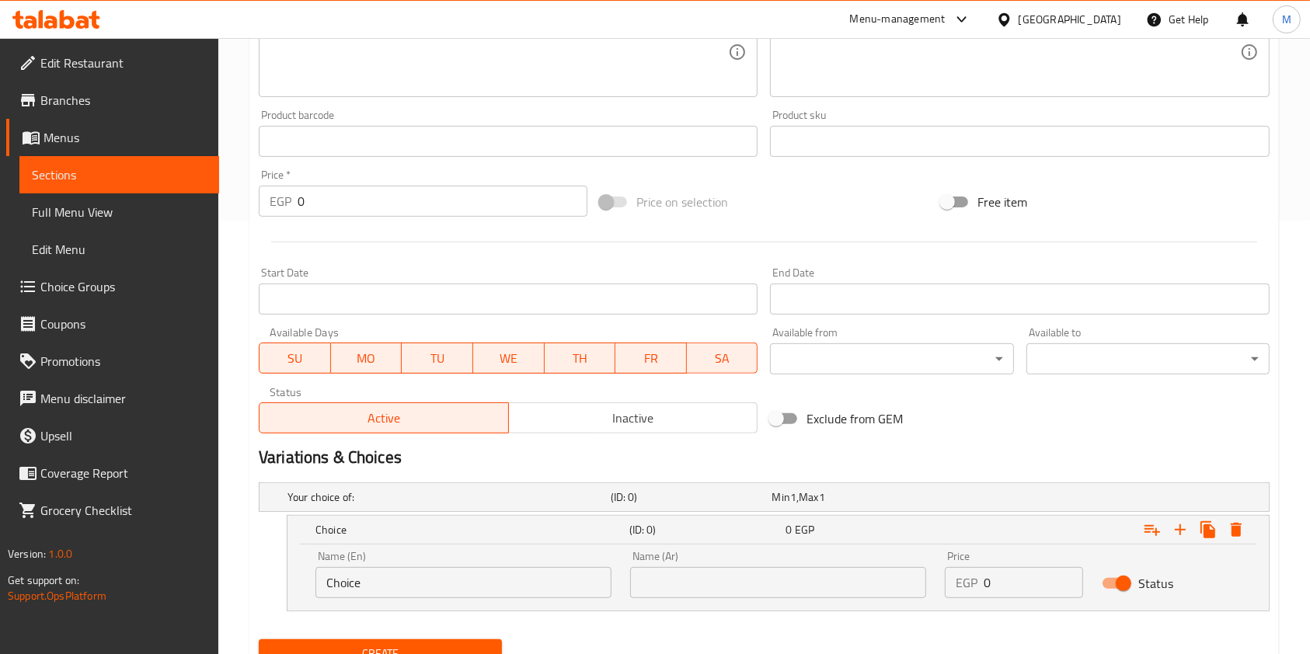
click at [389, 587] on input "Choice" at bounding box center [463, 582] width 296 height 31
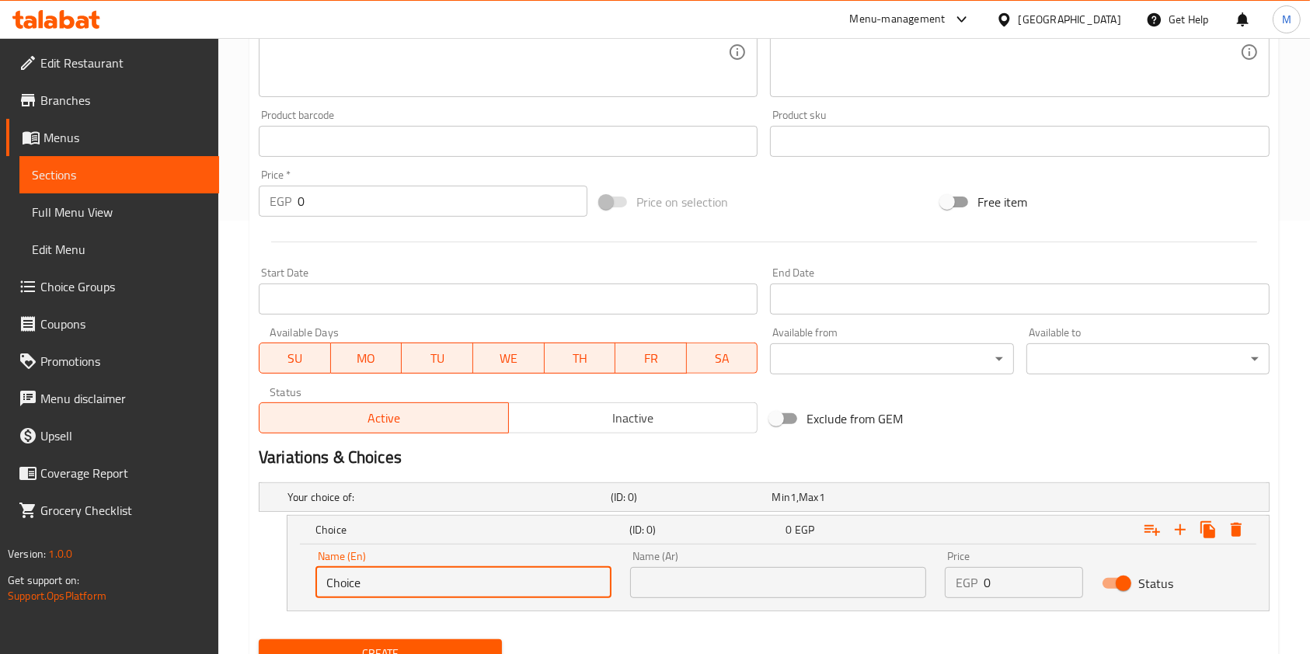
click at [389, 587] on input "Choice" at bounding box center [463, 582] width 296 height 31
type input "Single"
click at [399, 576] on input "Single" at bounding box center [463, 582] width 296 height 31
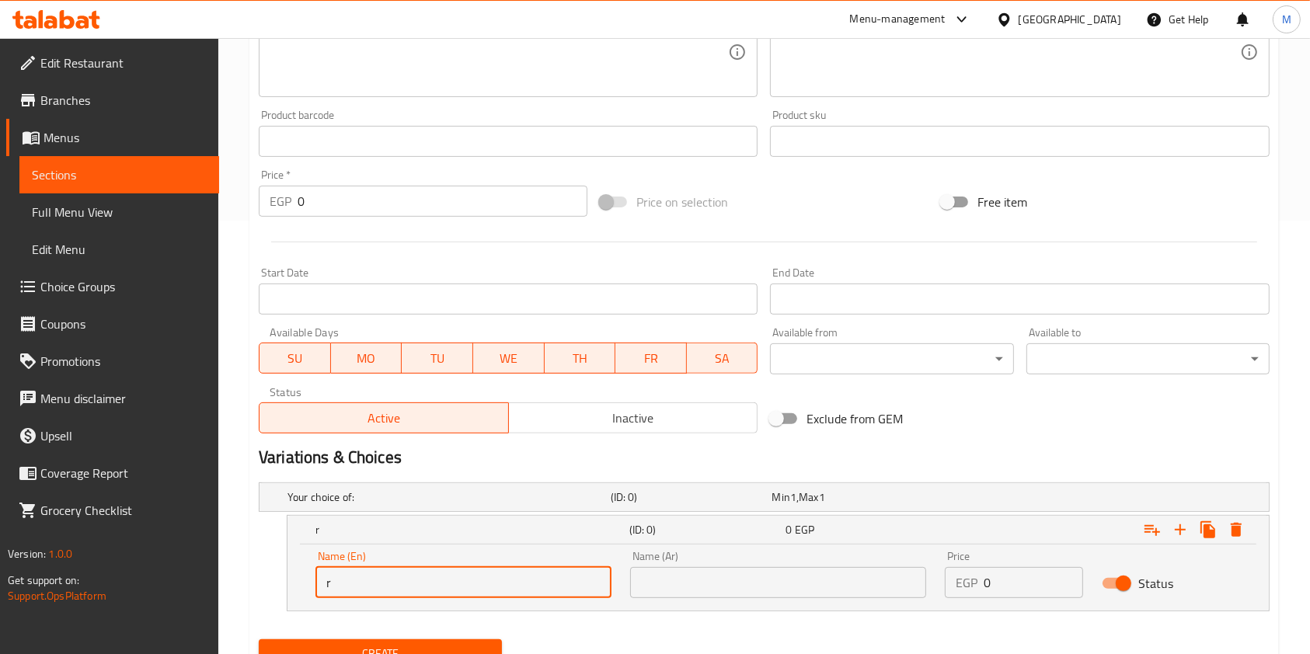
type input "Regular"
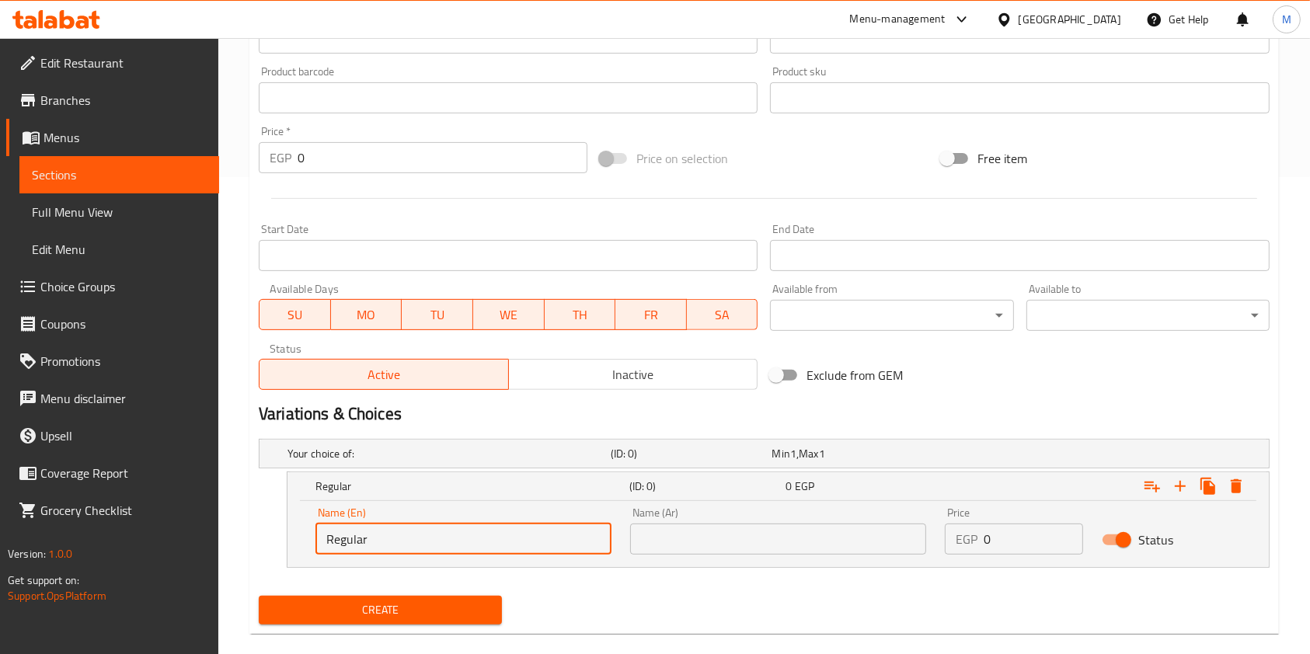
scroll to position [500, 0]
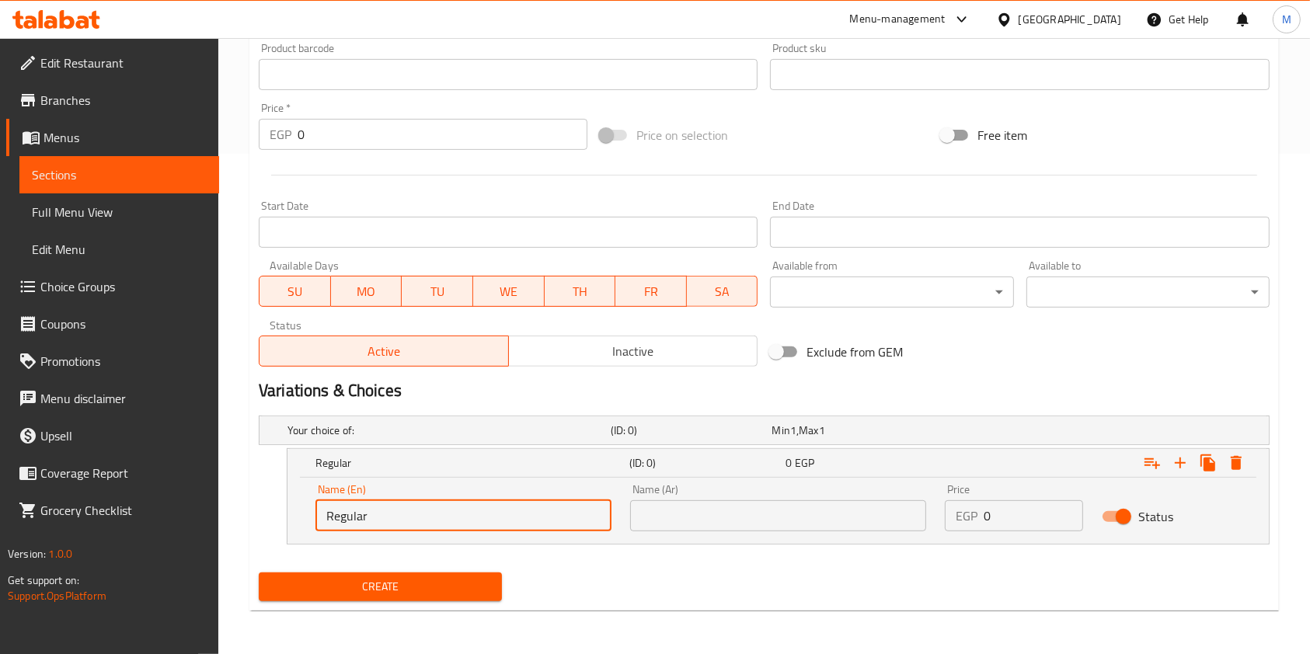
click at [785, 523] on input "text" at bounding box center [778, 515] width 296 height 31
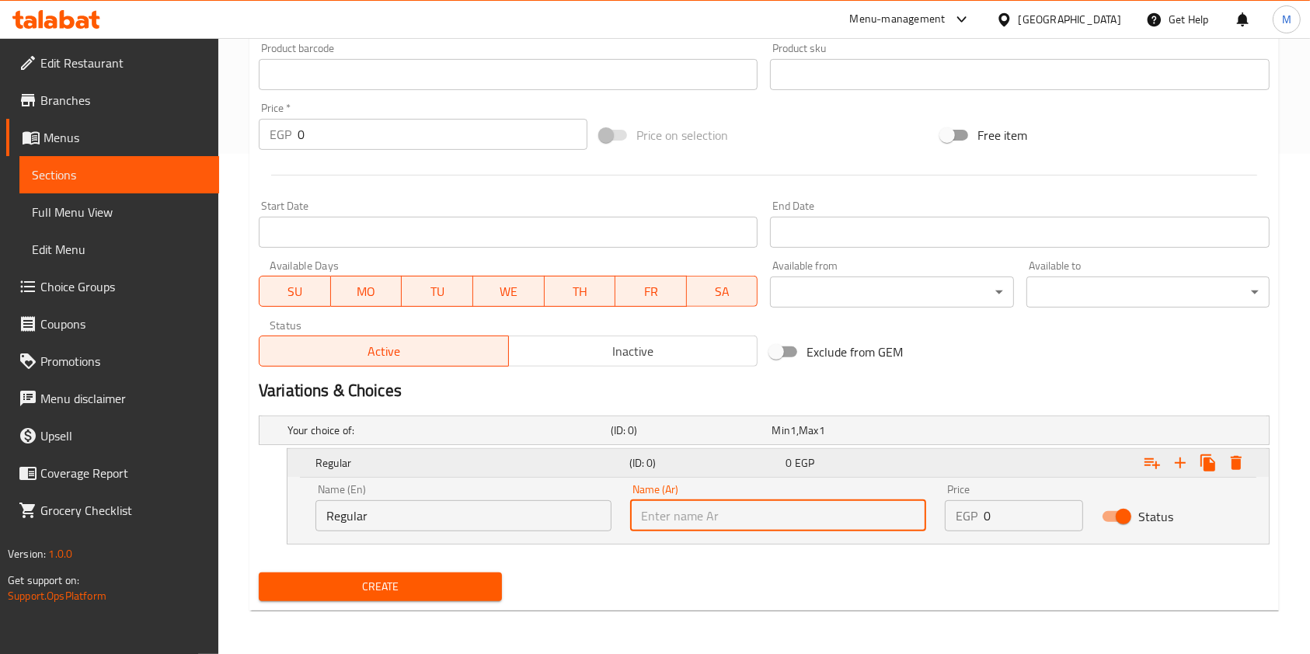
click at [1204, 468] on icon "Expand" at bounding box center [1207, 462] width 15 height 17
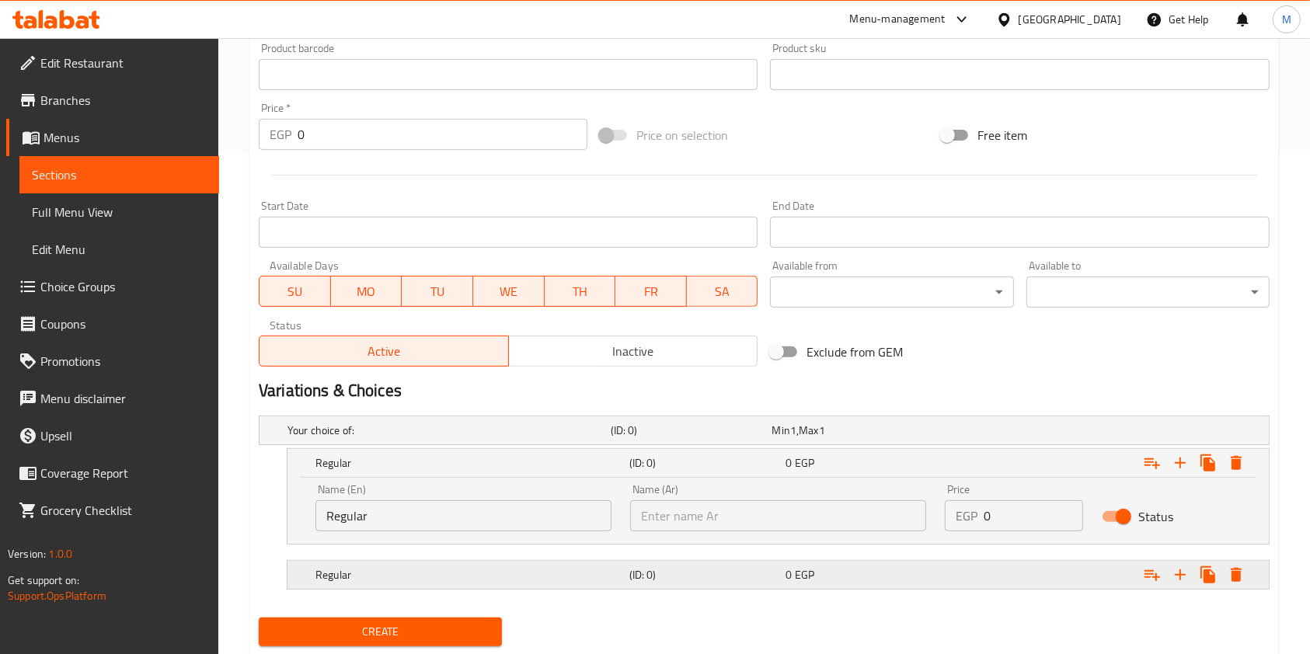
click at [751, 576] on h5 "(ID: 0)" at bounding box center [704, 575] width 151 height 16
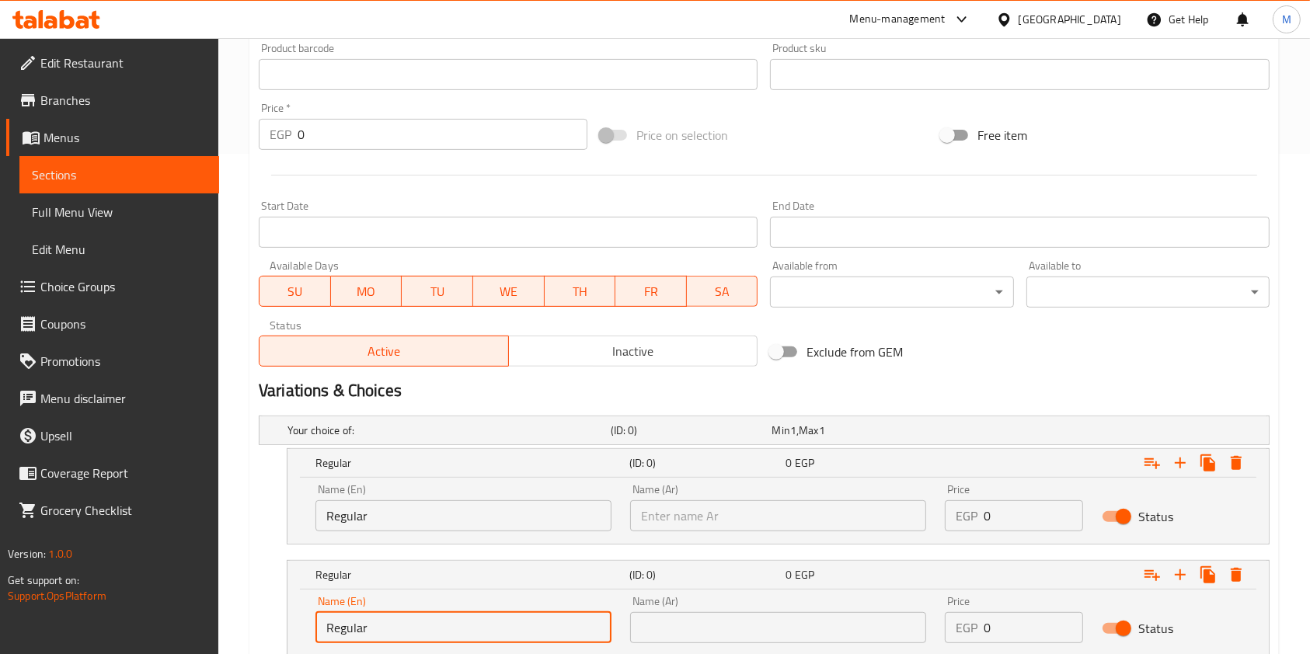
click at [435, 628] on input "Regular" at bounding box center [463, 627] width 296 height 31
type input "Double"
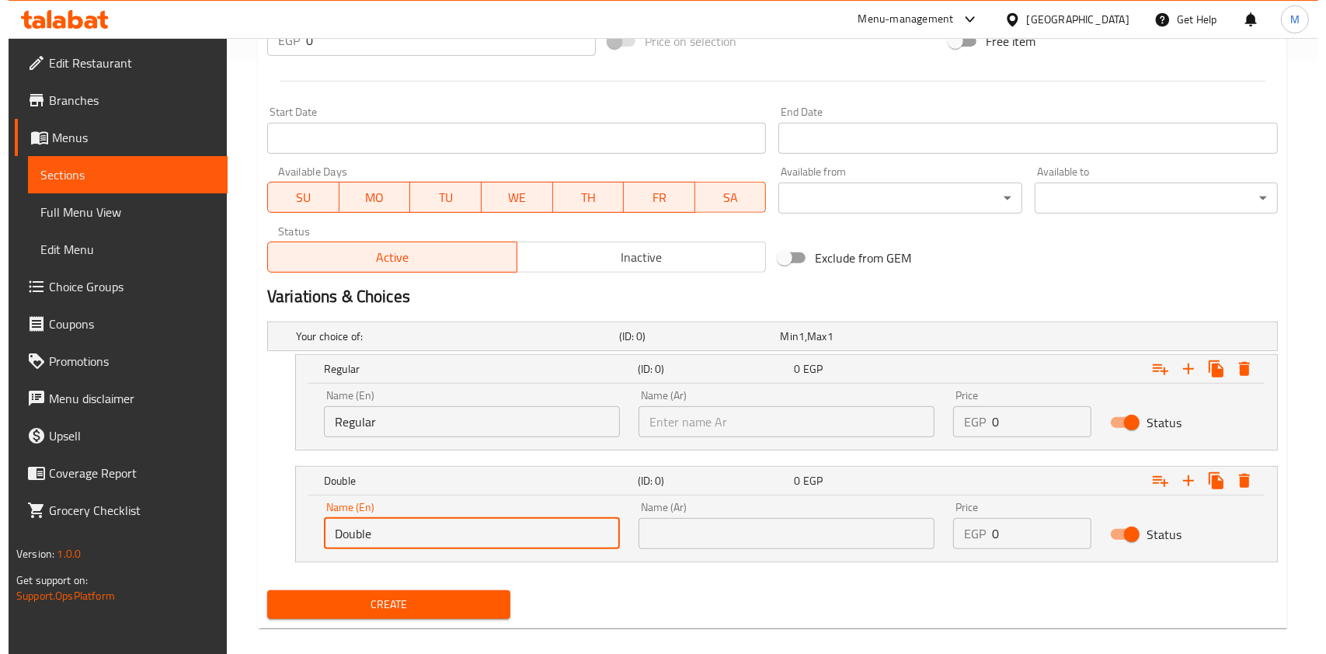
scroll to position [611, 0]
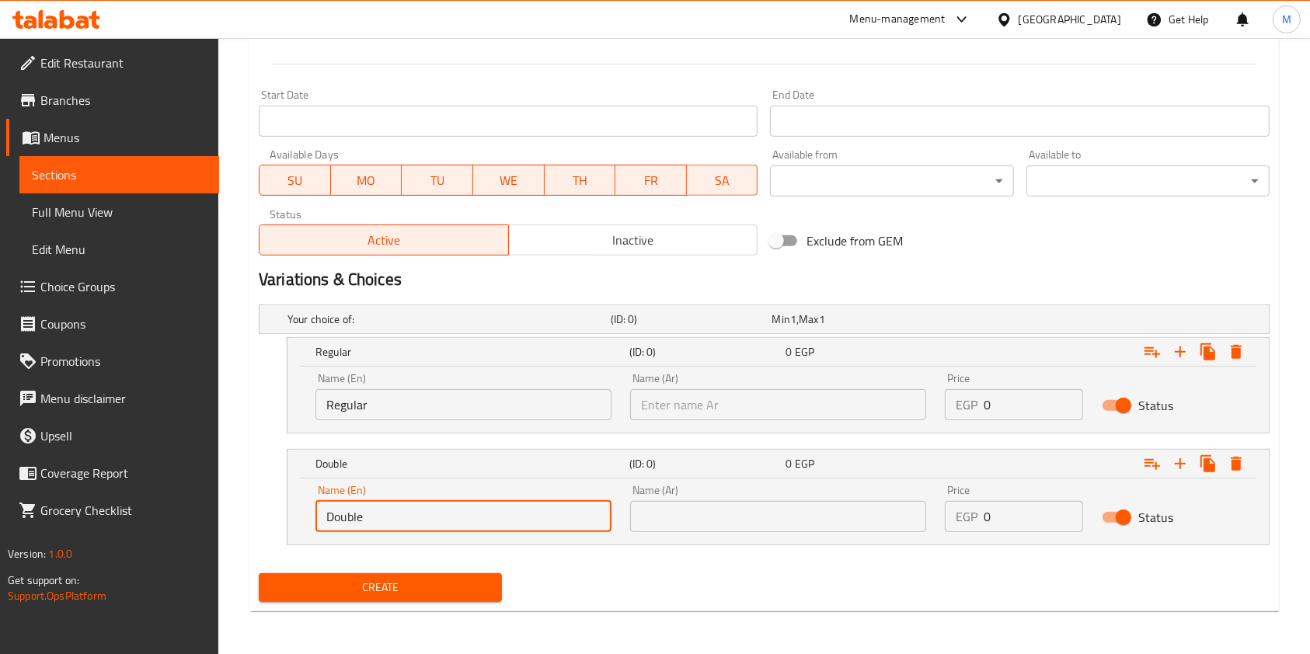
click at [734, 516] on input "text" at bounding box center [778, 516] width 296 height 31
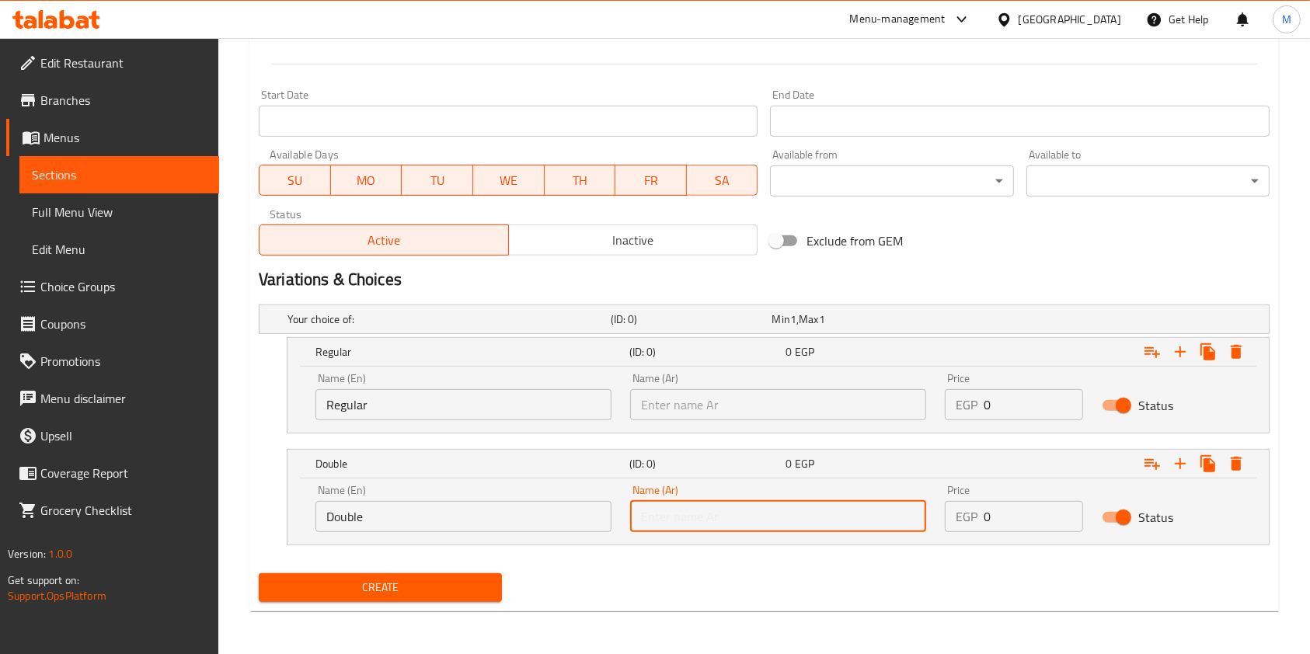
type input "ع"
type input "دبل"
click at [719, 413] on input "text" at bounding box center [778, 404] width 296 height 31
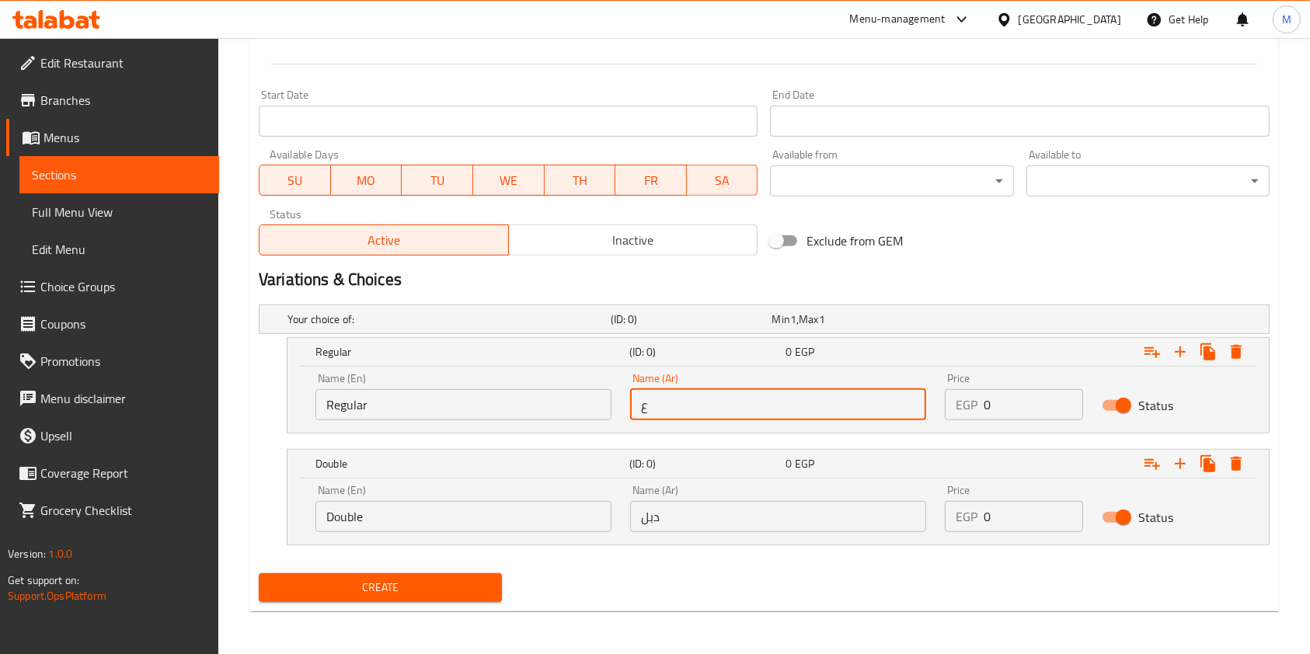
type input "عادي"
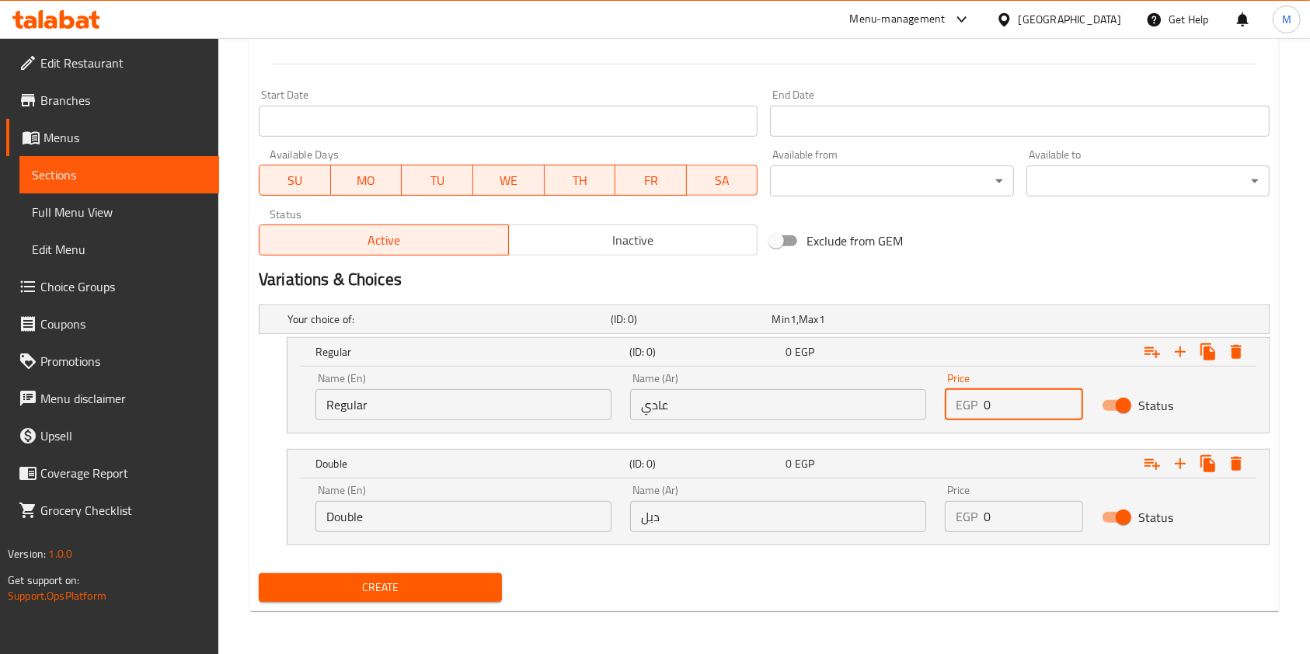
click at [1022, 411] on input "0" at bounding box center [1032, 404] width 99 height 31
type input "165"
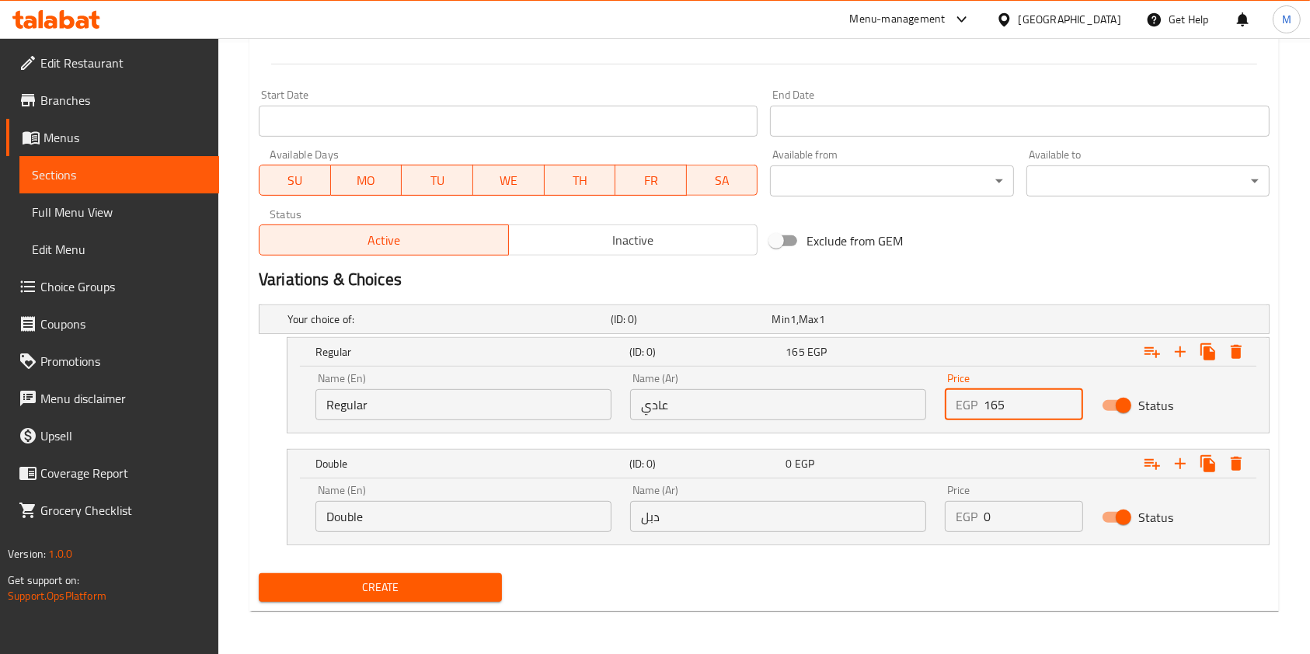
click at [1039, 505] on input "0" at bounding box center [1032, 516] width 99 height 31
type input "185"
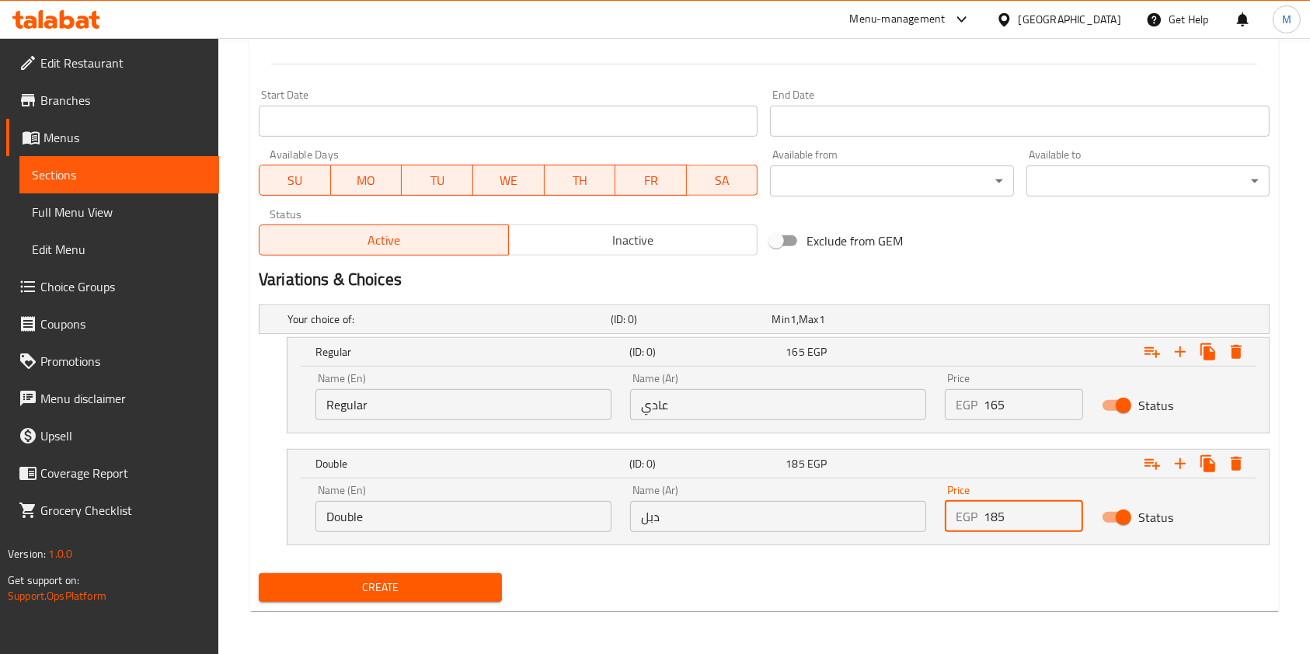
click at [415, 599] on button "Create" at bounding box center [380, 587] width 243 height 29
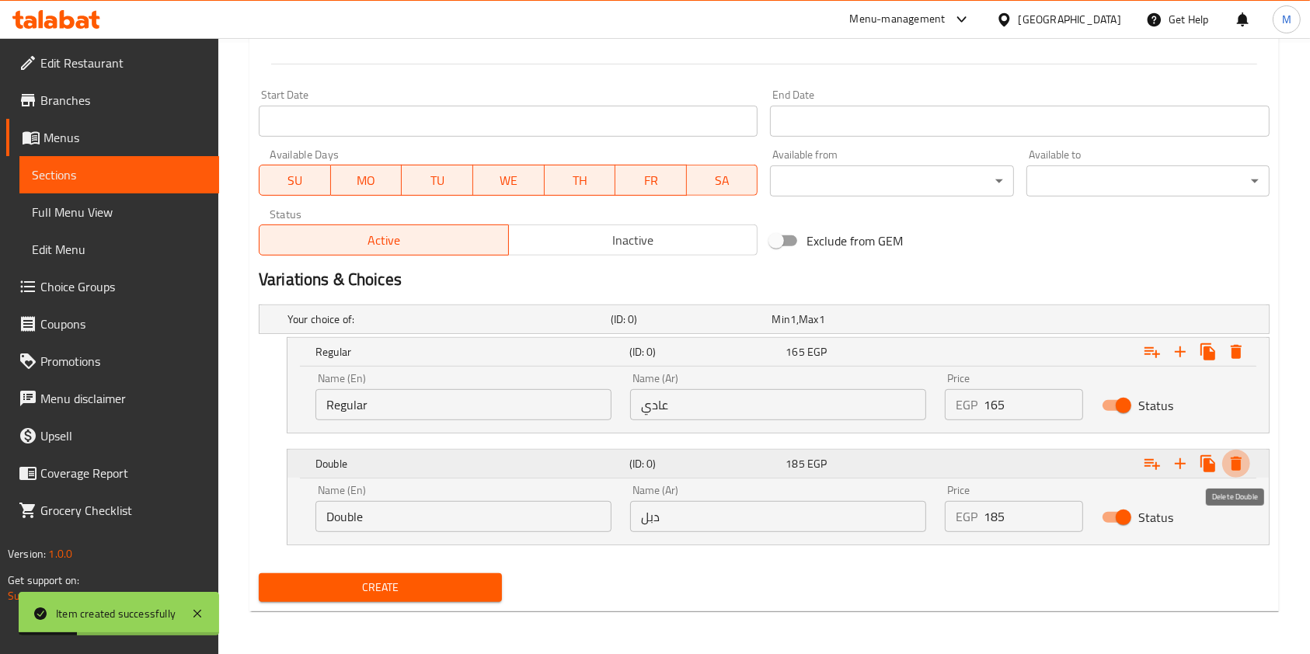
click at [1239, 458] on icon "Expand" at bounding box center [1236, 464] width 11 height 14
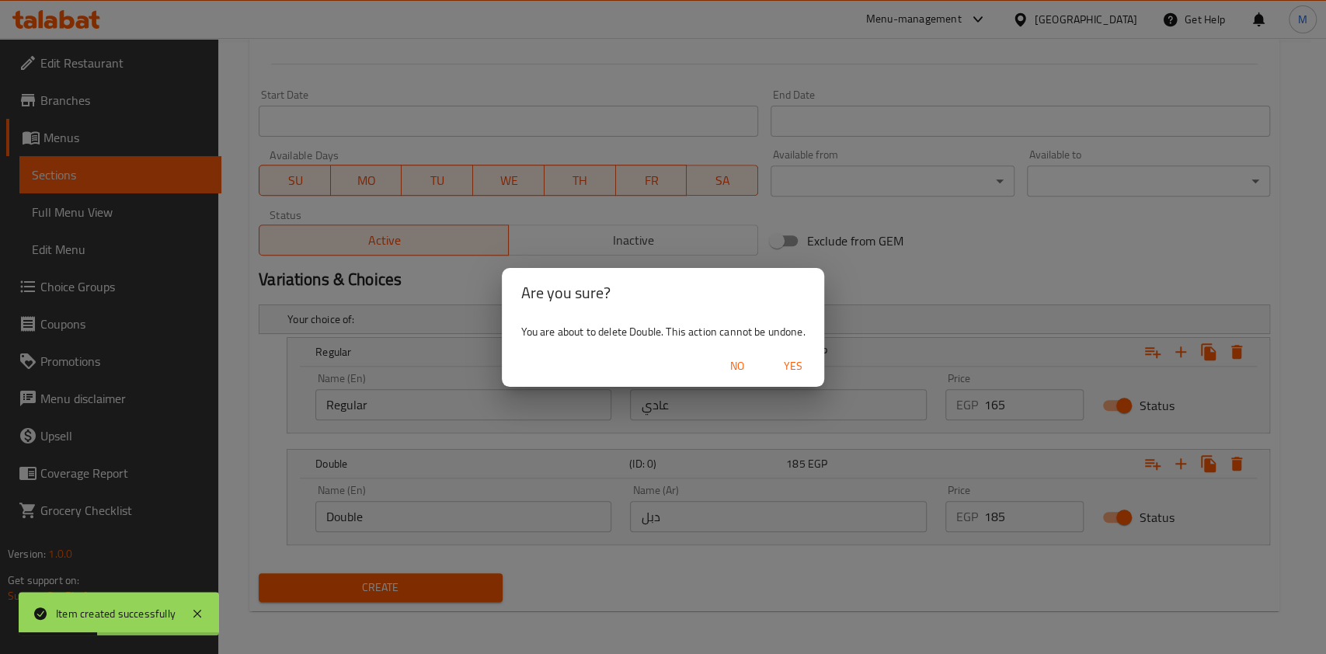
click at [799, 368] on span "Yes" at bounding box center [793, 366] width 37 height 19
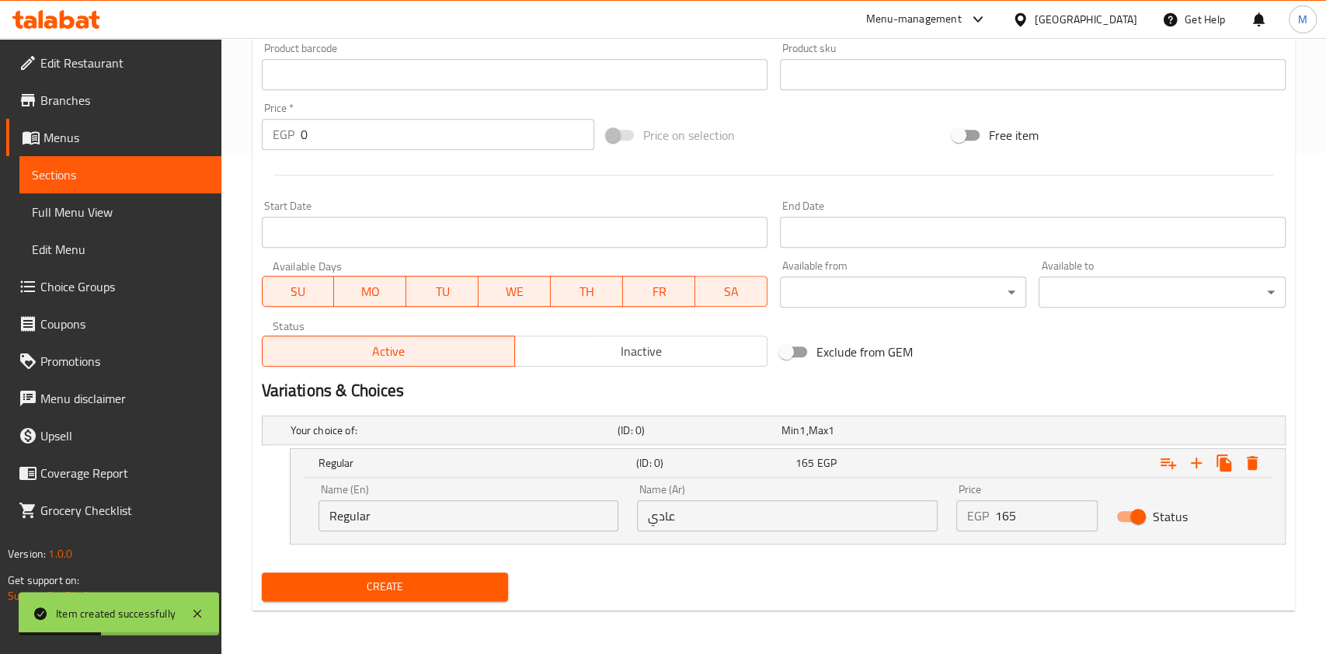
scroll to position [500, 0]
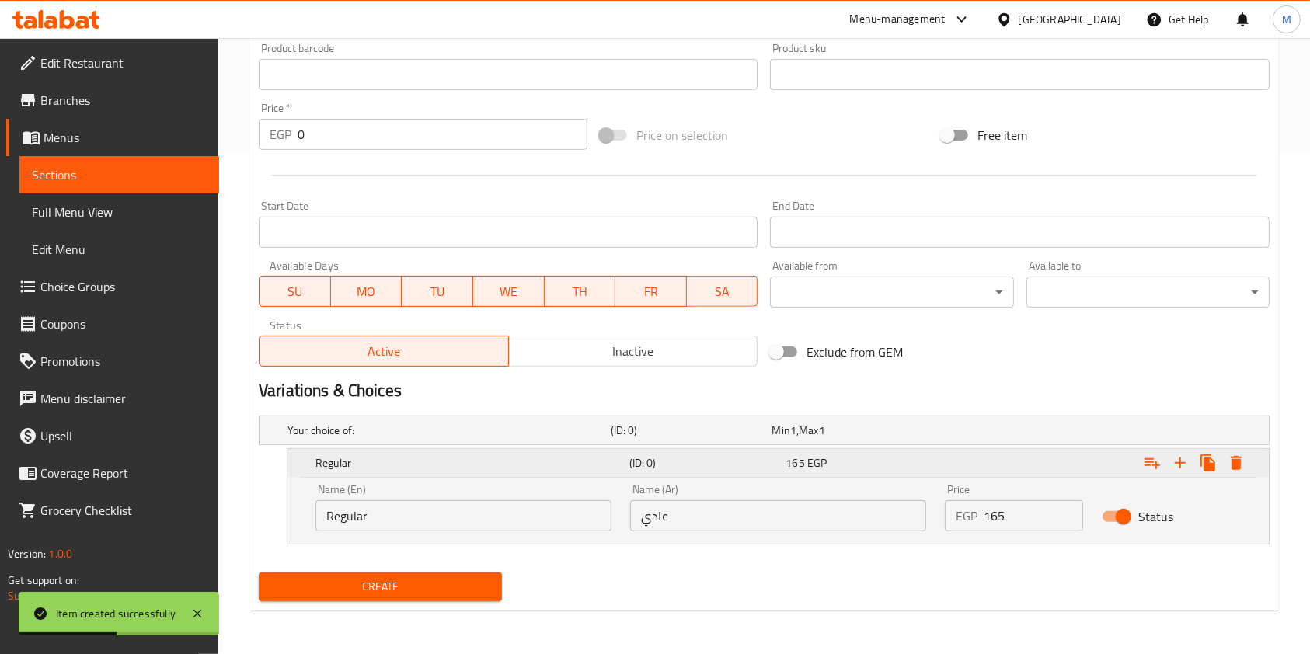
click at [1241, 463] on icon "Expand" at bounding box center [1236, 463] width 19 height 19
click at [1239, 464] on icon "Expand" at bounding box center [1236, 463] width 11 height 14
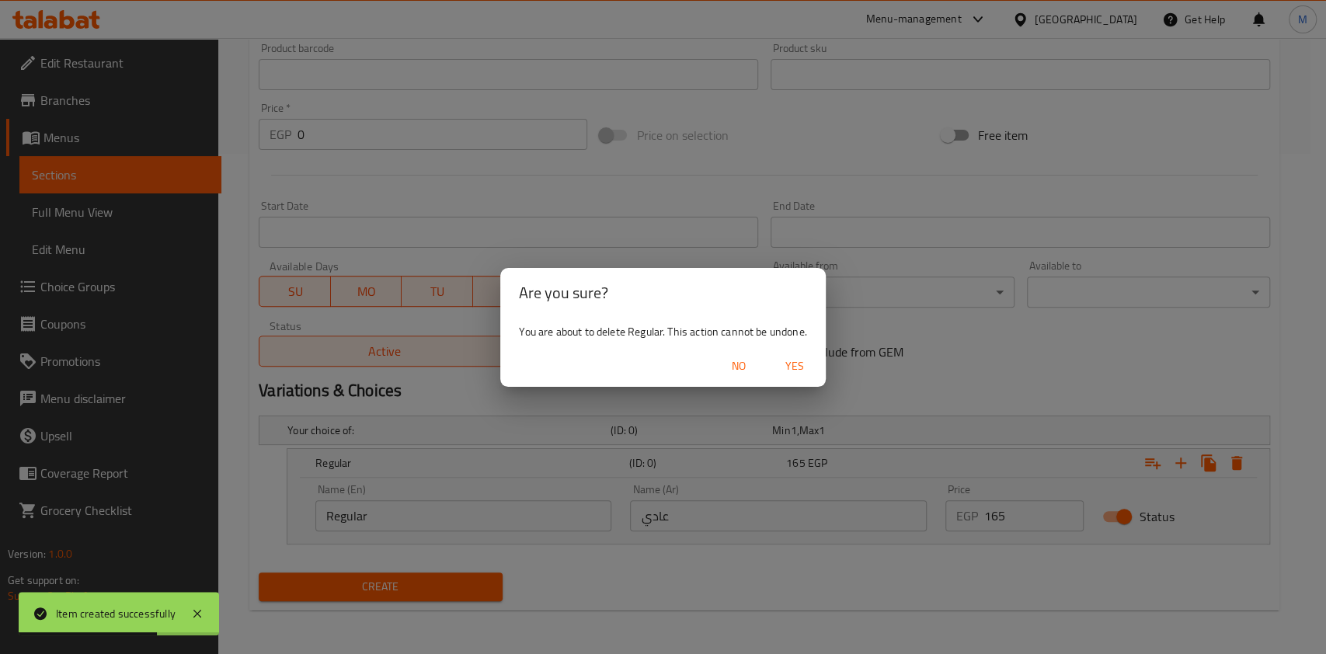
click at [808, 376] on button "Yes" at bounding box center [795, 366] width 50 height 29
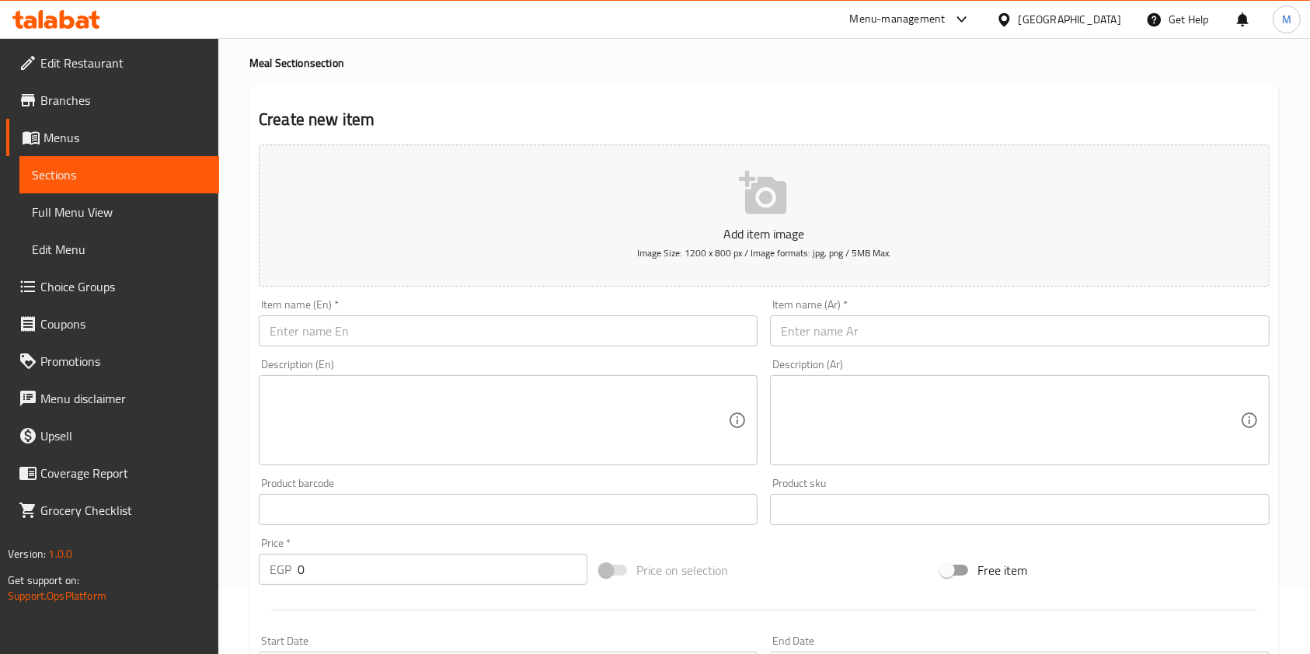
scroll to position [0, 0]
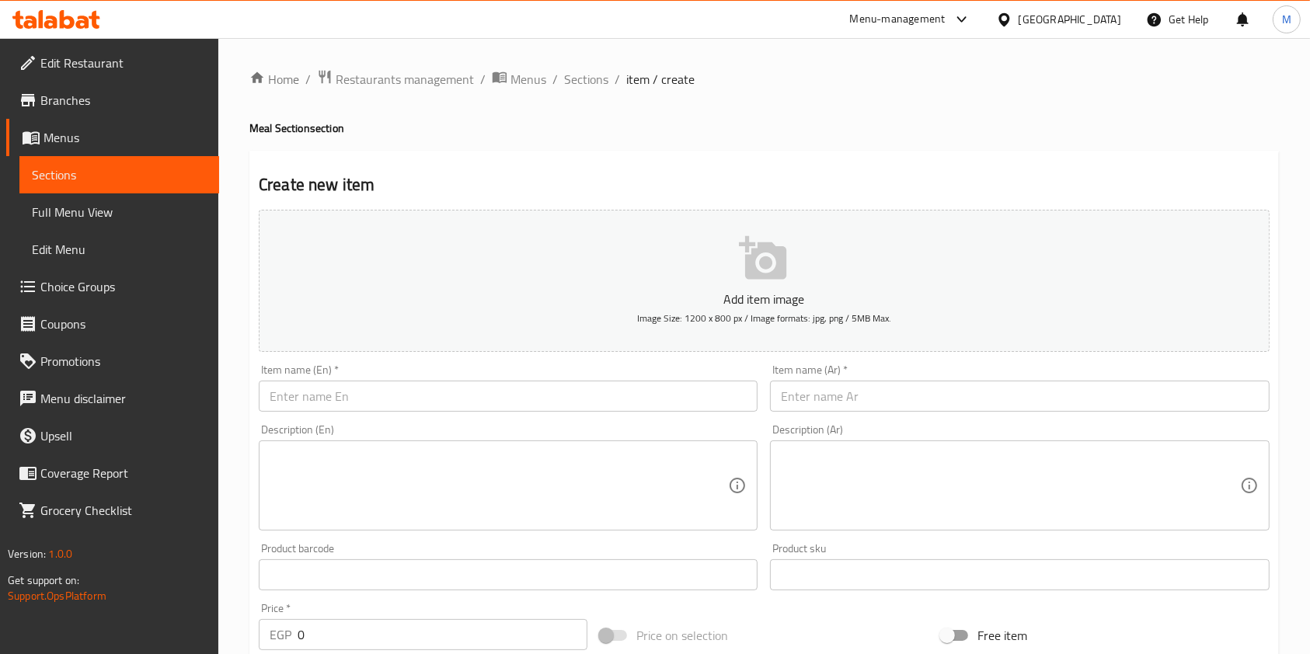
click at [845, 419] on div "Description (Ar) Description (Ar)" at bounding box center [1019, 477] width 511 height 119
click at [846, 387] on input "text" at bounding box center [1019, 396] width 499 height 31
click at [1077, 410] on input "text" at bounding box center [1019, 396] width 499 height 31
click at [845, 397] on input "text" at bounding box center [1019, 396] width 499 height 31
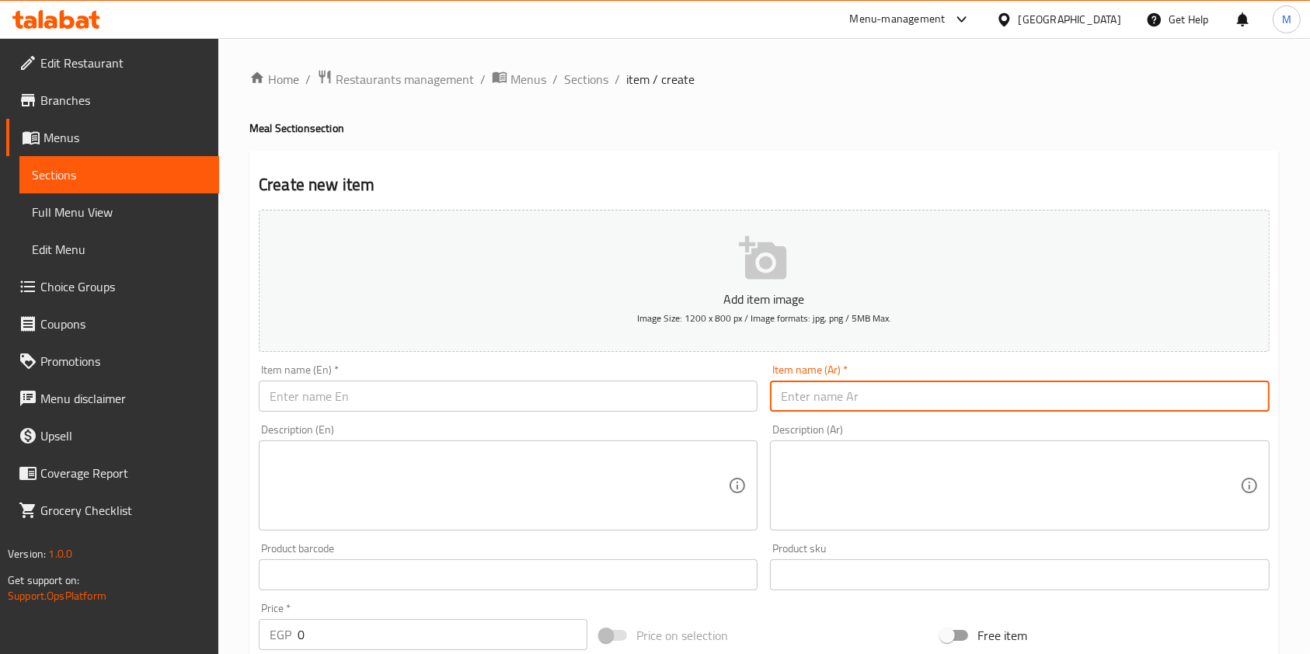
paste input "وجبة صفيحة بالجبنة والزيتون"
type input "وجبة صفيحة بالجبنة والزيتون"
click at [652, 400] on input "text" at bounding box center [508, 396] width 499 height 31
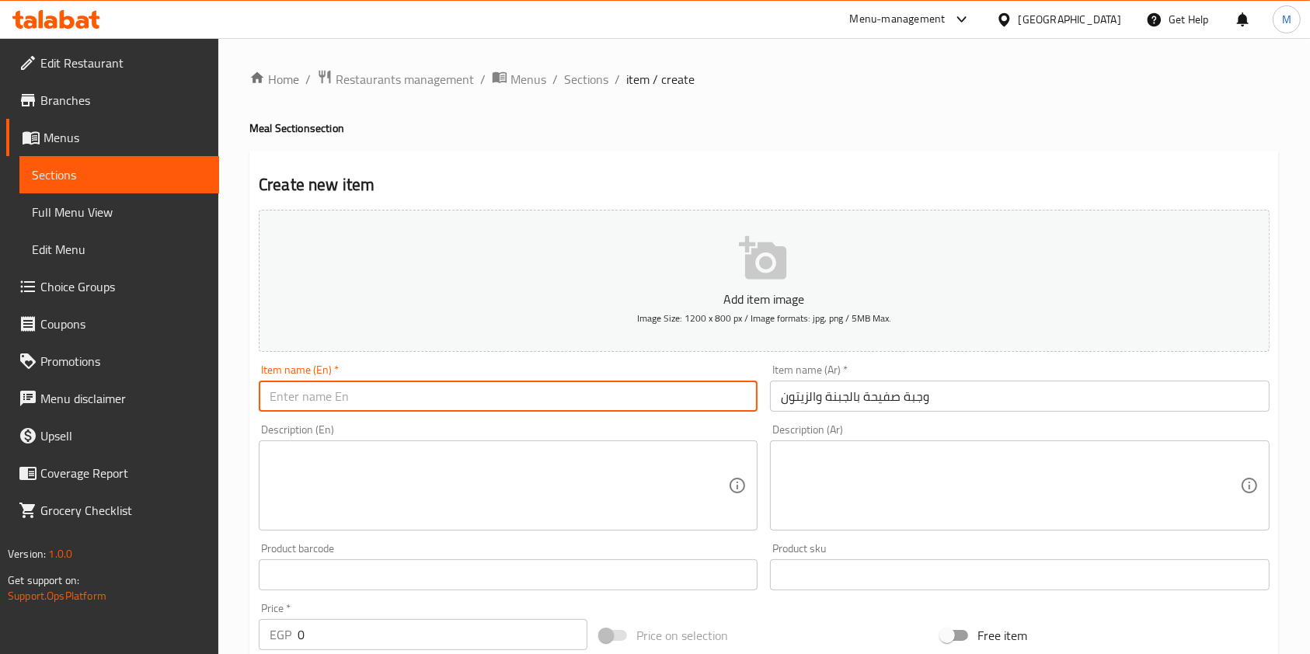
paste input "Cheese and olive pie meal"
type input "Cheese and olive pie meal"
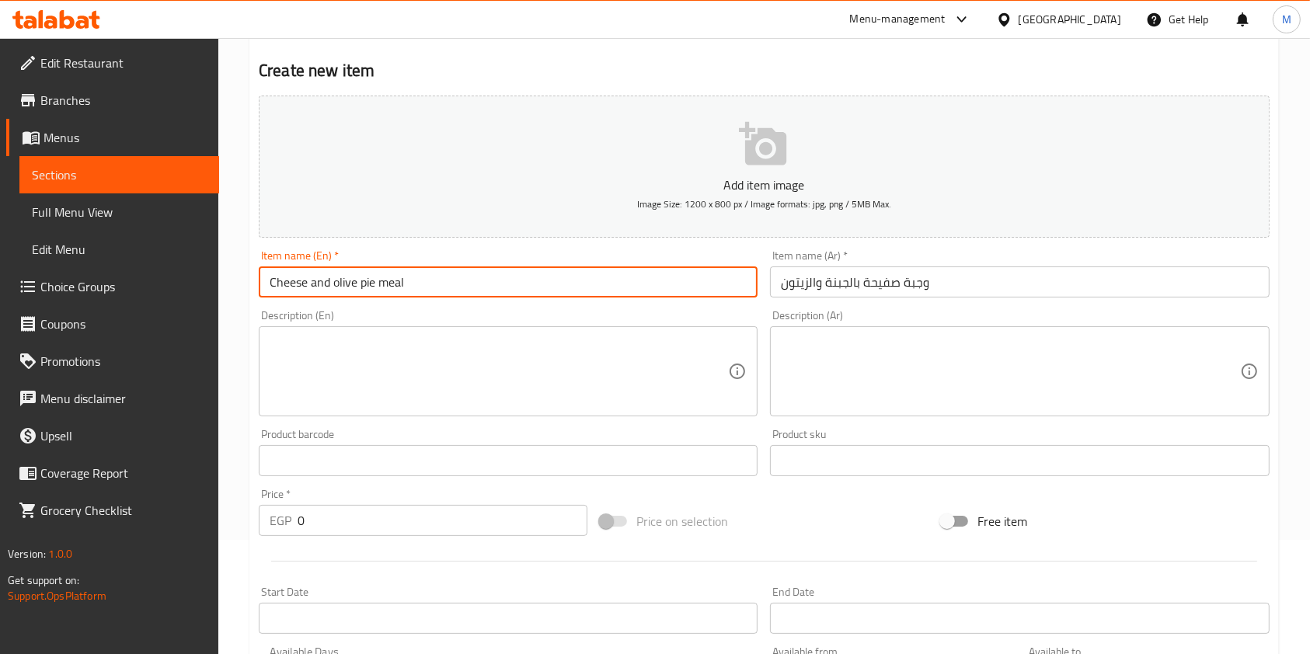
scroll to position [207, 0]
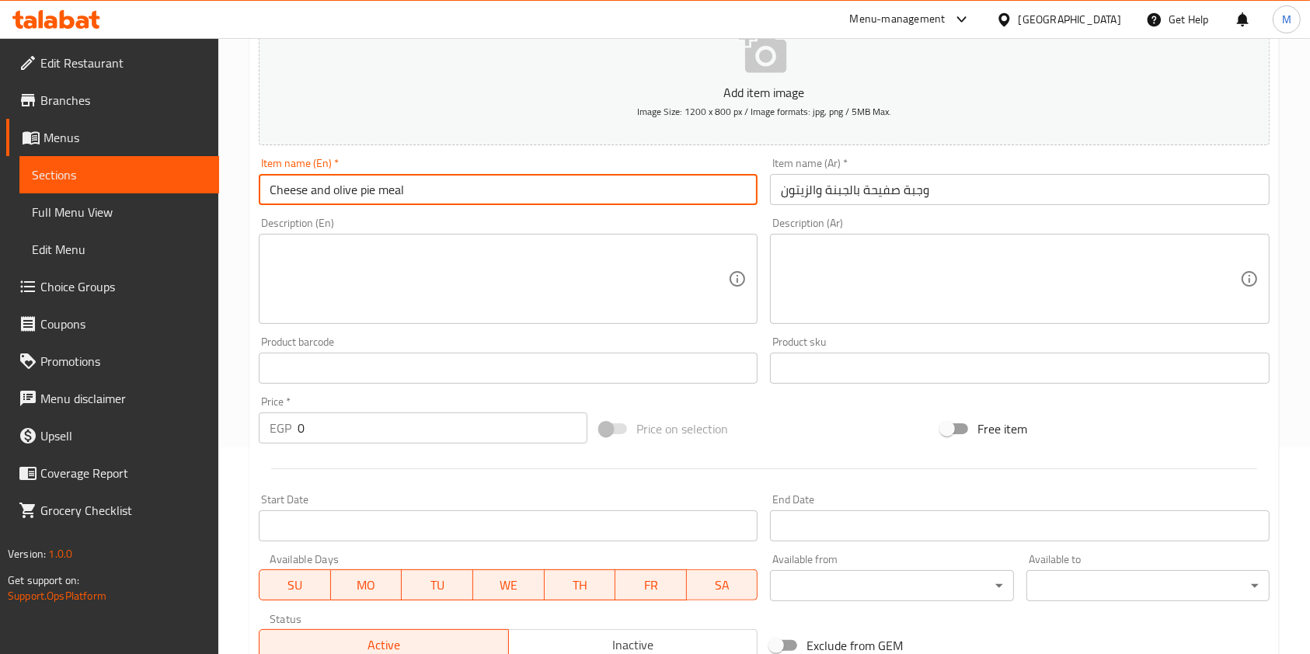
click at [371, 436] on input "0" at bounding box center [443, 428] width 290 height 31
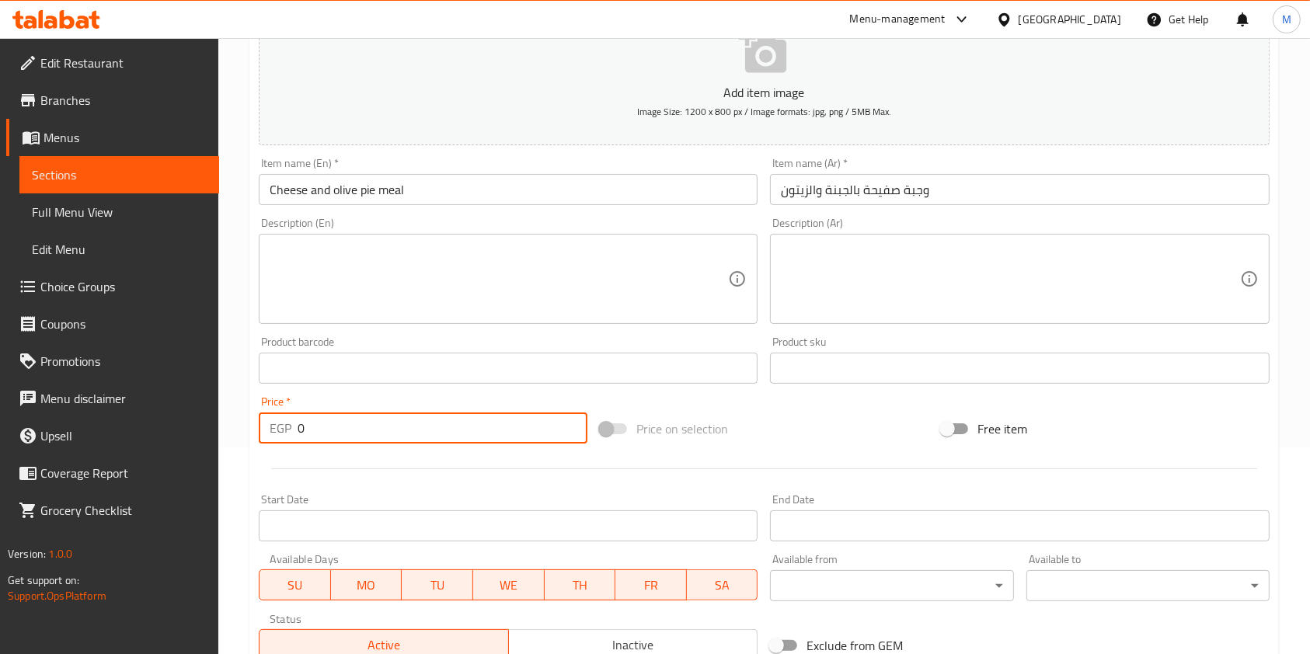
click at [369, 436] on input "0" at bounding box center [443, 428] width 290 height 31
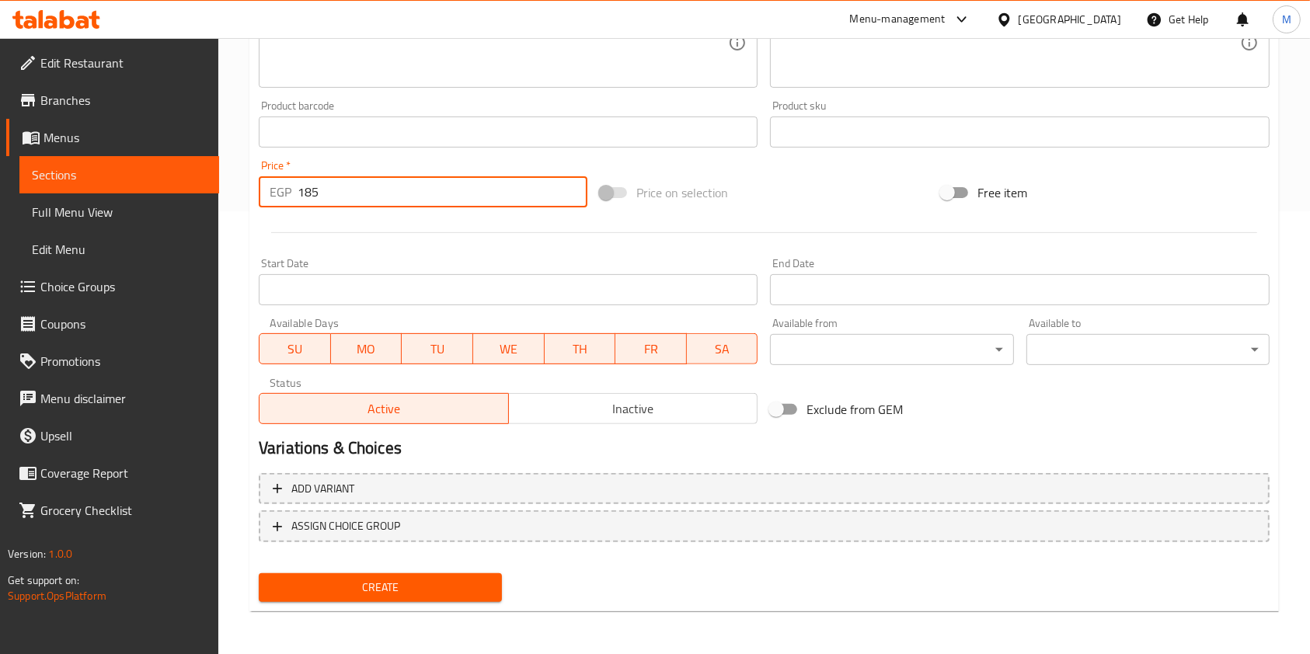
scroll to position [444, 0]
type input "185"
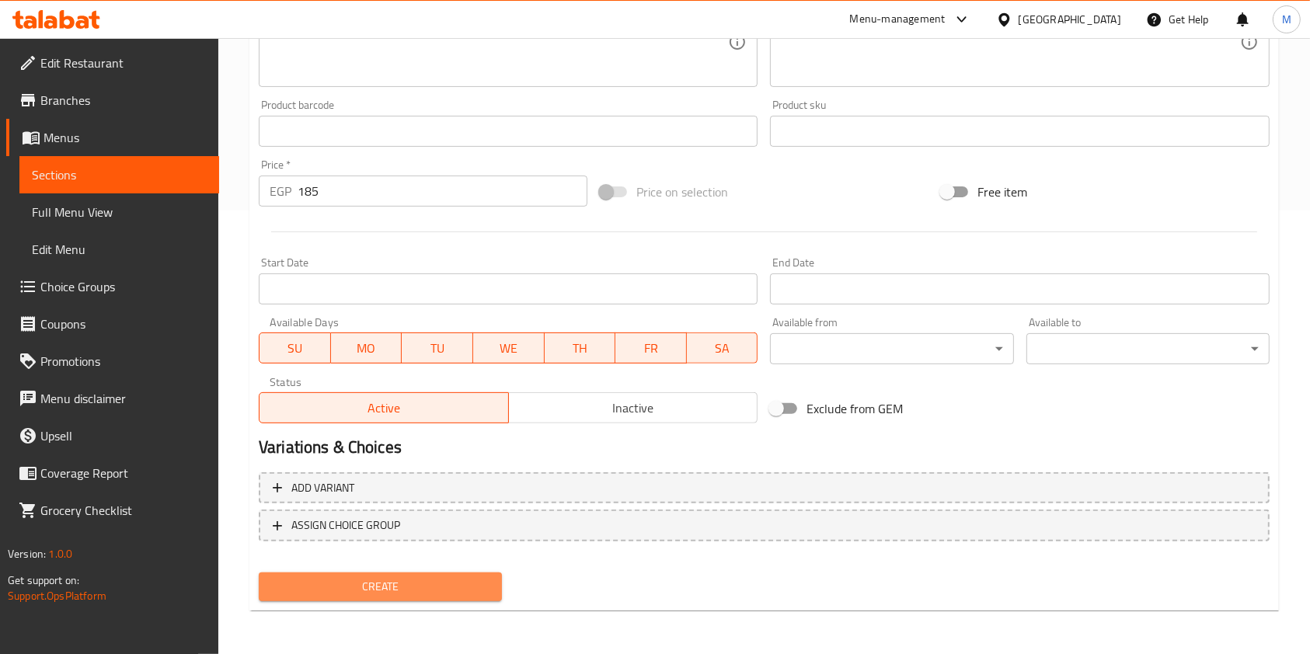
click at [441, 589] on span "Create" at bounding box center [380, 586] width 218 height 19
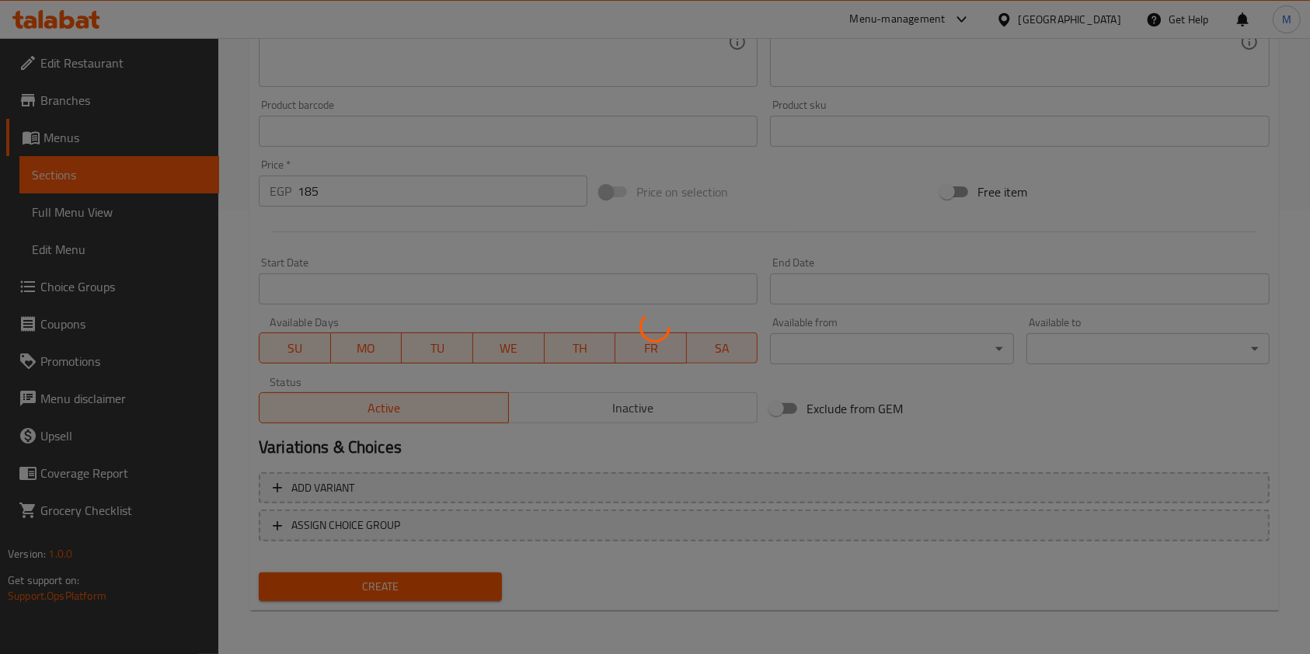
type input "0"
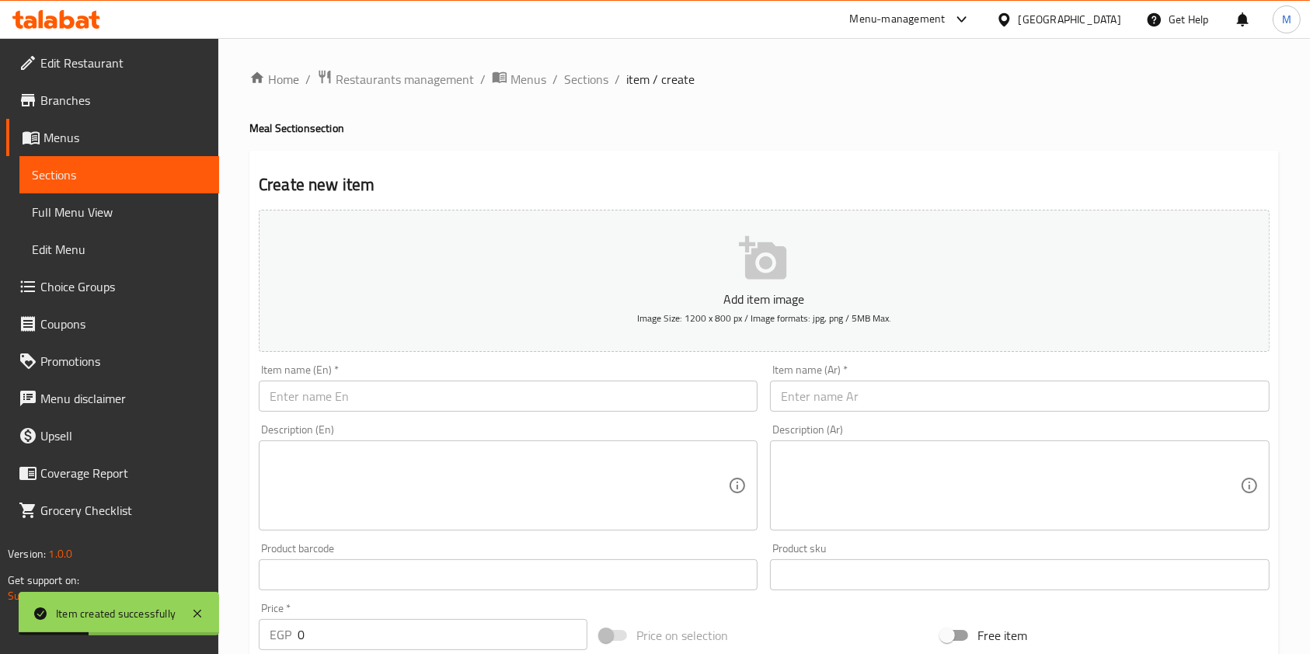
scroll to position [0, 0]
click at [831, 409] on input "text" at bounding box center [1019, 396] width 499 height 31
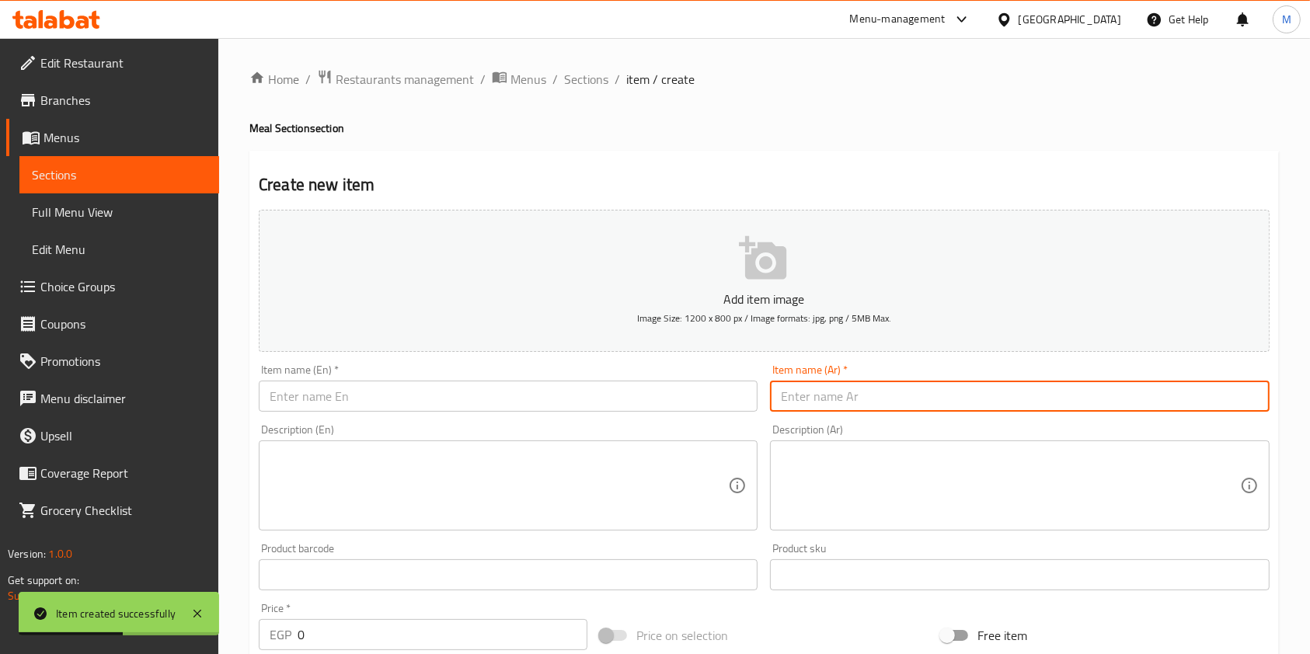
paste input "وجبة عربي غزاوي"
type input "وجبة عربي غزاوي"
click at [615, 399] on input "text" at bounding box center [508, 396] width 499 height 31
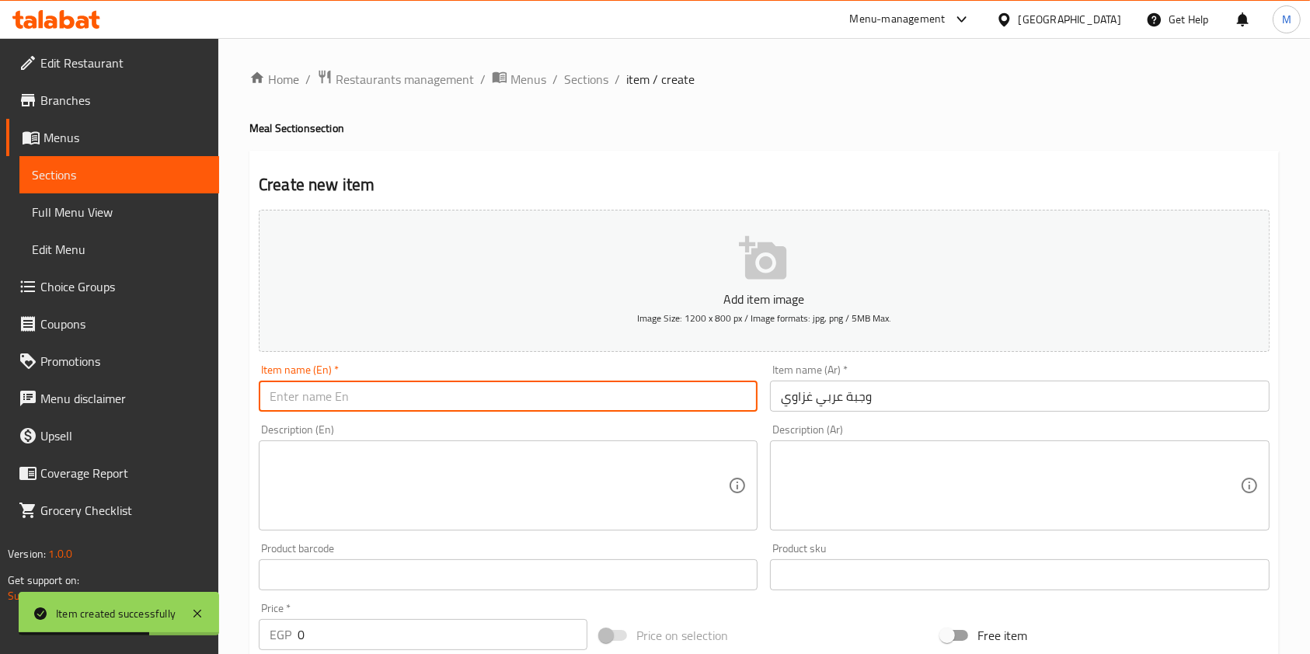
paste input "Gazan Arab meal"
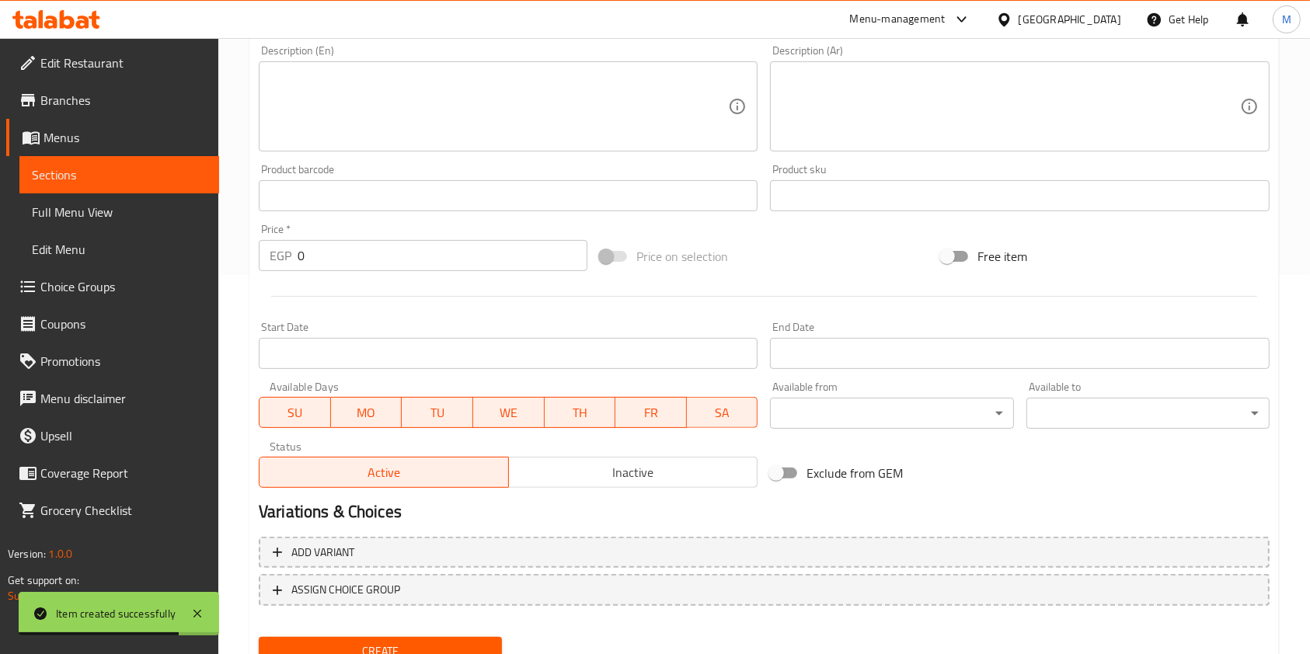
scroll to position [444, 0]
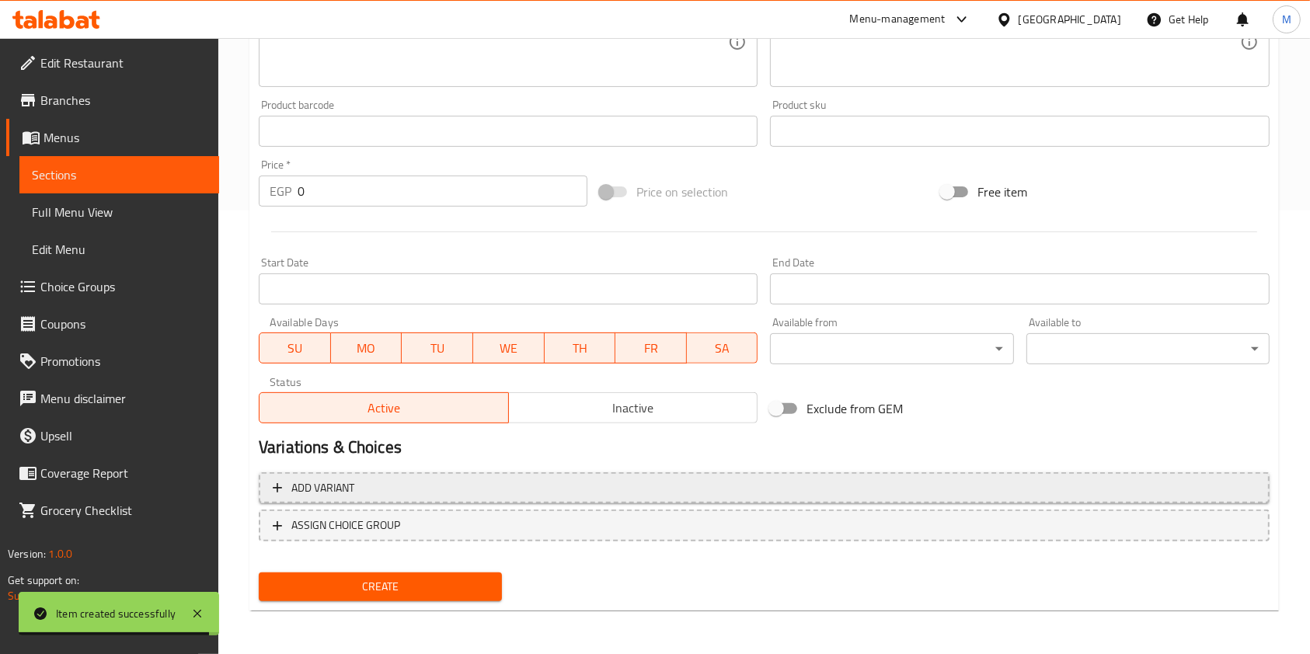
type input "Gazan Arab meal"
click at [859, 493] on span "Add variant" at bounding box center [764, 488] width 983 height 19
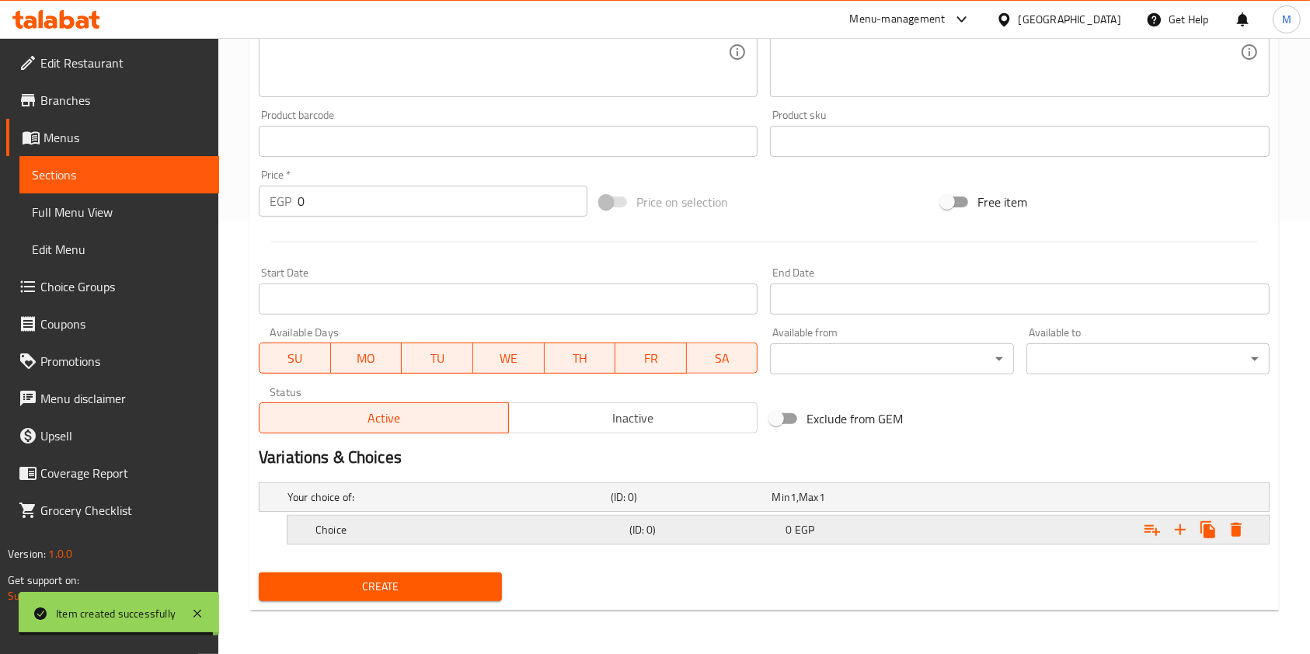
scroll to position [433, 0]
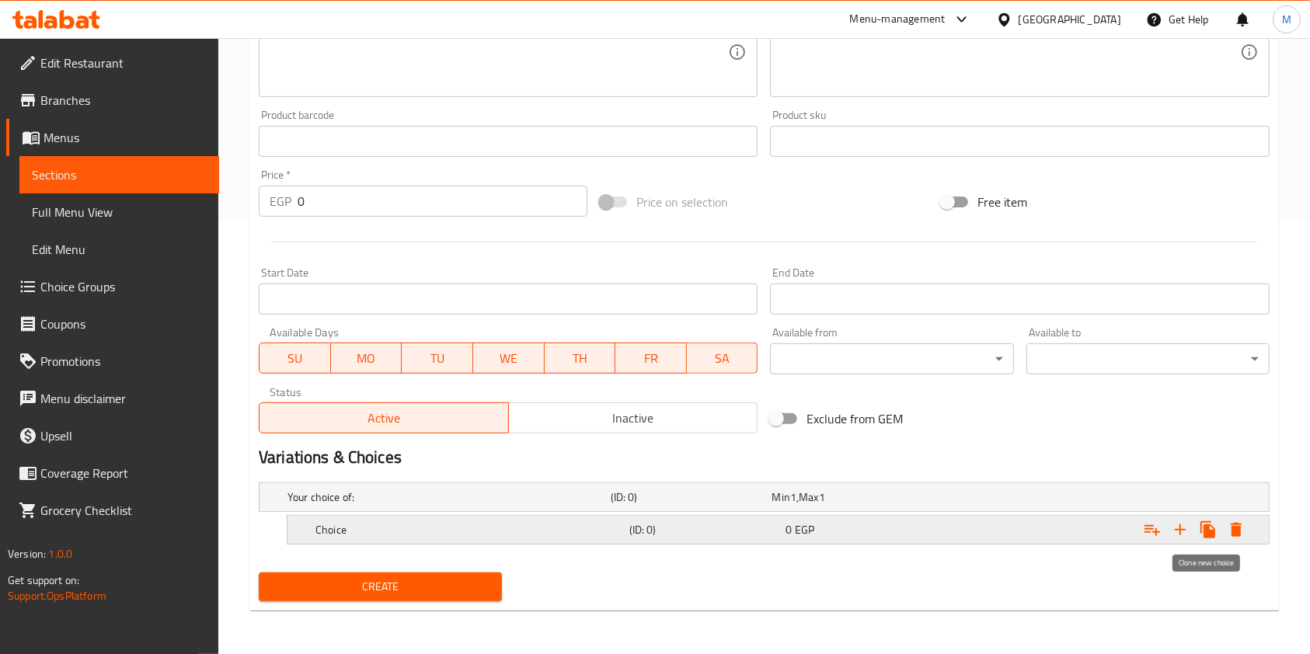
click at [1210, 534] on icon "Expand" at bounding box center [1207, 529] width 15 height 17
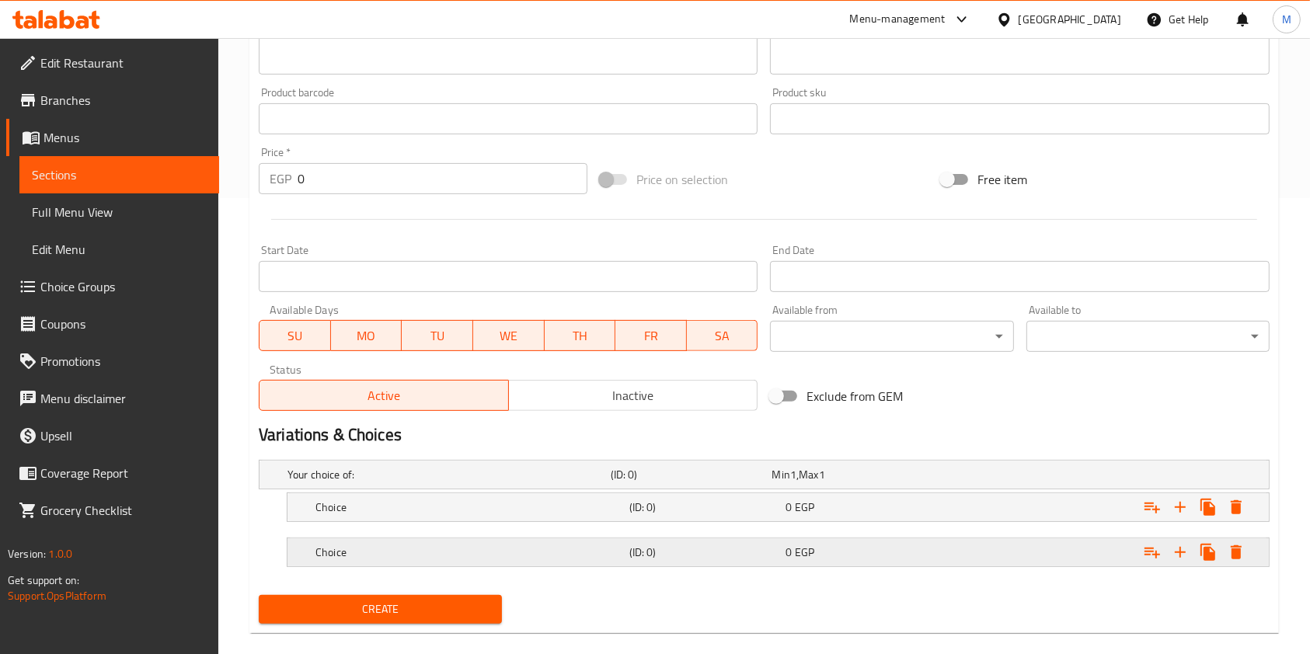
scroll to position [479, 0]
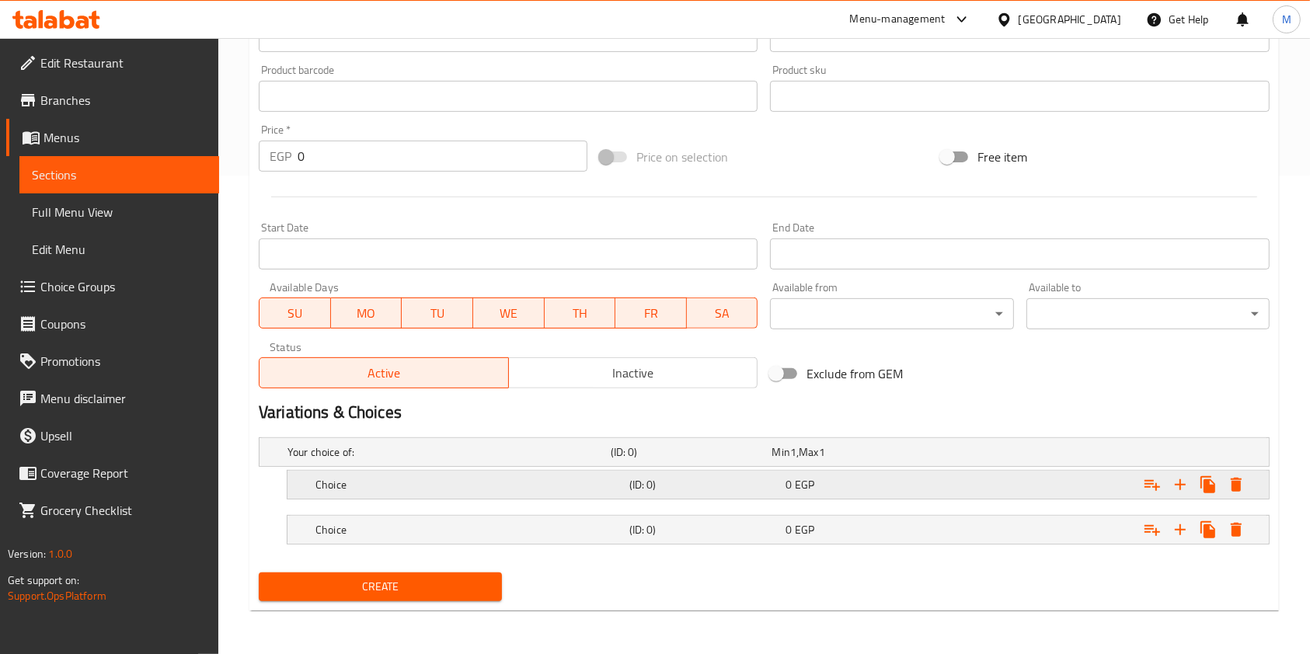
click at [609, 488] on h5 "Choice" at bounding box center [469, 485] width 308 height 16
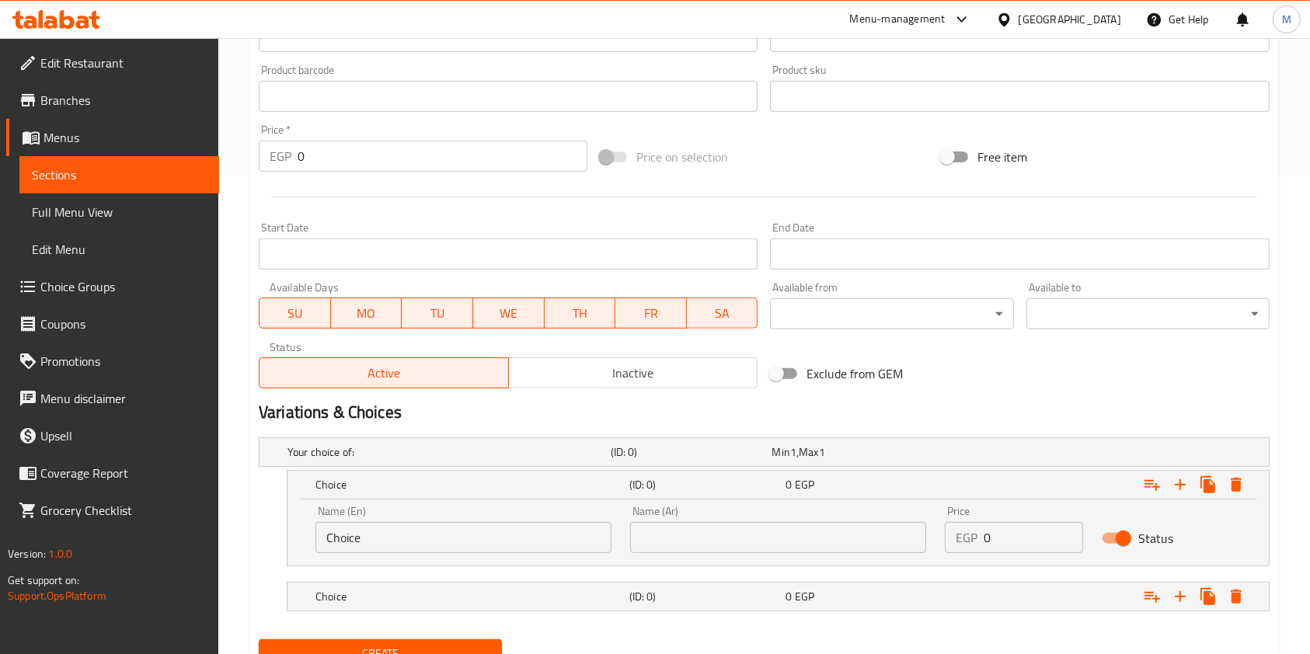
click at [407, 525] on input "Choice" at bounding box center [463, 537] width 296 height 31
type input "ق"
type input "Regular"
click at [696, 540] on input "text" at bounding box center [778, 537] width 296 height 31
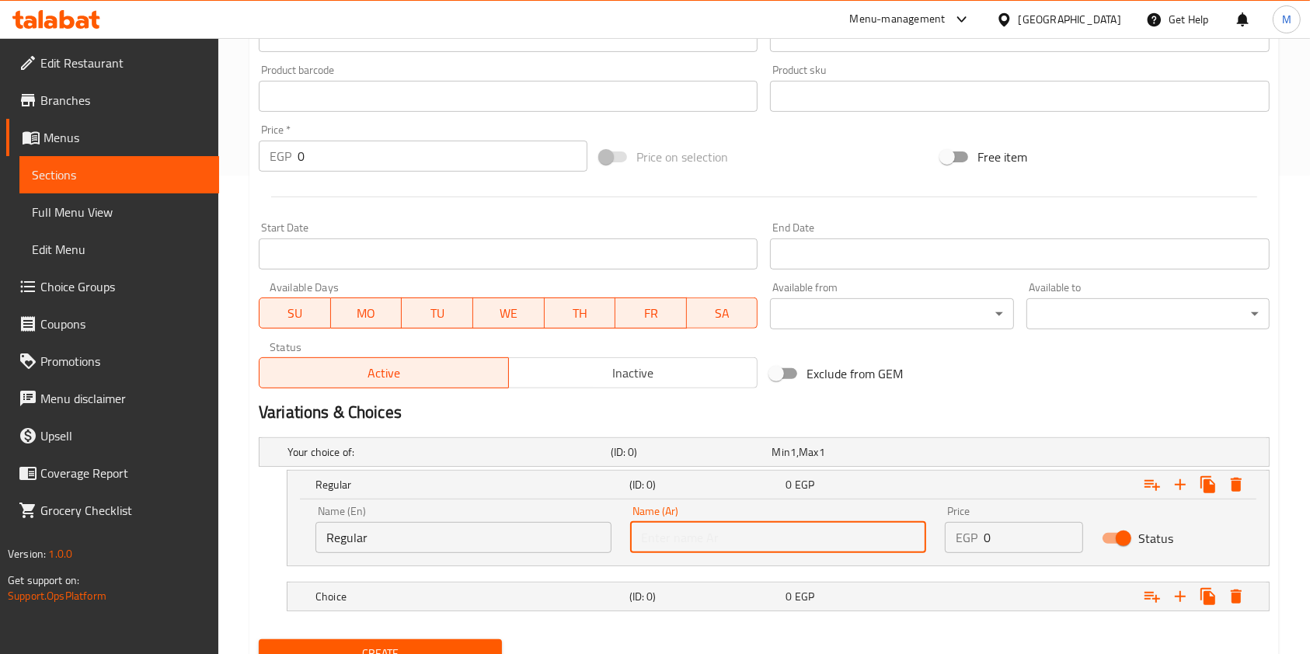
type input "u"
type input "عادي"
click at [987, 598] on div "Expand" at bounding box center [1096, 597] width 314 height 34
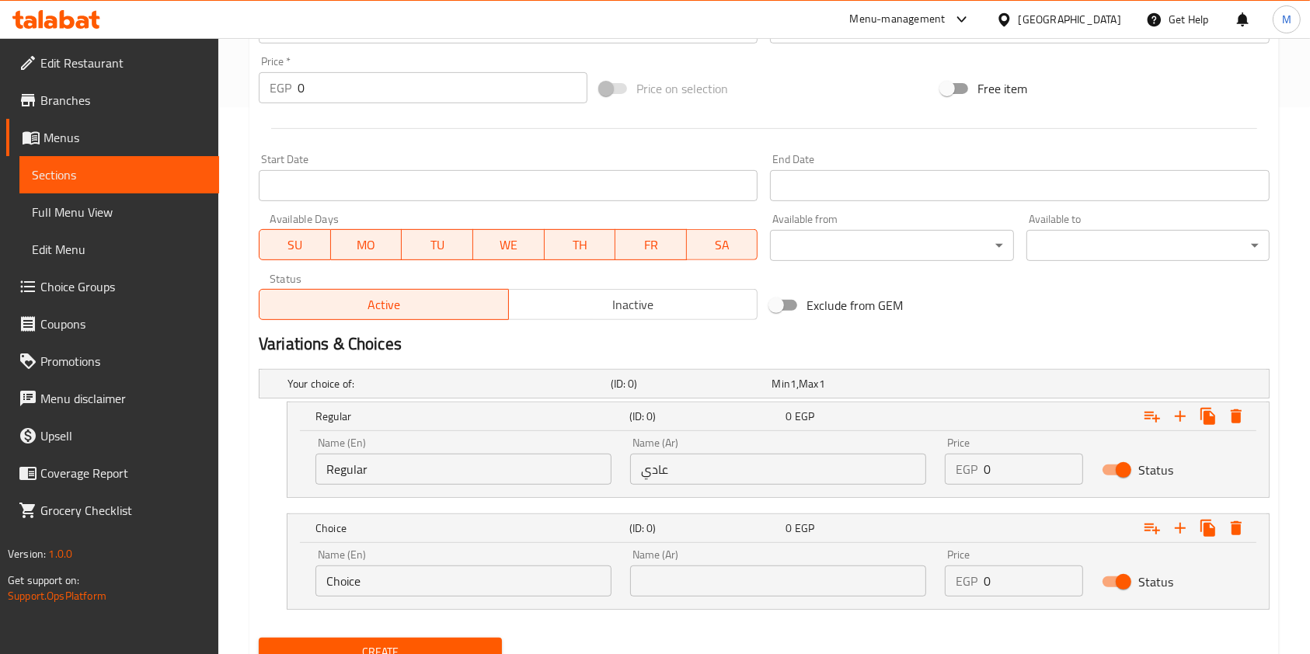
scroll to position [611, 0]
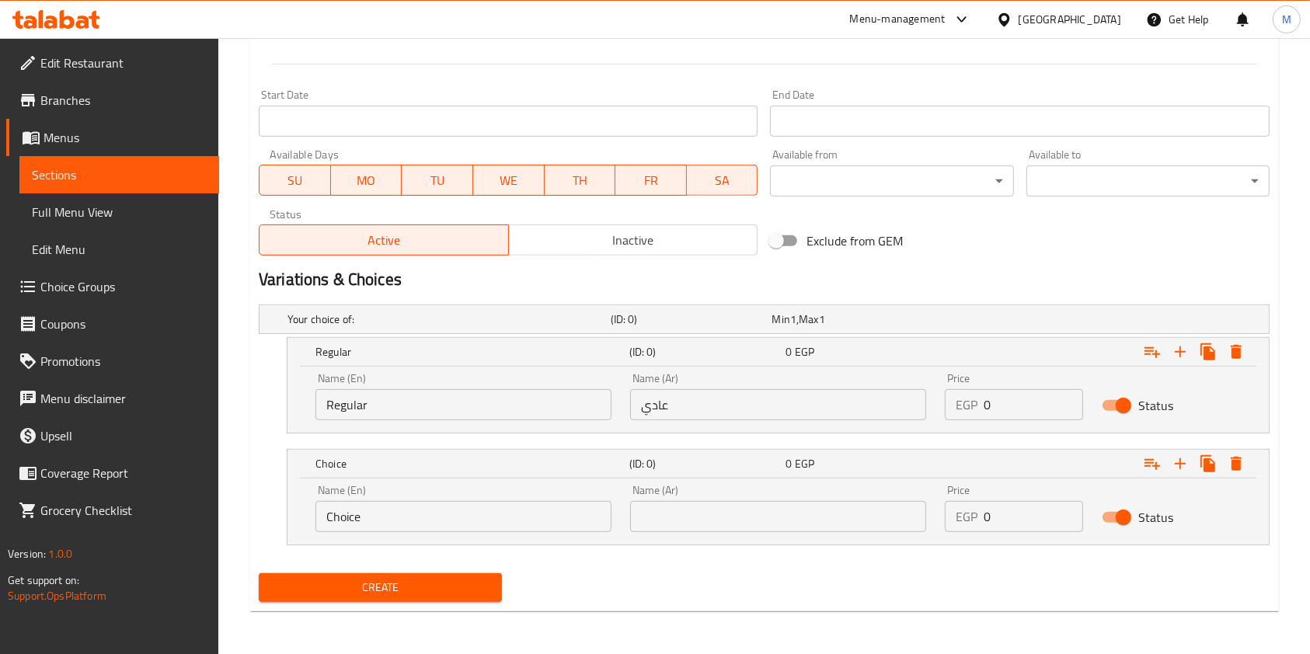
click at [499, 513] on input "Choice" at bounding box center [463, 516] width 296 height 31
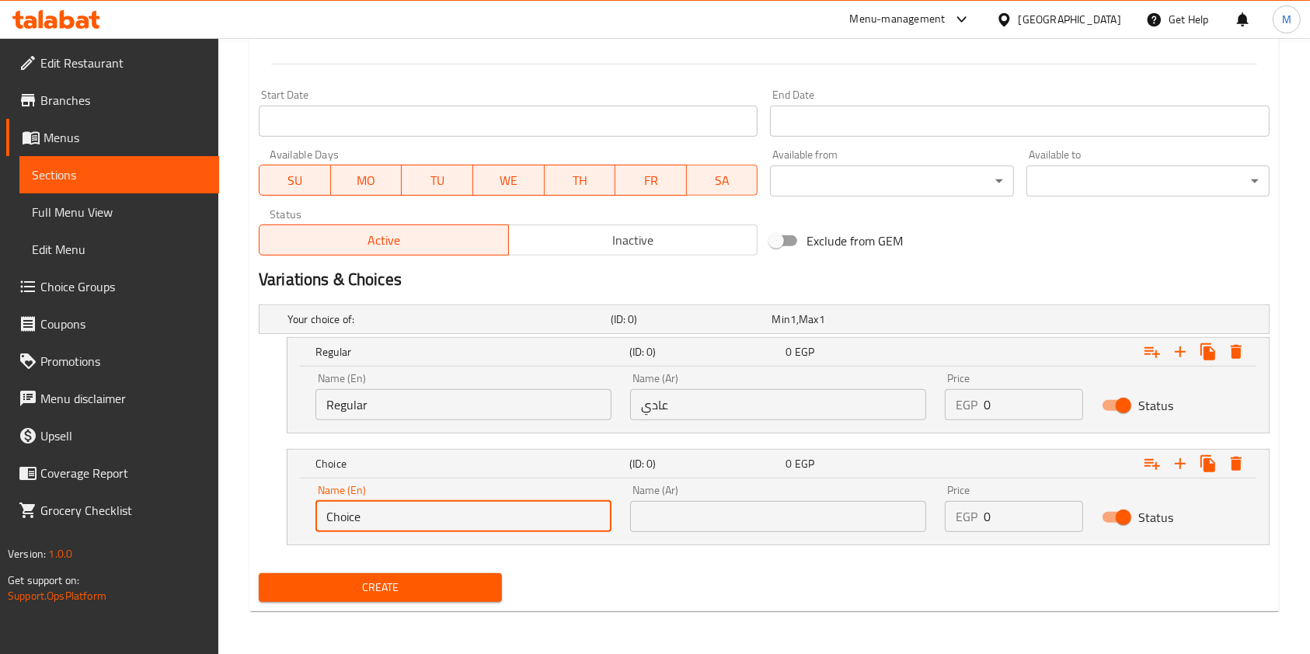
click at [499, 513] on input "Choice" at bounding box center [463, 516] width 296 height 31
type input "ي"
type input "Double"
click at [635, 520] on input "text" at bounding box center [778, 516] width 296 height 31
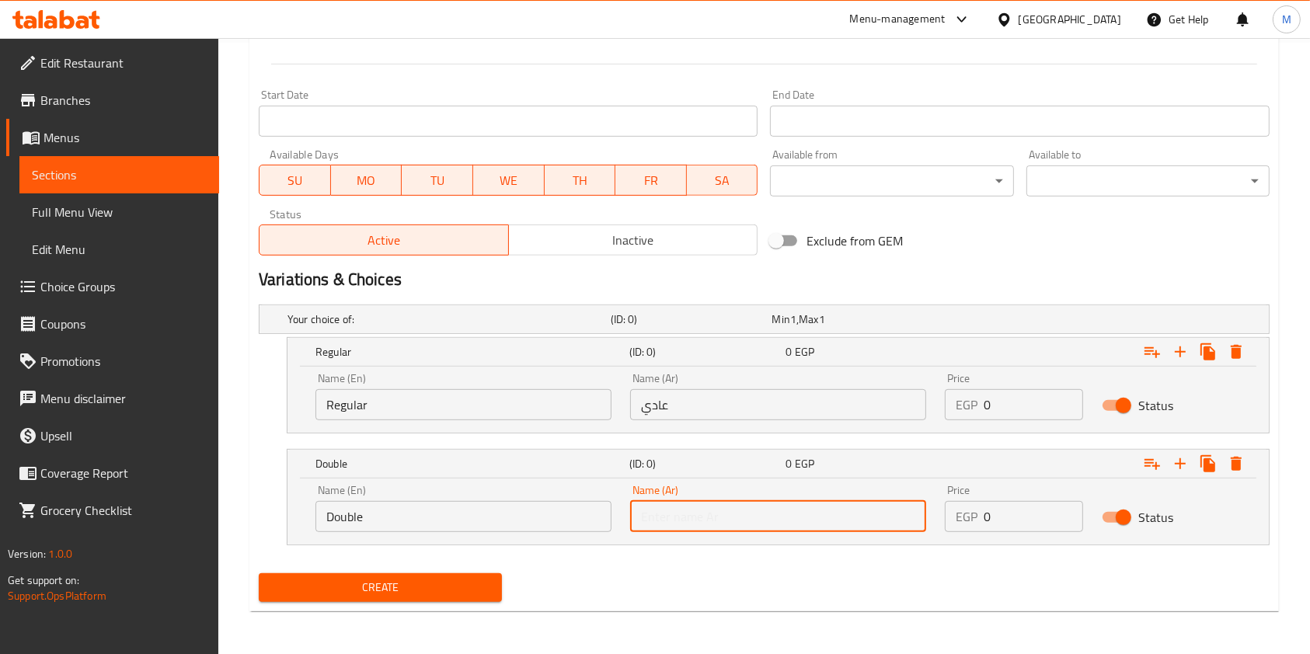
type input "ج"
type input "دبل"
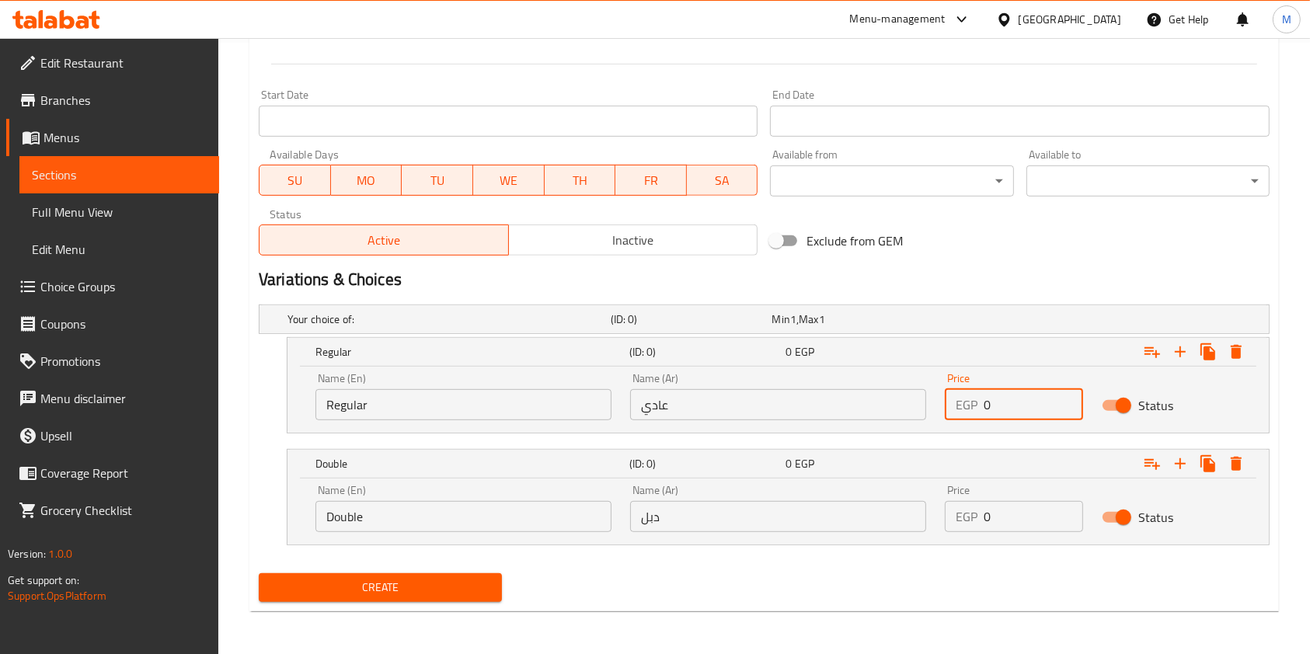
click at [1018, 407] on input "0" at bounding box center [1032, 404] width 99 height 31
type input "165"
click at [997, 510] on input "0" at bounding box center [1032, 516] width 99 height 31
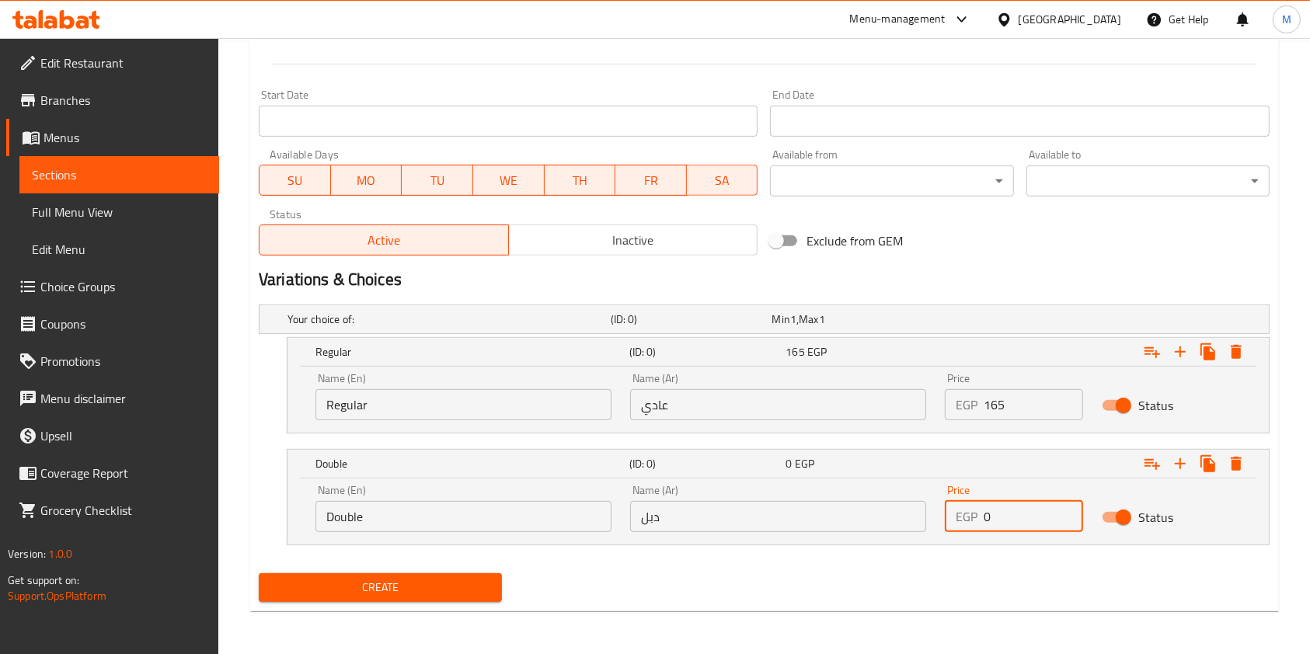
click at [997, 510] on input "0" at bounding box center [1032, 516] width 99 height 31
type input "185"
click at [475, 591] on span "Create" at bounding box center [380, 587] width 218 height 19
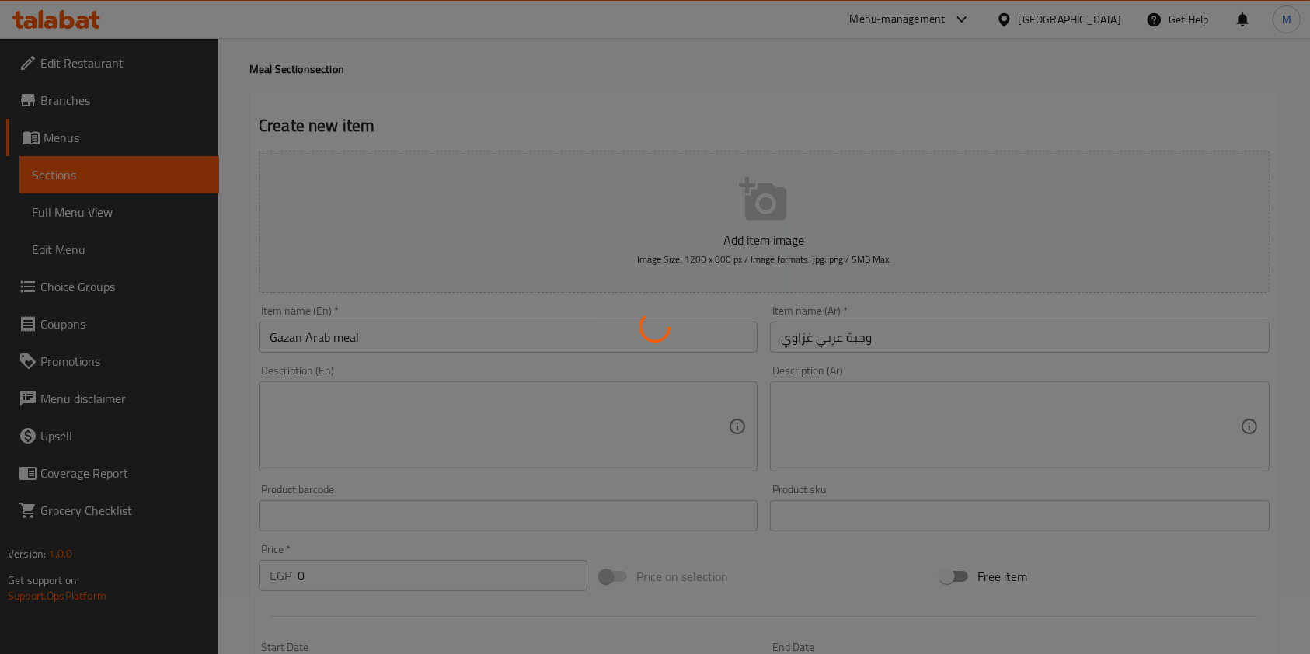
scroll to position [0, 0]
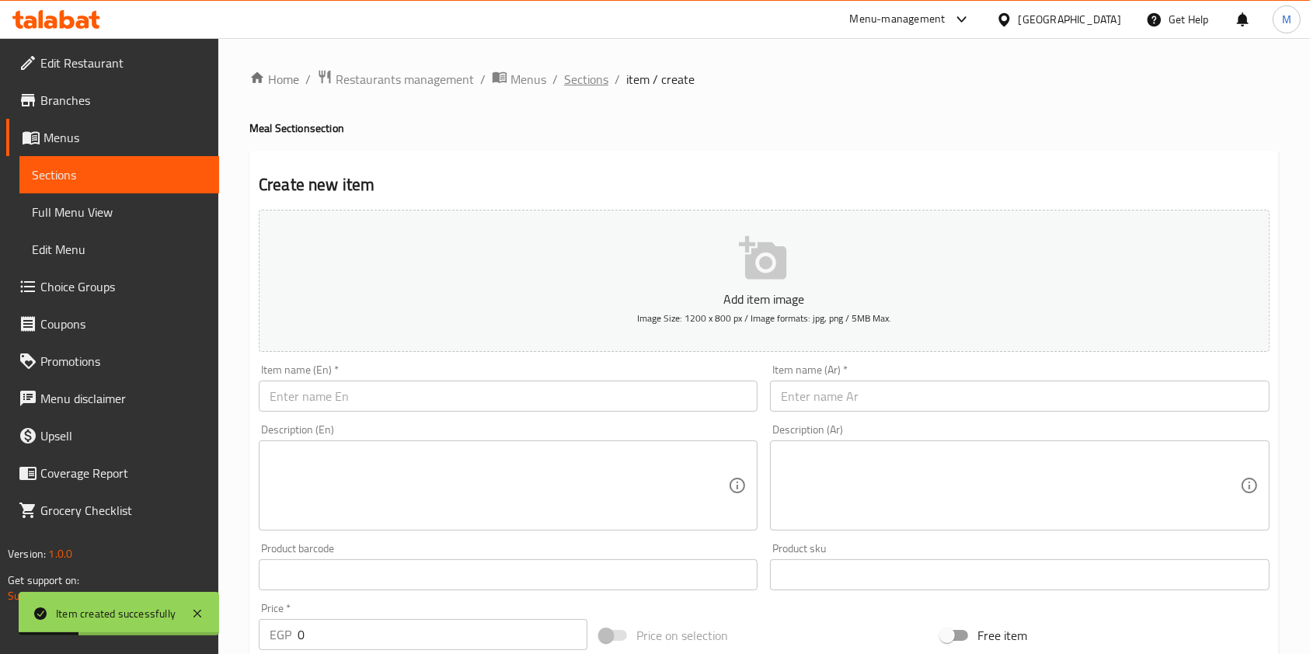
click at [587, 76] on span "Sections" at bounding box center [586, 79] width 44 height 19
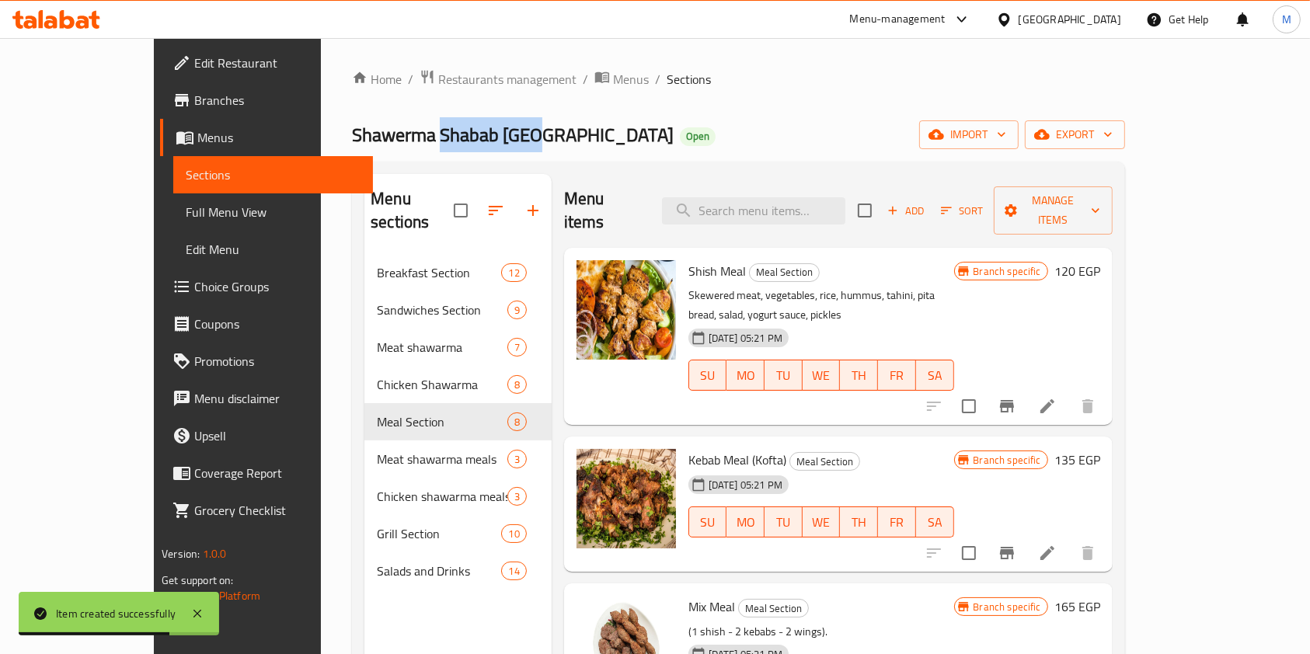
drag, startPoint x: 342, startPoint y: 133, endPoint x: 435, endPoint y: 136, distance: 93.3
click at [435, 136] on span "Shawerma Shabab Gaza" at bounding box center [513, 134] width 322 height 35
copy span "Shabab Gaza"
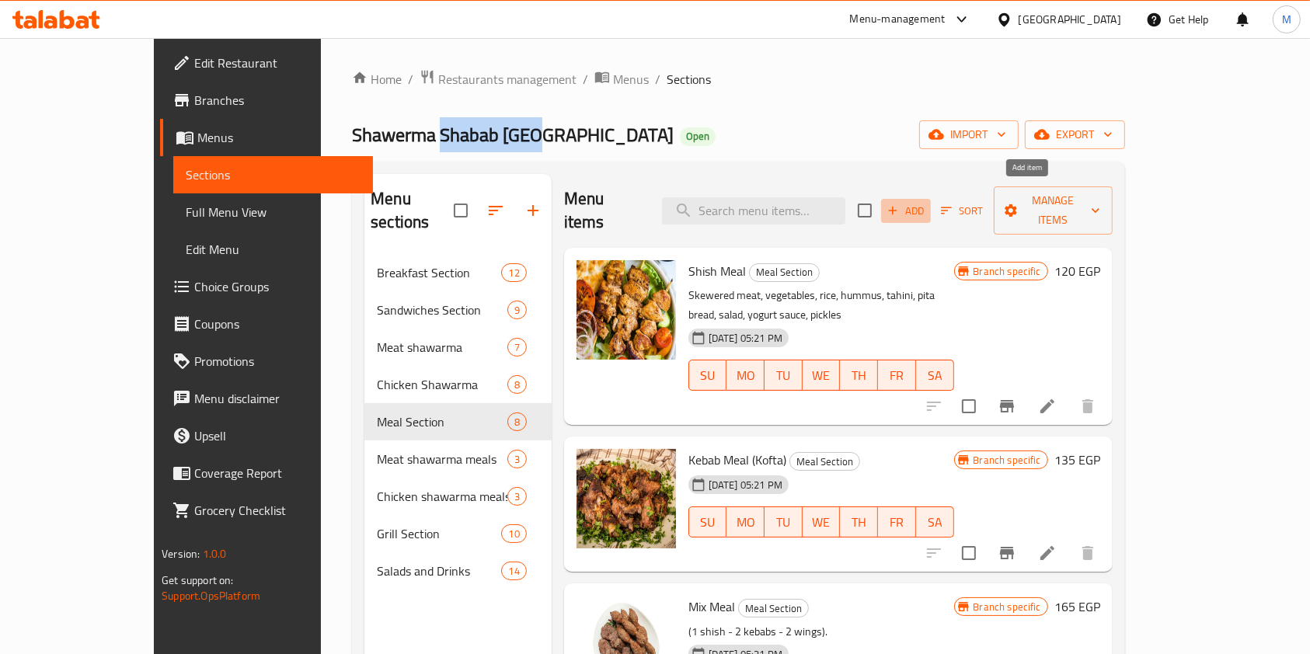
click at [931, 210] on button "Add" at bounding box center [906, 211] width 50 height 24
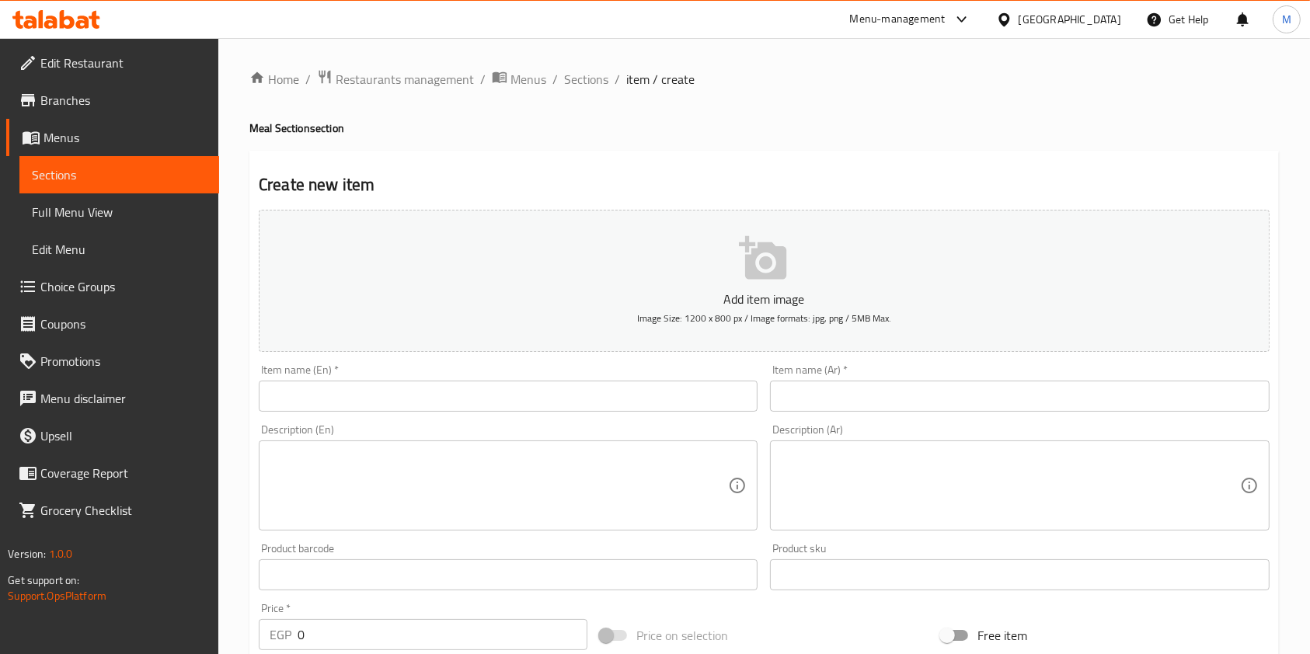
click at [642, 401] on input "text" at bounding box center [508, 396] width 499 height 31
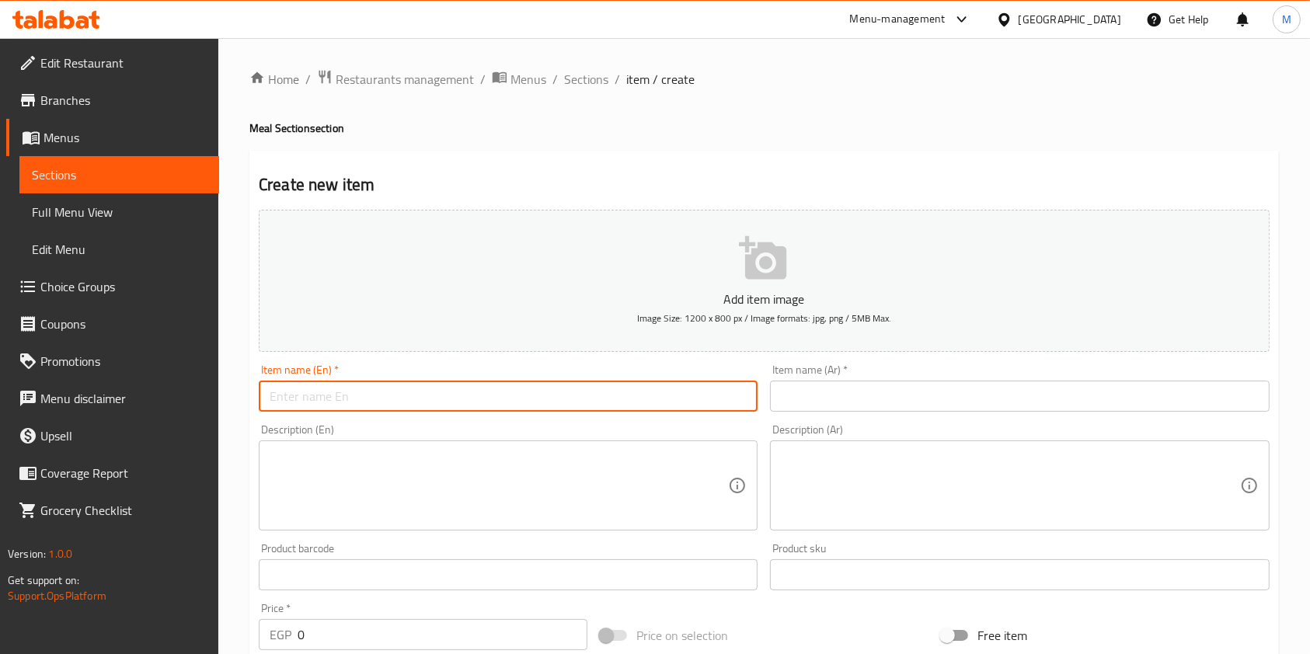
paste input "Gaza youth meal"
drag, startPoint x: 323, startPoint y: 400, endPoint x: 314, endPoint y: 400, distance: 9.3
click at [314, 400] on input "Gaza youth meal" at bounding box center [508, 396] width 499 height 31
drag, startPoint x: 329, startPoint y: 399, endPoint x: 270, endPoint y: 395, distance: 59.2
click at [270, 395] on input "Gaza youth meal" at bounding box center [508, 396] width 499 height 31
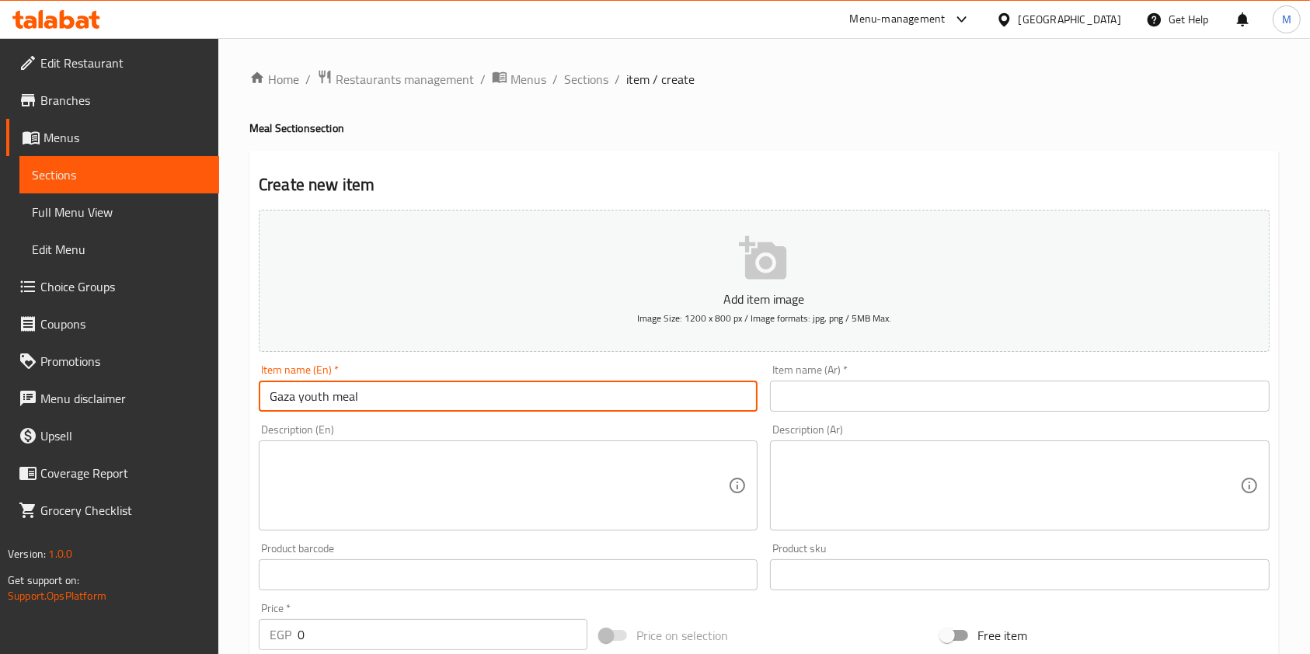
paste input "Shabab Gaza"
type input "Shabab Gaza meal"
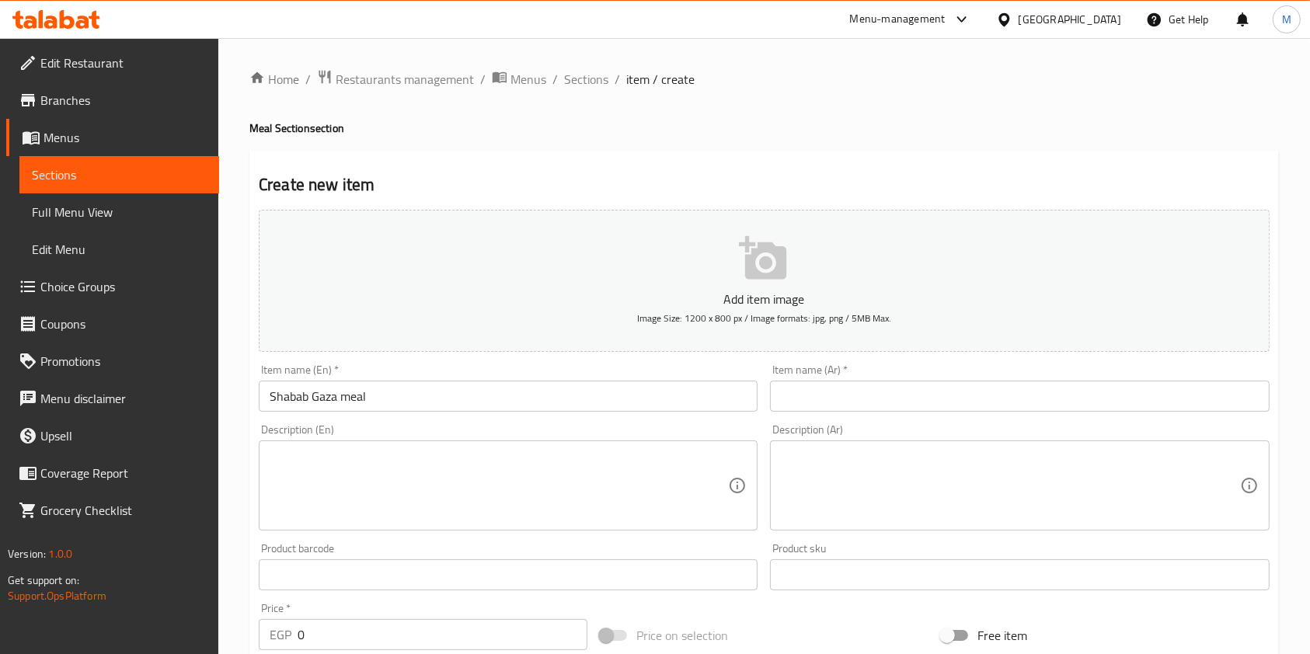
click at [856, 380] on div "Item name (Ar)   * Item name (Ar) *" at bounding box center [1019, 387] width 499 height 47
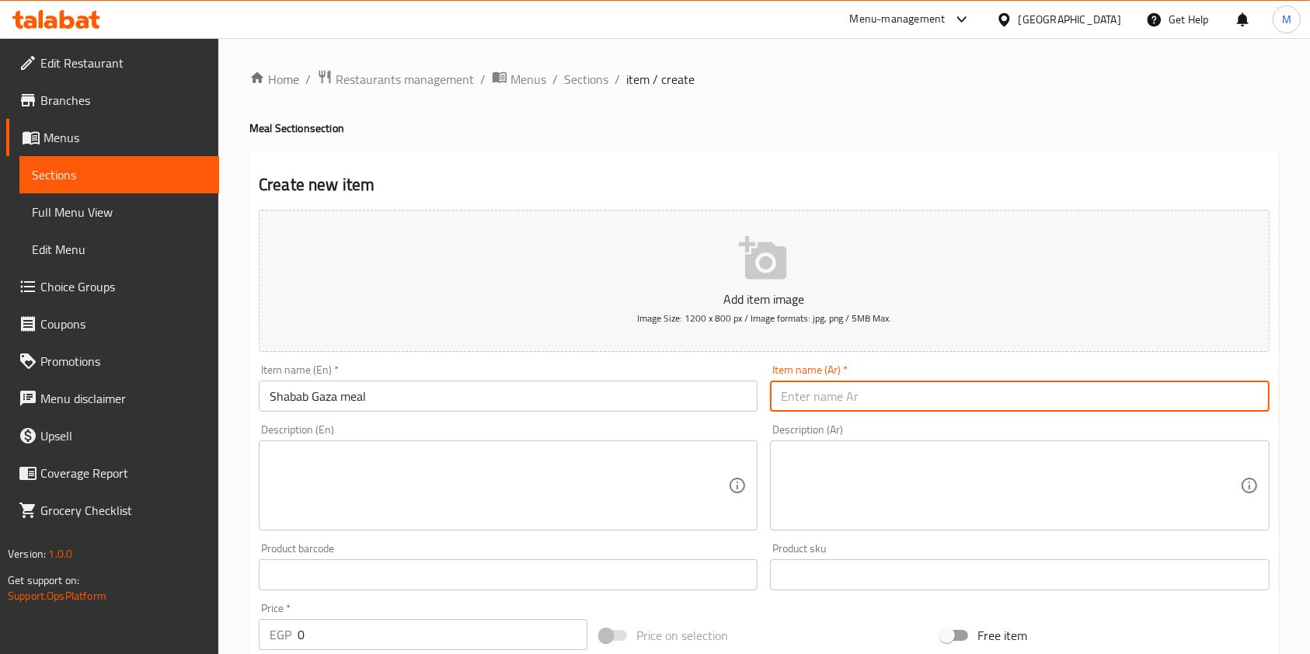
click at [856, 388] on input "text" at bounding box center [1019, 396] width 499 height 31
paste input "وجبة شباب غزة"
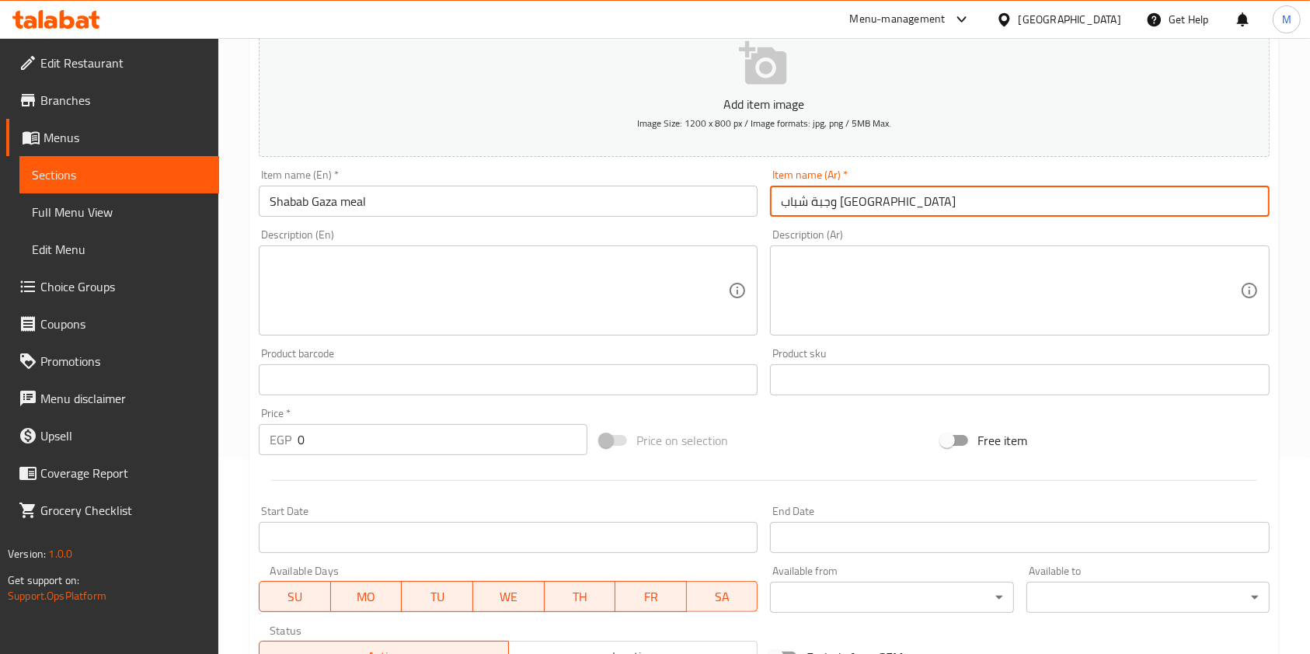
scroll to position [207, 0]
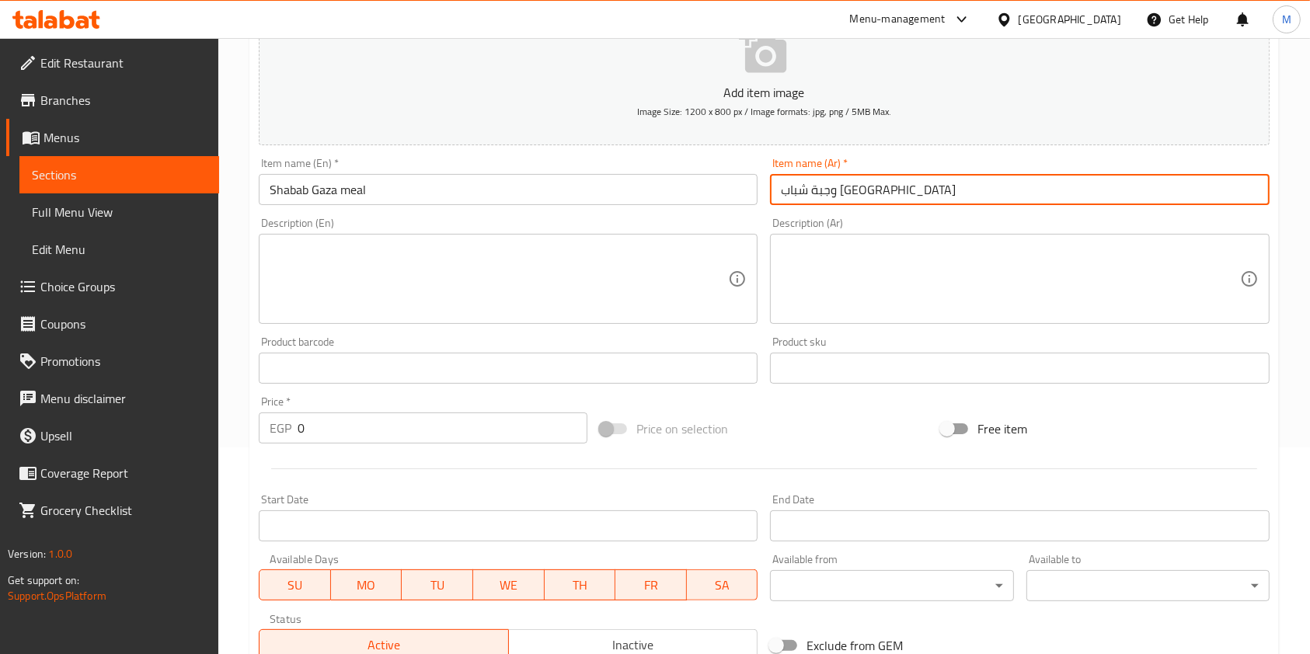
type input "وجبة شباب غزة"
click at [392, 408] on div "Price   * EGP 0 Price *" at bounding box center [423, 419] width 329 height 47
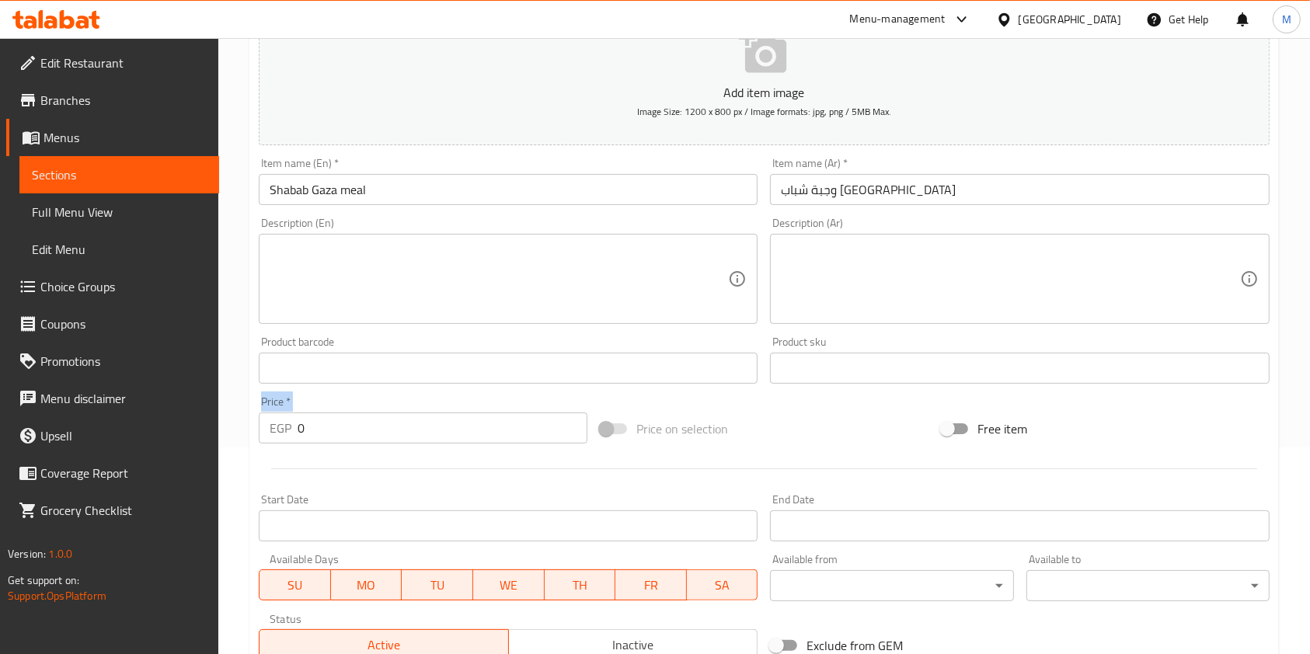
click at [392, 408] on div "Price   * EGP 0 Price *" at bounding box center [423, 419] width 329 height 47
click at [388, 418] on input "0" at bounding box center [443, 428] width 290 height 31
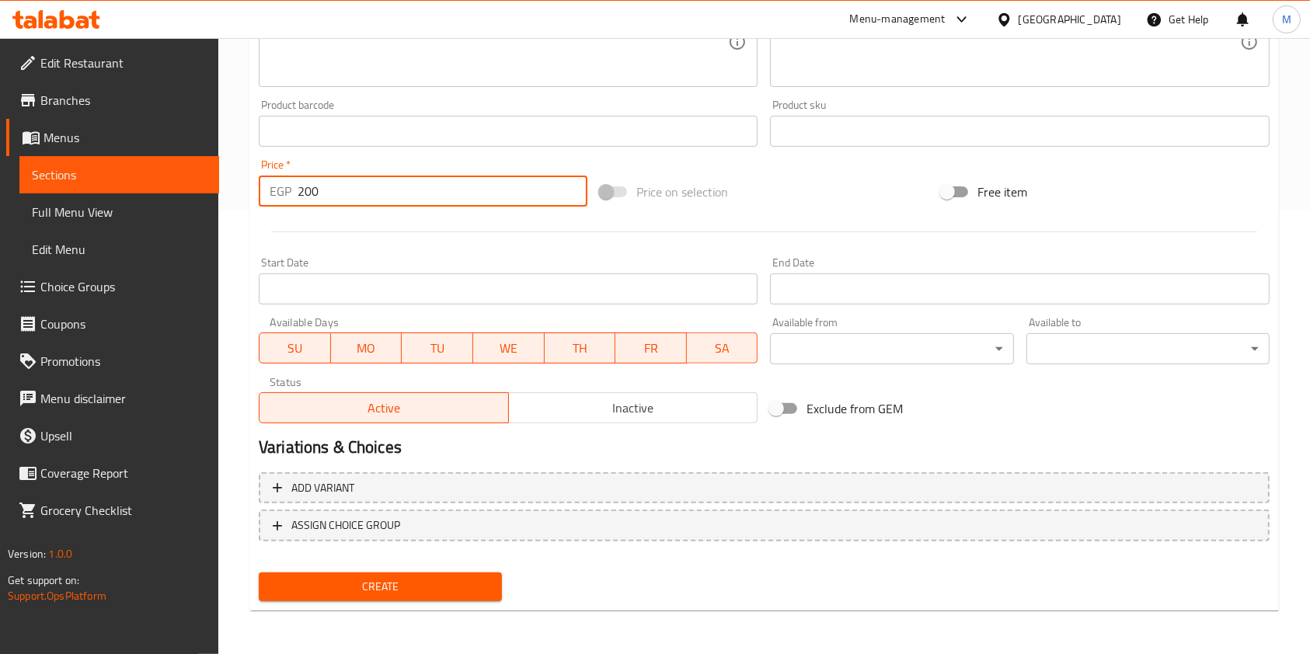
type input "200"
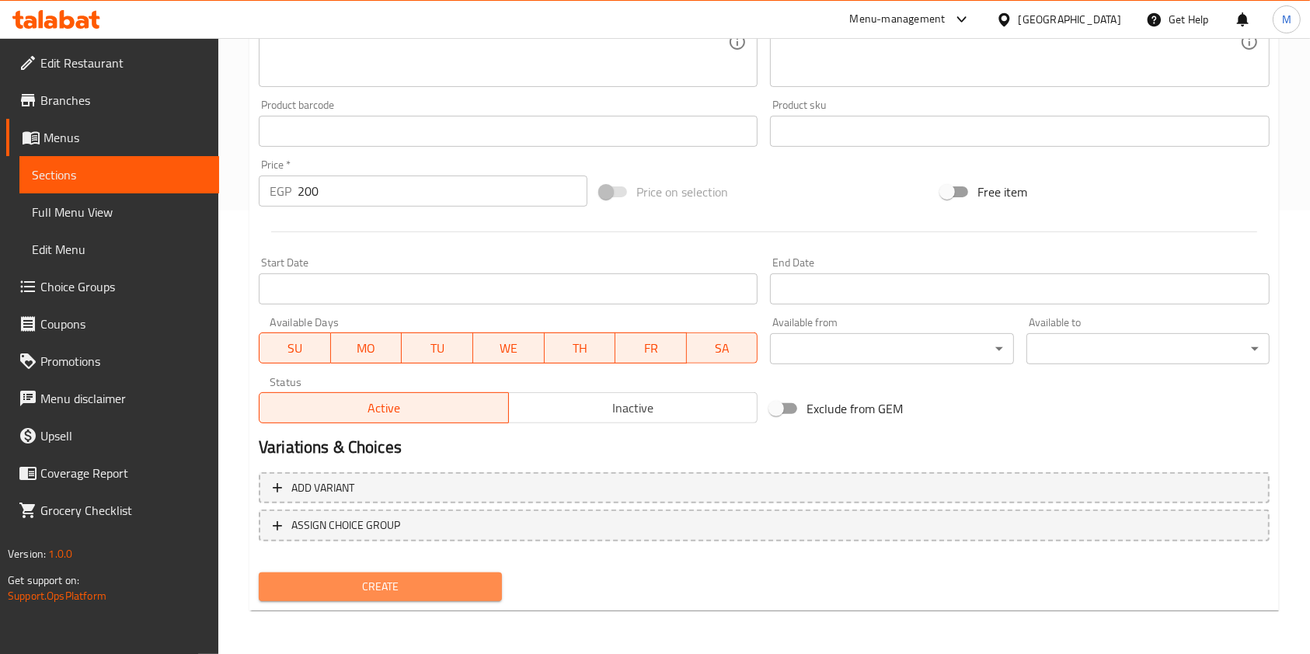
click at [464, 585] on span "Create" at bounding box center [380, 586] width 218 height 19
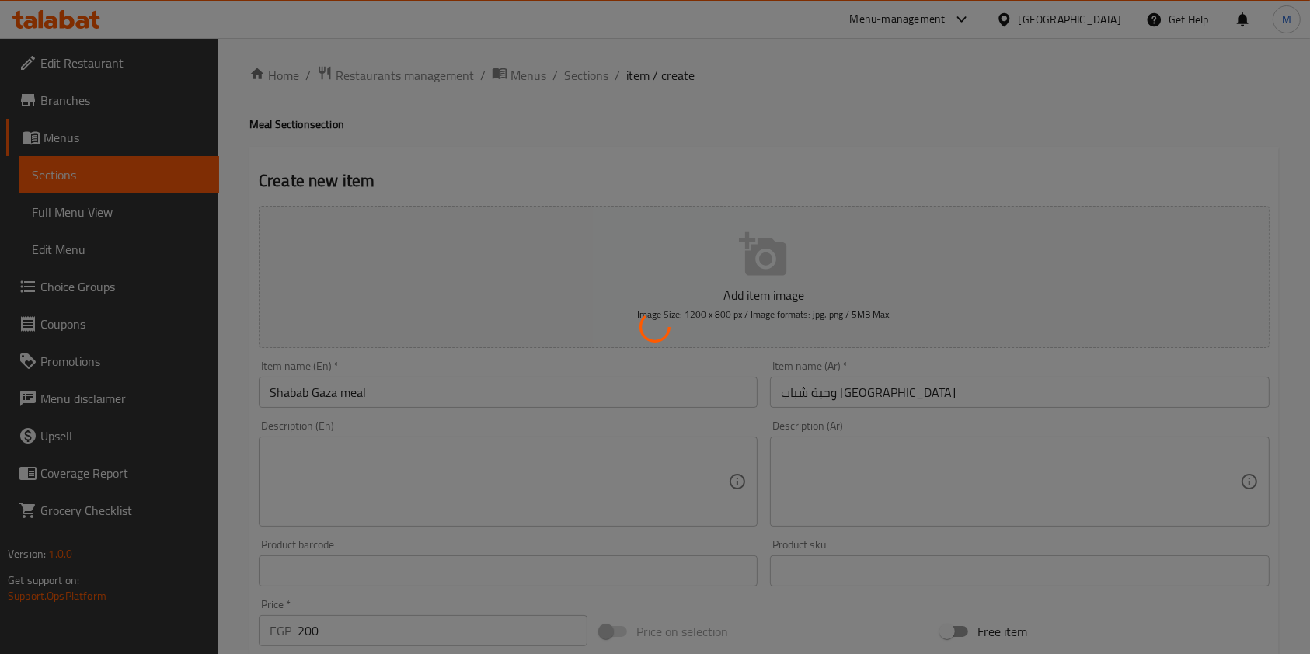
scroll to position [0, 0]
type input "0"
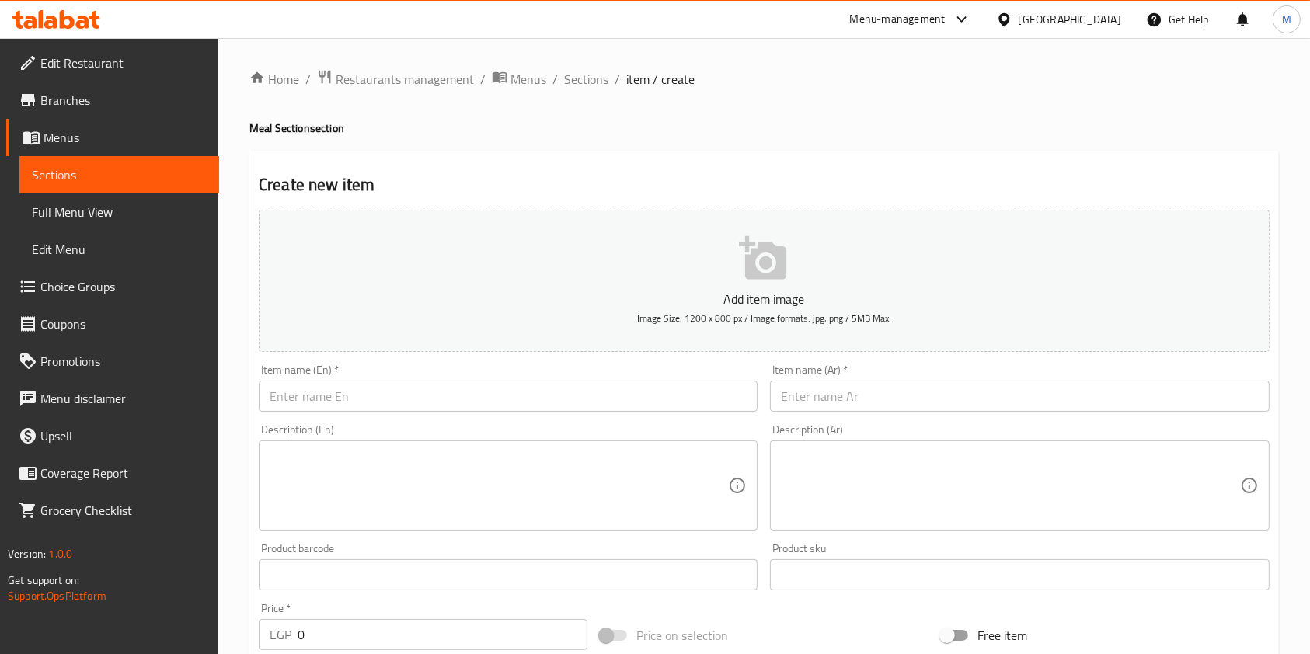
click at [881, 402] on input "text" at bounding box center [1019, 396] width 499 height 31
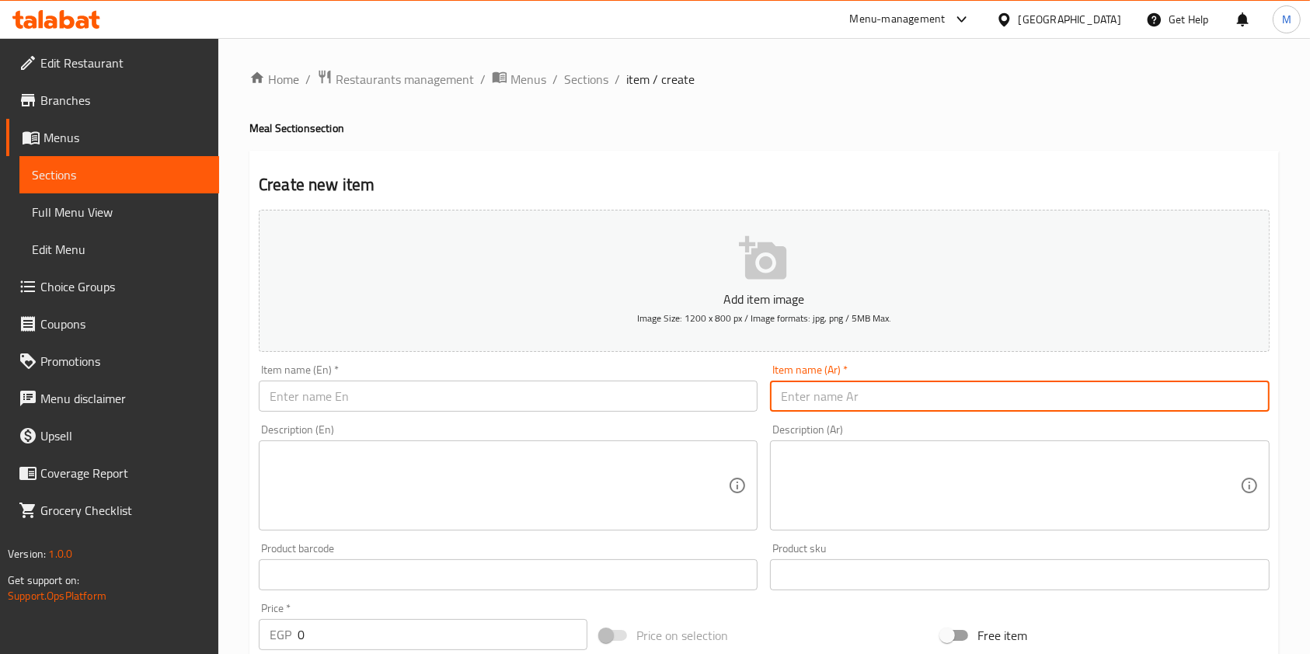
paste input "وجبة عربي بالجبنه"
type input "وجبة عربي بالجبنه"
click at [663, 378] on div "Item name (En)   * Item name (En) *" at bounding box center [508, 387] width 499 height 47
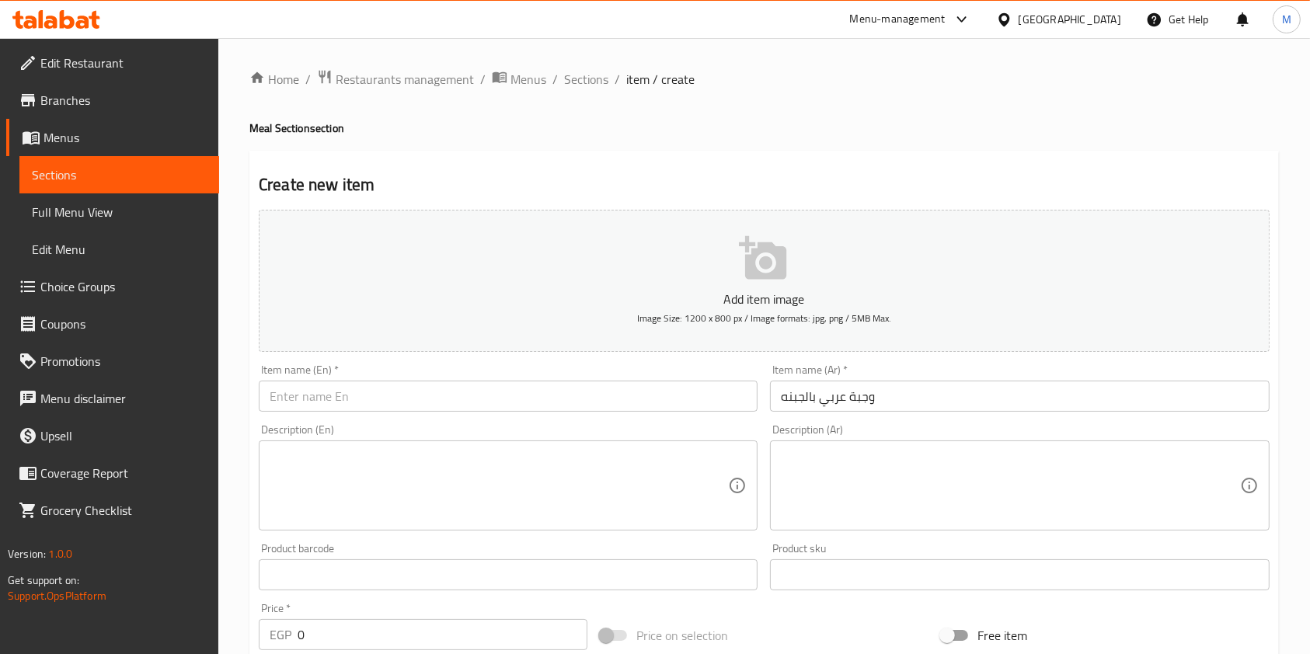
click at [659, 378] on div "Item name (En)   * Item name (En) *" at bounding box center [508, 387] width 499 height 47
click at [651, 381] on div "Item name (En)   * Item name (En) *" at bounding box center [508, 387] width 499 height 47
click at [526, 387] on input "text" at bounding box center [508, 396] width 499 height 31
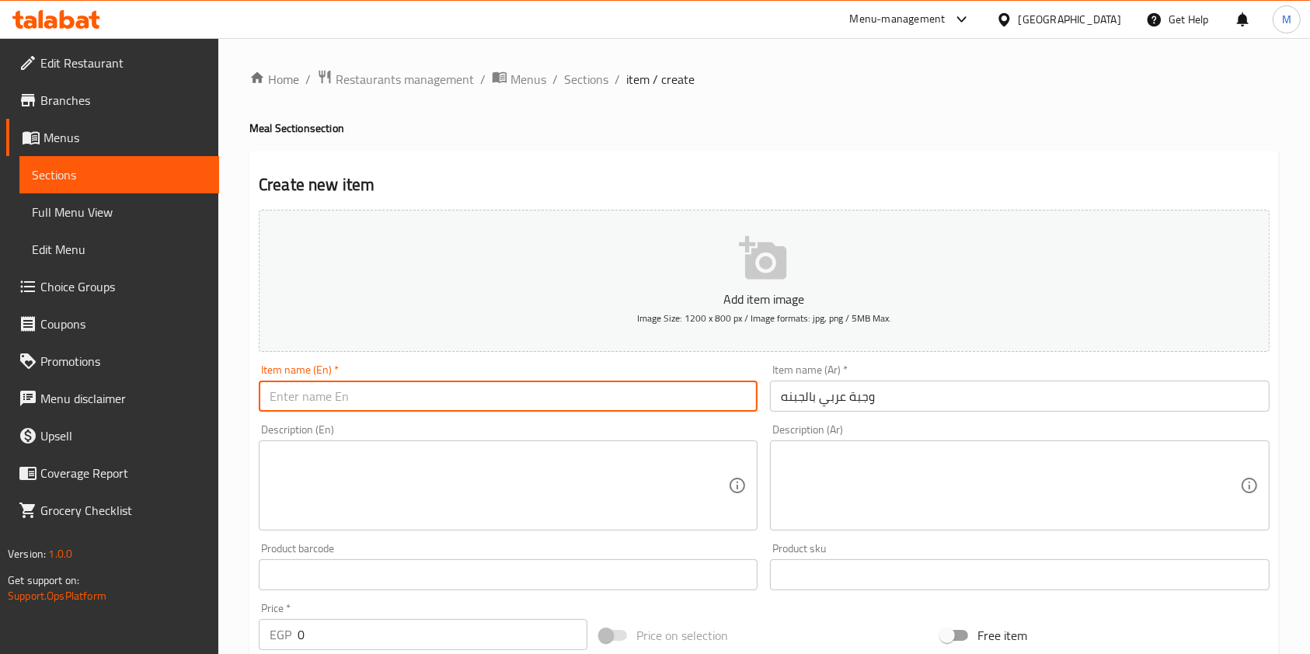
paste input "Arabic meal with cheese"
type input "Arabic meal with cheese"
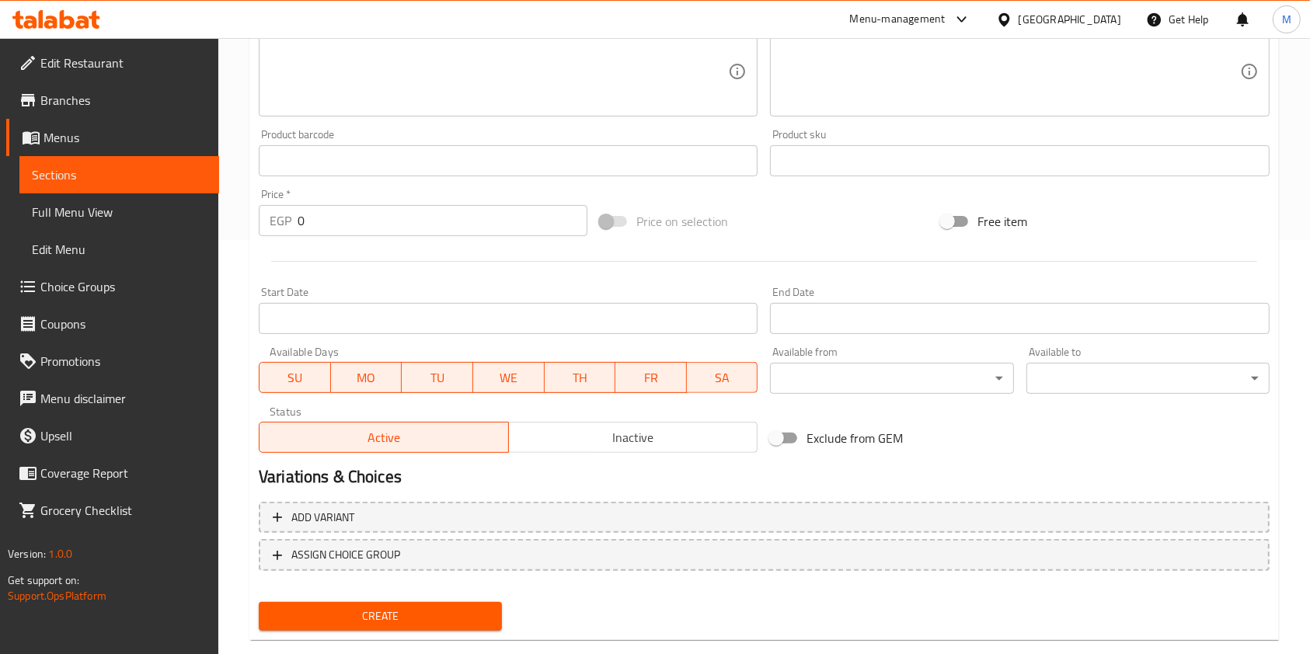
click at [371, 221] on input "0" at bounding box center [443, 220] width 290 height 31
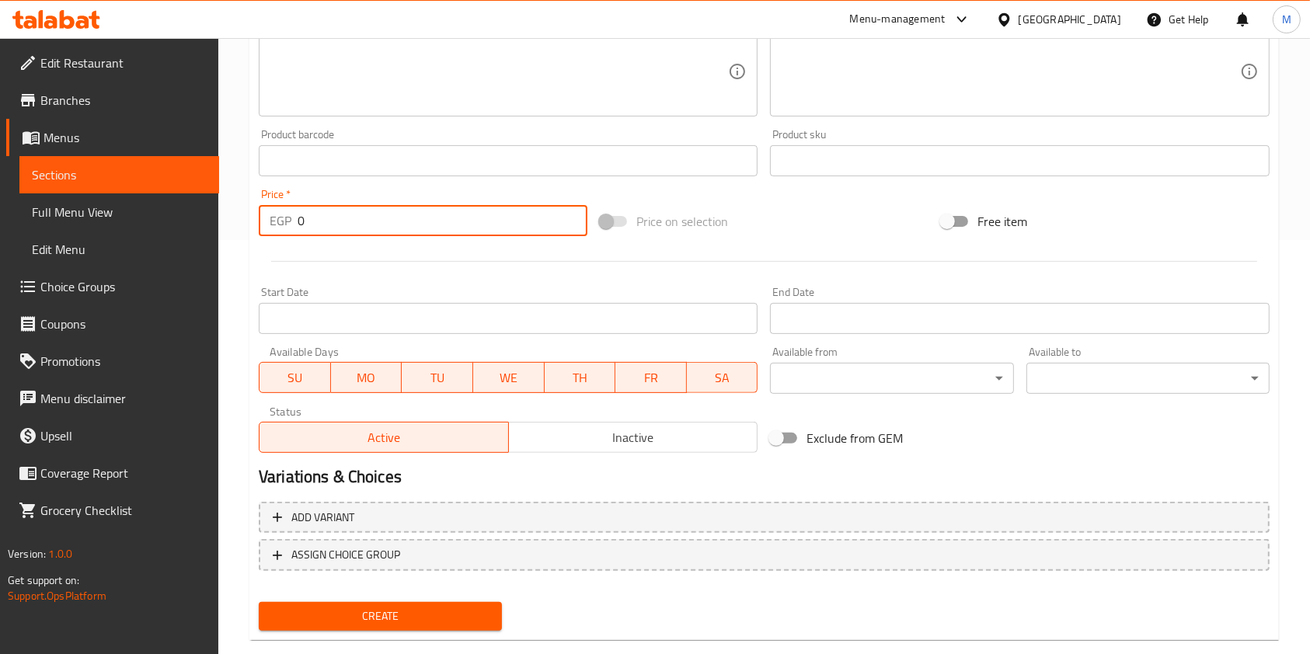
click at [371, 221] on input "0" at bounding box center [443, 220] width 290 height 31
type input "185"
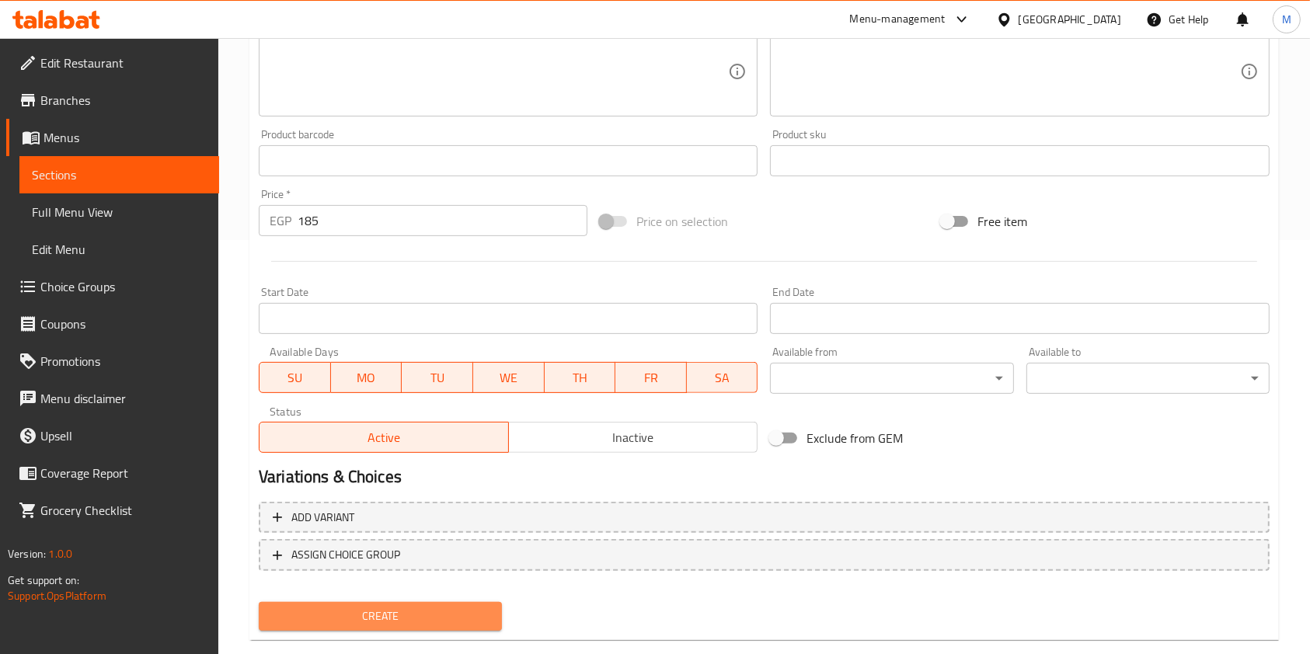
click at [447, 618] on span "Create" at bounding box center [380, 616] width 218 height 19
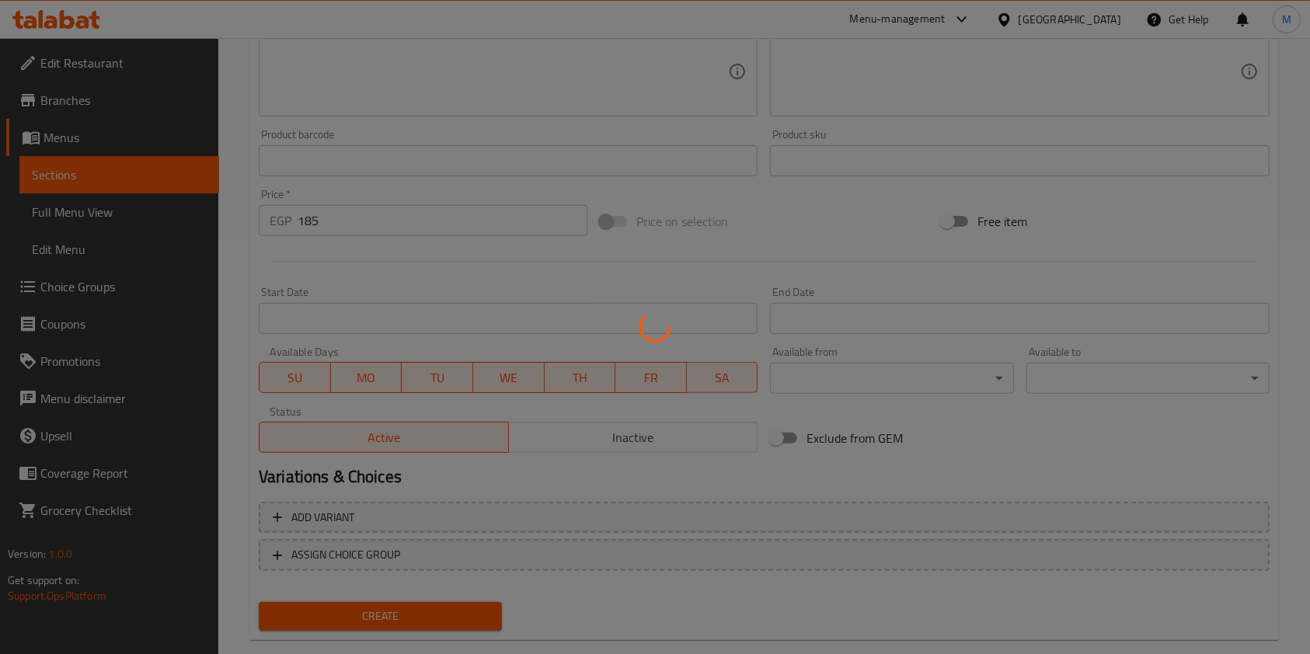
type input "0"
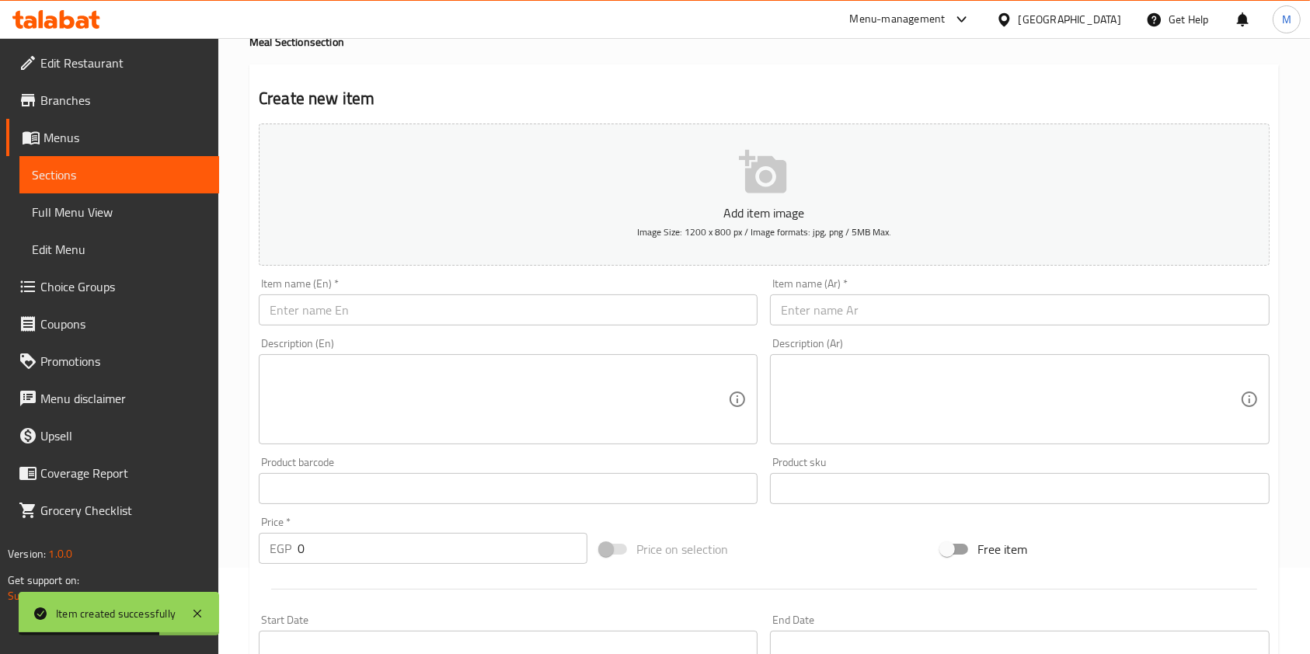
scroll to position [0, 0]
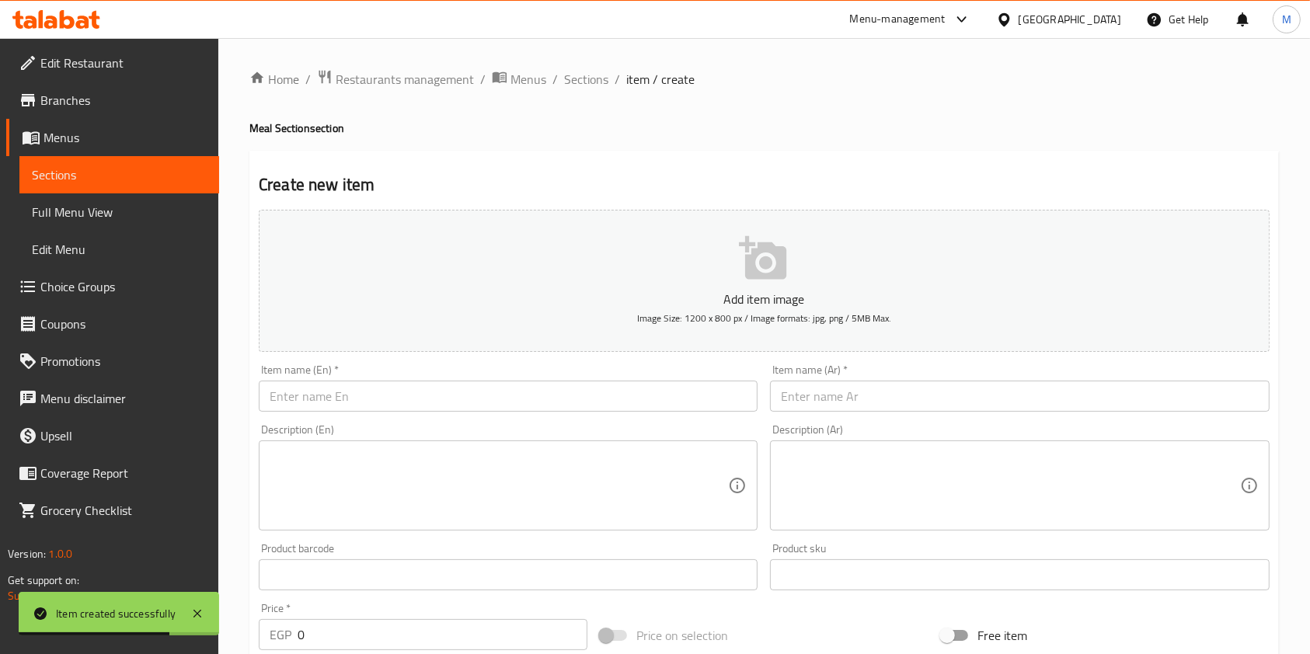
click at [837, 382] on input "text" at bounding box center [1019, 396] width 499 height 31
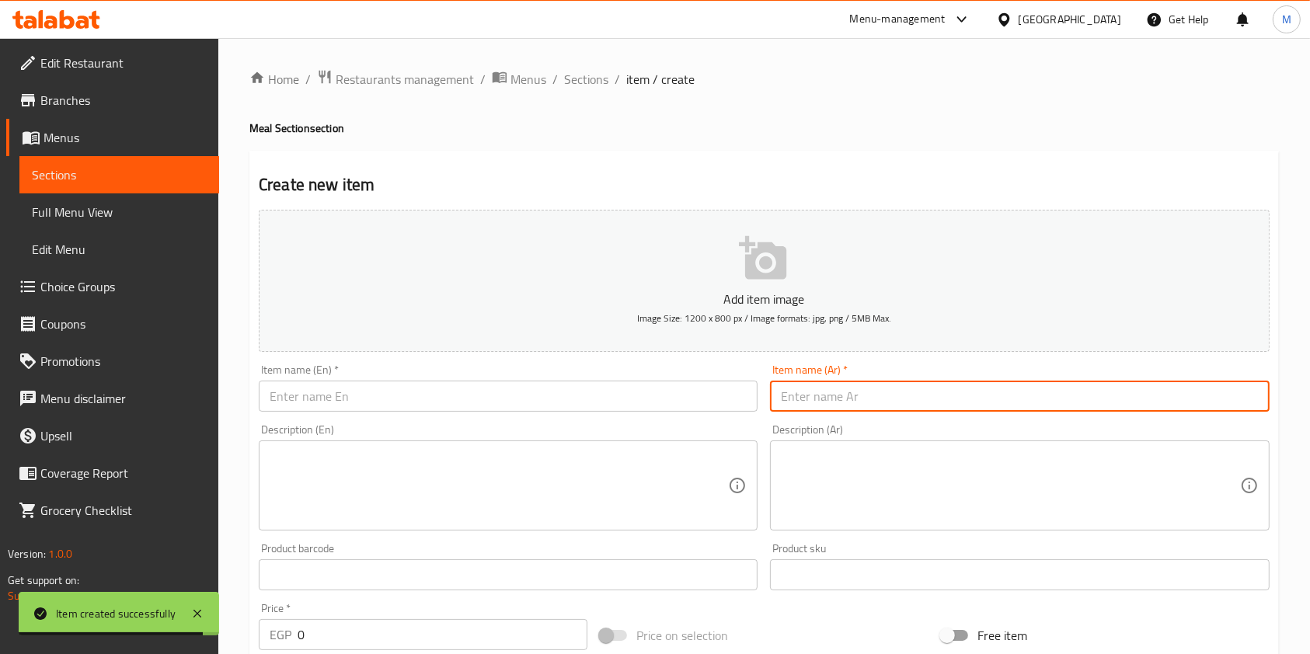
paste input "وجبة شاورما لشخصين"
type input "وجبة شاورما لشخصين"
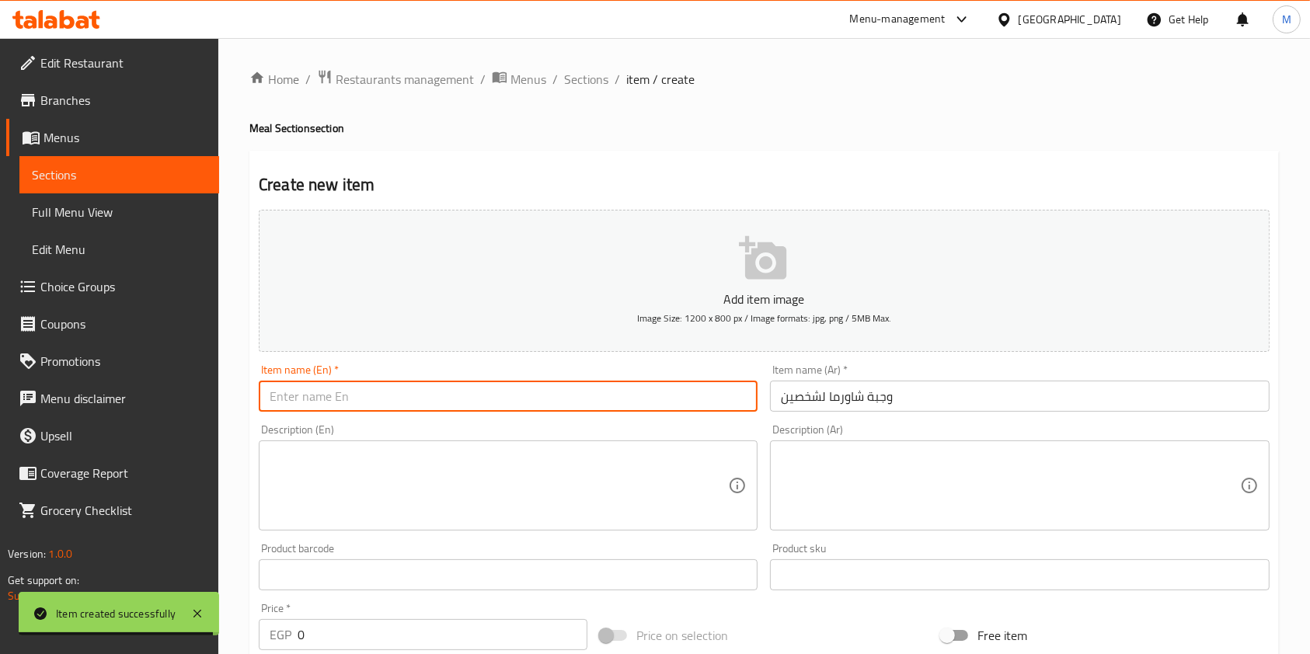
click at [581, 386] on input "text" at bounding box center [508, 396] width 499 height 31
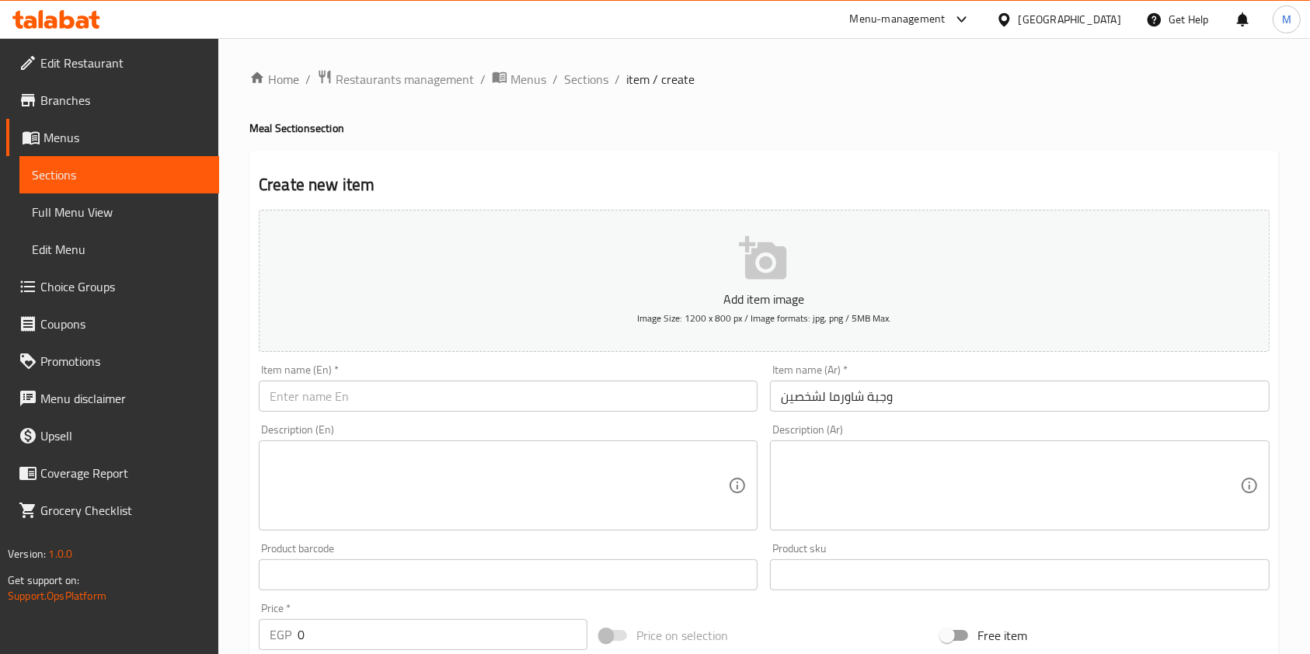
click at [314, 398] on input "text" at bounding box center [508, 396] width 499 height 31
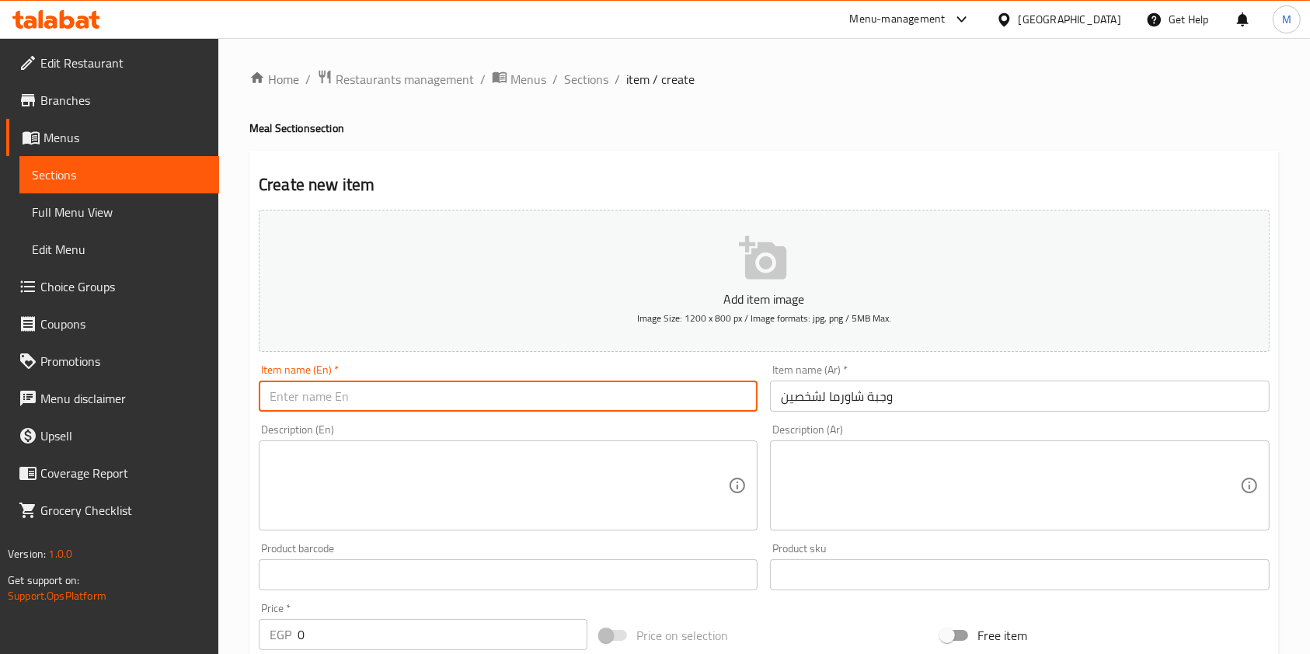
paste input "Shawarma meal for two people"
type input "Shawarma meal for two people"
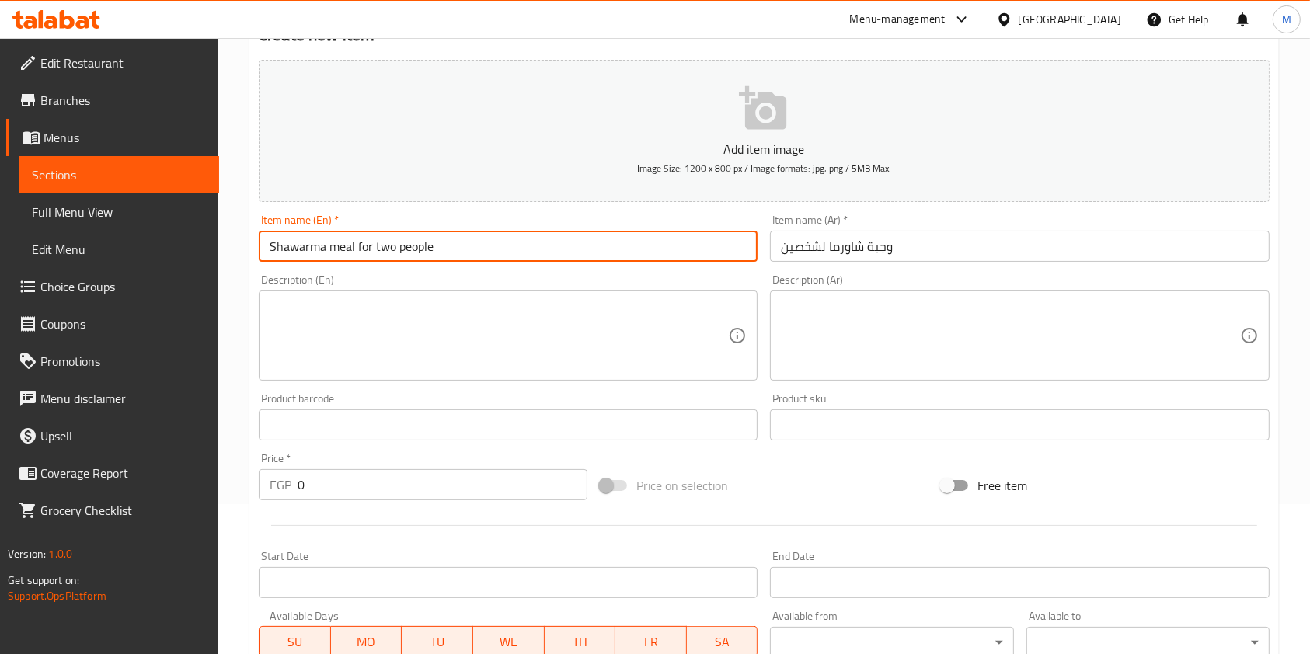
scroll to position [311, 0]
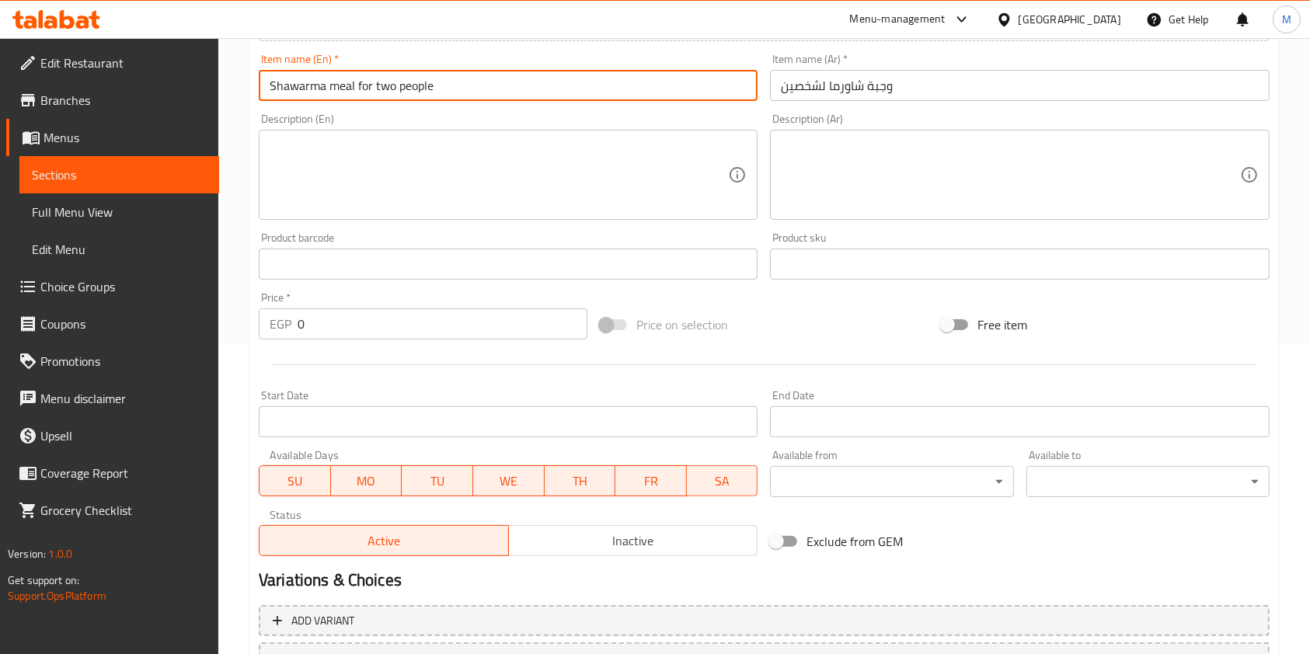
click at [358, 327] on input "0" at bounding box center [443, 323] width 290 height 31
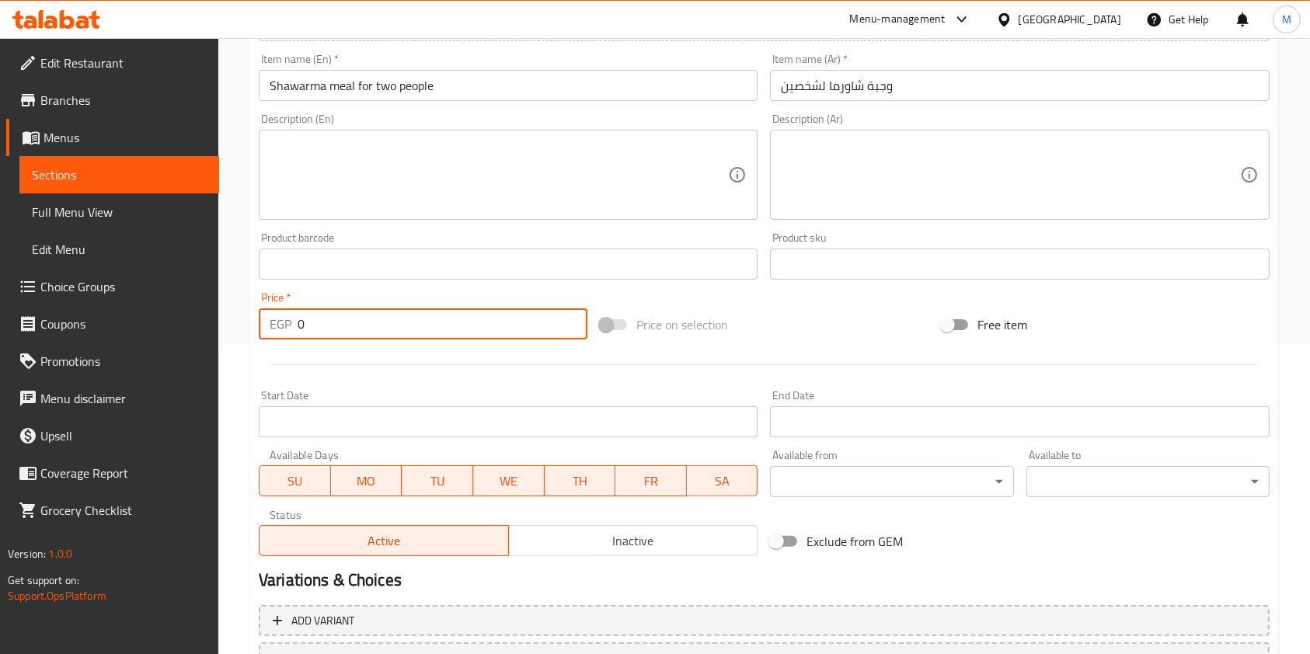
click at [358, 327] on input "0" at bounding box center [443, 323] width 290 height 31
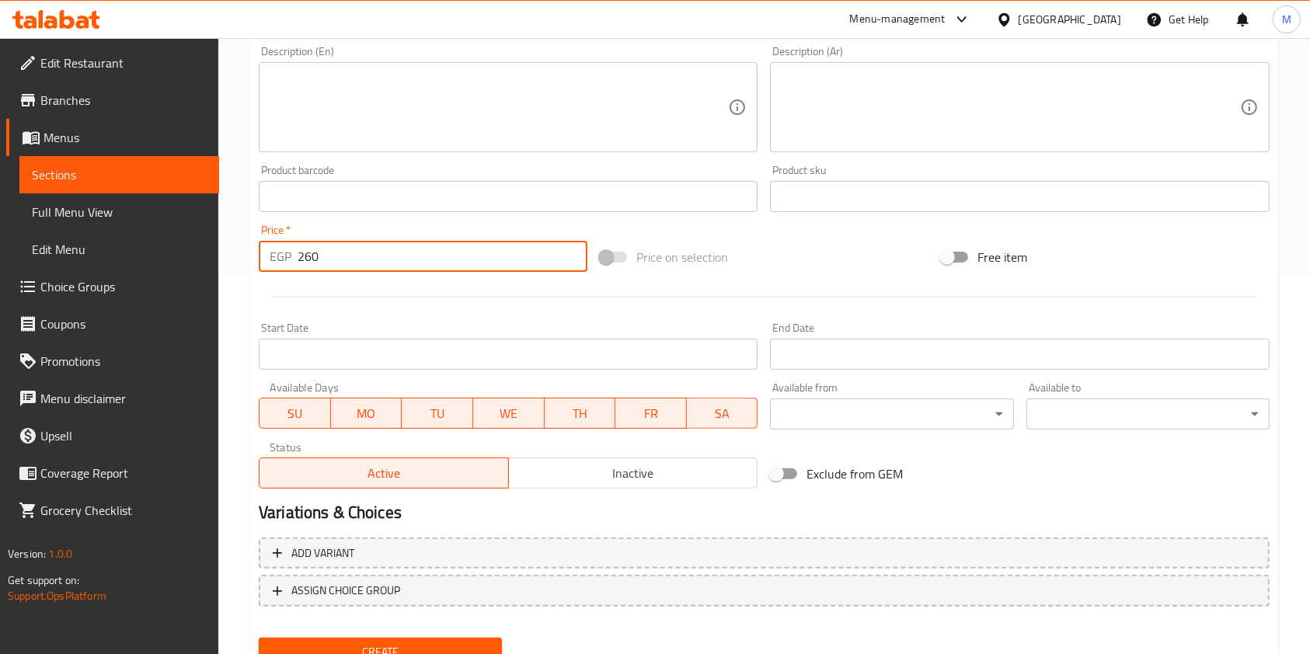
scroll to position [444, 0]
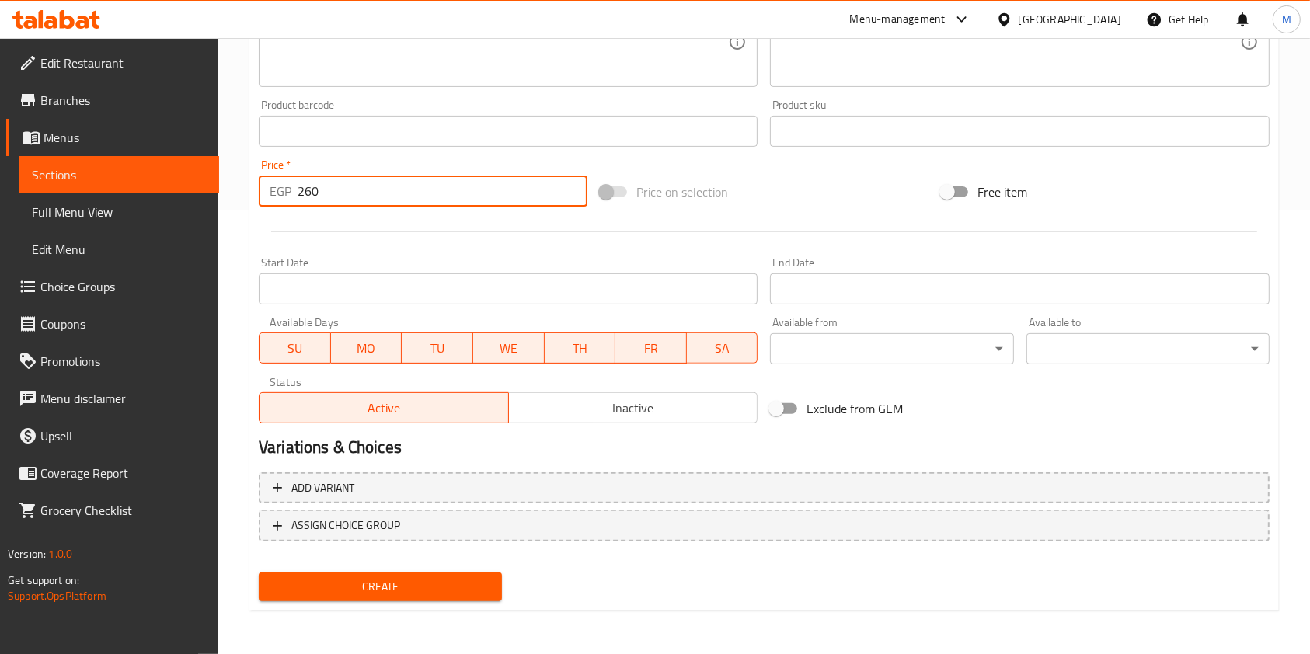
type input "260"
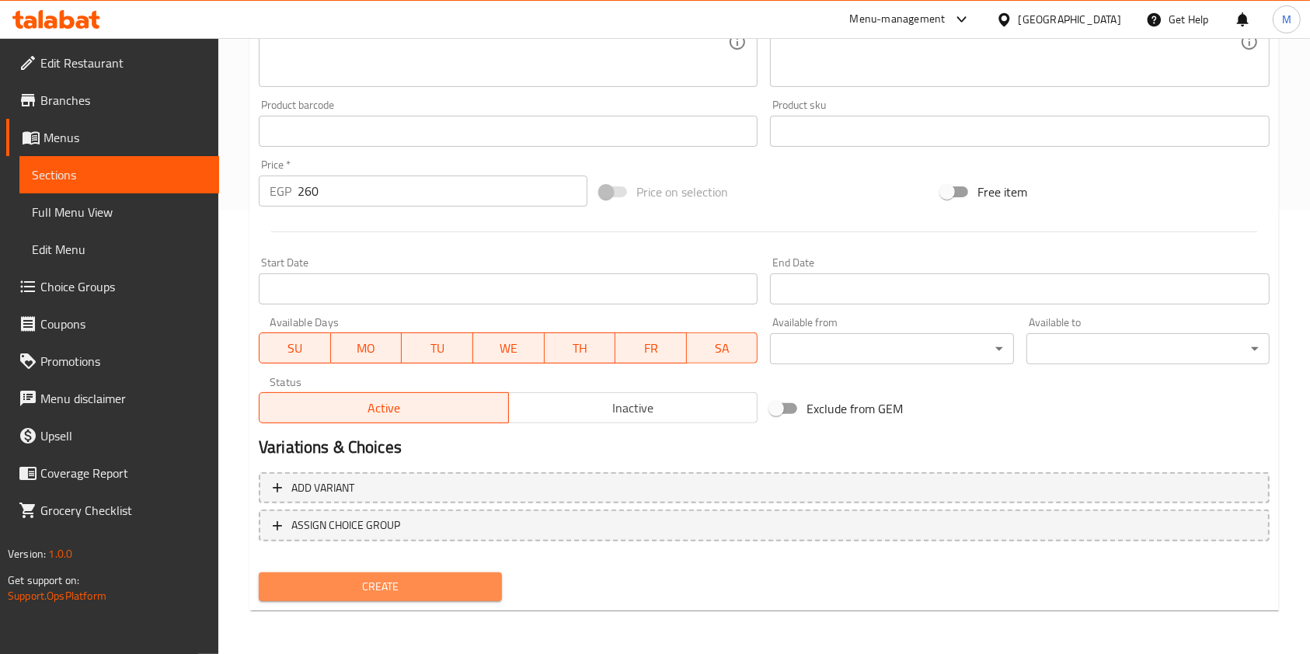
click at [486, 581] on span "Create" at bounding box center [380, 586] width 218 height 19
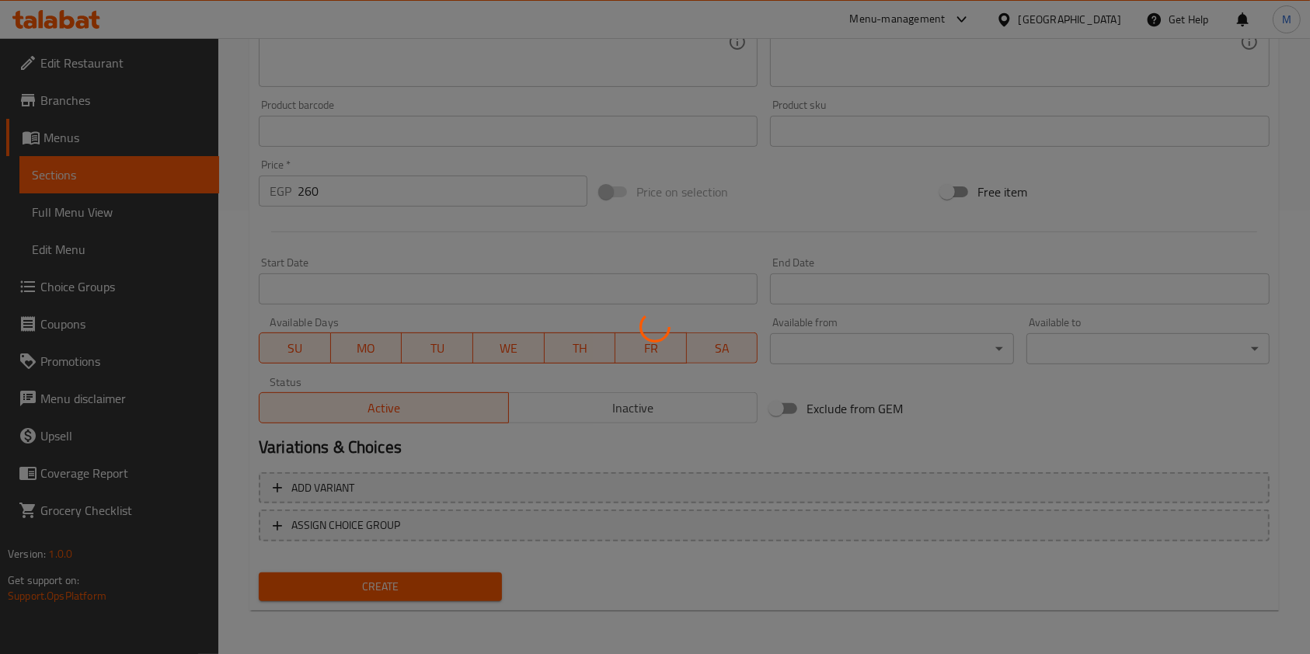
type input "0"
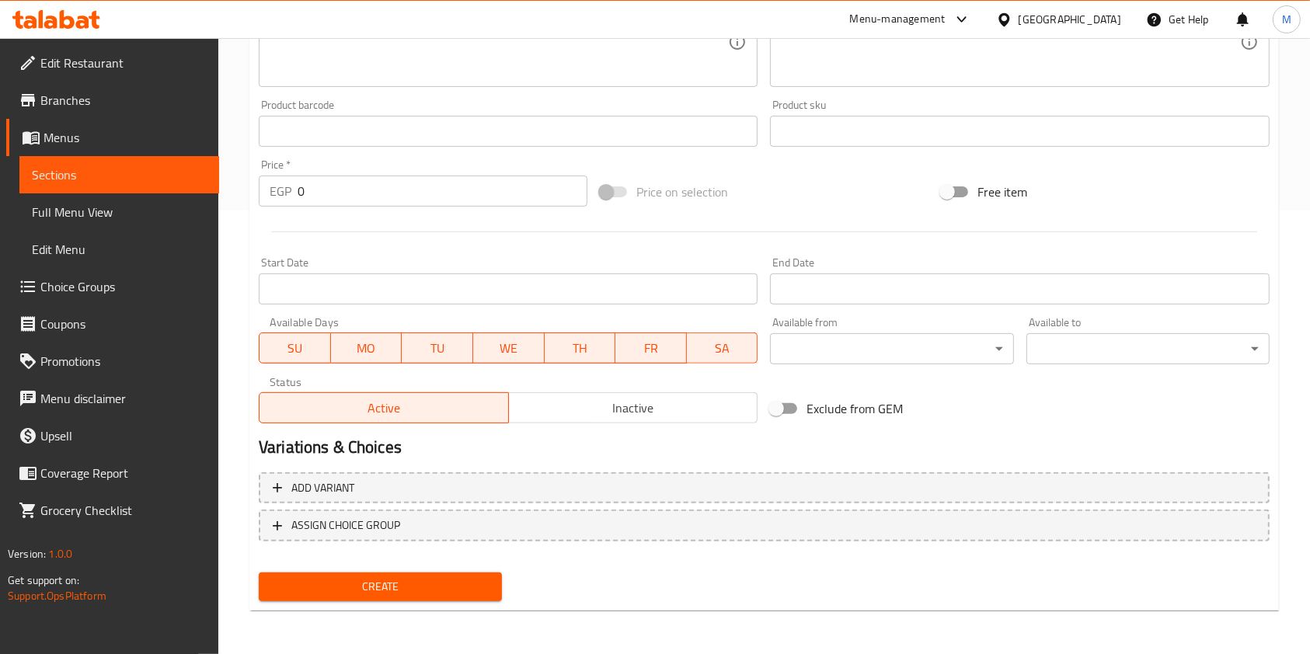
click at [1304, 358] on div "Home / Restaurants management / Menus / Sections / item / create Meal Section s…" at bounding box center [763, 124] width 1091 height 1060
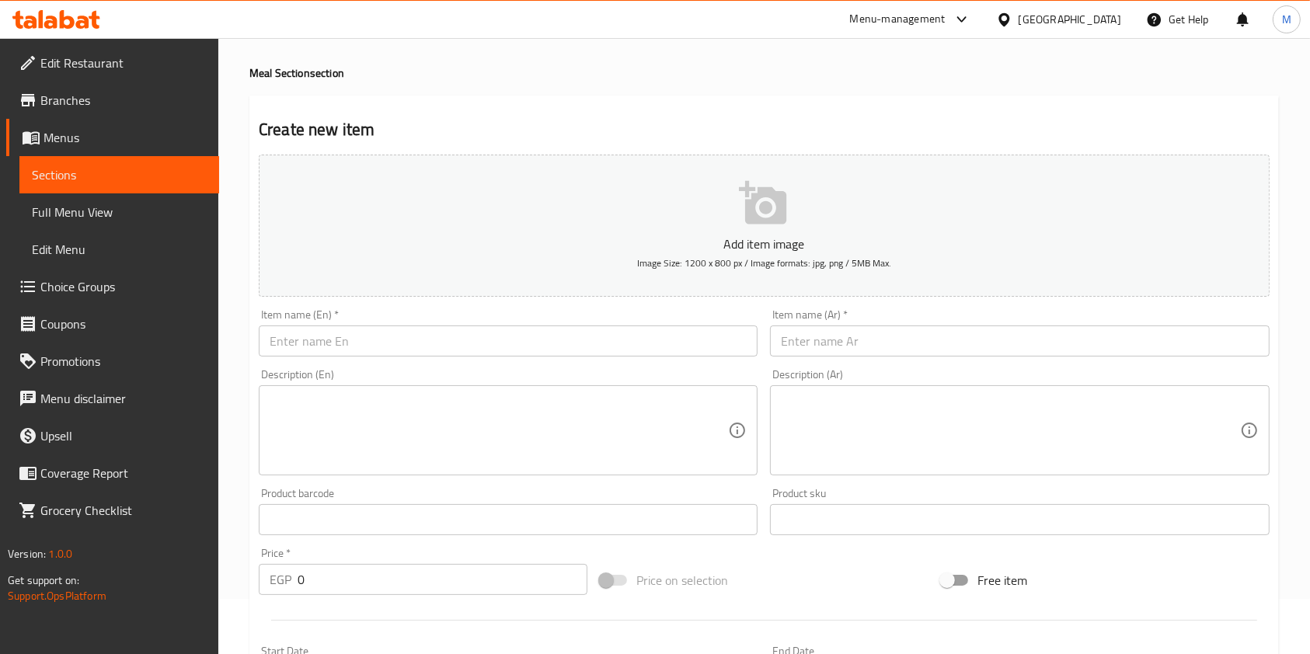
scroll to position [0, 0]
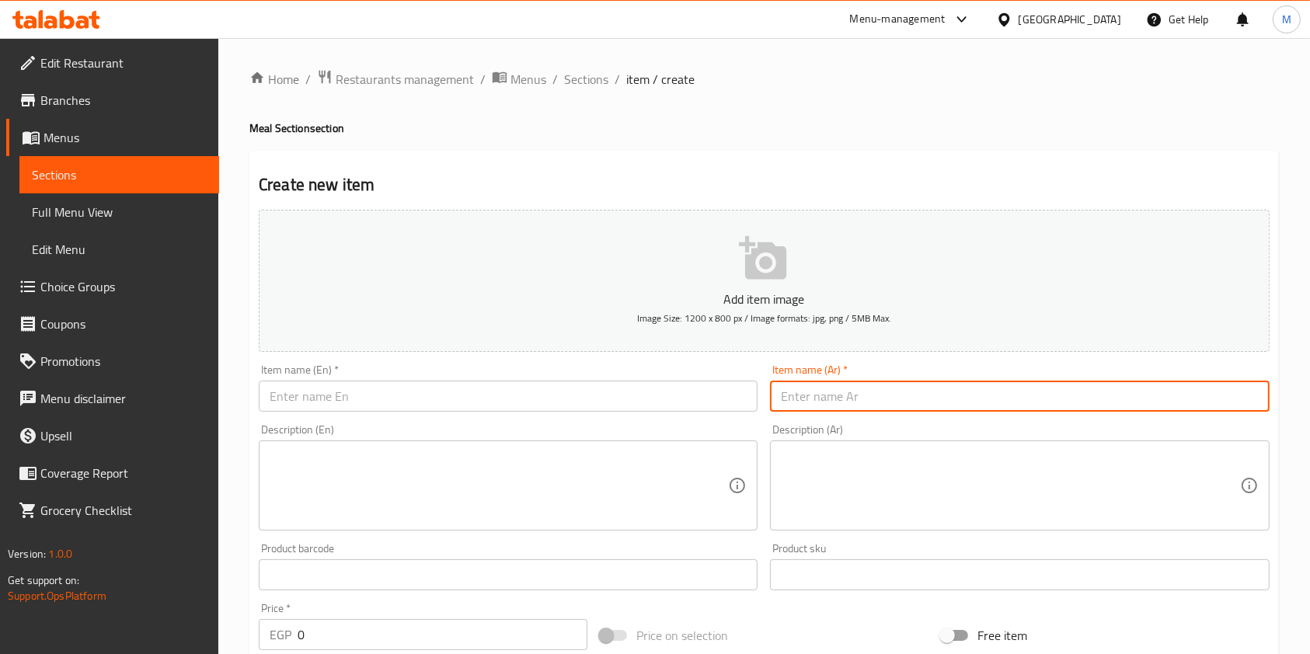
click at [834, 388] on input "text" at bounding box center [1019, 396] width 499 height 31
paste input "وجبة شاورما لشخص"
type input "وجبة شاورما لشخص"
click at [567, 400] on input "text" at bounding box center [508, 396] width 499 height 31
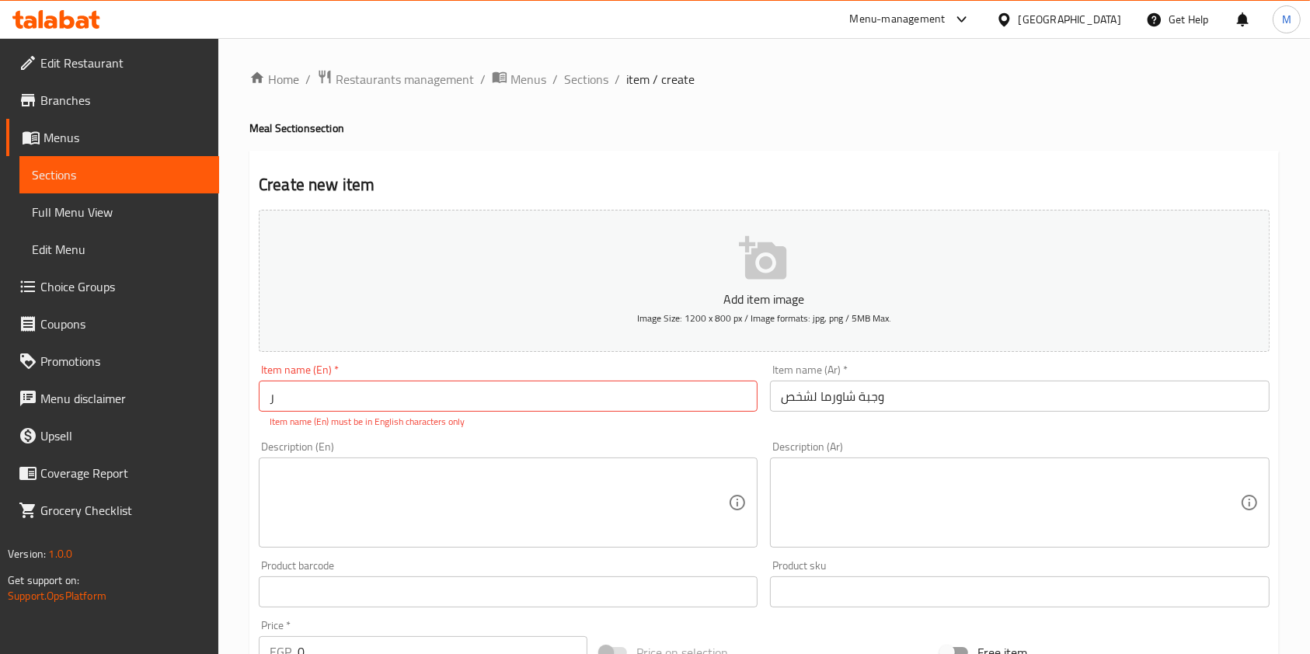
click at [280, 406] on input "ر" at bounding box center [508, 396] width 499 height 31
paste input "Shawarma meal for one person"
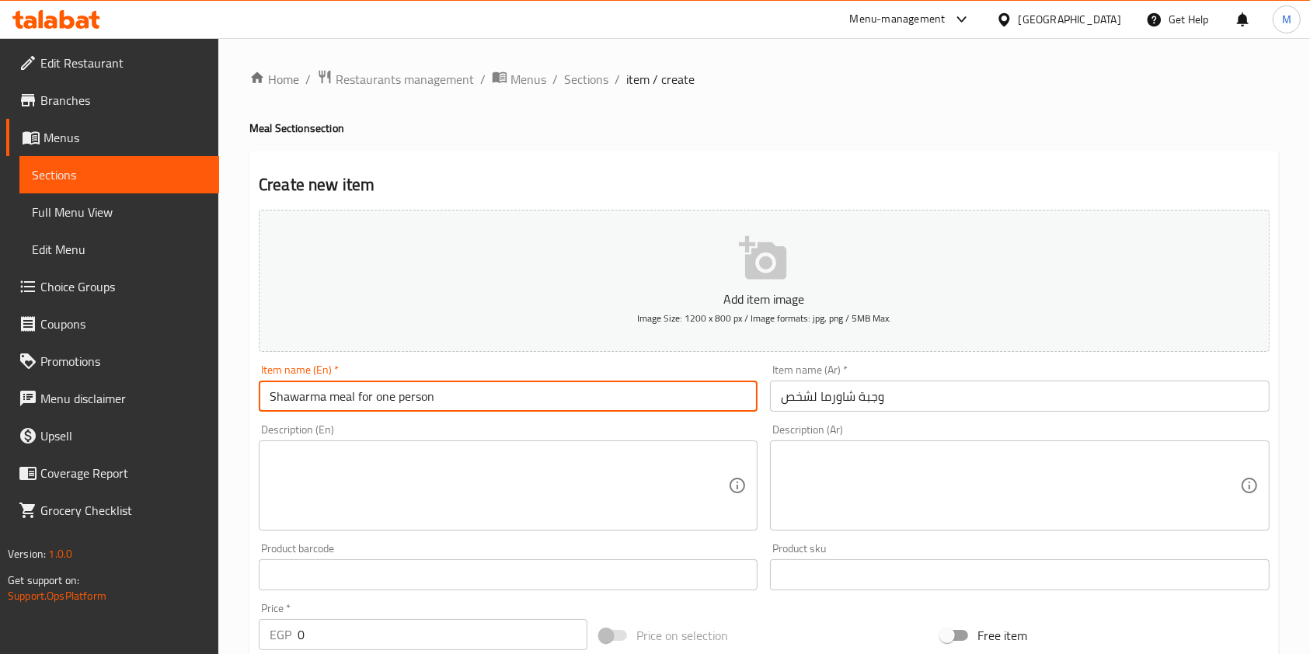
type input "Shawarma meal for one person"
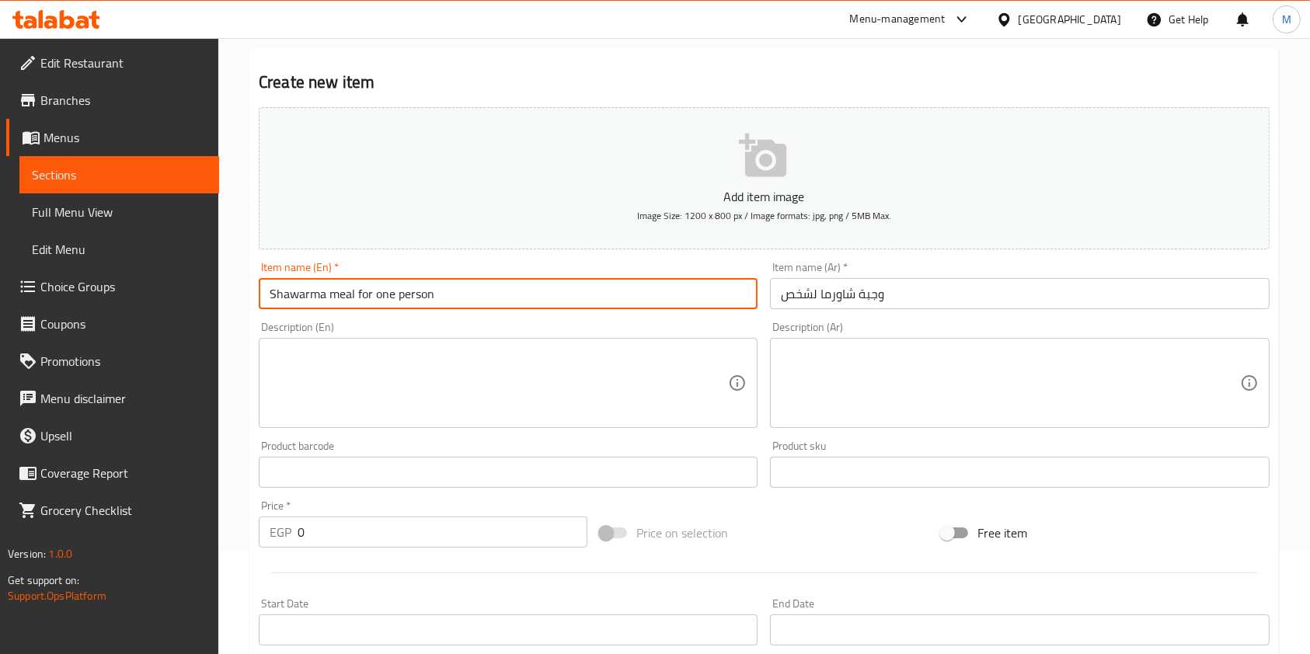
scroll to position [311, 0]
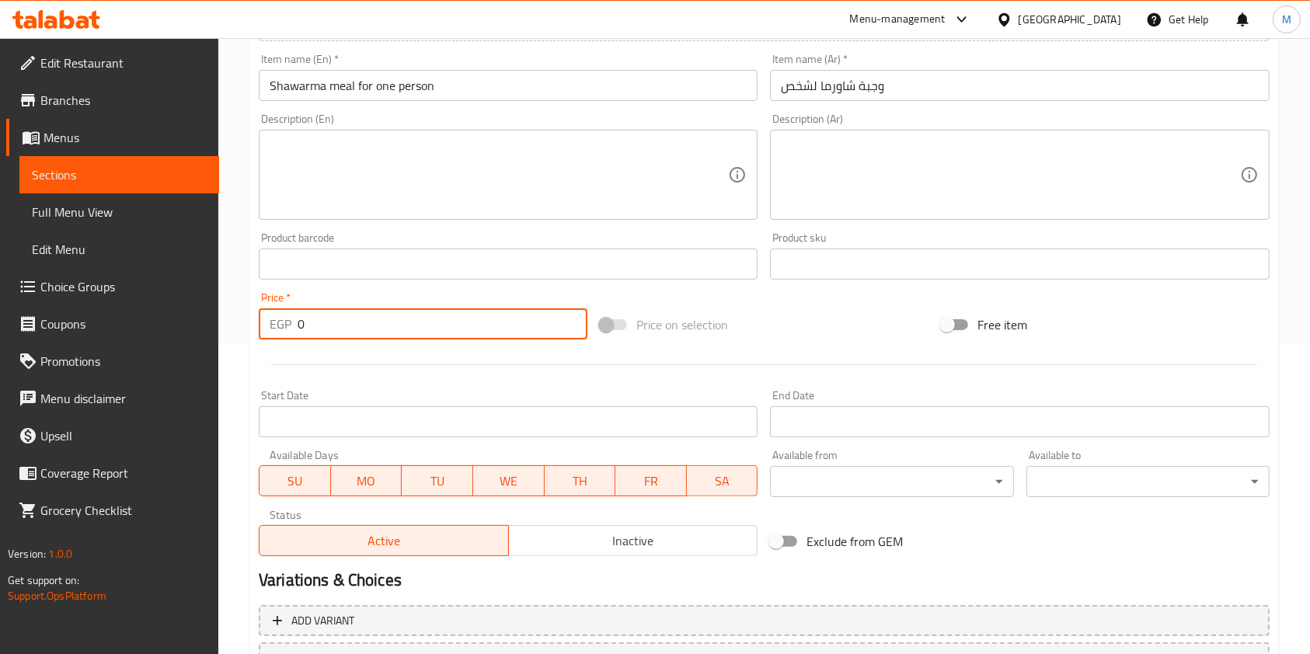
click at [355, 320] on input "0" at bounding box center [443, 323] width 290 height 31
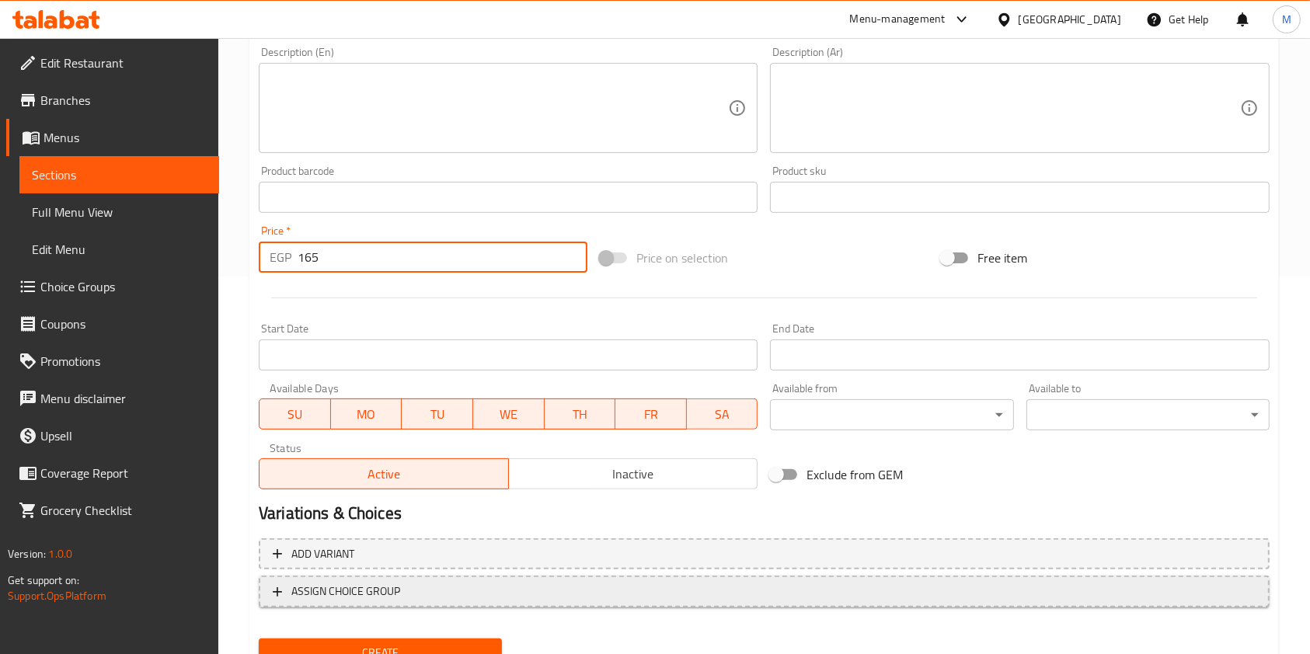
scroll to position [444, 0]
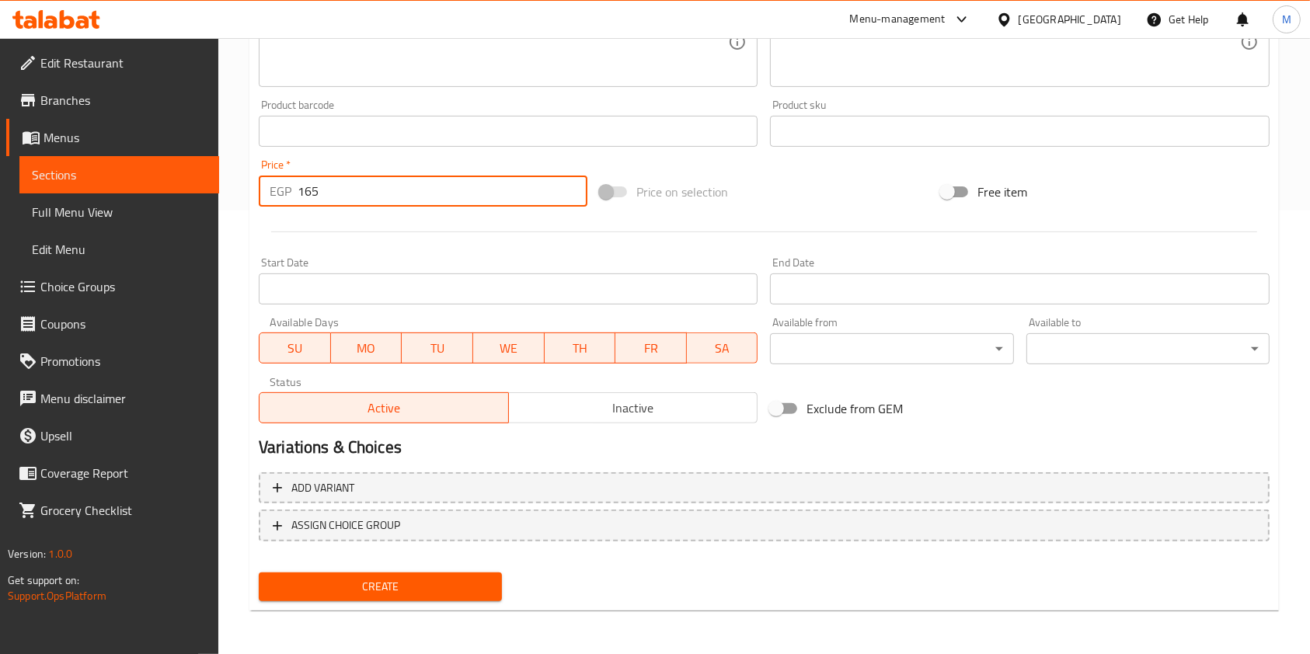
type input "165"
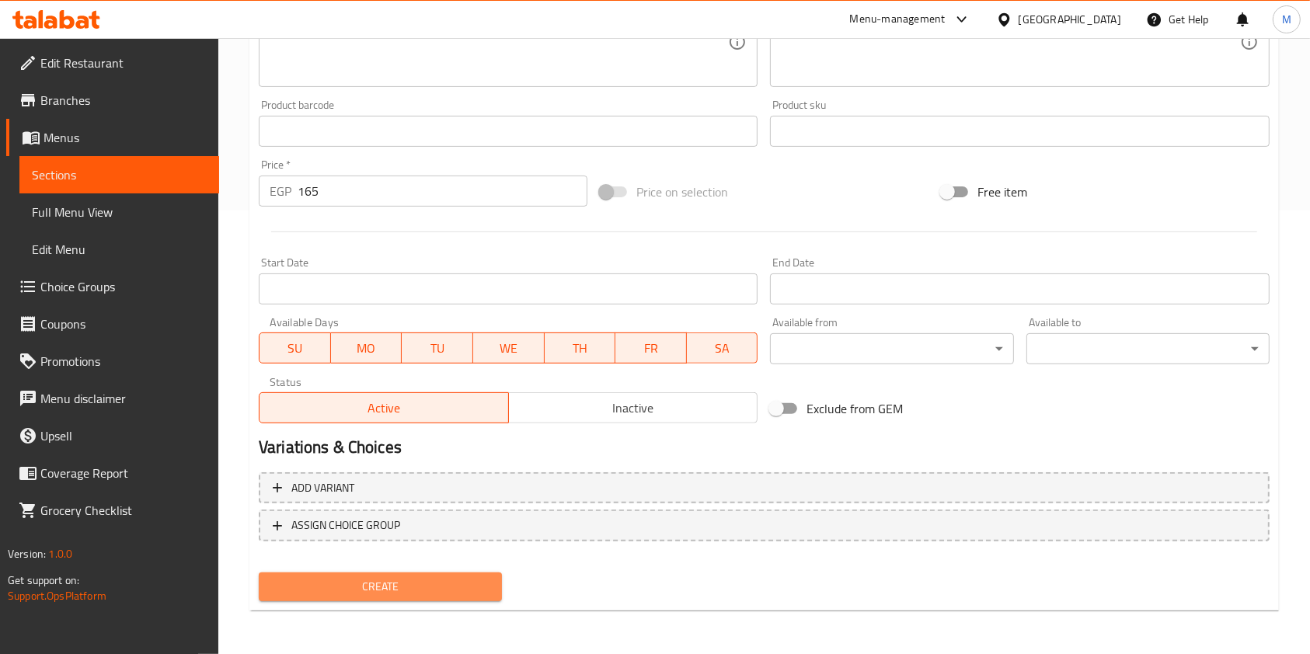
click at [498, 573] on button "Create" at bounding box center [380, 587] width 243 height 29
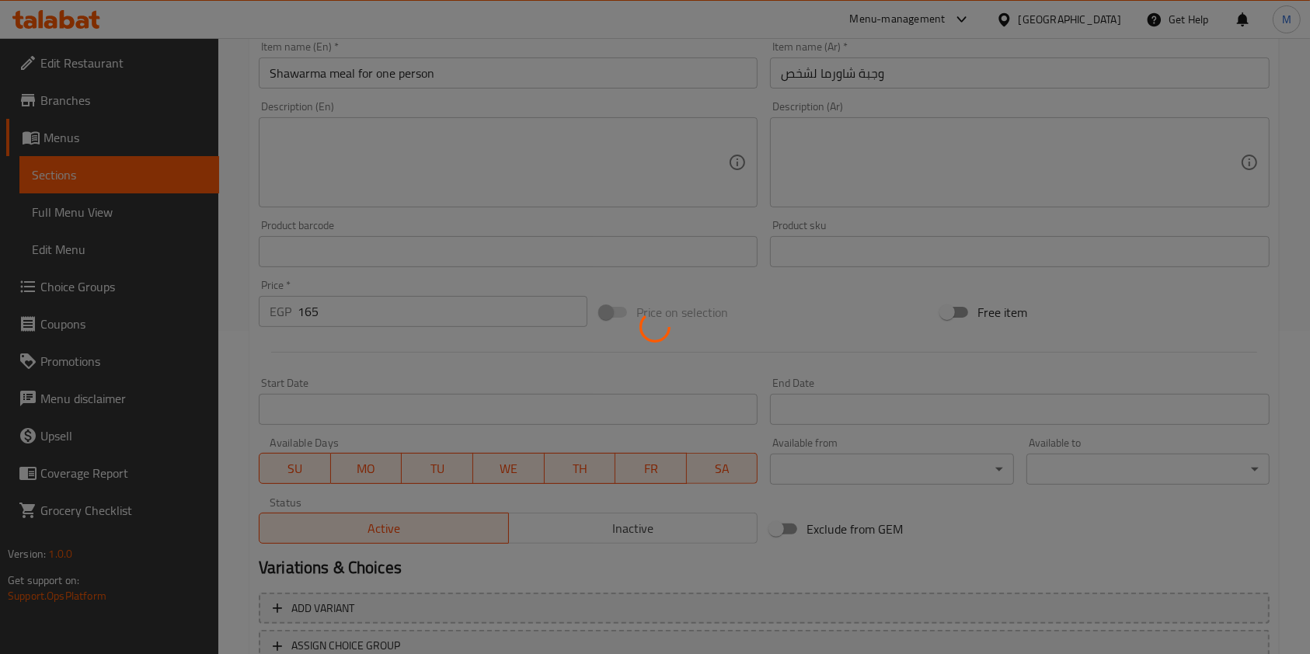
type input "0"
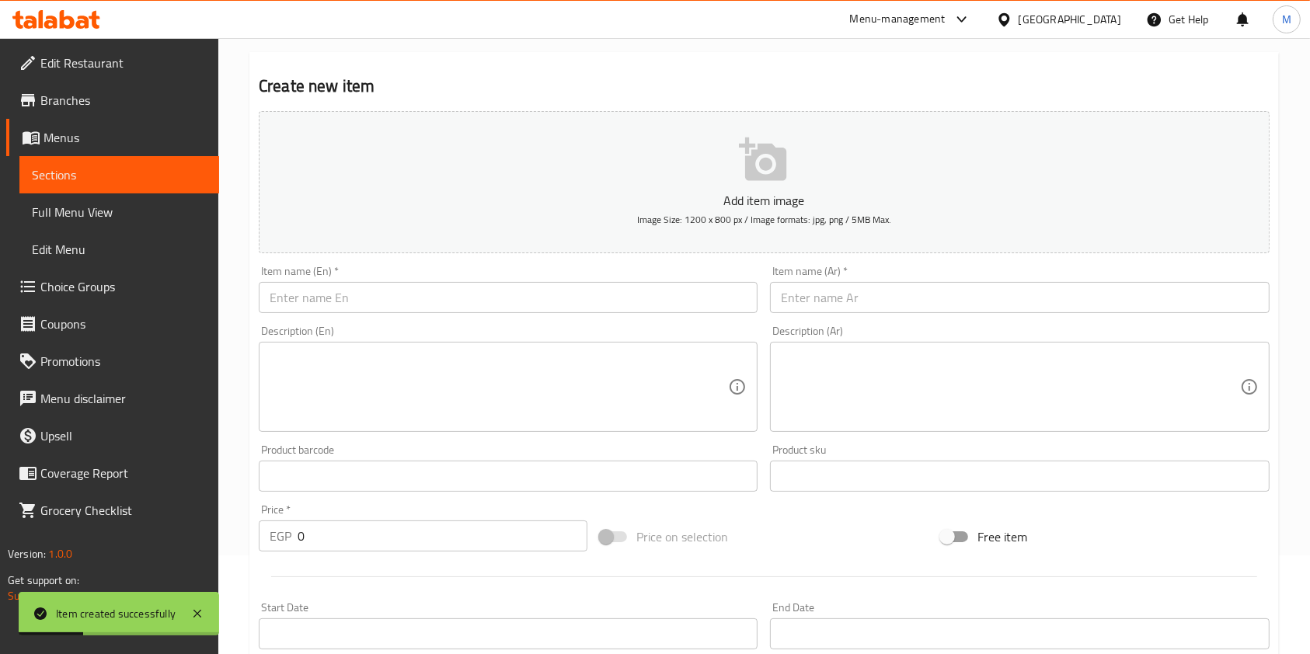
scroll to position [0, 0]
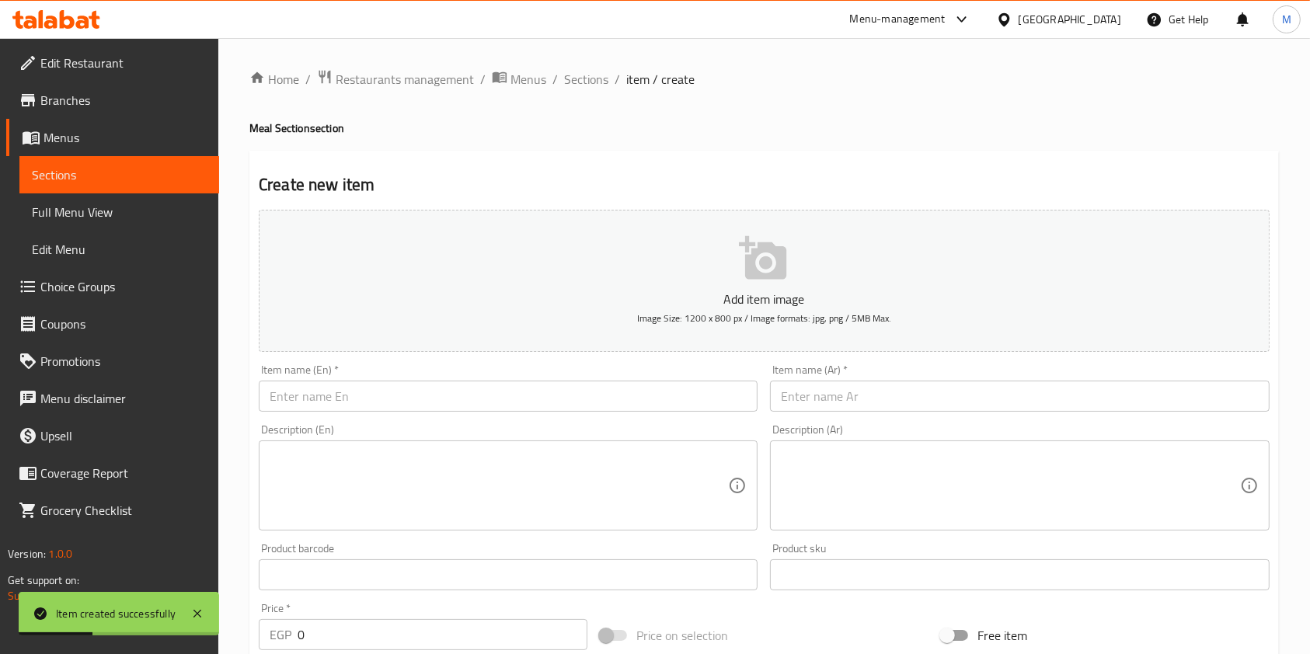
click at [840, 391] on input "text" at bounding box center [1019, 396] width 499 height 31
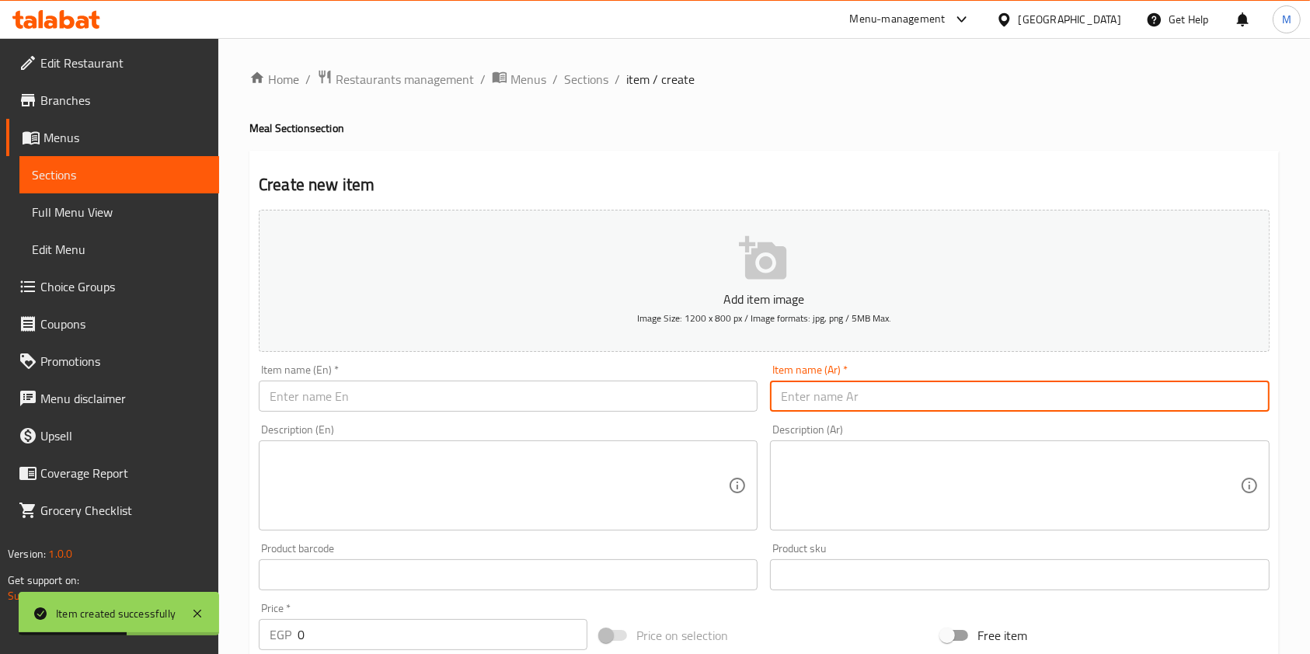
paste input "صحن شاورما"
type input "صحن شاورما"
click at [559, 391] on input "text" at bounding box center [508, 396] width 499 height 31
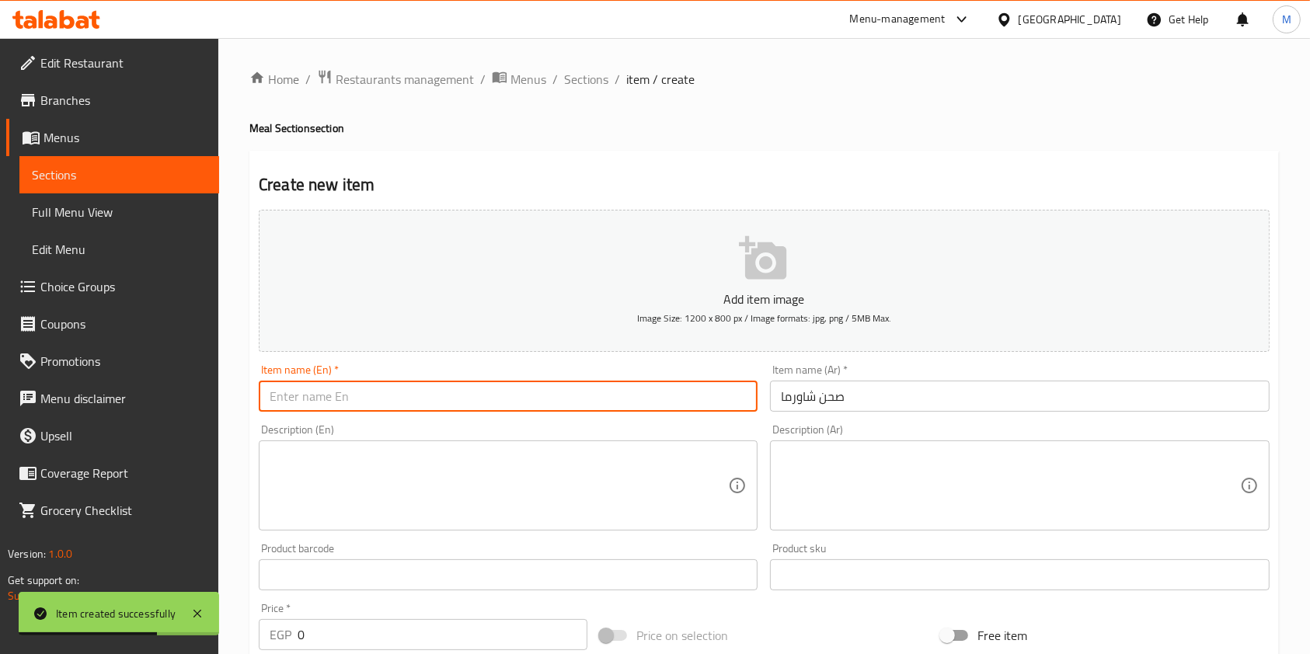
paste input "Shawarma plate"
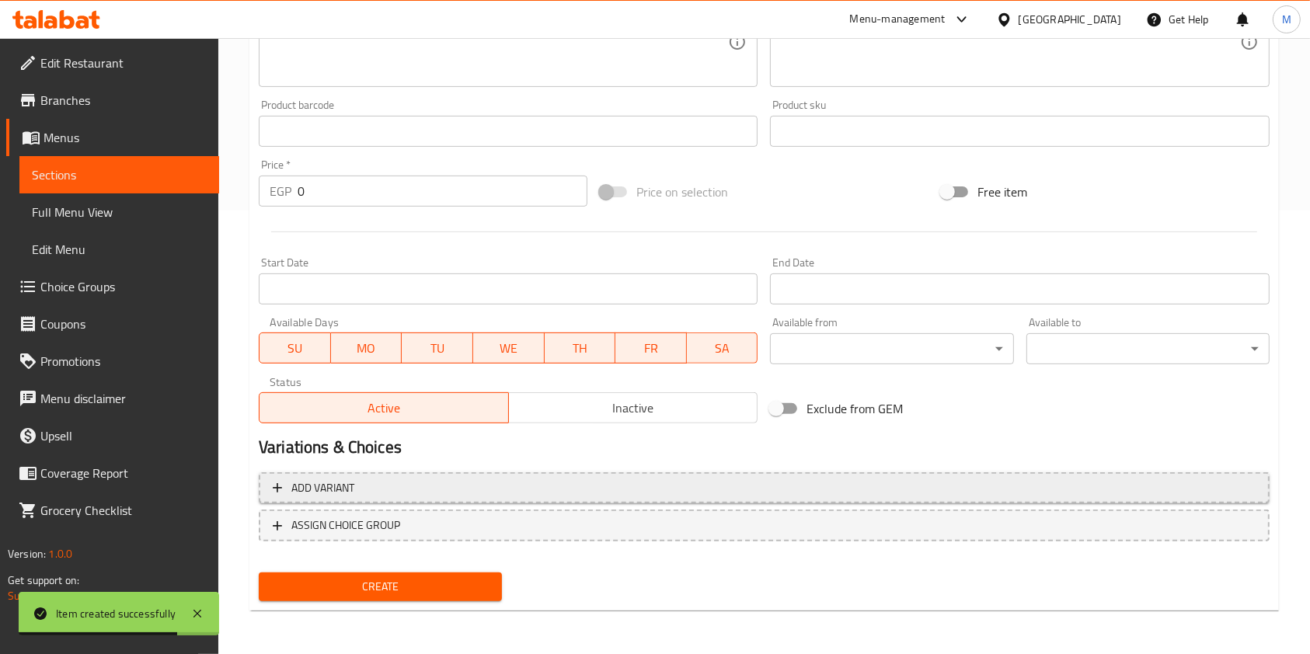
type input "Shawarma plate"
click at [860, 493] on span "Add variant" at bounding box center [764, 488] width 983 height 19
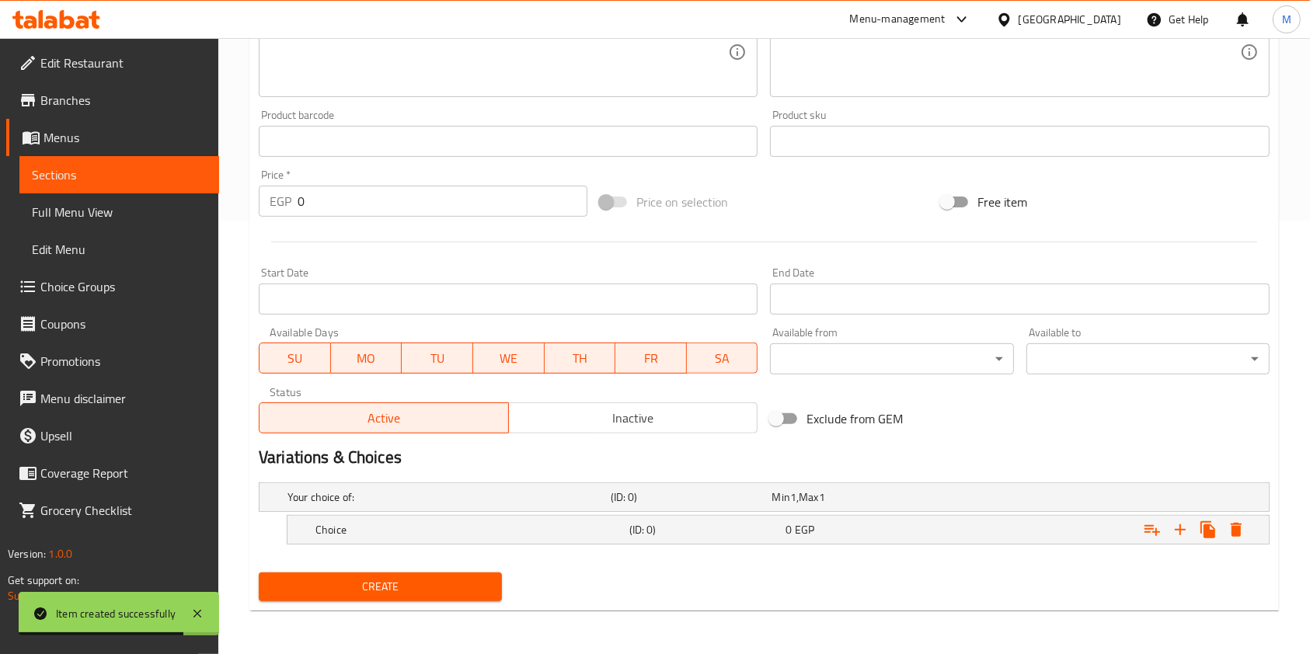
scroll to position [433, 0]
click at [1211, 527] on icon "Expand" at bounding box center [1208, 529] width 19 height 19
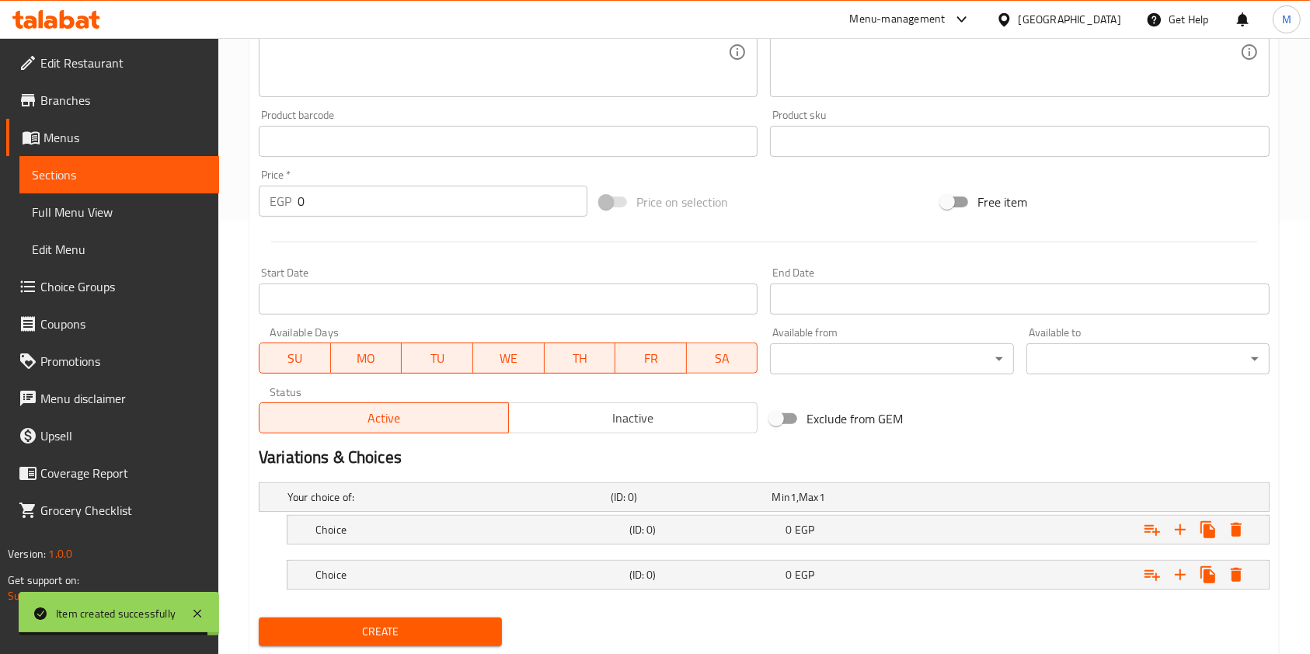
scroll to position [479, 0]
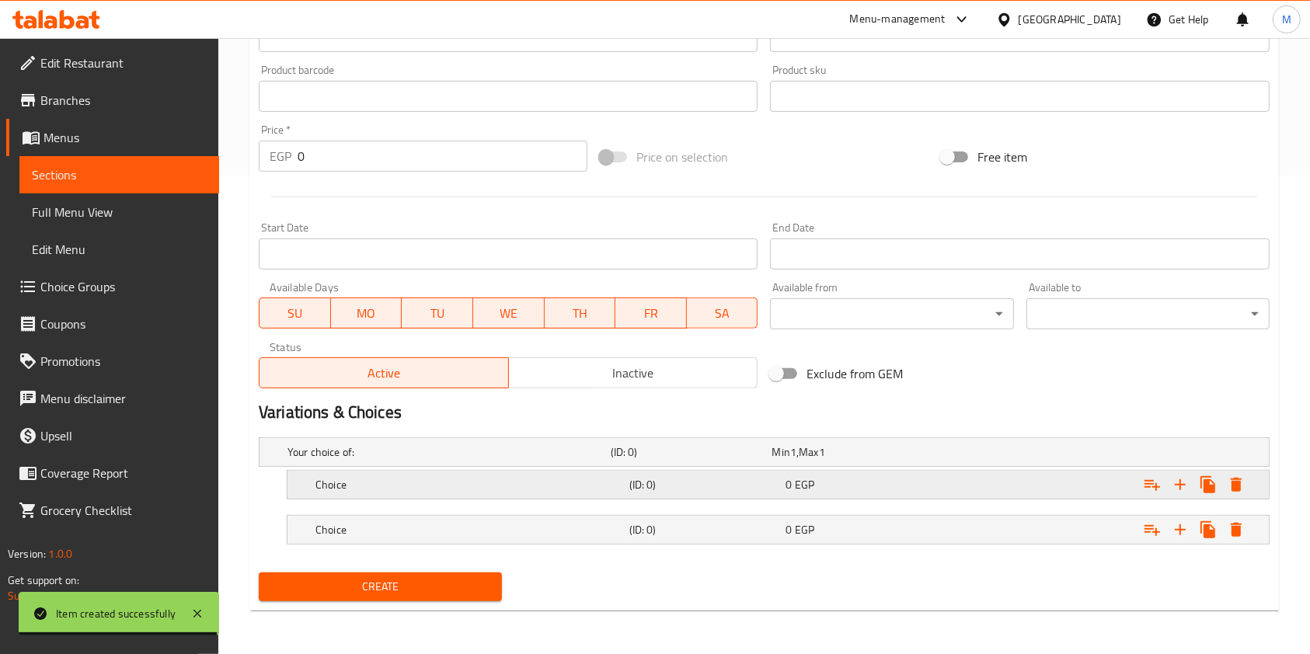
click at [409, 477] on h5 "Choice" at bounding box center [469, 485] width 308 height 16
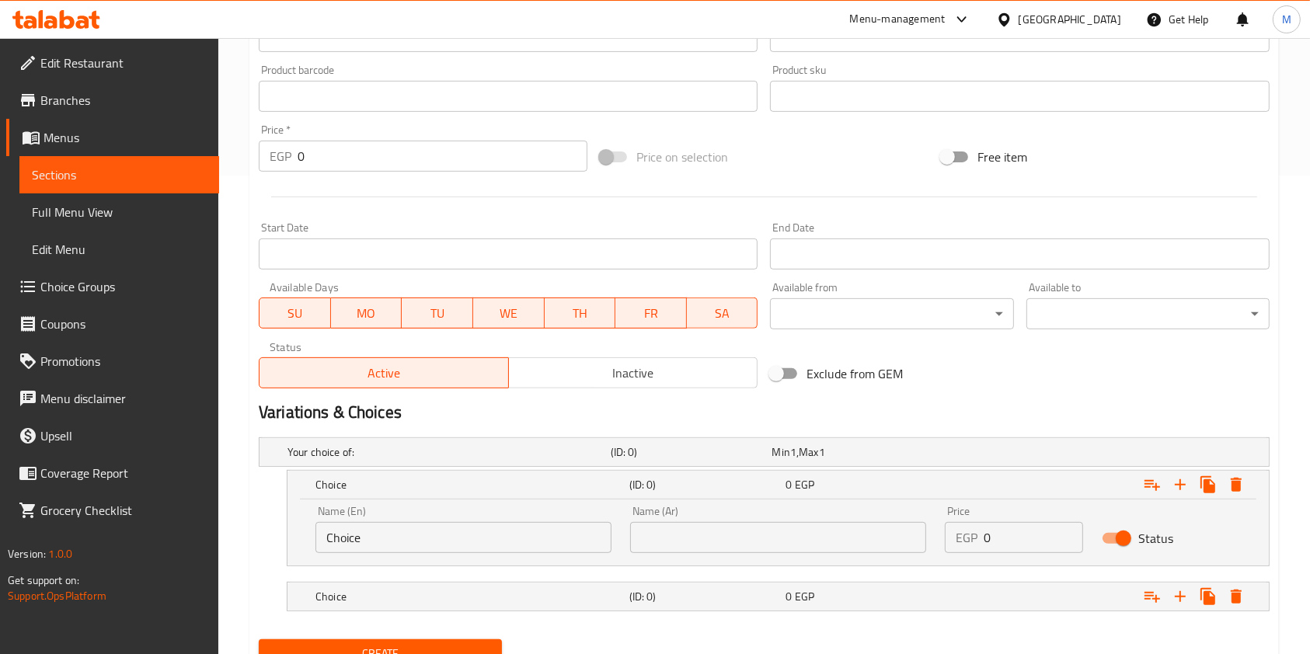
click at [391, 524] on input "Choice" at bounding box center [463, 537] width 296 height 31
click at [402, 545] on input "1" at bounding box center [463, 537] width 296 height 31
type input "1/4 Kilo"
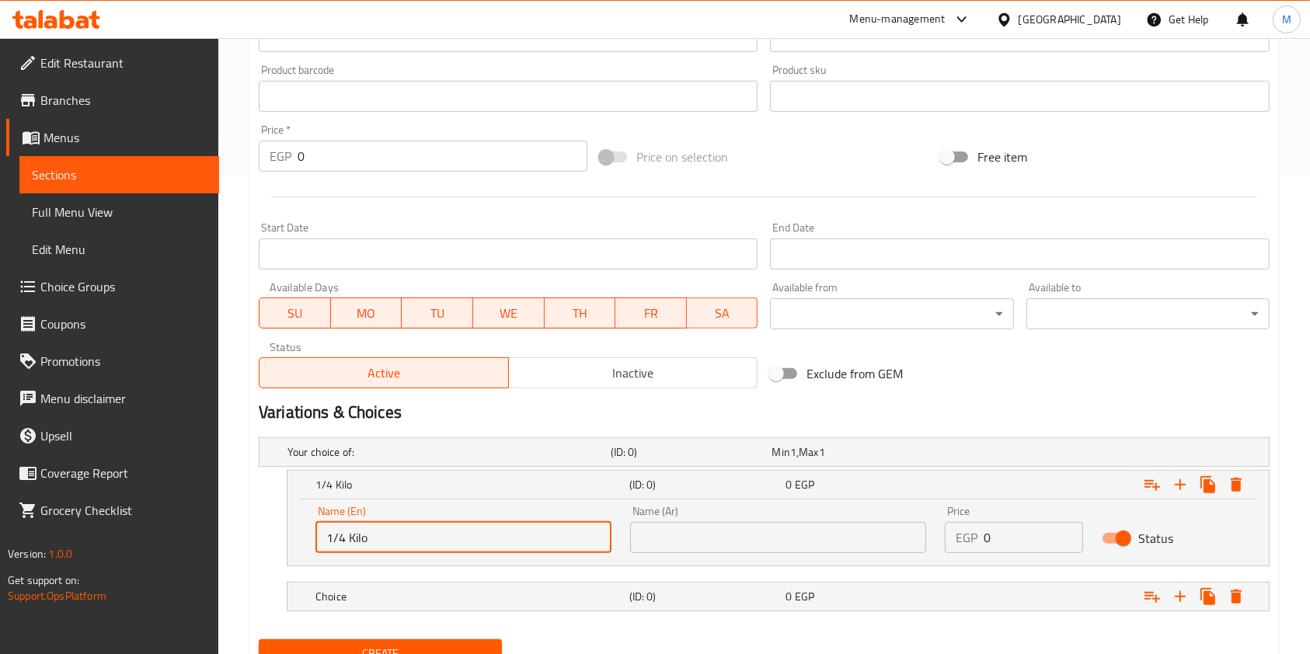
click at [646, 551] on input "text" at bounding box center [778, 537] width 296 height 31
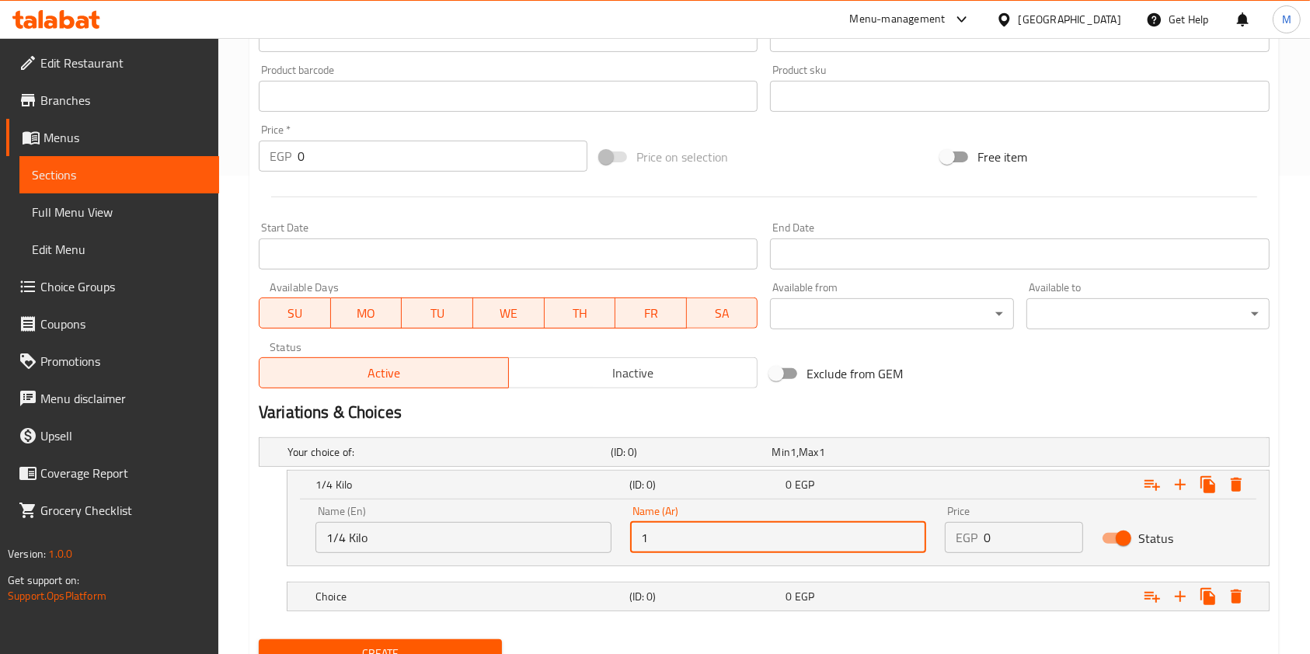
type input "1/4 كيلو"
click at [764, 582] on div "Choice (ID: 0) 0 EGP" at bounding box center [782, 597] width 941 height 34
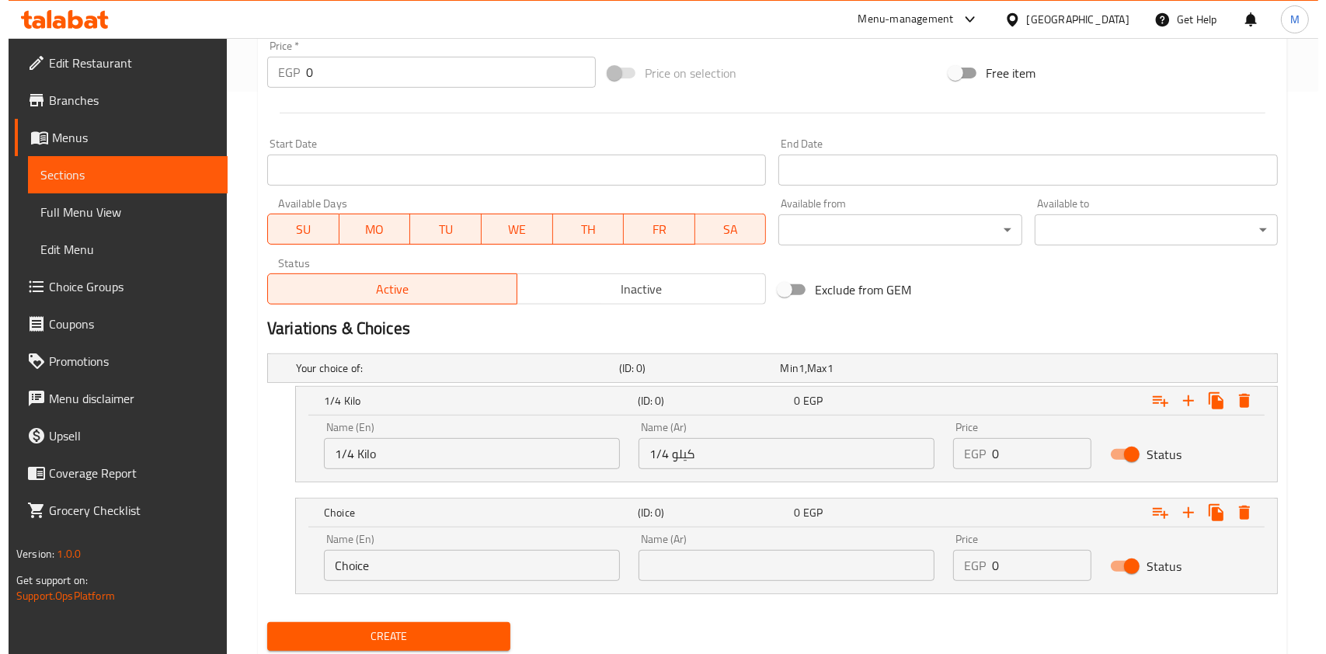
scroll to position [611, 0]
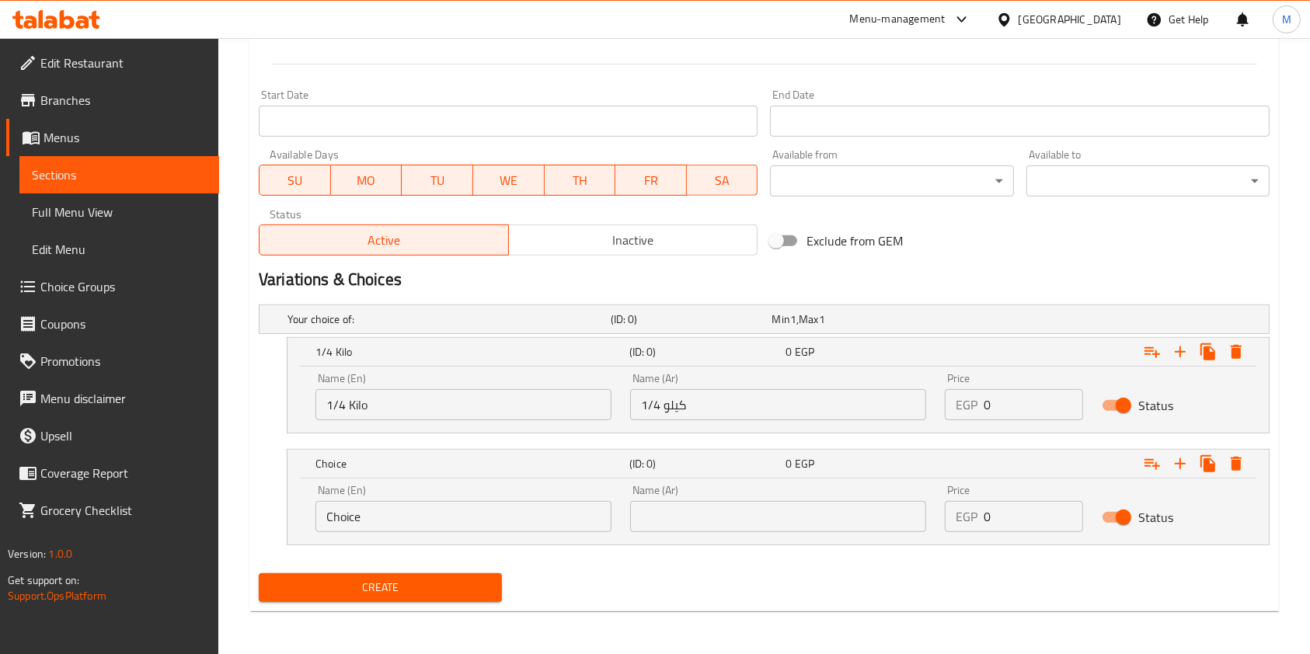
click at [388, 517] on input "Choice" at bounding box center [463, 516] width 296 height 31
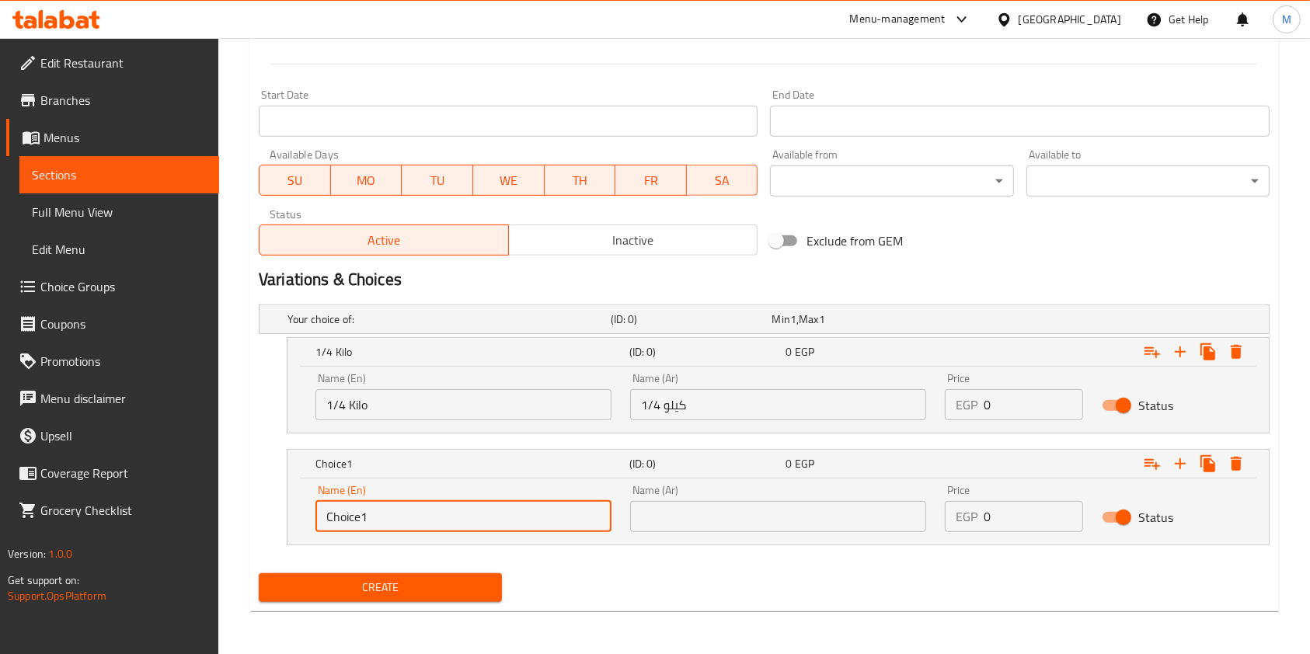
click at [389, 517] on input "Choice1" at bounding box center [463, 516] width 296 height 31
click at [390, 517] on input "Choice1" at bounding box center [463, 516] width 296 height 31
type input "1/2 Kilo"
click at [674, 523] on input "text" at bounding box center [778, 516] width 296 height 31
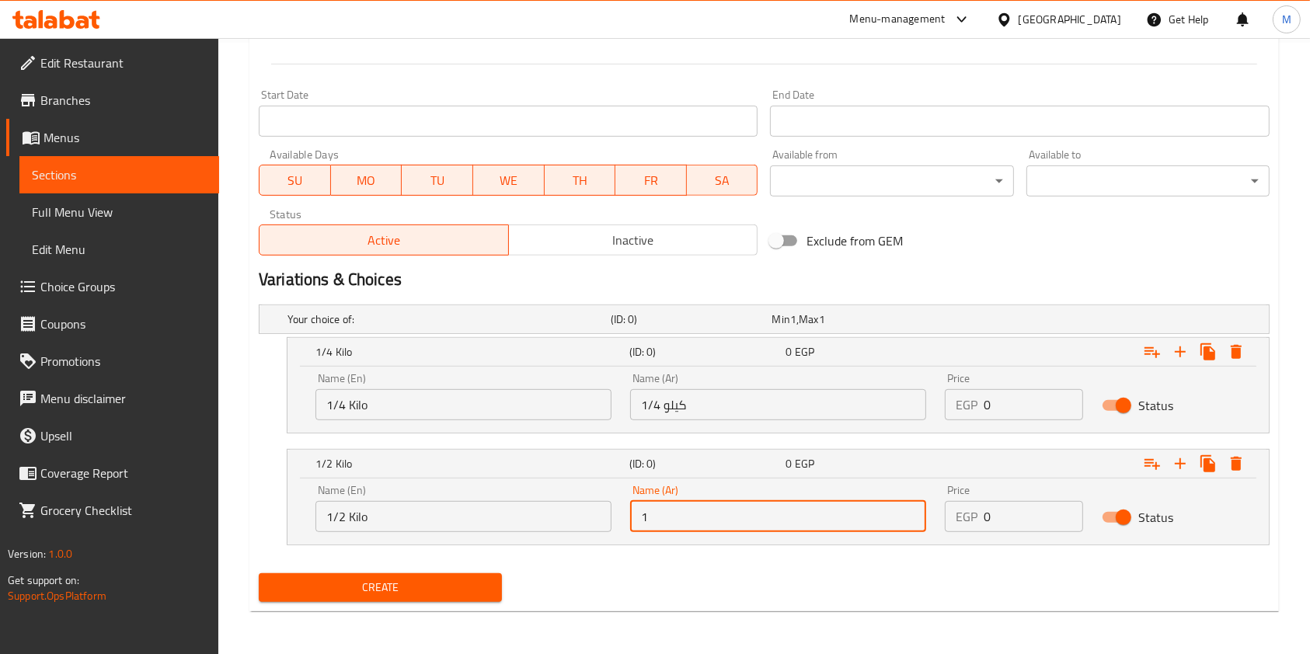
type input "1/2 كيلو"
click at [1008, 407] on input "0" at bounding box center [1032, 404] width 99 height 31
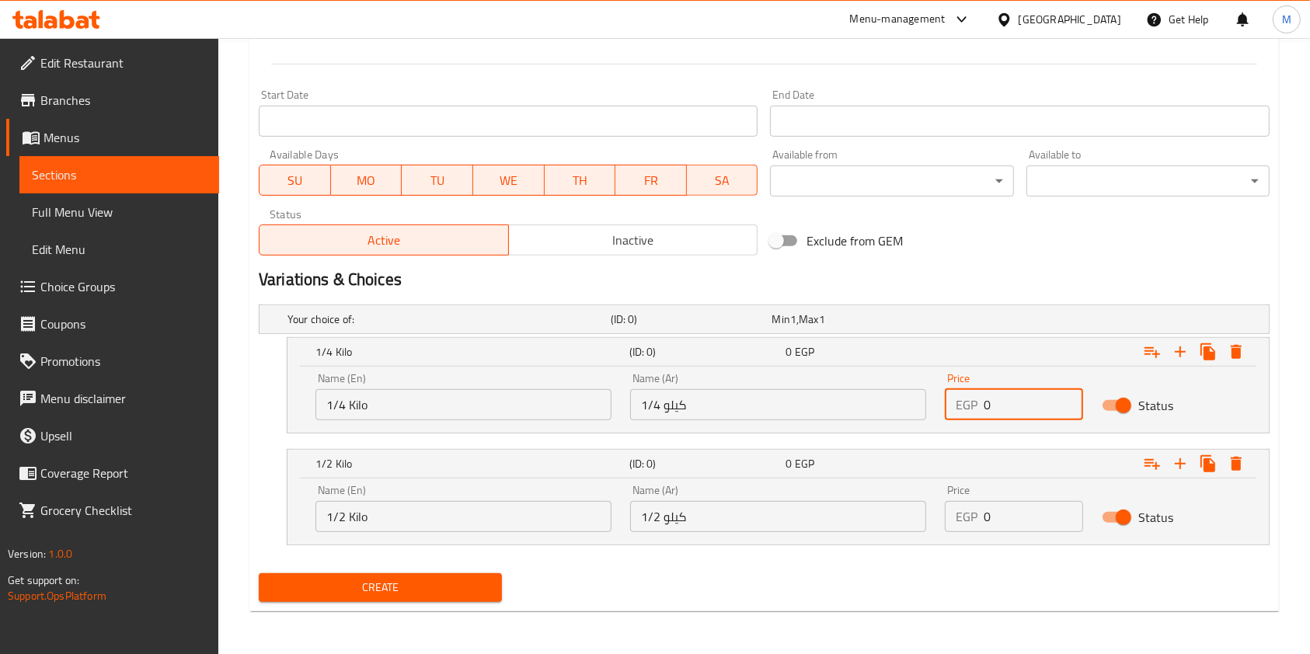
click at [1008, 407] on input "0" at bounding box center [1032, 404] width 99 height 31
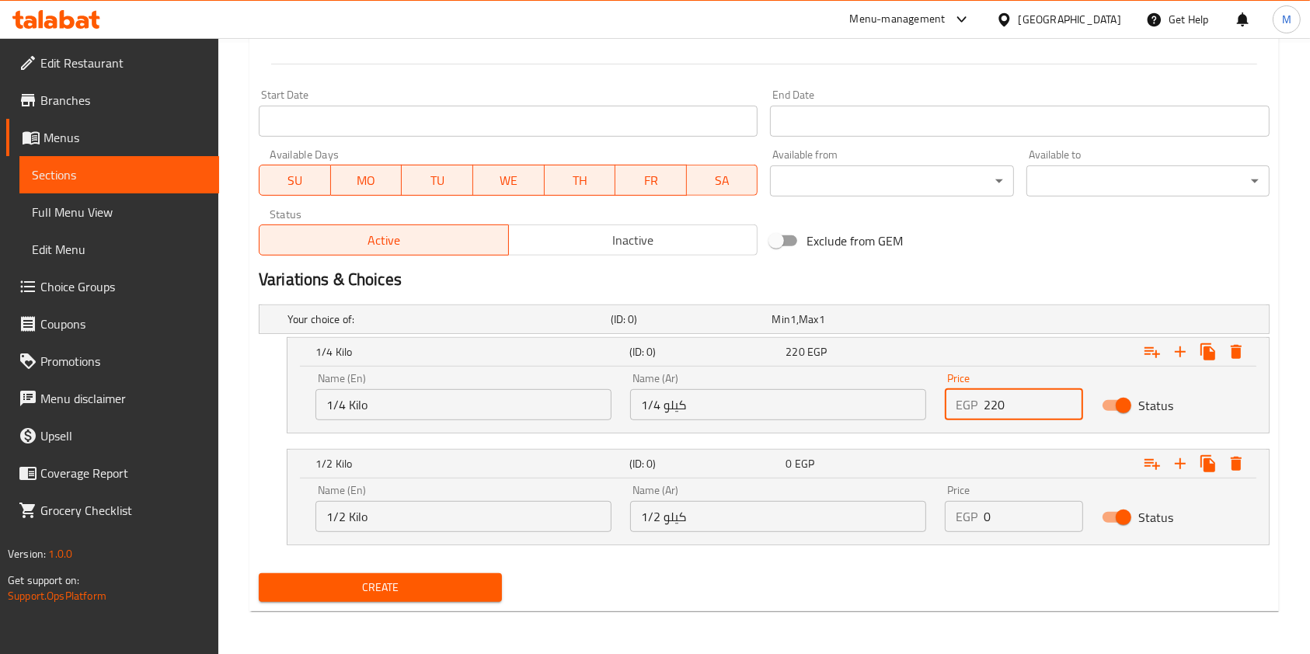
type input "220"
click at [1009, 517] on input "0" at bounding box center [1032, 516] width 99 height 31
type input "400"
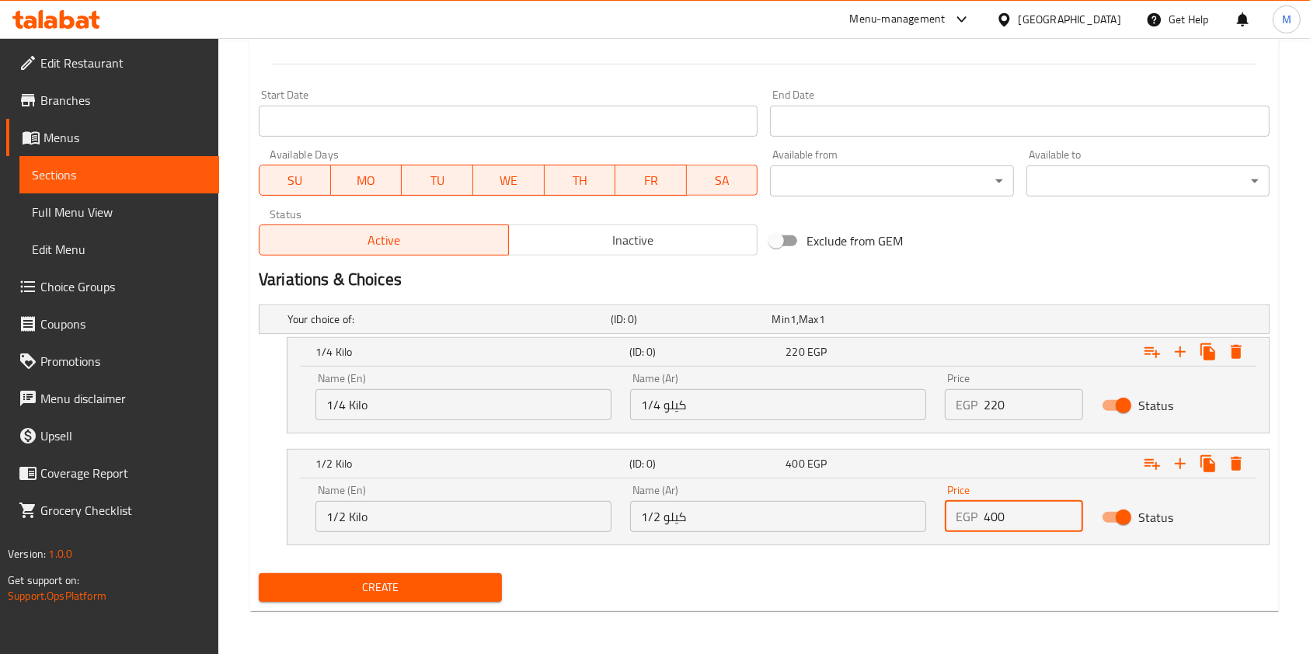
click at [407, 570] on div "Create" at bounding box center [380, 587] width 256 height 41
click at [426, 601] on div "Create" at bounding box center [380, 587] width 256 height 41
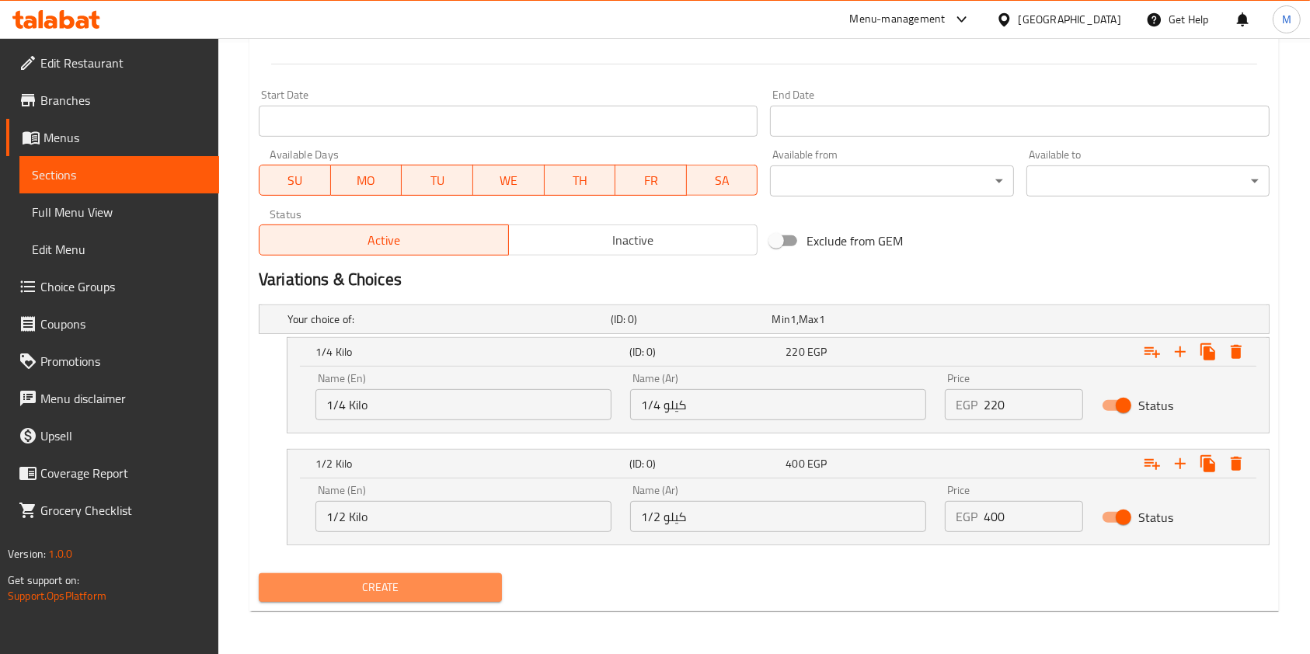
click at [464, 597] on button "Create" at bounding box center [380, 587] width 243 height 29
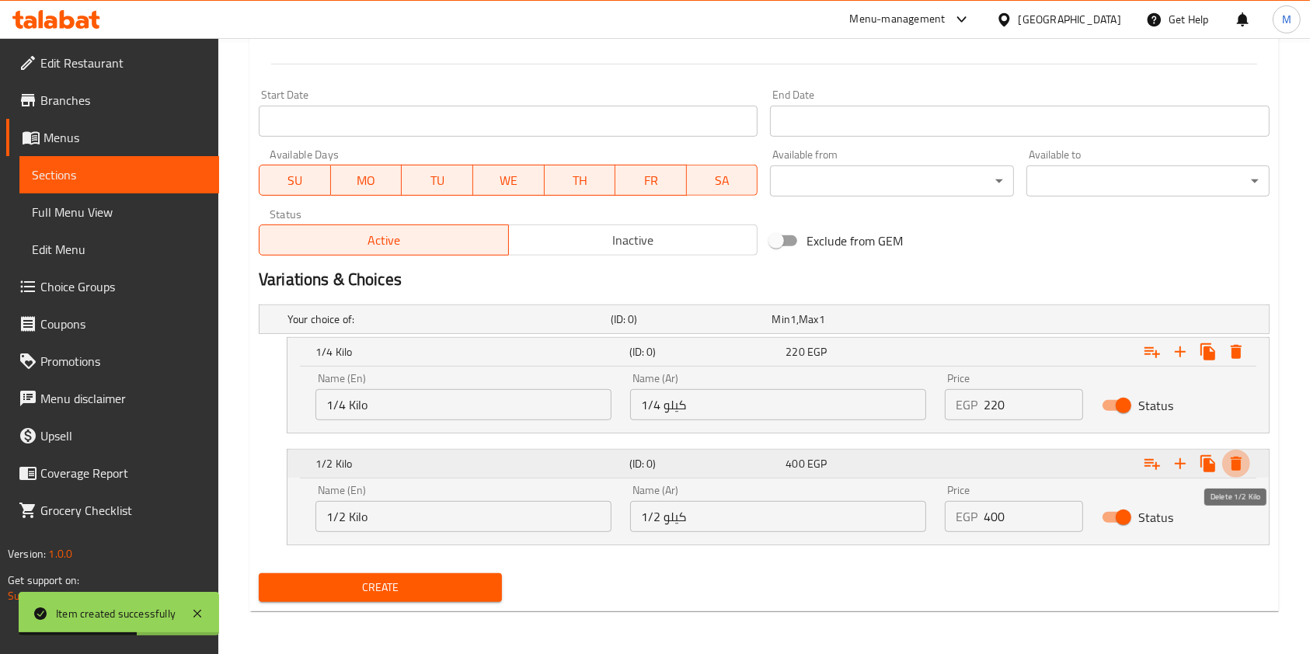
click at [1231, 460] on icon "Expand" at bounding box center [1236, 464] width 11 height 14
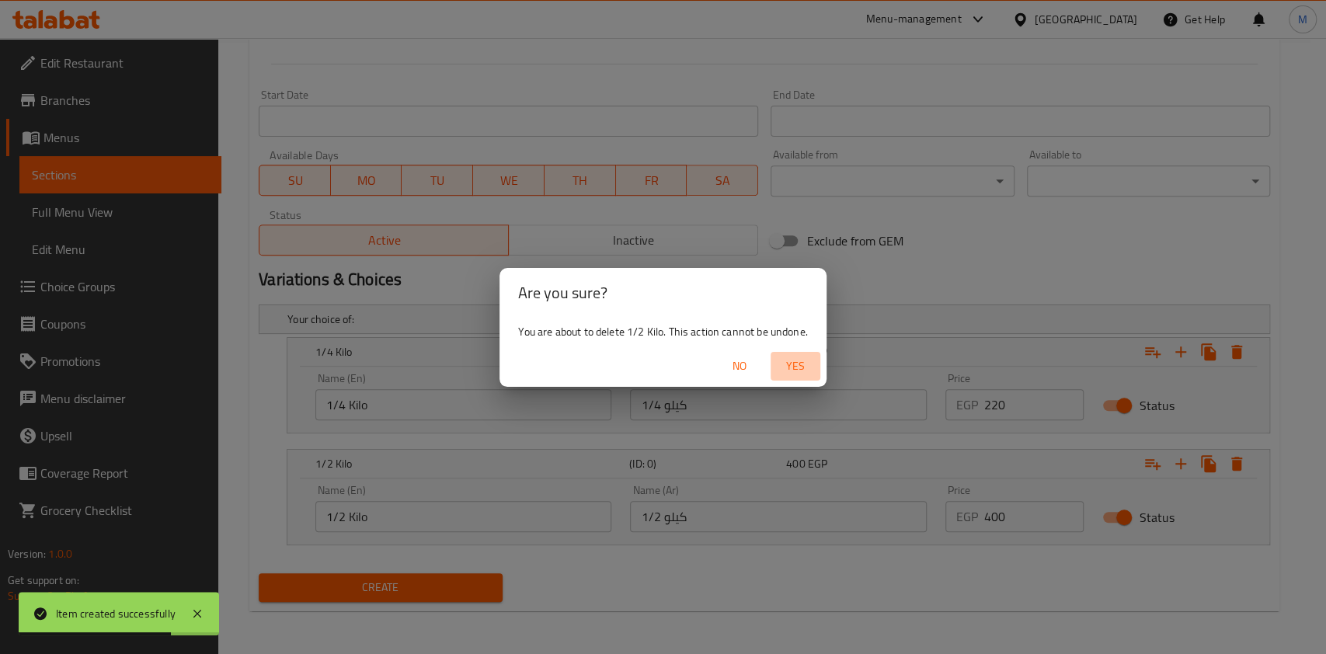
click at [791, 369] on span "Yes" at bounding box center [795, 366] width 37 height 19
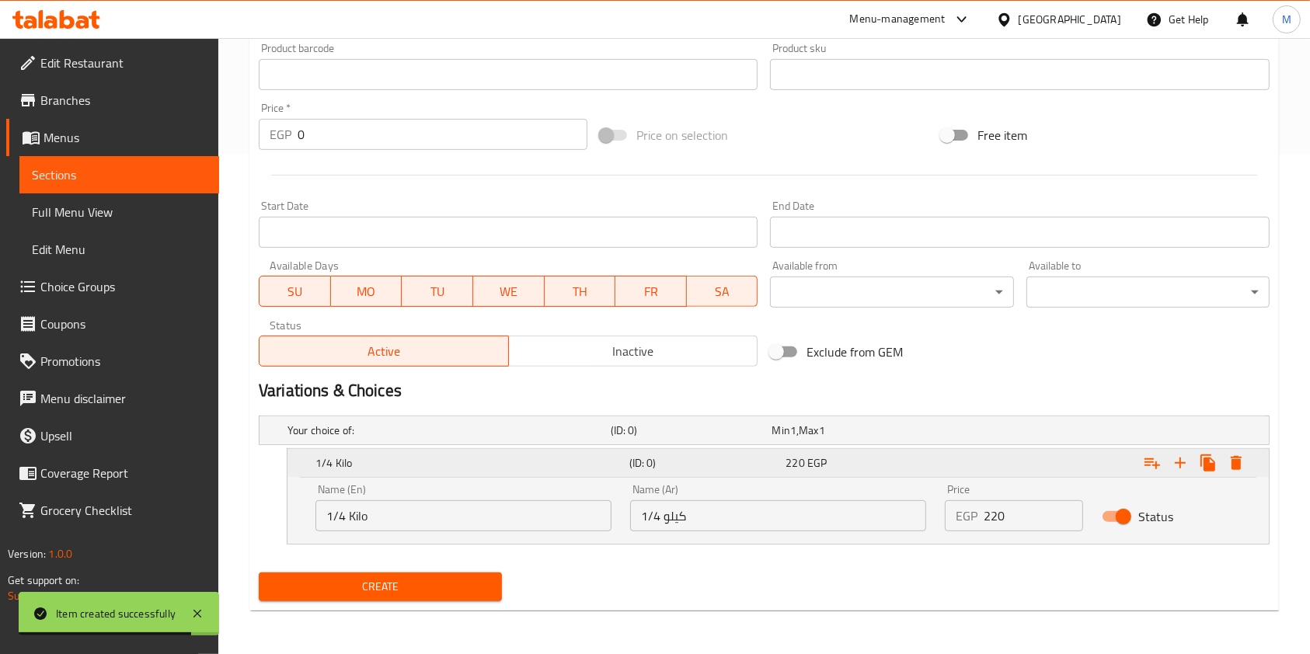
click at [1245, 463] on button "Expand" at bounding box center [1236, 463] width 28 height 28
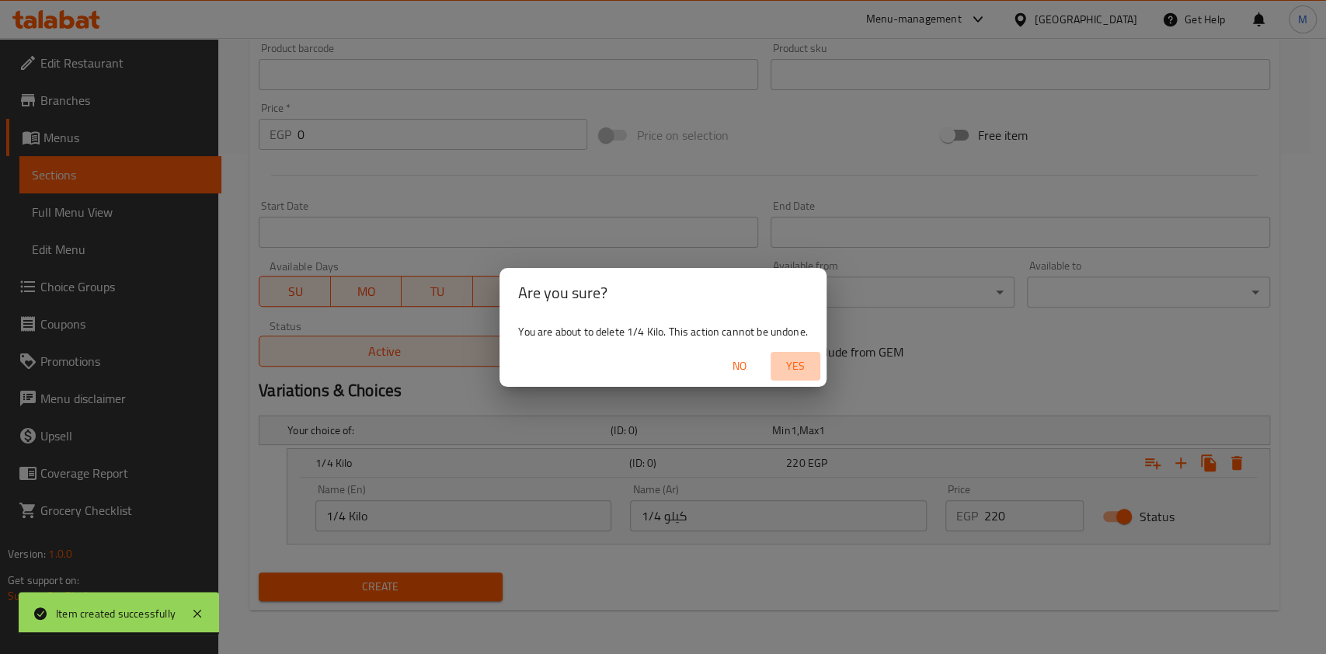
click at [787, 364] on span "Yes" at bounding box center [795, 366] width 37 height 19
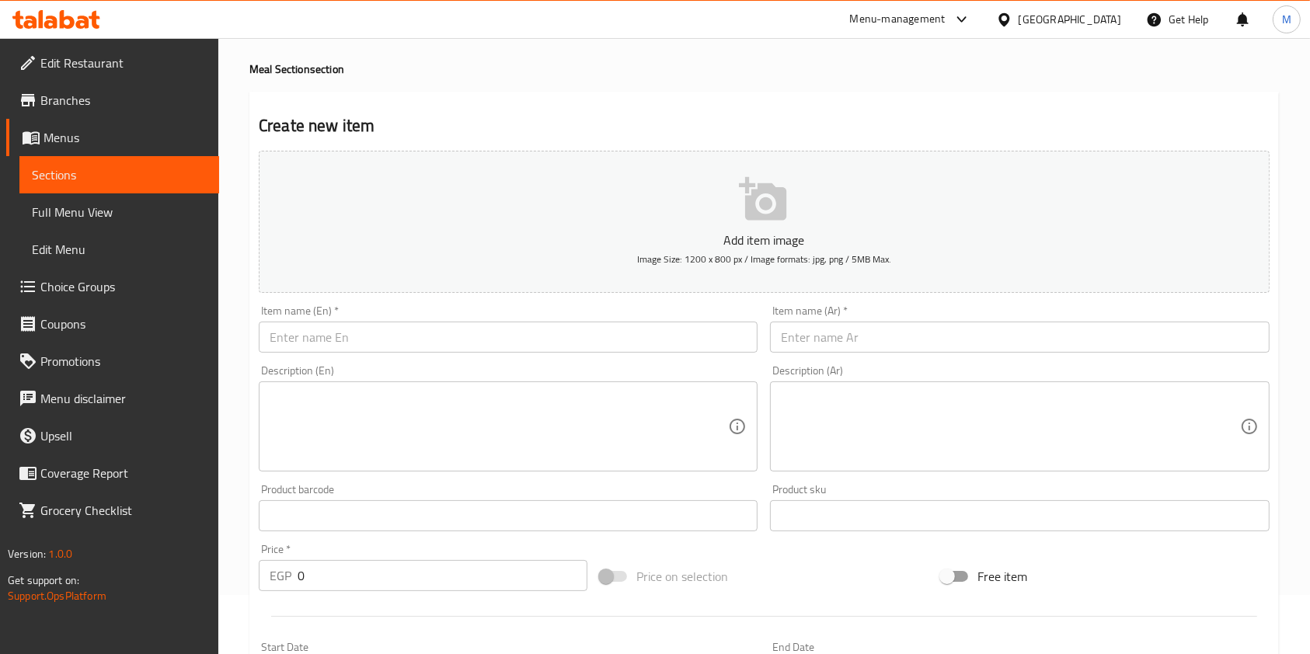
scroll to position [0, 0]
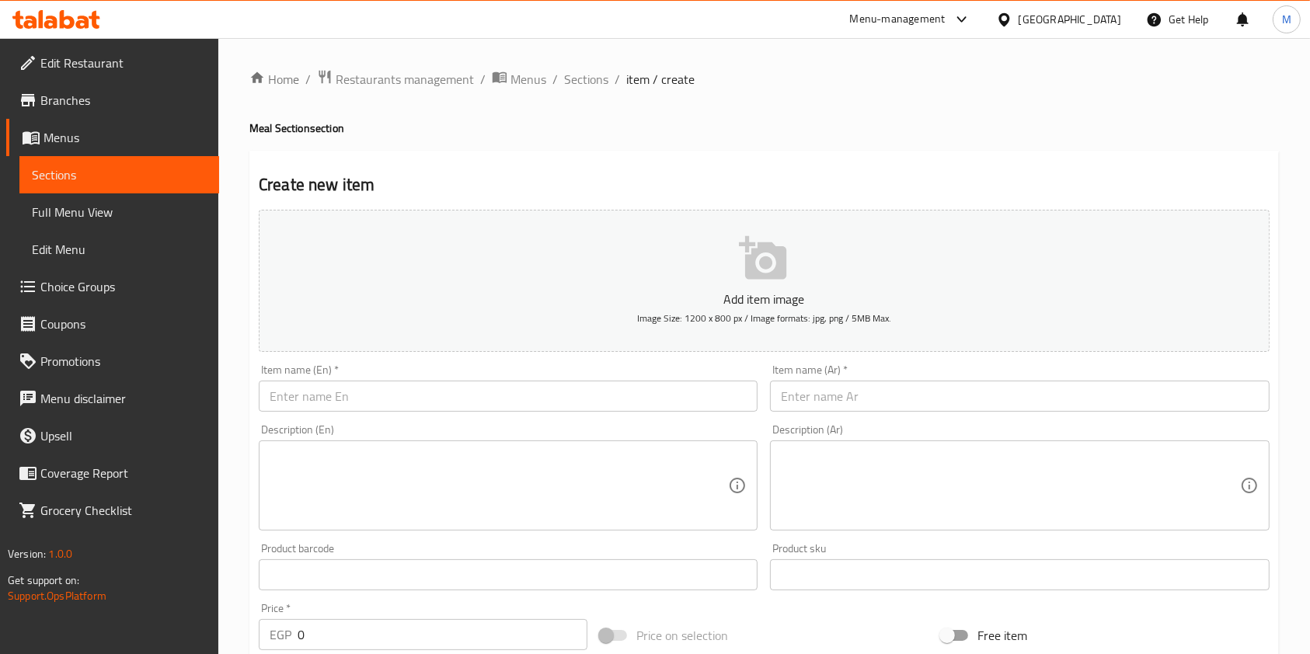
click at [875, 391] on input "text" at bounding box center [1019, 396] width 499 height 31
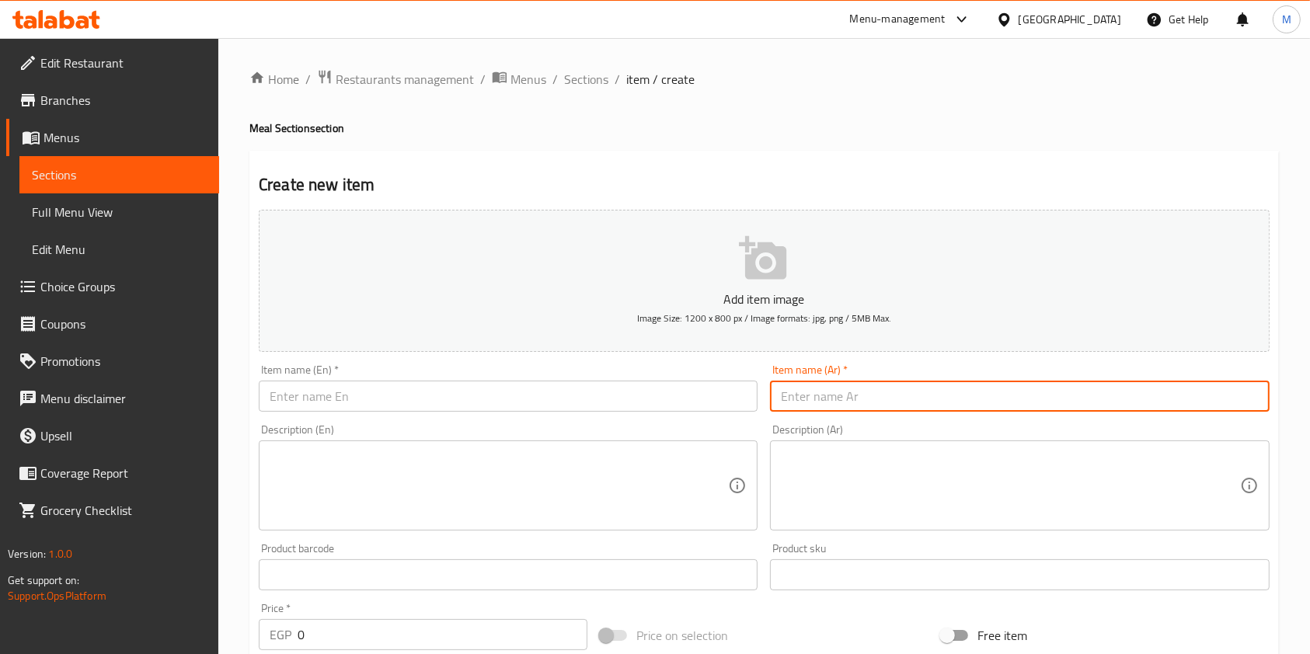
paste input "فتة شاورما فراخ"
type input "فتة شاورما فراخ"
click at [591, 384] on input "text" at bounding box center [508, 396] width 499 height 31
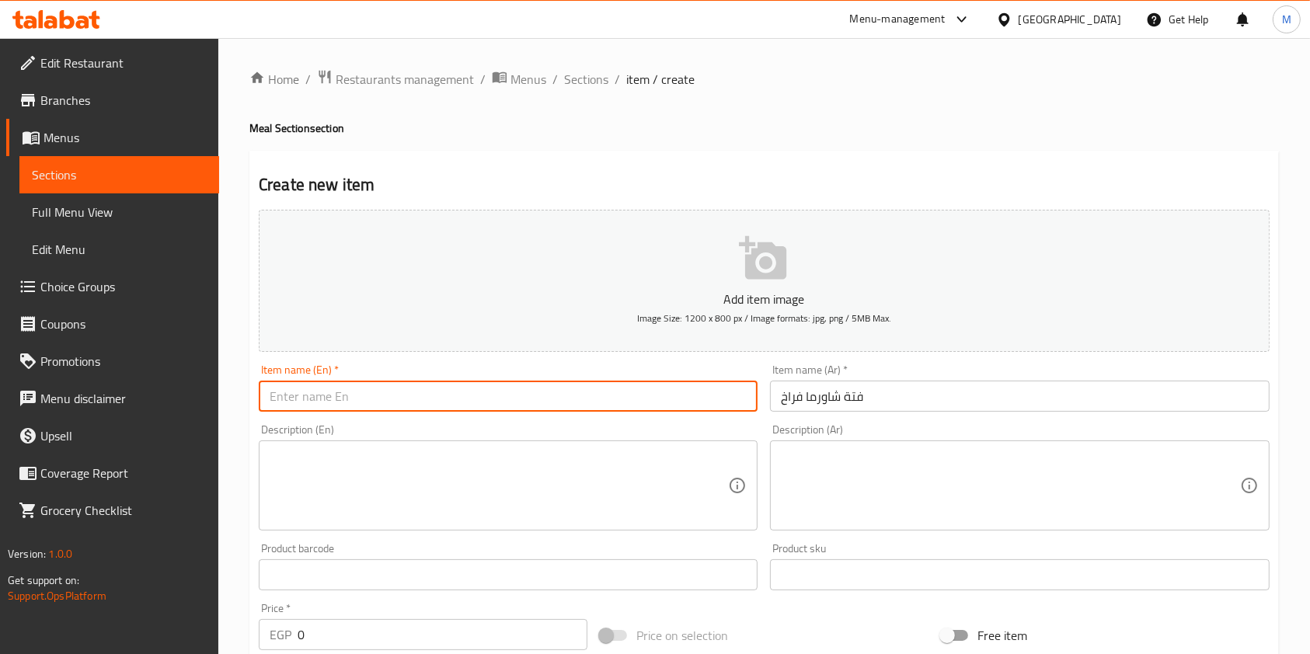
paste input "Chicken shawarma fatteh"
type input "Chicken shawarma fatteh"
click at [214, 304] on link "Choice Groups" at bounding box center [112, 286] width 213 height 37
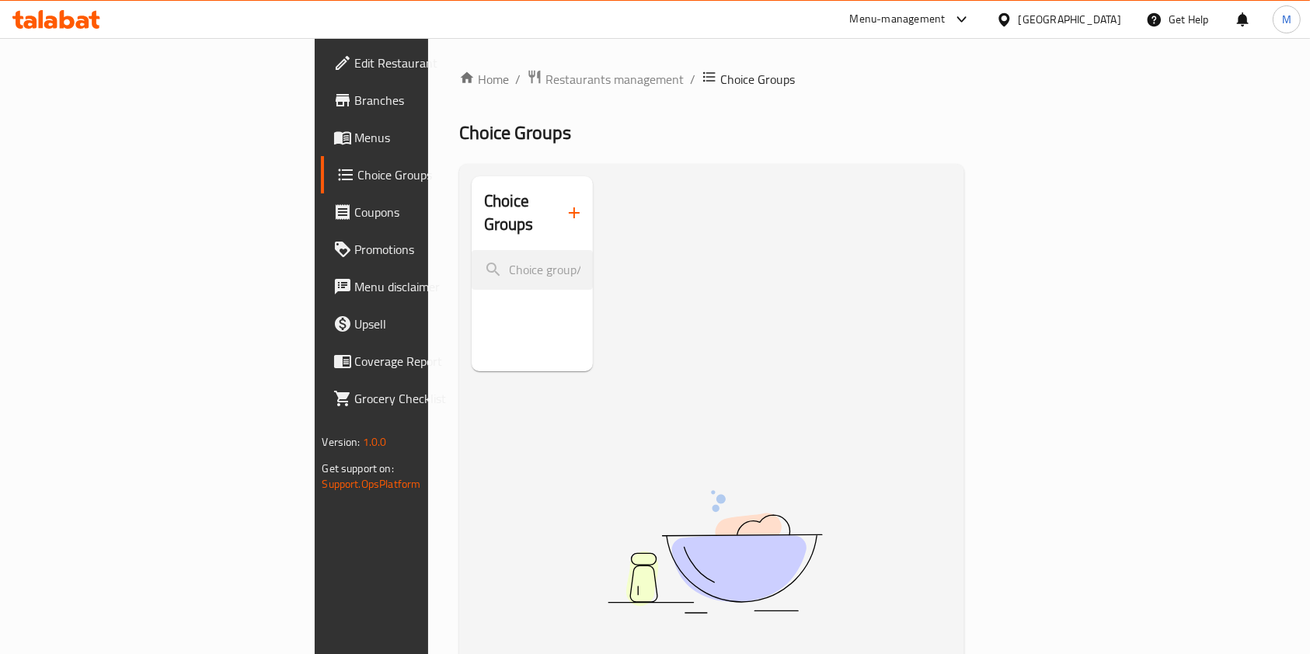
click at [355, 144] on span "Menus" at bounding box center [438, 137] width 166 height 19
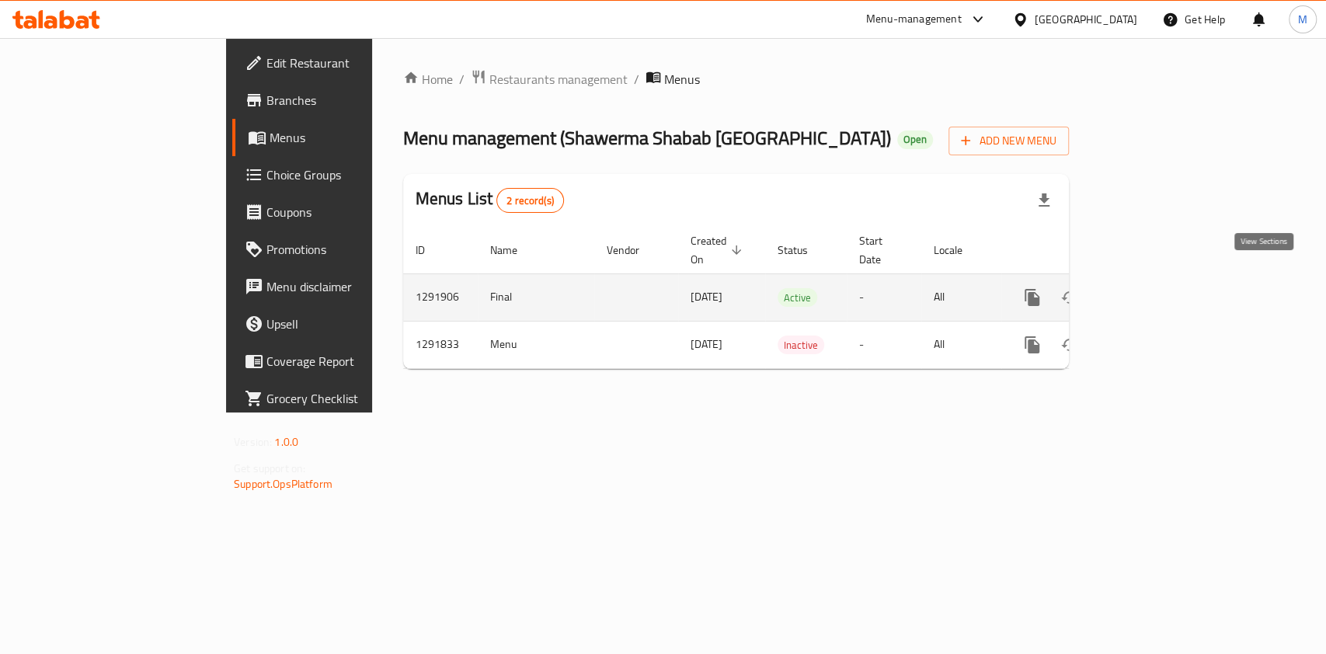
click at [1154, 288] on icon "enhanced table" at bounding box center [1144, 297] width 19 height 19
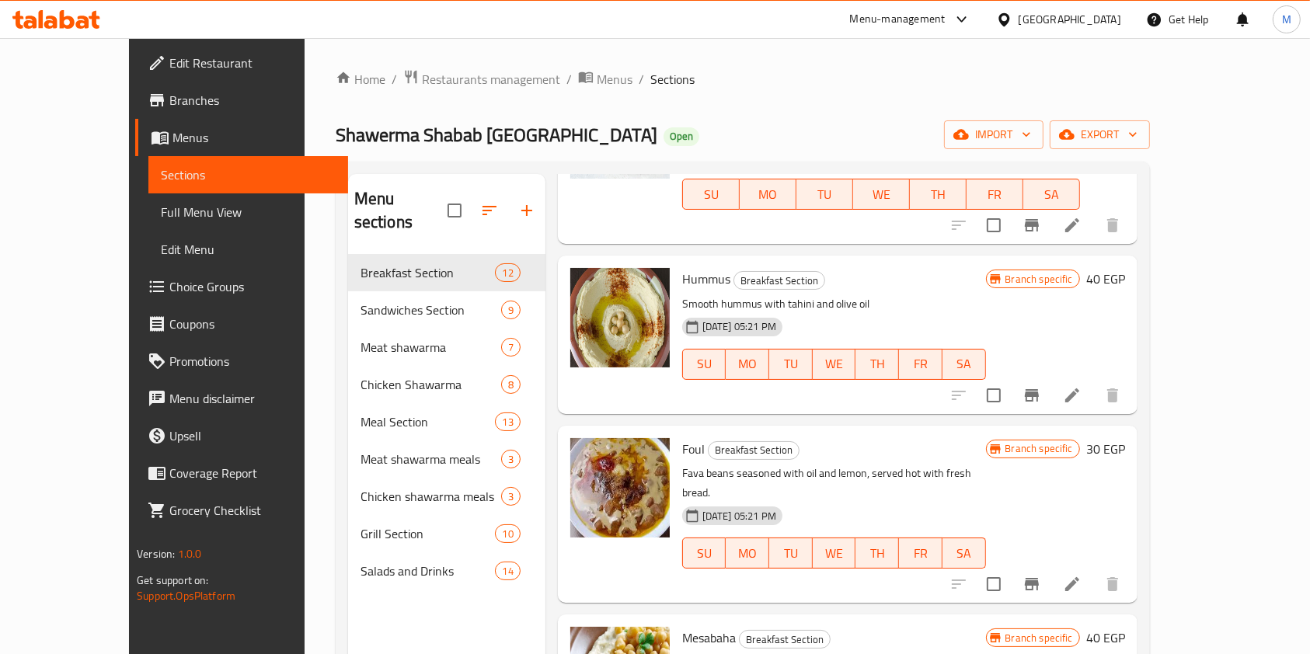
scroll to position [414, 0]
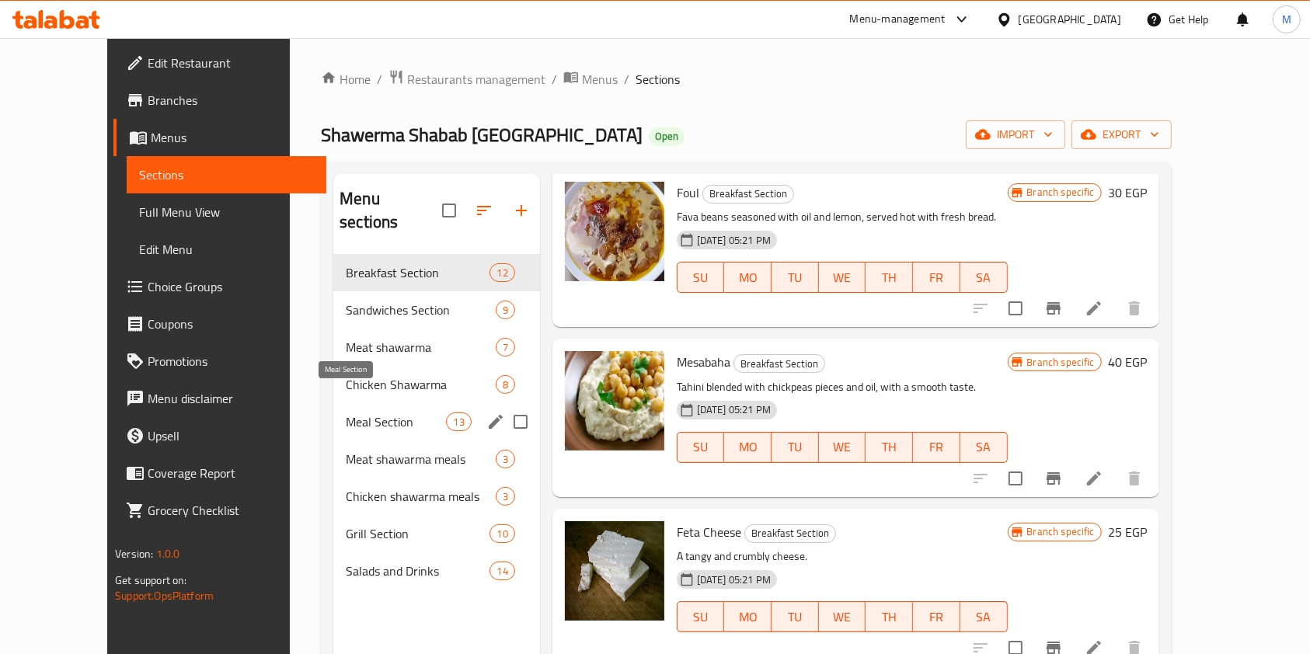
click at [364, 413] on span "Meal Section" at bounding box center [396, 422] width 100 height 19
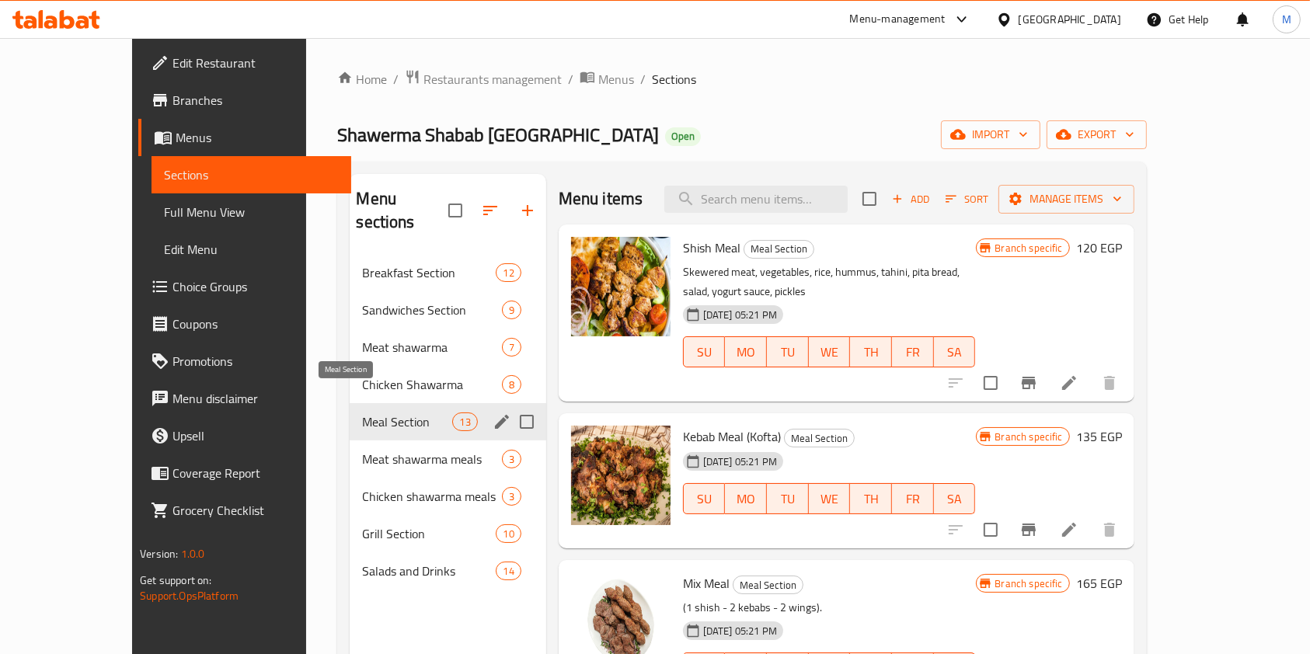
click at [362, 413] on span "Meal Section" at bounding box center [407, 422] width 90 height 19
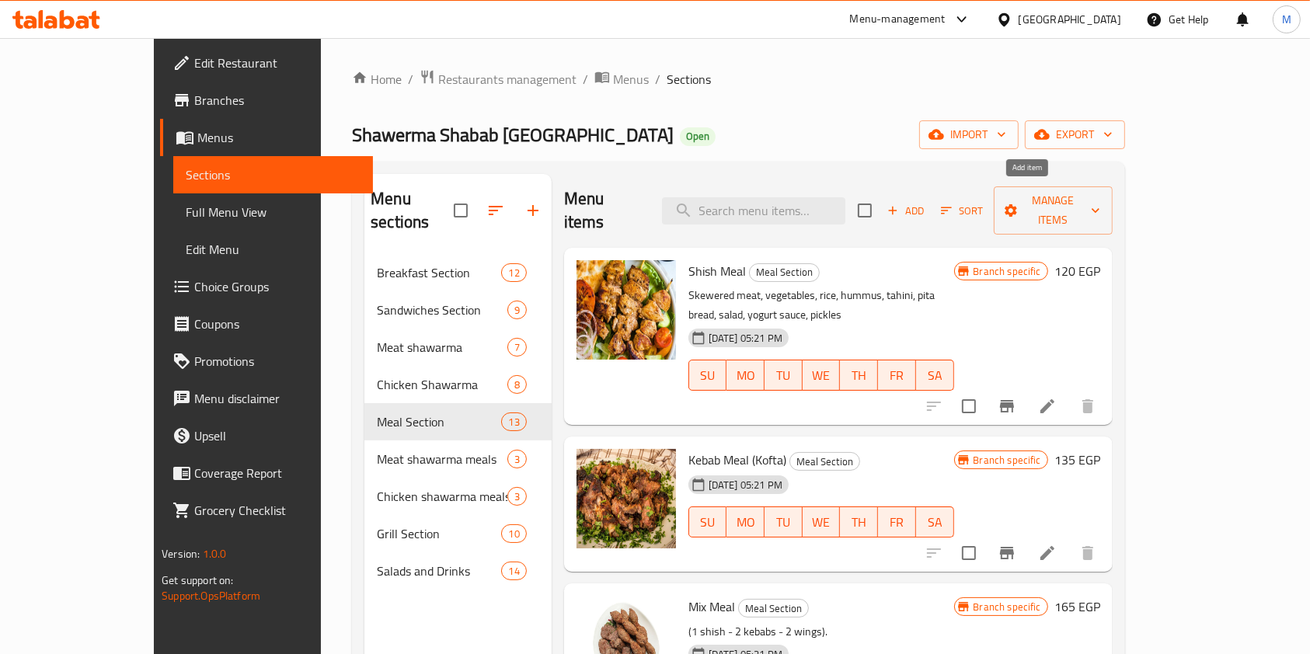
click at [927, 202] on span "Add" at bounding box center [906, 211] width 42 height 18
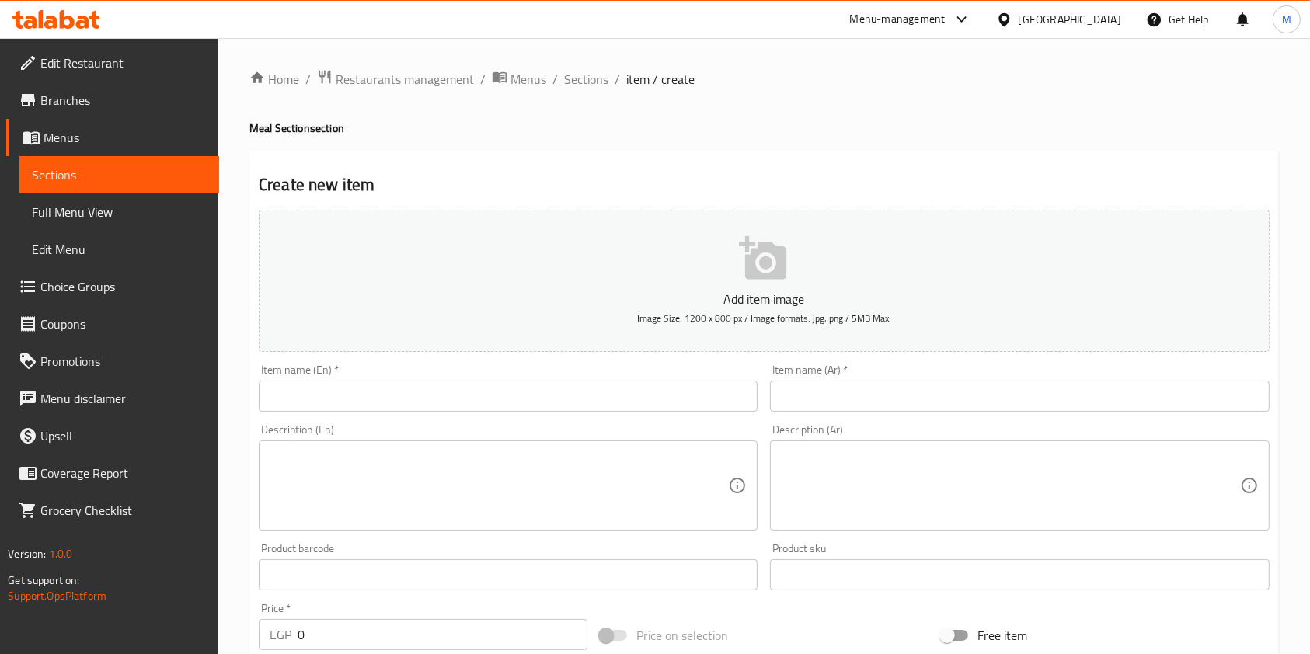
click at [867, 396] on input "text" at bounding box center [1019, 396] width 499 height 31
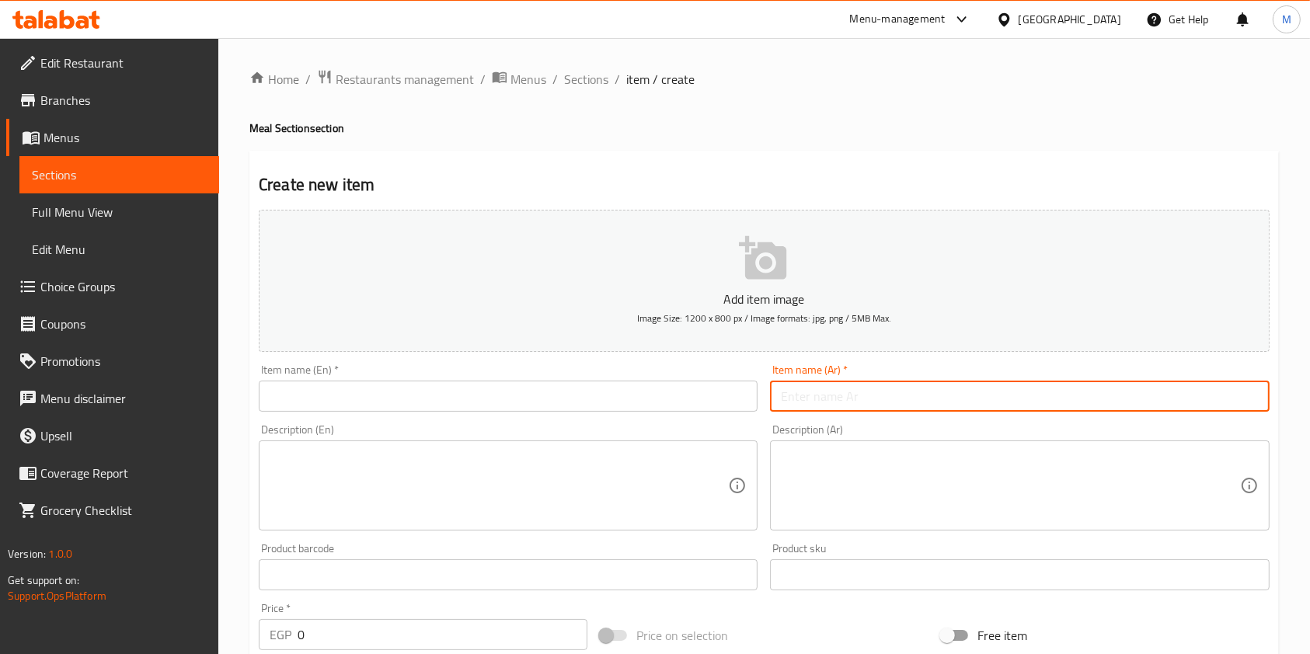
paste input "فتة شاورما فراخ"
type input "فتة شاورما فراخ"
click at [504, 402] on input "text" at bounding box center [508, 396] width 499 height 31
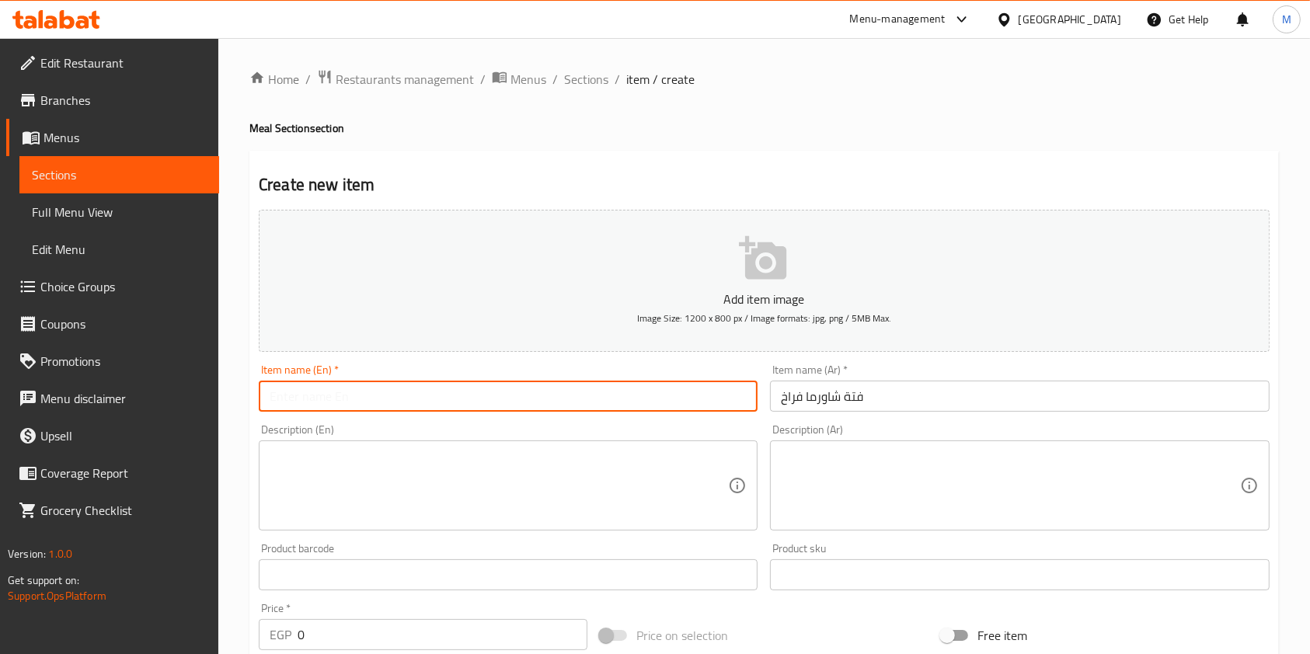
paste input "فتة شاورما فراخ"
click at [496, 412] on input "فتة شاورما فراخ" at bounding box center [508, 396] width 499 height 31
click at [497, 409] on input "فتة شاورما فراخ" at bounding box center [508, 396] width 499 height 31
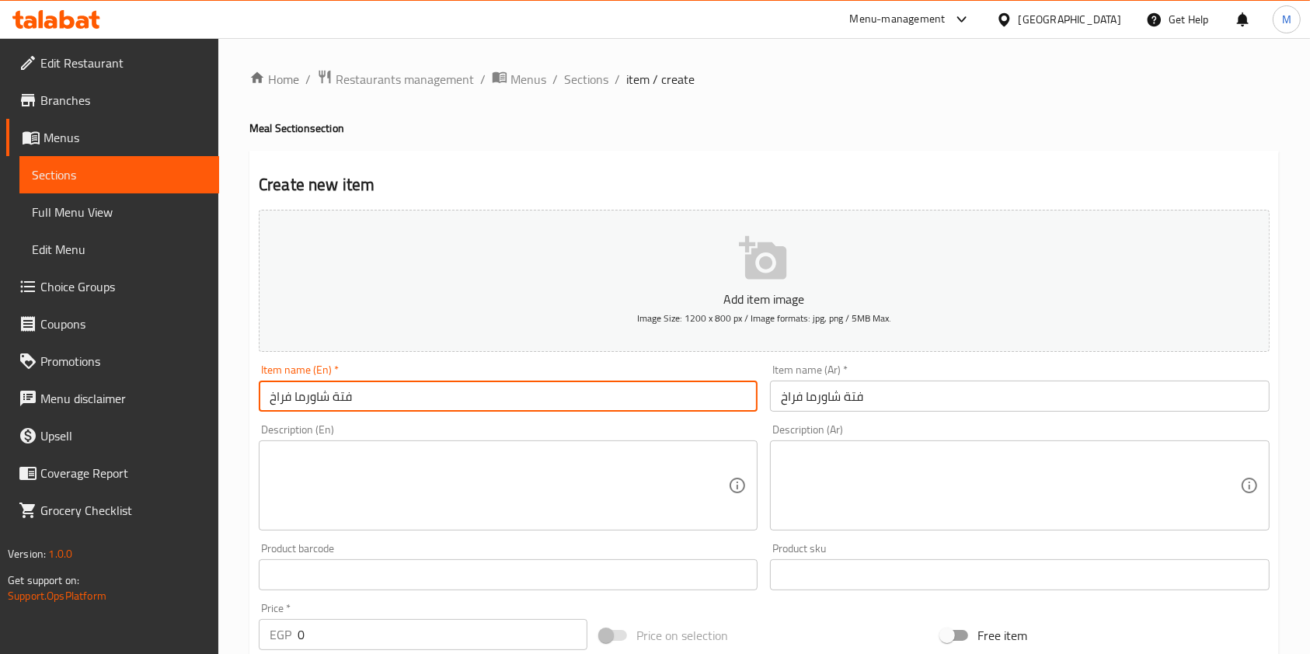
paste input "Chicken shawarma fatteh"
type input "Chicken shawarma fatteh"
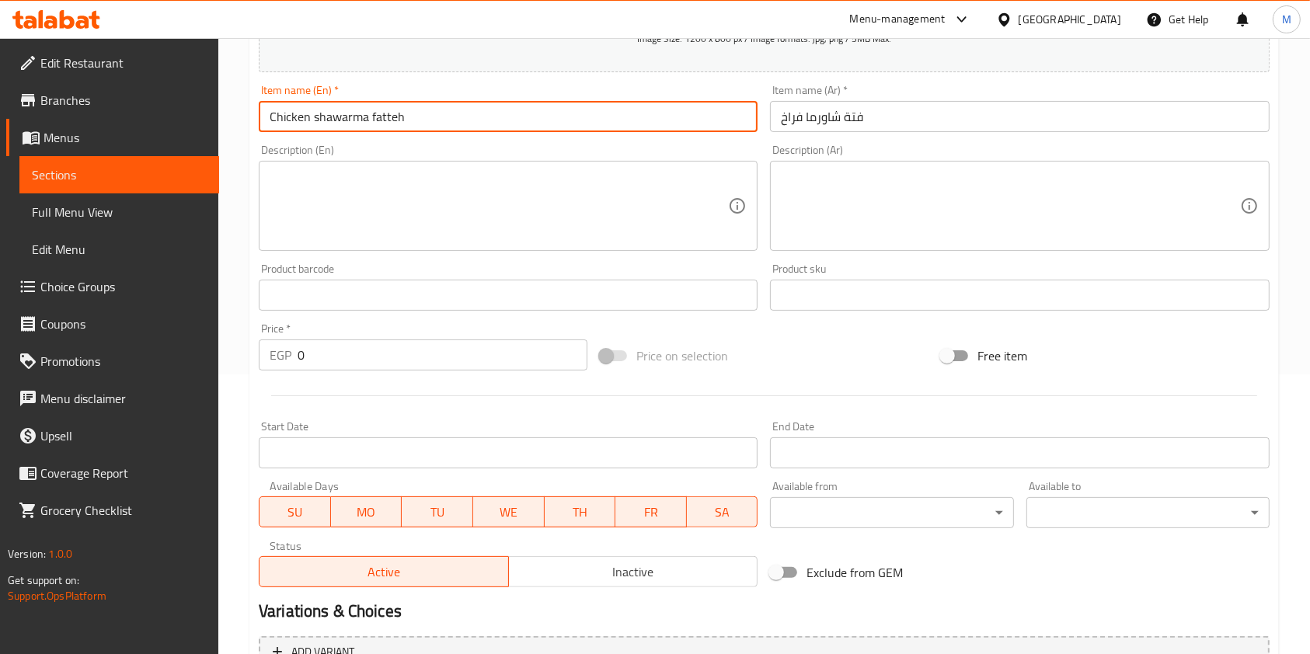
scroll to position [311, 0]
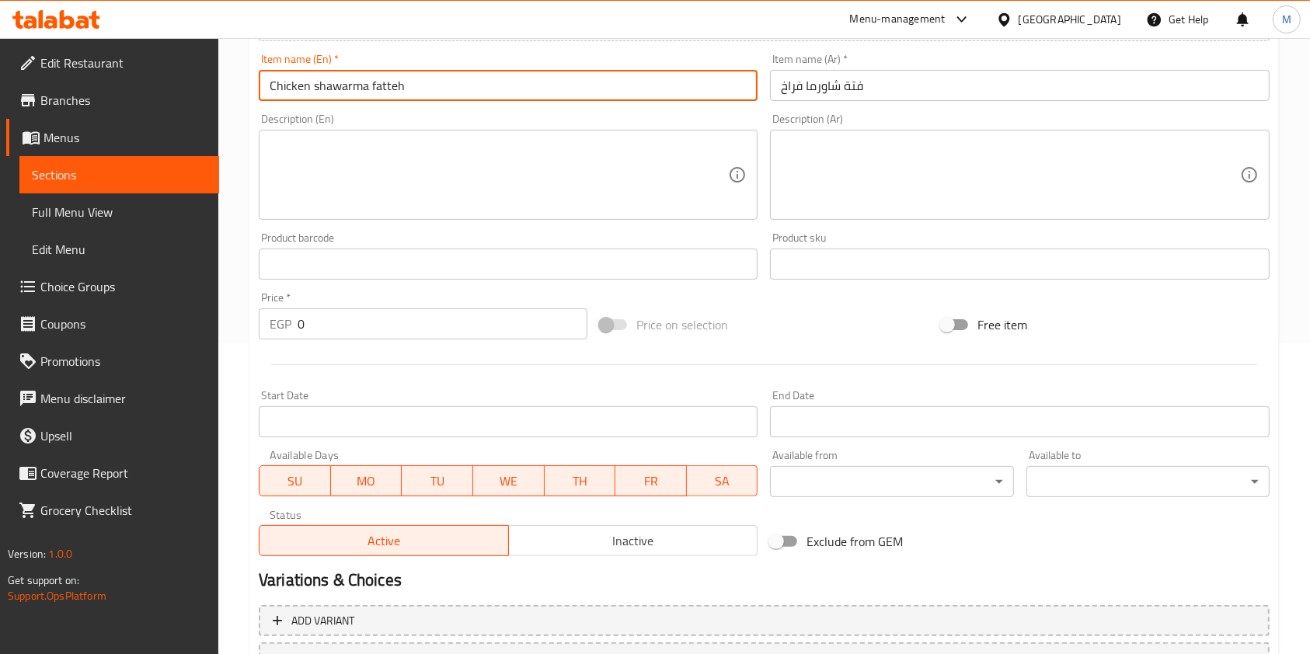
click at [337, 330] on input "0" at bounding box center [443, 323] width 290 height 31
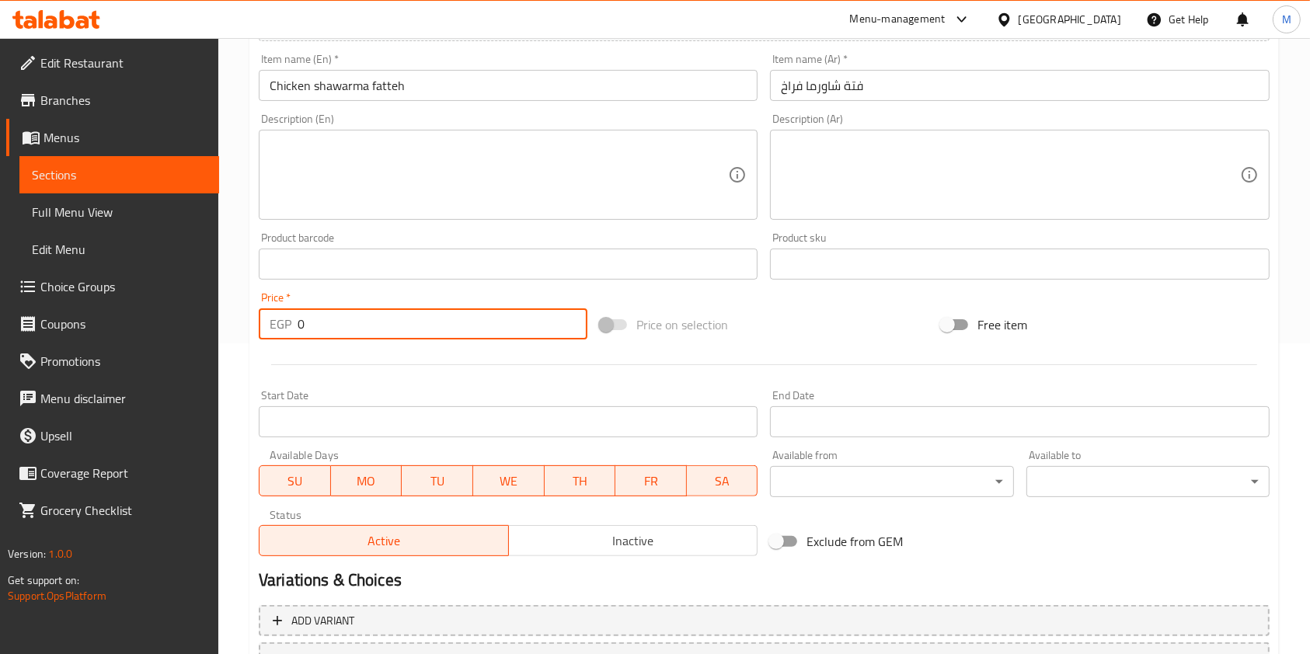
click at [337, 330] on input "0" at bounding box center [443, 323] width 290 height 31
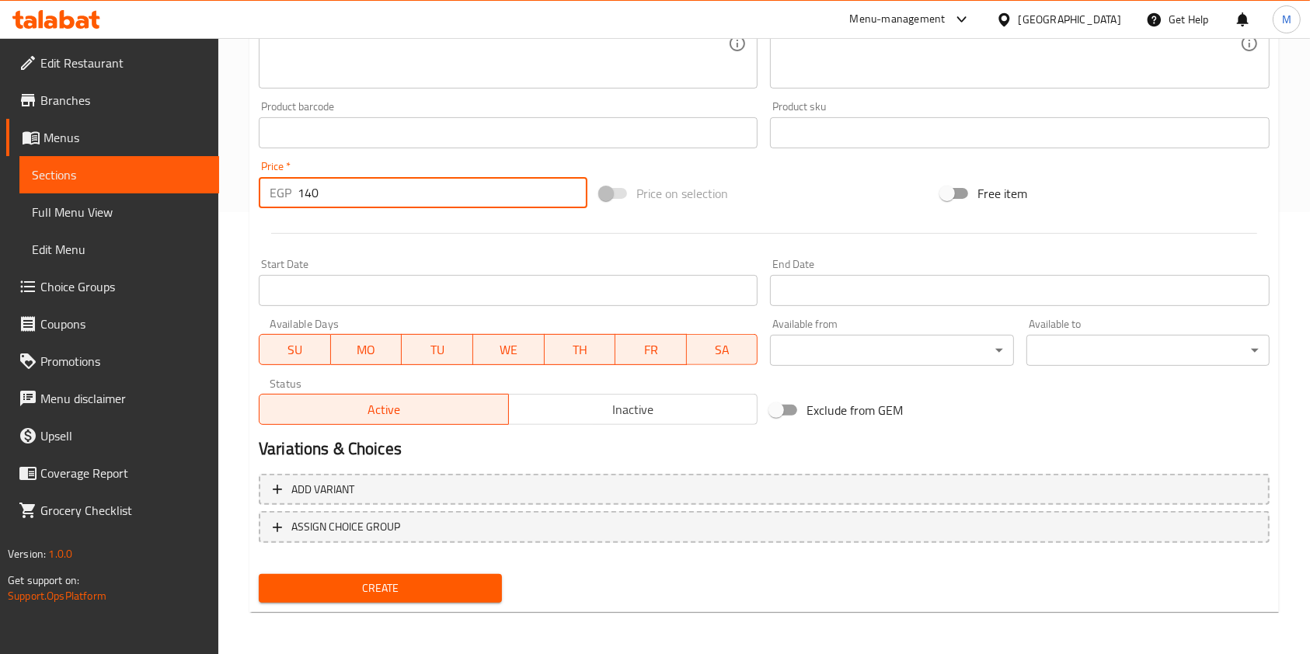
scroll to position [444, 0]
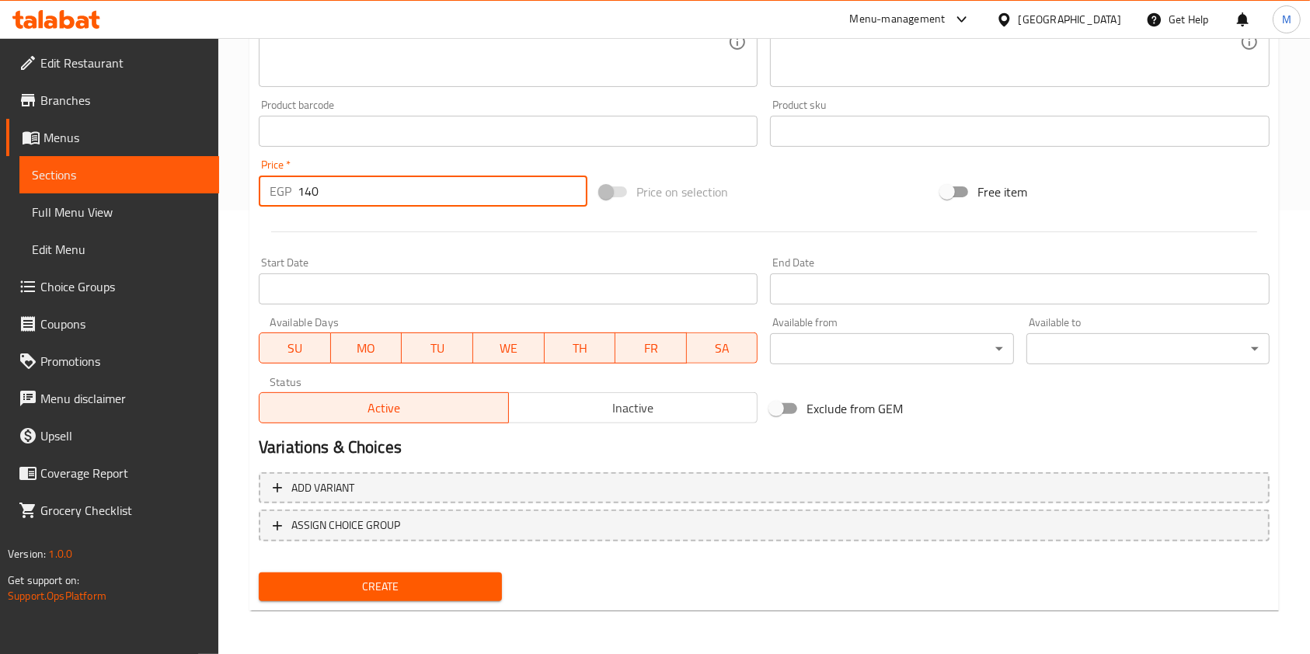
type input "140"
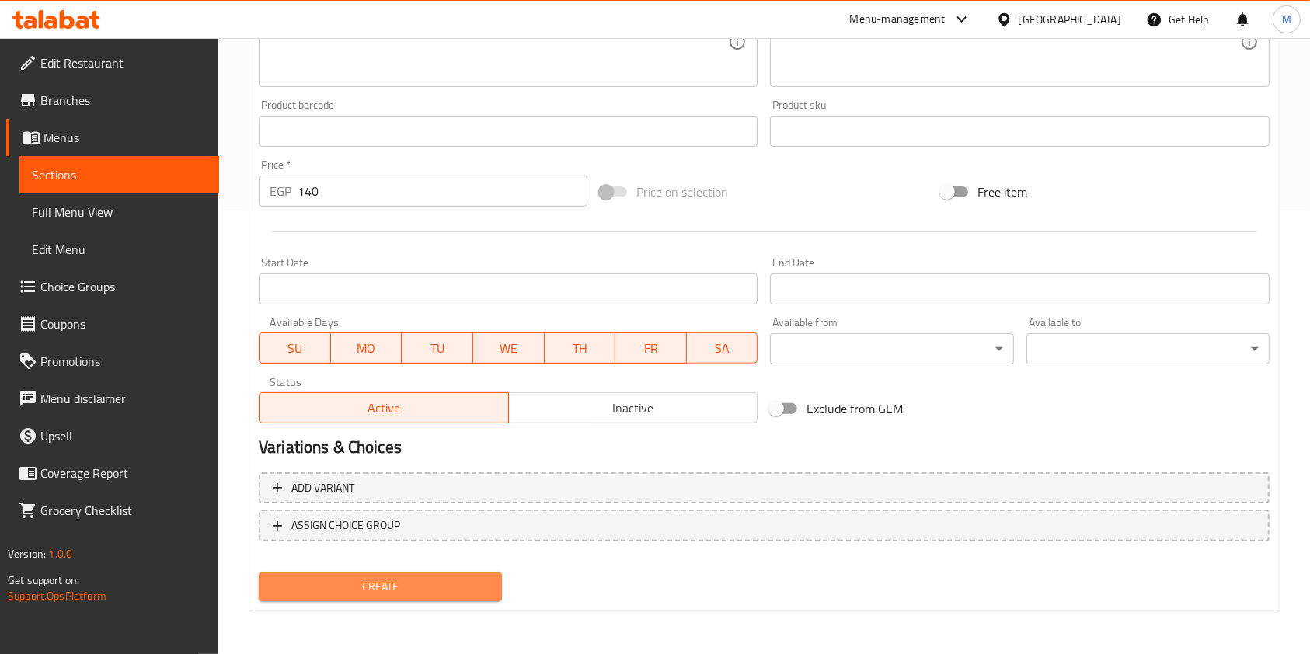
click at [454, 580] on span "Create" at bounding box center [380, 586] width 218 height 19
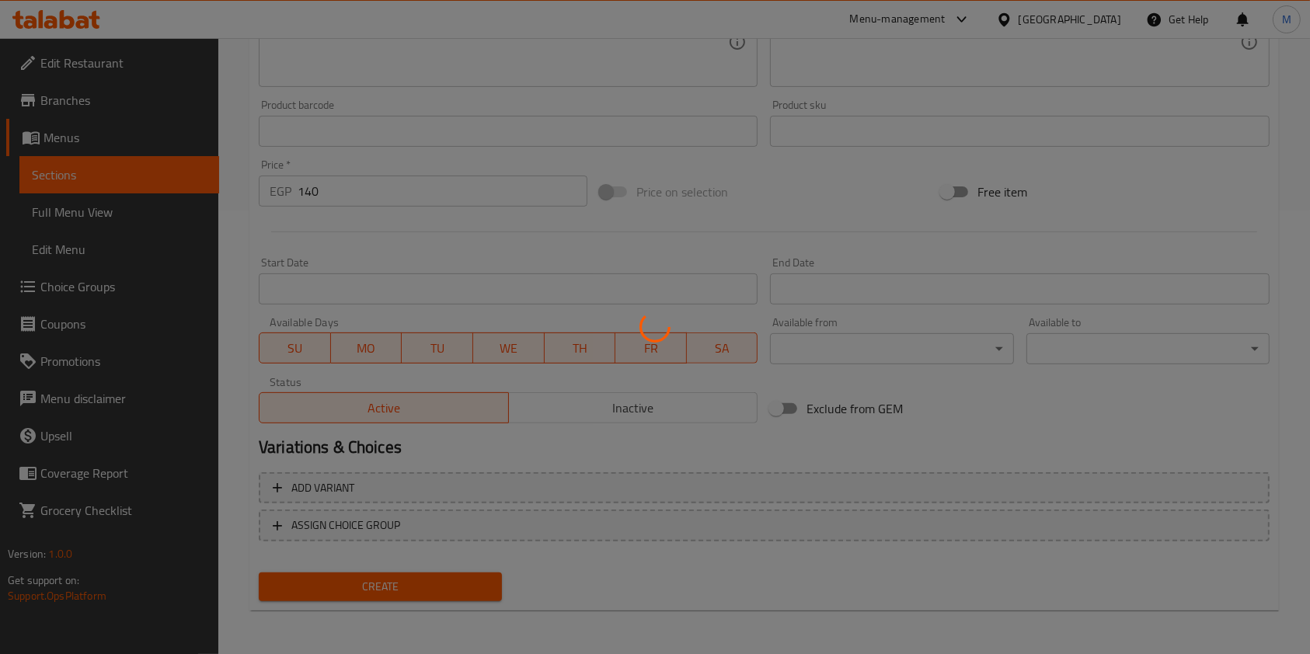
type input "0"
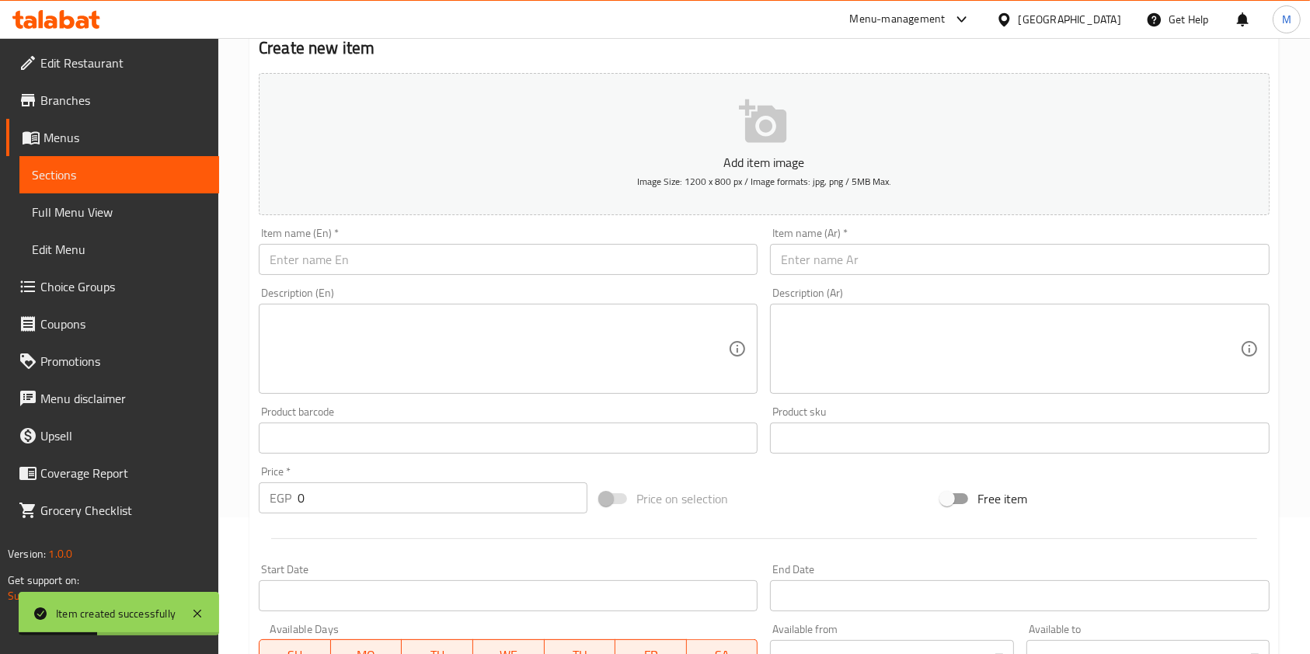
scroll to position [0, 0]
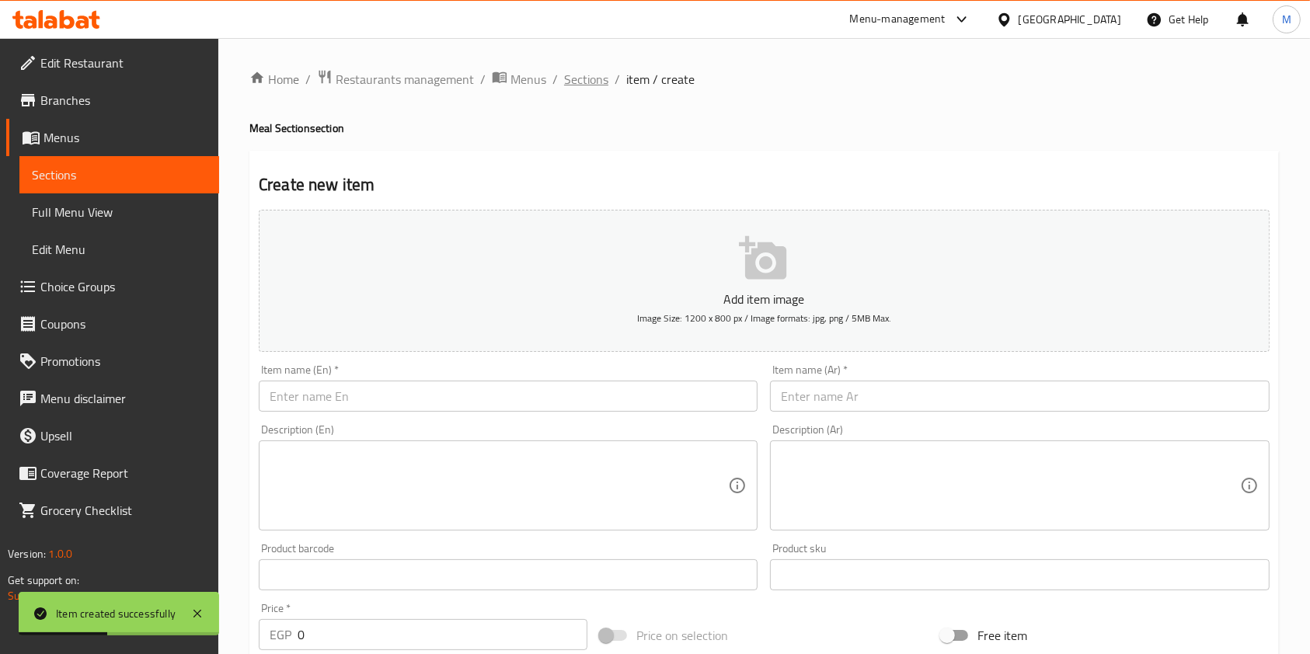
click at [594, 71] on span "Sections" at bounding box center [586, 79] width 44 height 19
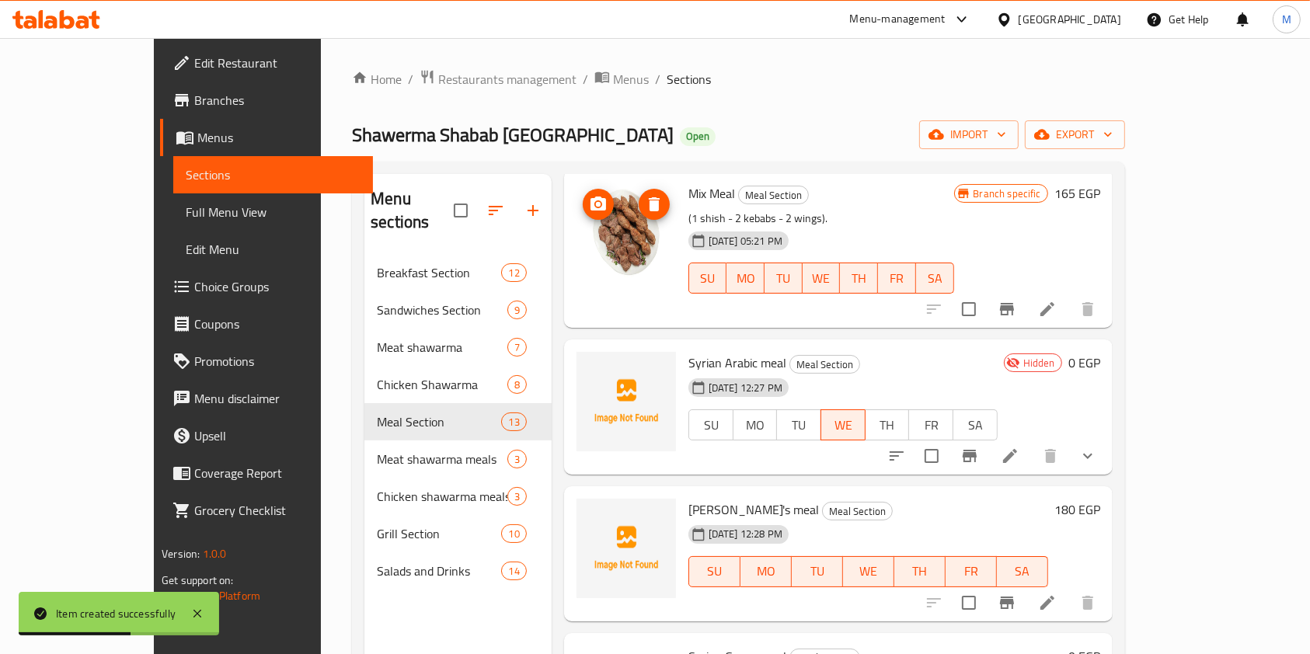
scroll to position [414, 0]
click at [352, 397] on div "Menu sections Breakfast Section 12 Sandwiches Section 9 Meat shawarma 7 Chicken…" at bounding box center [738, 501] width 773 height 679
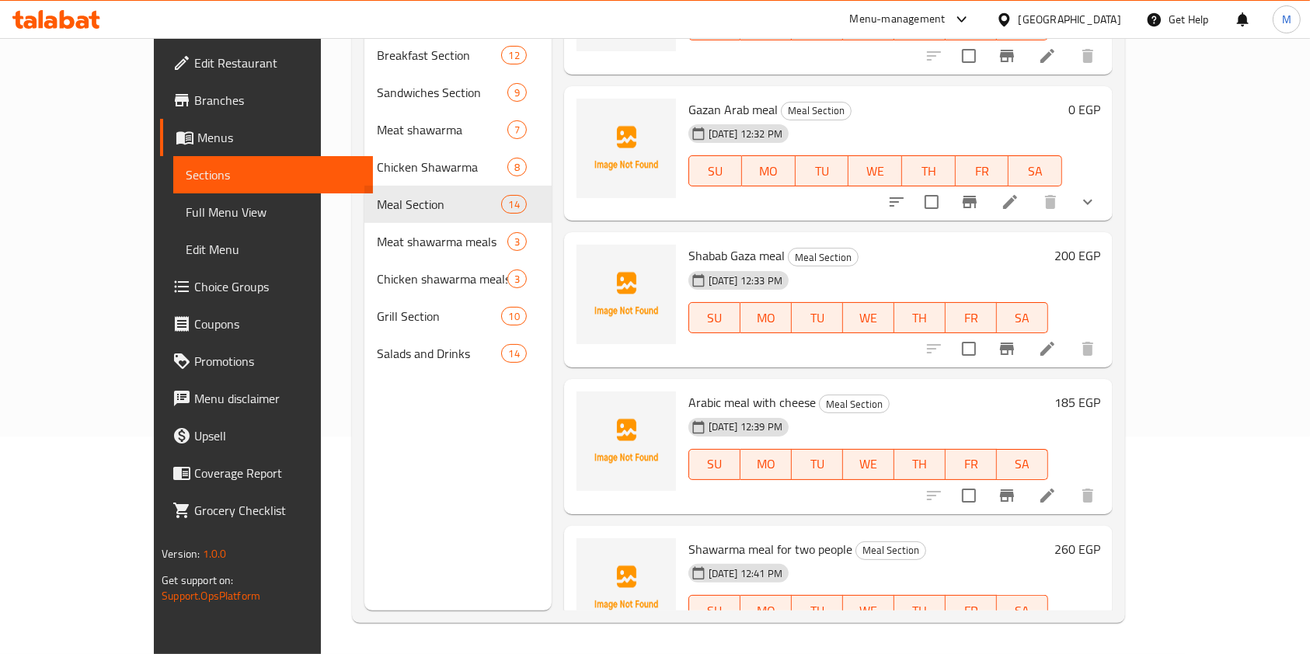
scroll to position [1482, 0]
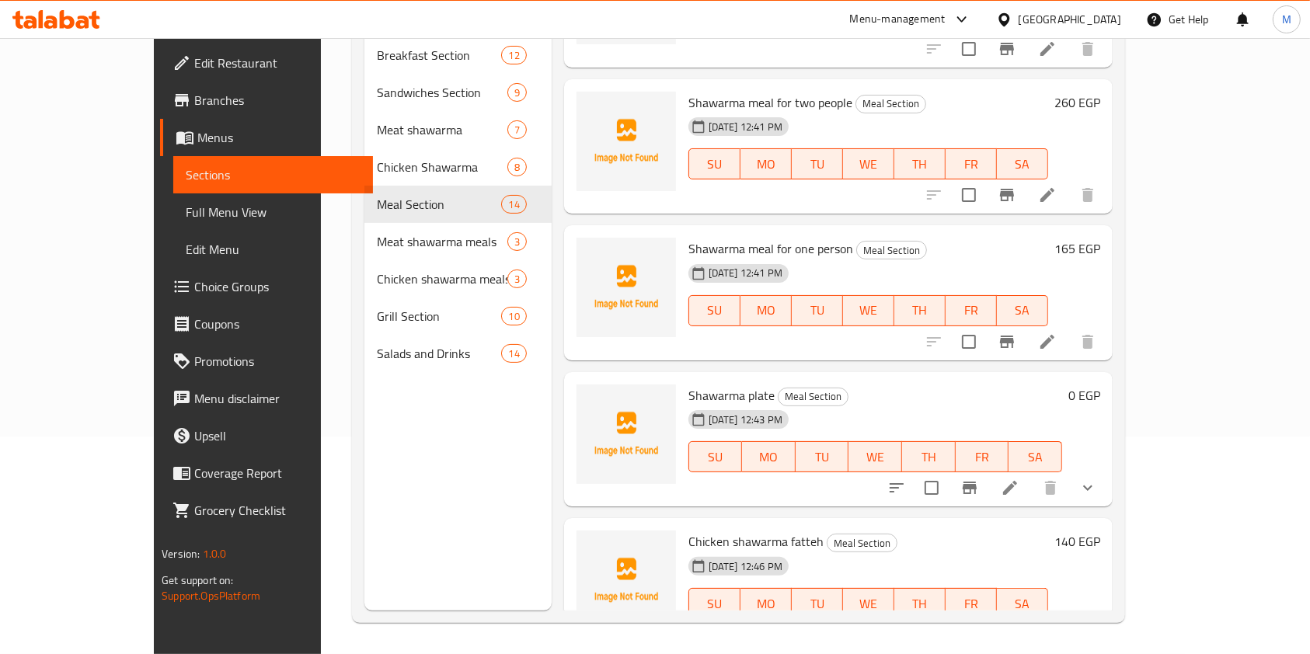
click at [194, 282] on span "Choice Groups" at bounding box center [277, 286] width 166 height 19
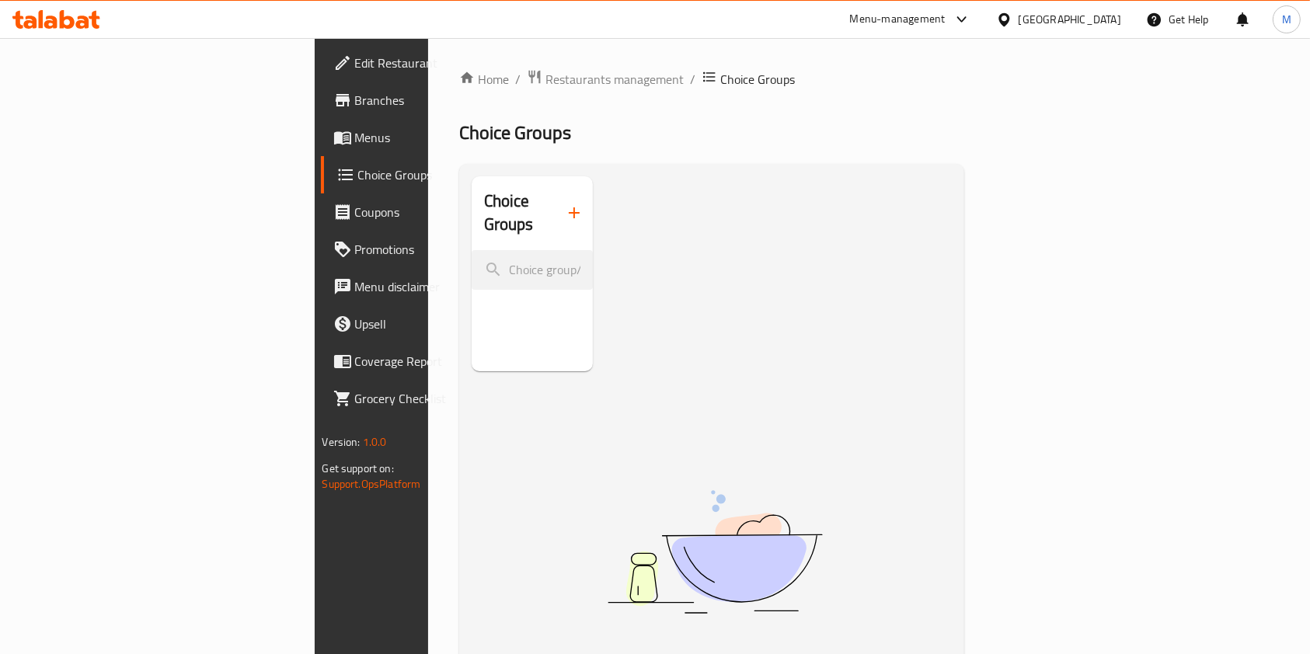
click at [565, 206] on icon "button" at bounding box center [574, 213] width 19 height 19
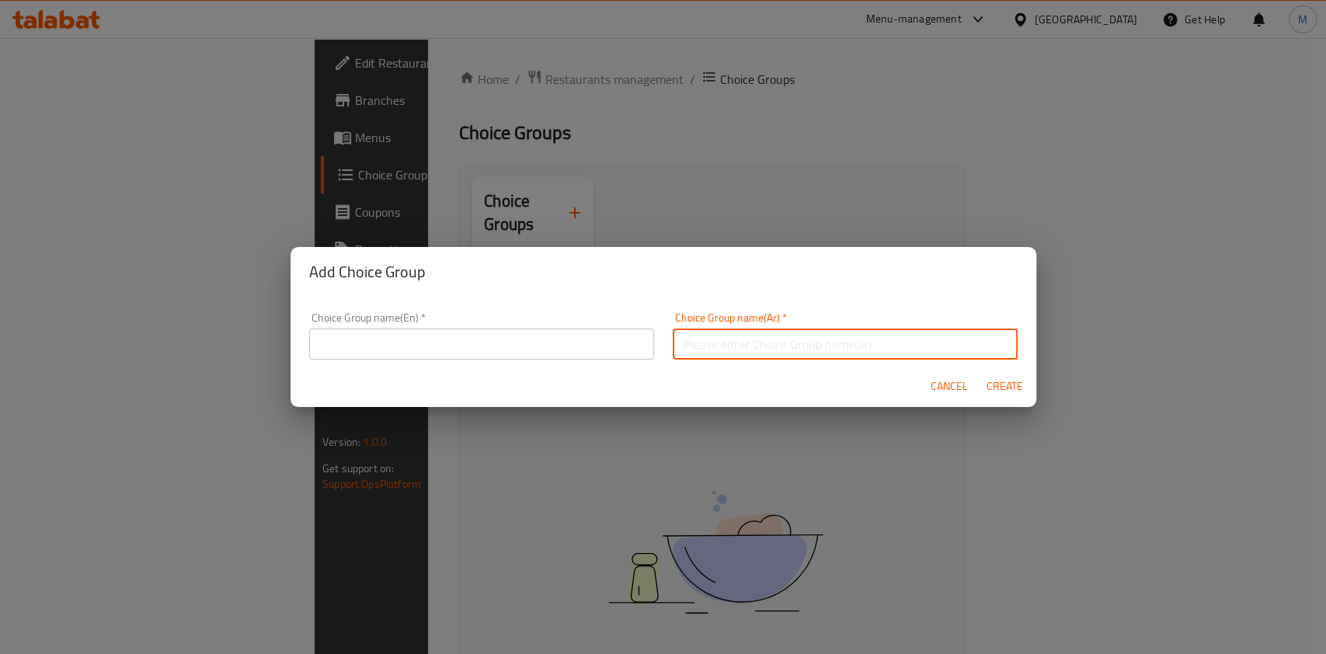
click at [702, 346] on input "text" at bounding box center [845, 344] width 345 height 31
type input "اختيارك من الصوص"
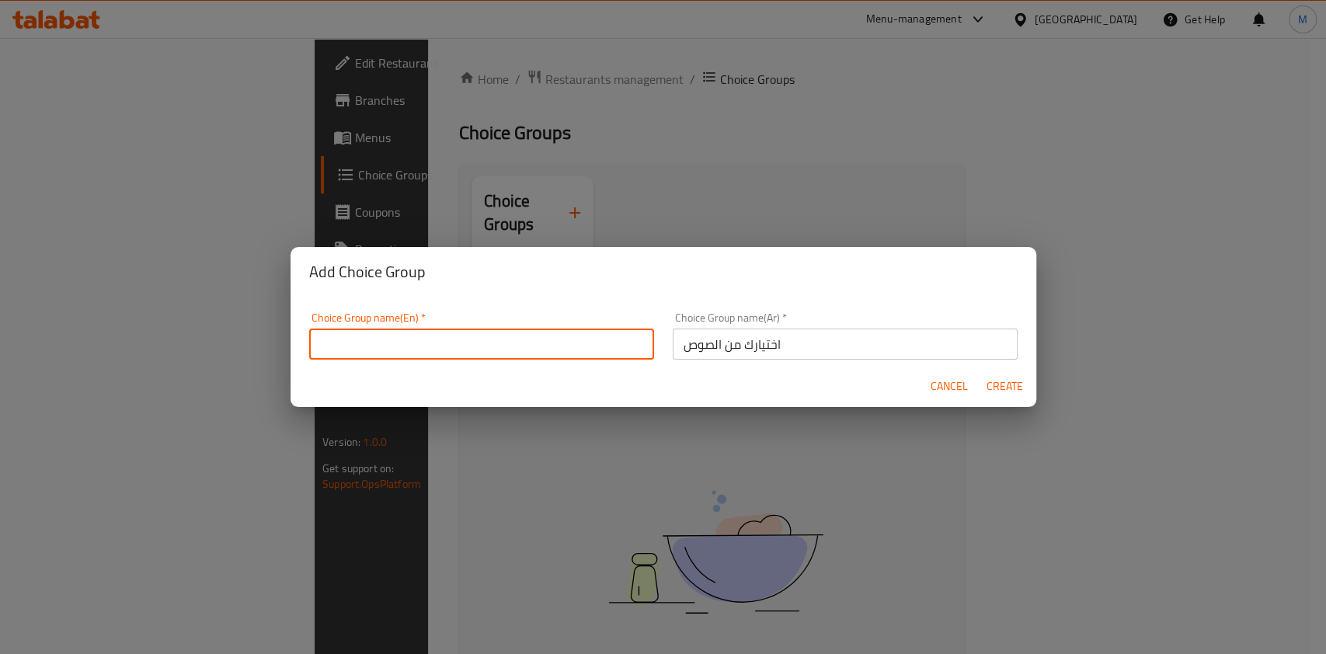
click at [513, 357] on input "text" at bounding box center [481, 344] width 345 height 31
type input "غ"
type input "Your choice of sauce"
click at [994, 385] on span "Create" at bounding box center [1005, 386] width 37 height 19
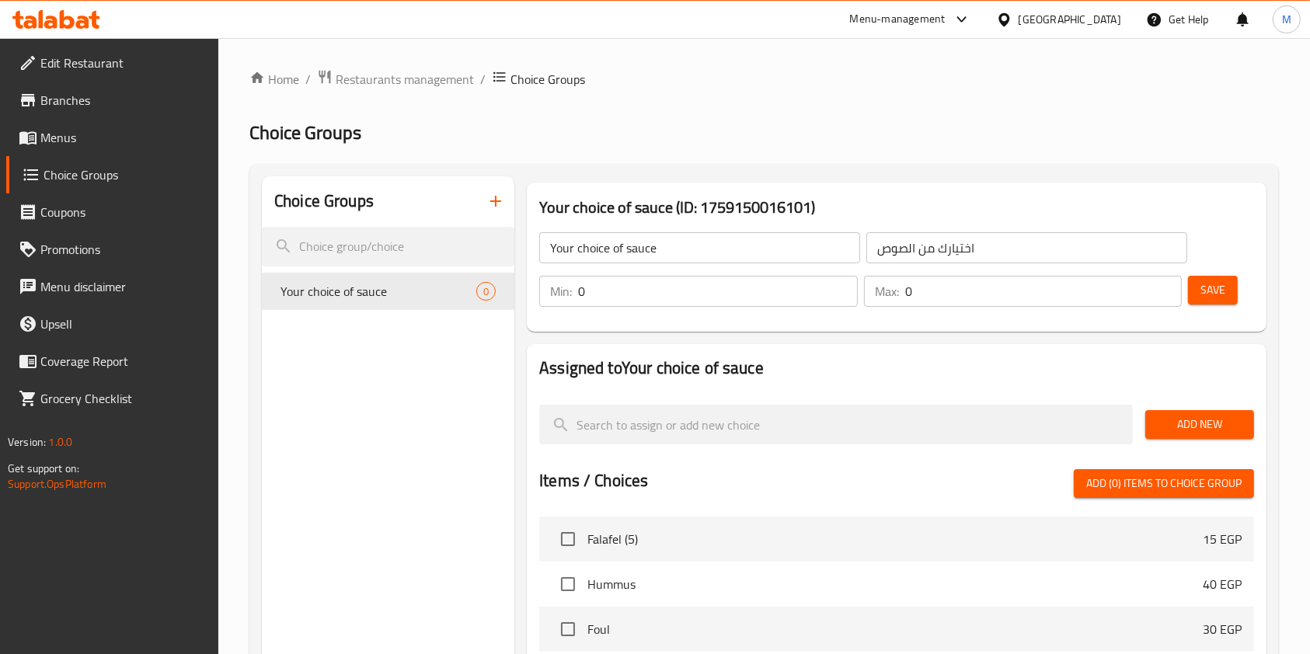
click at [628, 291] on input "0" at bounding box center [718, 291] width 280 height 31
type input "1"
click at [949, 285] on input "0" at bounding box center [1043, 291] width 277 height 31
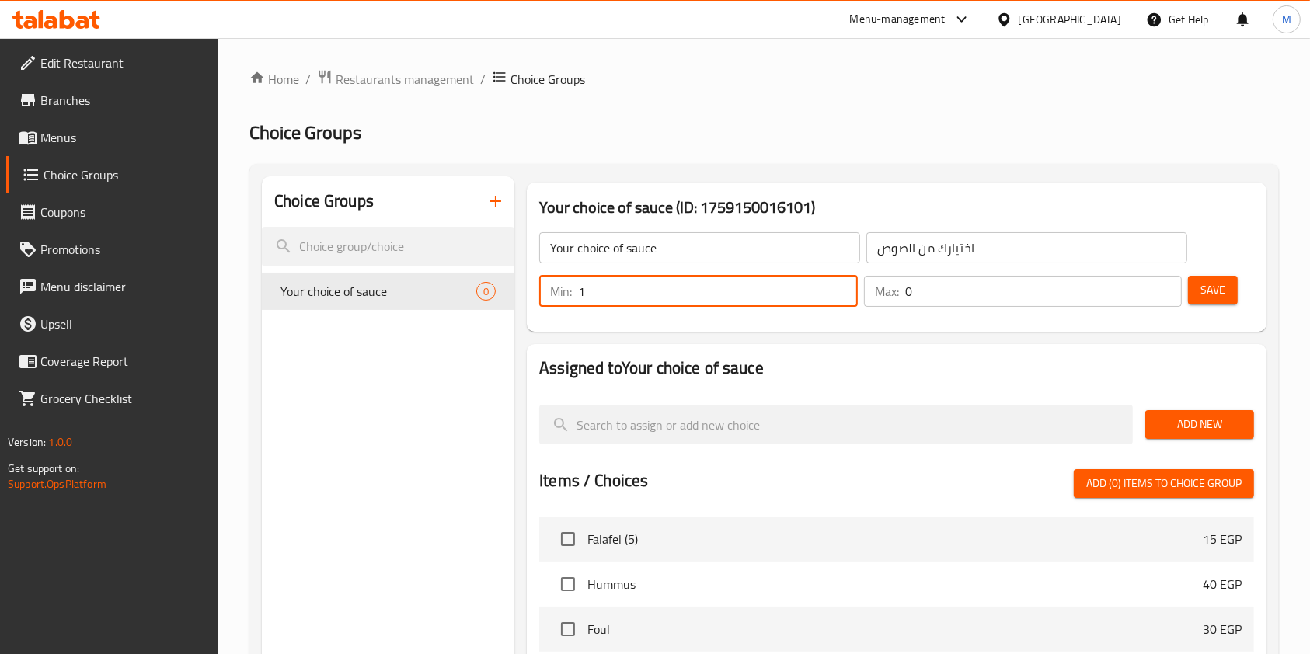
click at [949, 285] on input "0" at bounding box center [1043, 291] width 277 height 31
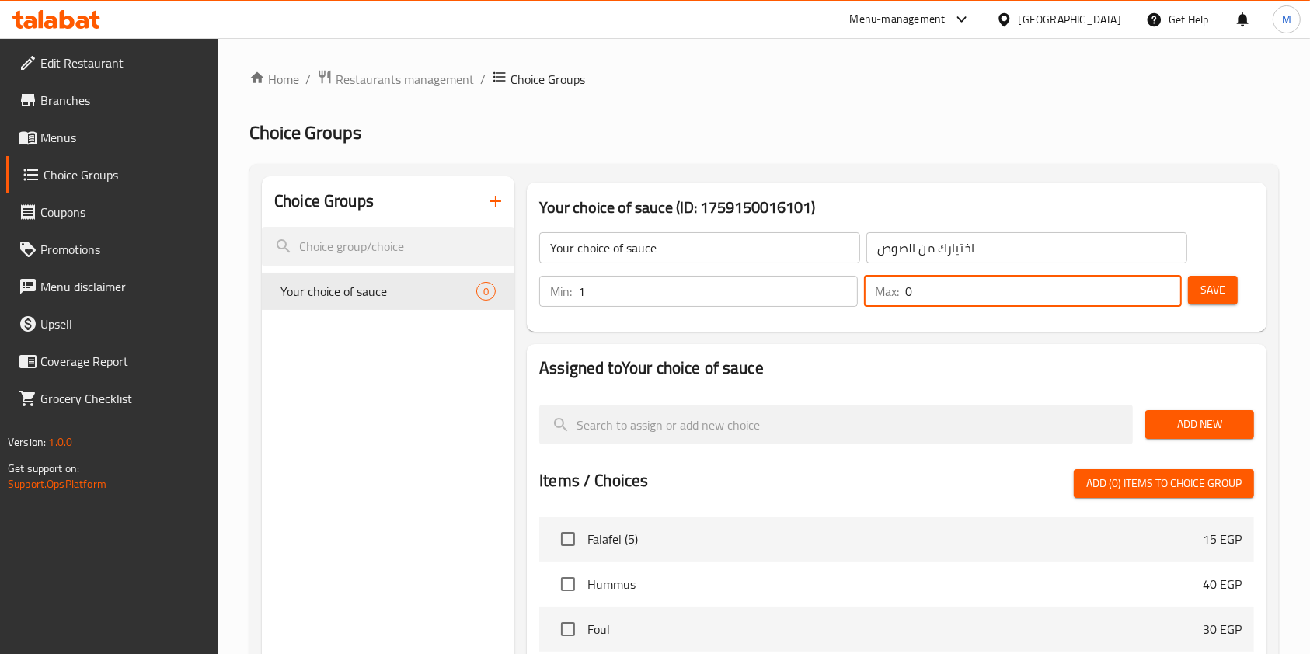
click at [949, 285] on input "0" at bounding box center [1043, 291] width 277 height 31
type input "1"
click at [1232, 283] on button "Save" at bounding box center [1213, 290] width 50 height 29
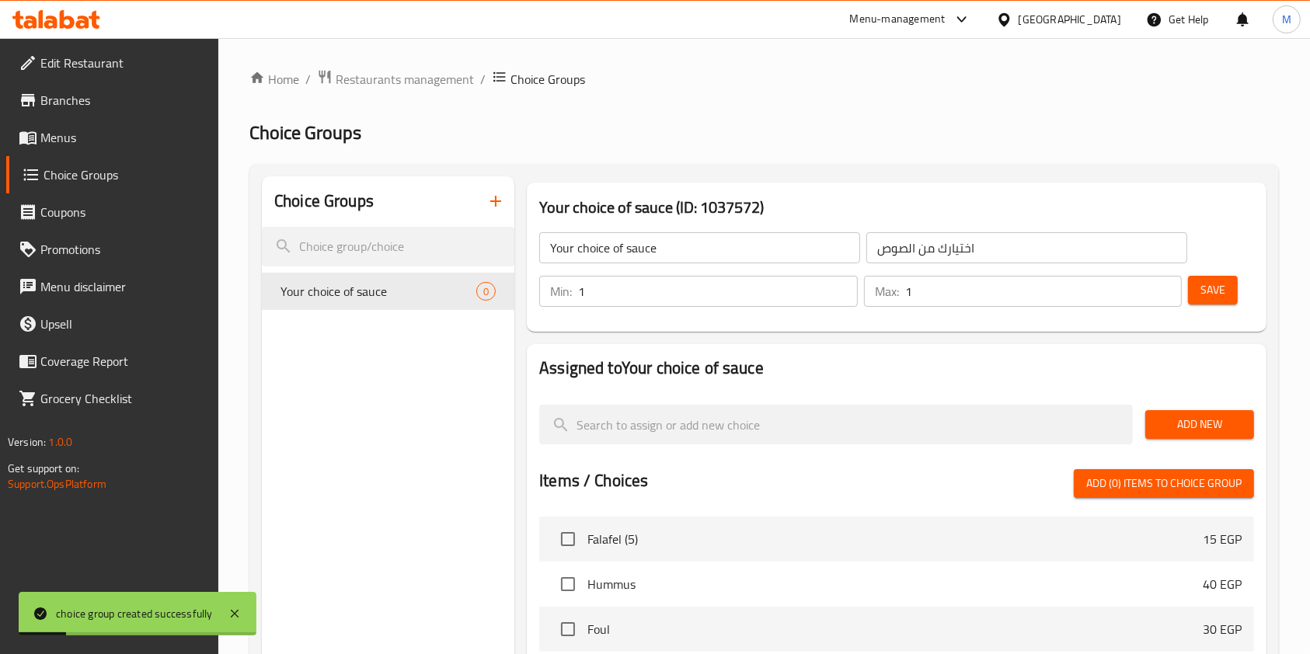
click at [56, 134] on span "Menus" at bounding box center [123, 137] width 166 height 19
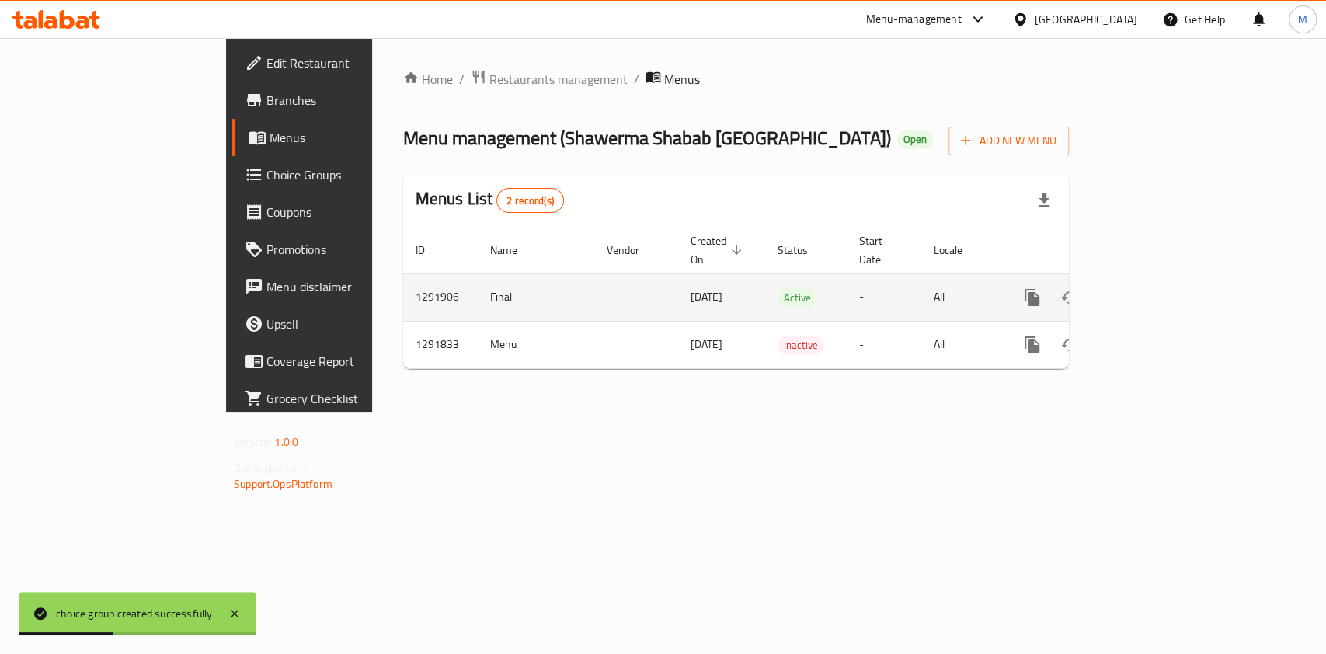
click at [1163, 287] on link "enhanced table" at bounding box center [1144, 297] width 37 height 37
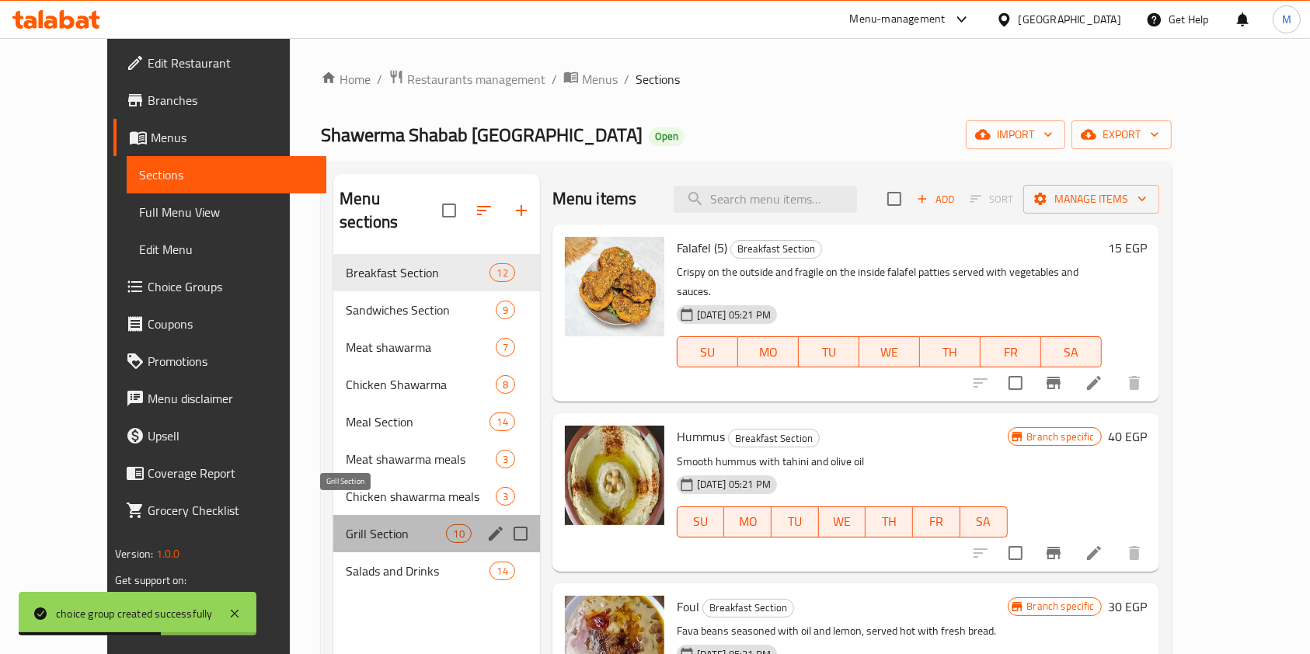
click at [346, 524] on span "Grill Section" at bounding box center [396, 533] width 100 height 19
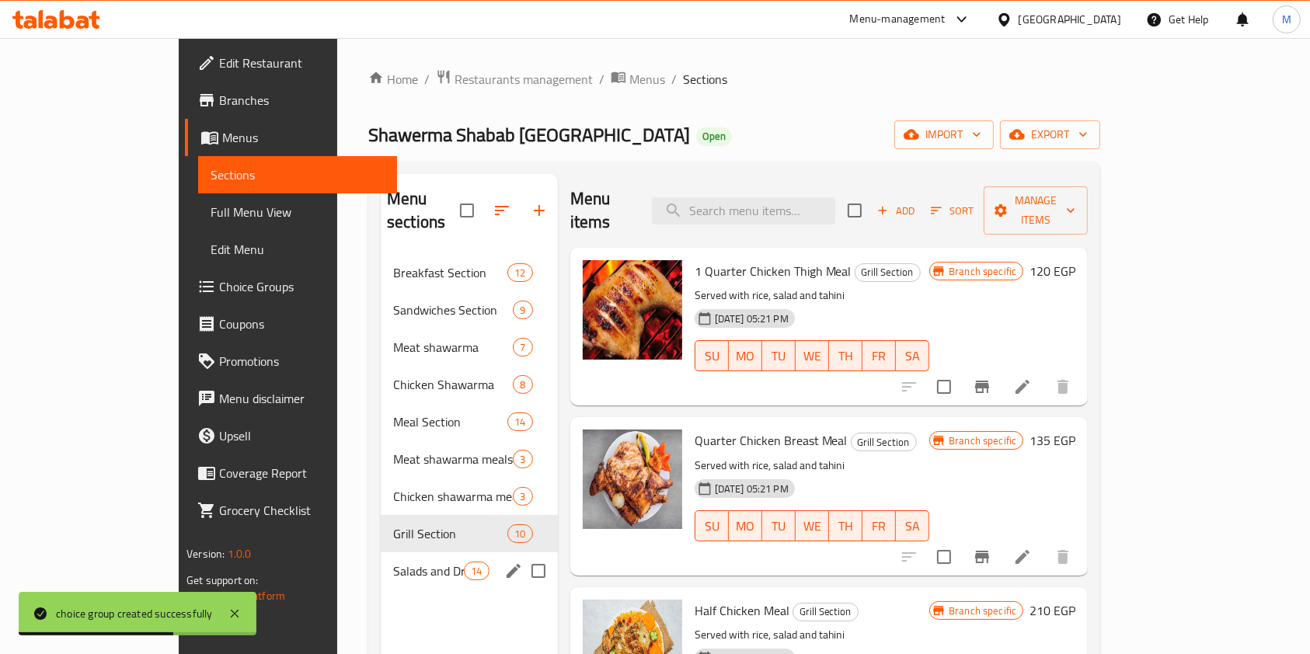
click at [381, 552] on div "Salads and Drinks 14" at bounding box center [469, 570] width 177 height 37
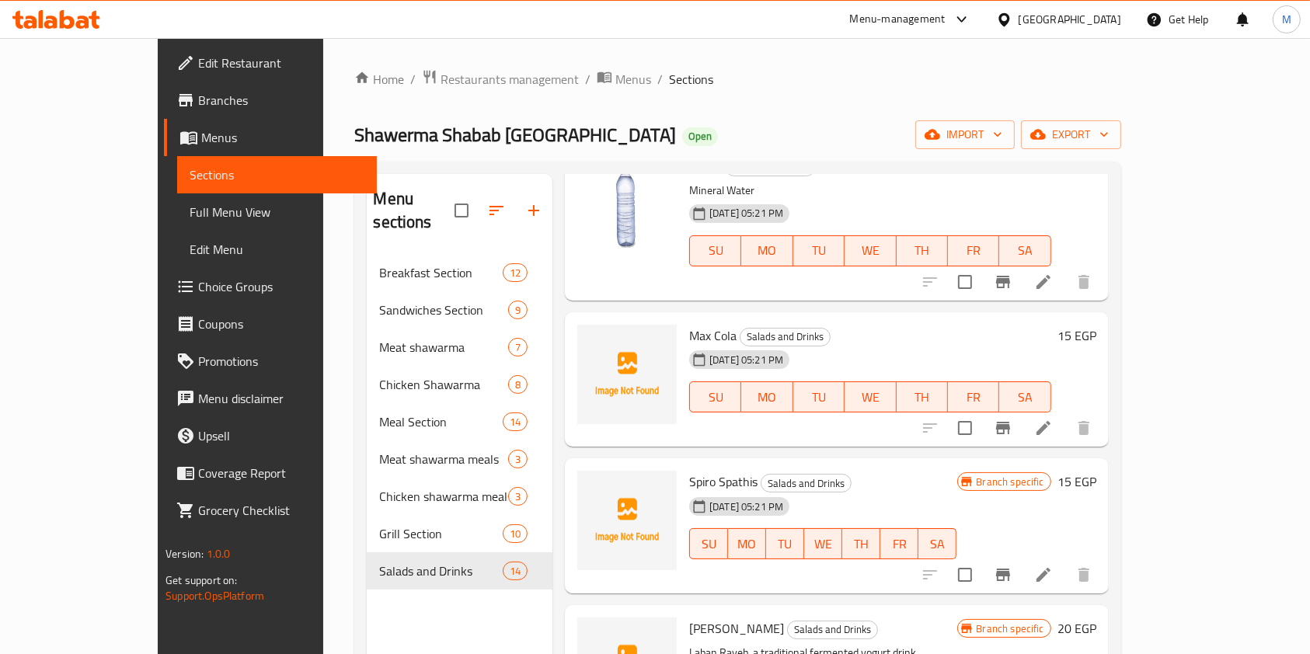
click at [323, 179] on div "Home / Restaurants management / Menus / Sections Shawerma Shabab Gaza Open impo…" at bounding box center [737, 455] width 828 height 834
click at [198, 281] on span "Choice Groups" at bounding box center [281, 286] width 166 height 19
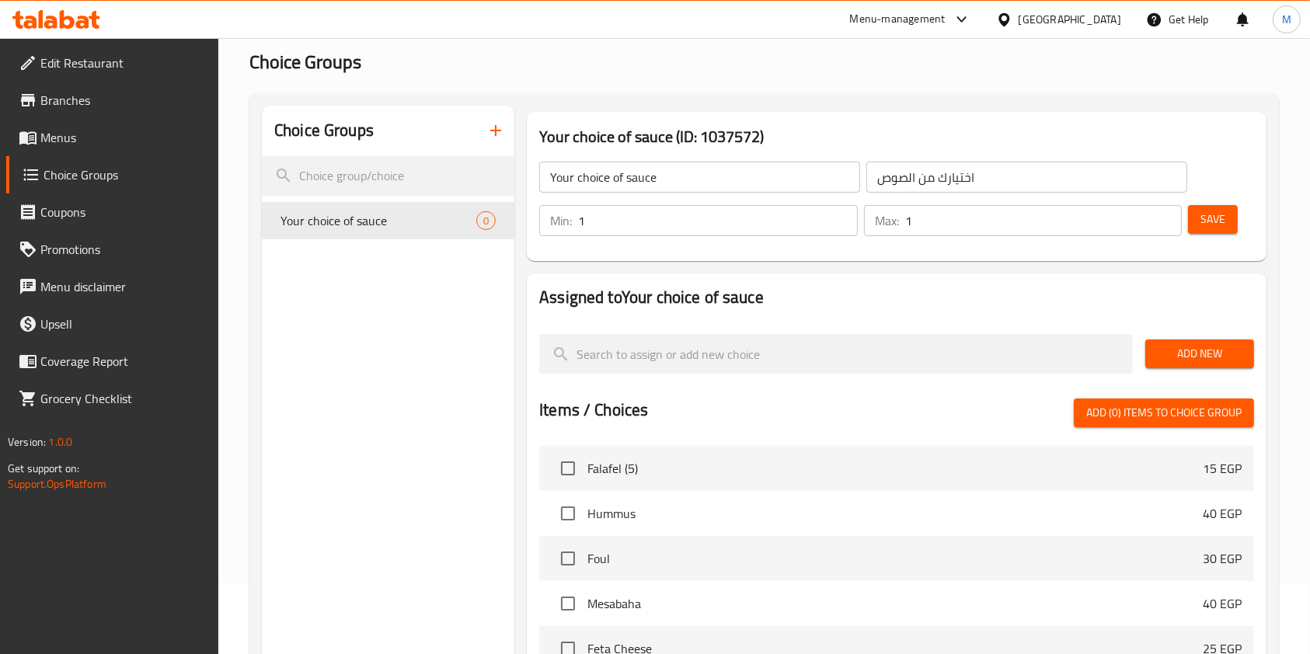
scroll to position [103, 0]
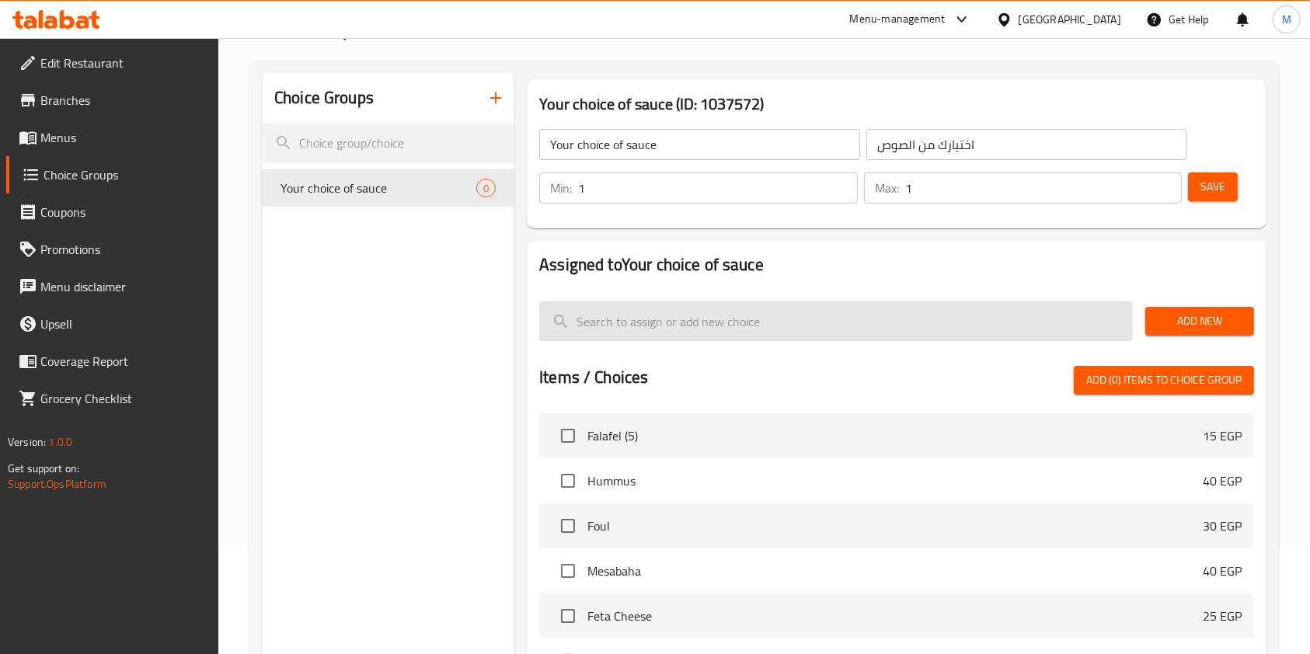
click at [1058, 324] on input "search" at bounding box center [836, 321] width 594 height 40
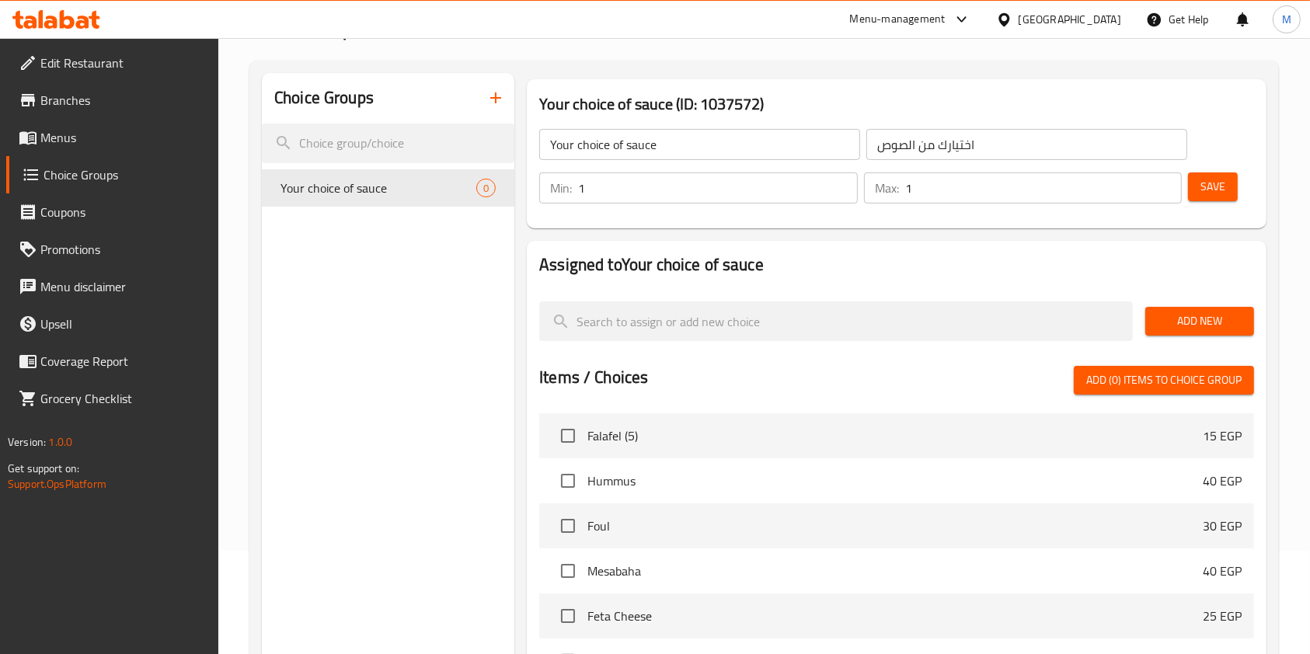
click at [1184, 331] on span "Add New" at bounding box center [1200, 321] width 84 height 19
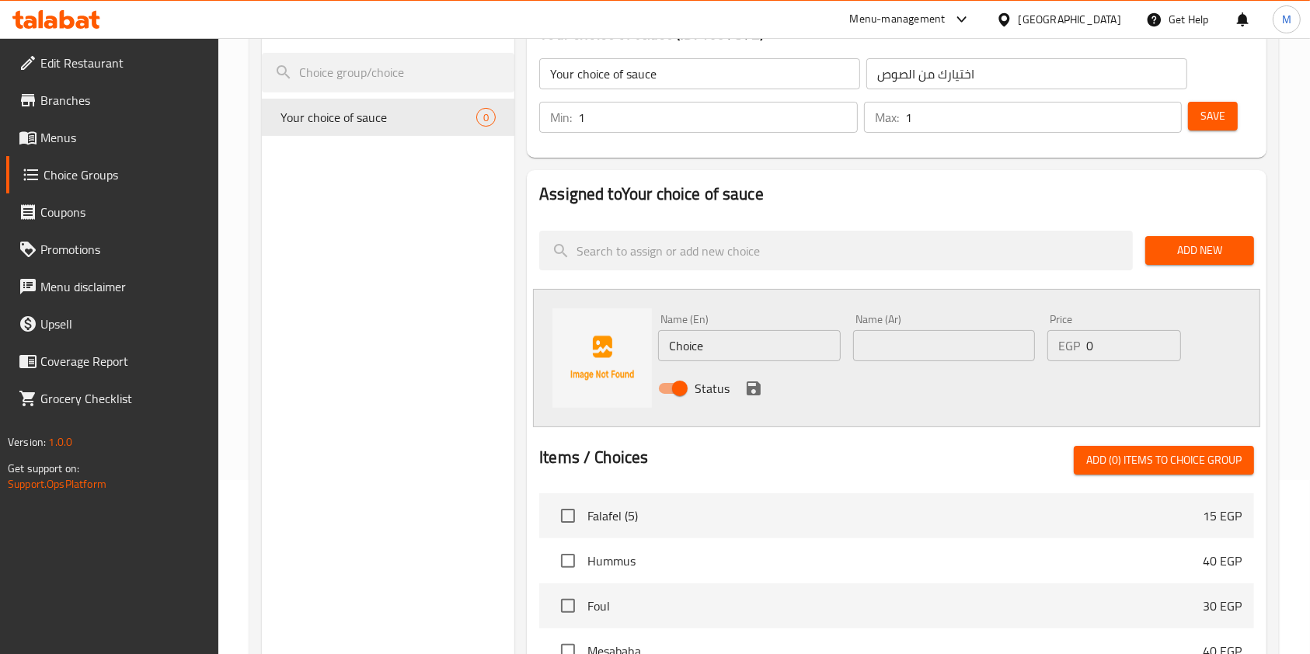
scroll to position [207, 0]
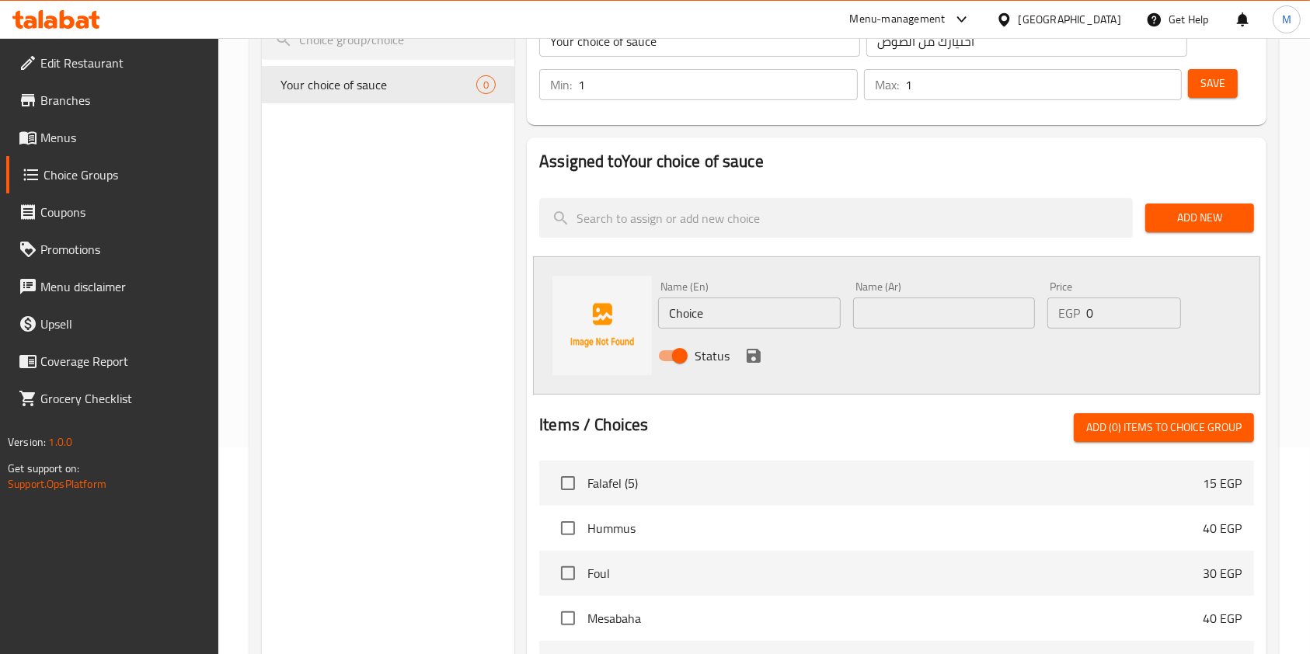
click at [717, 323] on input "Choice" at bounding box center [749, 313] width 182 height 31
click at [316, 196] on div "Choice Groups Your choice of sauce 0" at bounding box center [388, 472] width 252 height 1004
click at [702, 317] on input "Choice" at bounding box center [749, 313] width 182 height 31
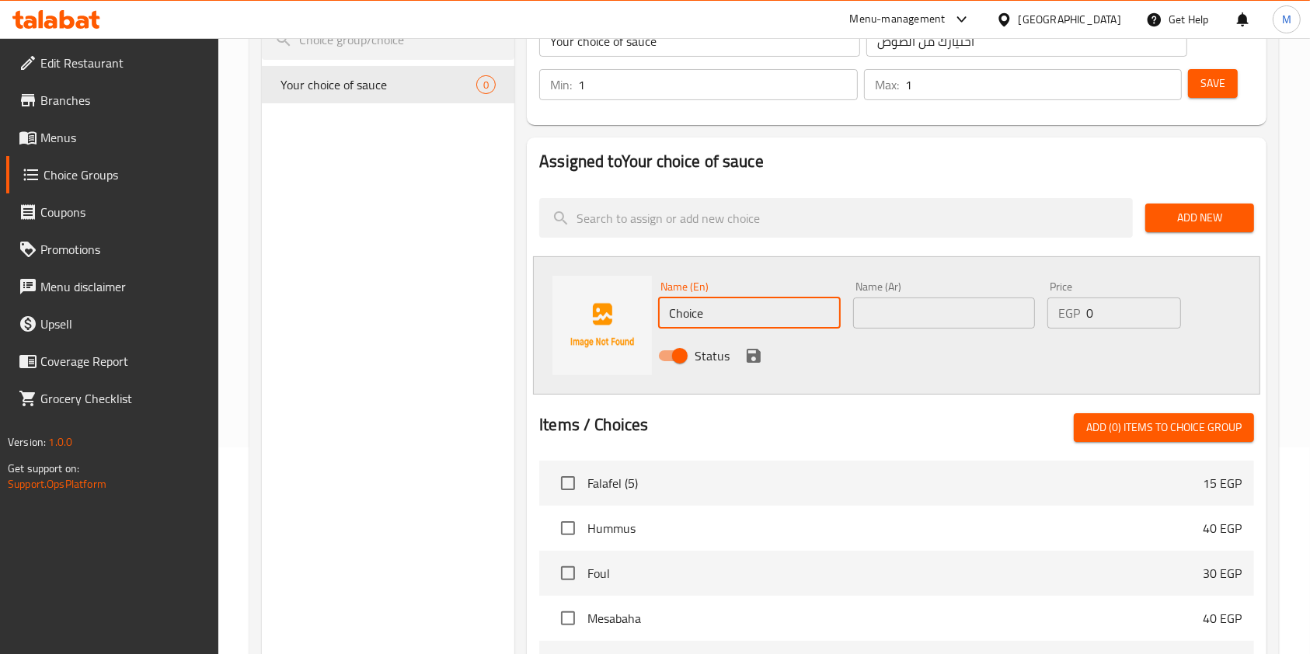
paste input "Garlic sau"
type input "Garlic sauce"
click at [867, 314] on input "text" at bounding box center [944, 313] width 182 height 31
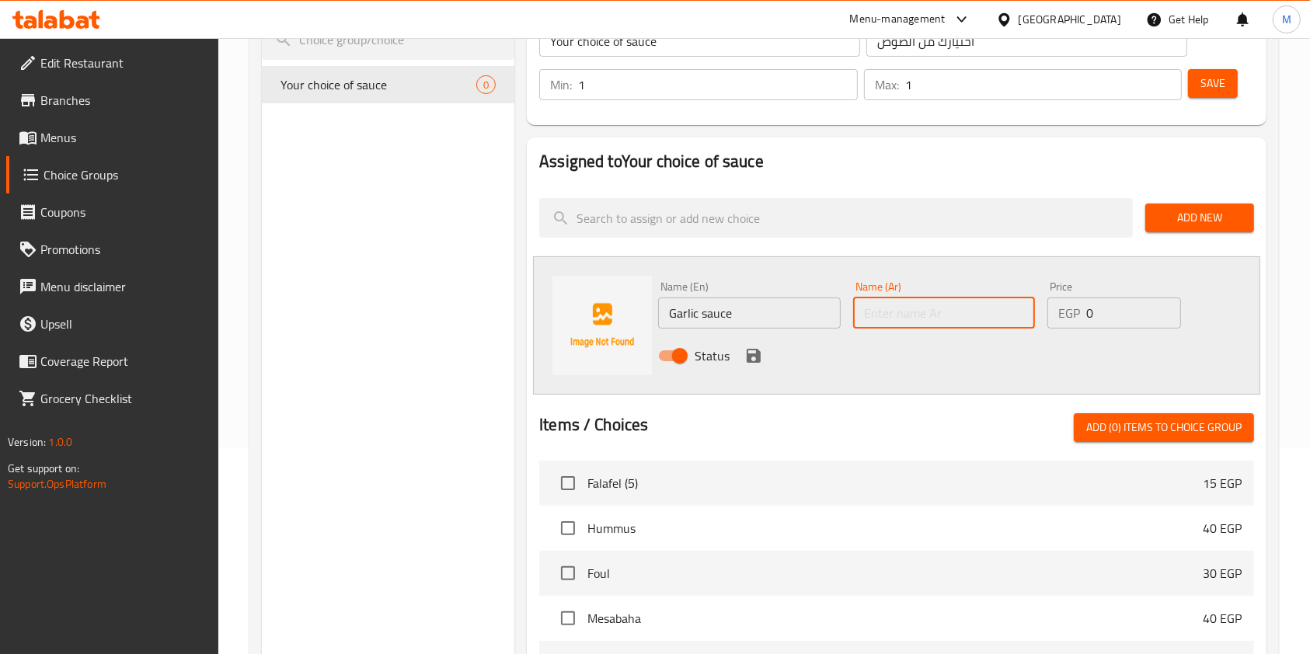
paste input "ثومية"
type input "ثومية"
click at [744, 360] on icon "save" at bounding box center [753, 355] width 19 height 19
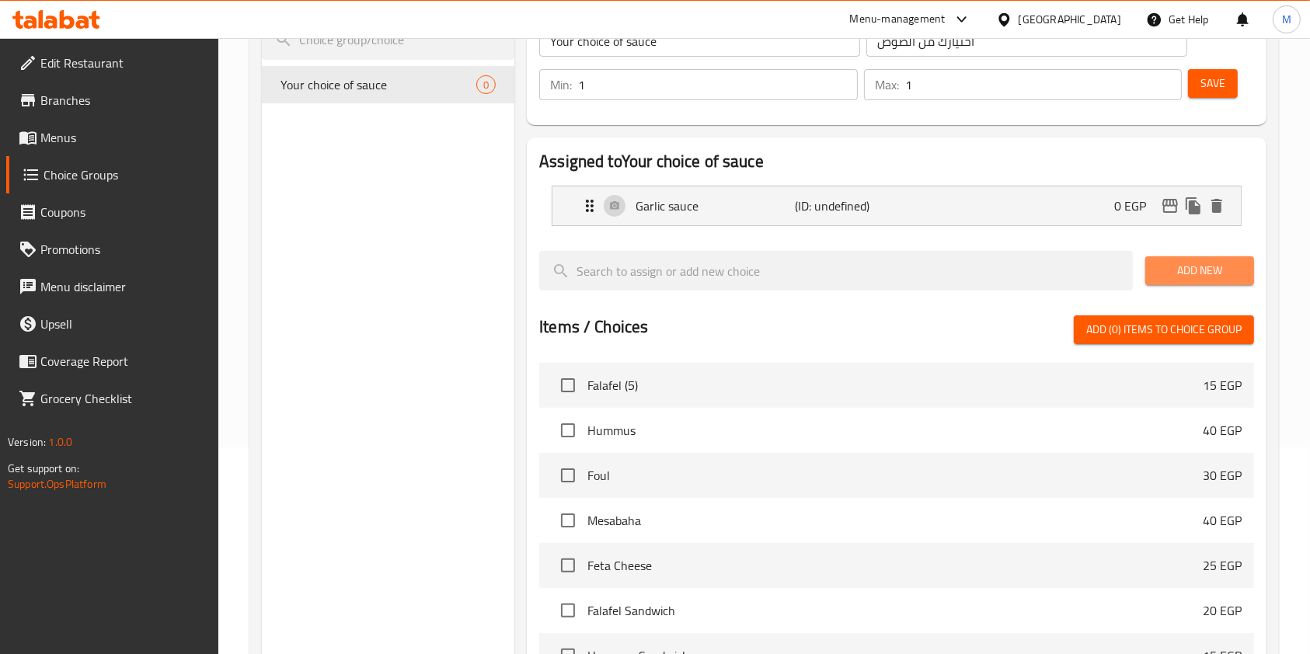
click at [1161, 277] on span "Add New" at bounding box center [1200, 270] width 84 height 19
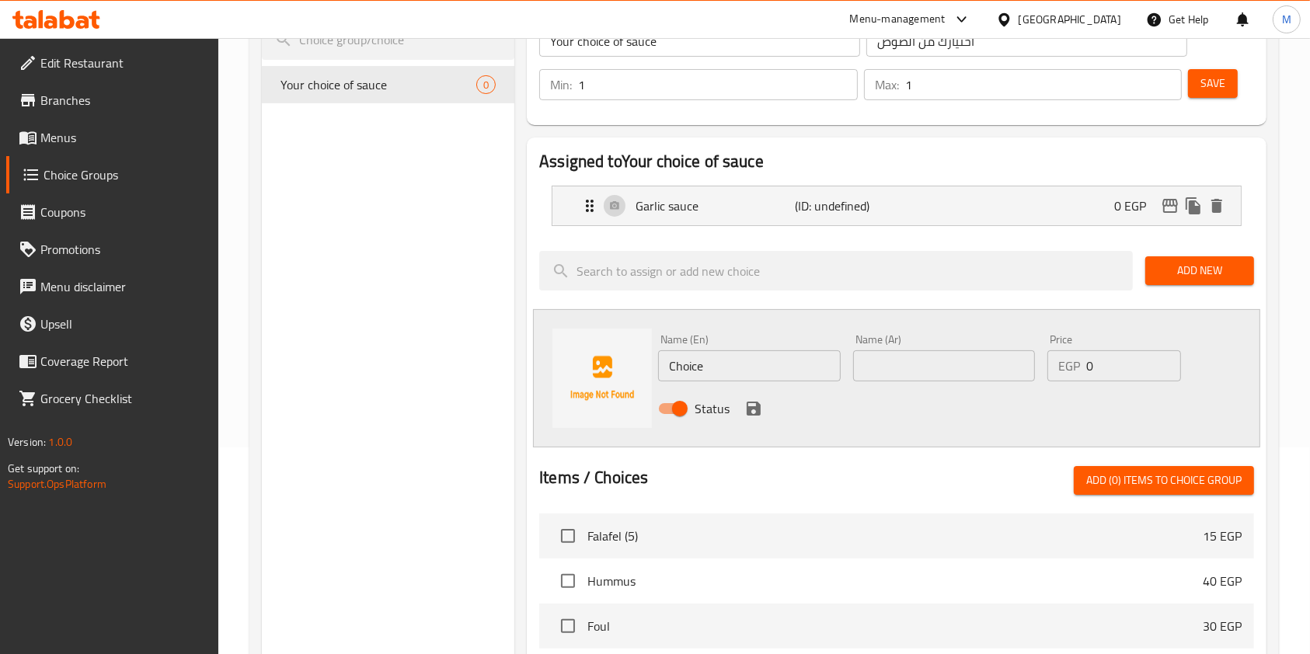
click at [749, 371] on input "Choice" at bounding box center [749, 365] width 182 height 31
paste input "Tahini"
type input "Tahini"
click at [861, 364] on input "text" at bounding box center [944, 365] width 182 height 31
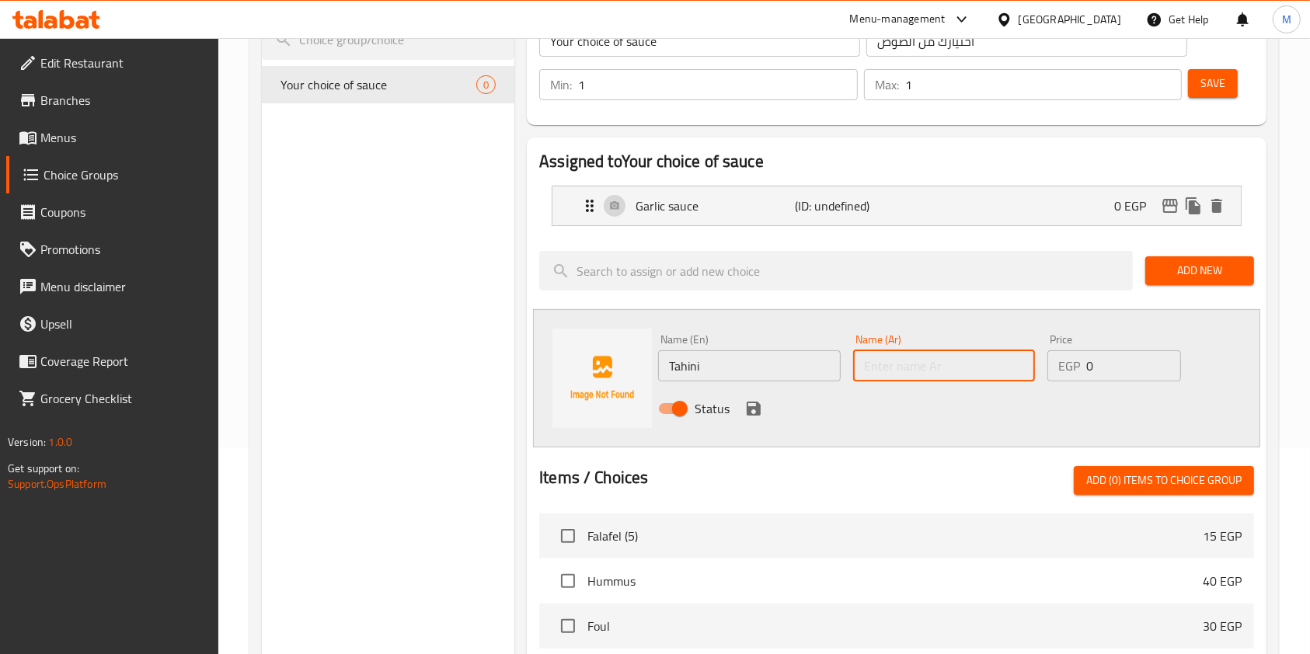
paste input "طحينة"
type input "طحينة"
click at [753, 406] on icon "save" at bounding box center [754, 409] width 14 height 14
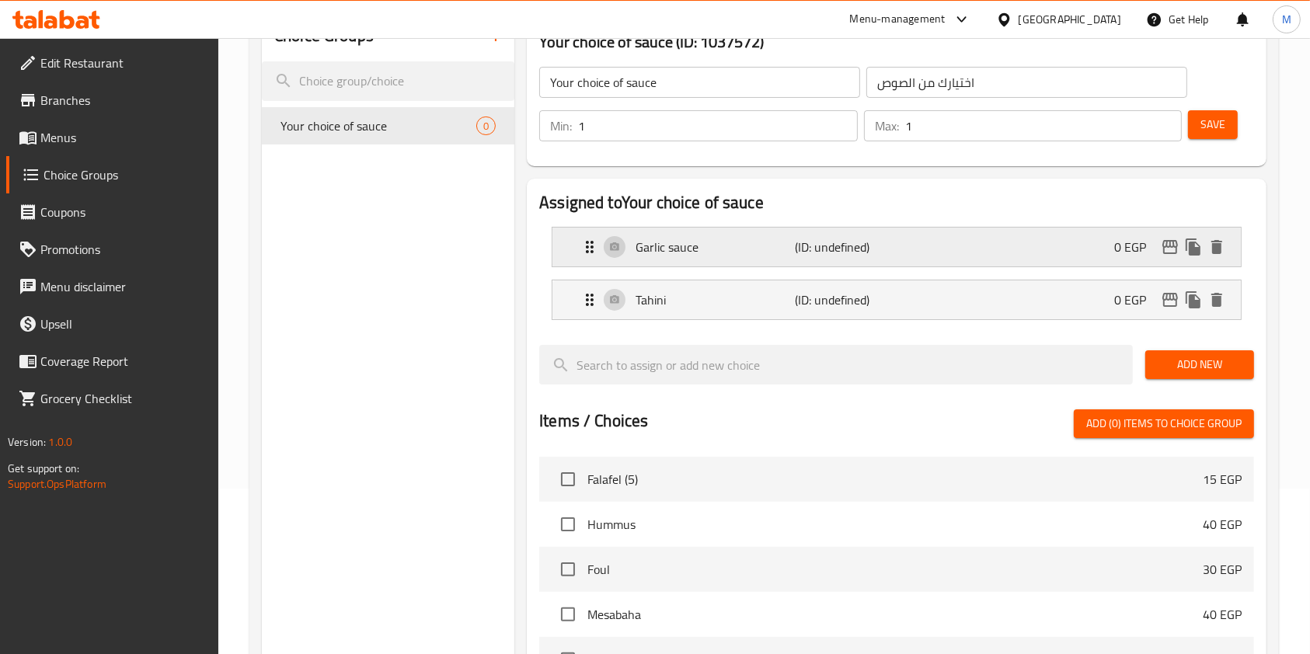
scroll to position [103, 0]
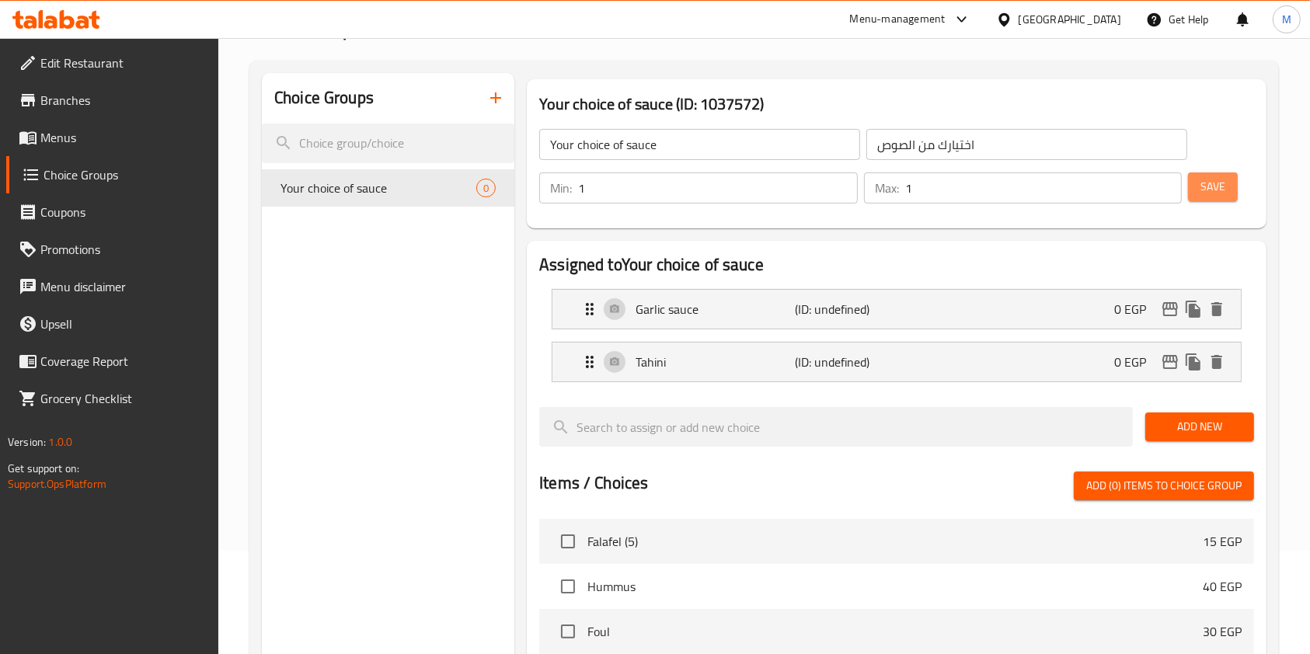
click at [1227, 192] on button "Save" at bounding box center [1213, 186] width 50 height 29
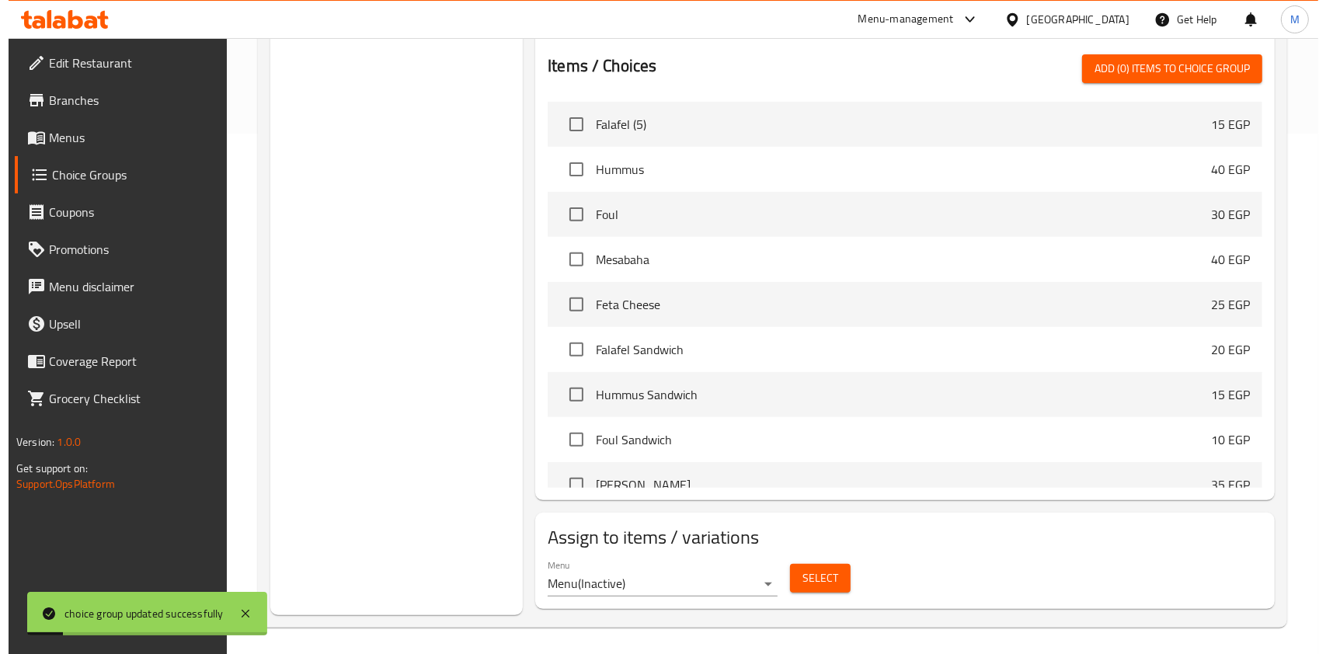
scroll to position [525, 0]
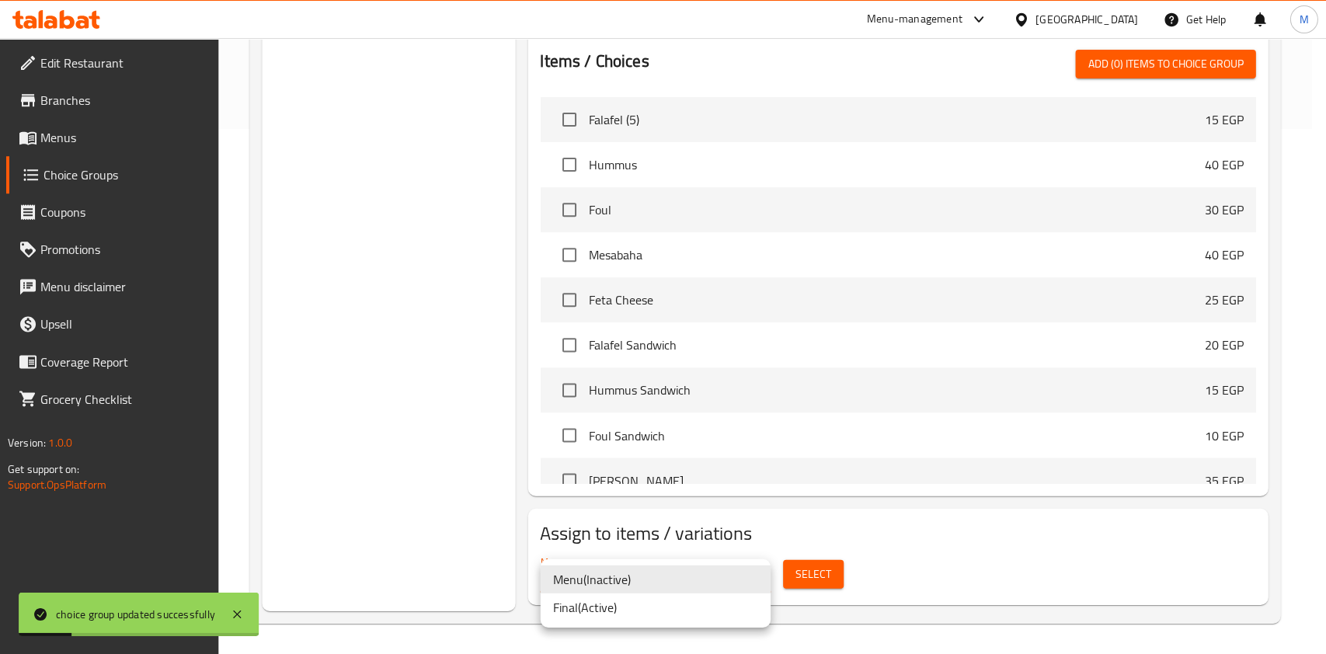
click at [656, 574] on li "Menu ( Inactive )" at bounding box center [655, 579] width 230 height 28
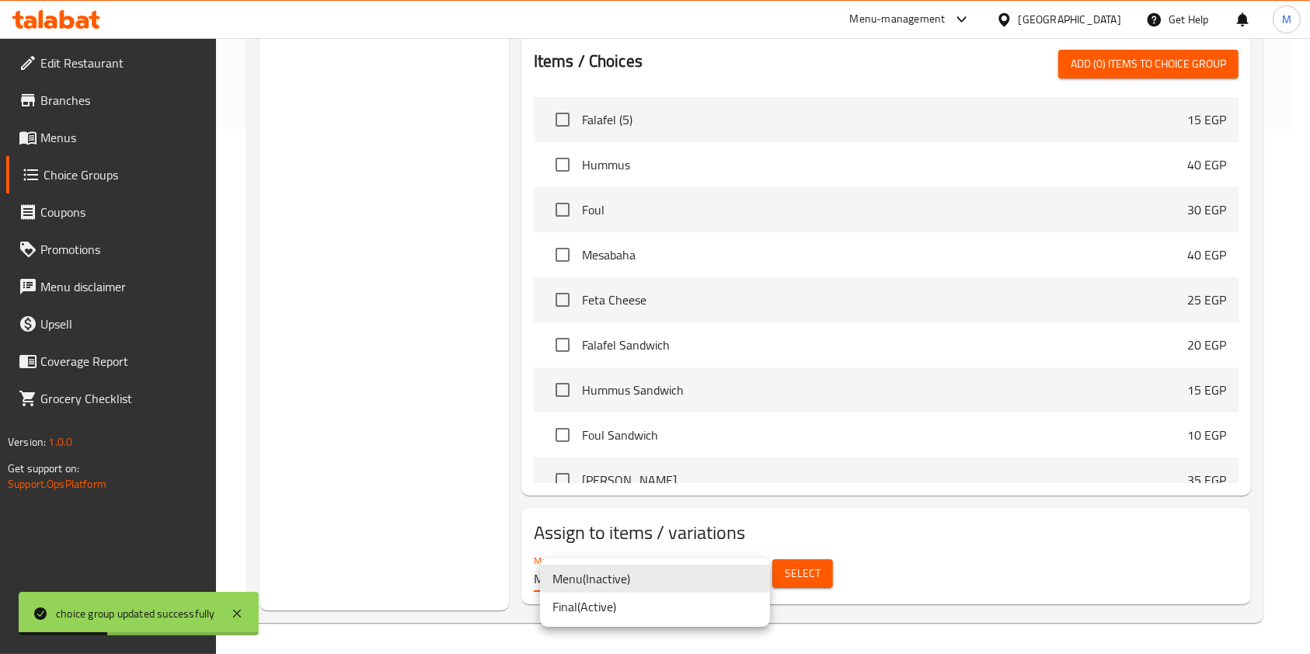
click at [628, 579] on li "Menu ( Inactive )" at bounding box center [655, 579] width 230 height 28
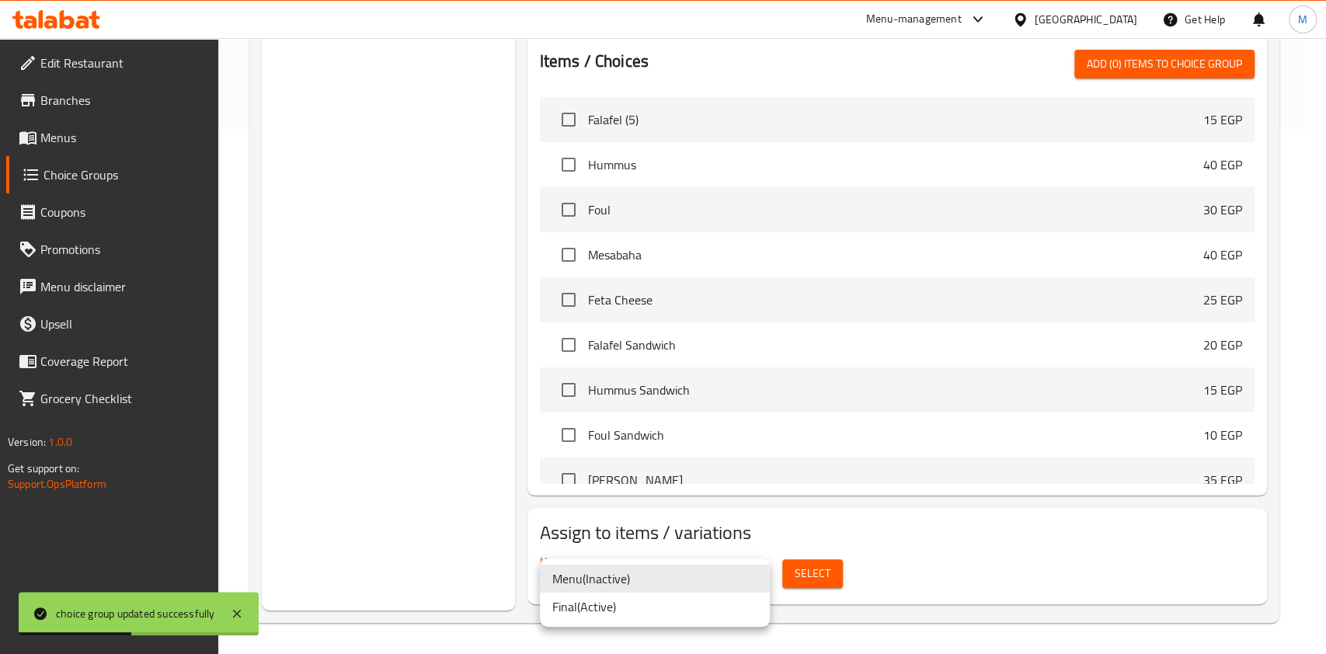
click at [608, 607] on li "Final ( Active )" at bounding box center [655, 607] width 230 height 28
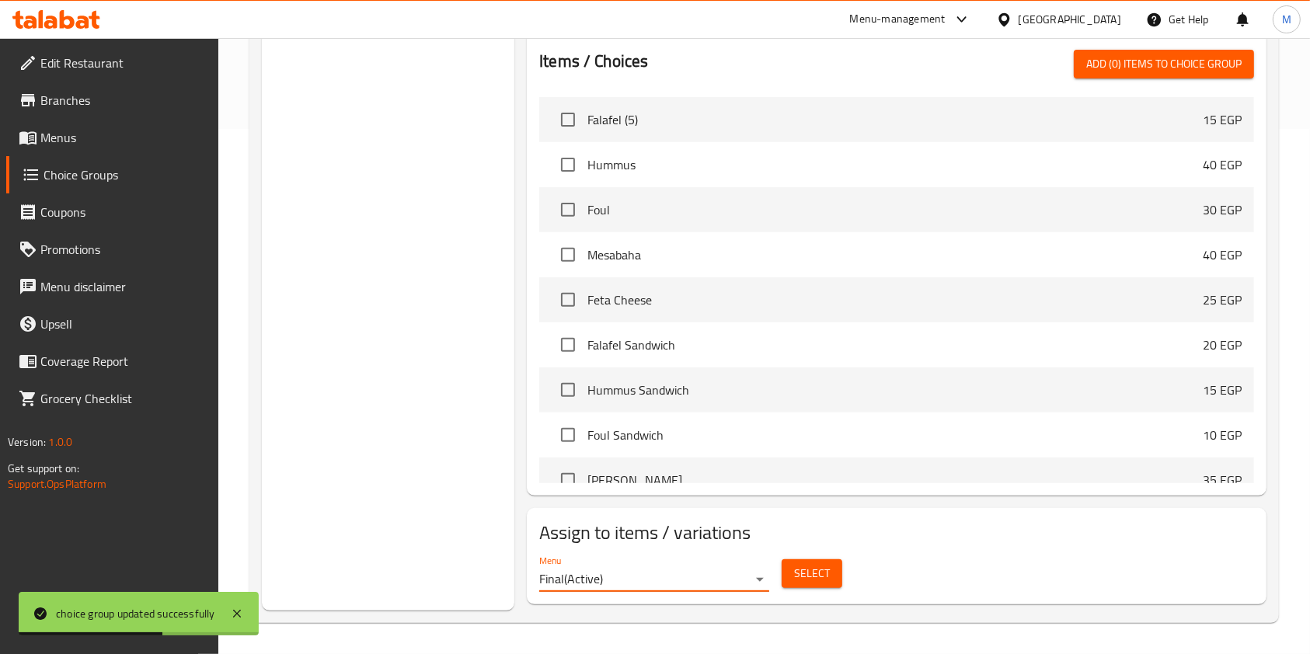
click at [790, 582] on button "Select" at bounding box center [812, 573] width 61 height 29
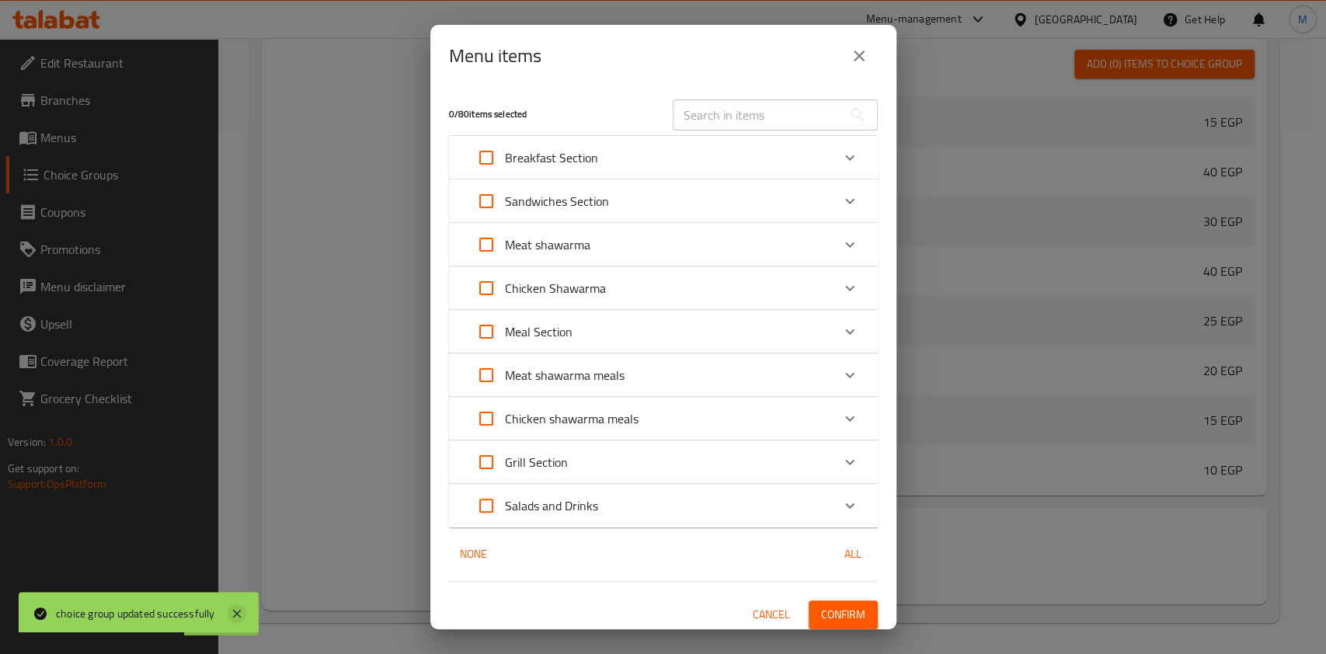
click at [242, 616] on icon at bounding box center [237, 613] width 19 height 19
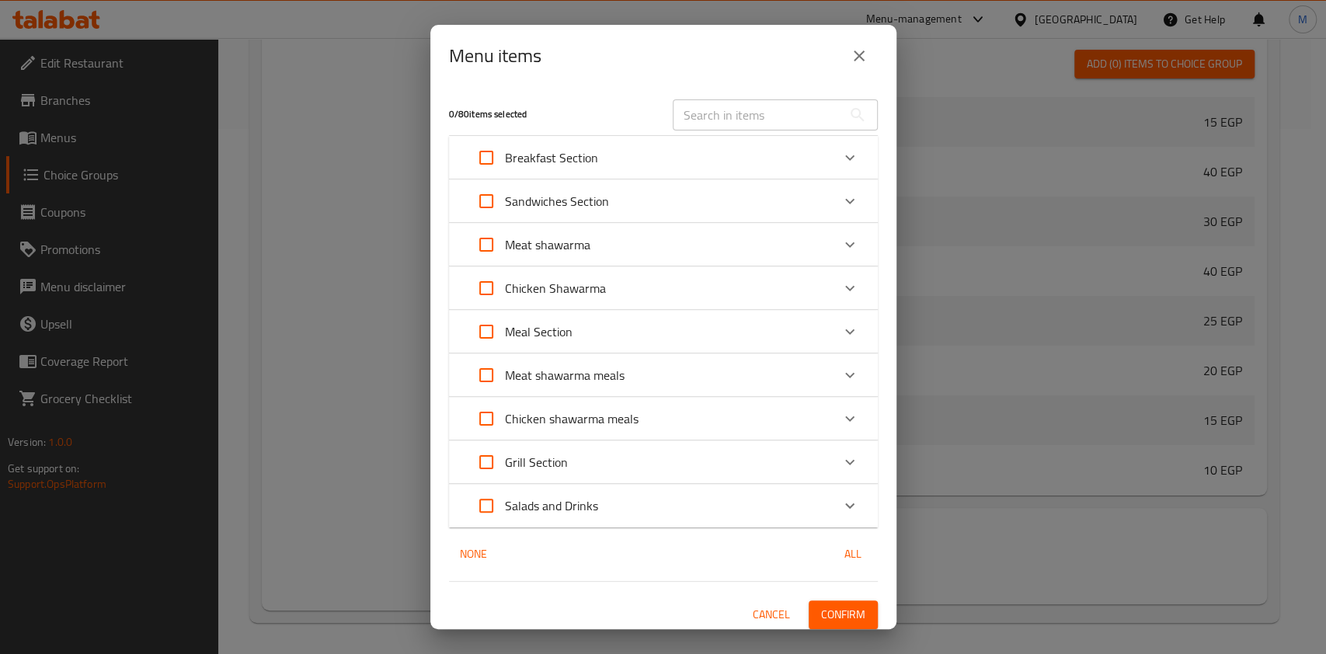
click at [841, 153] on icon "Expand" at bounding box center [850, 157] width 19 height 19
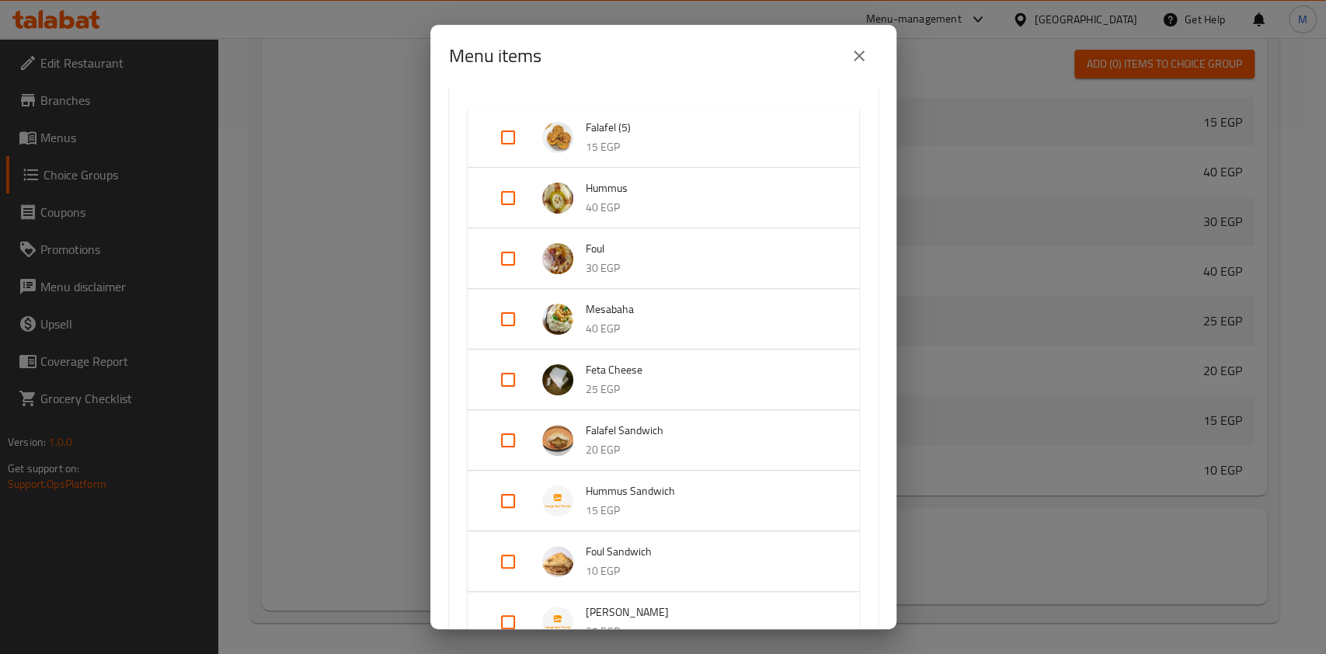
scroll to position [0, 0]
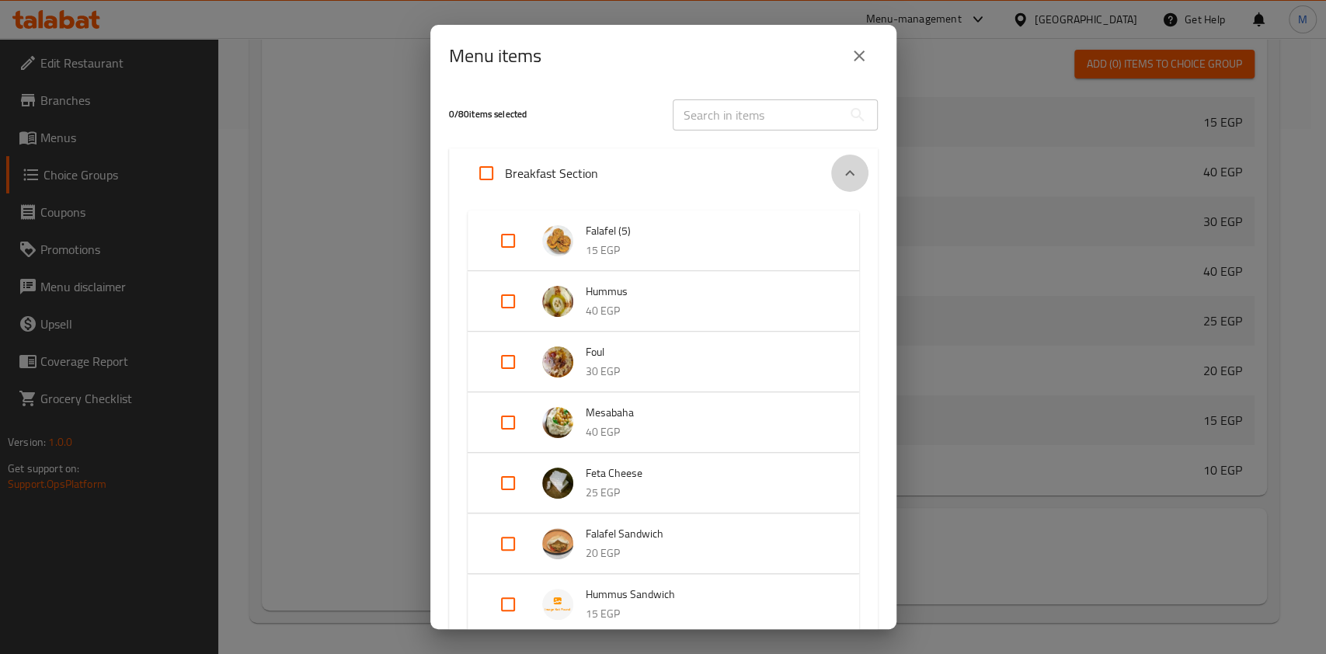
click at [833, 183] on div "Expand" at bounding box center [849, 173] width 37 height 37
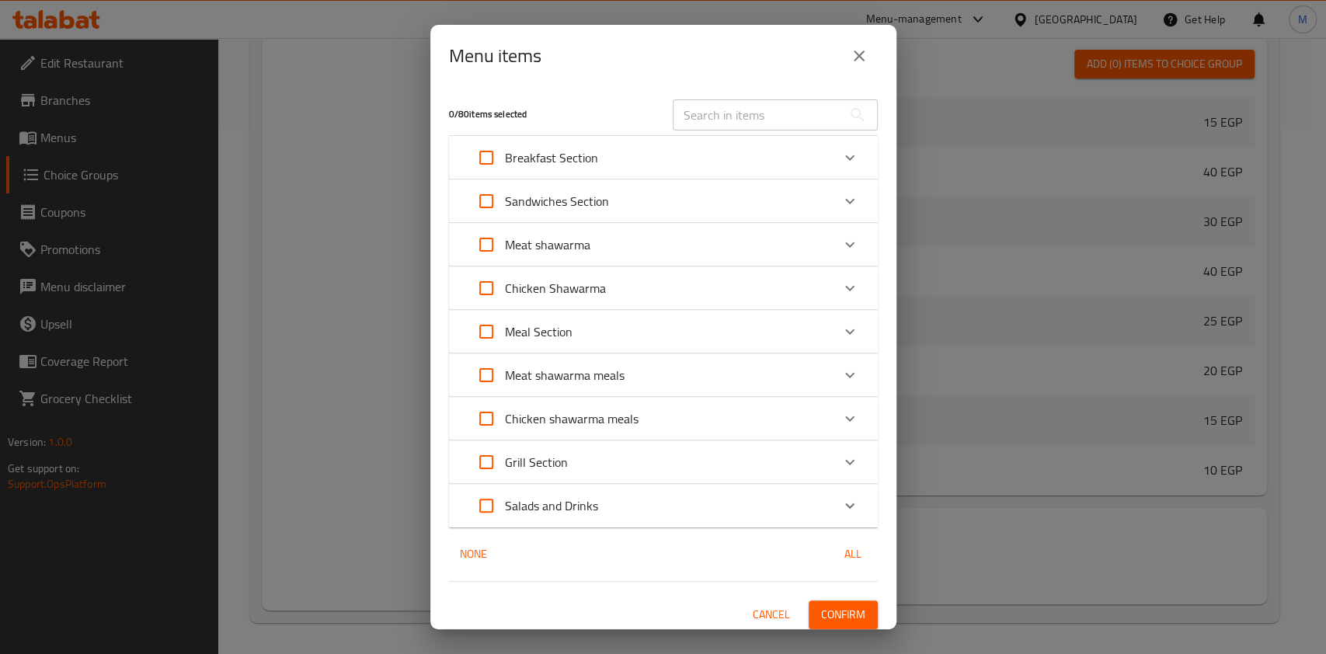
click at [841, 207] on icon "Expand" at bounding box center [850, 201] width 19 height 19
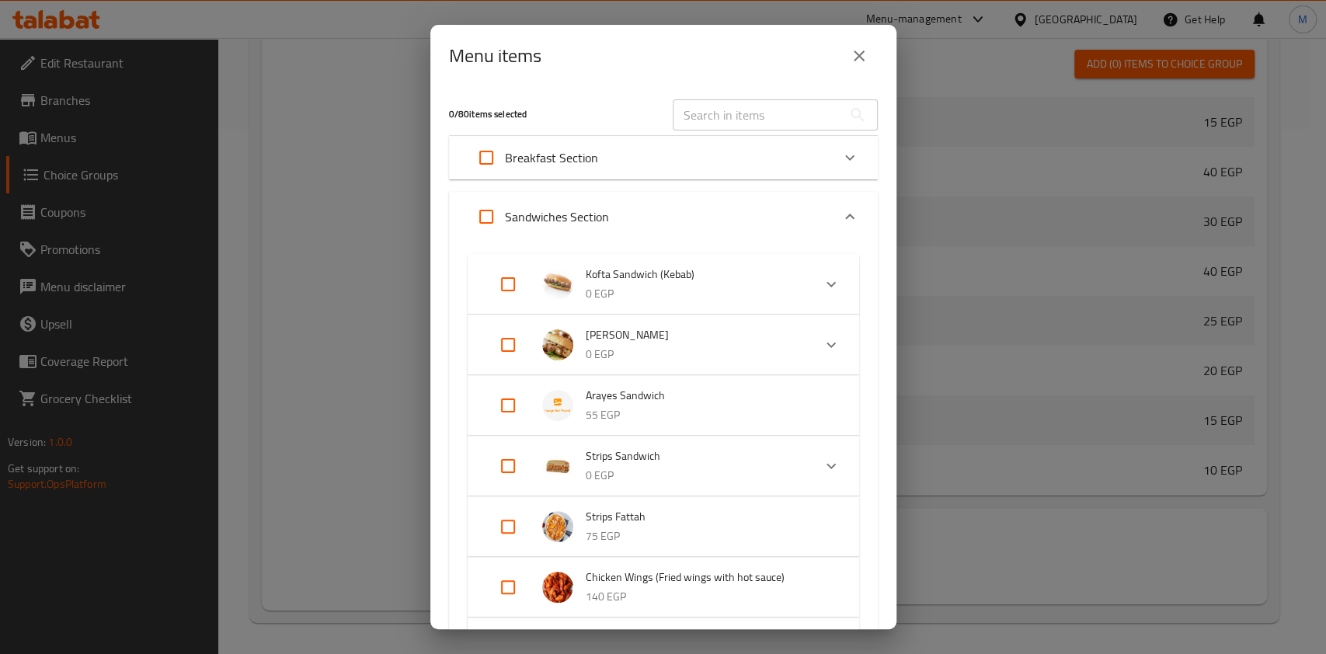
click at [841, 207] on icon "Expand" at bounding box center [850, 216] width 19 height 19
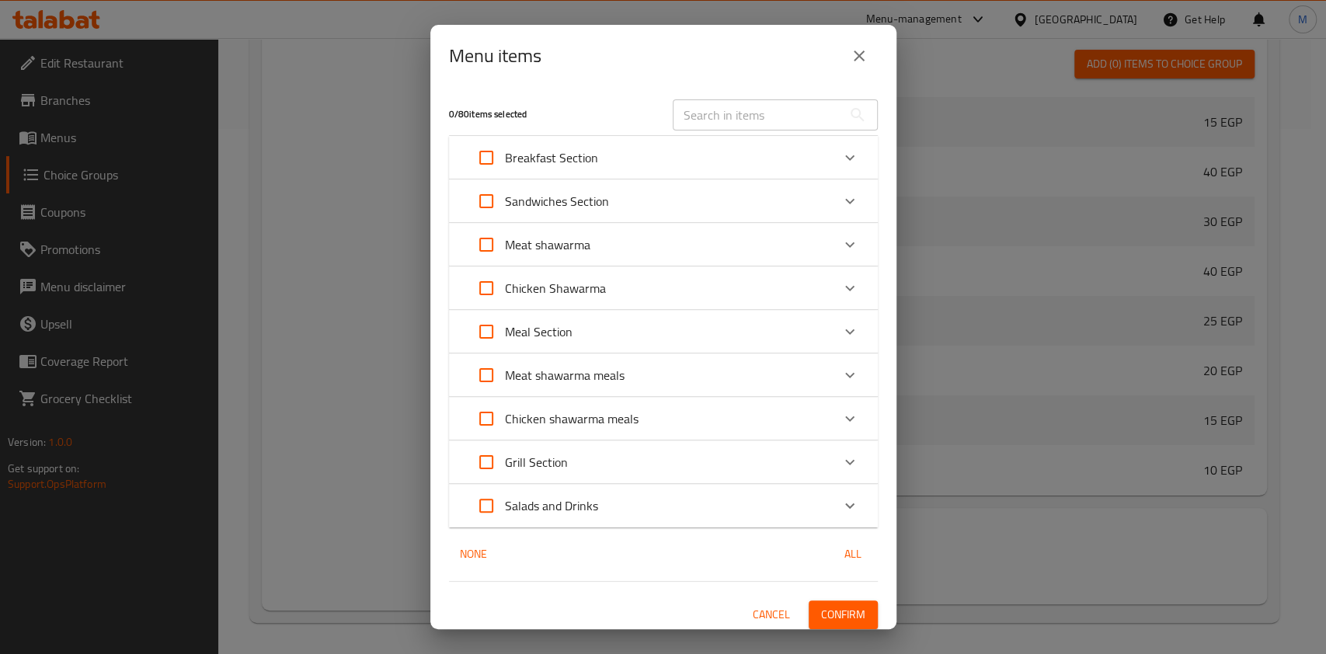
click at [494, 202] on input "Expand" at bounding box center [486, 201] width 37 height 37
checkbox input "true"
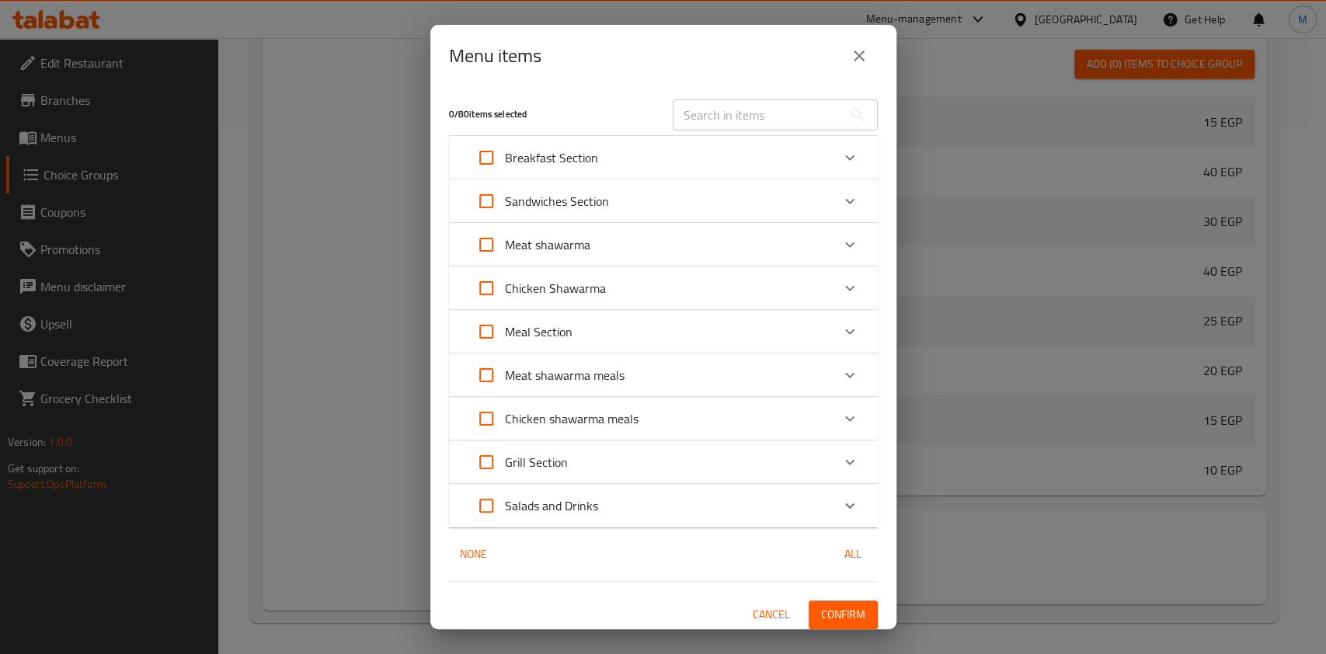
checkbox input "true"
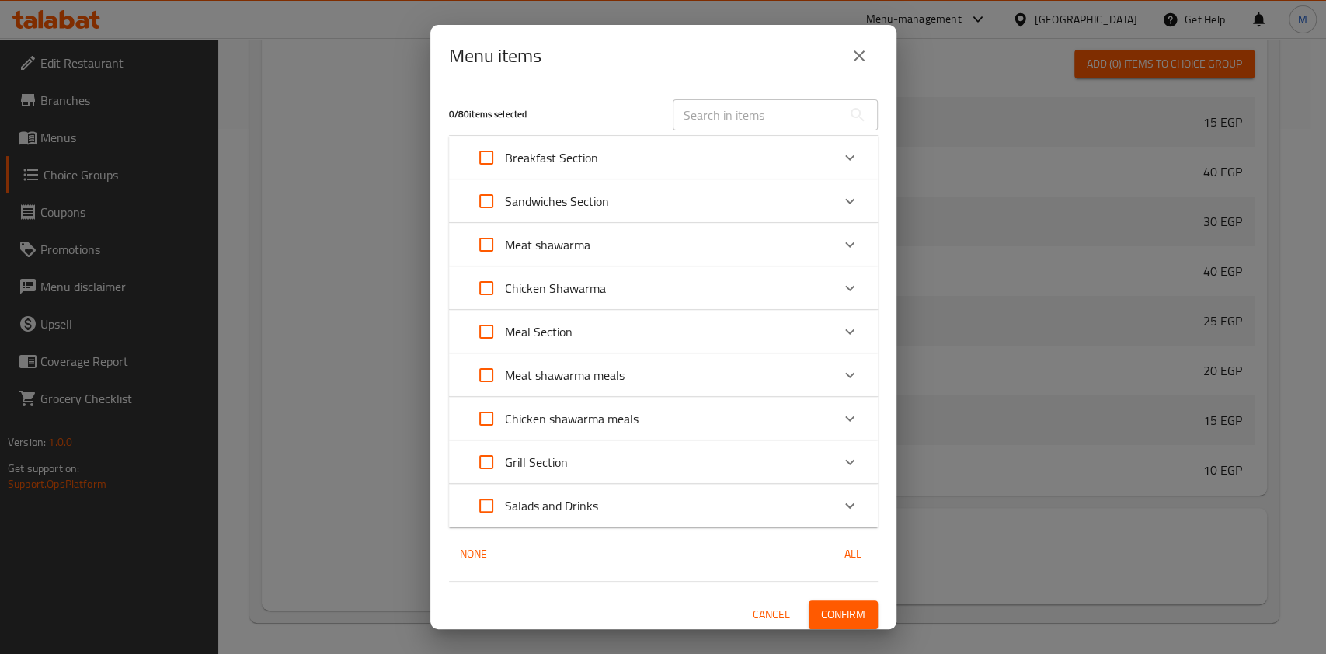
checkbox input "true"
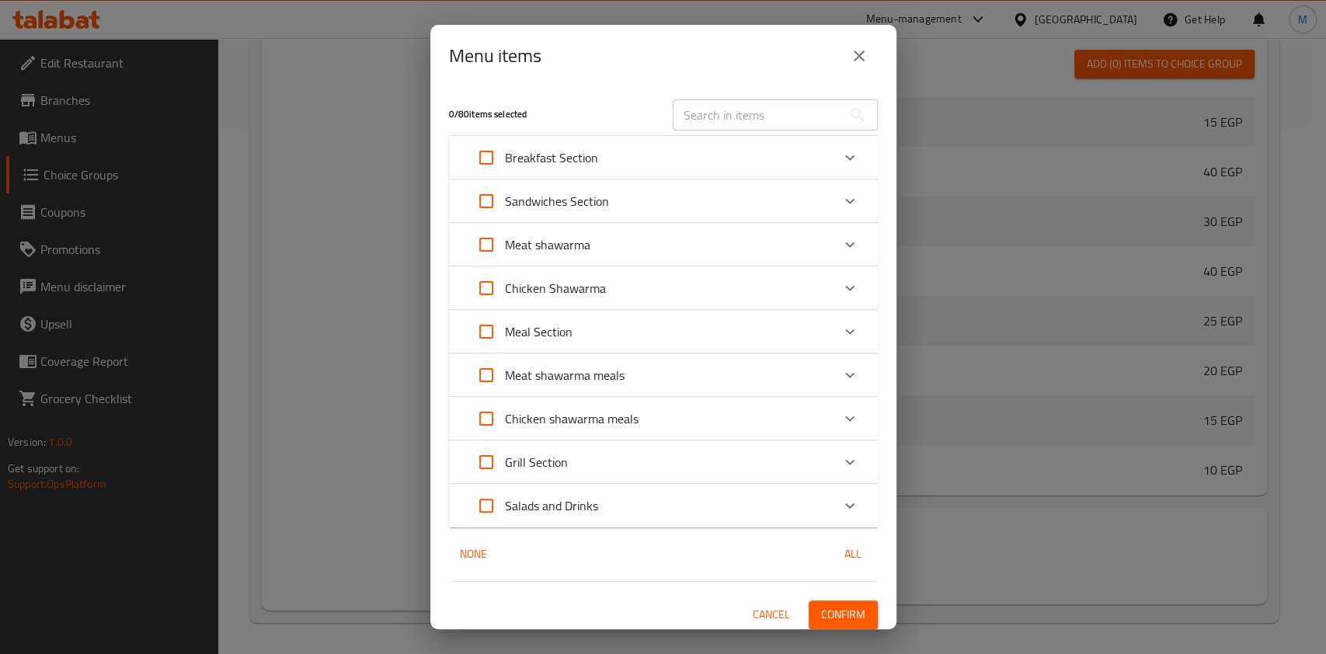
checkbox input "true"
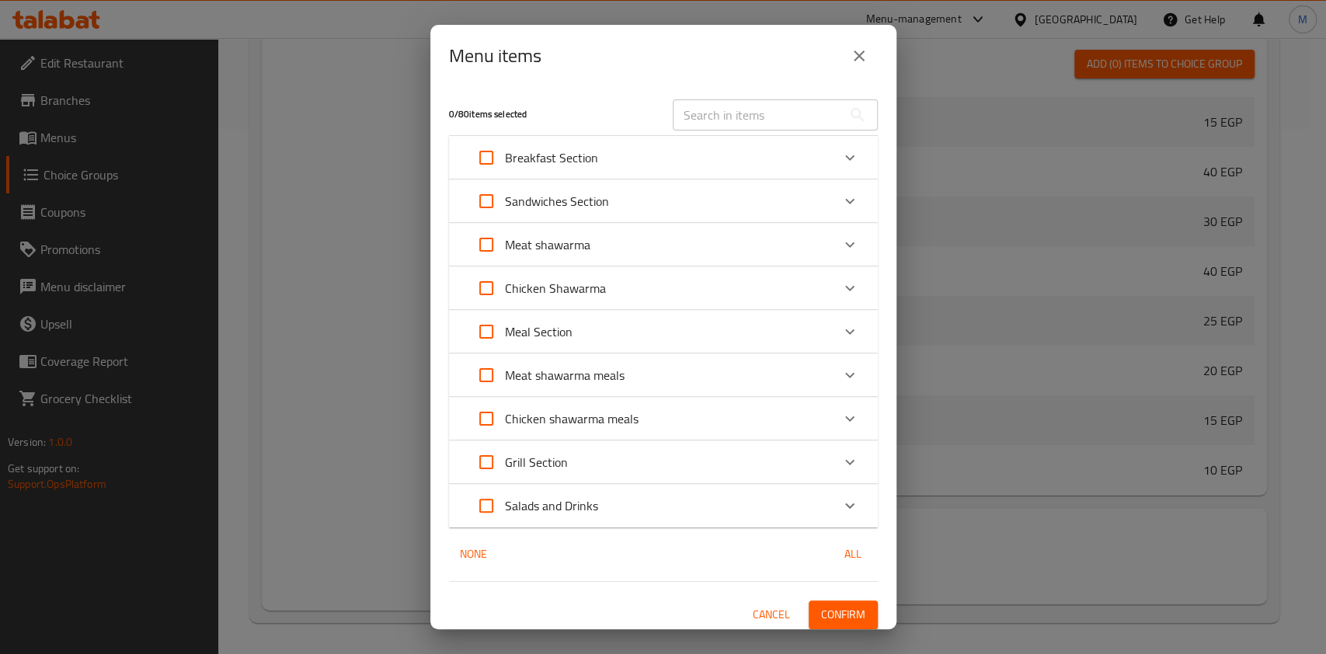
checkbox input "true"
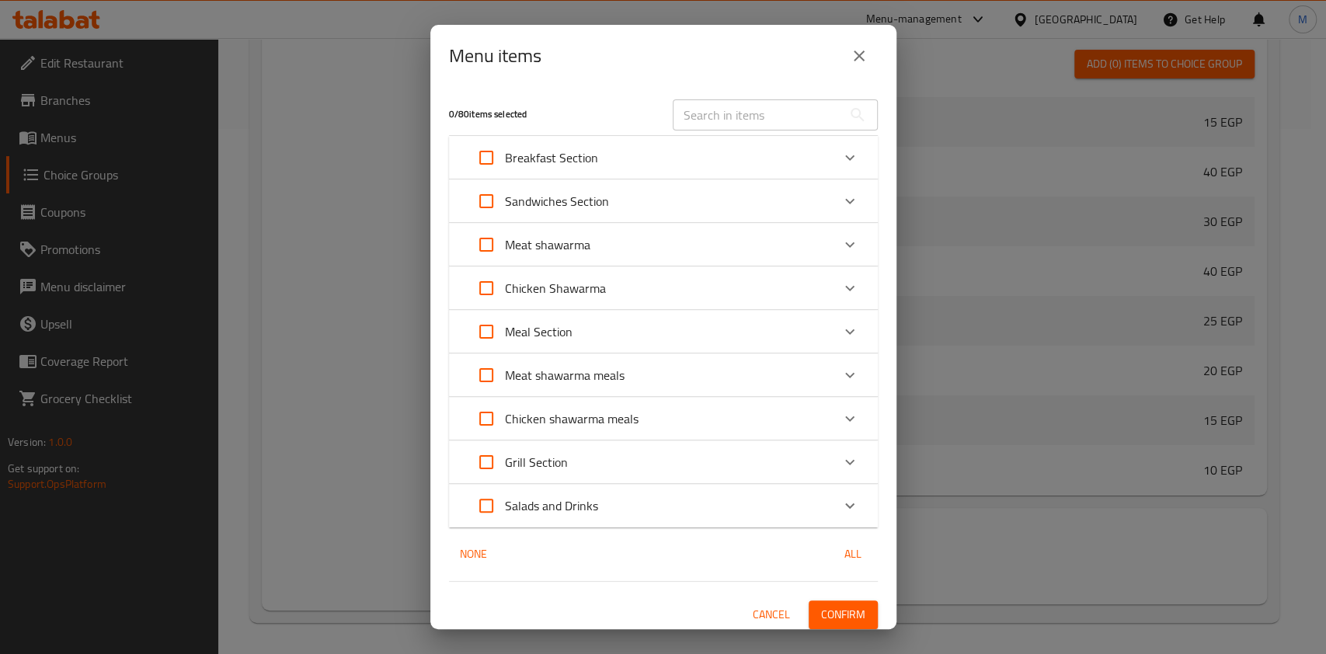
checkbox input "true"
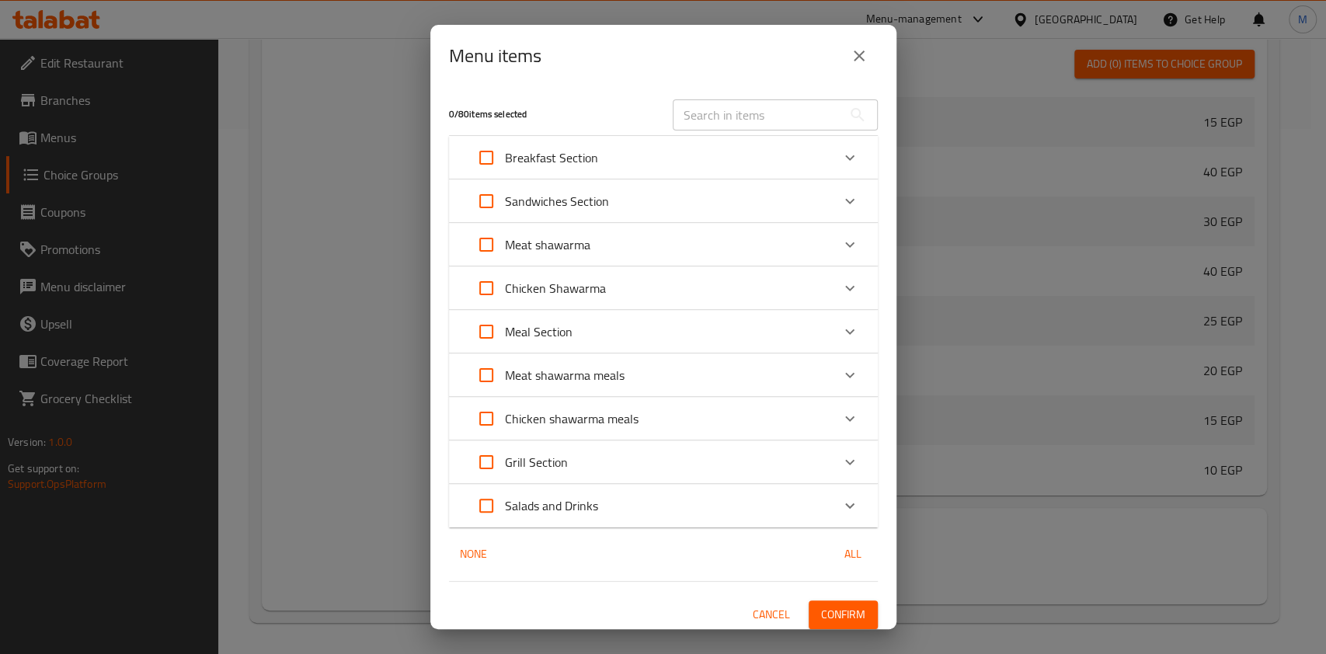
checkbox input "true"
click at [488, 252] on input "Expand" at bounding box center [486, 244] width 37 height 37
checkbox input "true"
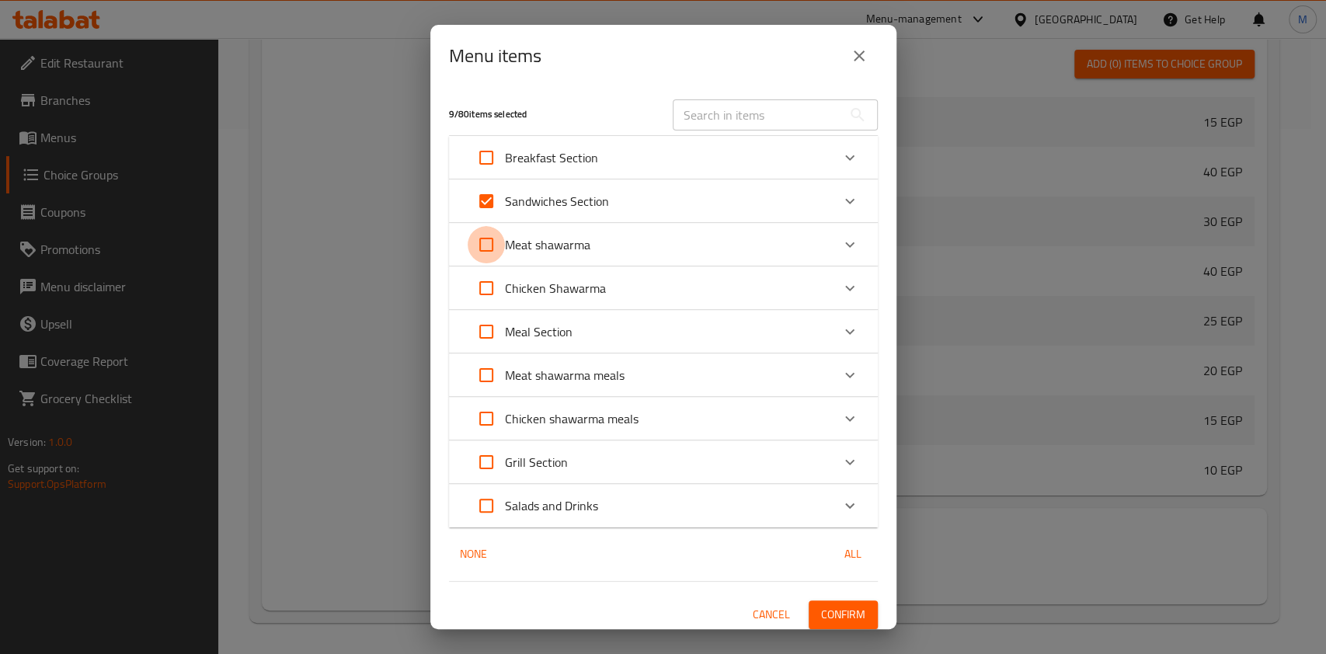
checkbox input "true"
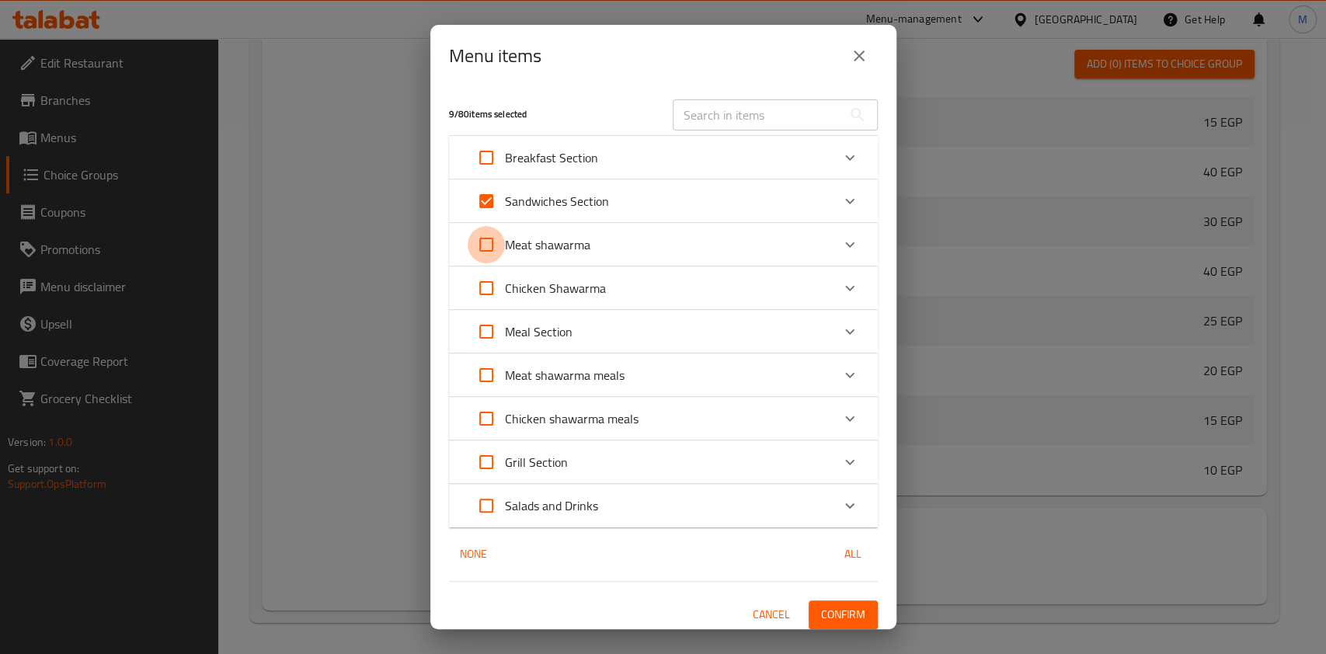
checkbox input "true"
click at [494, 289] on input "Expand" at bounding box center [486, 288] width 37 height 37
checkbox input "true"
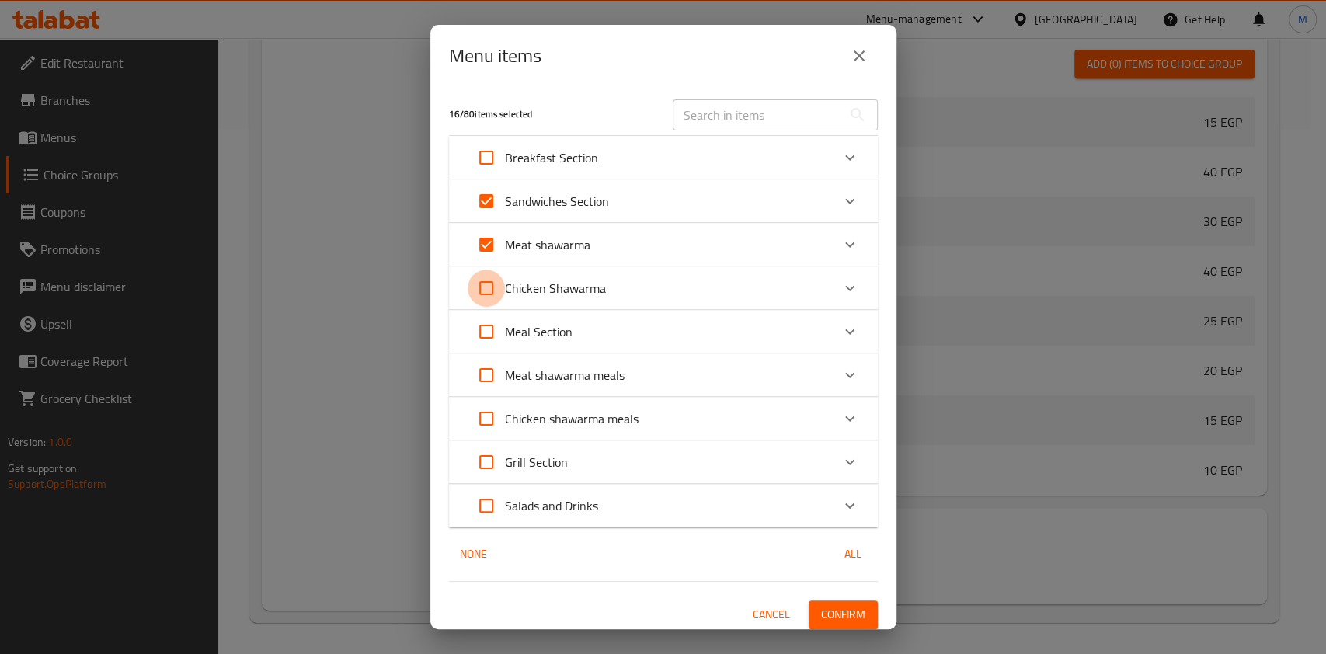
checkbox input "true"
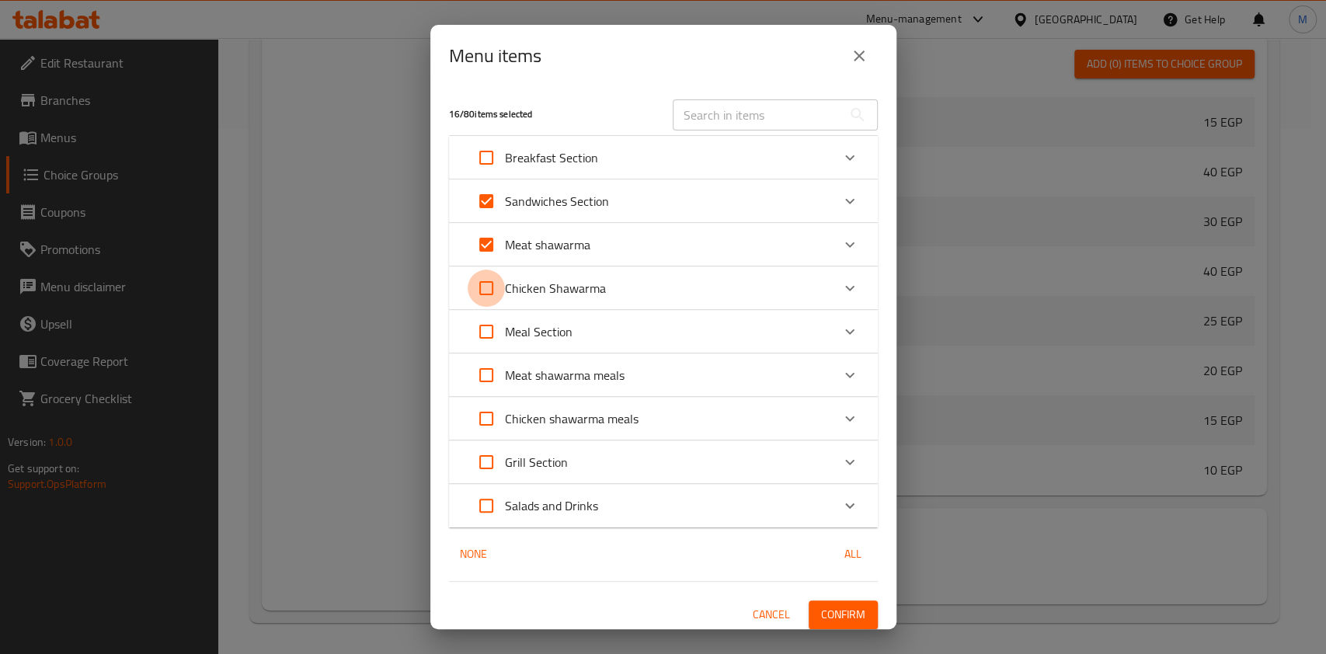
checkbox input "true"
click at [485, 338] on input "Expand" at bounding box center [486, 331] width 37 height 37
checkbox input "true"
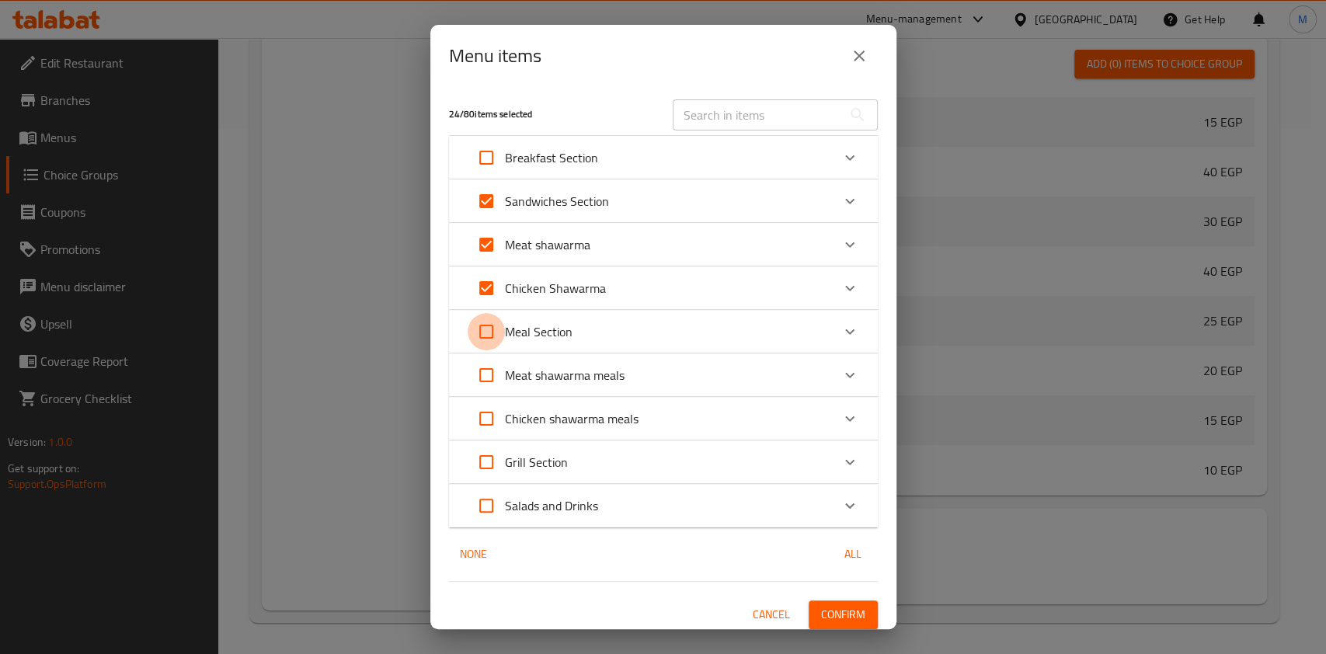
checkbox input "true"
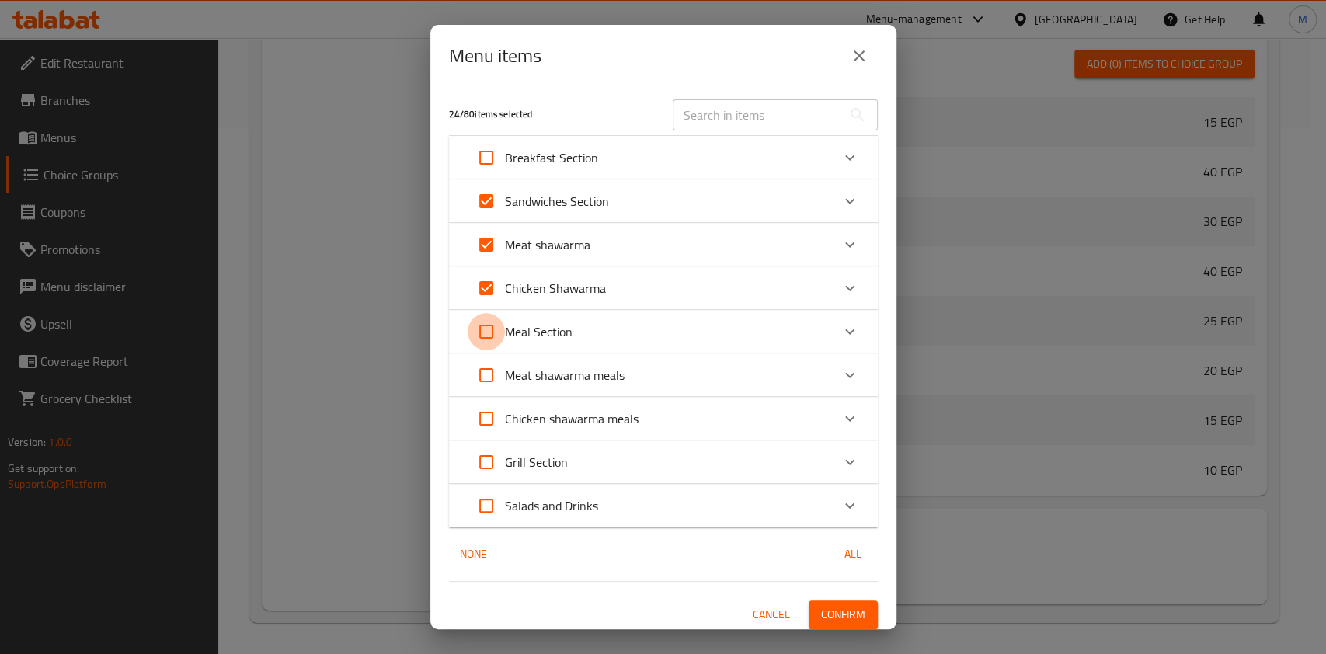
checkbox input "true"
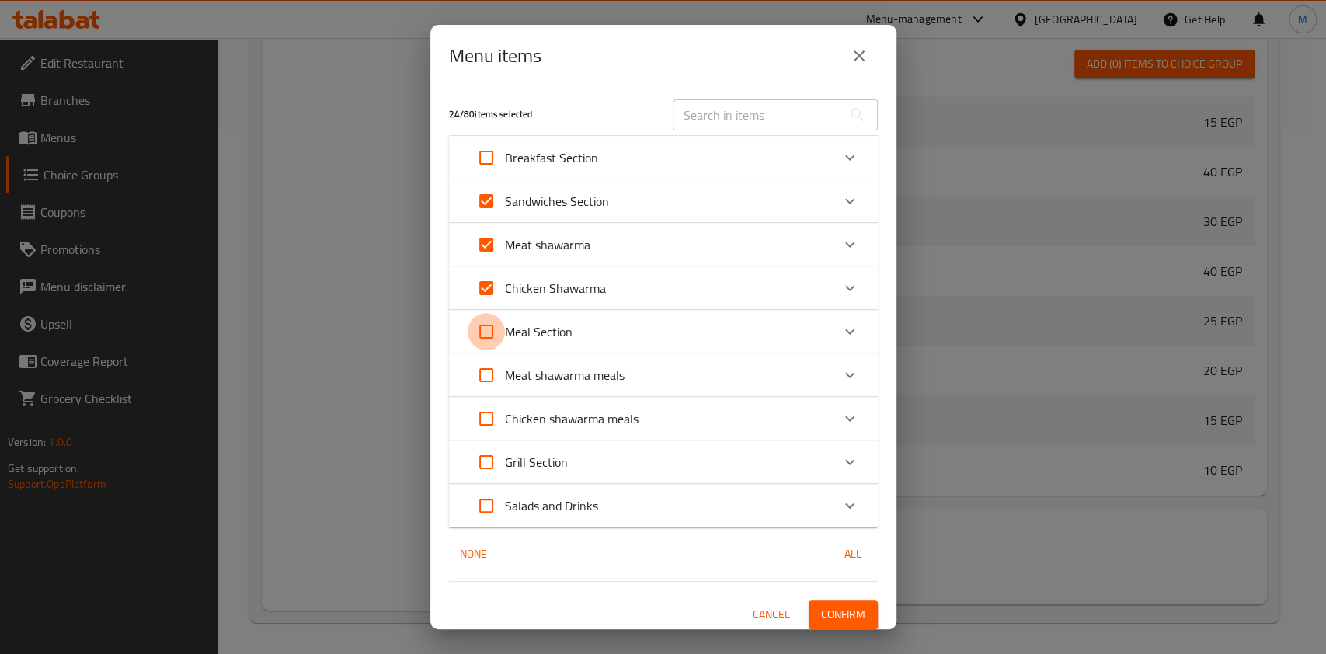
checkbox input "true"
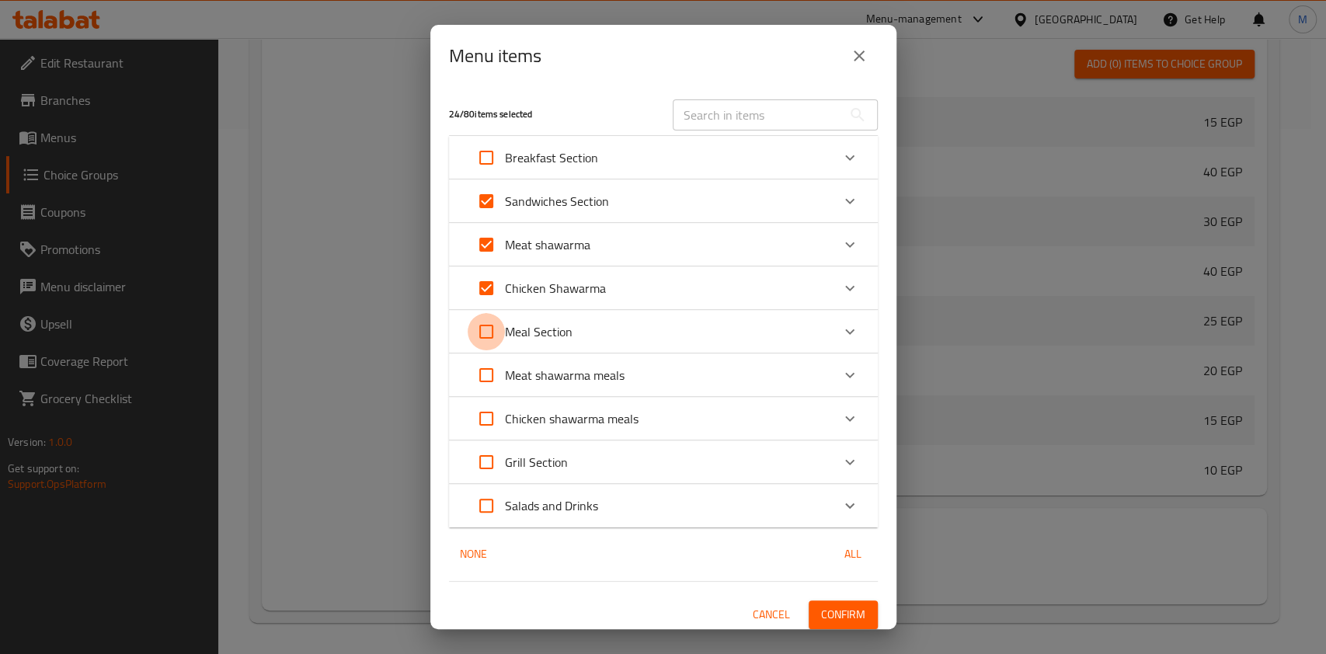
checkbox input "true"
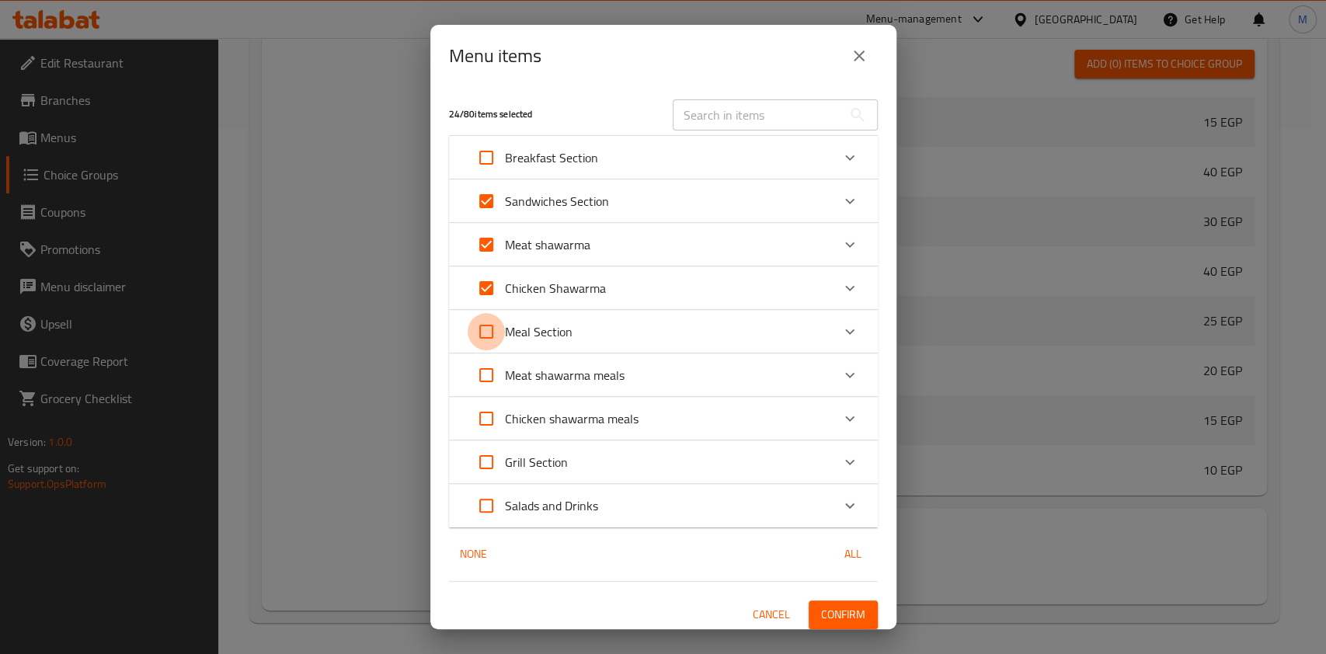
checkbox input "true"
click at [501, 377] on input "Expand" at bounding box center [486, 375] width 37 height 37
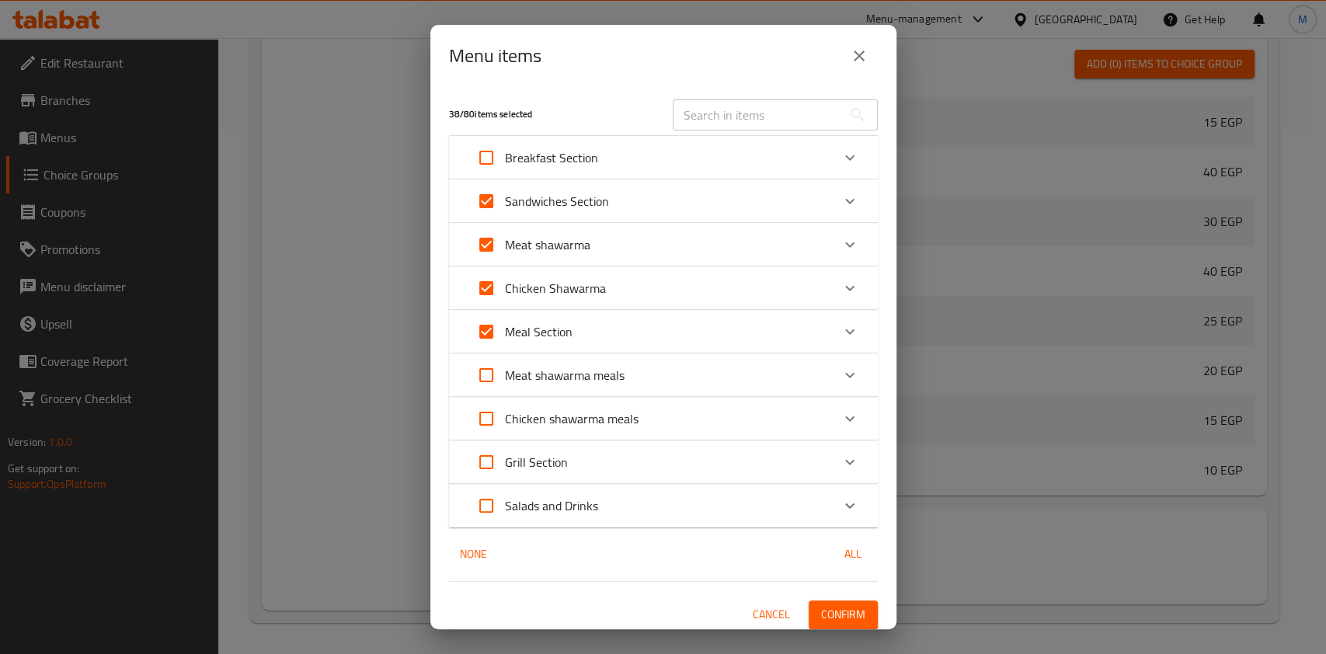
checkbox input "true"
click at [499, 416] on input "Expand" at bounding box center [486, 418] width 37 height 37
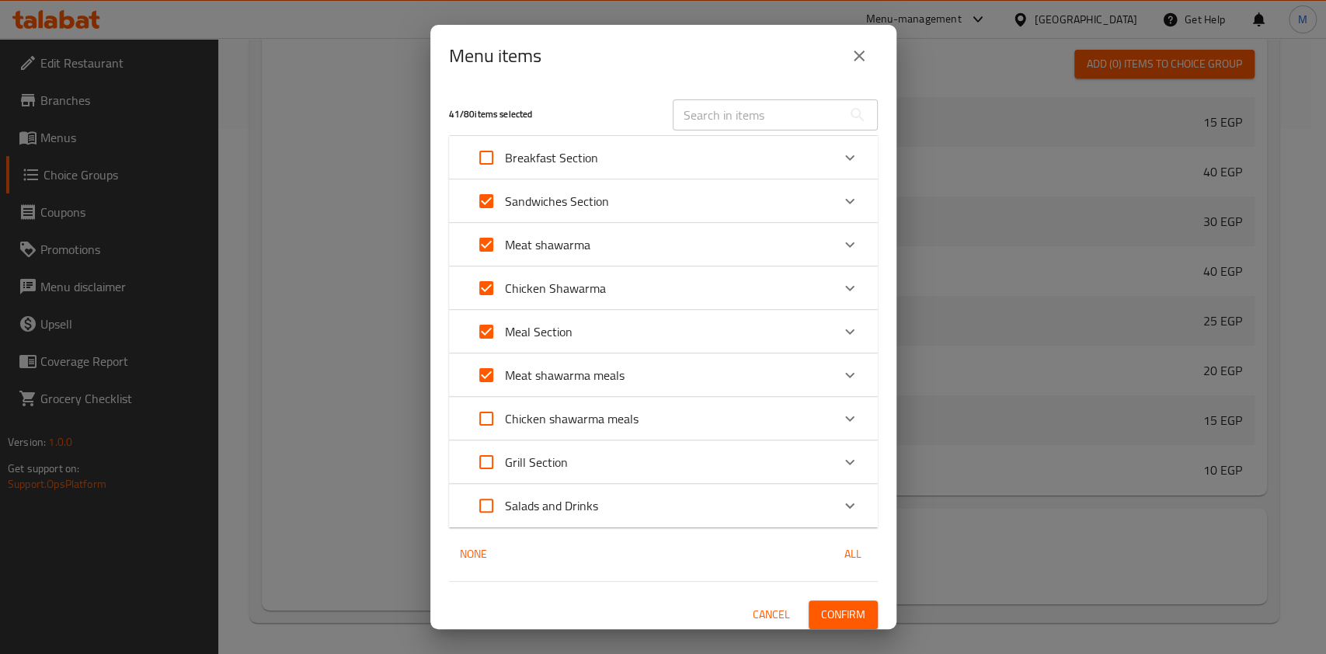
click at [499, 416] on input "Expand" at bounding box center [486, 418] width 37 height 37
checkbox input "false"
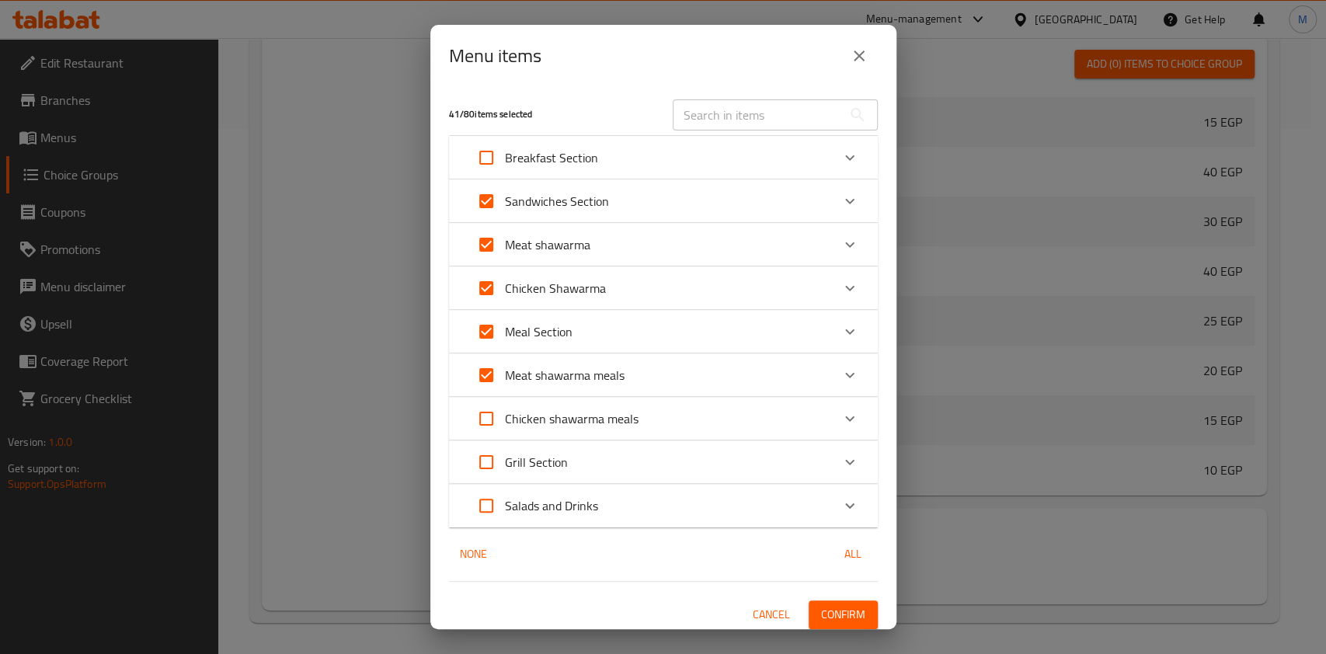
click at [841, 467] on icon "Expand" at bounding box center [850, 462] width 19 height 19
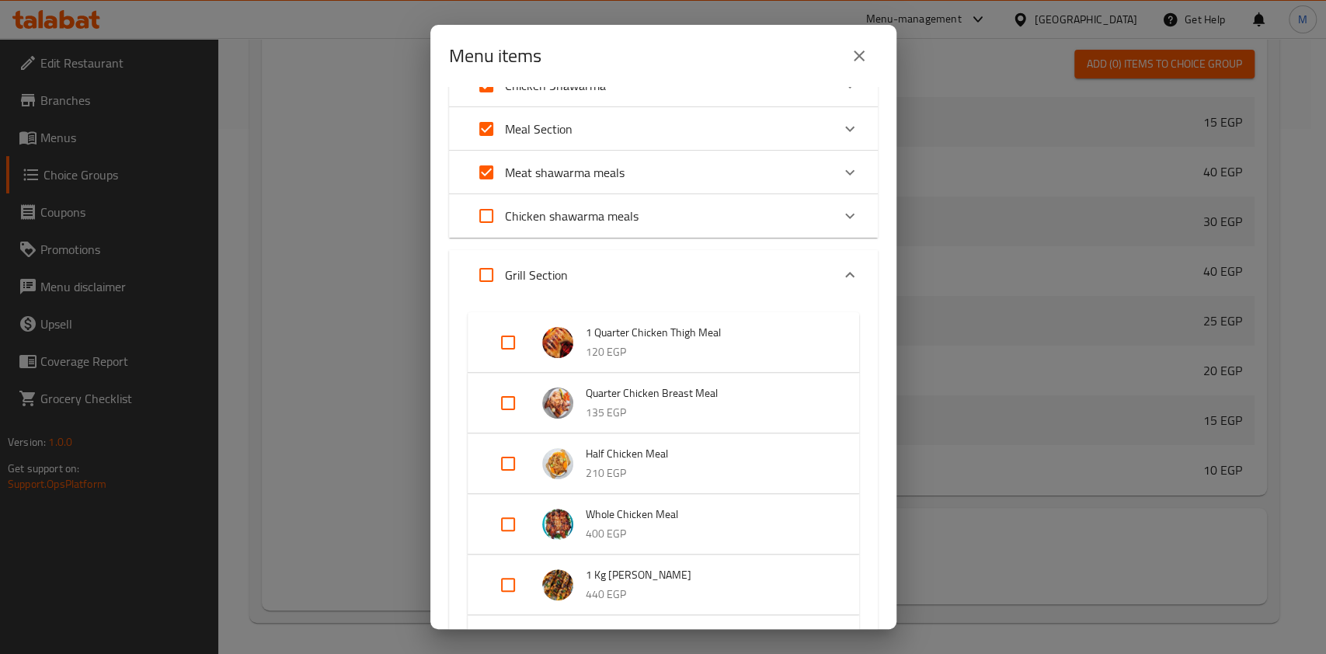
scroll to position [207, 0]
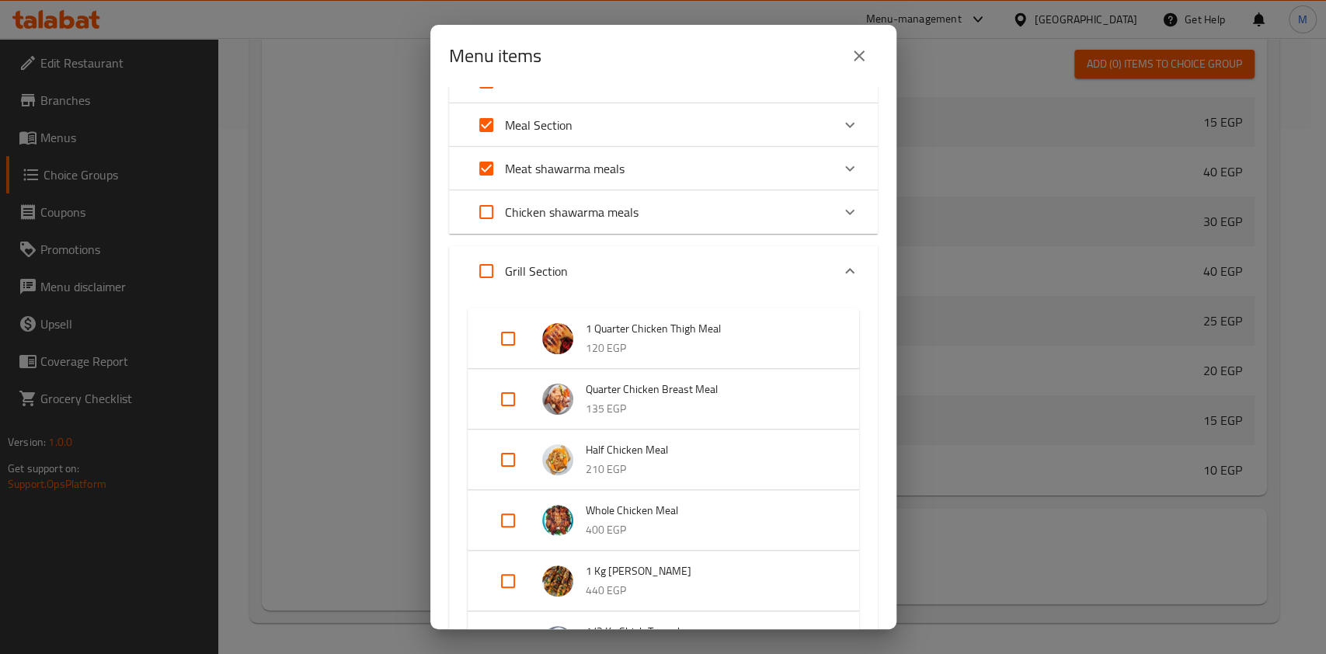
click at [841, 262] on icon "Expand" at bounding box center [850, 271] width 19 height 19
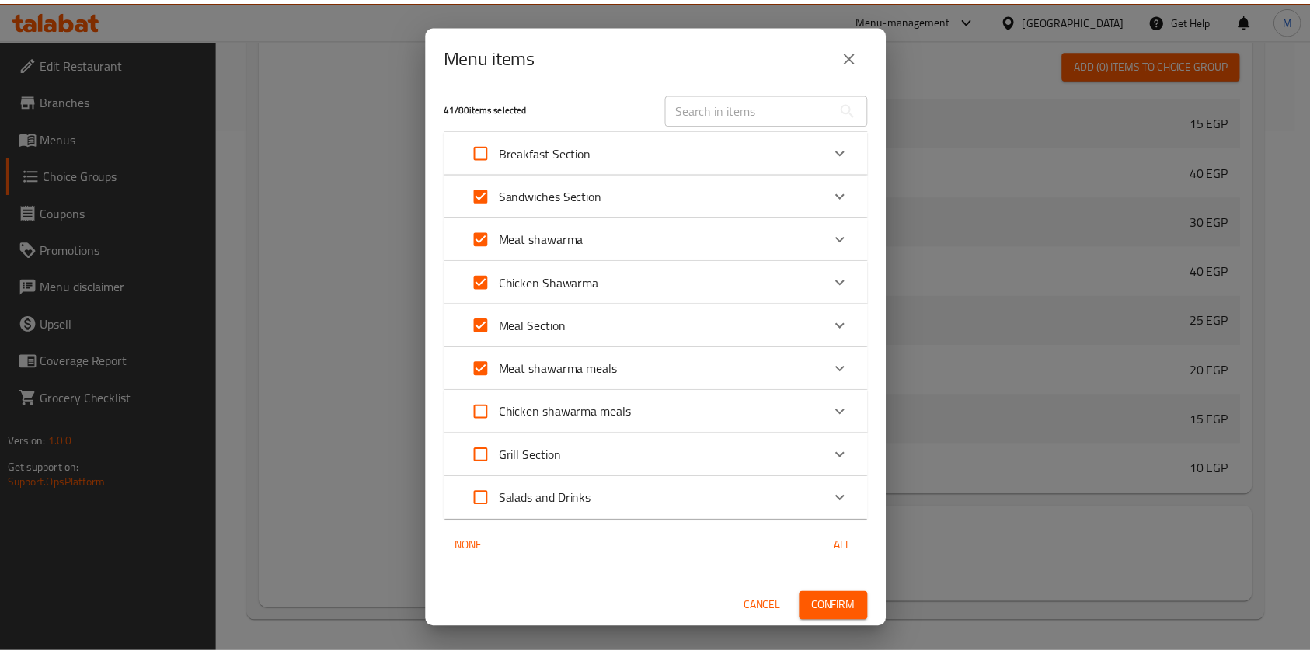
scroll to position [6, 0]
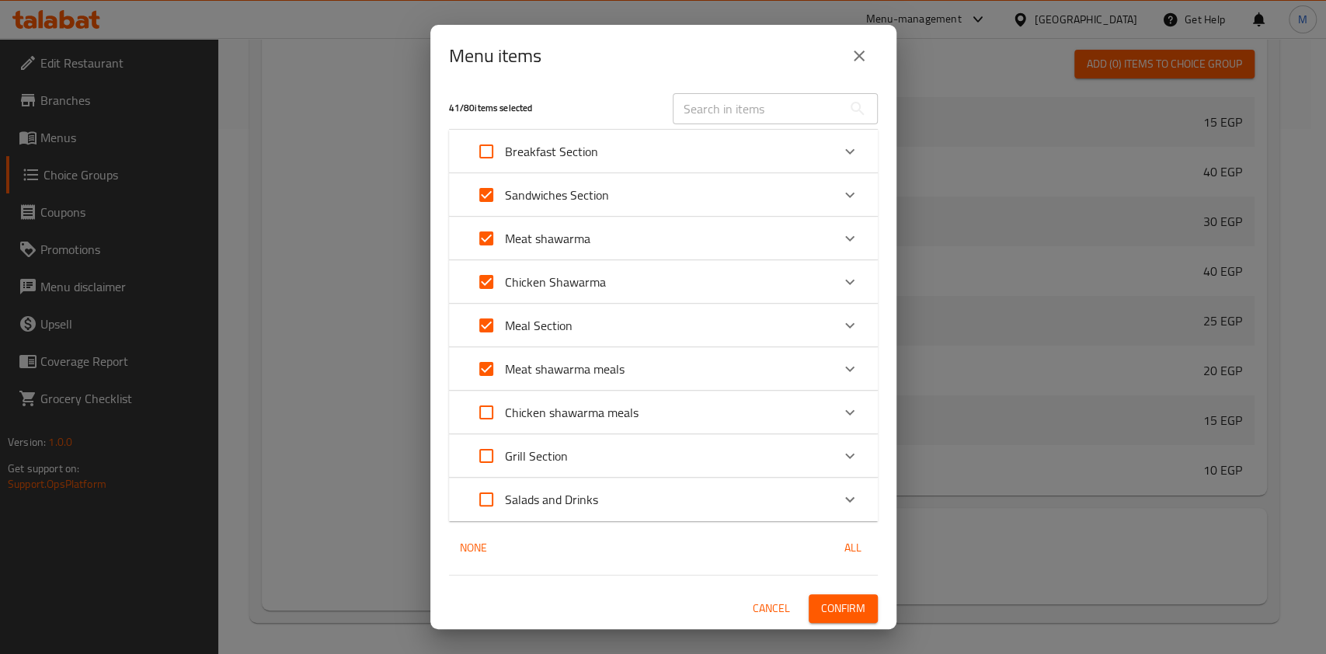
click at [489, 407] on input "Expand" at bounding box center [486, 412] width 37 height 37
checkbox input "true"
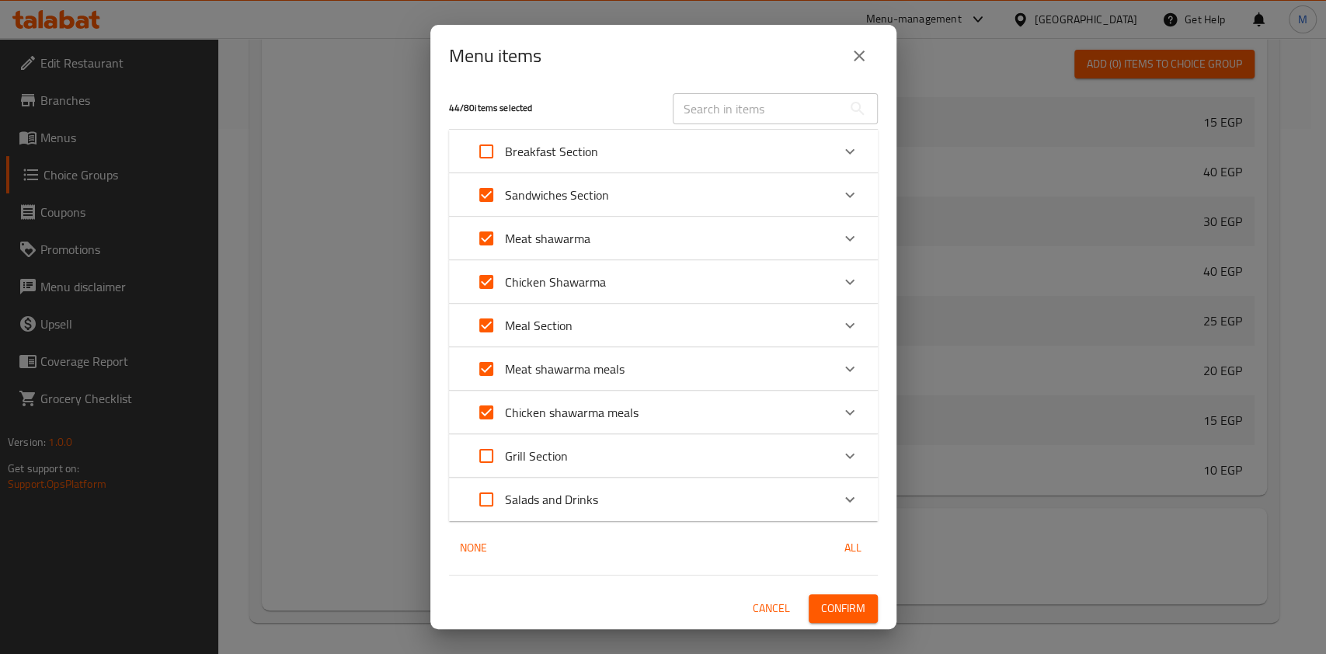
click at [488, 454] on input "Expand" at bounding box center [486, 455] width 37 height 37
checkbox input "true"
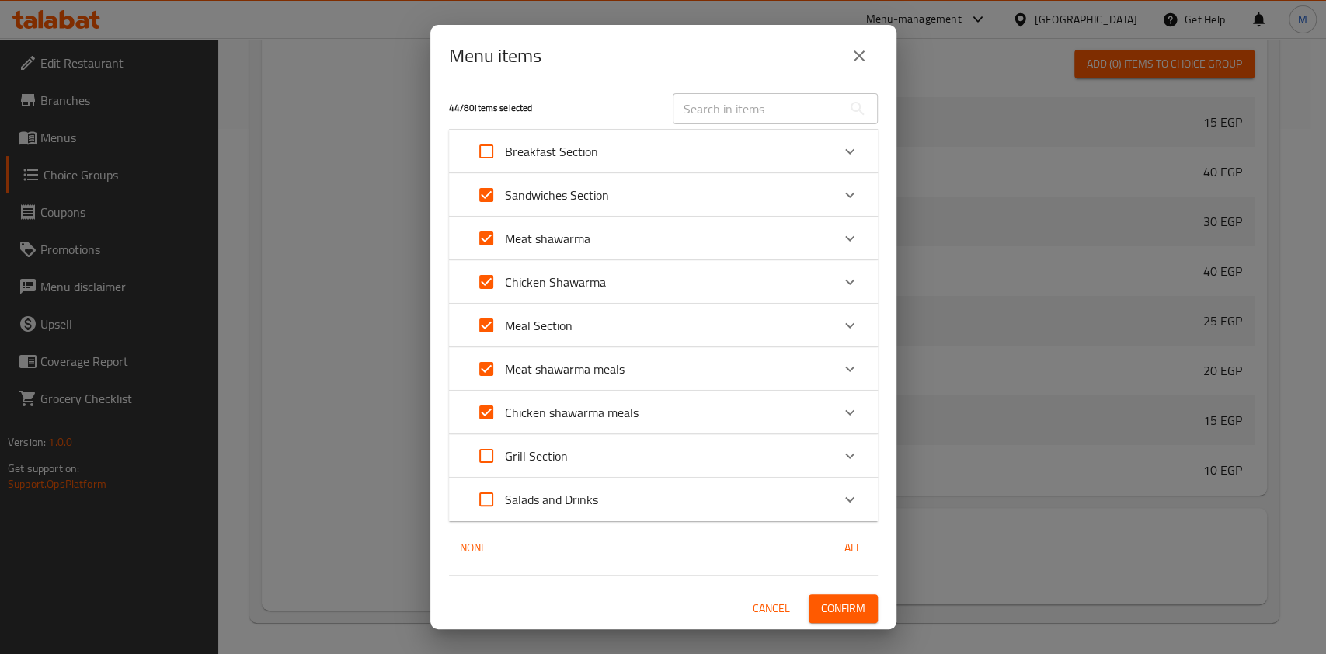
checkbox input "true"
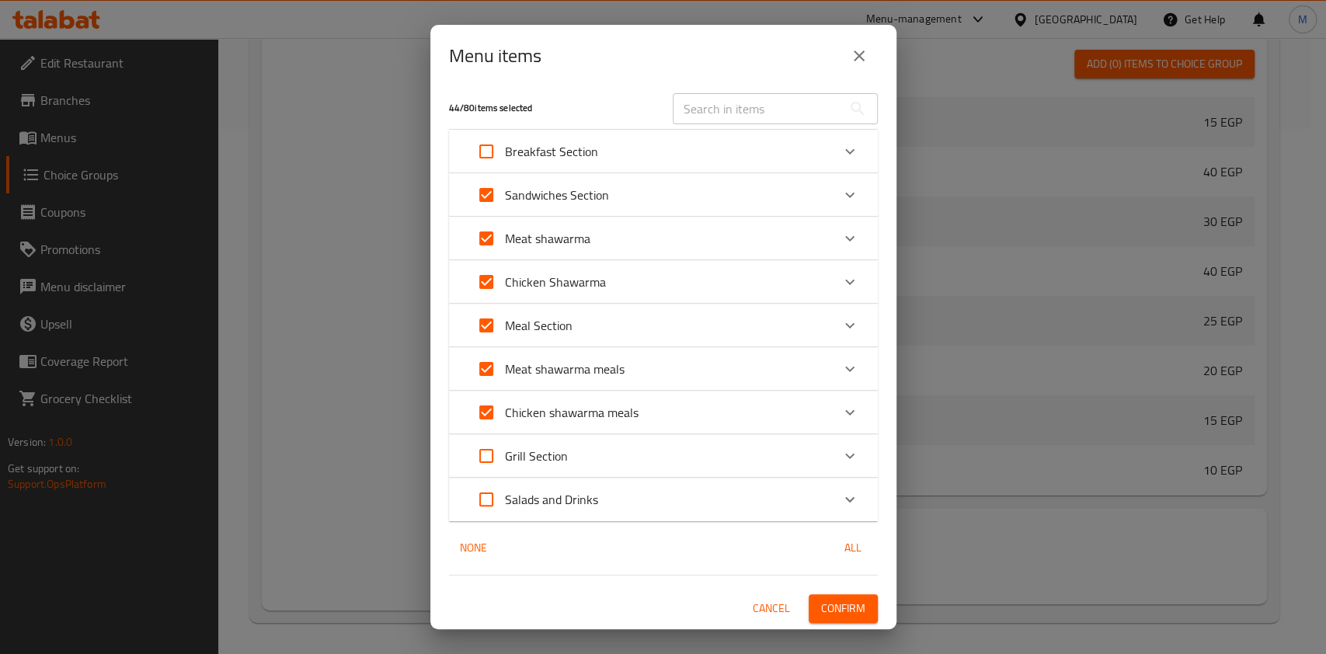
checkbox input "true"
click at [821, 604] on span "Confirm" at bounding box center [843, 608] width 44 height 19
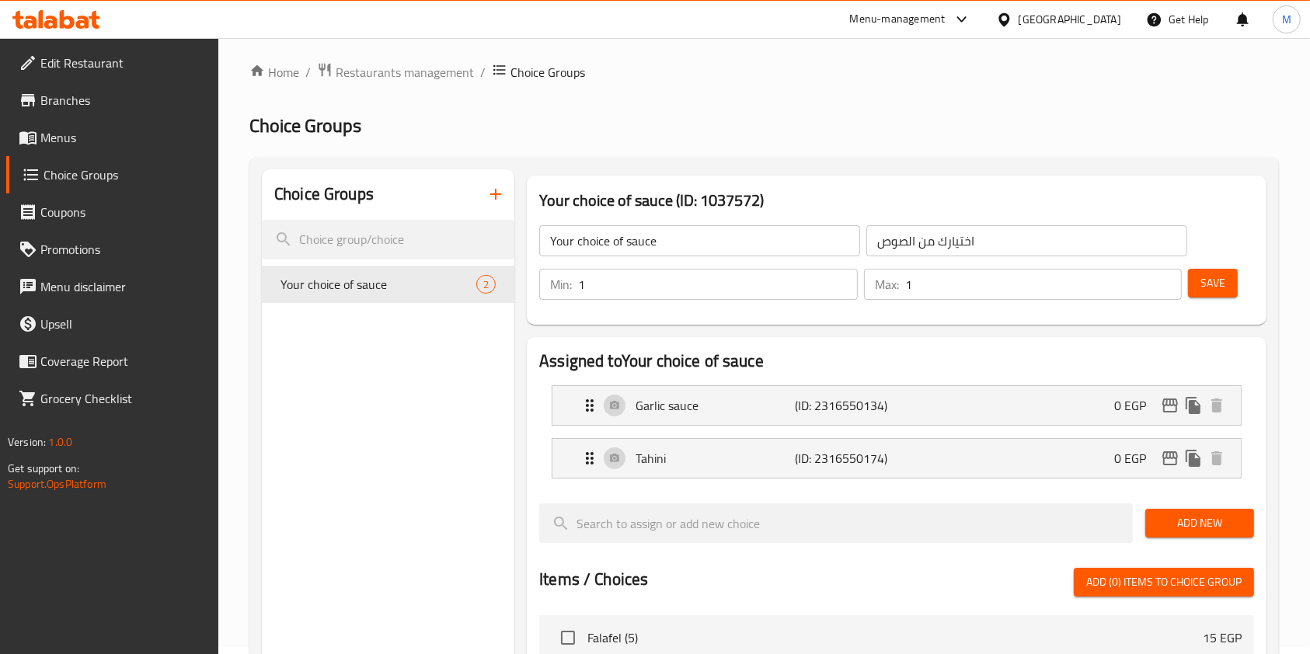
scroll to position [0, 0]
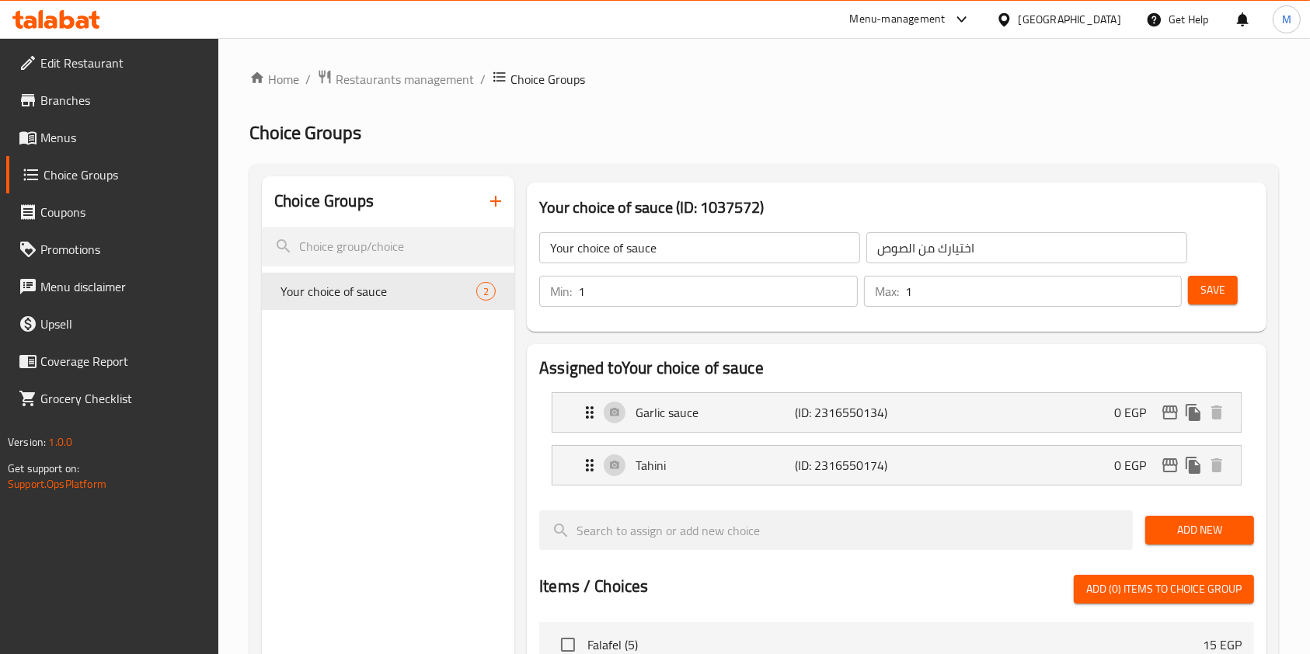
click at [97, 20] on icon at bounding box center [56, 19] width 88 height 19
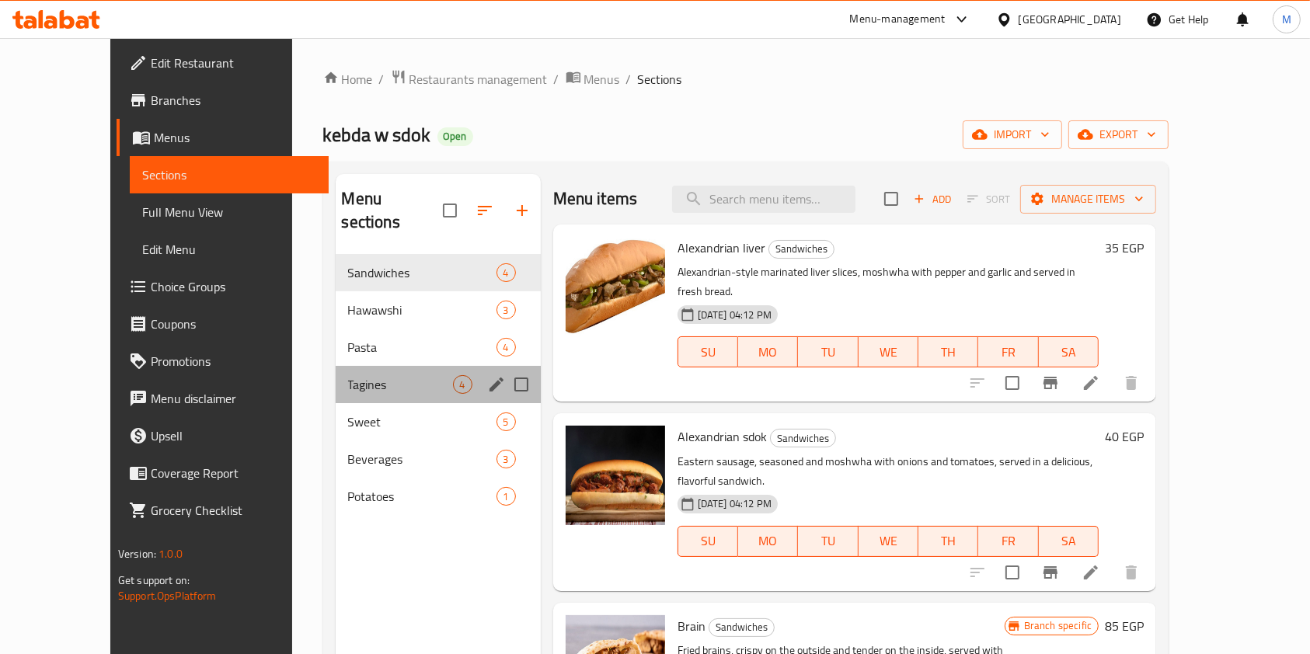
click at [336, 366] on div "Tagines 4" at bounding box center [438, 384] width 205 height 37
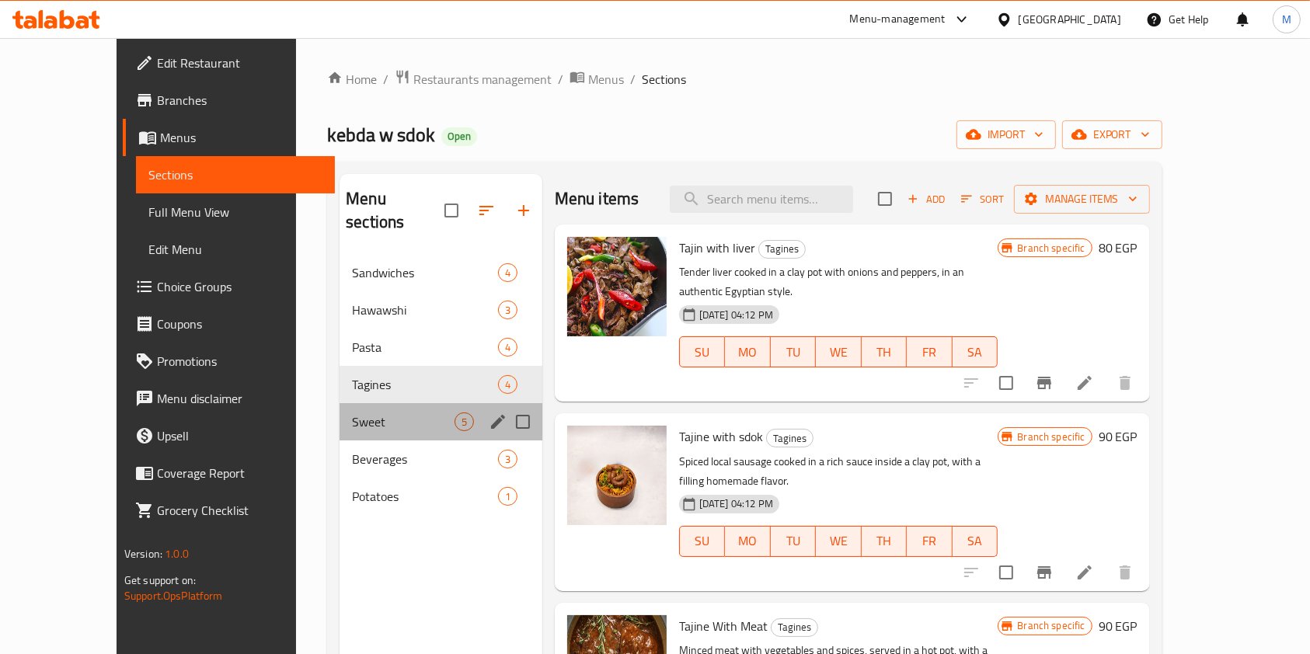
click at [352, 413] on span "Sweet" at bounding box center [403, 422] width 102 height 19
